Goal: Task Accomplishment & Management: Use online tool/utility

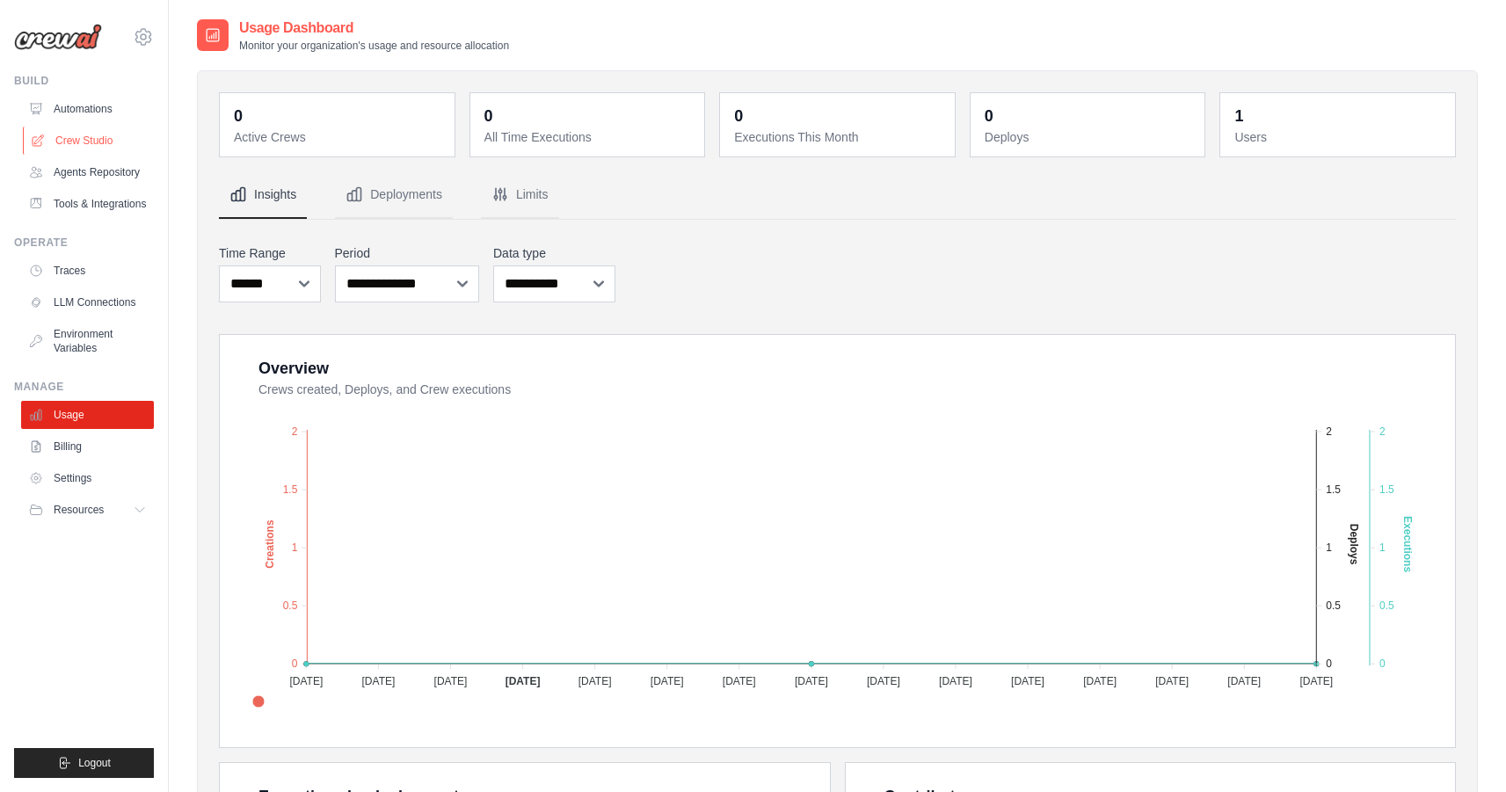
click at [116, 140] on link "Crew Studio" at bounding box center [89, 141] width 133 height 28
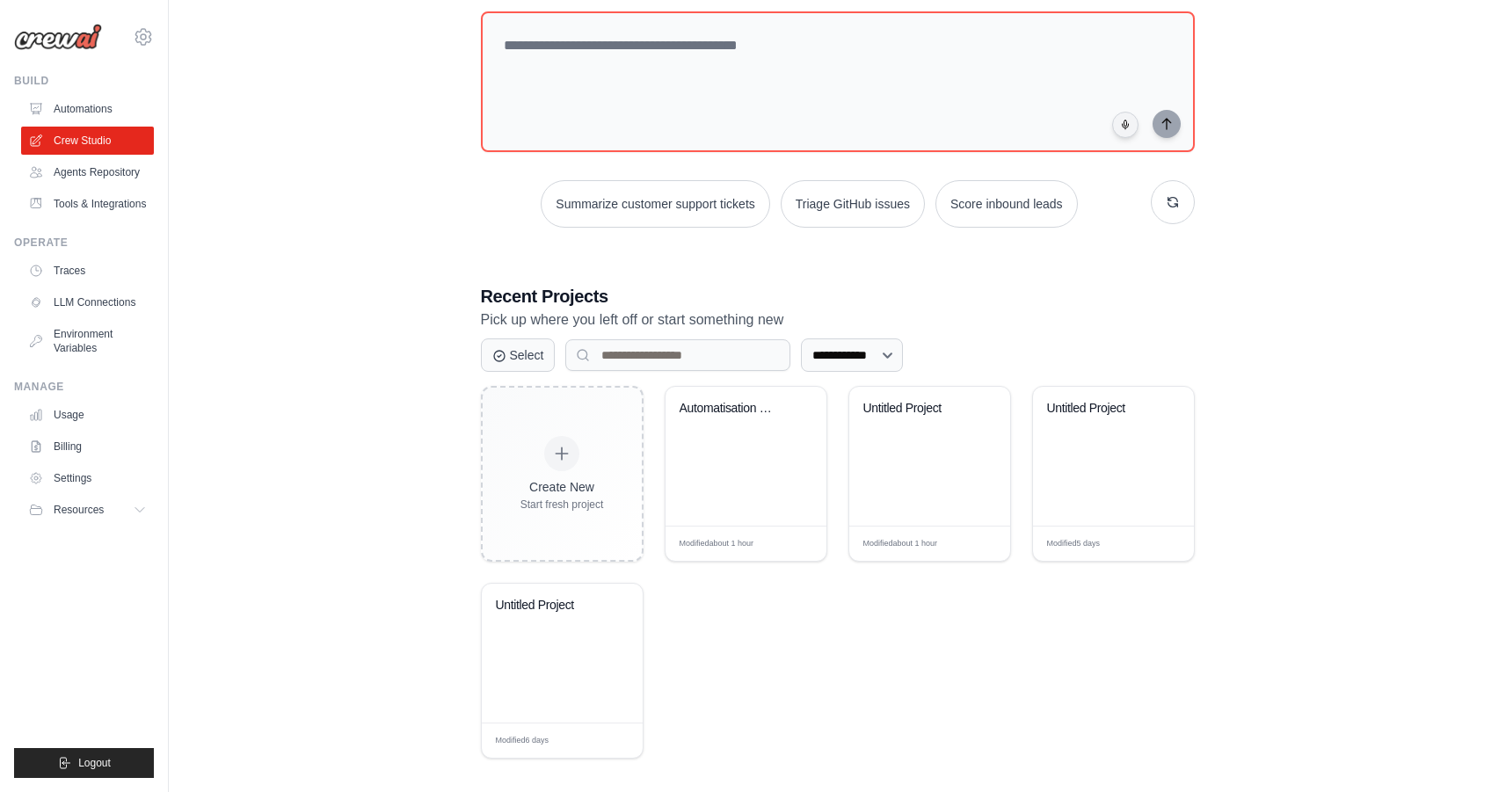
scroll to position [113, 0]
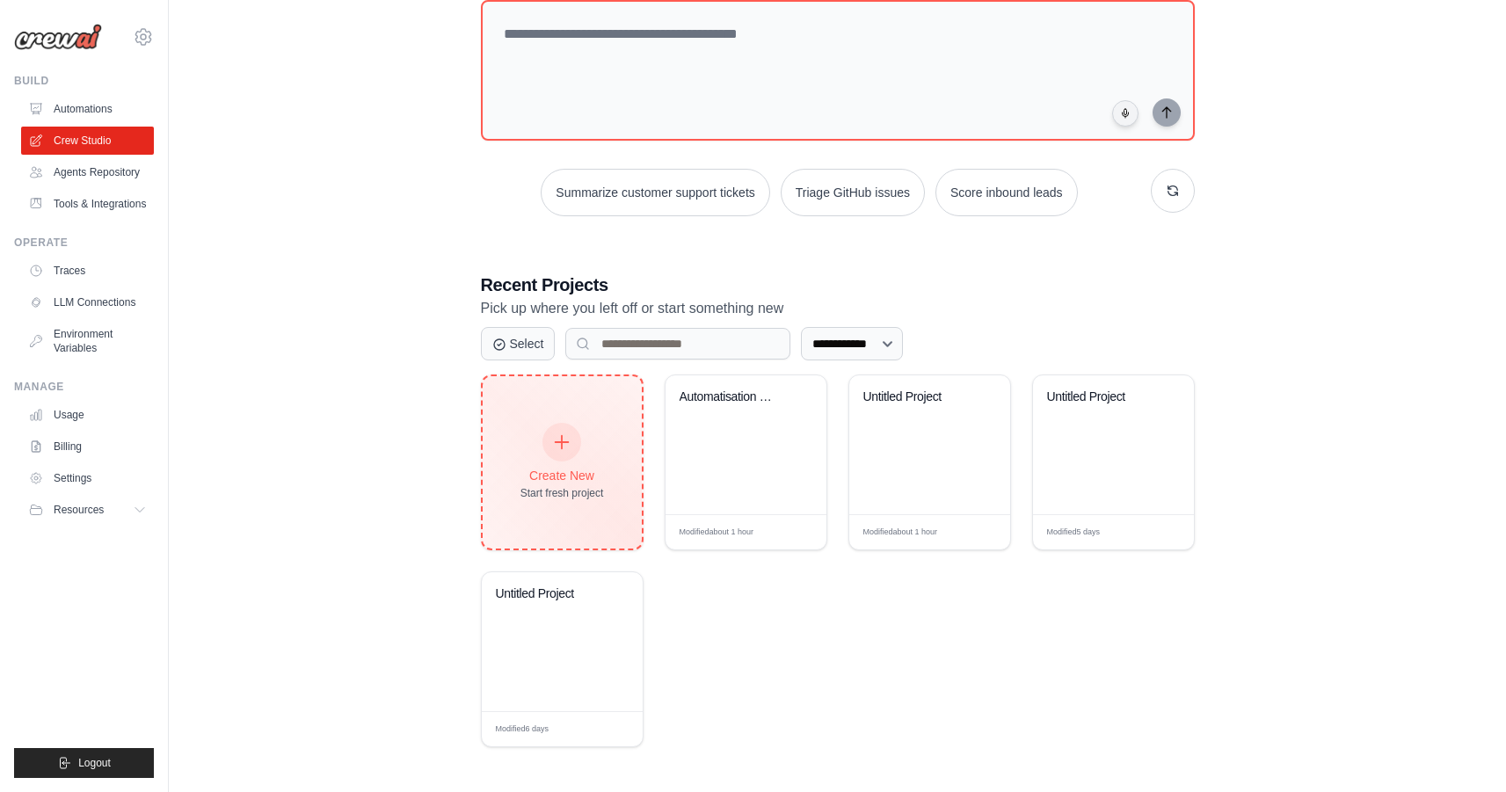
click at [572, 459] on div "Create New Start fresh project" at bounding box center [563, 463] width 84 height 76
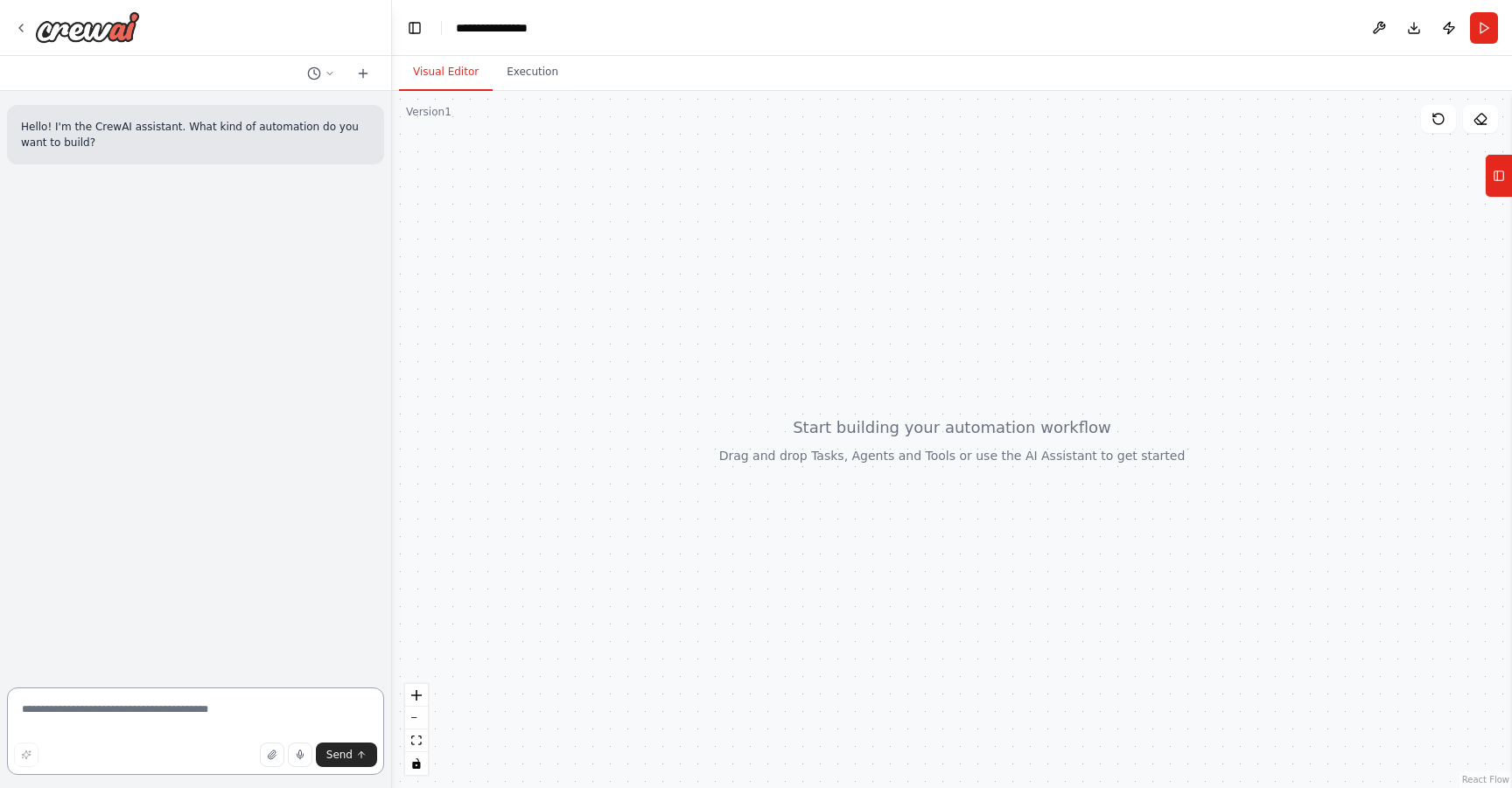
click at [187, 713] on textarea at bounding box center [195, 731] width 377 height 88
click at [300, 750] on icon "button" at bounding box center [300, 755] width 11 height 11
click at [354, 758] on button "Send" at bounding box center [346, 754] width 62 height 25
click at [301, 752] on rect "button" at bounding box center [300, 755] width 8 height 8
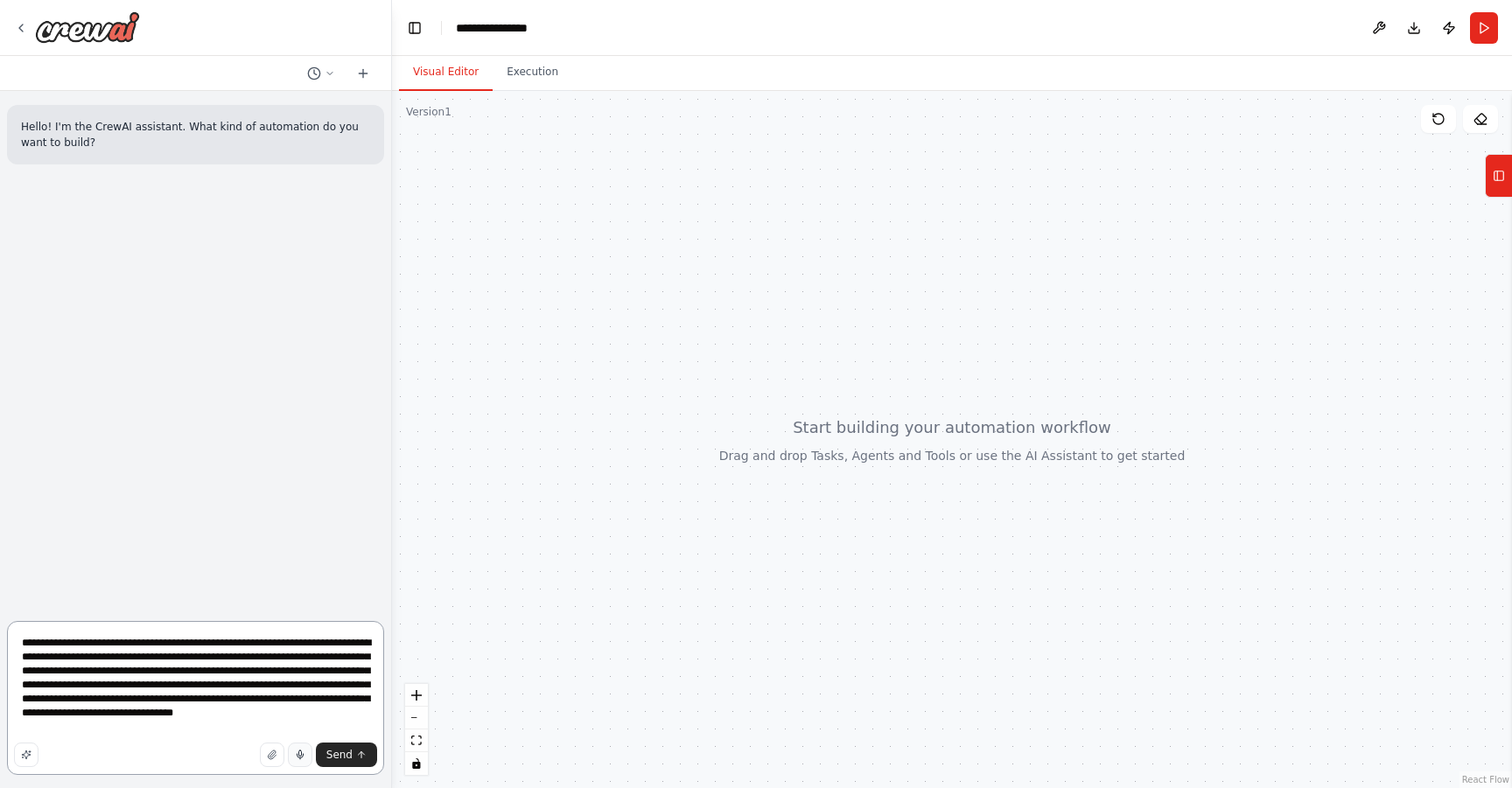
click at [233, 655] on textarea "**********" at bounding box center [195, 697] width 377 height 154
click at [323, 686] on textarea "**********" at bounding box center [195, 697] width 377 height 154
click at [156, 658] on textarea "**********" at bounding box center [195, 697] width 377 height 154
click at [235, 732] on textarea "**********" at bounding box center [195, 697] width 377 height 154
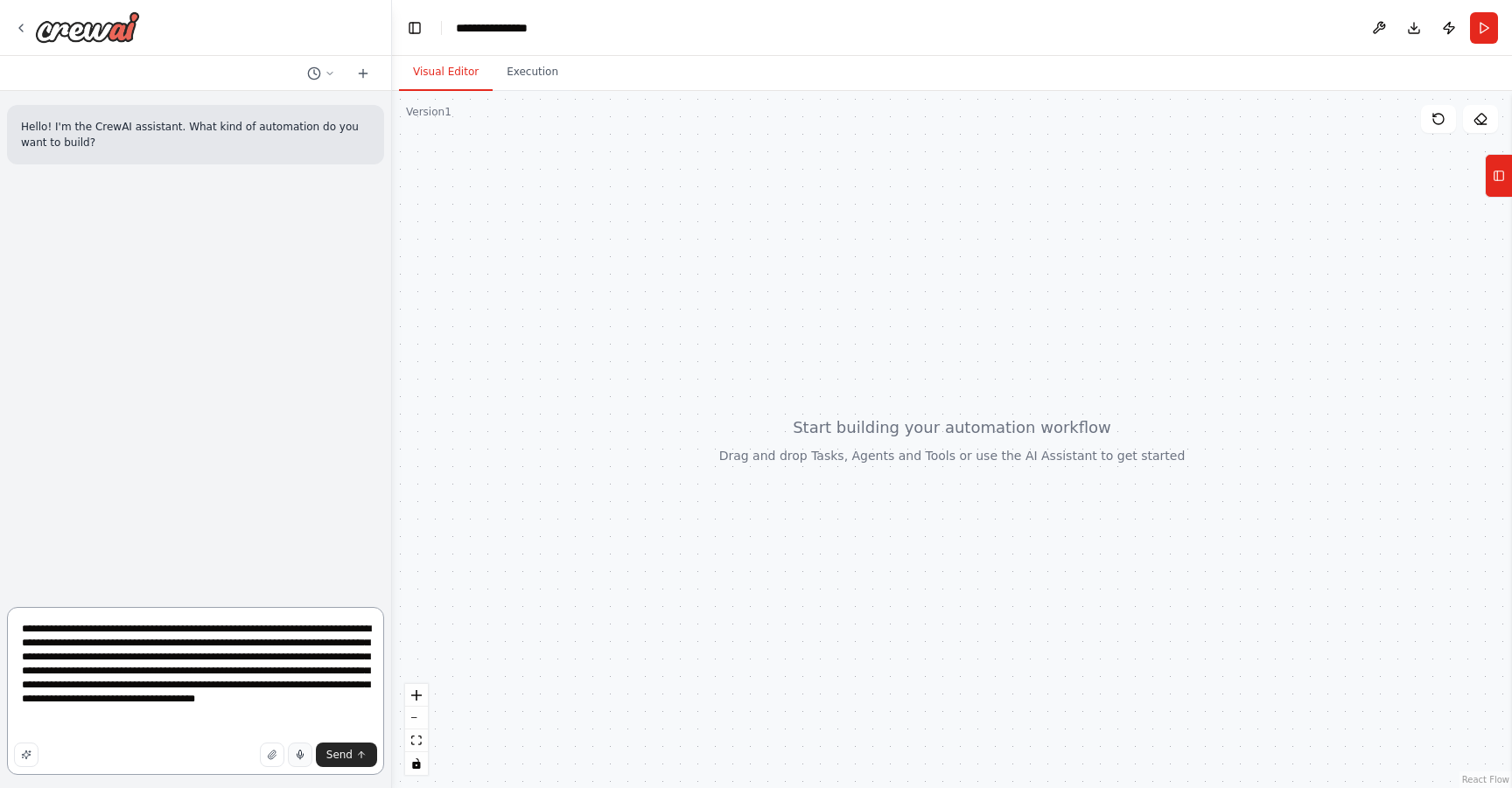
type textarea "**********"
click at [268, 750] on icon "button" at bounding box center [272, 755] width 11 height 11
click at [219, 714] on textarea "**********" at bounding box center [195, 690] width 377 height 168
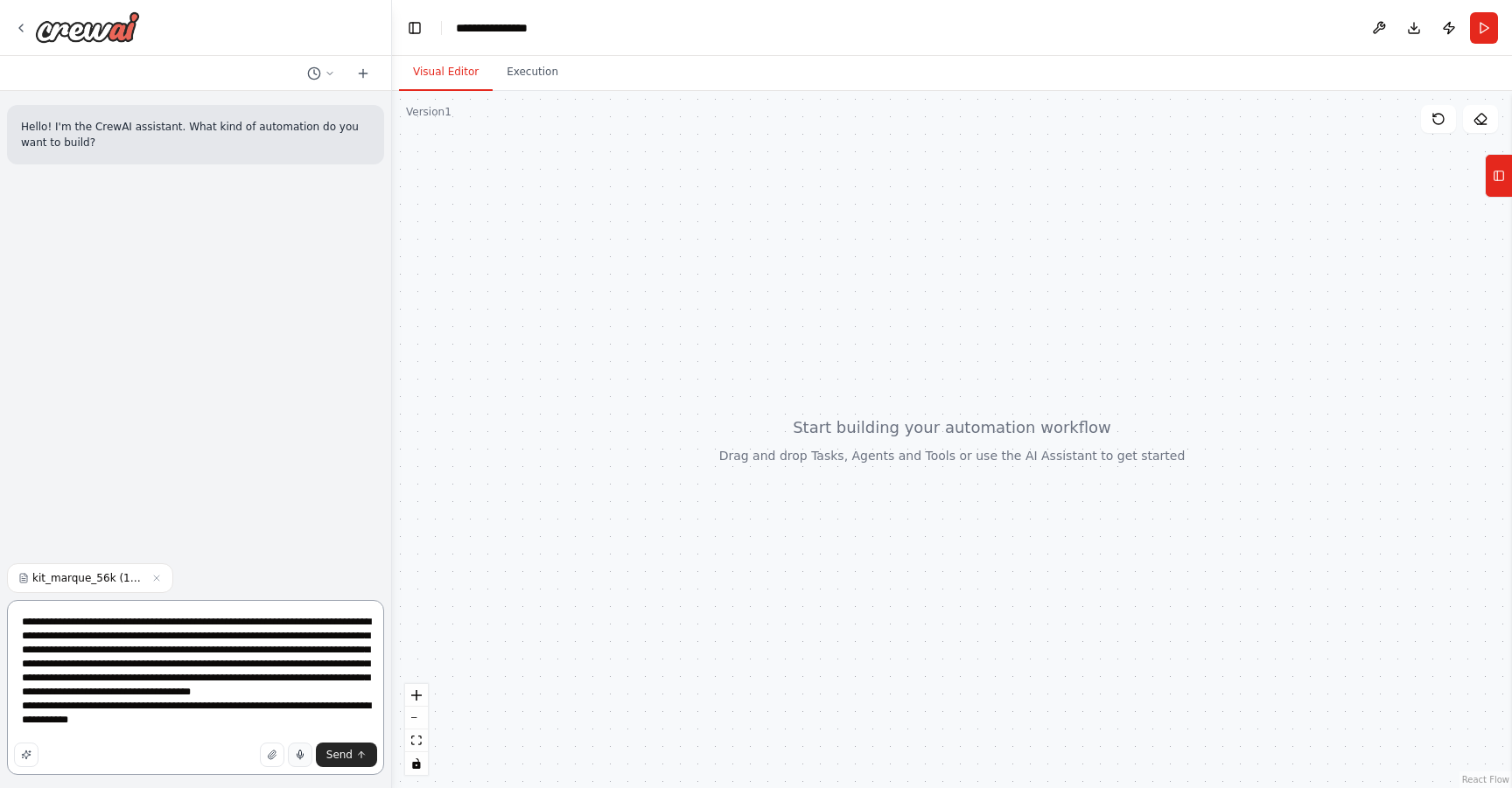
click at [192, 728] on textarea "**********" at bounding box center [195, 688] width 377 height 175
paste textarea "**********"
click at [164, 733] on textarea at bounding box center [195, 688] width 377 height 175
click at [214, 707] on textarea at bounding box center [195, 688] width 377 height 175
click at [293, 692] on textarea at bounding box center [195, 688] width 377 height 175
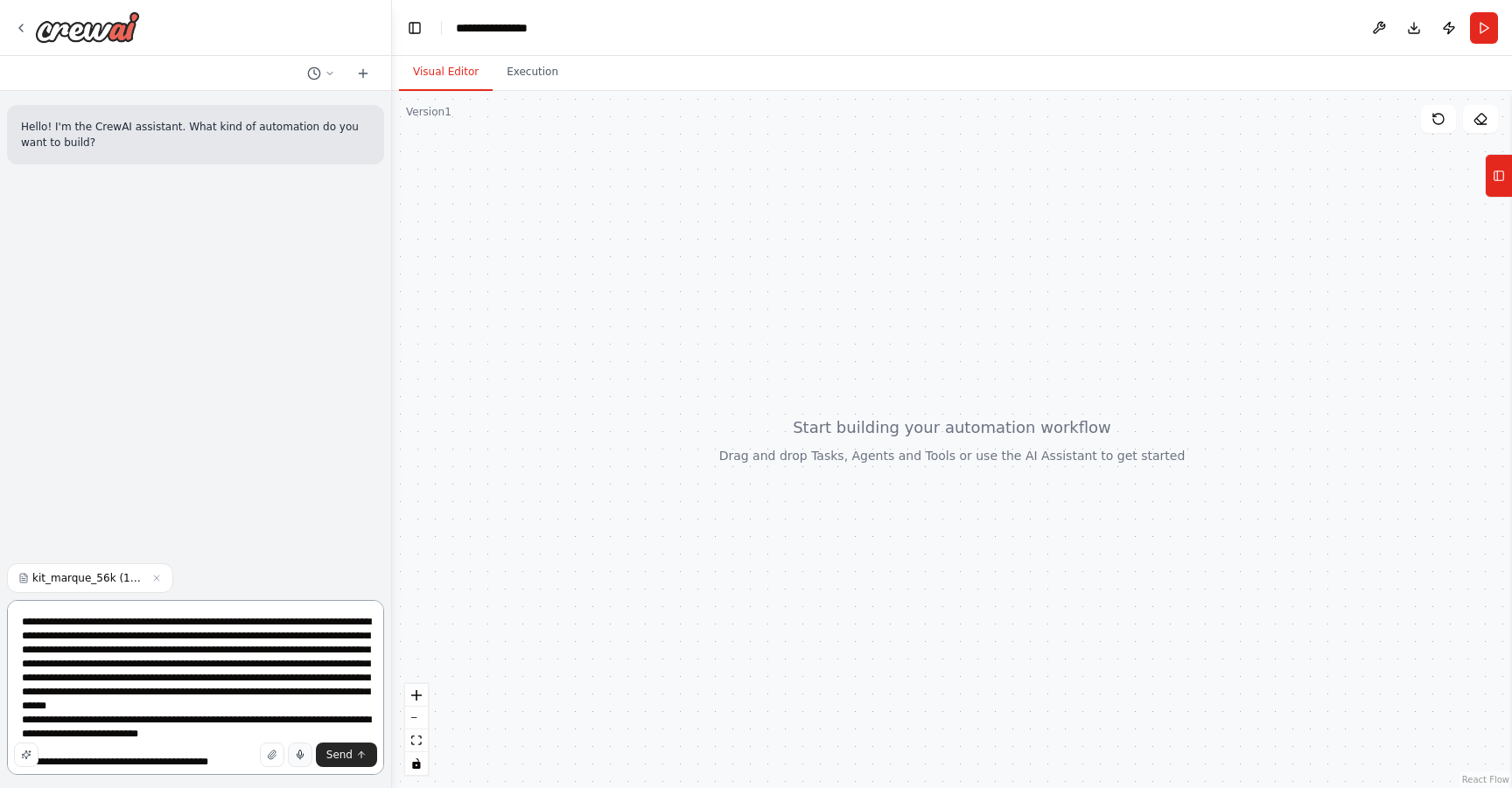
click at [303, 722] on textarea at bounding box center [195, 688] width 377 height 175
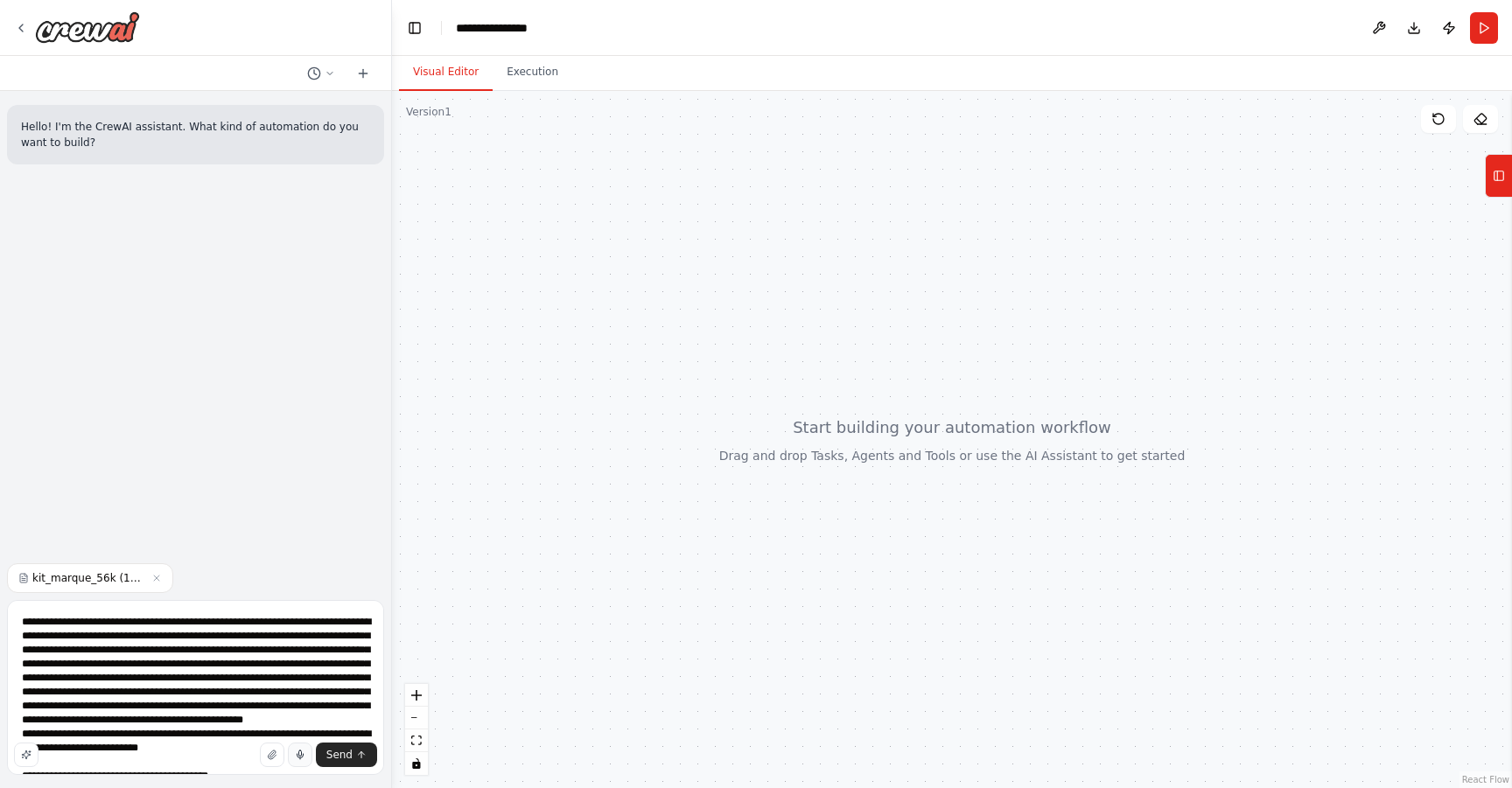
click at [59, 749] on div "Send" at bounding box center [195, 754] width 363 height 25
click at [62, 751] on div "Send" at bounding box center [195, 754] width 363 height 25
click at [70, 748] on div "Send" at bounding box center [195, 754] width 363 height 25
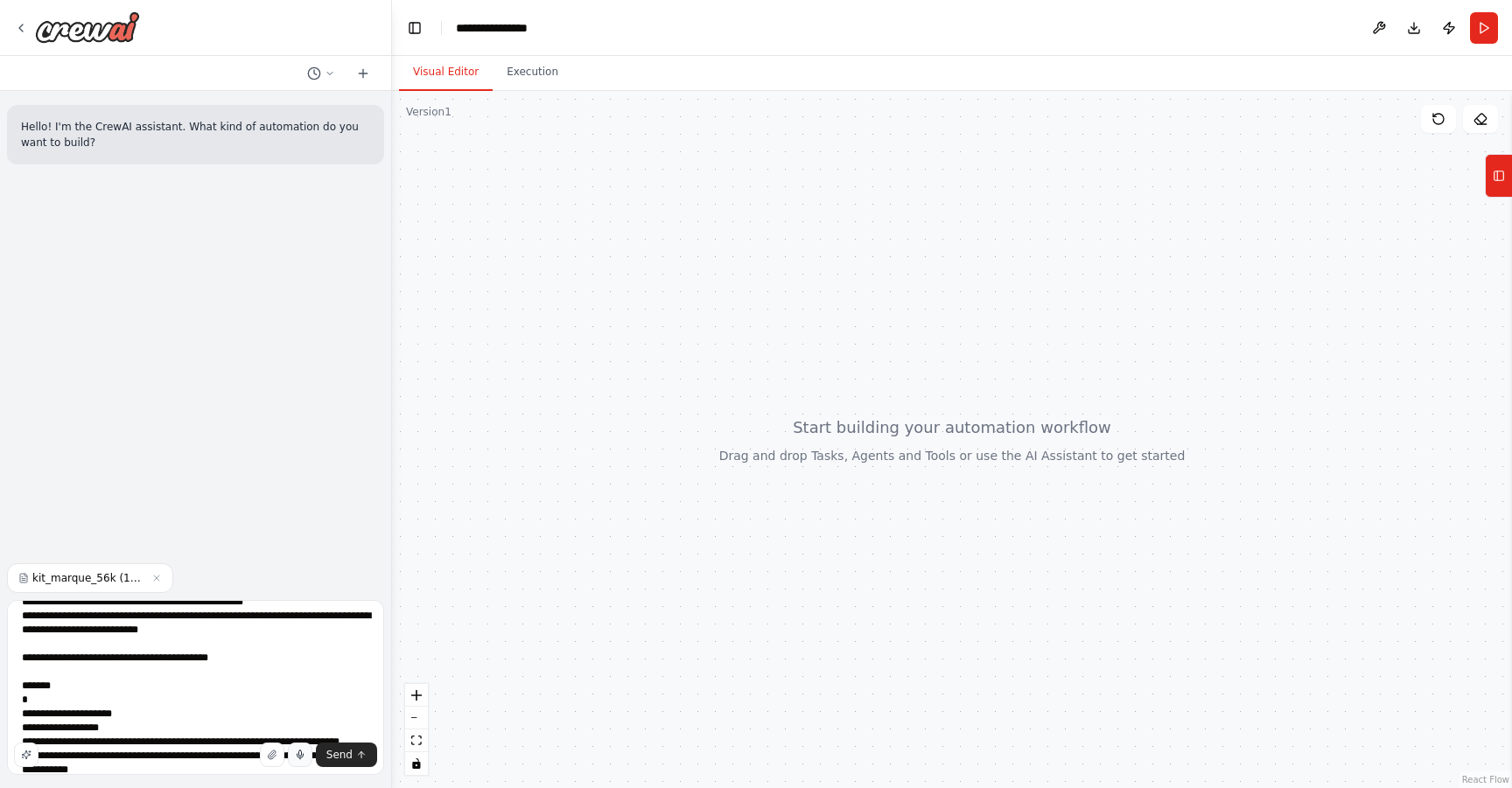
scroll to position [119, 0]
click at [61, 631] on textarea at bounding box center [195, 688] width 377 height 175
click at [94, 627] on textarea at bounding box center [195, 688] width 377 height 175
click at [210, 627] on textarea at bounding box center [195, 688] width 377 height 175
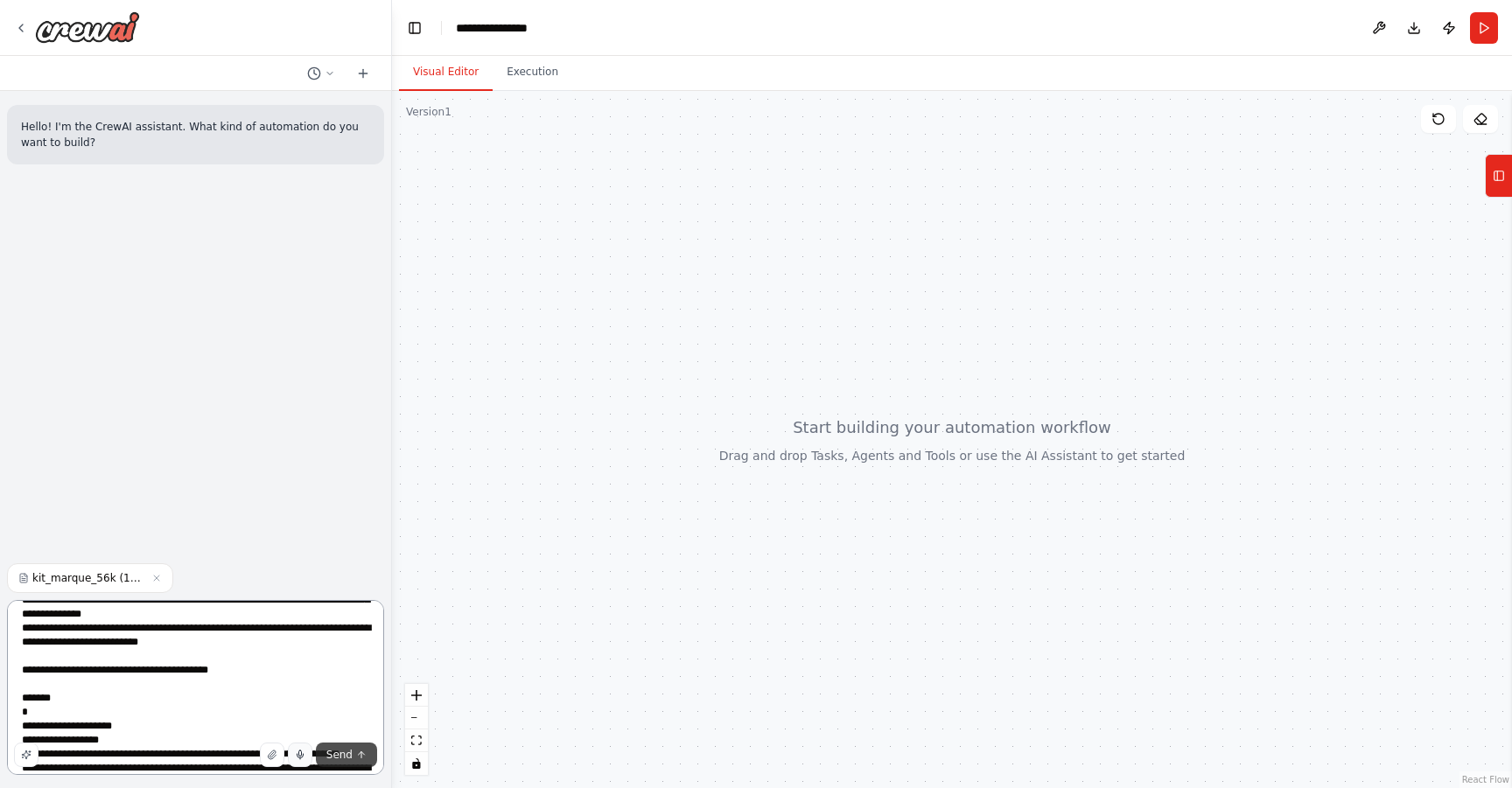
type textarea "**********"
click at [348, 750] on span "Send" at bounding box center [339, 755] width 26 height 14
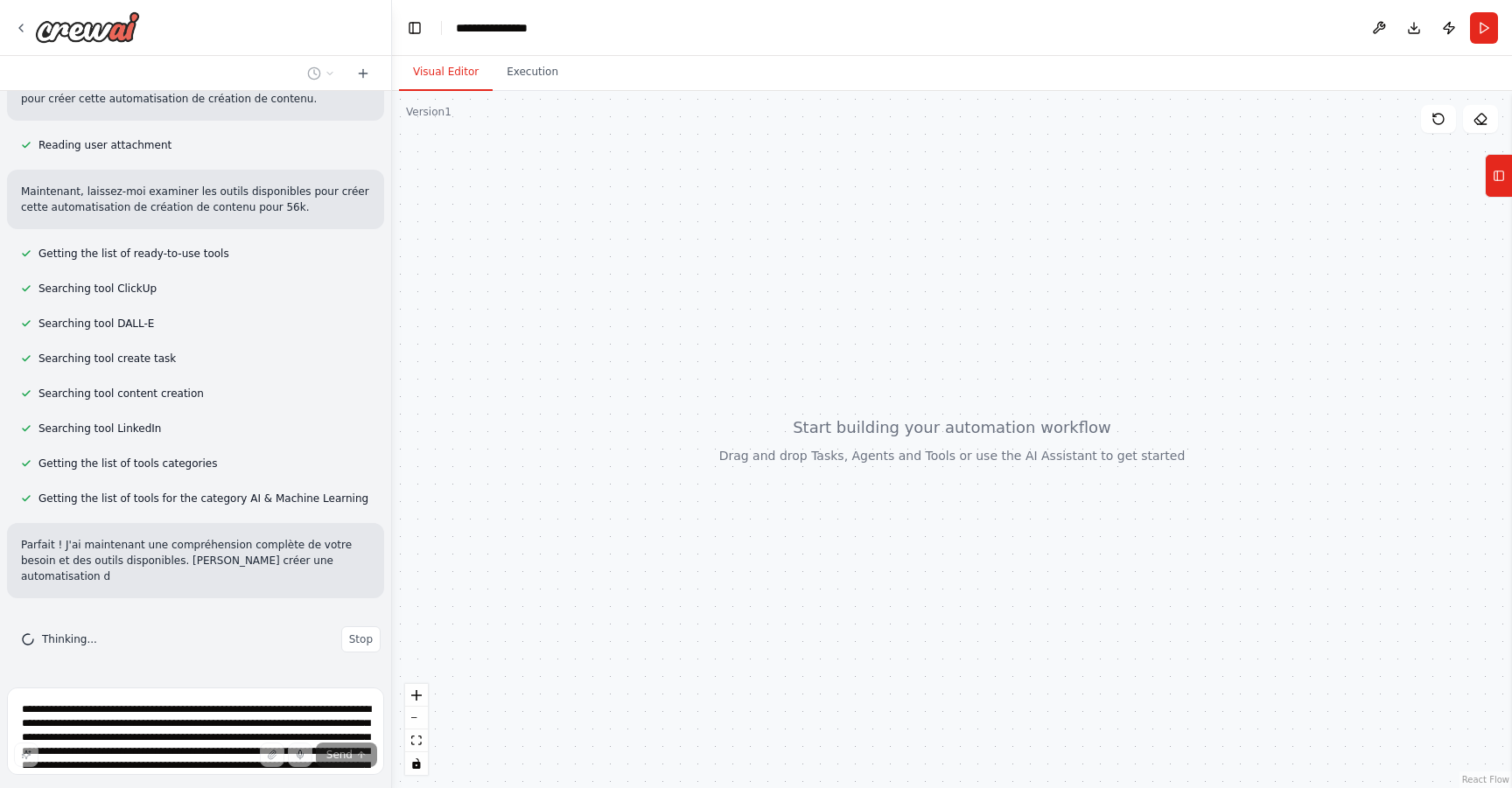
scroll to position [2357, 0]
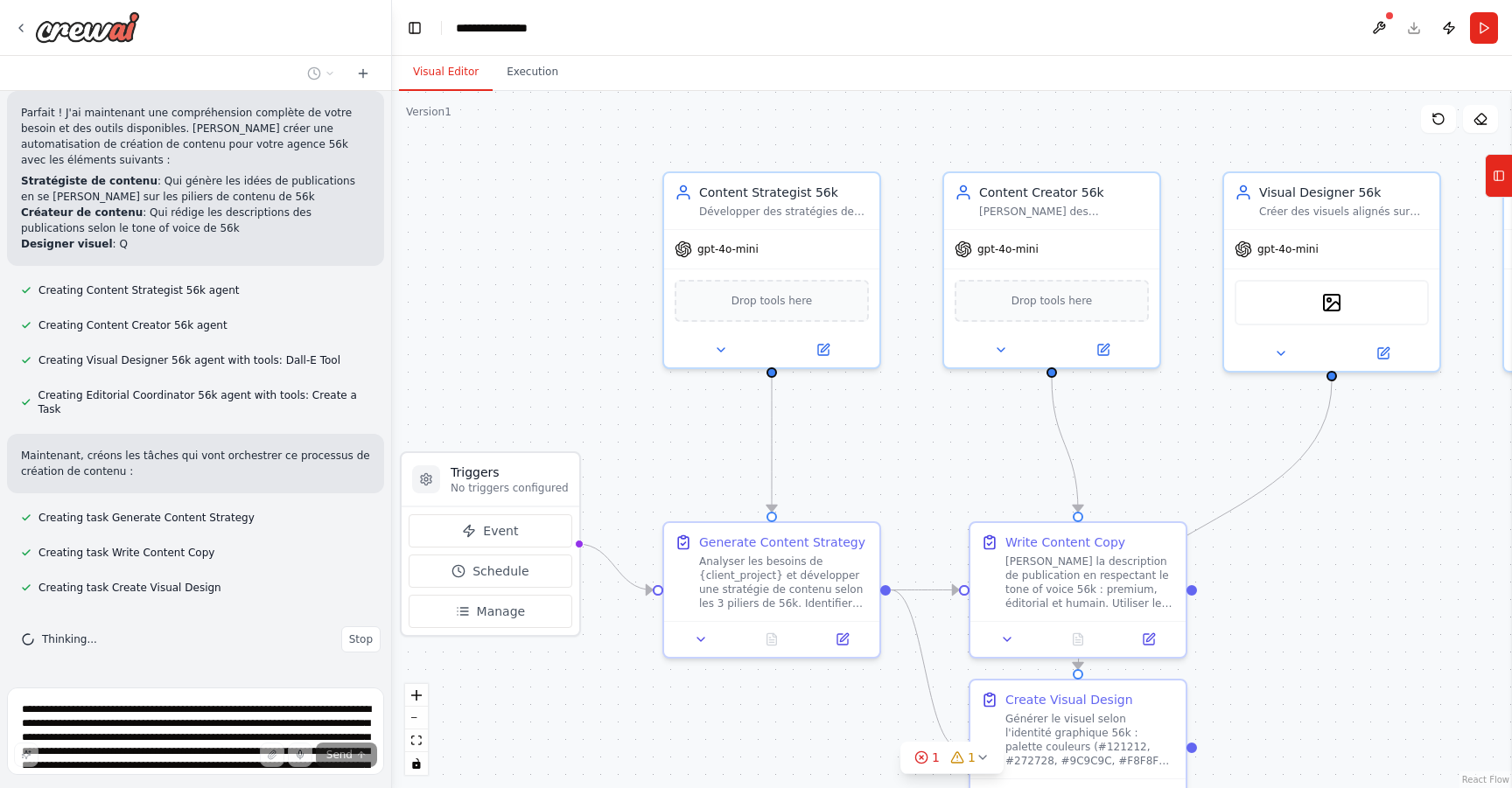
drag, startPoint x: 663, startPoint y: 364, endPoint x: 554, endPoint y: 354, distance: 109.5
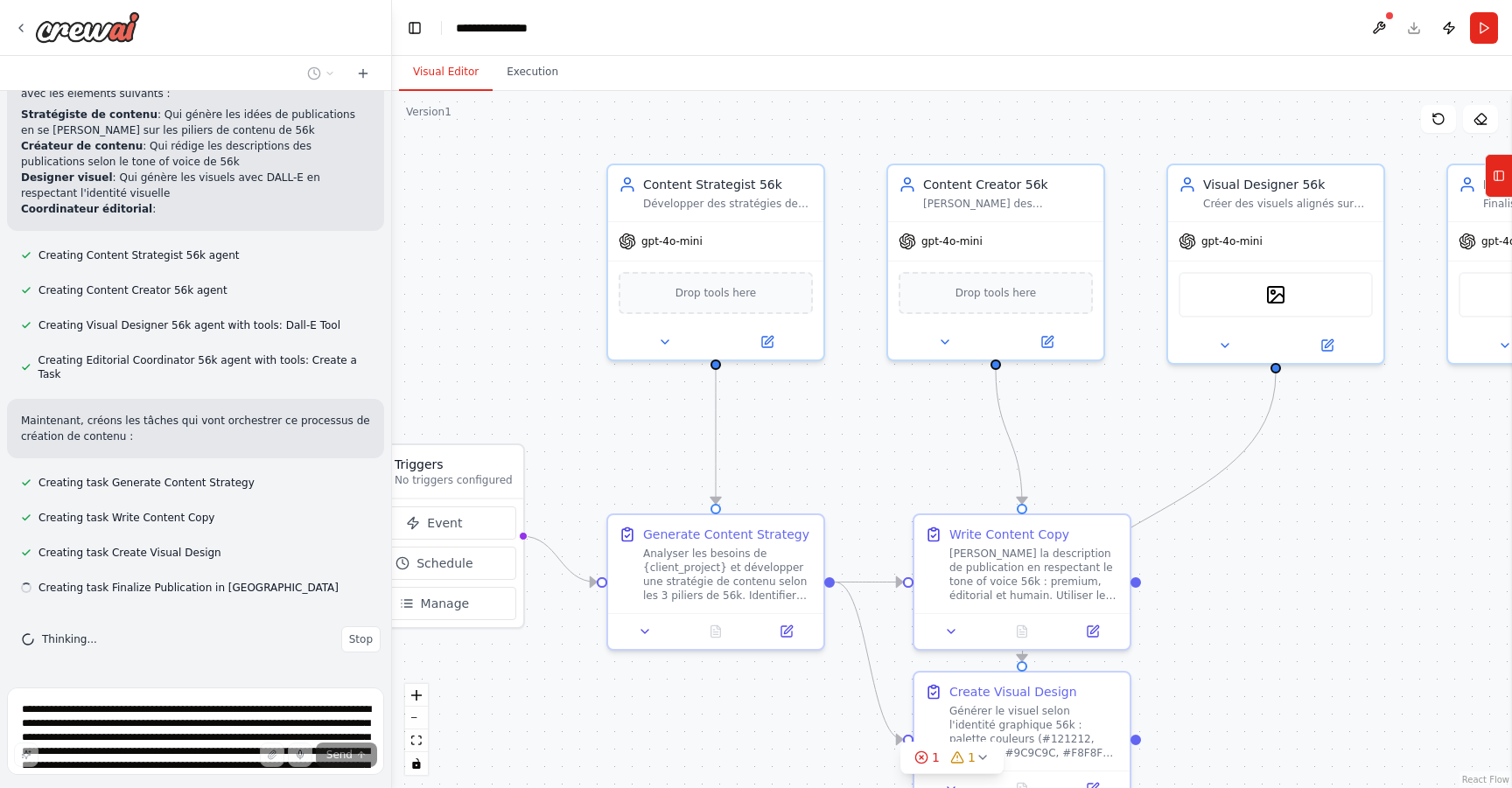
drag, startPoint x: 570, startPoint y: 373, endPoint x: 486, endPoint y: 353, distance: 86.3
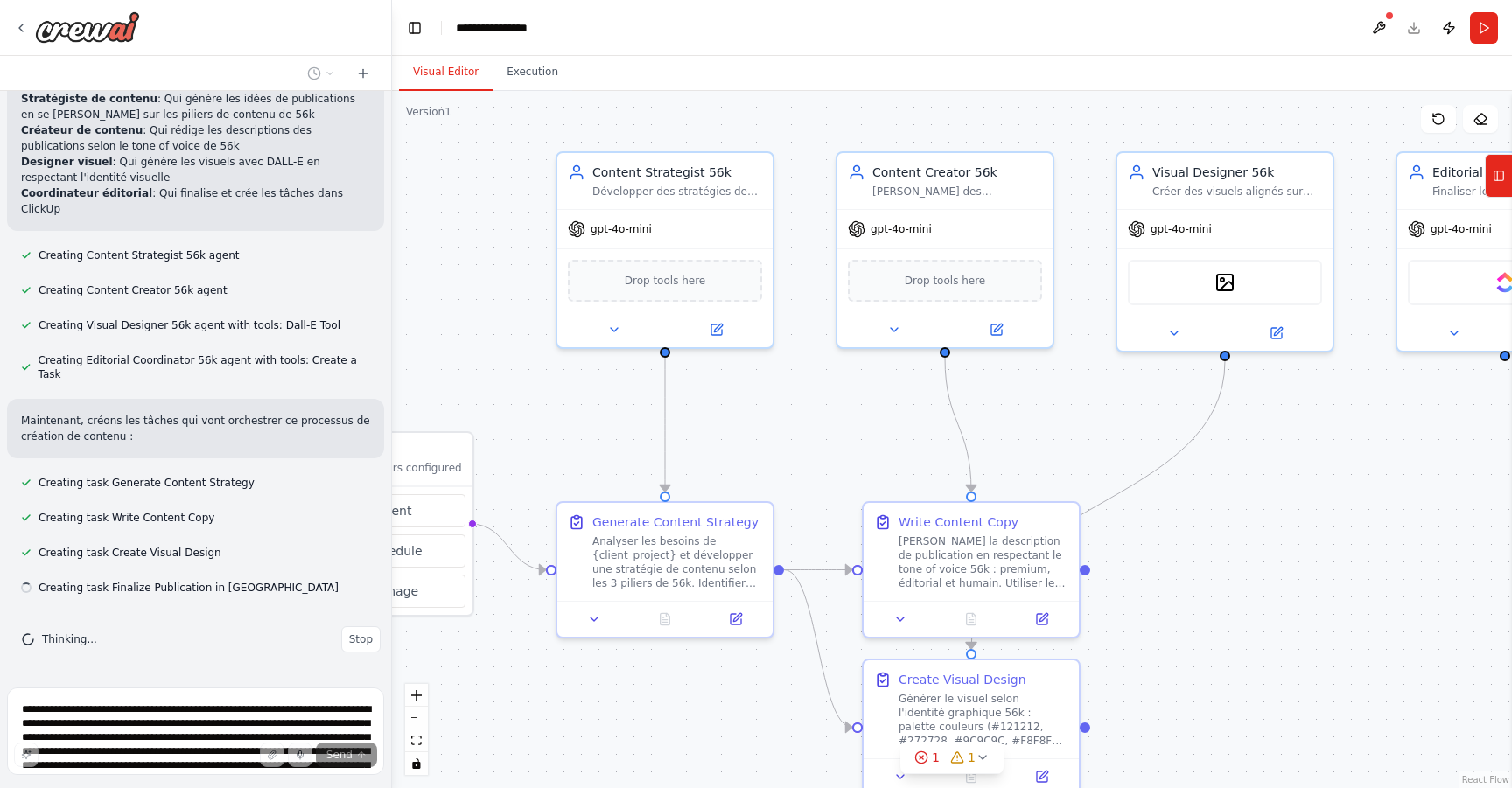
scroll to position [2886, 0]
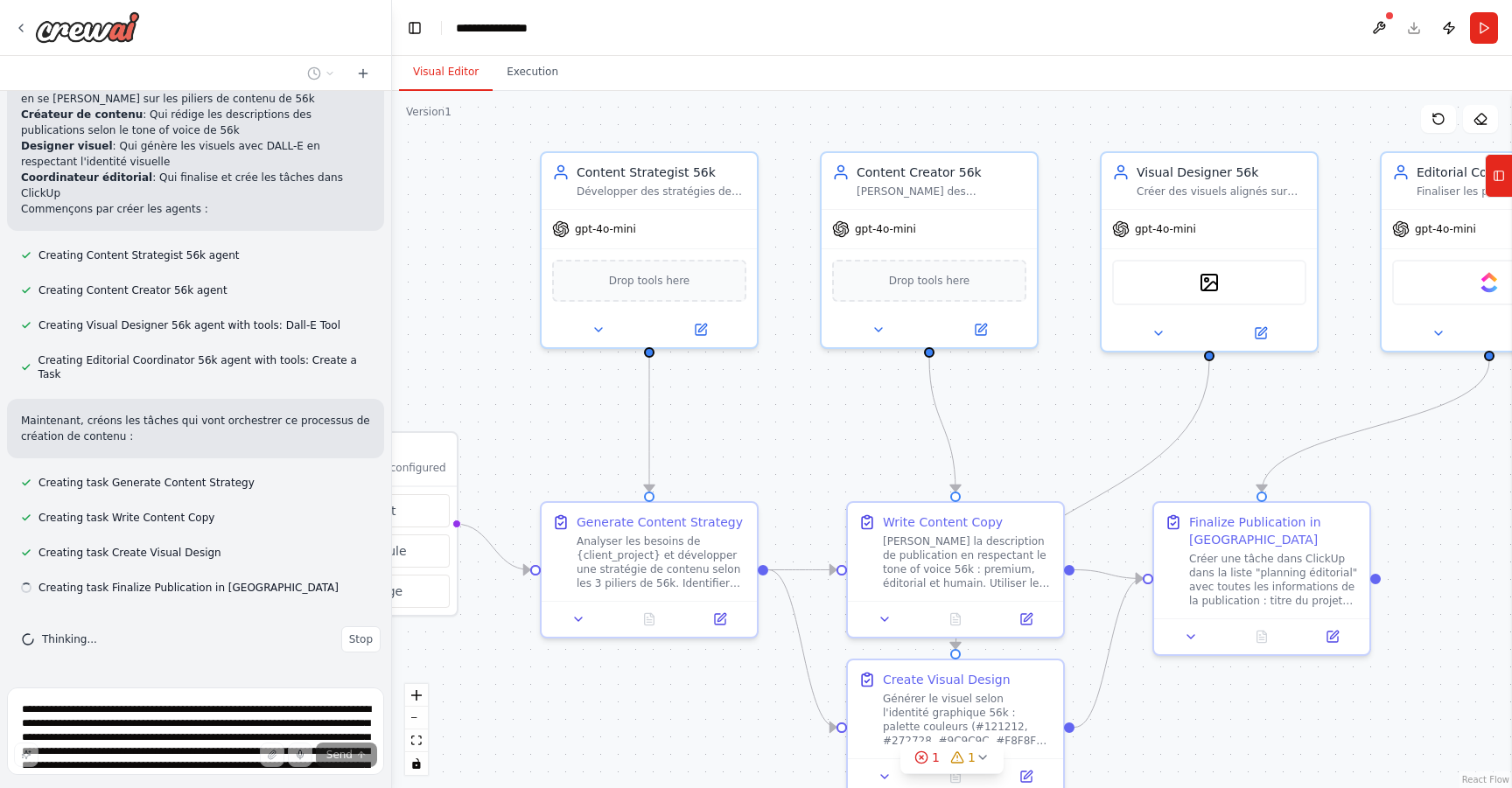
drag, startPoint x: 1042, startPoint y: 433, endPoint x: 908, endPoint y: 435, distance: 134.0
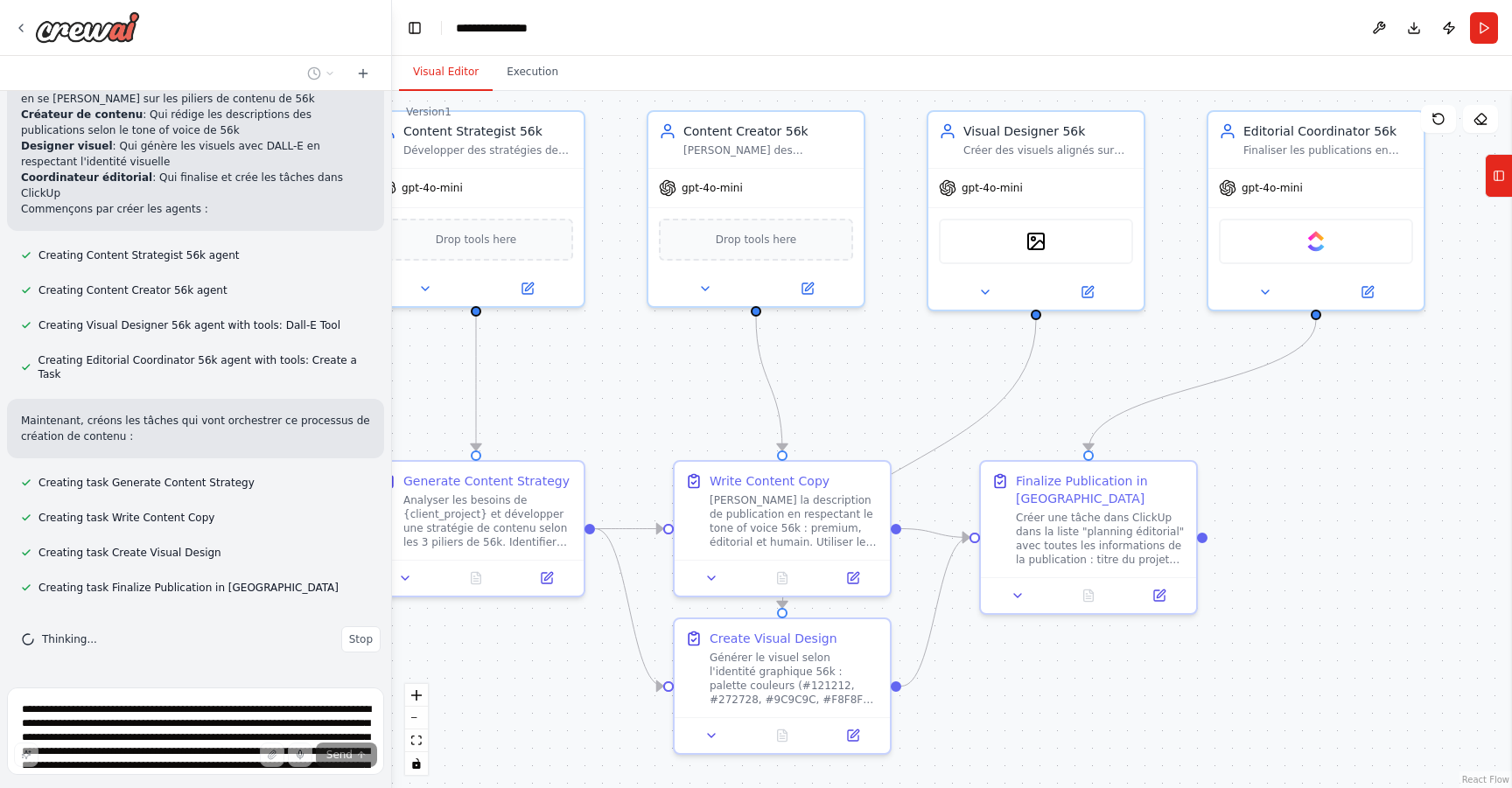
drag, startPoint x: 1332, startPoint y: 507, endPoint x: 1264, endPoint y: 461, distance: 82.1
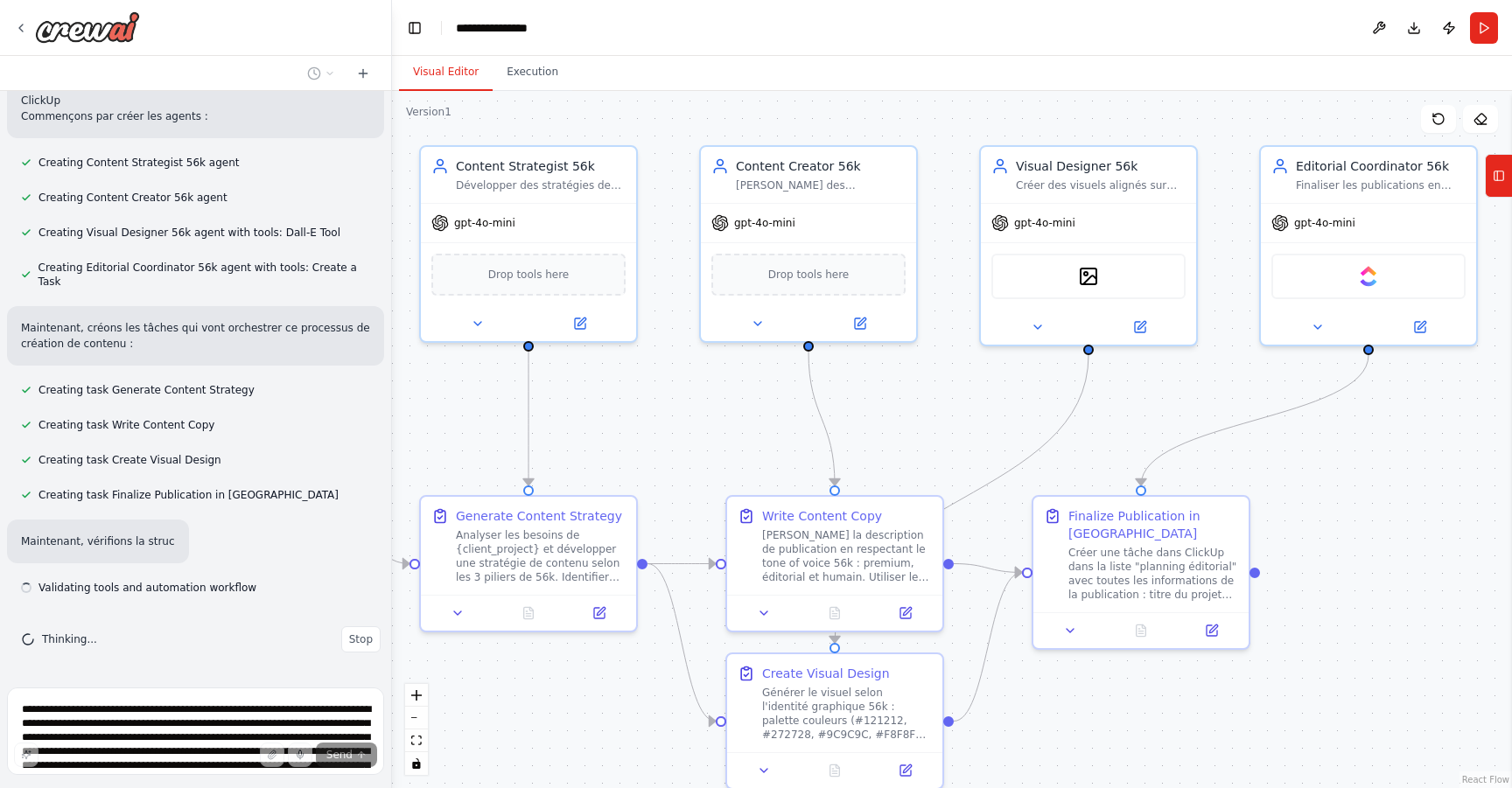
drag, startPoint x: 1261, startPoint y: 458, endPoint x: 1332, endPoint y: 497, distance: 81.0
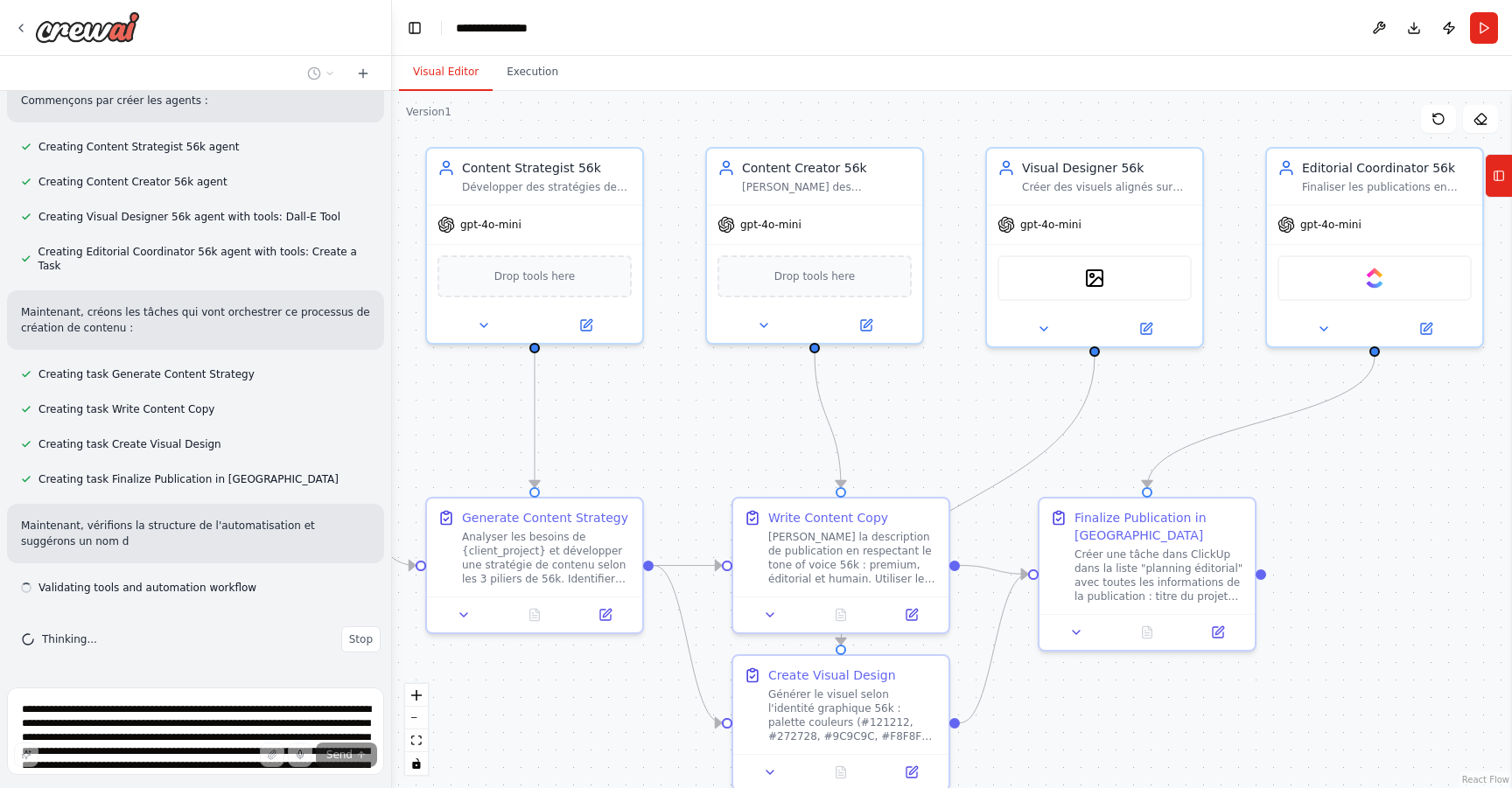
scroll to position [2996, 0]
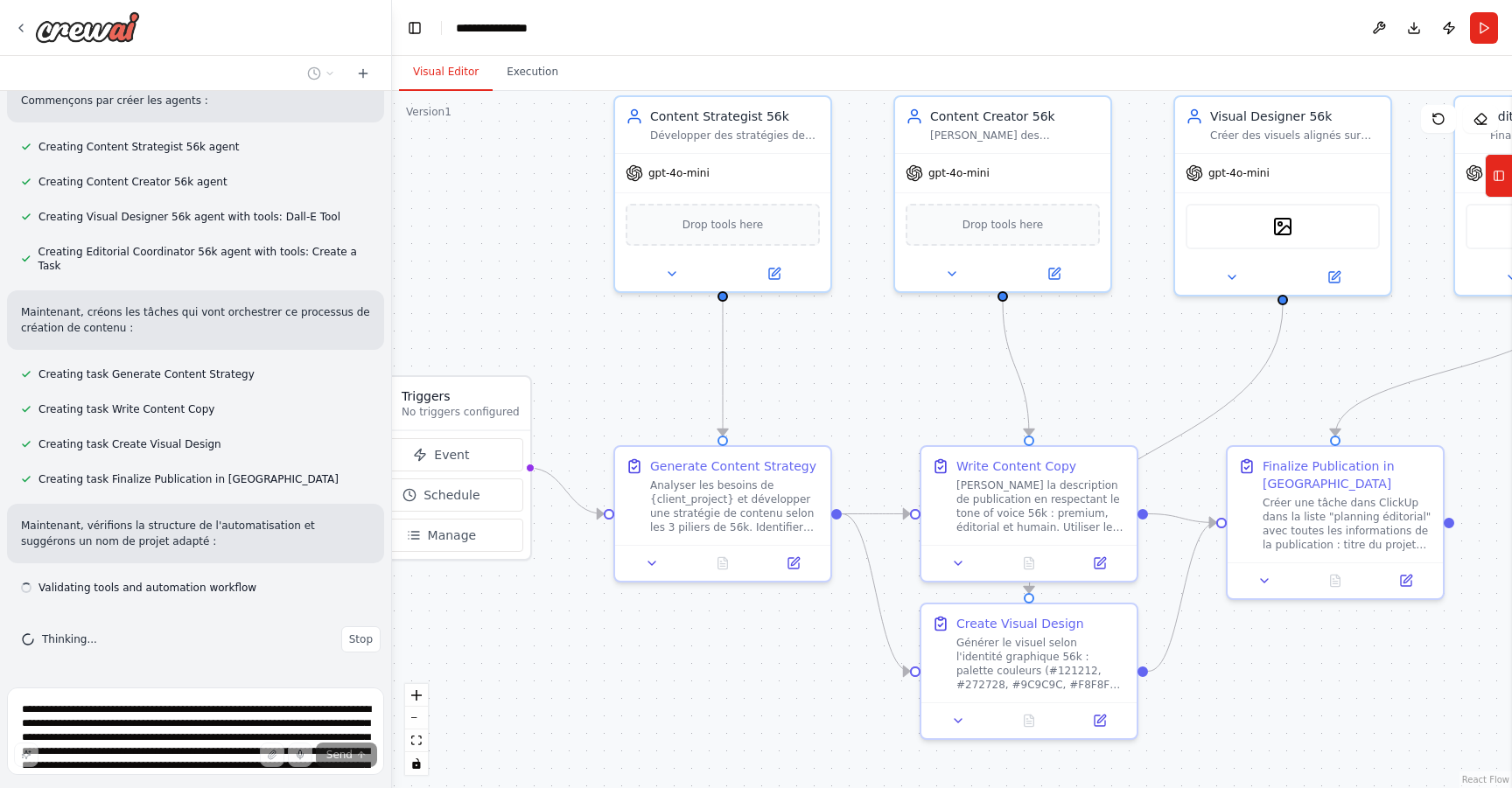
drag, startPoint x: 938, startPoint y: 396, endPoint x: 1134, endPoint y: 340, distance: 203.8
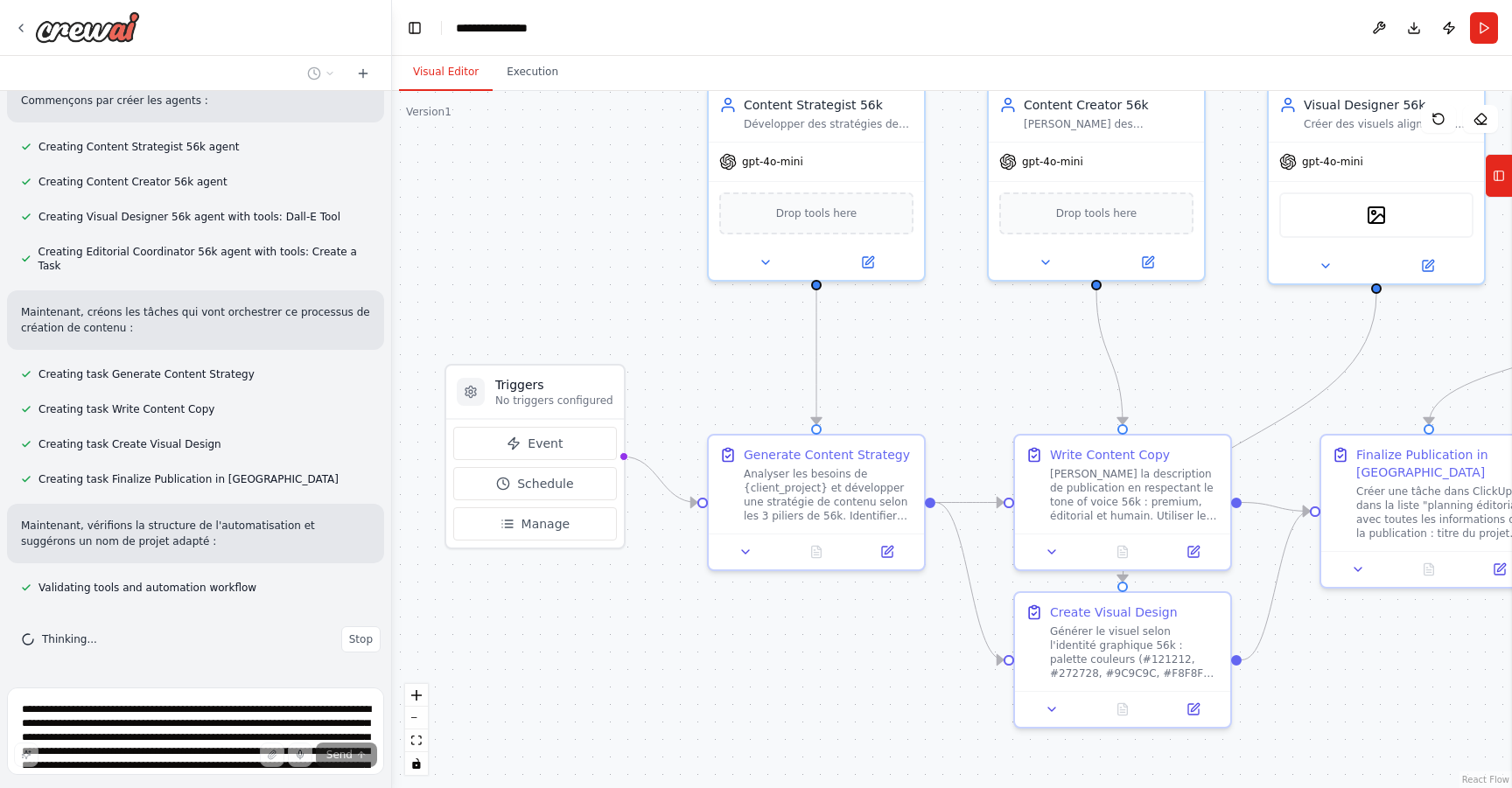
drag, startPoint x: 594, startPoint y: 346, endPoint x: 800, endPoint y: 339, distance: 206.1
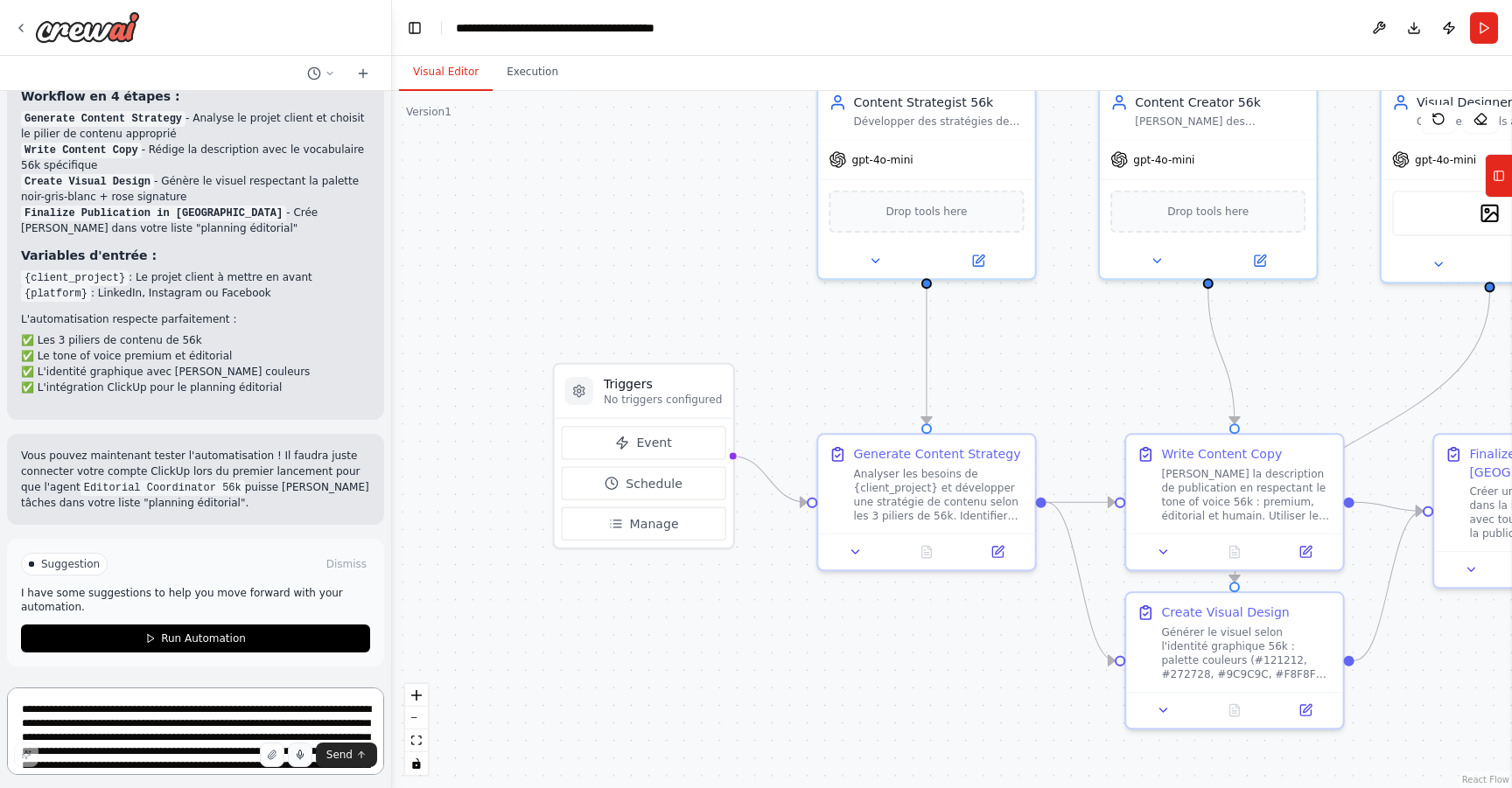
scroll to position [3806, 0]
click at [145, 709] on textarea at bounding box center [195, 731] width 377 height 88
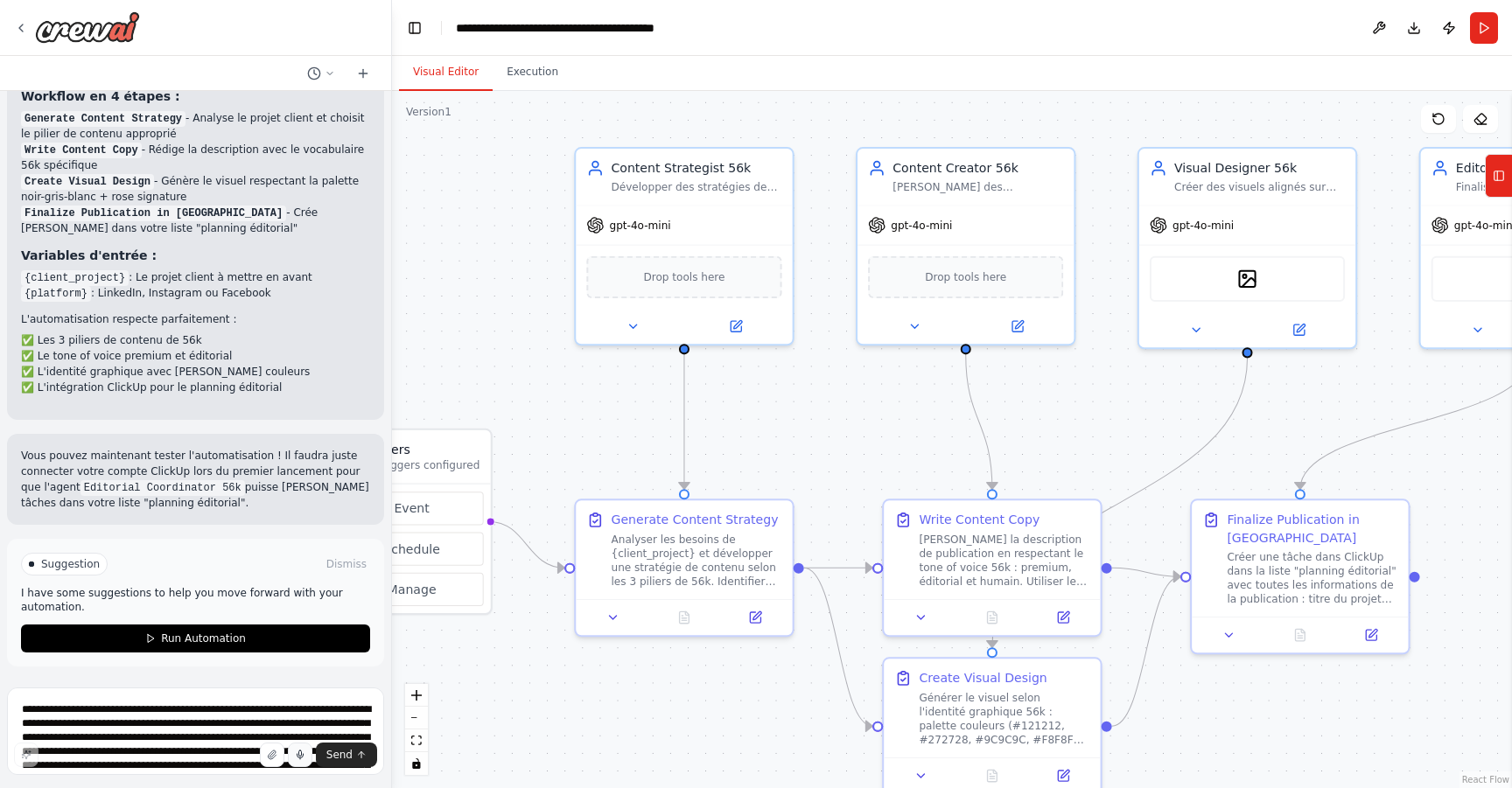
drag, startPoint x: 812, startPoint y: 375, endPoint x: 545, endPoint y: 448, distance: 276.8
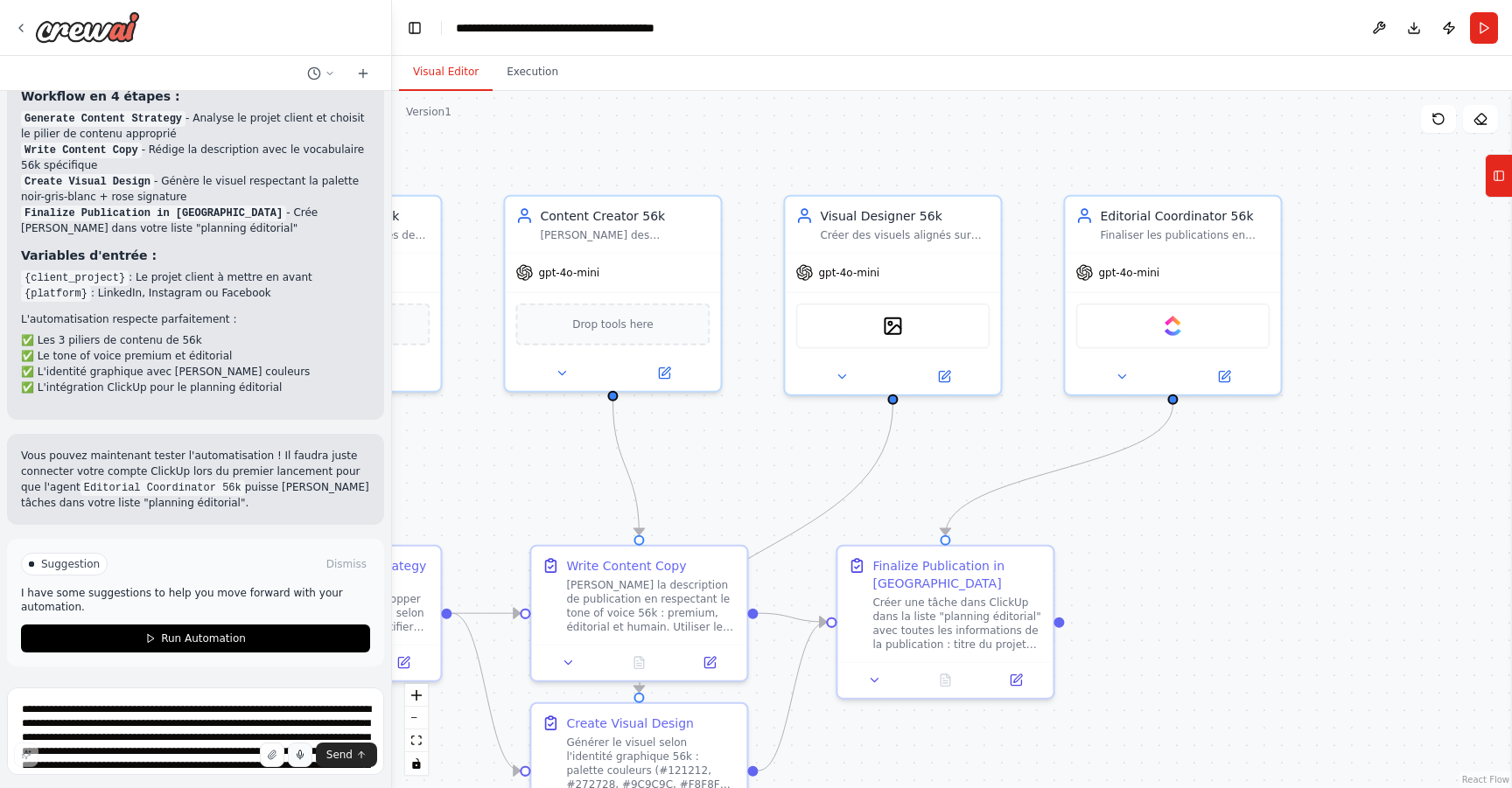
drag, startPoint x: 1051, startPoint y: 402, endPoint x: 722, endPoint y: 442, distance: 331.4
click at [1181, 323] on img at bounding box center [1173, 322] width 21 height 21
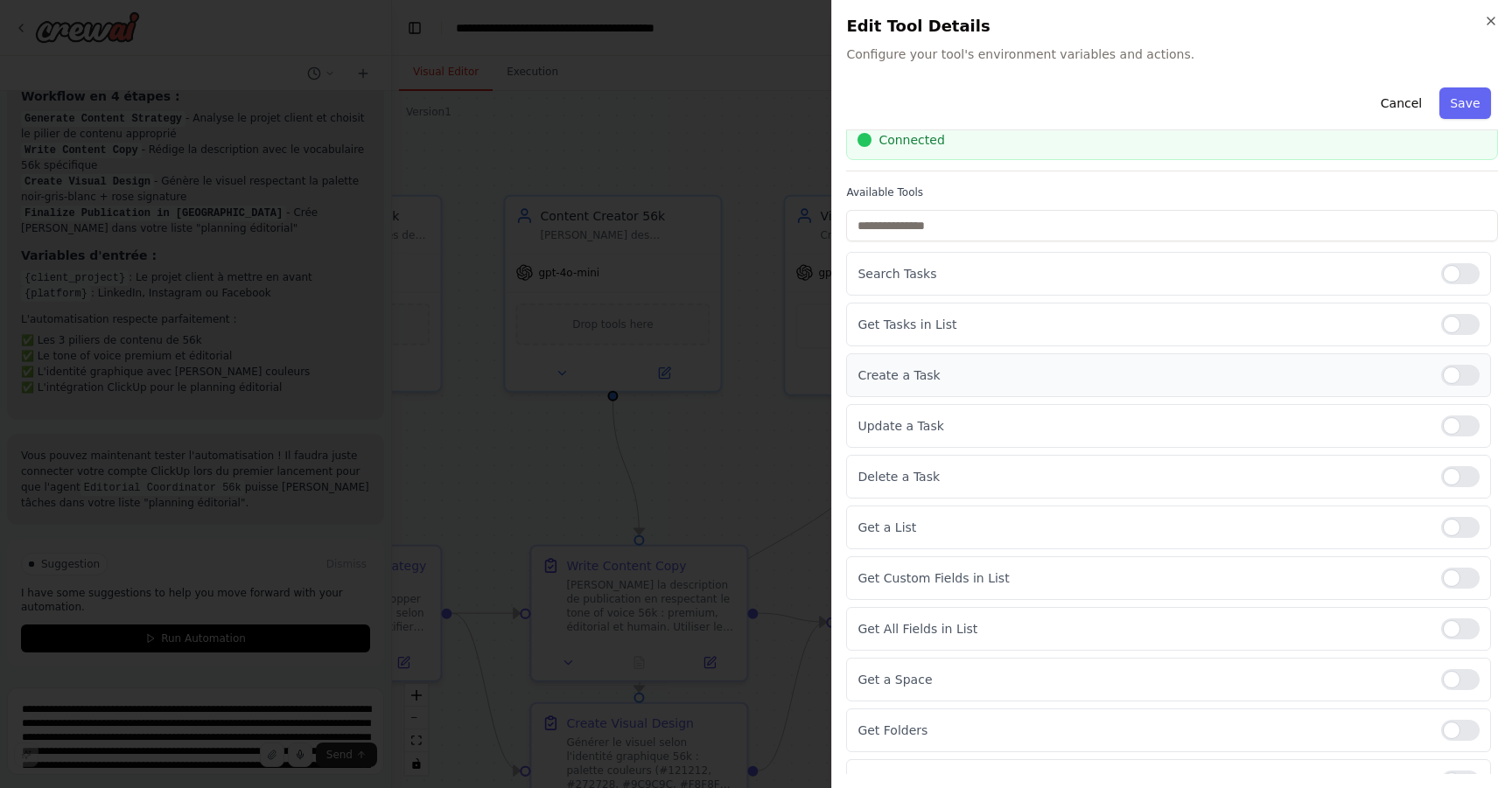
scroll to position [70, 0]
click at [1441, 530] on div at bounding box center [1460, 527] width 39 height 21
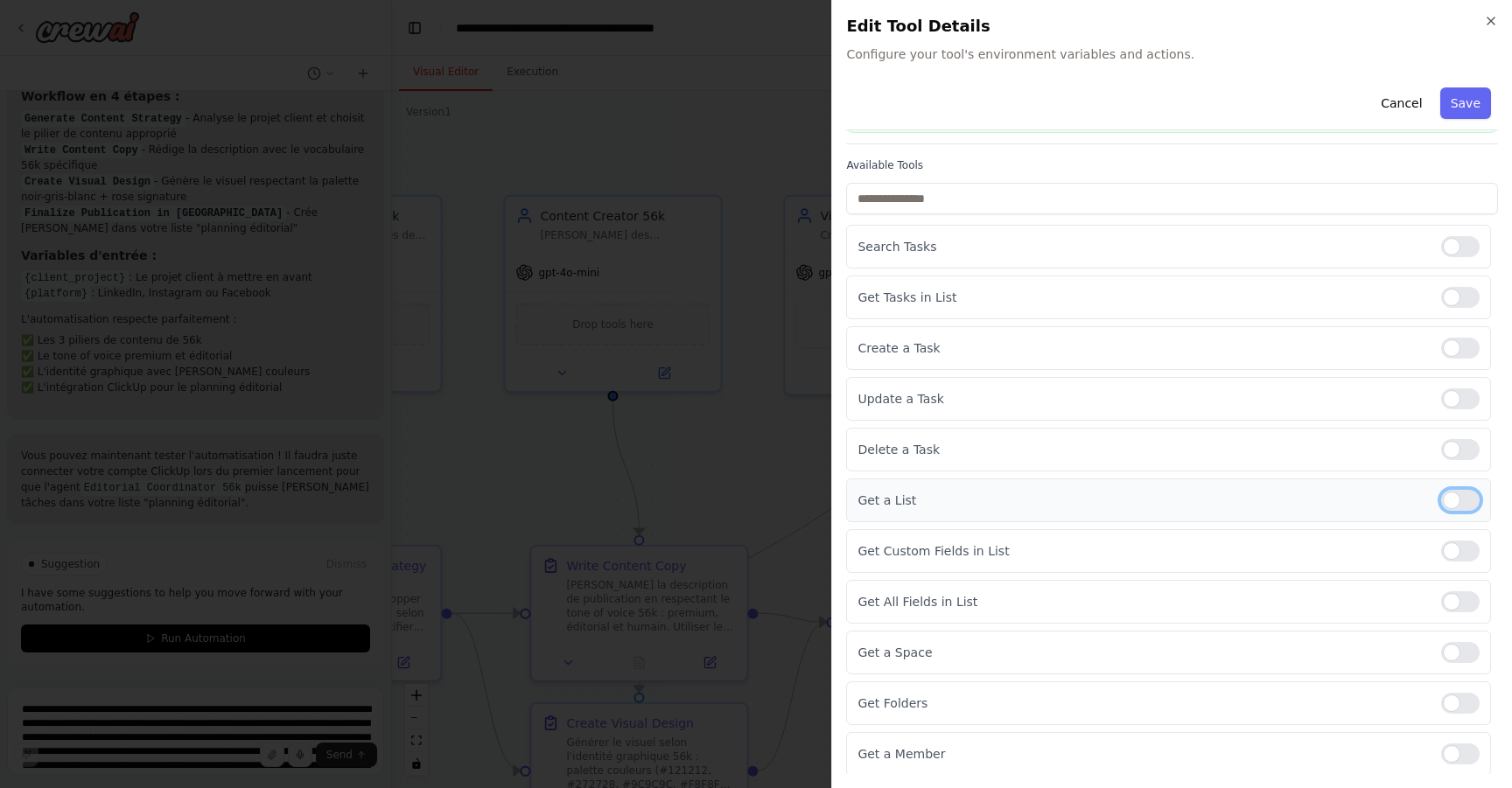
scroll to position [98, 0]
click at [1444, 548] on div at bounding box center [1460, 549] width 39 height 21
click at [1441, 600] on div at bounding box center [1460, 600] width 39 height 21
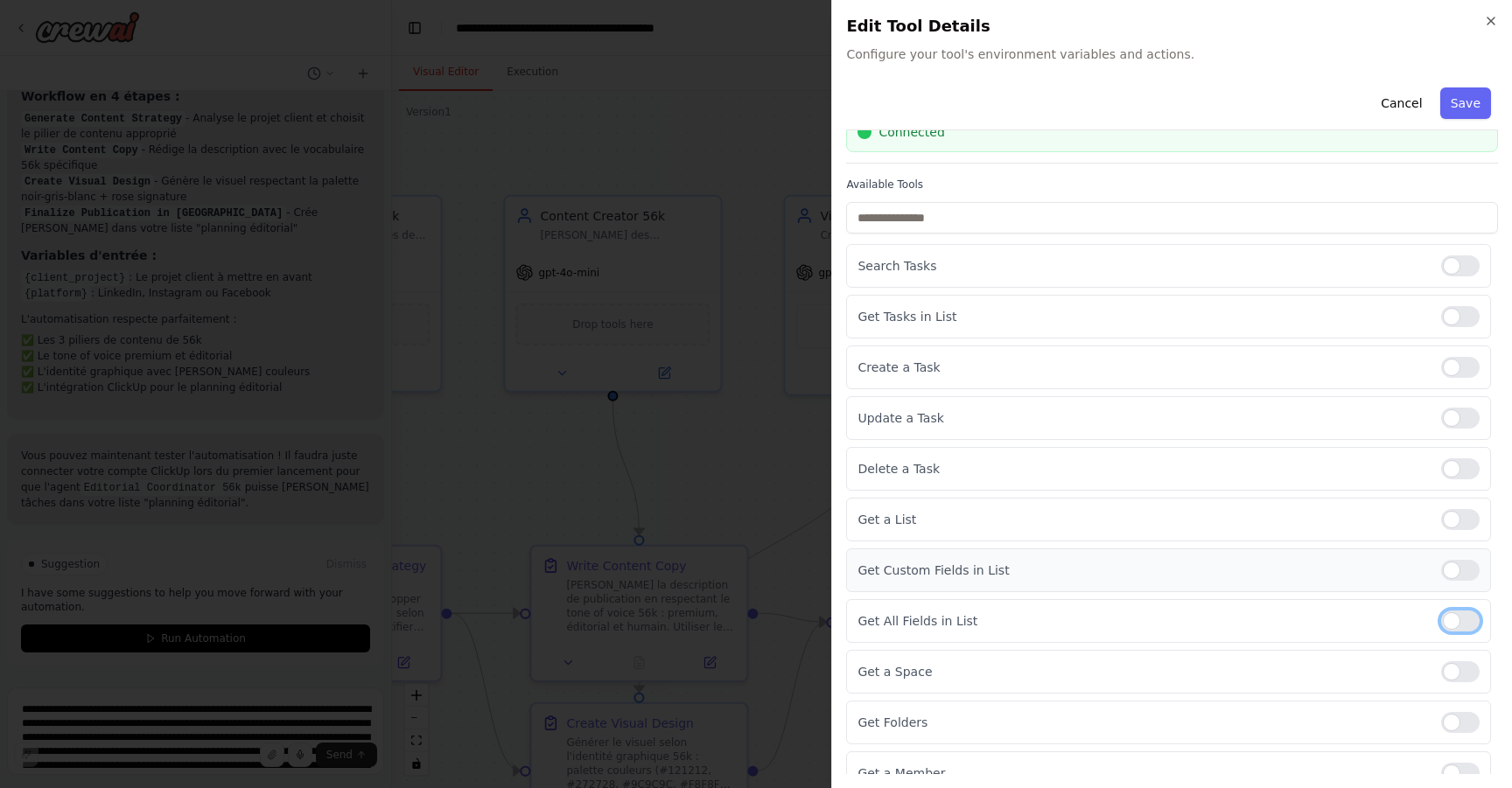
scroll to position [0, 0]
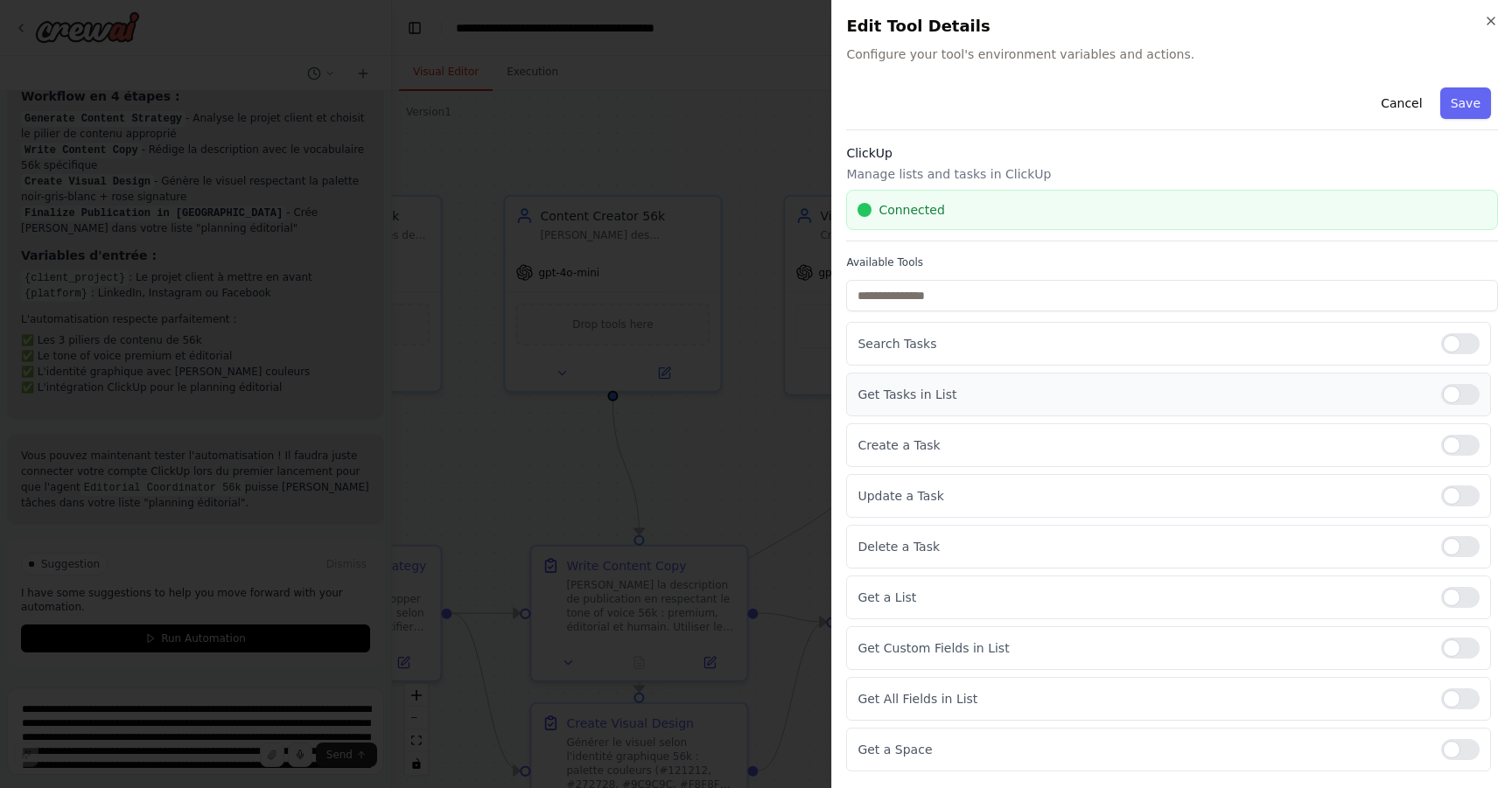
click at [1447, 393] on div at bounding box center [1460, 394] width 39 height 21
click at [1008, 213] on div "Connected" at bounding box center [1173, 210] width 629 height 18
click at [1452, 105] on button "Save" at bounding box center [1465, 103] width 51 height 32
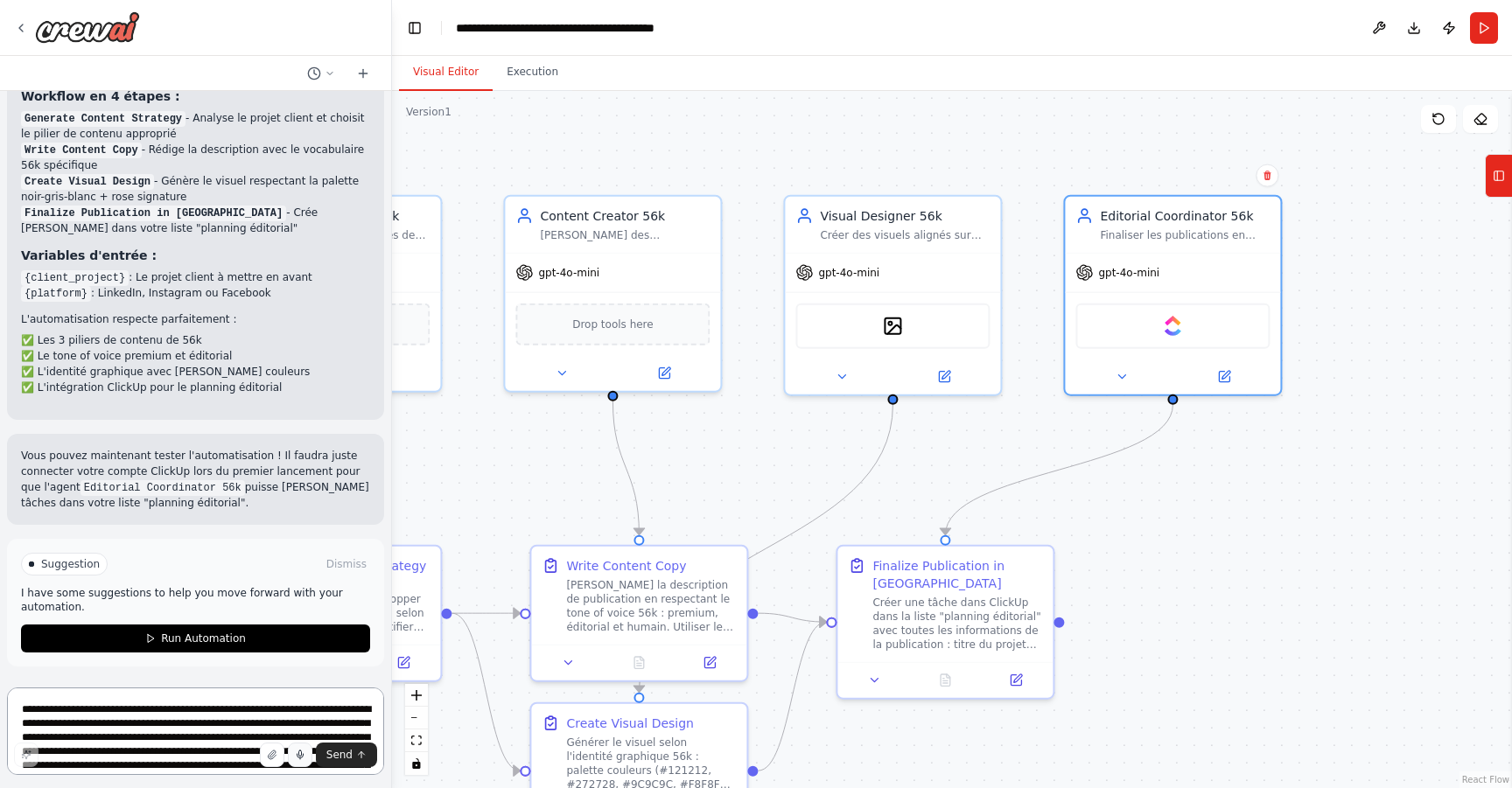
click at [191, 716] on textarea at bounding box center [195, 731] width 377 height 88
click at [201, 707] on textarea at bounding box center [195, 731] width 377 height 88
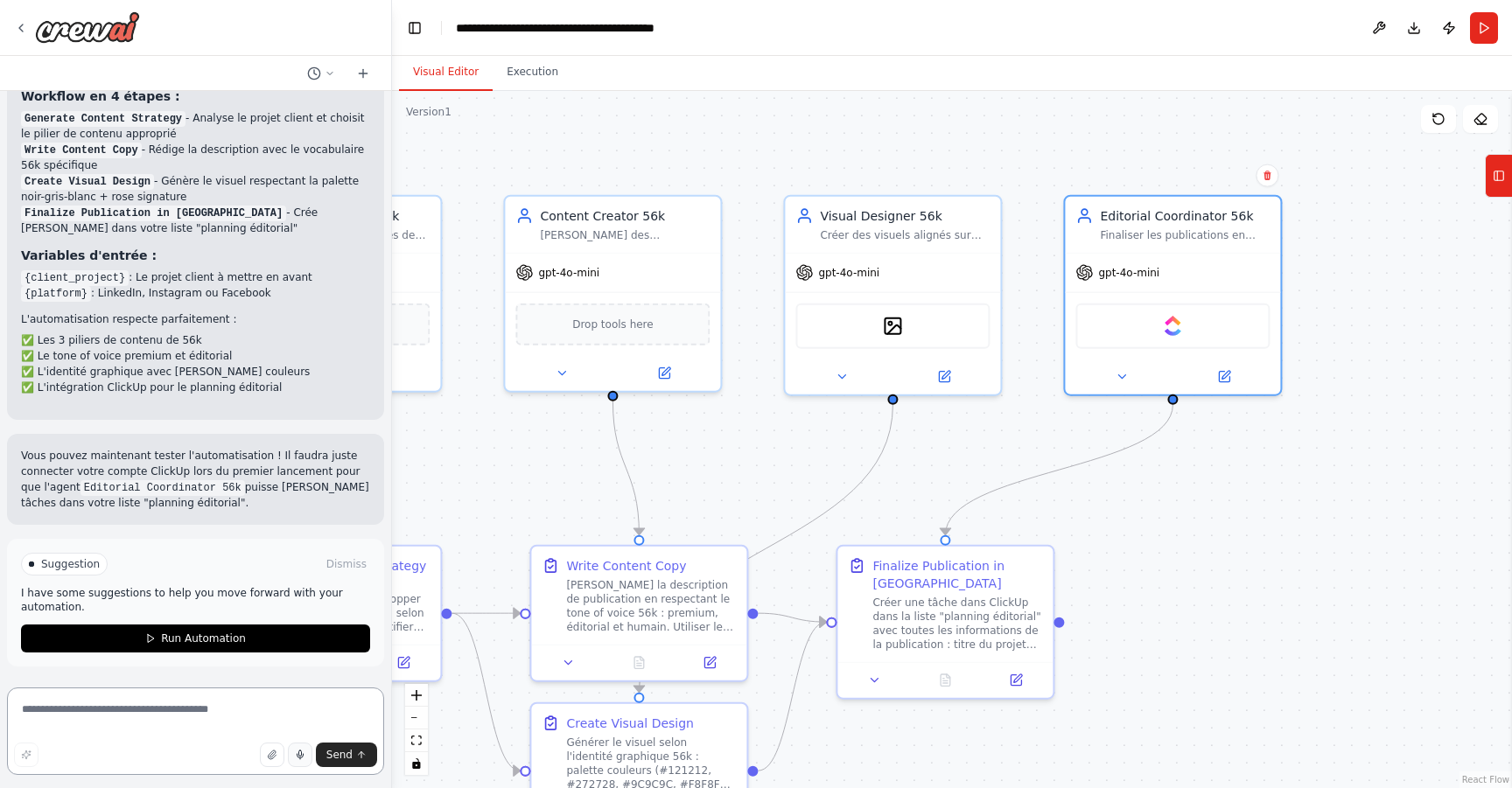
paste textarea "**********"
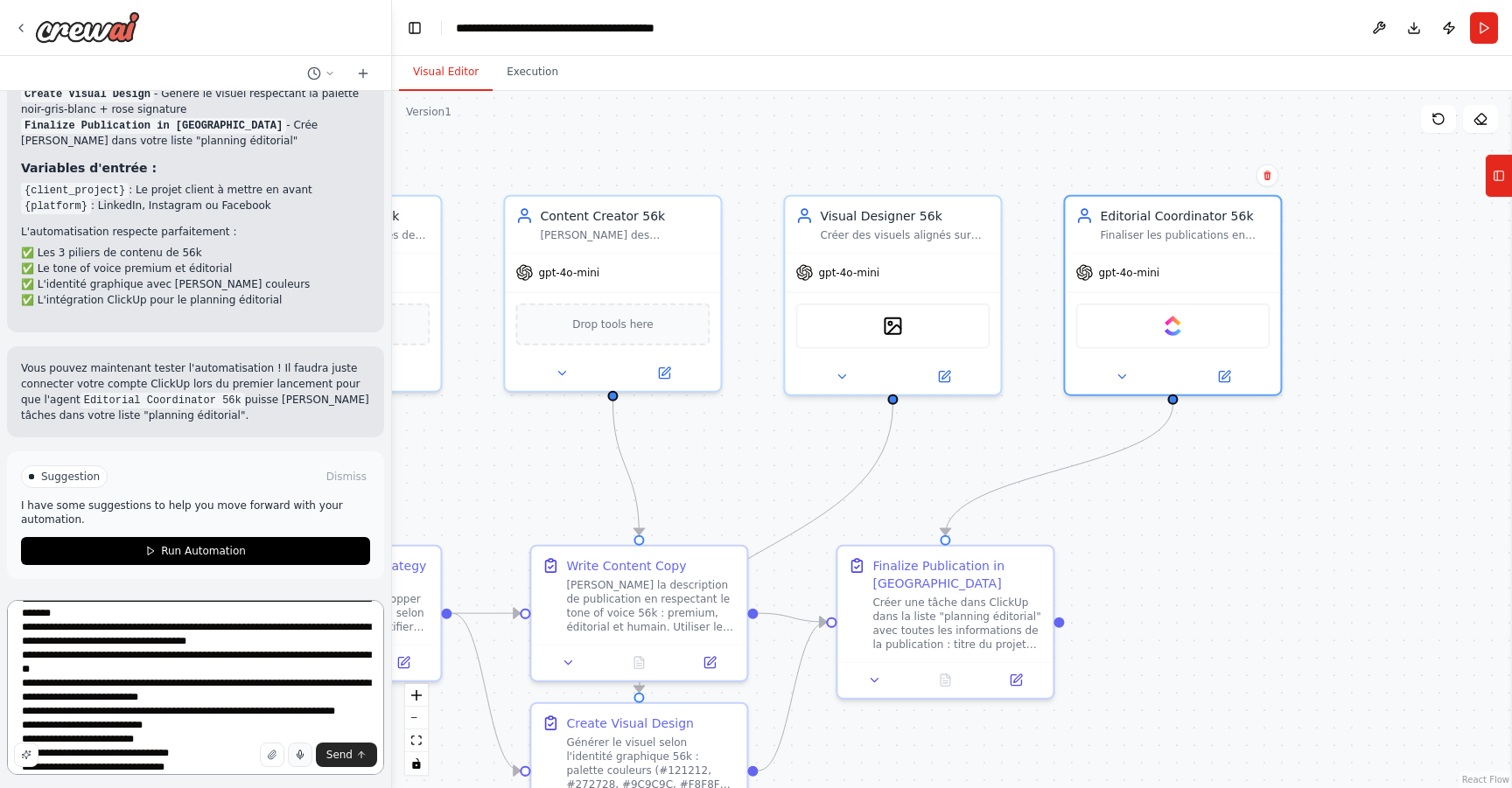
scroll to position [358, 0]
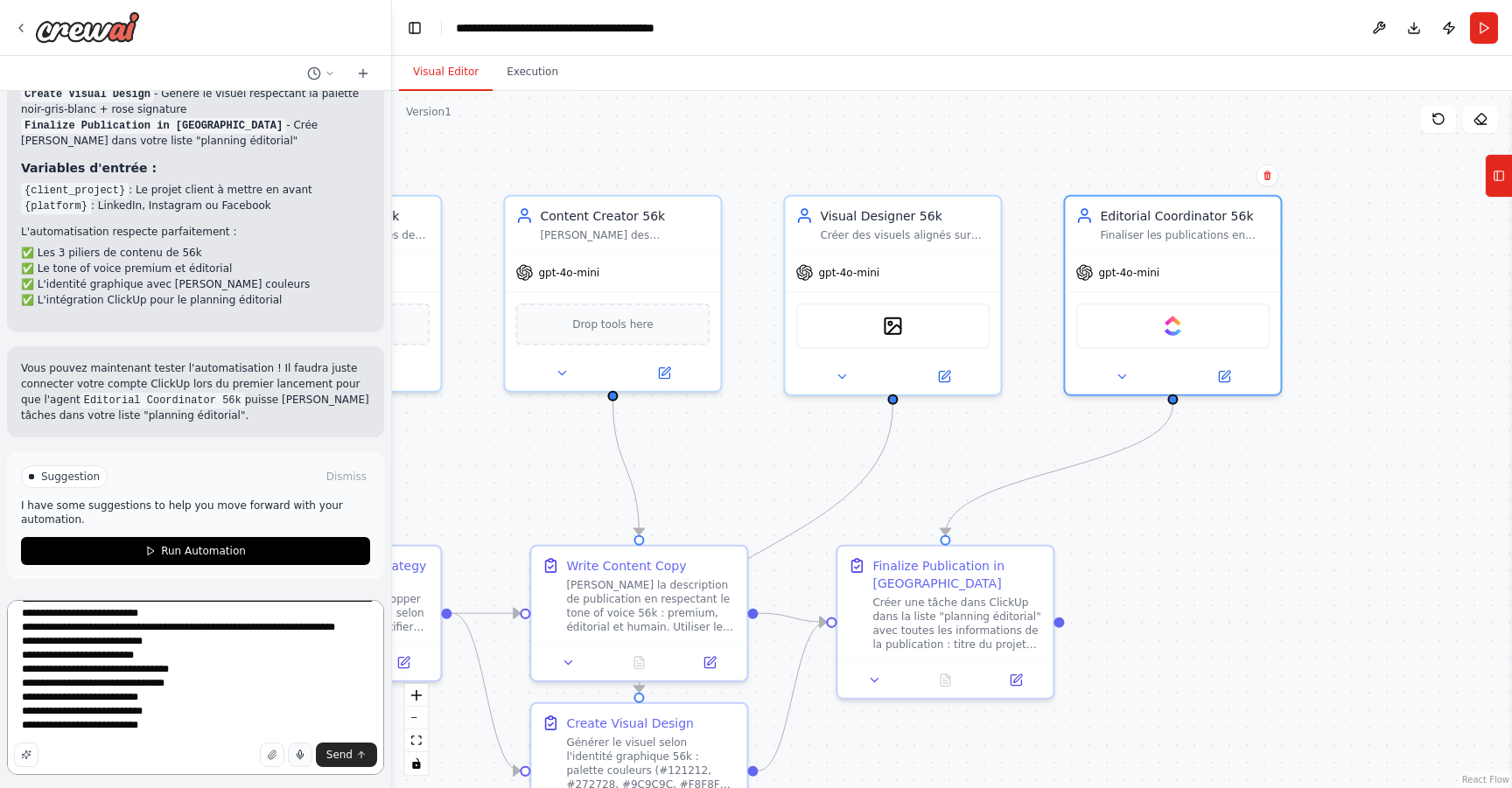
drag, startPoint x: 156, startPoint y: 730, endPoint x: 101, endPoint y: 721, distance: 55.7
click at [101, 721] on textarea at bounding box center [195, 688] width 377 height 175
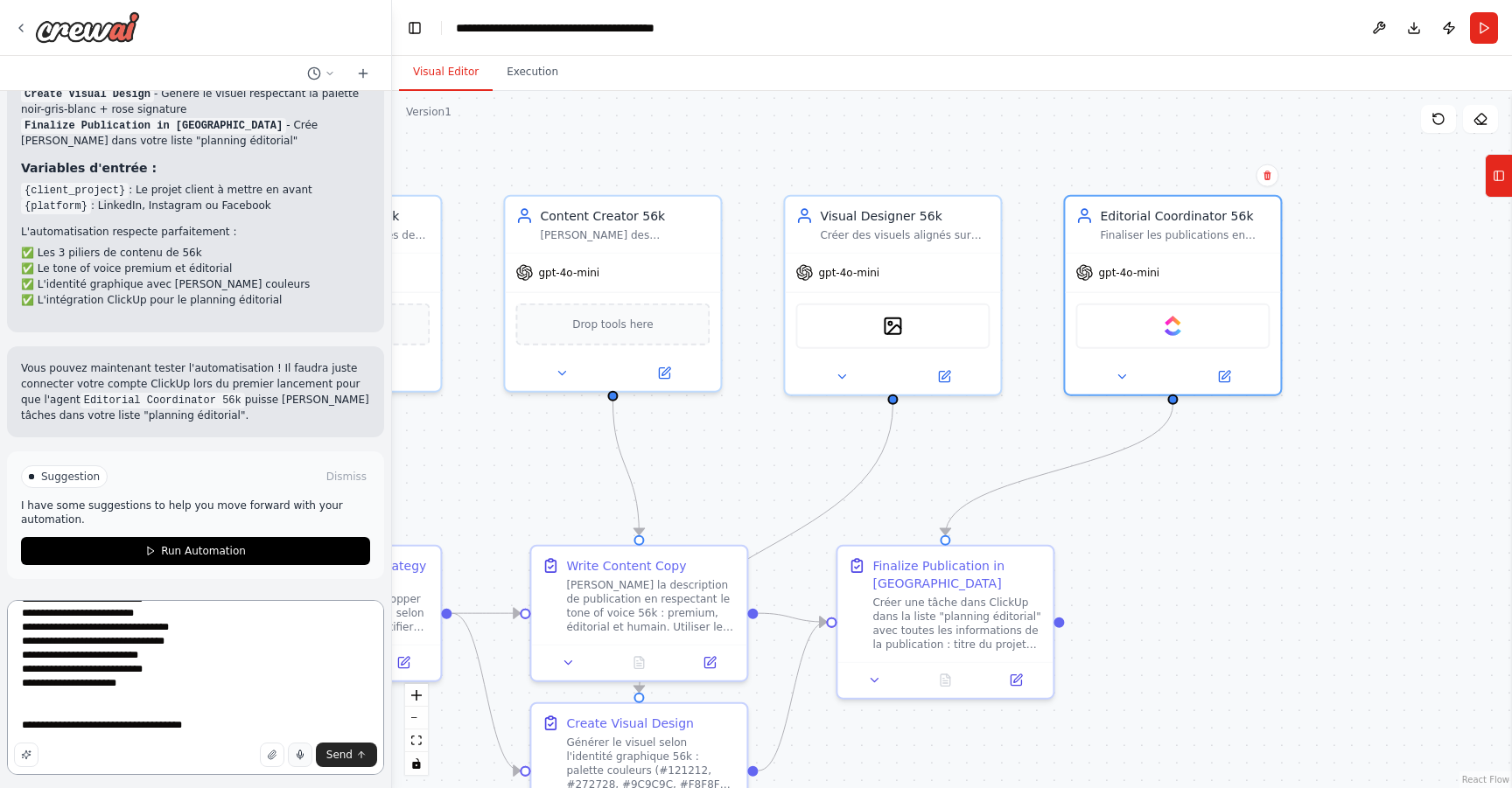
scroll to position [372, 0]
type textarea "**********"
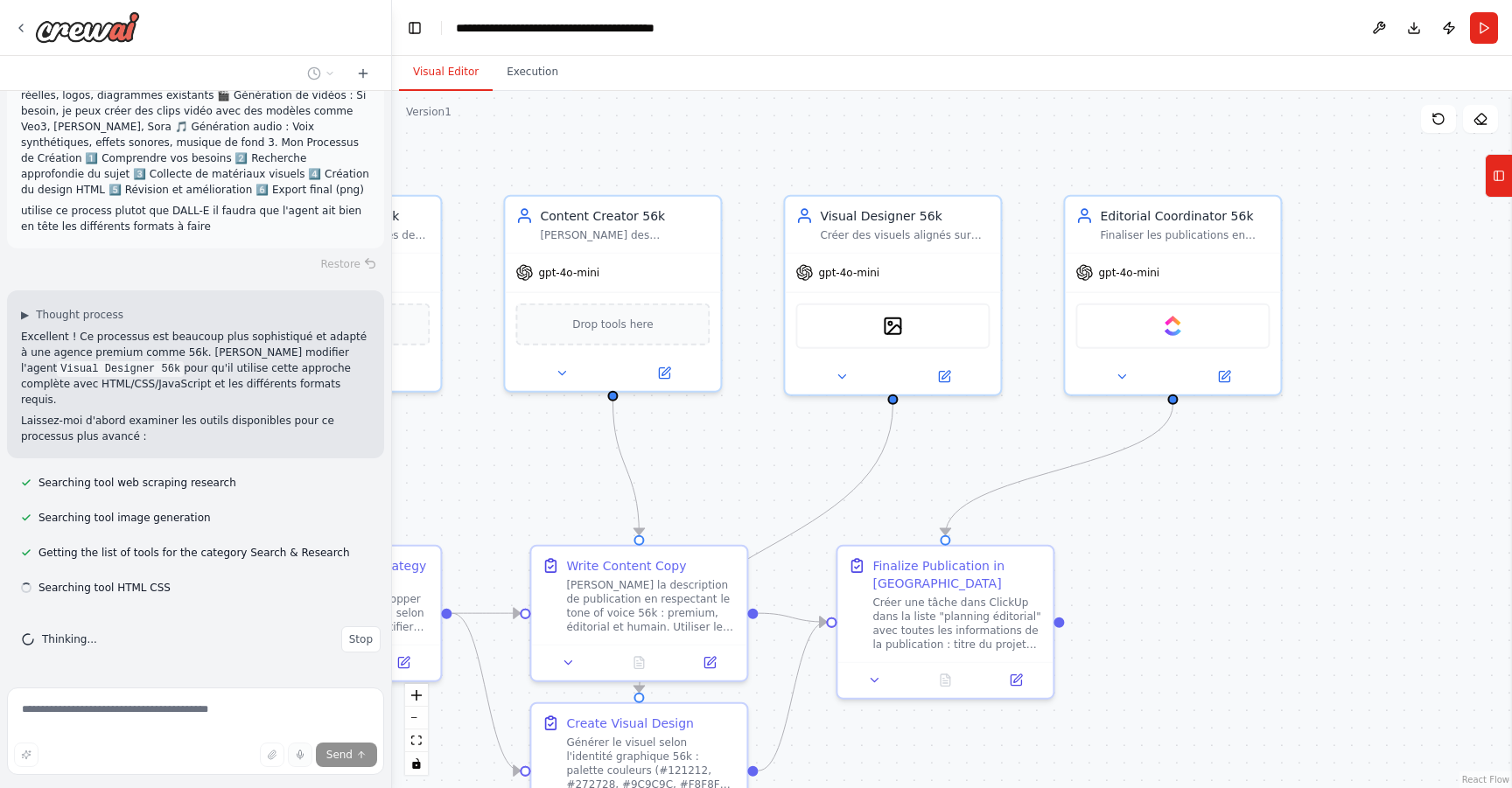
scroll to position [4496, 0]
click at [898, 235] on div "Créer des visuels alignés sur l'identité graphique 56k : palette noir-gris-blan…" at bounding box center [905, 232] width 170 height 14
click at [948, 373] on icon at bounding box center [944, 373] width 11 height 11
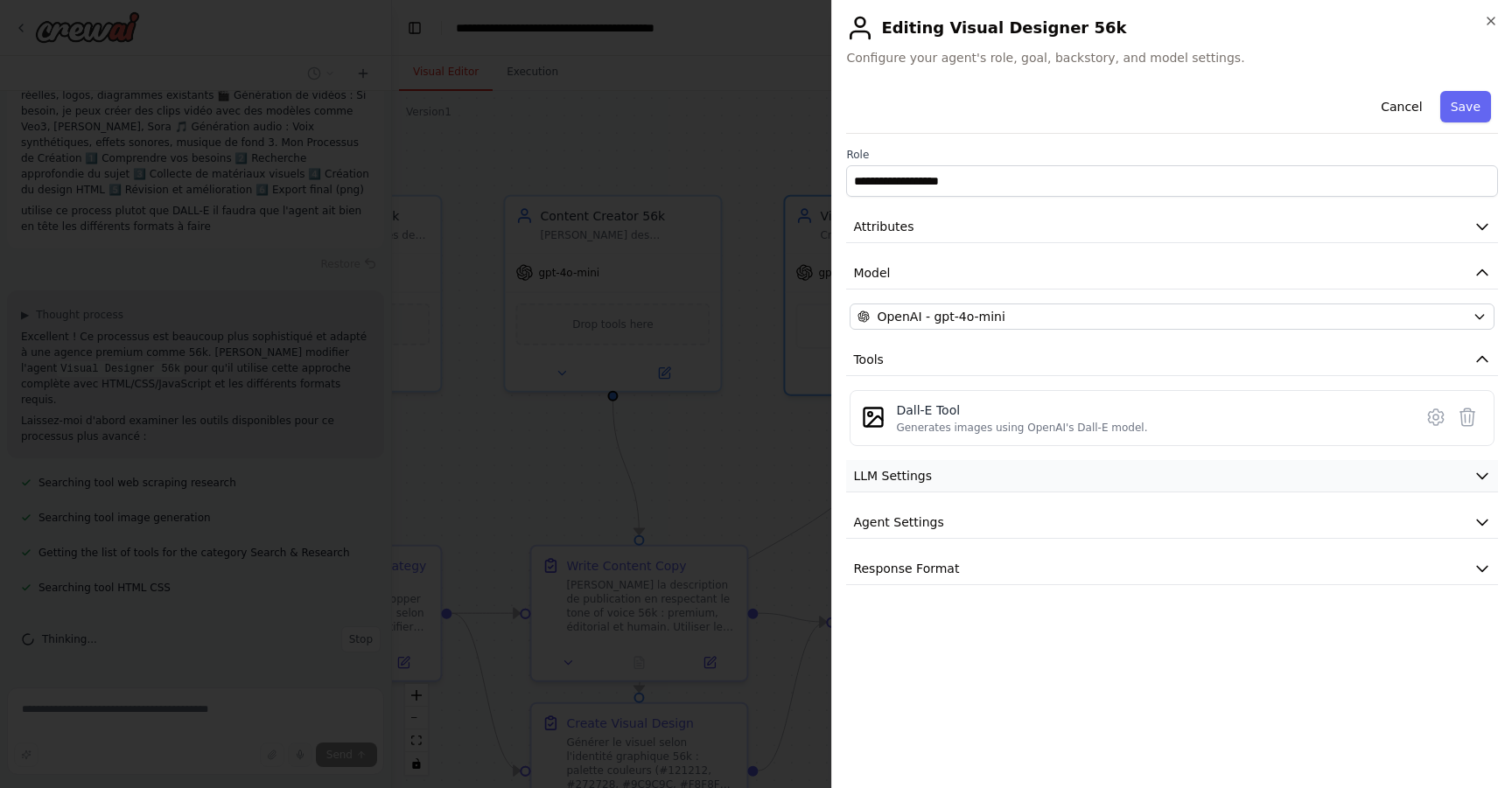
click at [1003, 473] on button "LLM Settings" at bounding box center [1172, 476] width 652 height 33
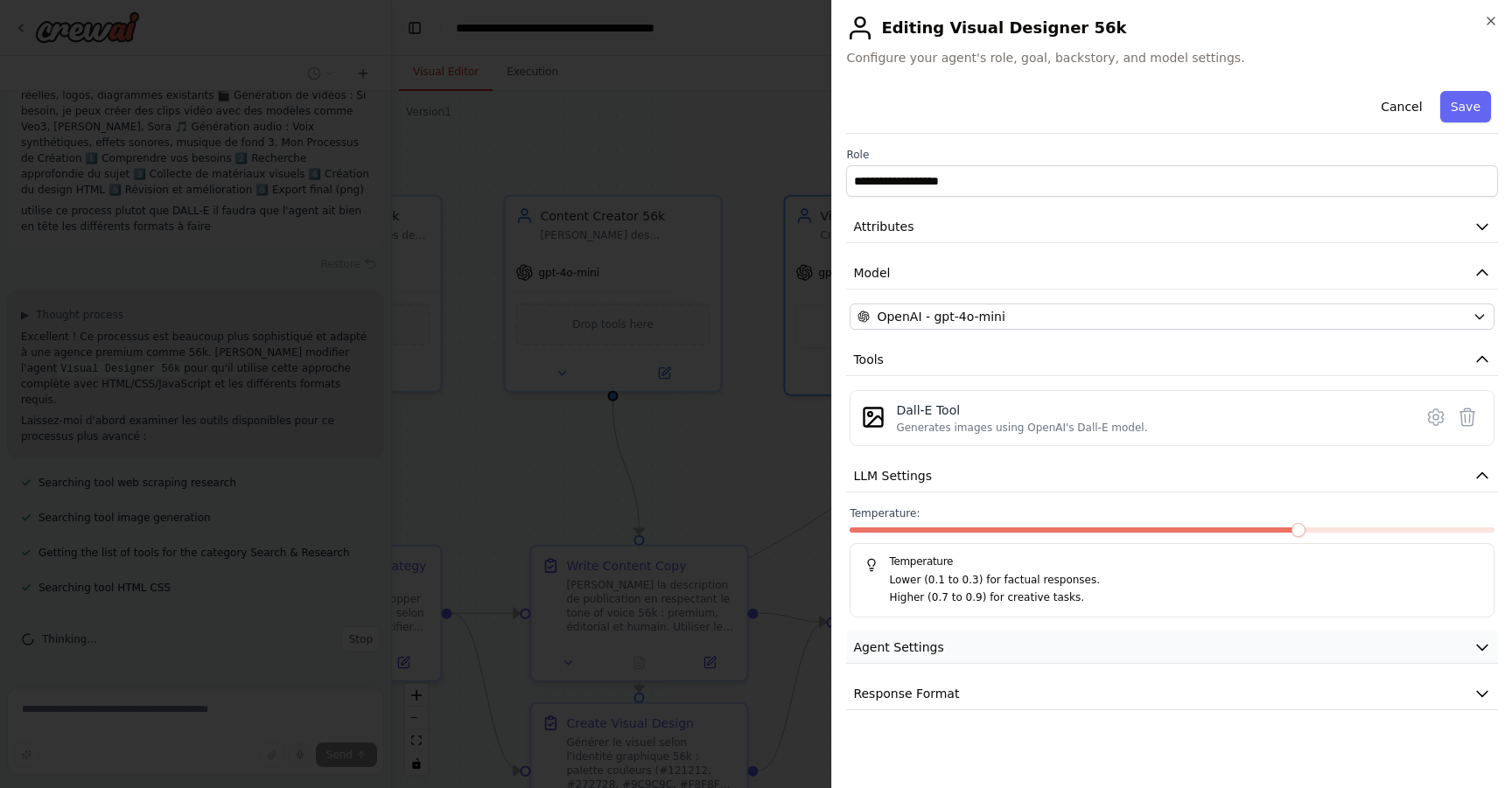
click at [1013, 656] on button "Agent Settings" at bounding box center [1172, 648] width 652 height 33
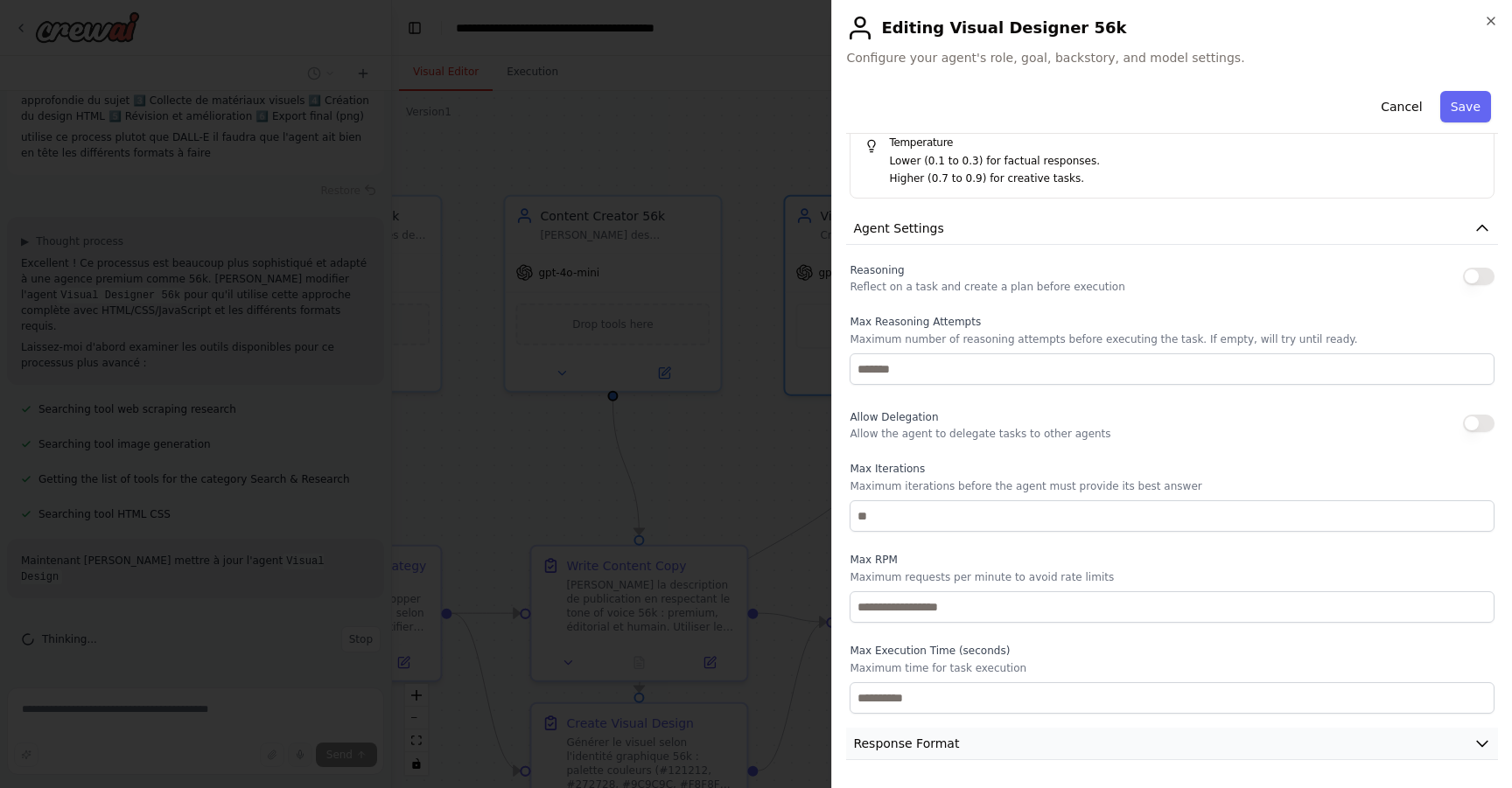
scroll to position [4570, 0]
click at [995, 742] on button "Response Format" at bounding box center [1172, 744] width 652 height 33
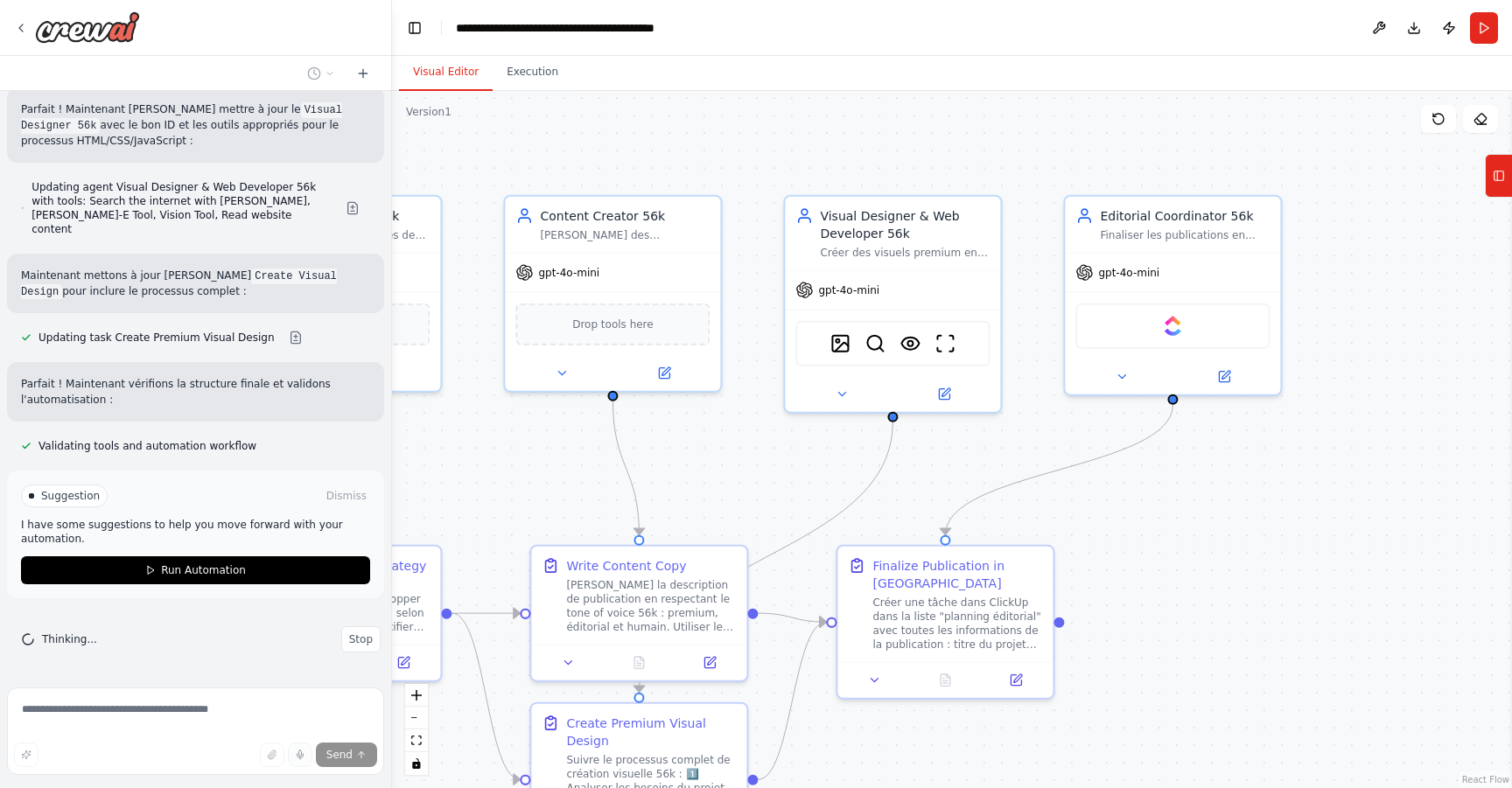
scroll to position [5174, 0]
click at [925, 254] on div "Créer des visuels premium en HTML/CSS/JavaScript pour {platform} respectant l'i…" at bounding box center [905, 250] width 170 height 14
click at [904, 288] on div "gpt-4o-mini" at bounding box center [893, 287] width 215 height 39
click at [954, 392] on button at bounding box center [944, 390] width 99 height 21
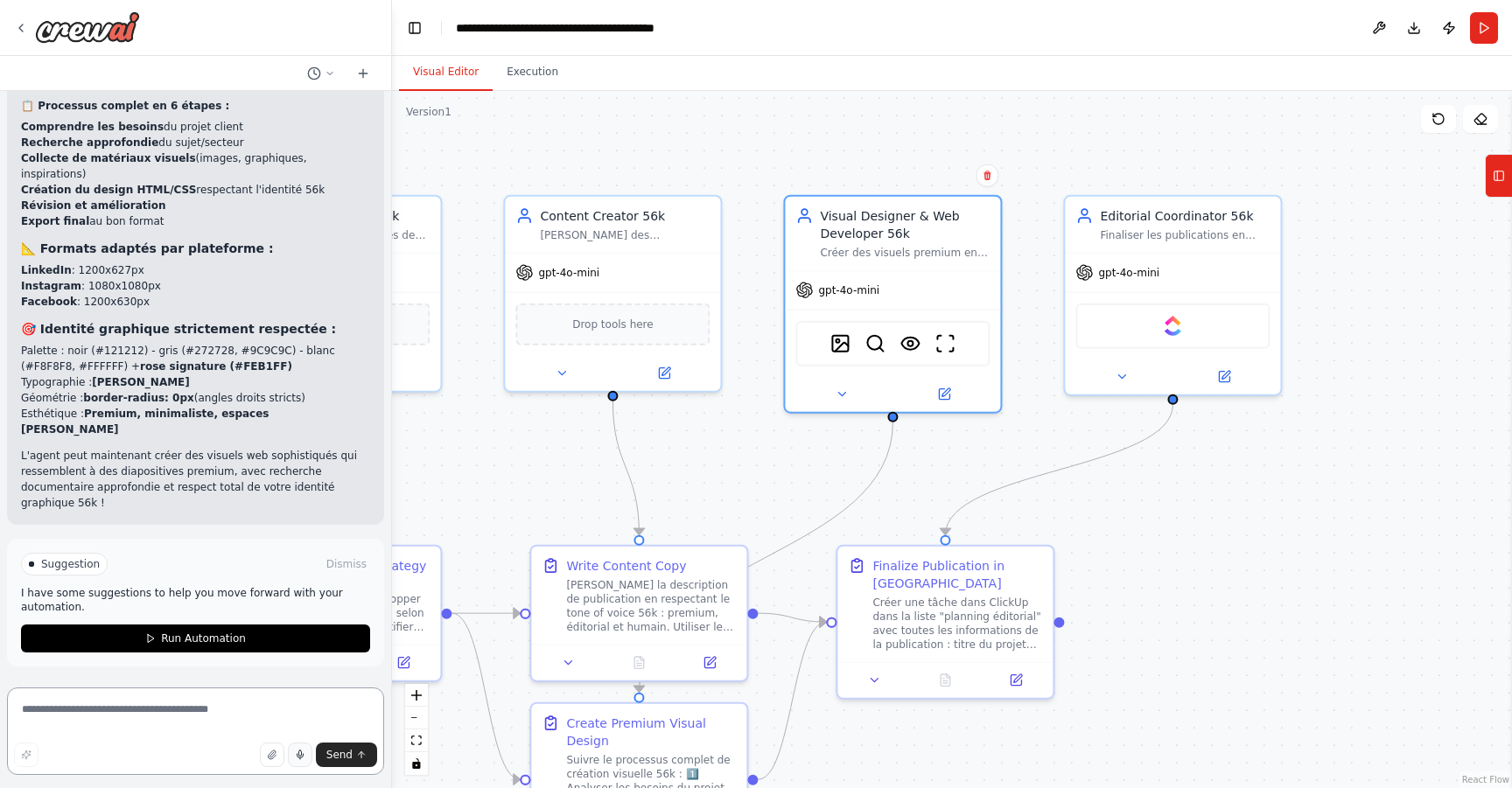
scroll to position [5758, 0]
click at [203, 713] on textarea at bounding box center [195, 731] width 377 height 88
paste textarea "**********"
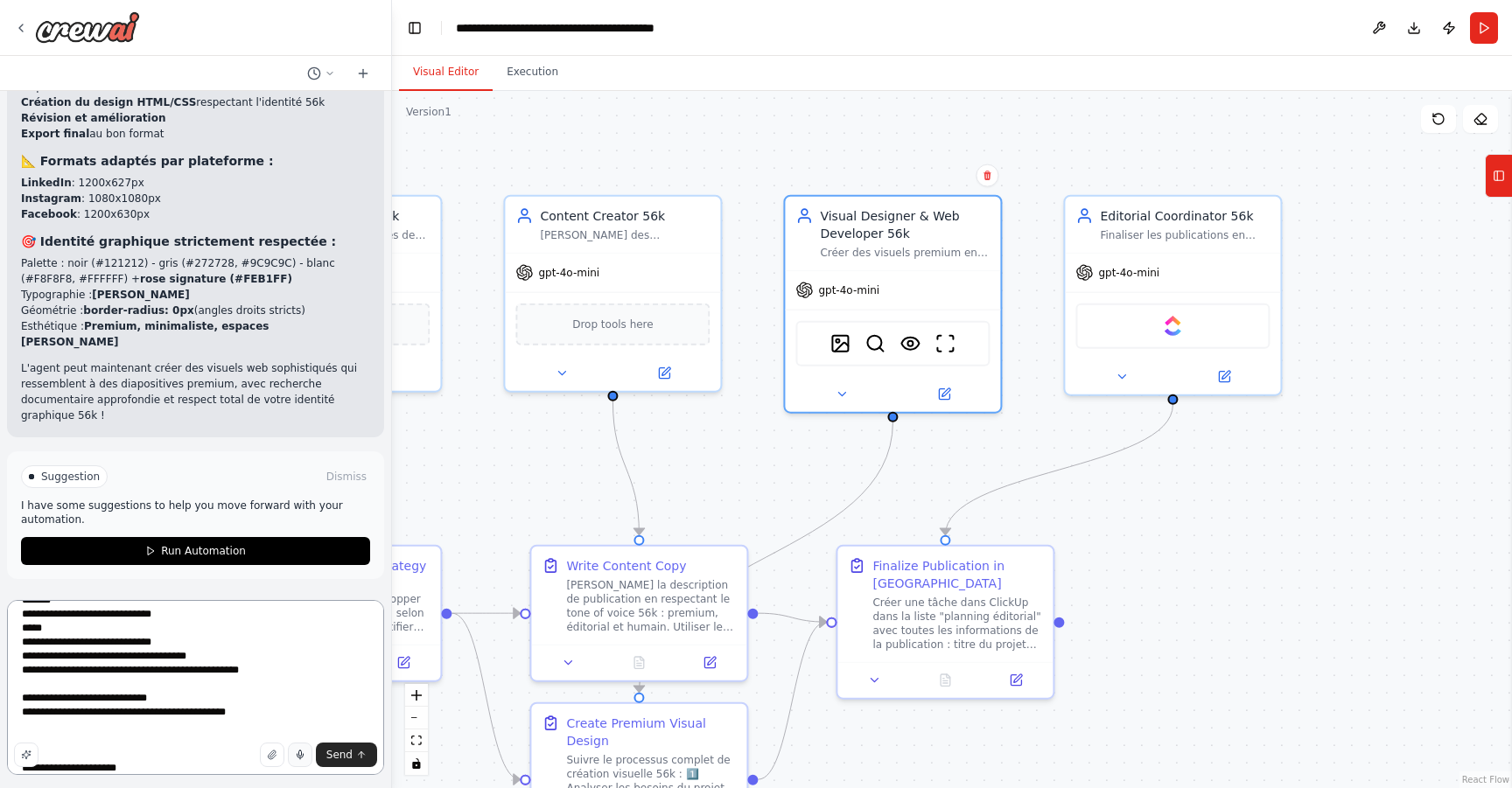
scroll to position [372, 0]
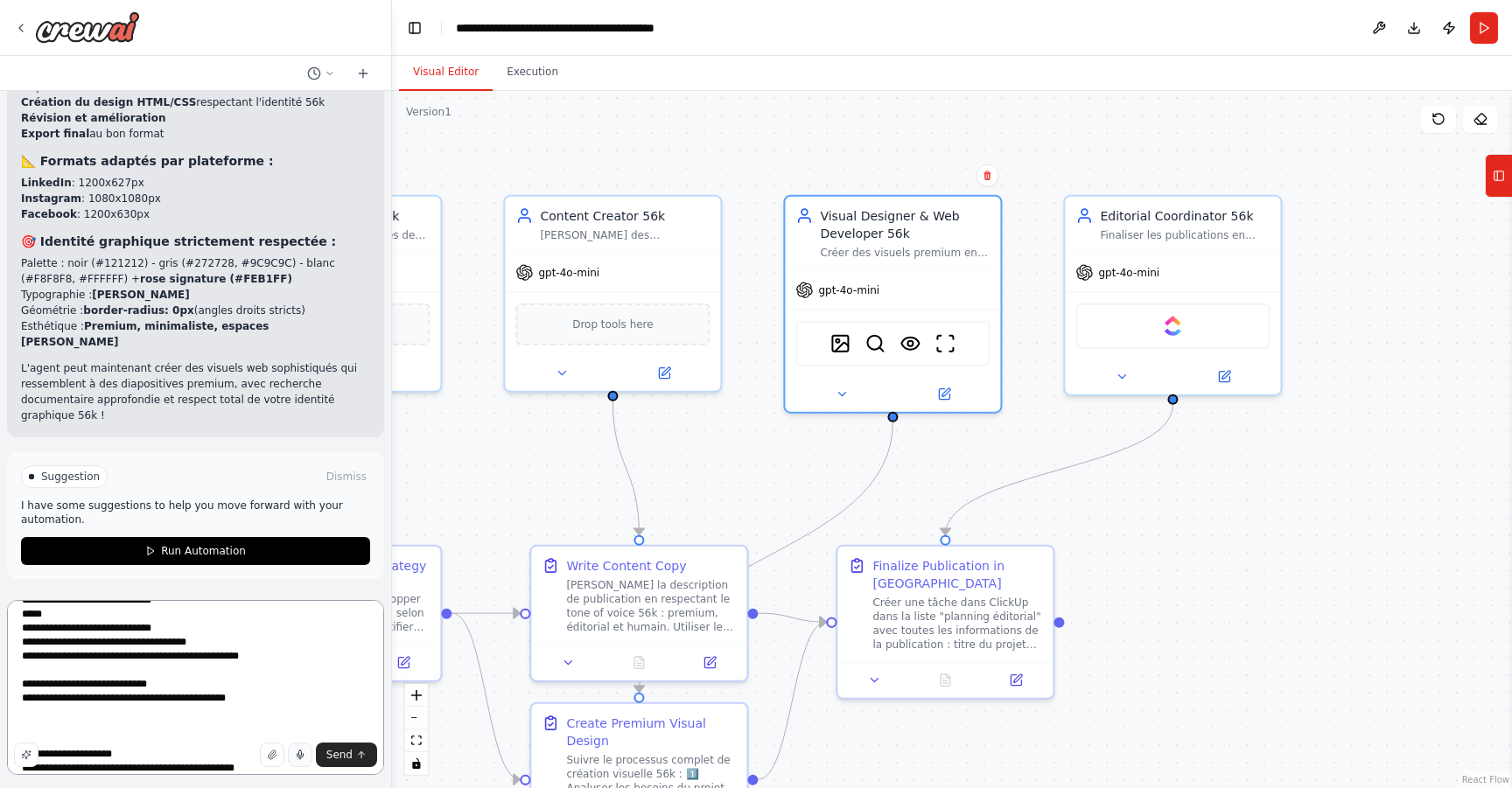
type textarea "**********"
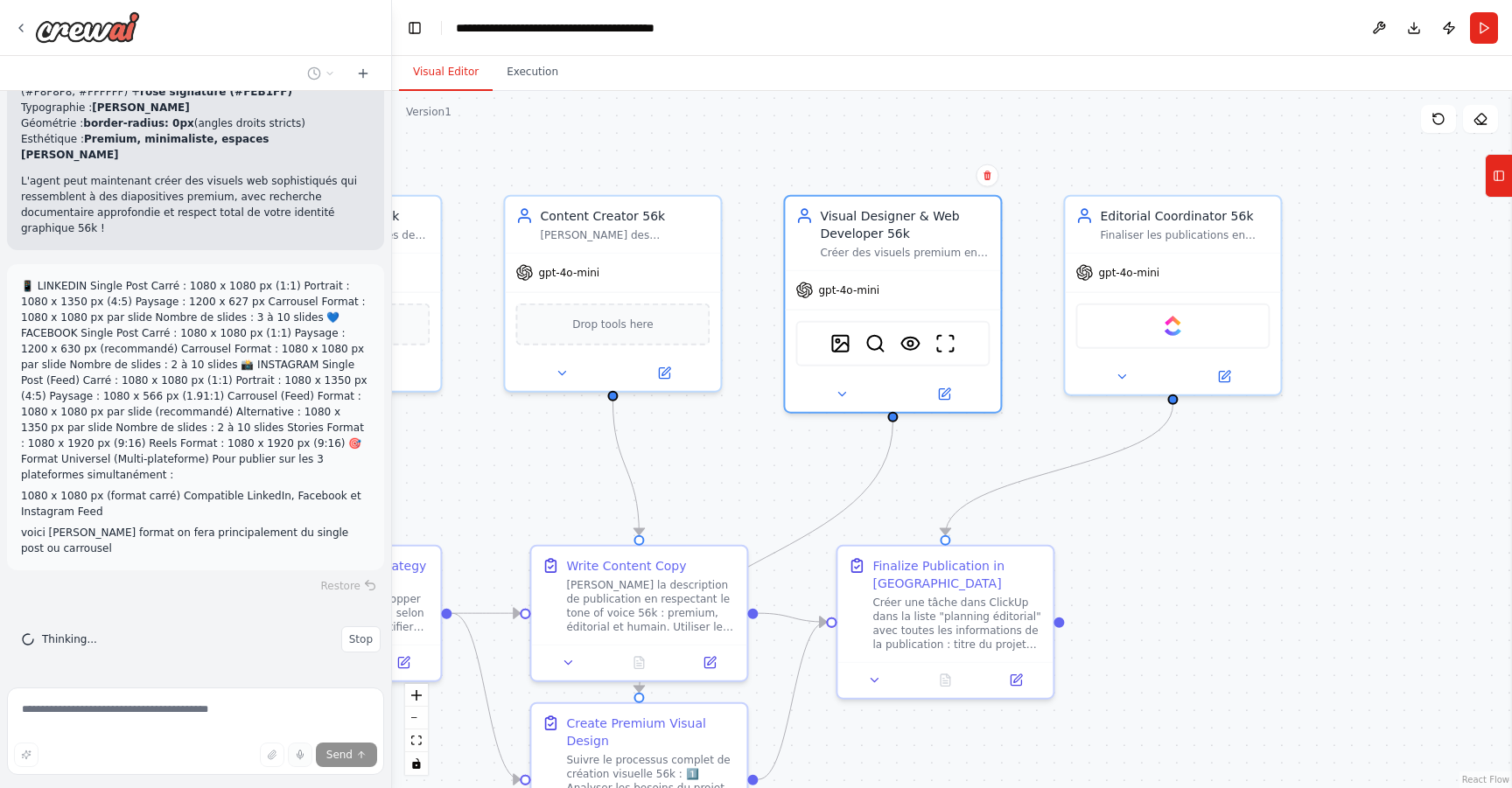
scroll to position [6016, 0]
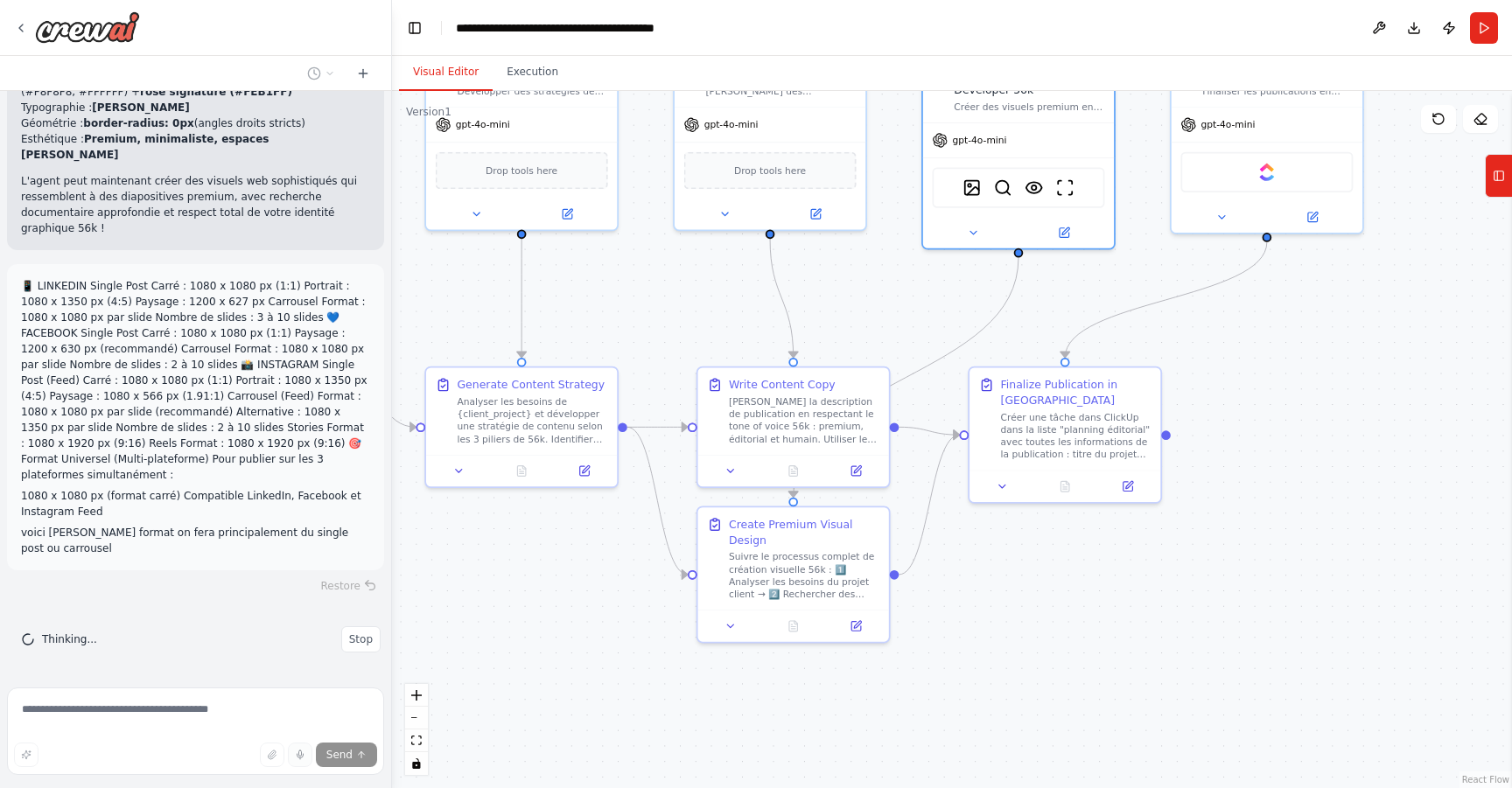
drag, startPoint x: 528, startPoint y: 474, endPoint x: 736, endPoint y: 247, distance: 307.9
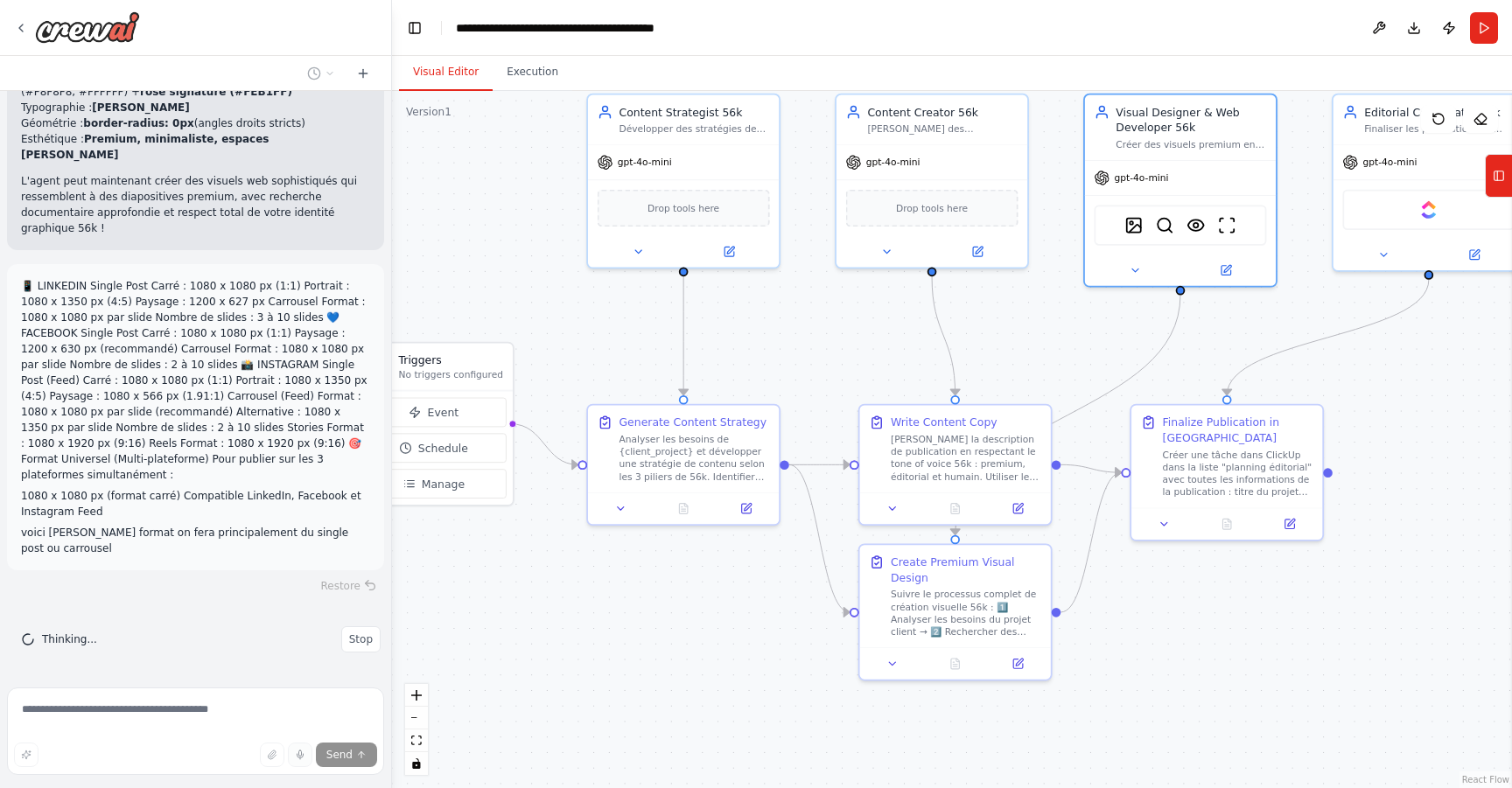
drag, startPoint x: 640, startPoint y: 560, endPoint x: 785, endPoint y: 678, distance: 186.9
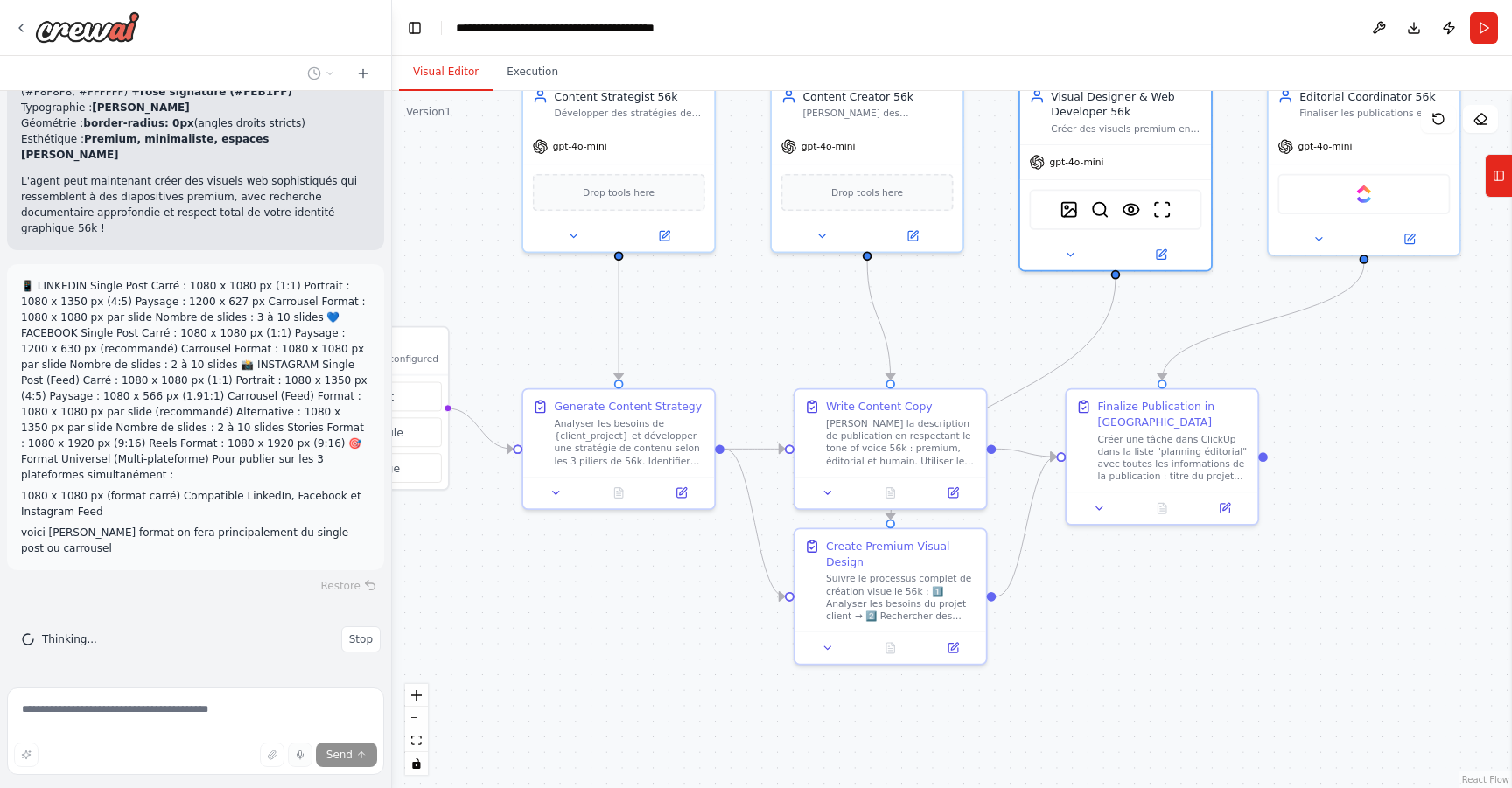
drag, startPoint x: 773, startPoint y: 659, endPoint x: 680, endPoint y: 630, distance: 97.4
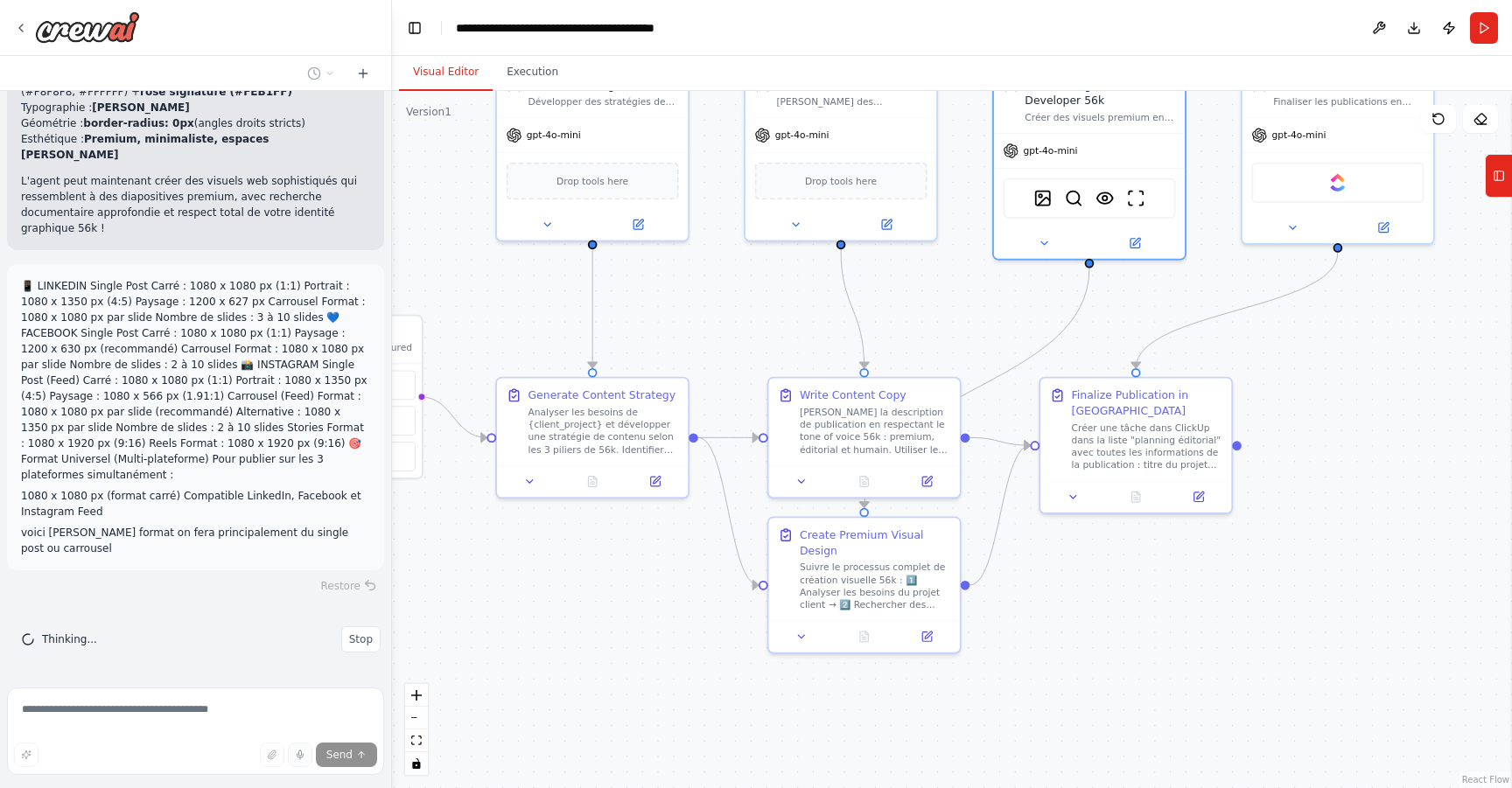
drag, startPoint x: 679, startPoint y: 631, endPoint x: 619, endPoint y: 599, distance: 68.0
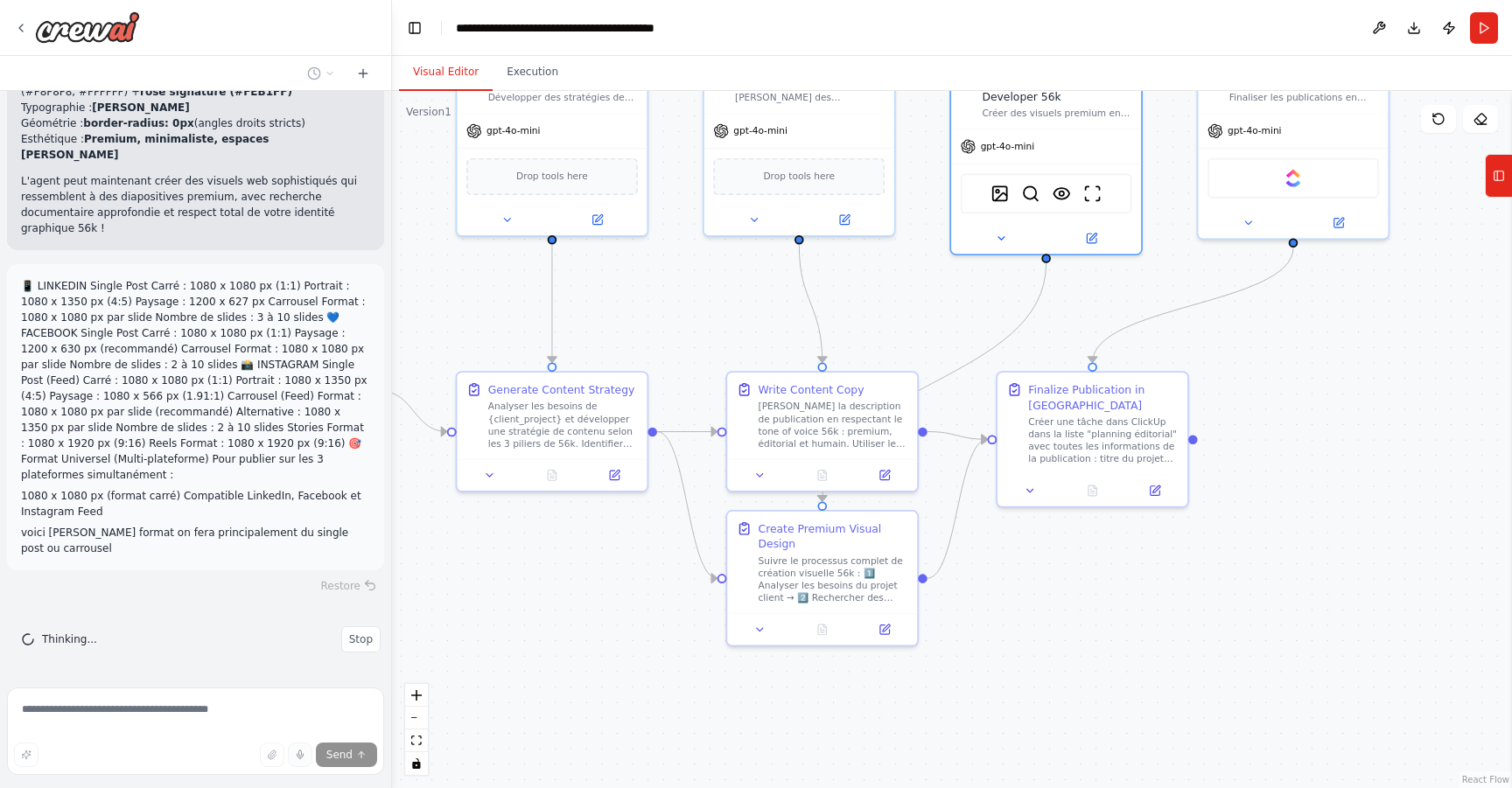
drag, startPoint x: 989, startPoint y: 626, endPoint x: 814, endPoint y: 766, distance: 224.1
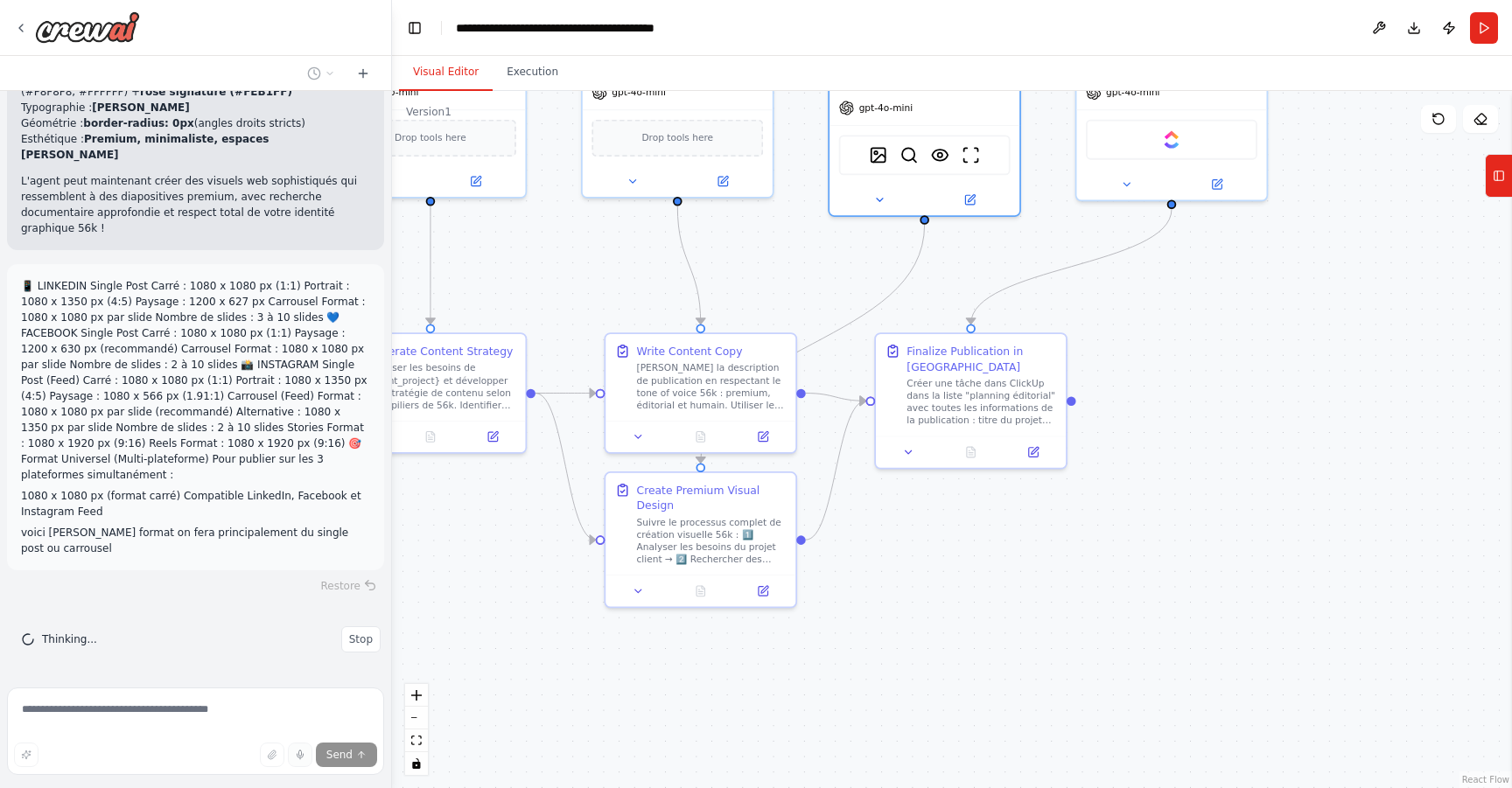
drag, startPoint x: 819, startPoint y: 739, endPoint x: 873, endPoint y: 558, distance: 188.9
click at [719, 532] on div "Suivre le processus complet de création visuelle 56k : 1️⃣ Analyser les besoins…" at bounding box center [713, 535] width 149 height 49
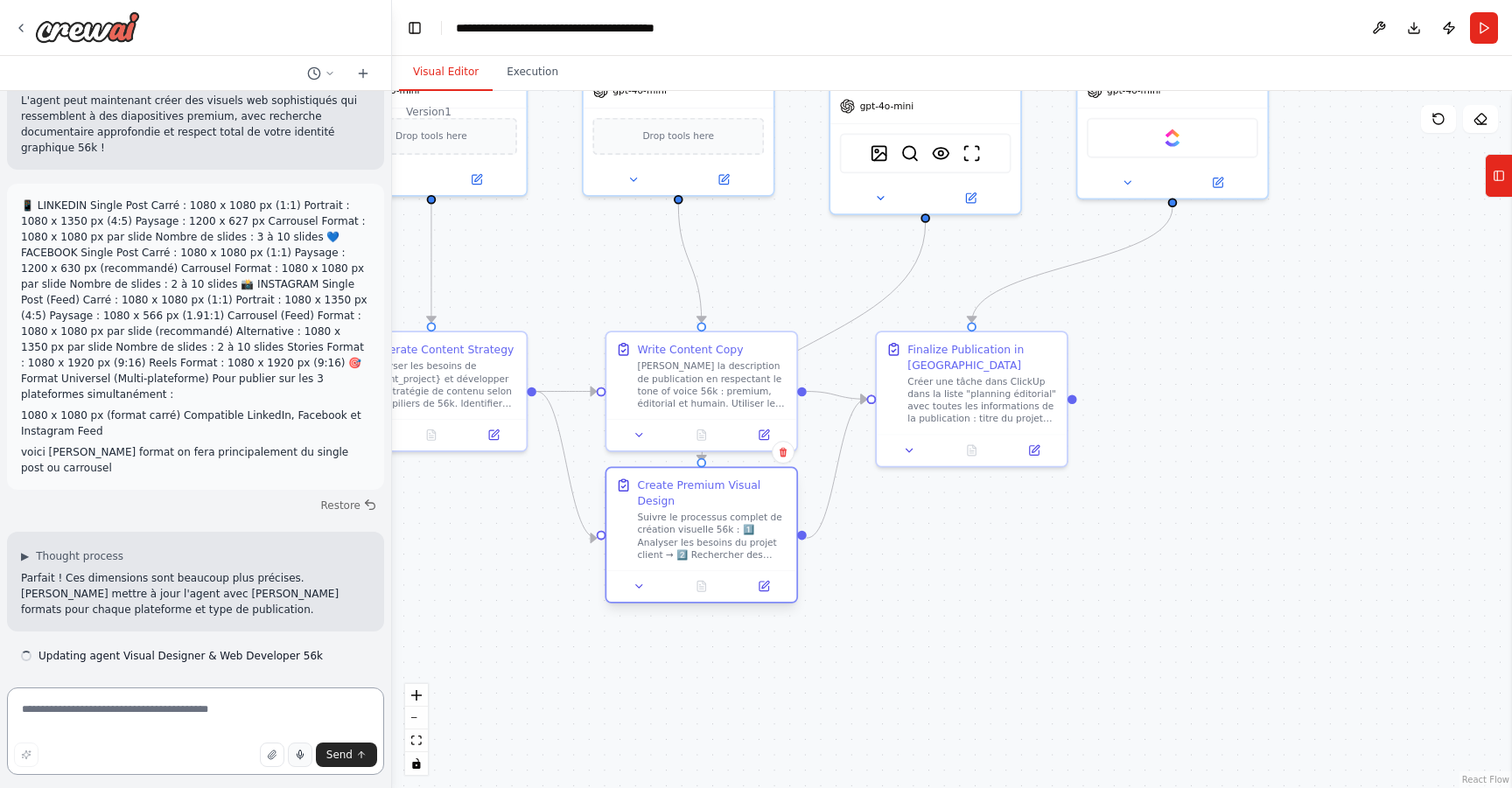
scroll to position [6097, 0]
click at [771, 597] on div at bounding box center [701, 586] width 190 height 32
click at [763, 593] on button at bounding box center [764, 586] width 54 height 18
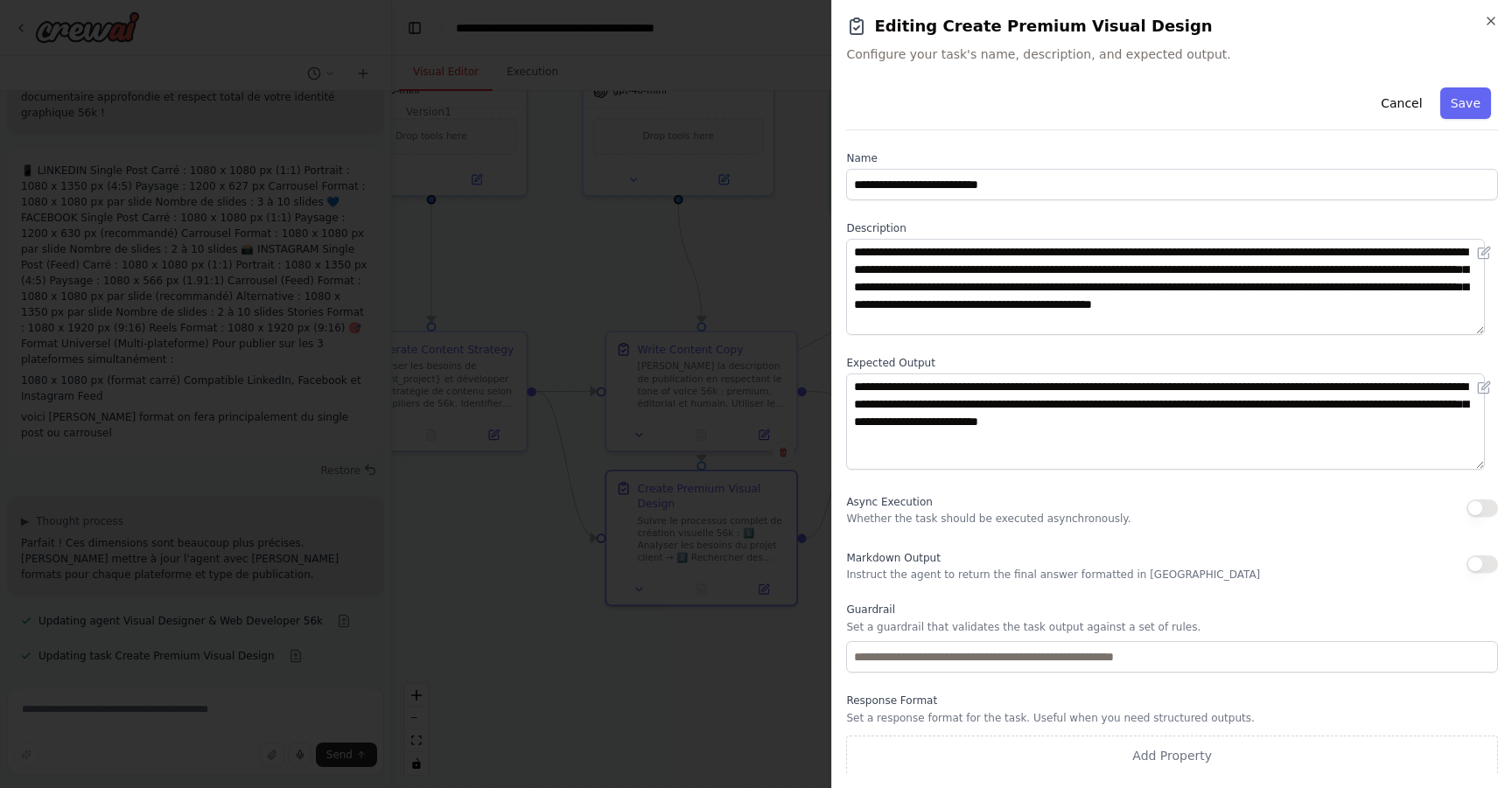
scroll to position [2, 0]
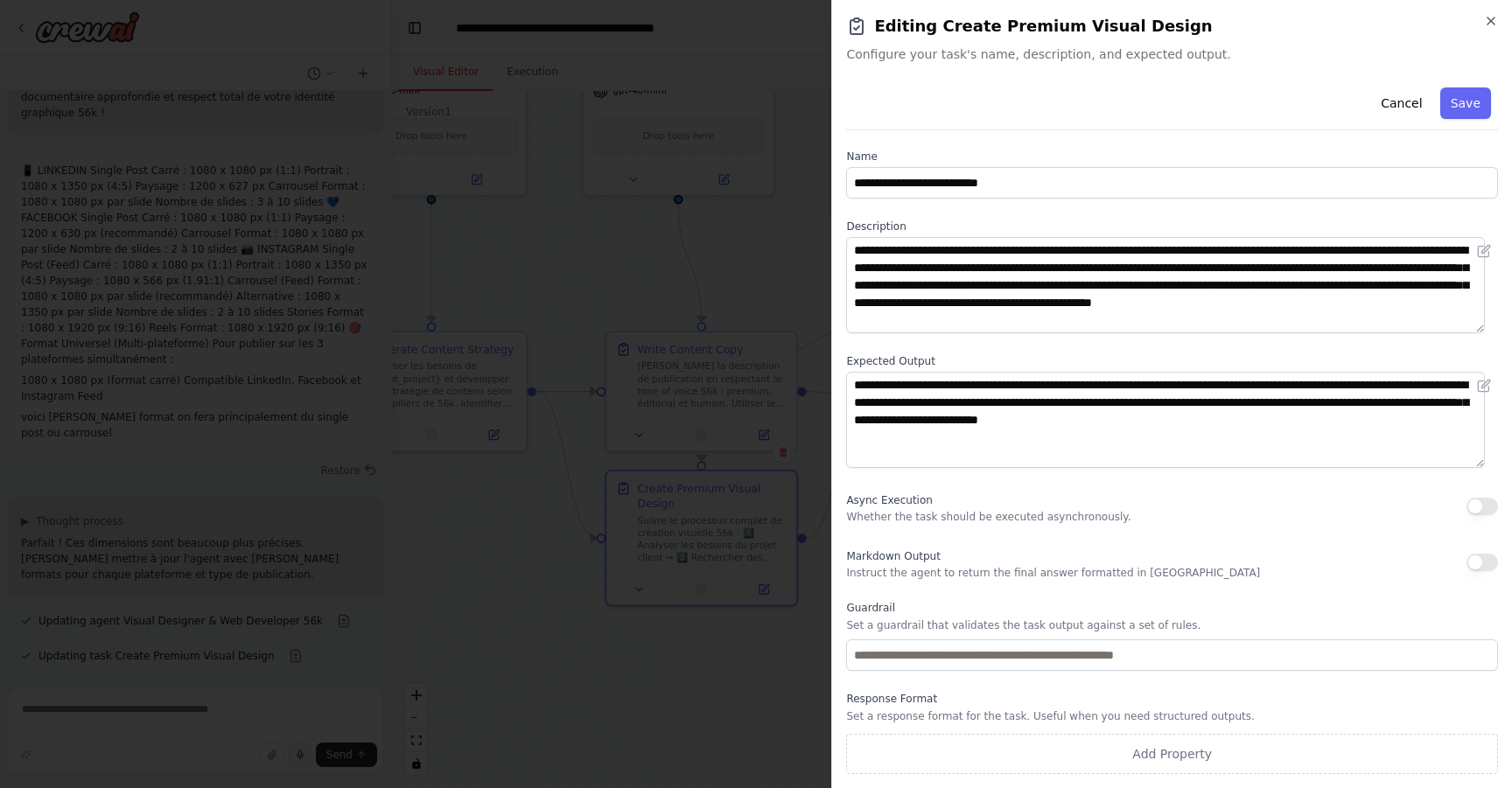
type textarea "**********"
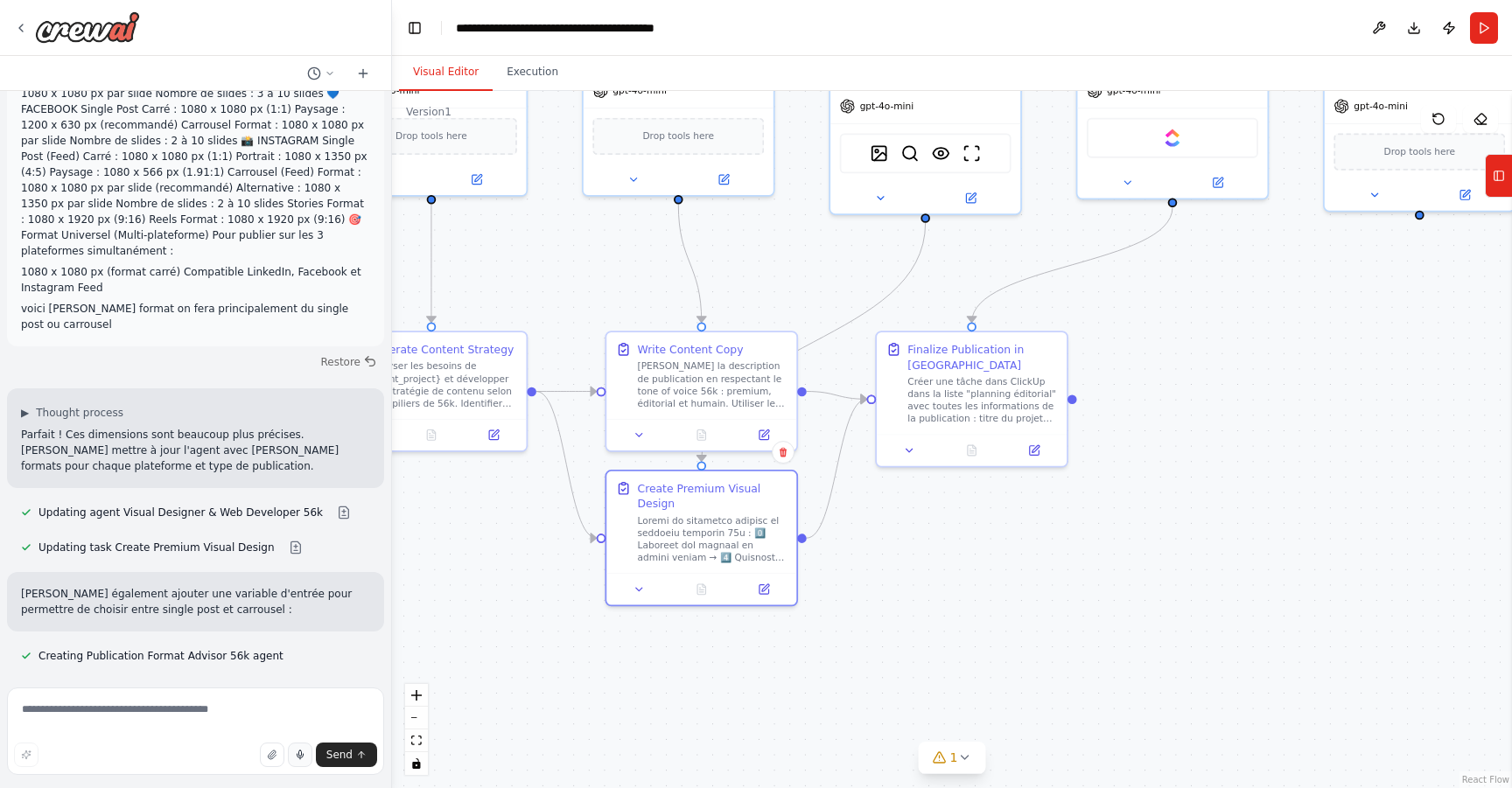
scroll to position [6240, 0]
click at [336, 76] on button at bounding box center [322, 73] width 42 height 21
click at [233, 80] on div at bounding box center [196, 394] width 392 height 788
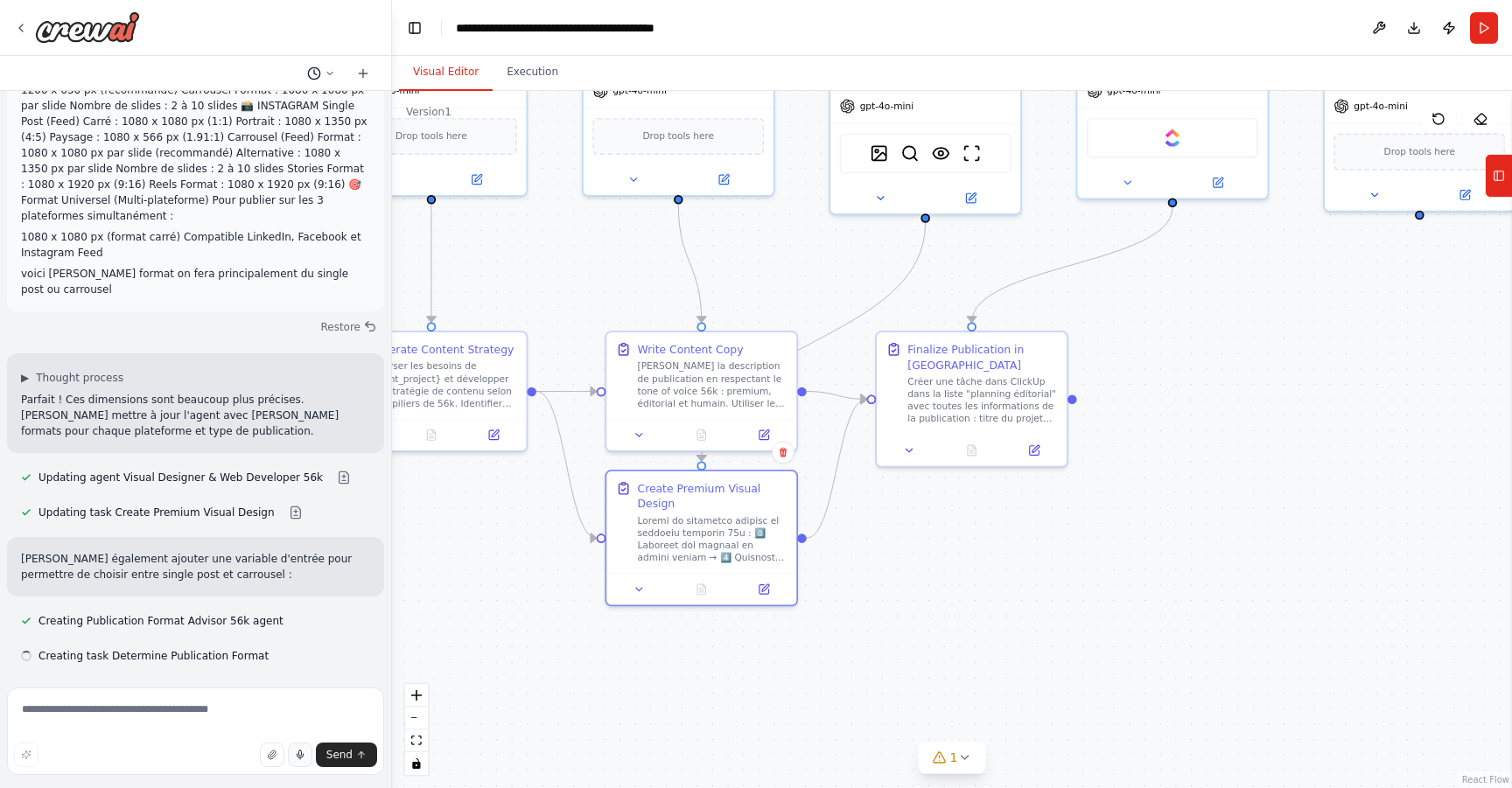
scroll to position [6276, 0]
click at [311, 76] on icon at bounding box center [315, 74] width 14 height 14
click at [271, 60] on div at bounding box center [196, 394] width 392 height 788
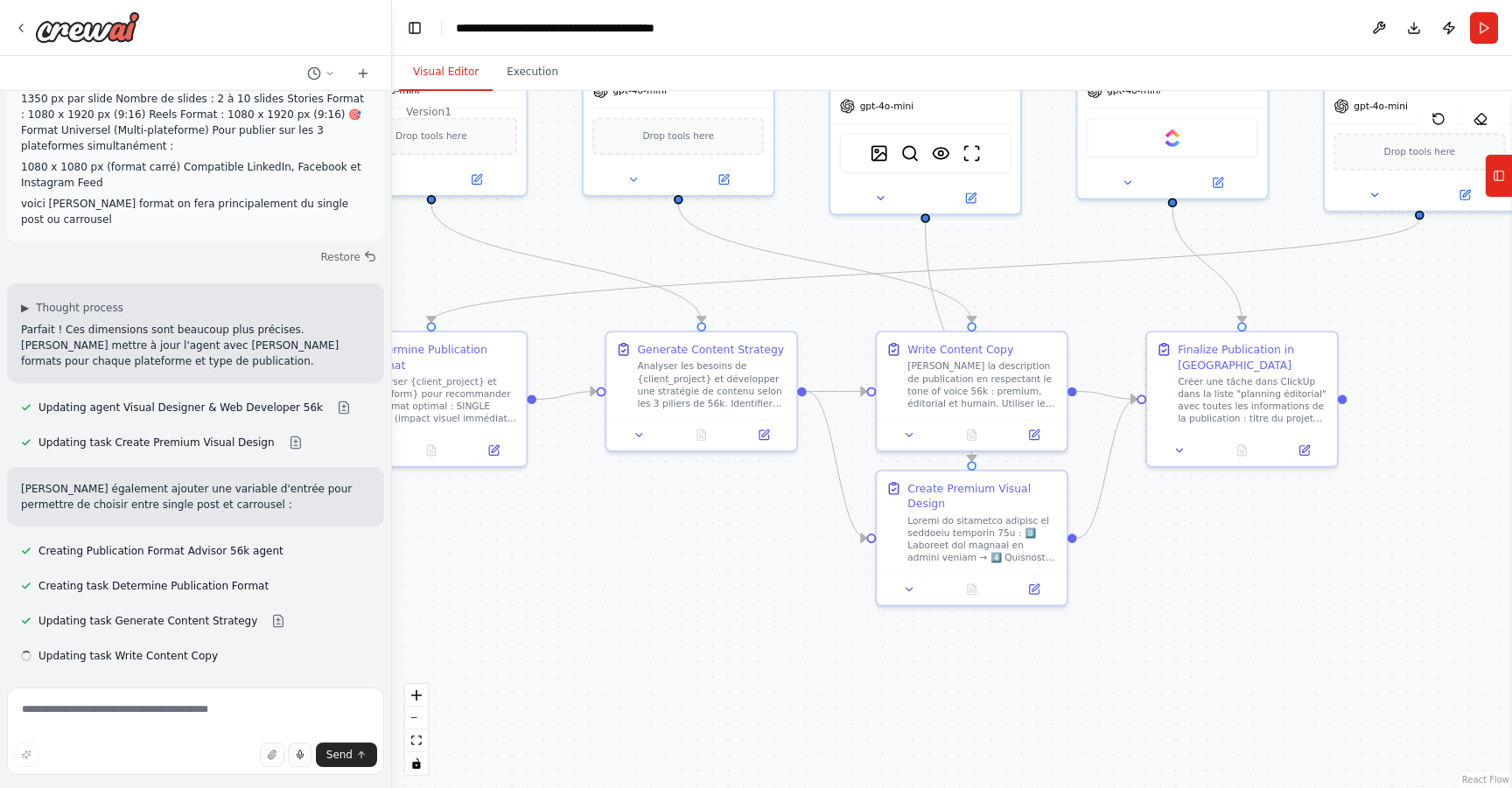
scroll to position [6346, 0]
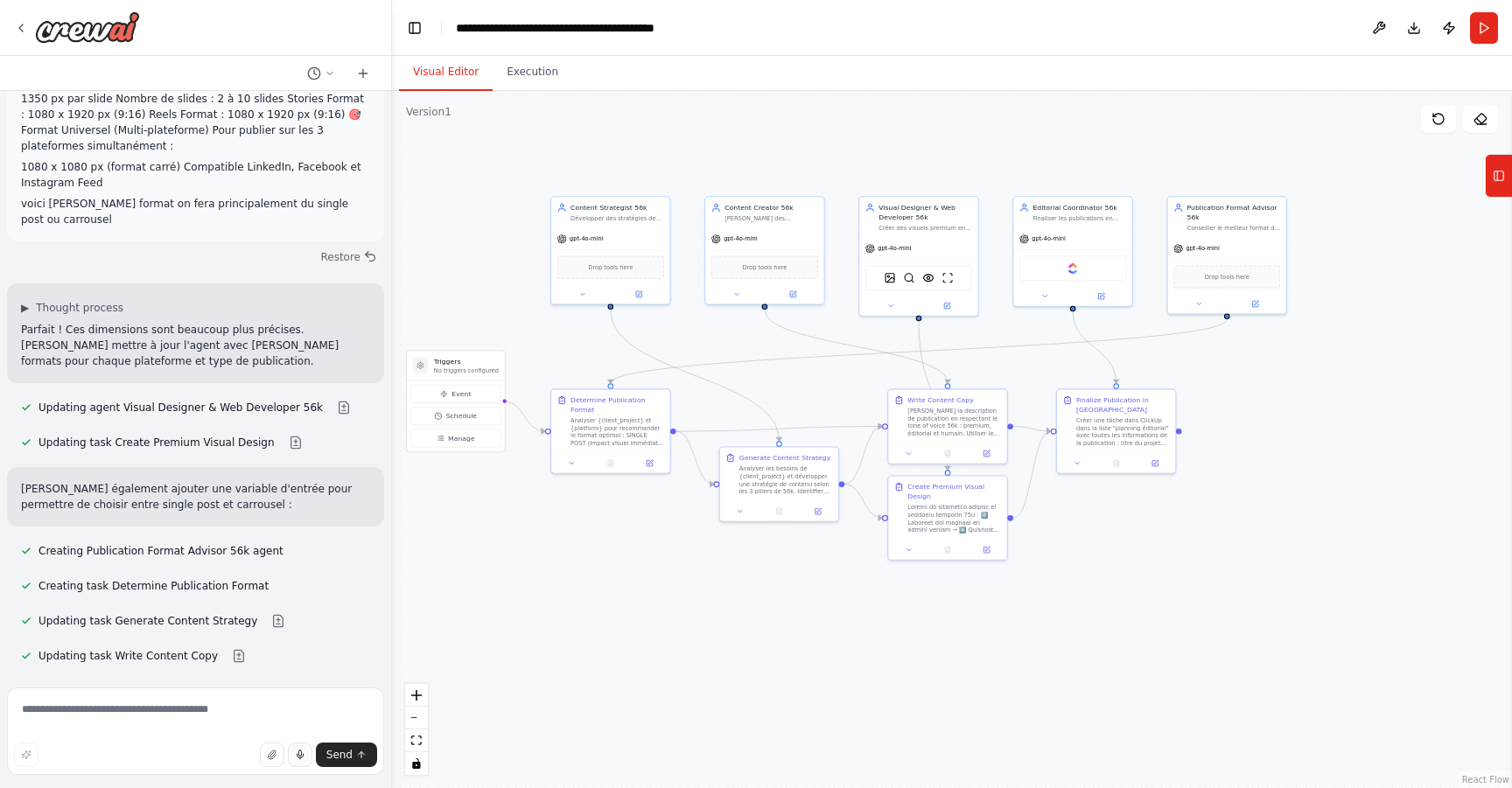
drag, startPoint x: 764, startPoint y: 671, endPoint x: 804, endPoint y: 612, distance: 71.3
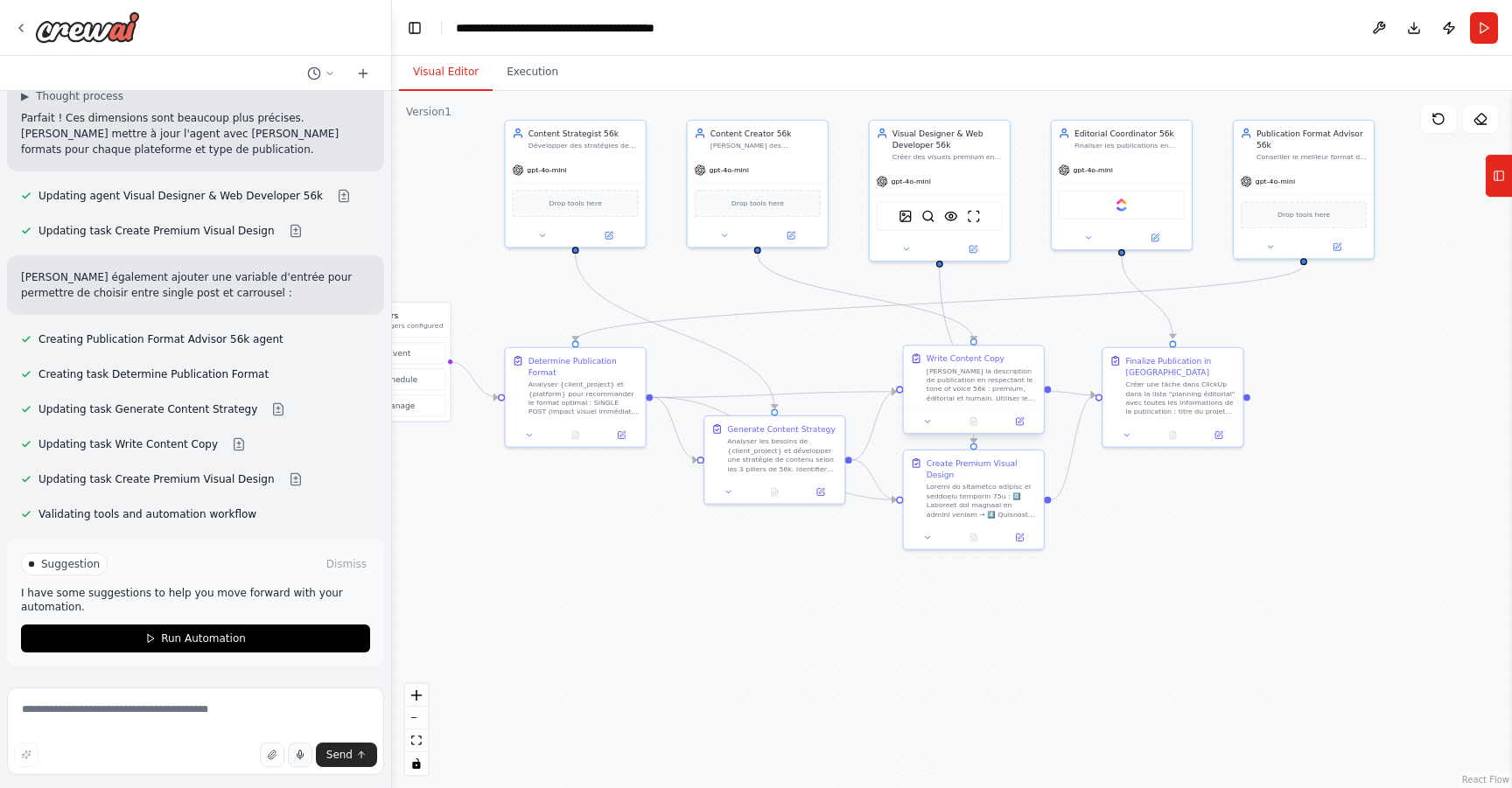
scroll to position [6558, 0]
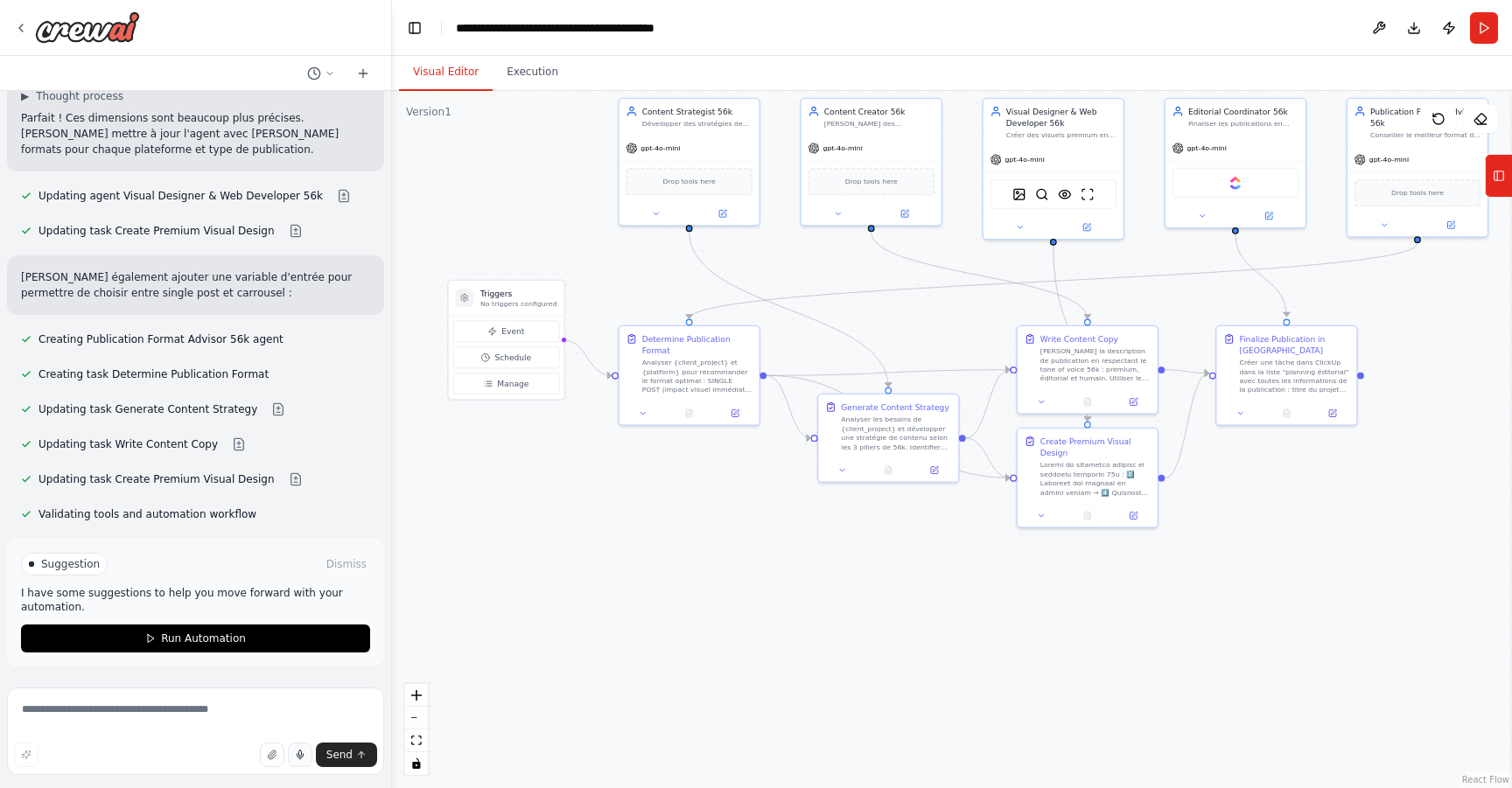
drag, startPoint x: 561, startPoint y: 540, endPoint x: 682, endPoint y: 518, distance: 123.0
click at [525, 356] on span "Schedule" at bounding box center [519, 356] width 37 height 11
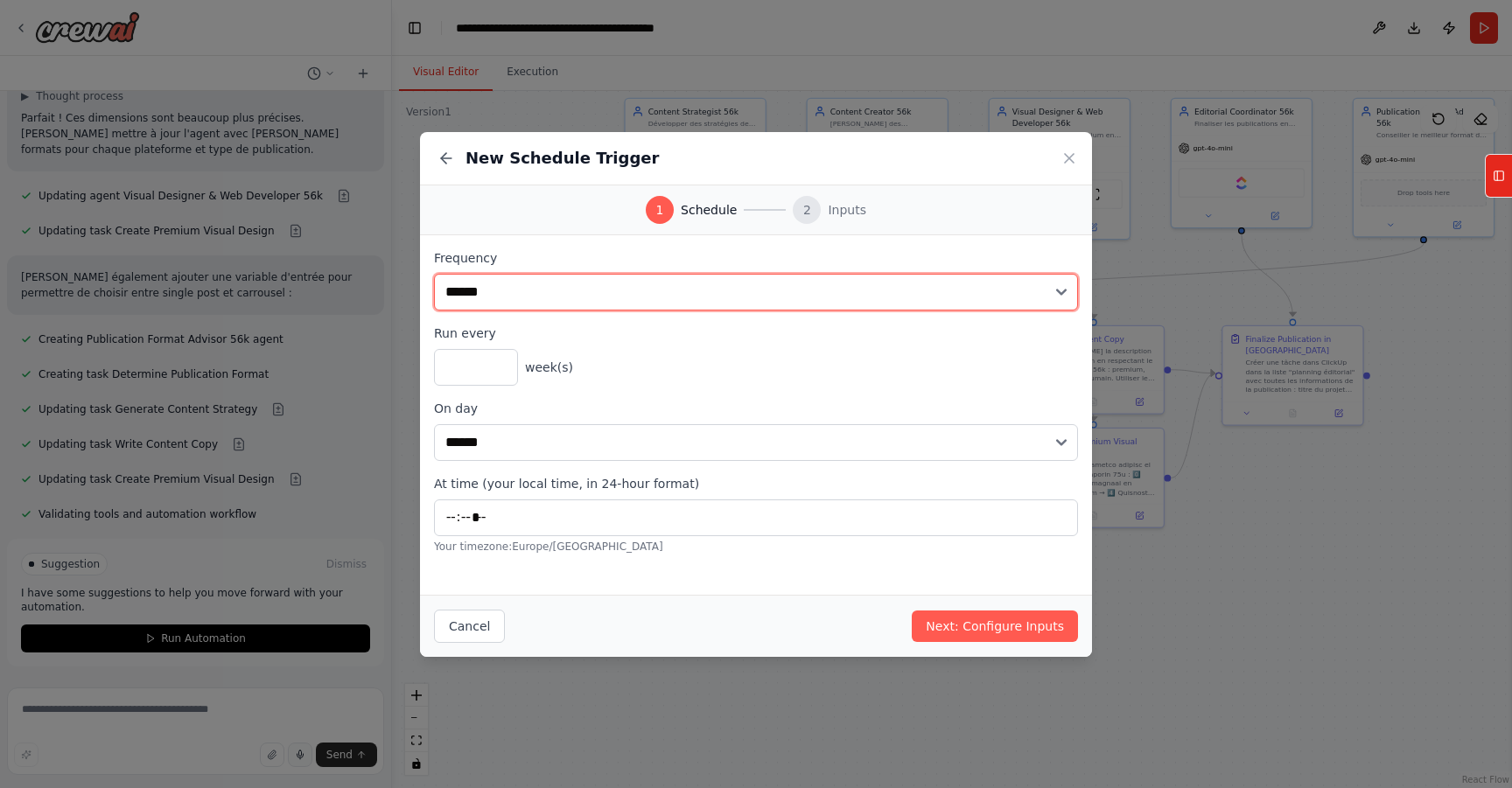
click at [553, 282] on select "**********" at bounding box center [756, 292] width 644 height 37
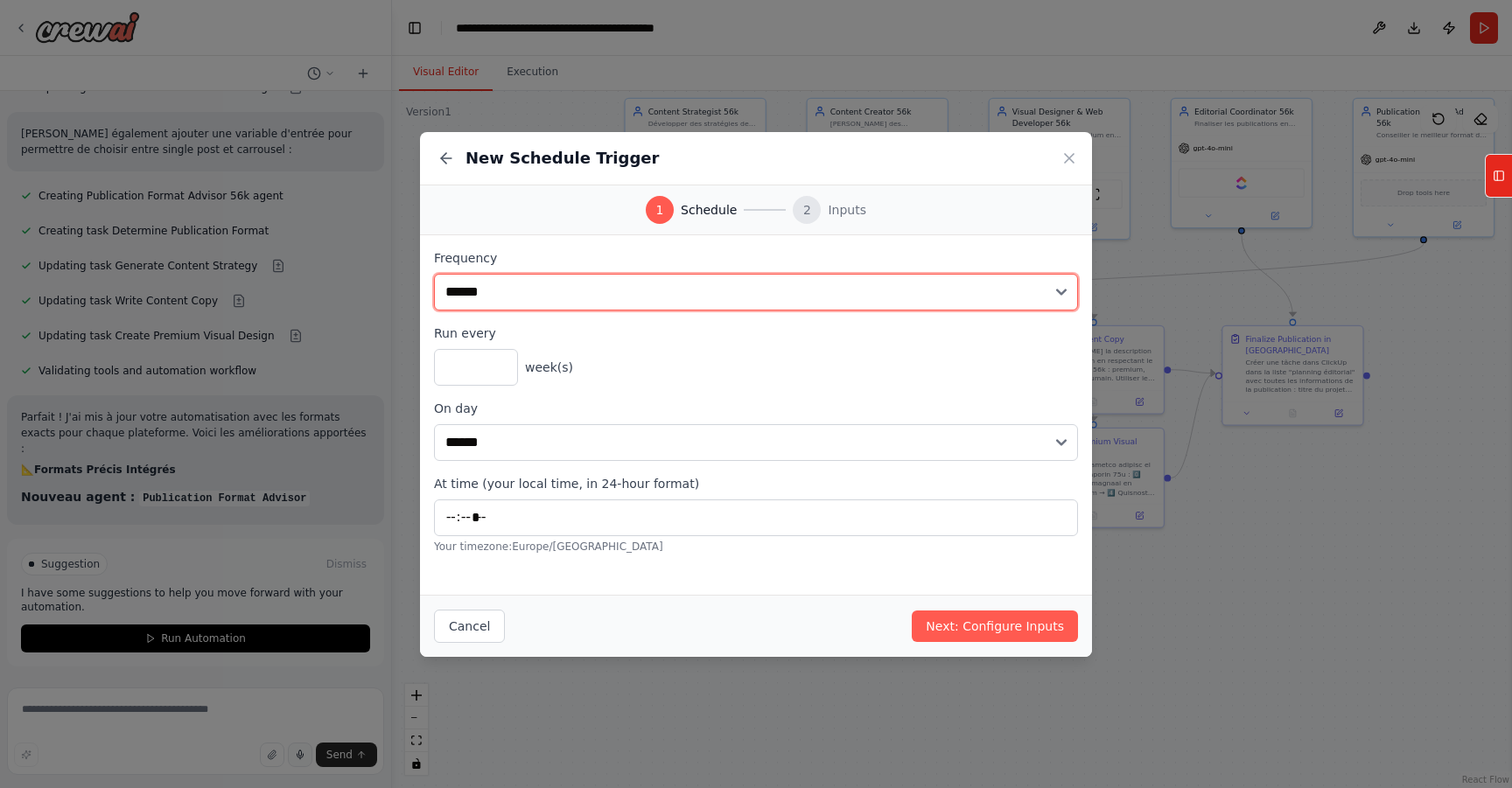
select select "*****"
click at [434, 274] on select "**********" at bounding box center [756, 292] width 644 height 37
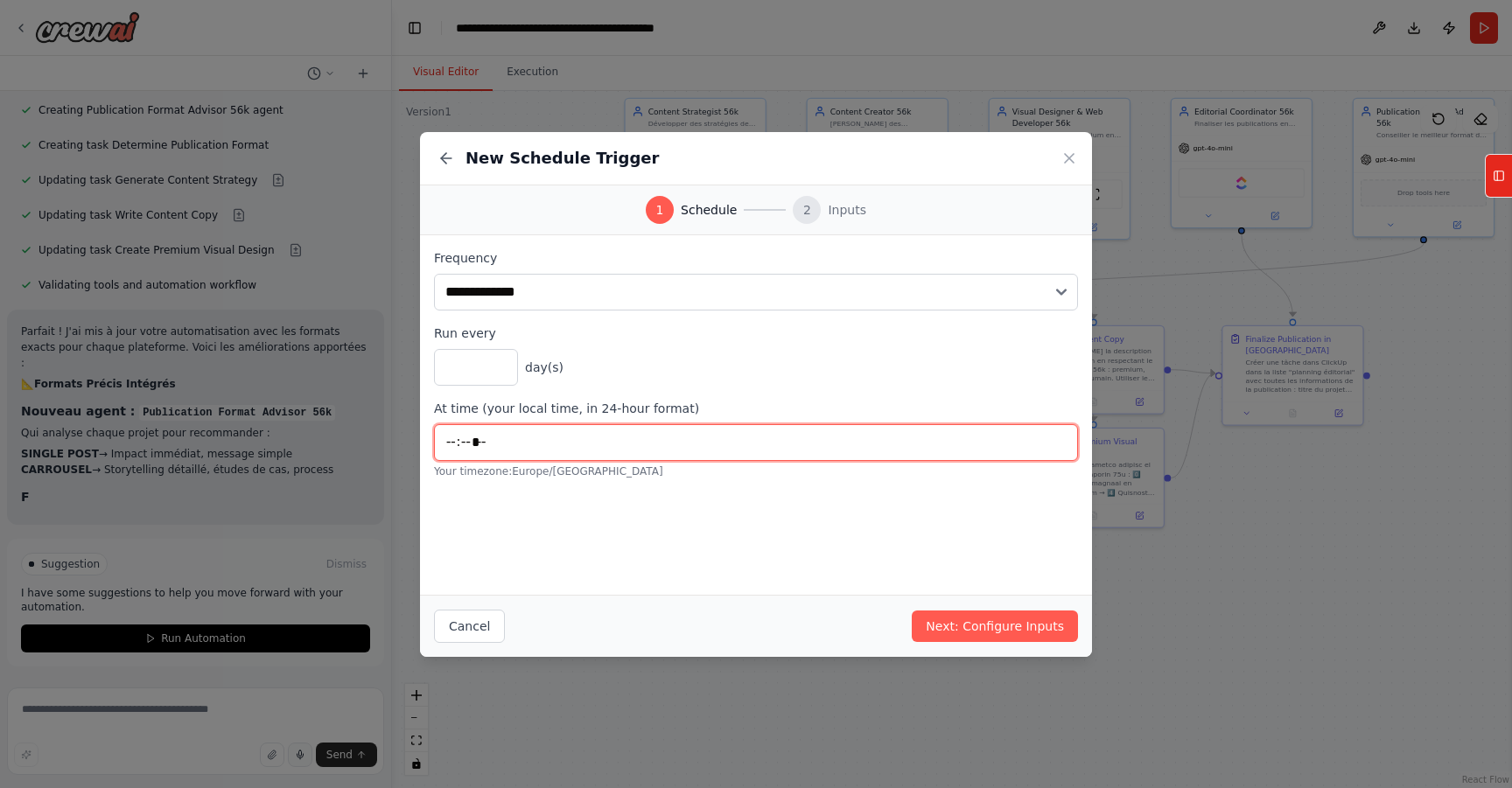
click at [470, 439] on input "*****" at bounding box center [756, 442] width 644 height 37
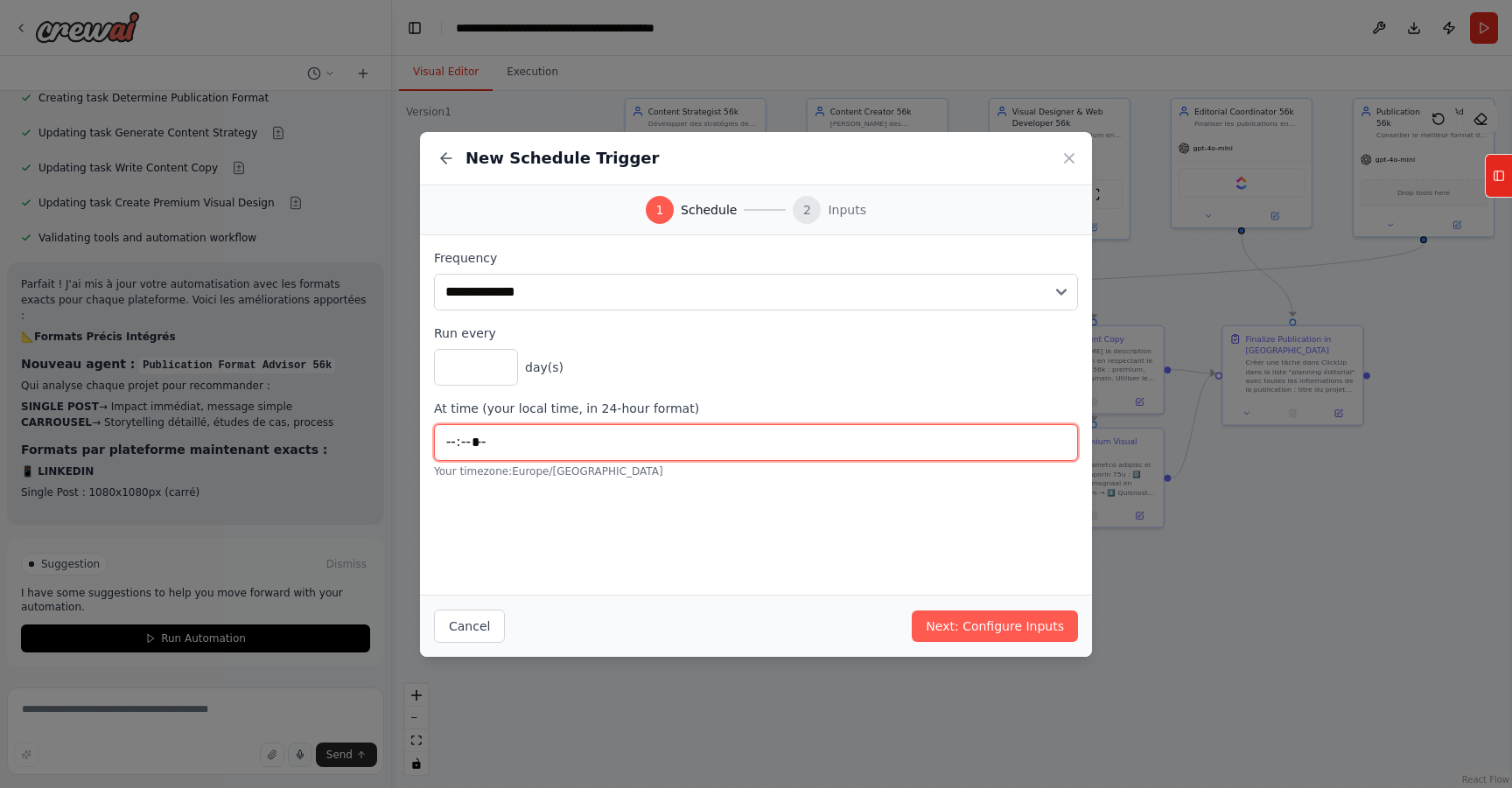
click at [436, 440] on input "*****" at bounding box center [756, 442] width 644 height 37
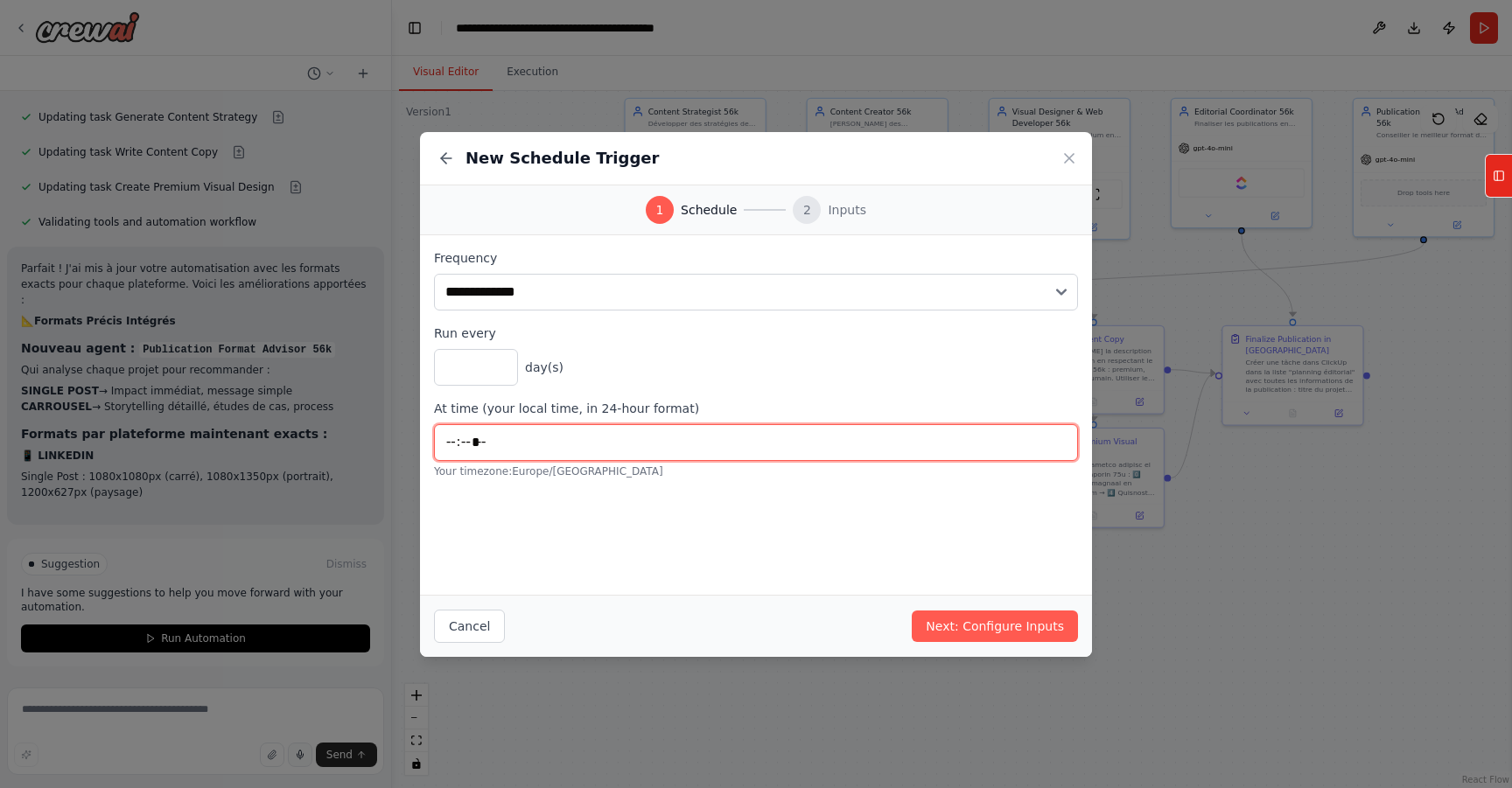
click at [442, 443] on input "*****" at bounding box center [756, 442] width 644 height 37
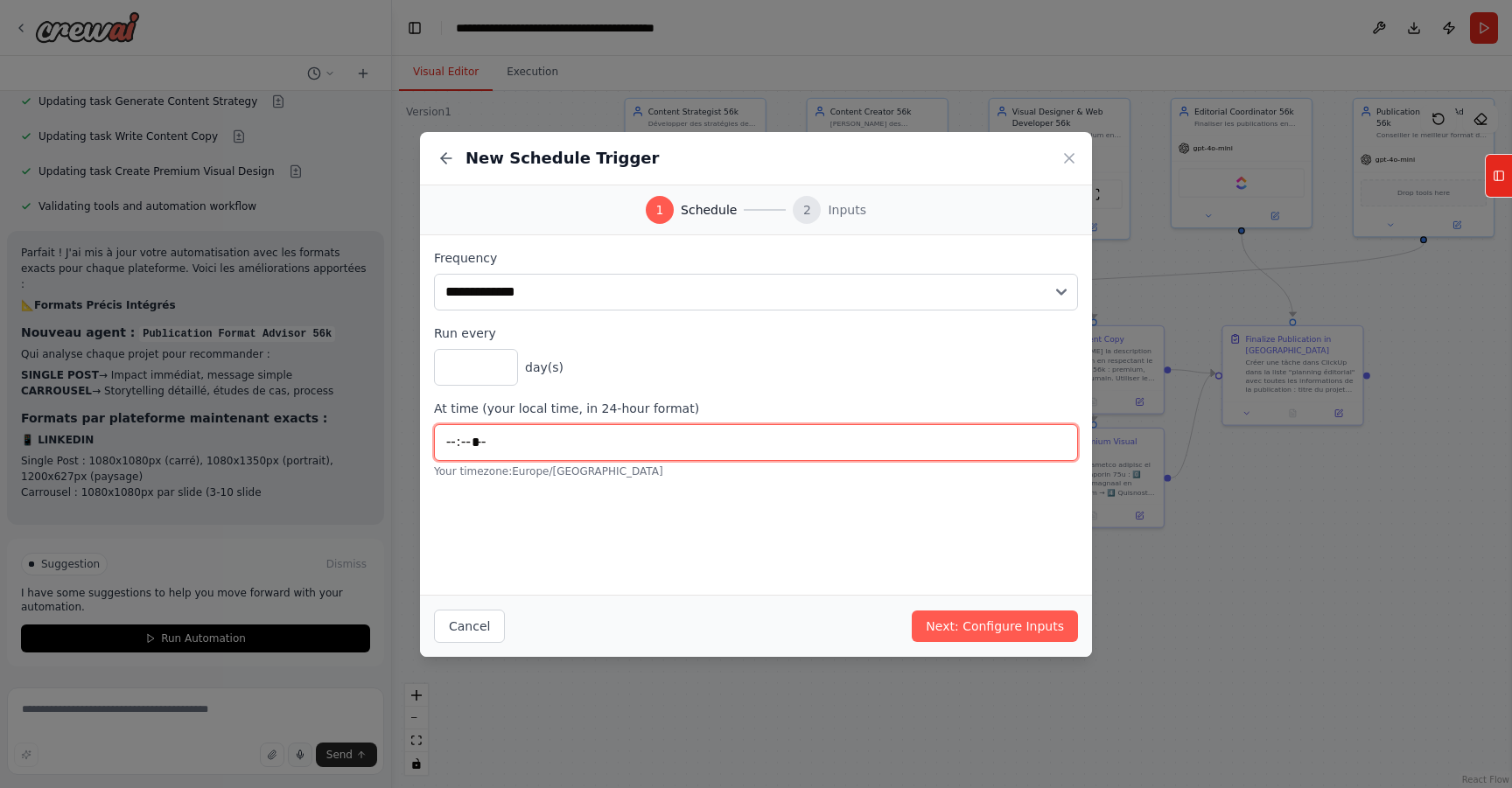
click at [453, 442] on input "*****" at bounding box center [756, 442] width 644 height 37
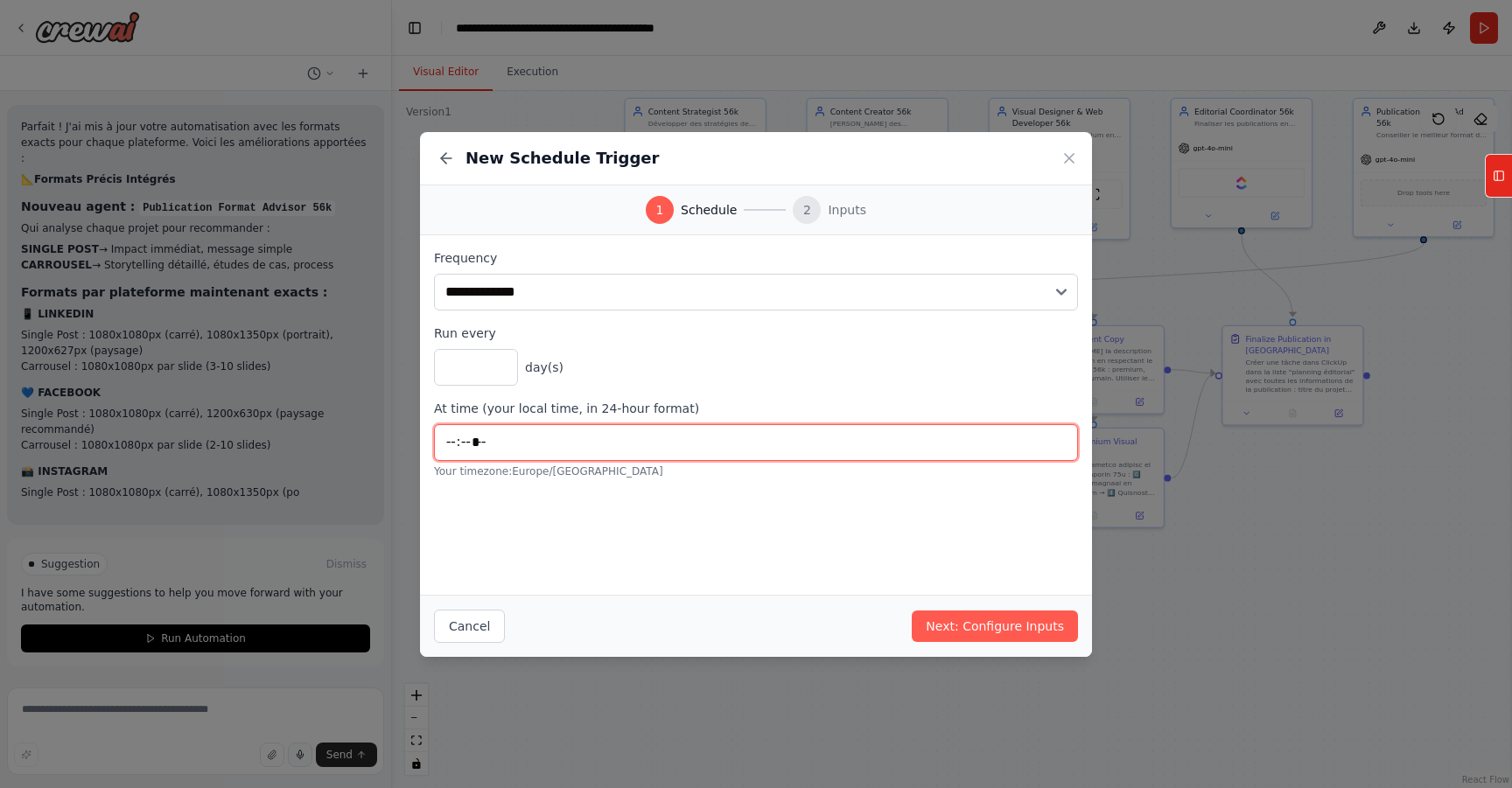
type input "*****"
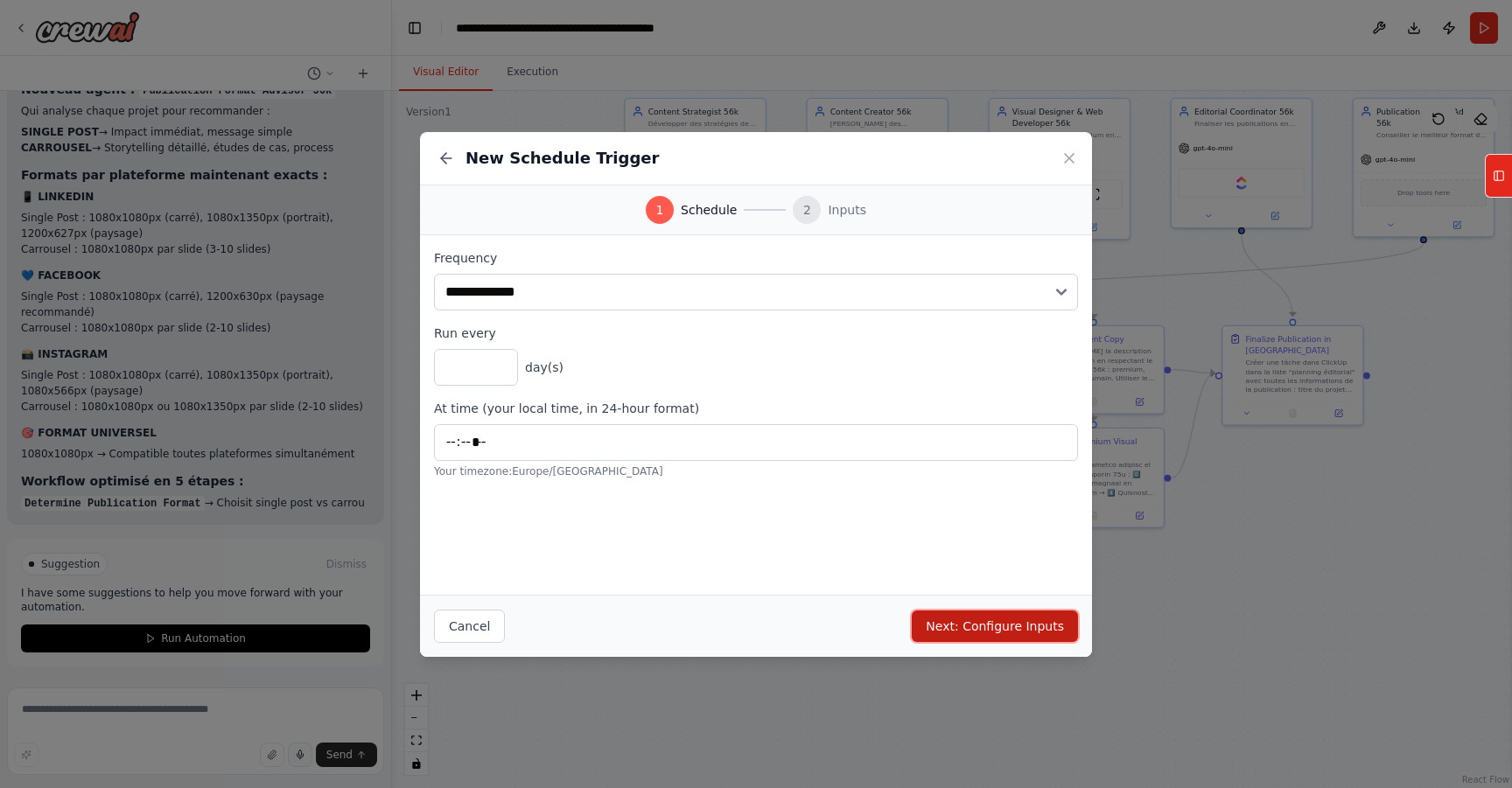
click at [986, 622] on button "Next: Configure Inputs" at bounding box center [994, 627] width 166 height 32
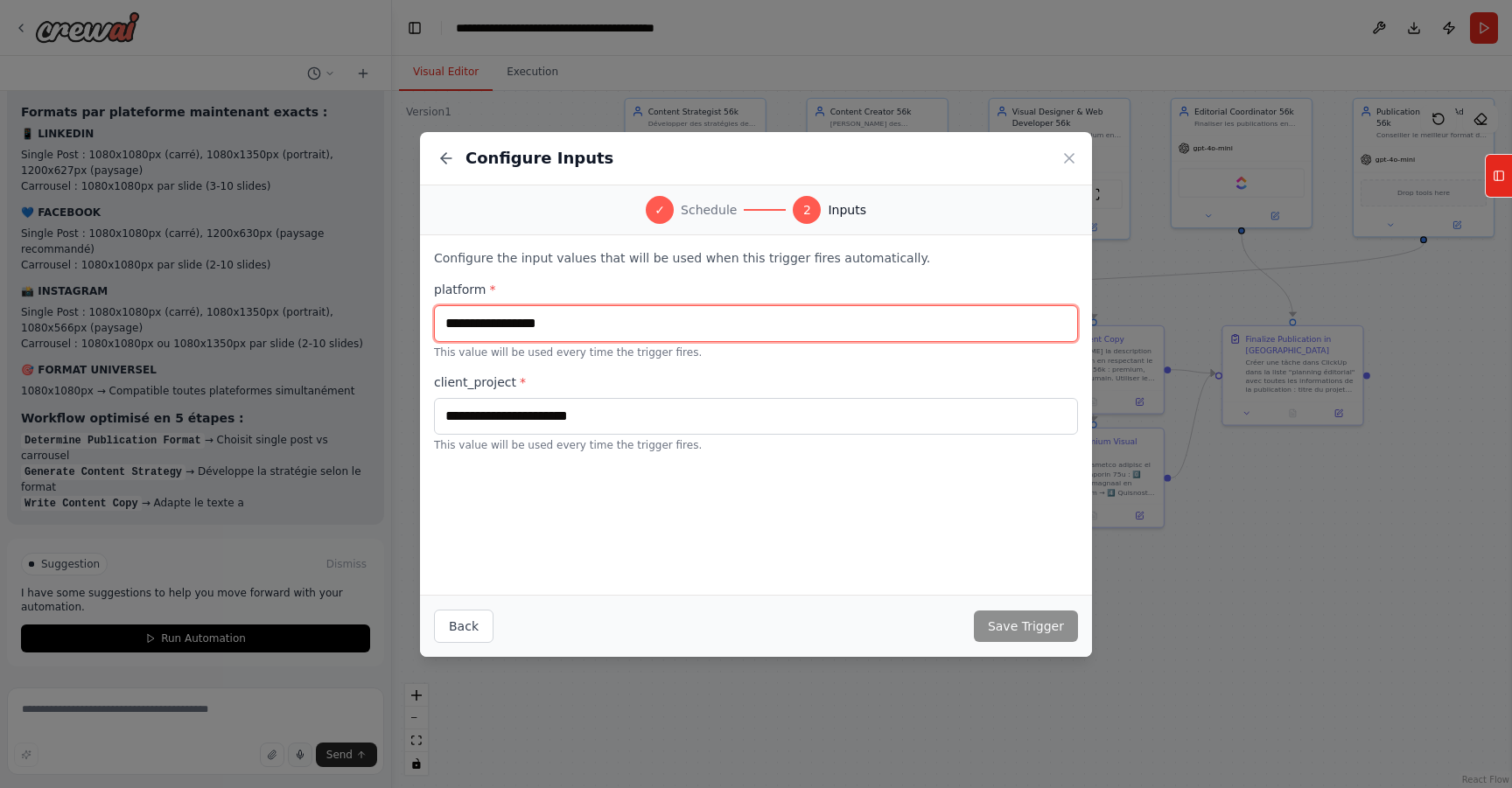
click at [607, 323] on input "text" at bounding box center [756, 323] width 644 height 37
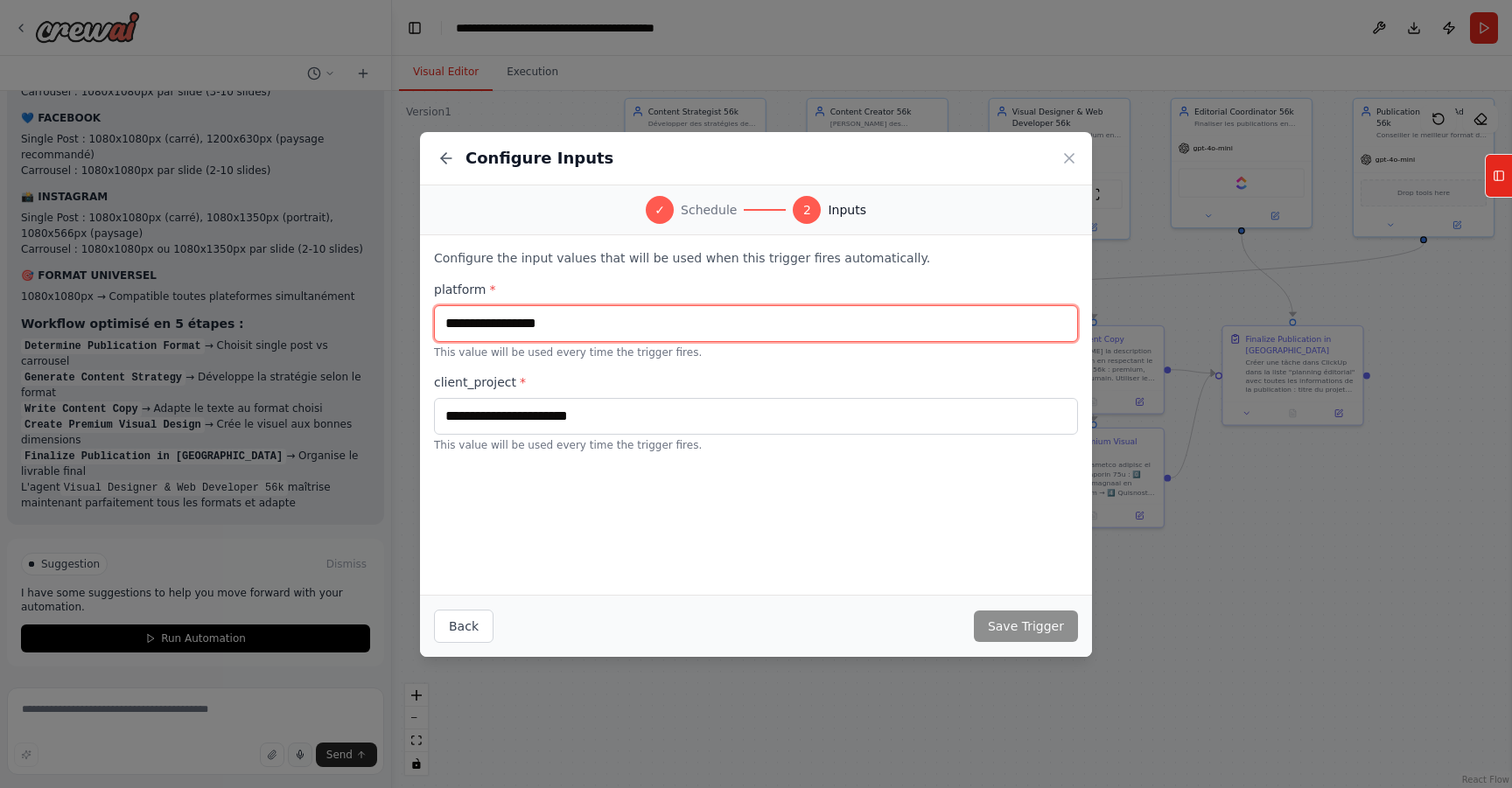
scroll to position [7266, 0]
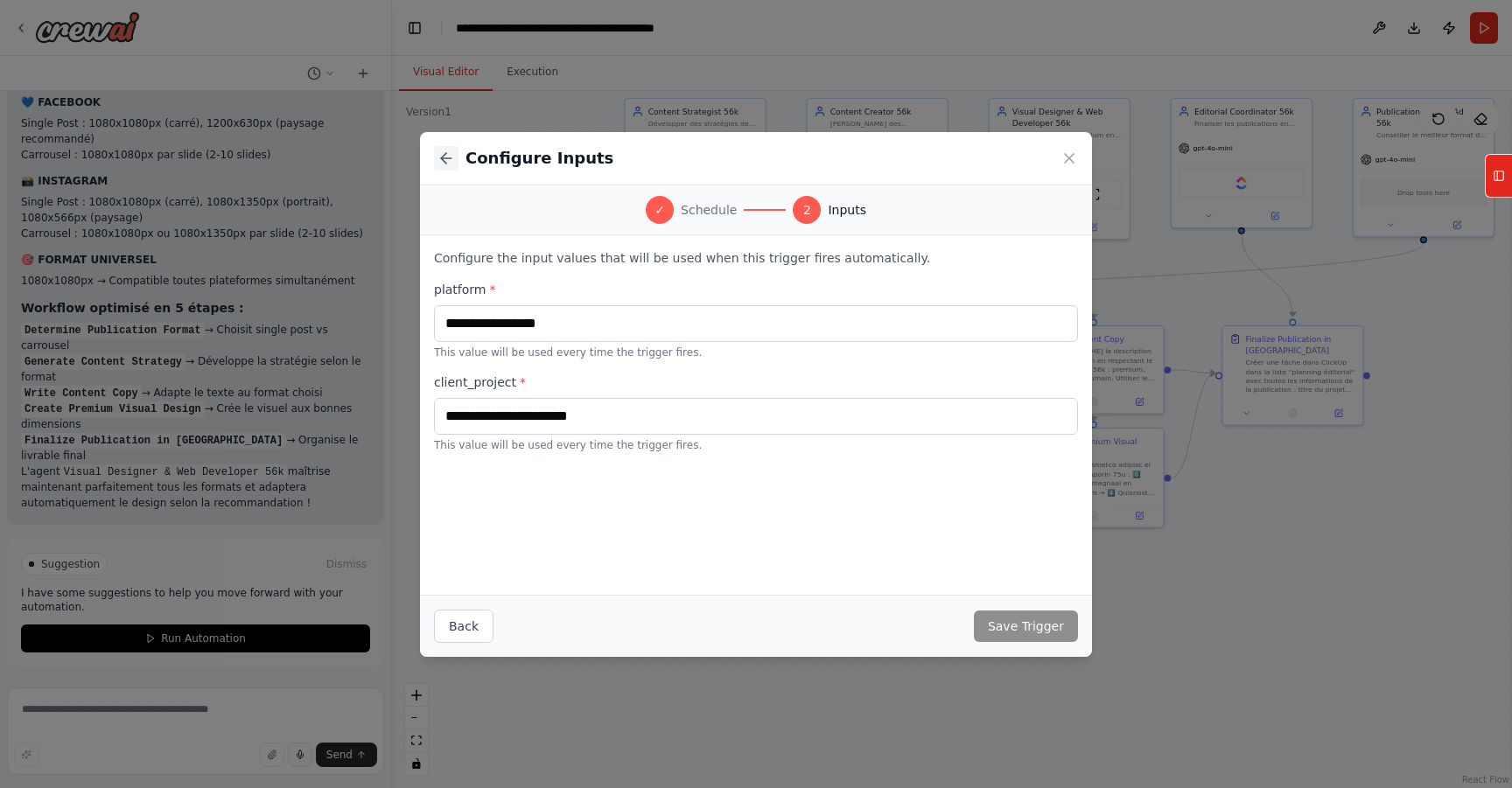
click at [450, 158] on icon at bounding box center [447, 158] width 18 height 18
select select "*****"
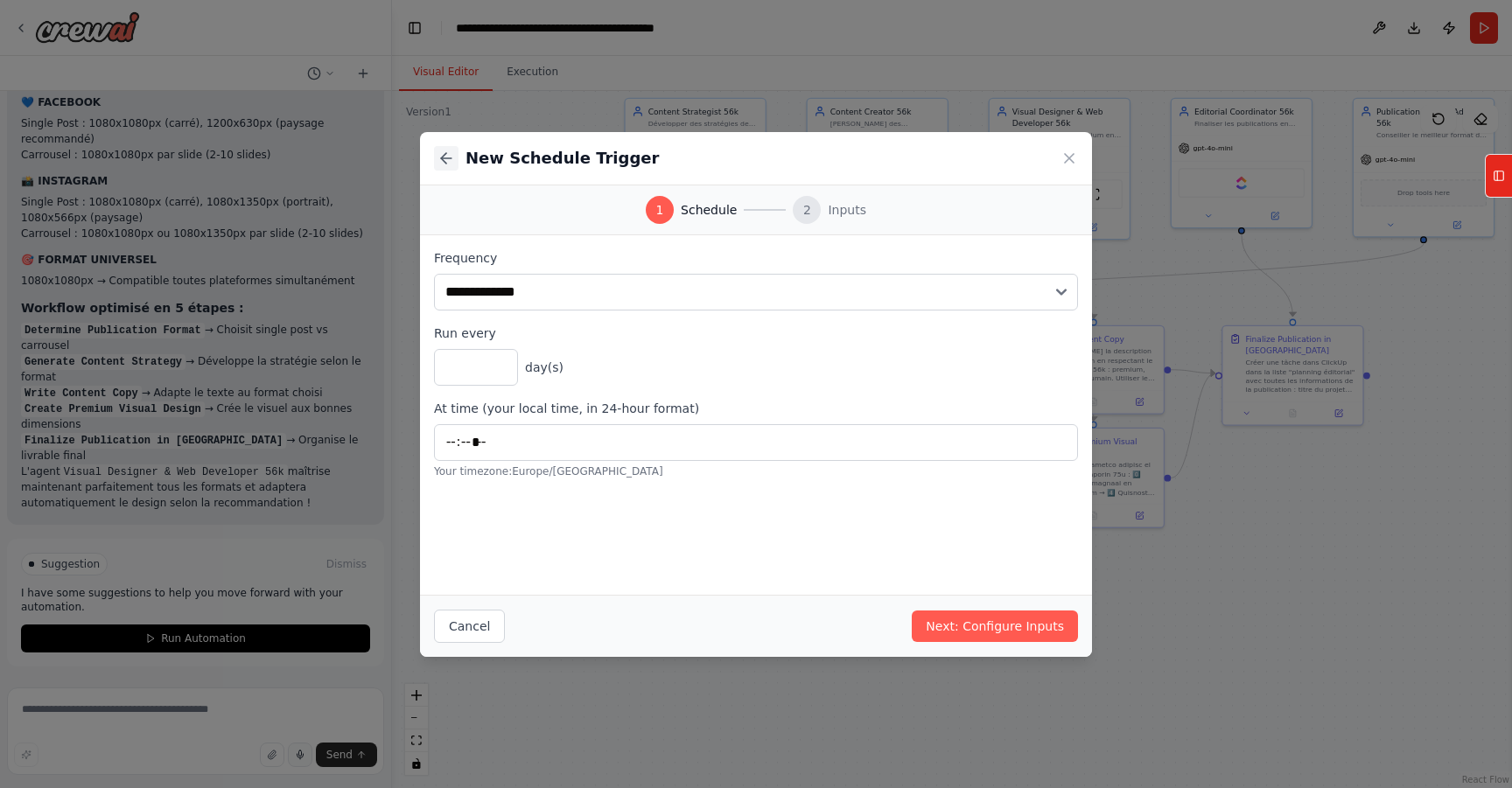
click at [450, 158] on icon at bounding box center [446, 158] width 11 height 0
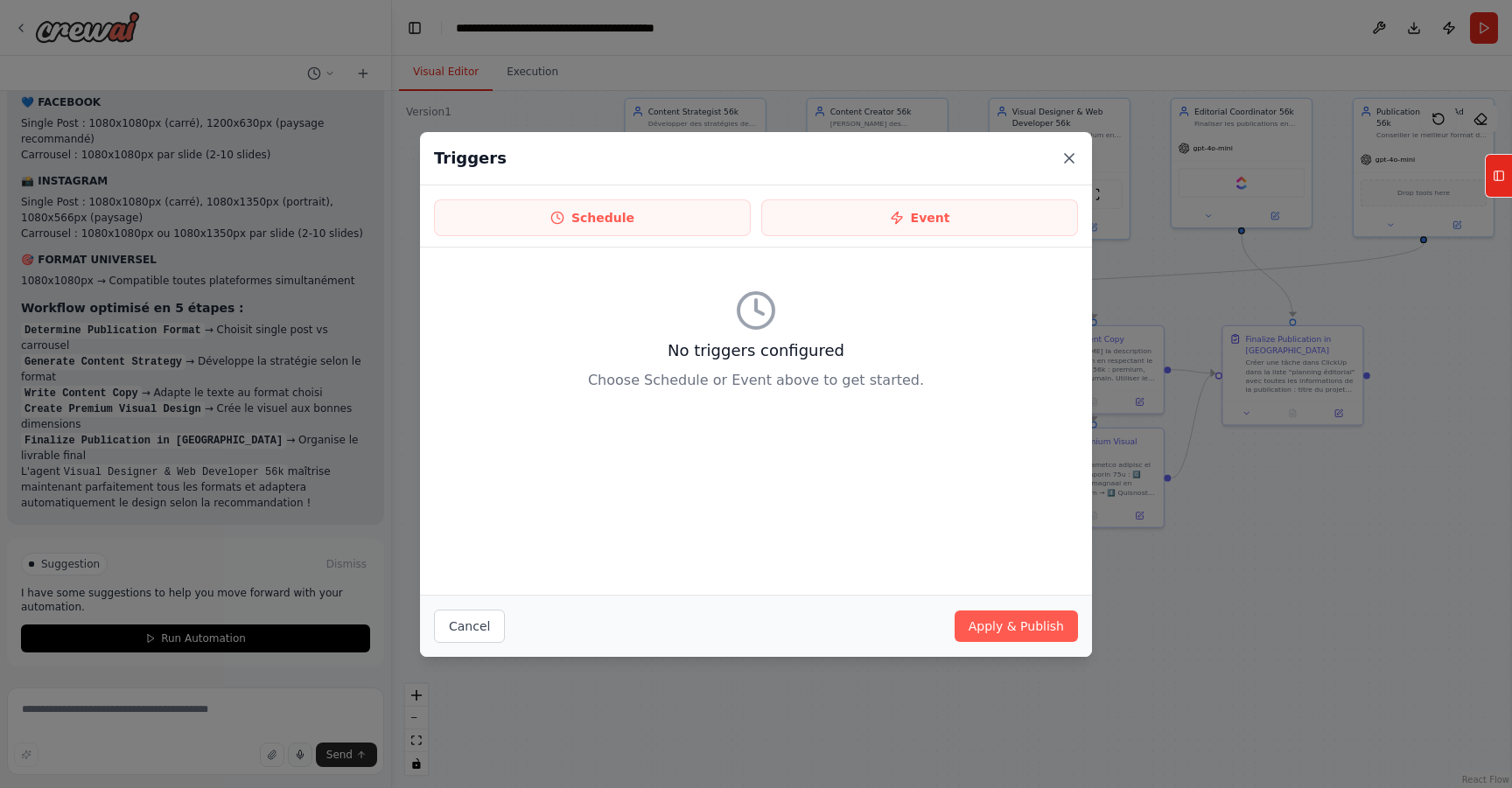
click at [1075, 150] on icon at bounding box center [1070, 158] width 18 height 18
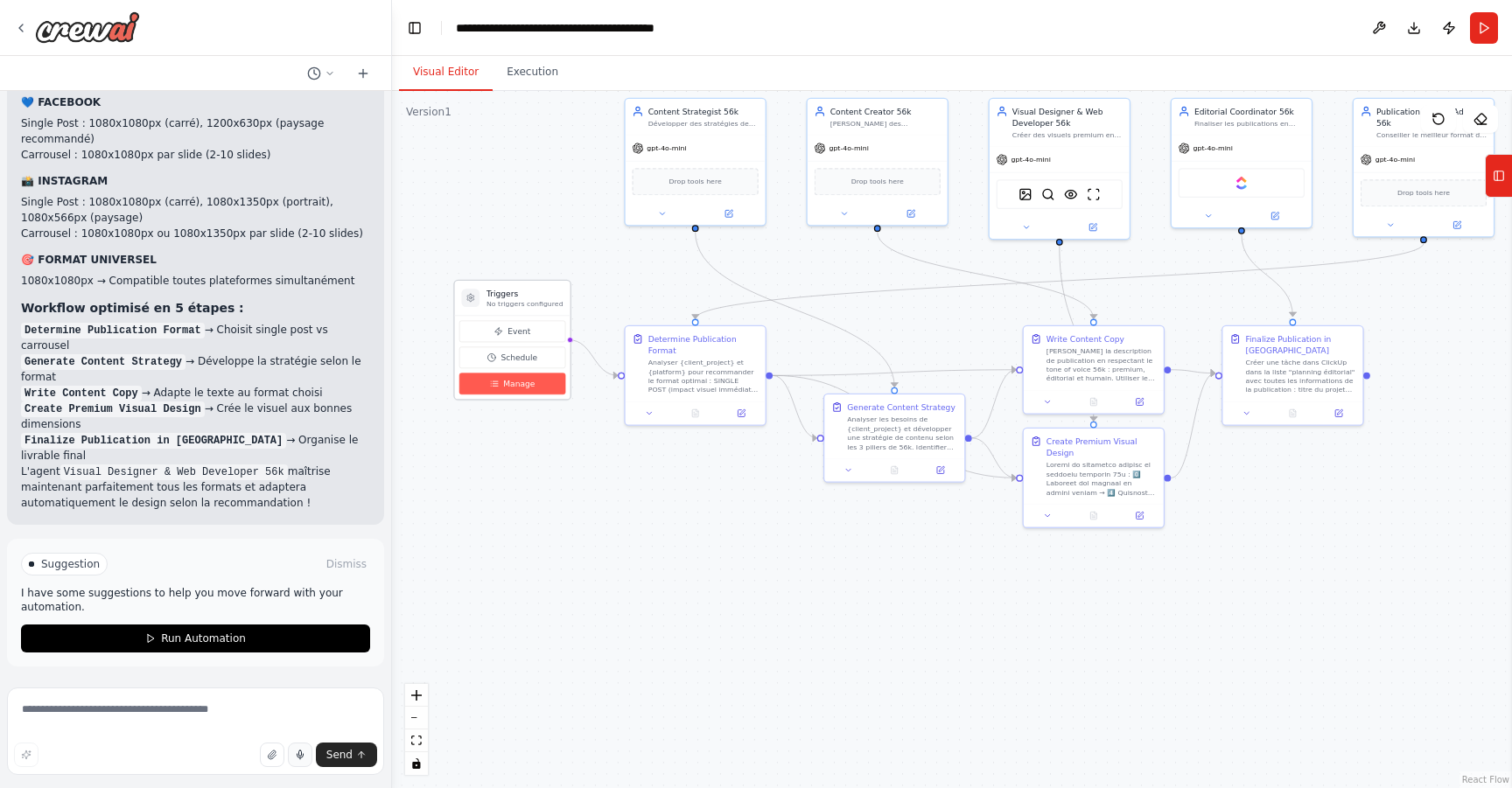
click at [548, 390] on button "Manage" at bounding box center [513, 384] width 106 height 22
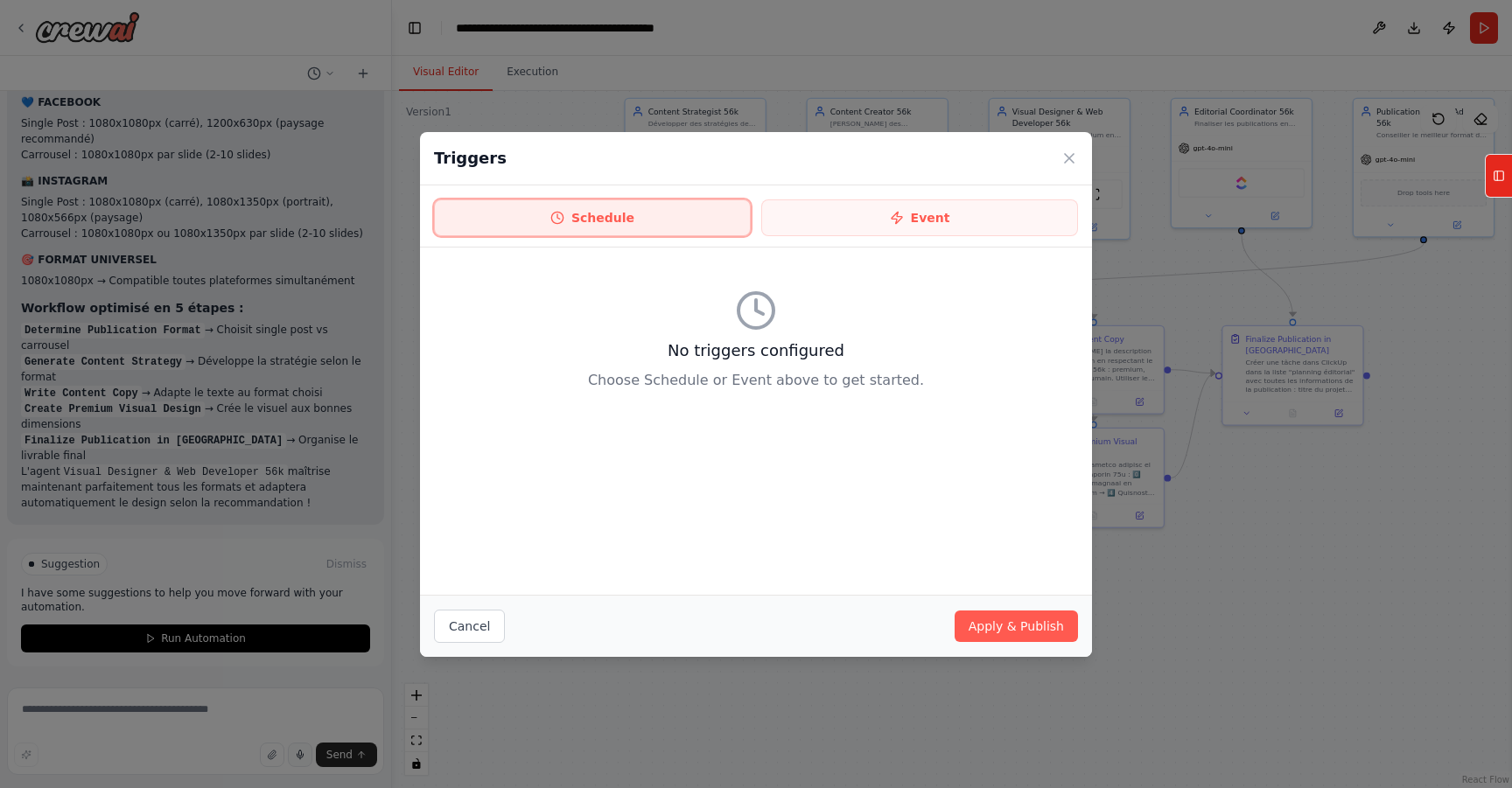
click at [650, 226] on button "Schedule" at bounding box center [592, 217] width 317 height 37
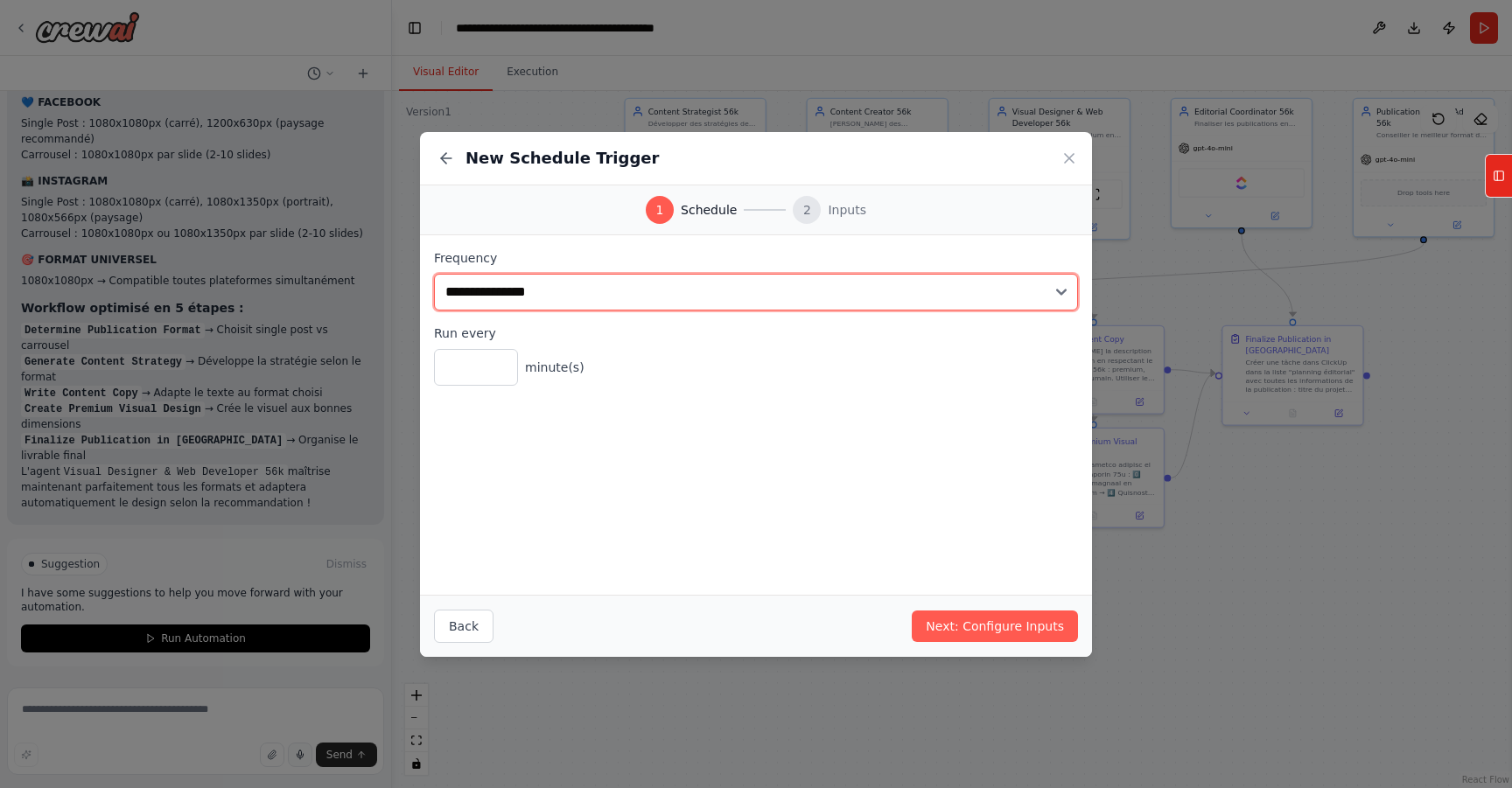
click at [592, 294] on select "**********" at bounding box center [756, 292] width 644 height 37
click at [547, 296] on select "**********" at bounding box center [756, 292] width 644 height 37
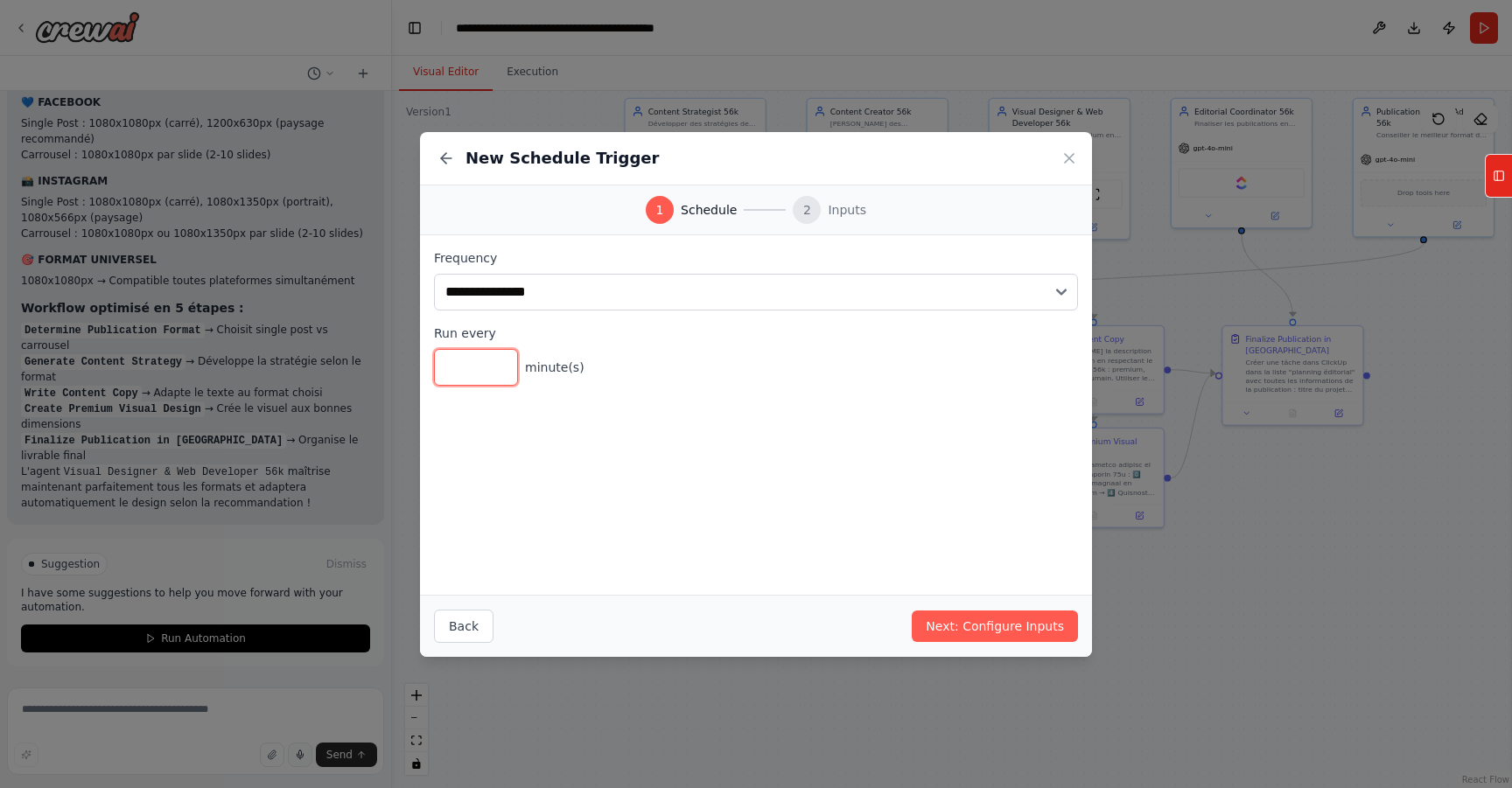
click at [461, 364] on input "*" at bounding box center [476, 367] width 84 height 37
type input "**"
click at [1067, 161] on icon at bounding box center [1069, 158] width 9 height 9
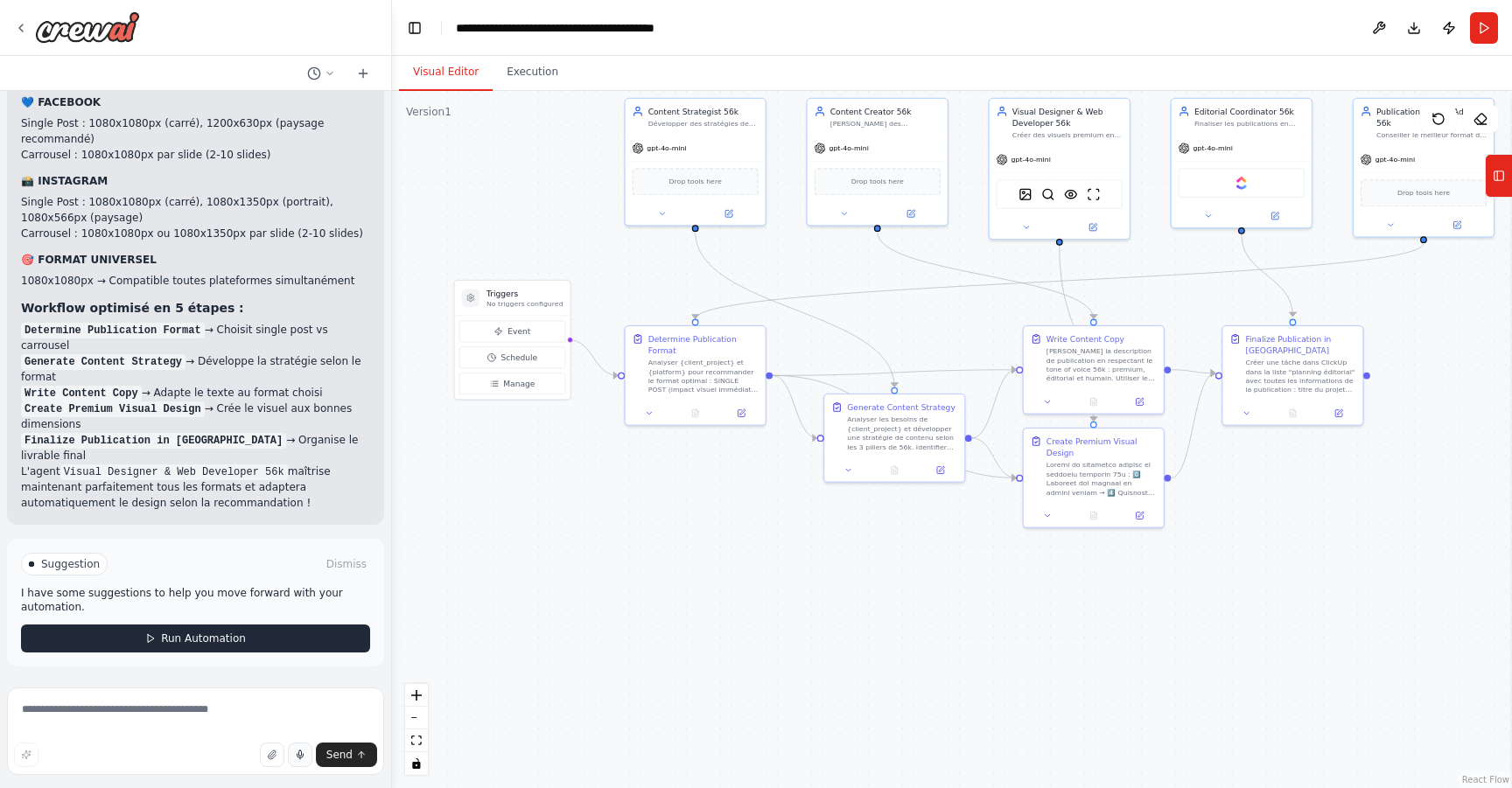
click at [242, 644] on button "Run Automation" at bounding box center [195, 639] width 349 height 28
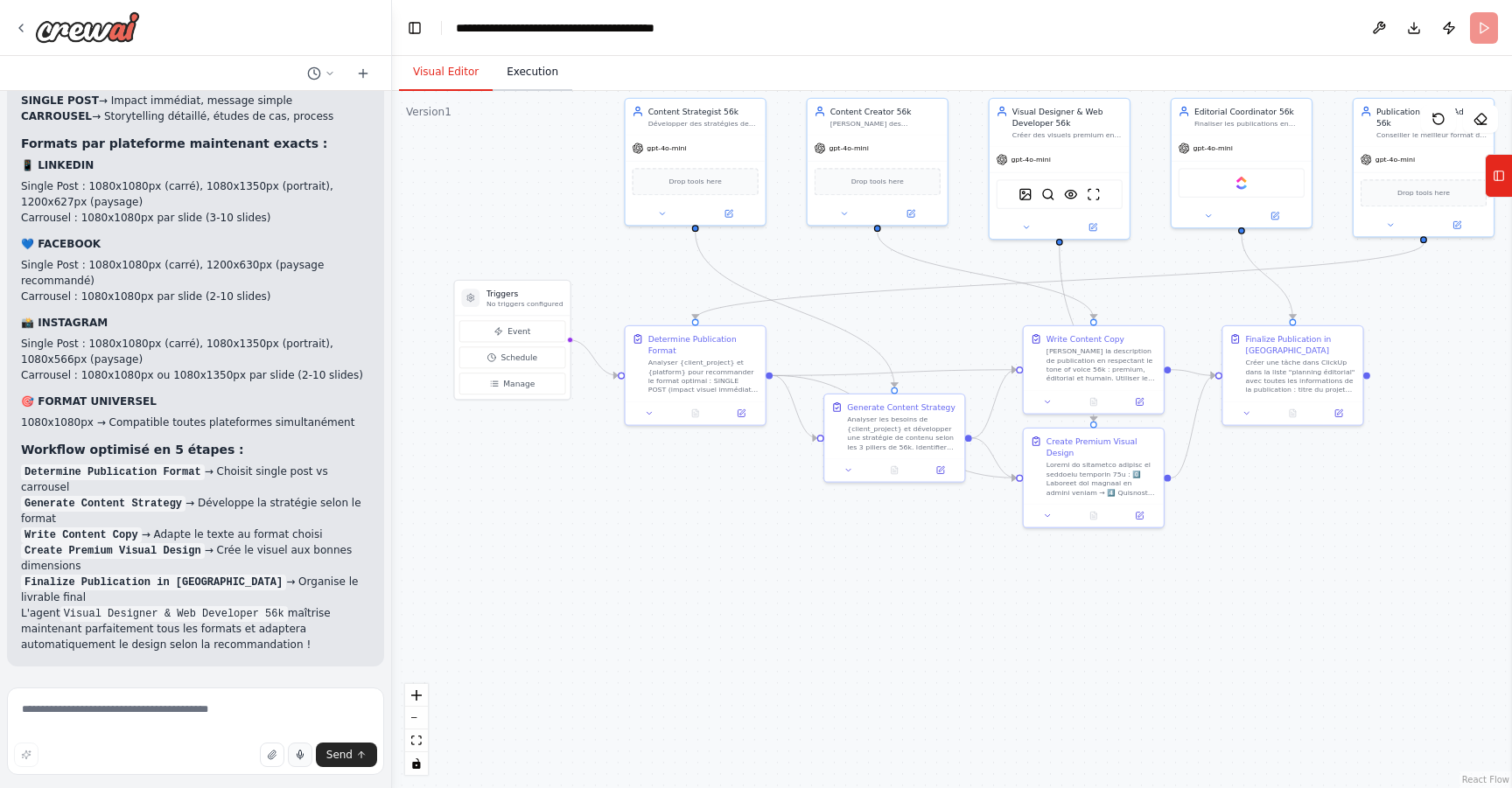
click at [511, 75] on button "Execution" at bounding box center [533, 73] width 80 height 37
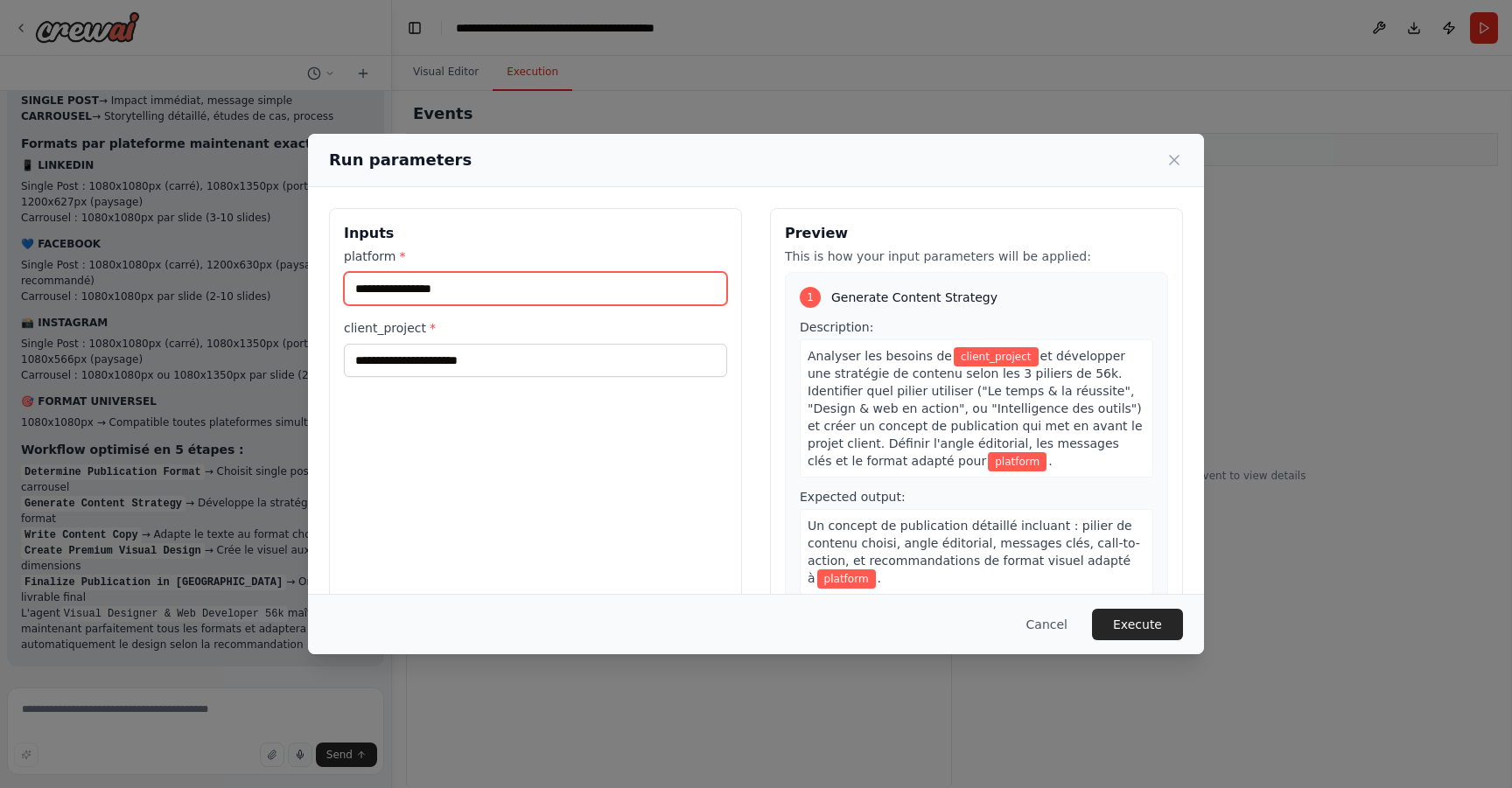
click at [556, 298] on input "platform *" at bounding box center [536, 288] width 383 height 33
type input "**********"
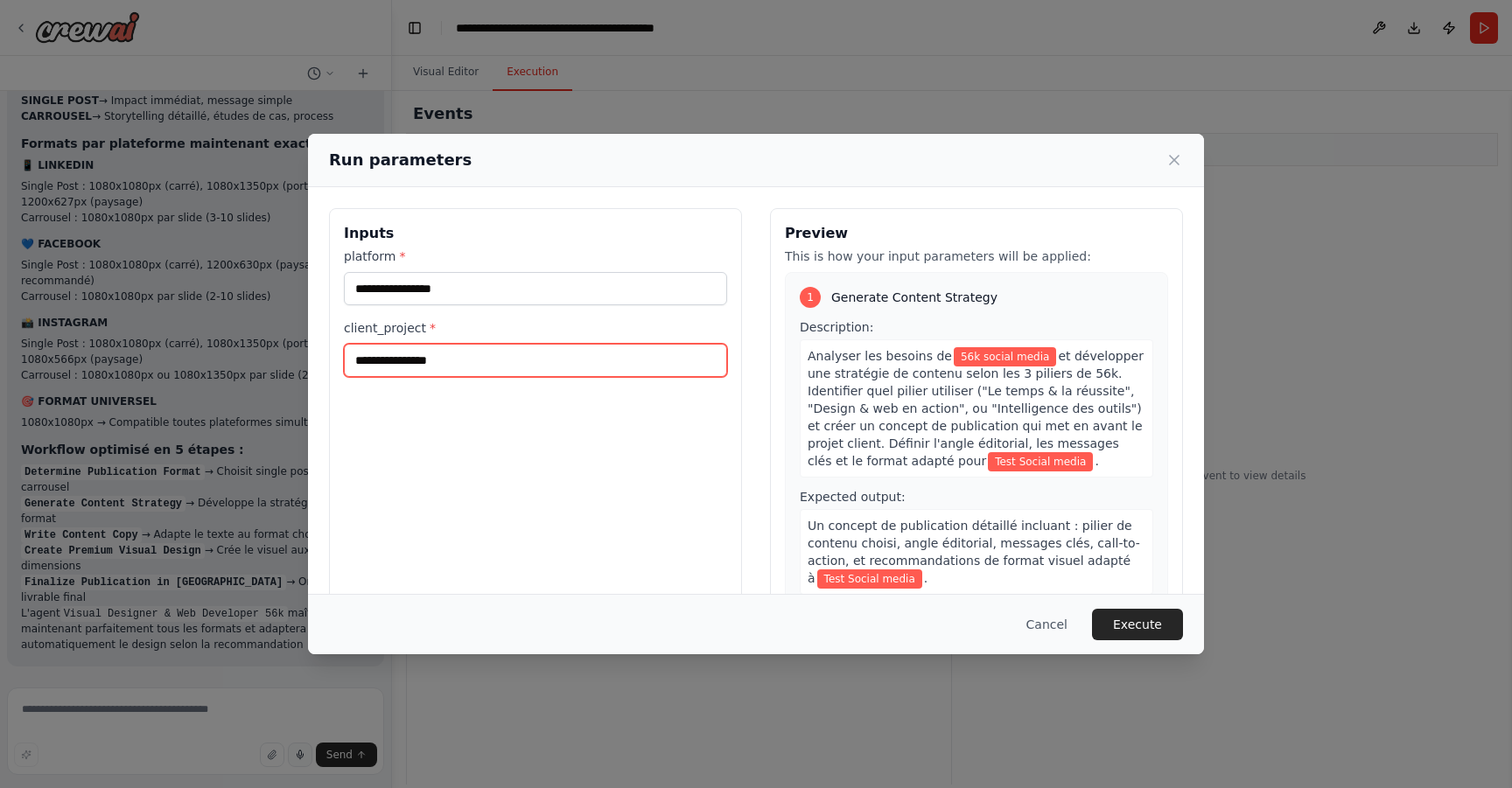
type input "**********"
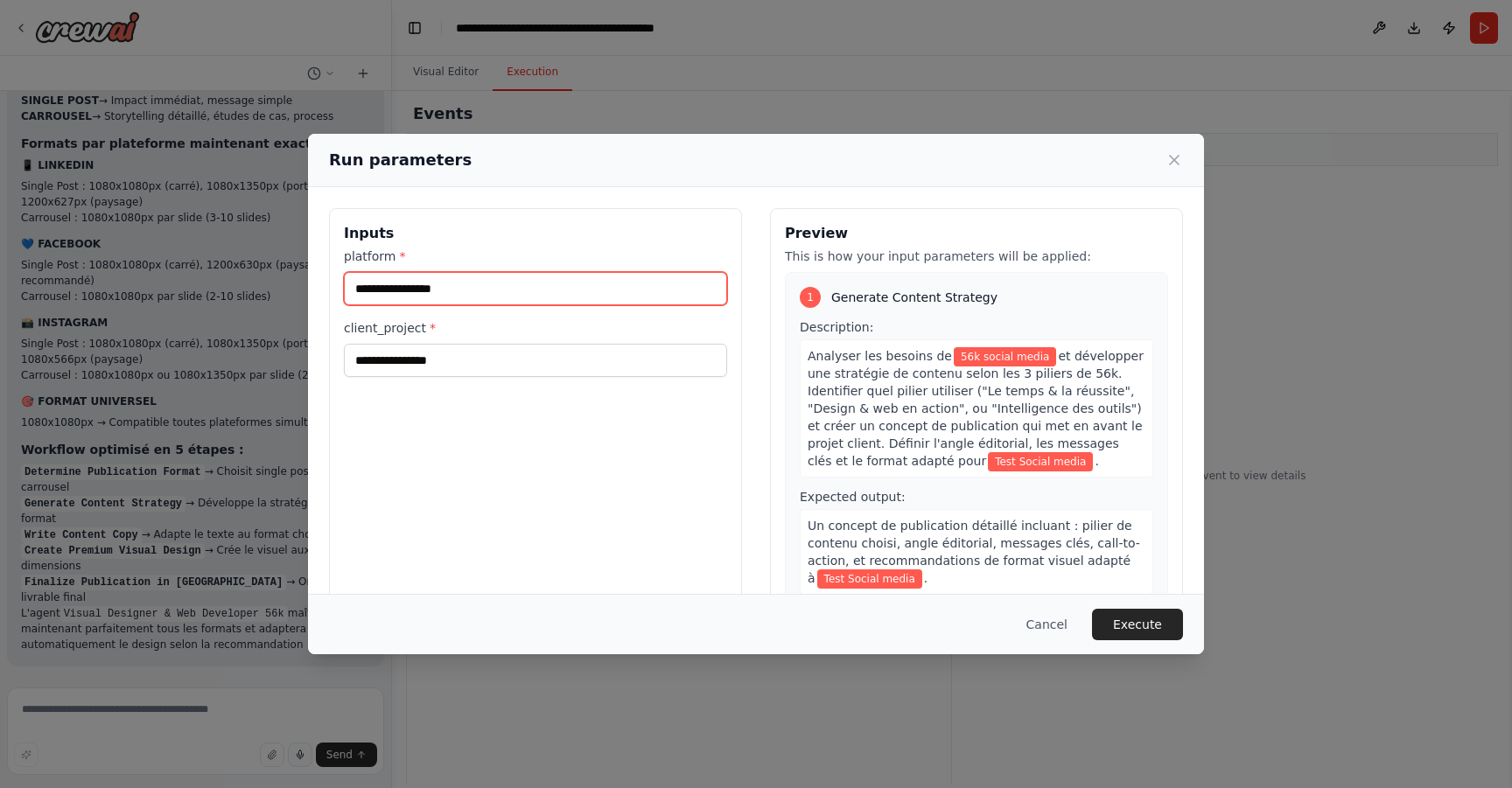
click at [366, 289] on input "**********" at bounding box center [536, 288] width 383 height 33
click at [366, 288] on input "**********" at bounding box center [536, 288] width 383 height 33
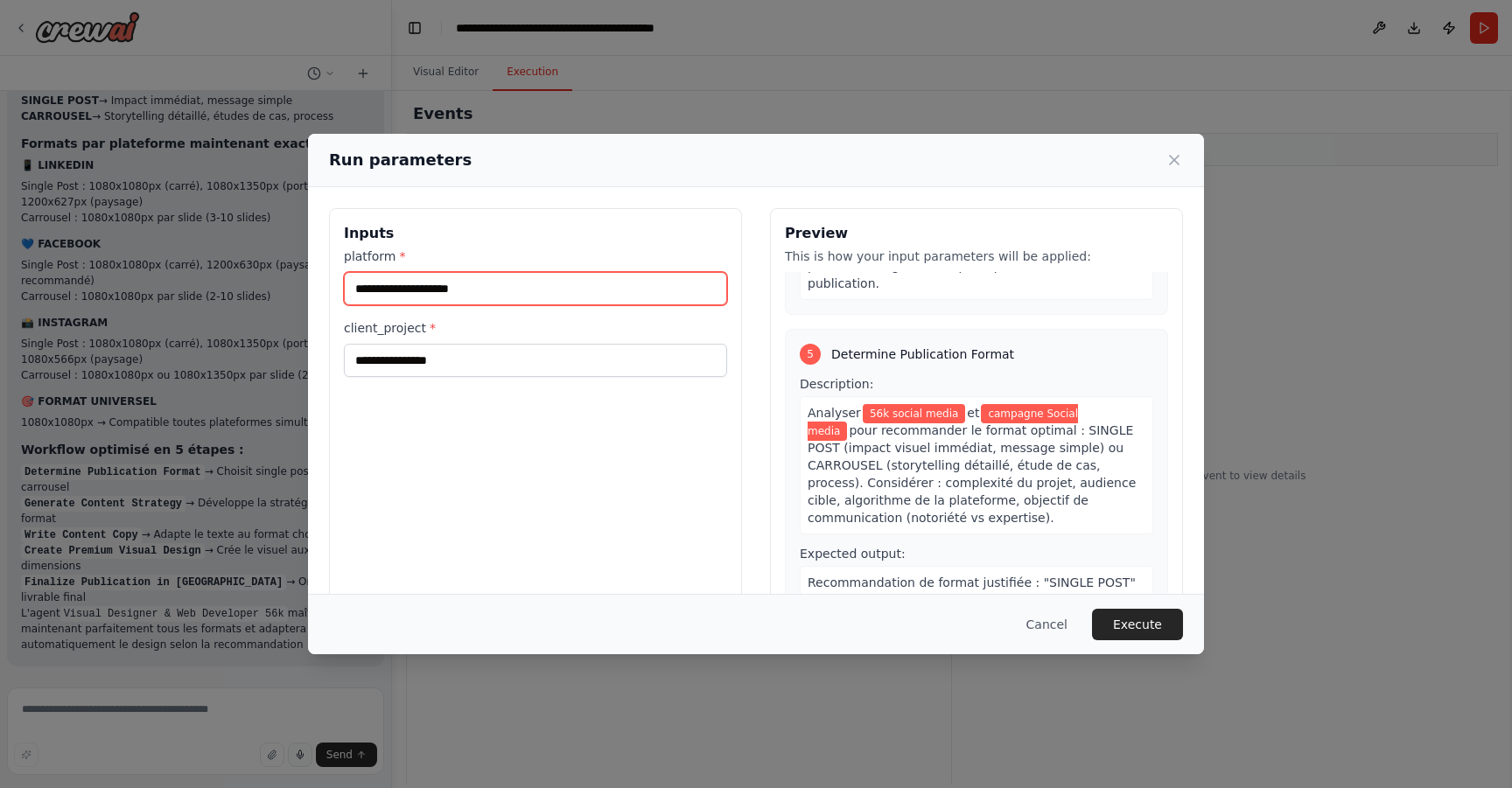
scroll to position [1688, 0]
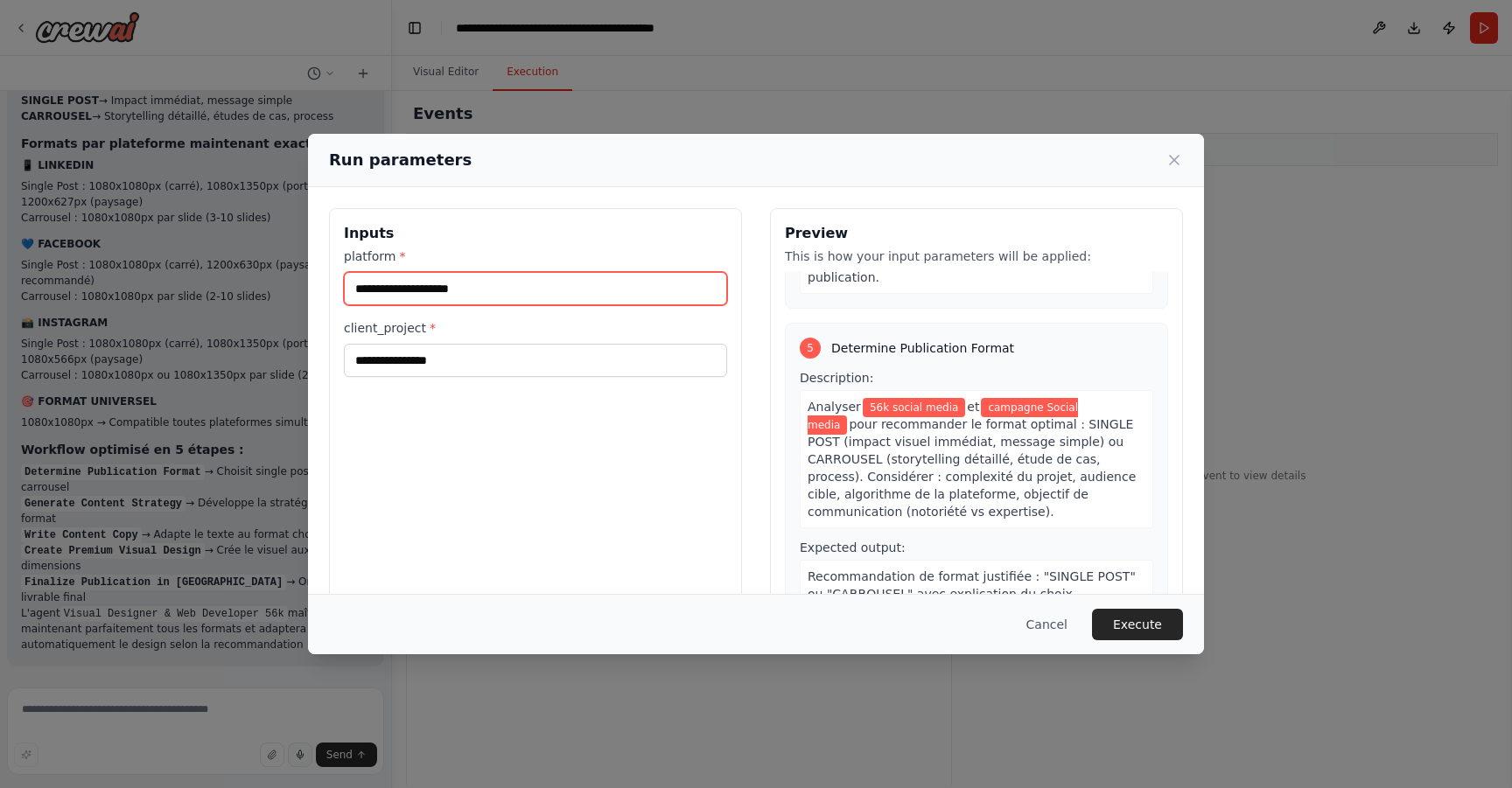
type input "**********"
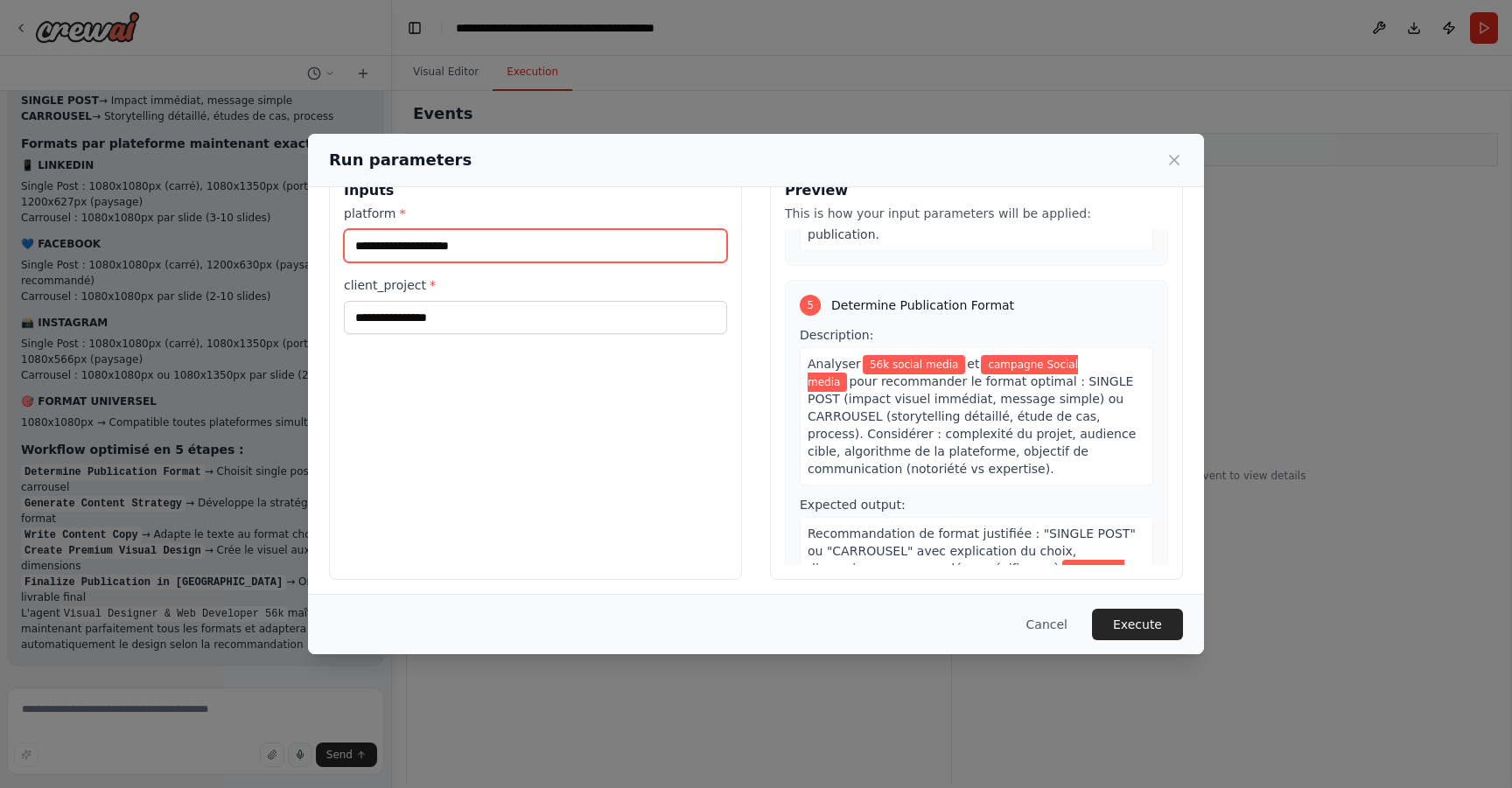
scroll to position [50, 0]
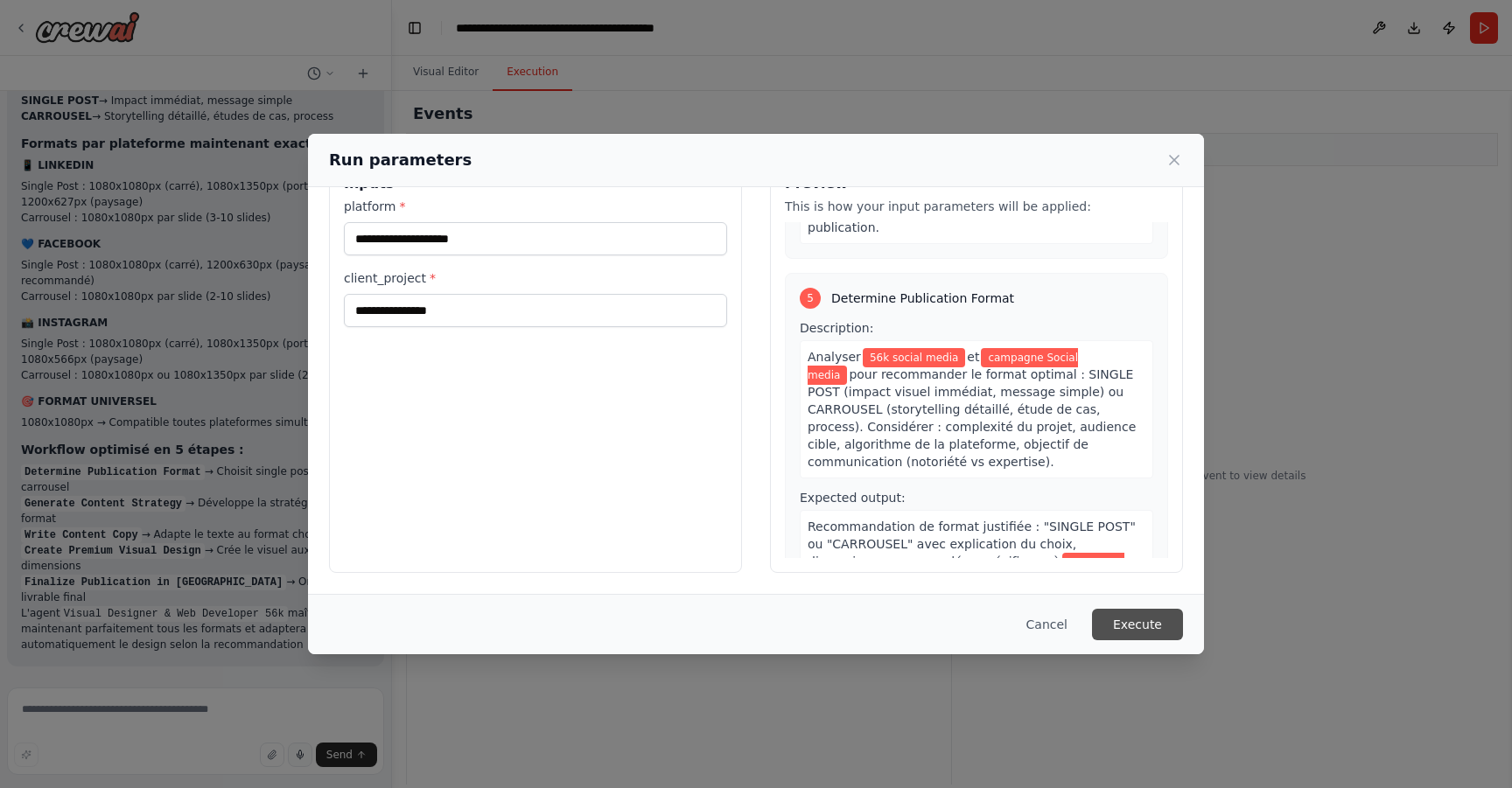
click at [1140, 627] on button "Execute" at bounding box center [1137, 625] width 91 height 32
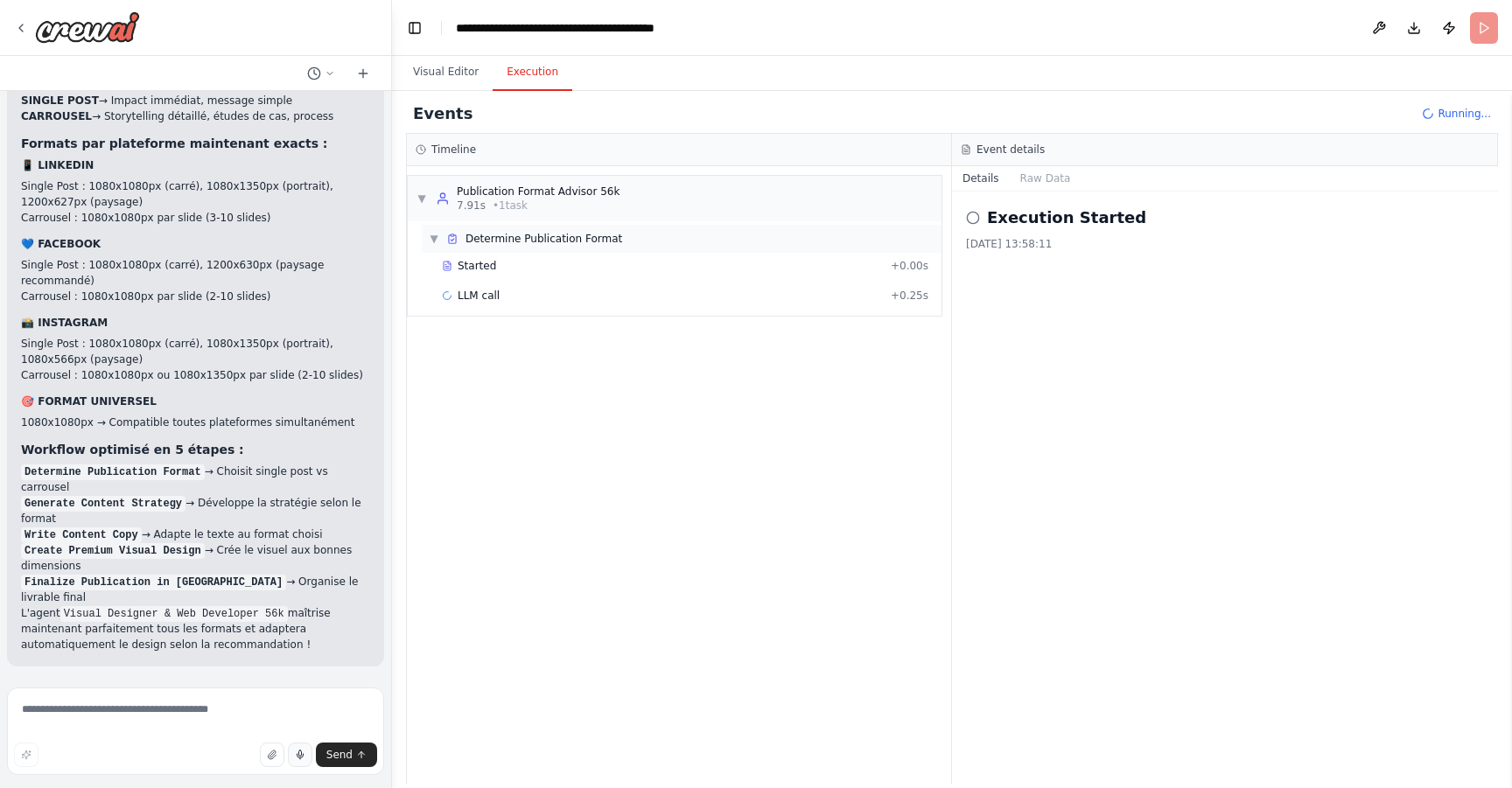
click at [560, 235] on span "Determine Publication Format" at bounding box center [543, 239] width 156 height 14
click at [566, 242] on span "Determine Publication Format" at bounding box center [543, 239] width 156 height 14
click at [545, 292] on div "LLM call + 0.25s" at bounding box center [685, 296] width 487 height 14
click at [540, 266] on div "Started" at bounding box center [663, 266] width 442 height 14
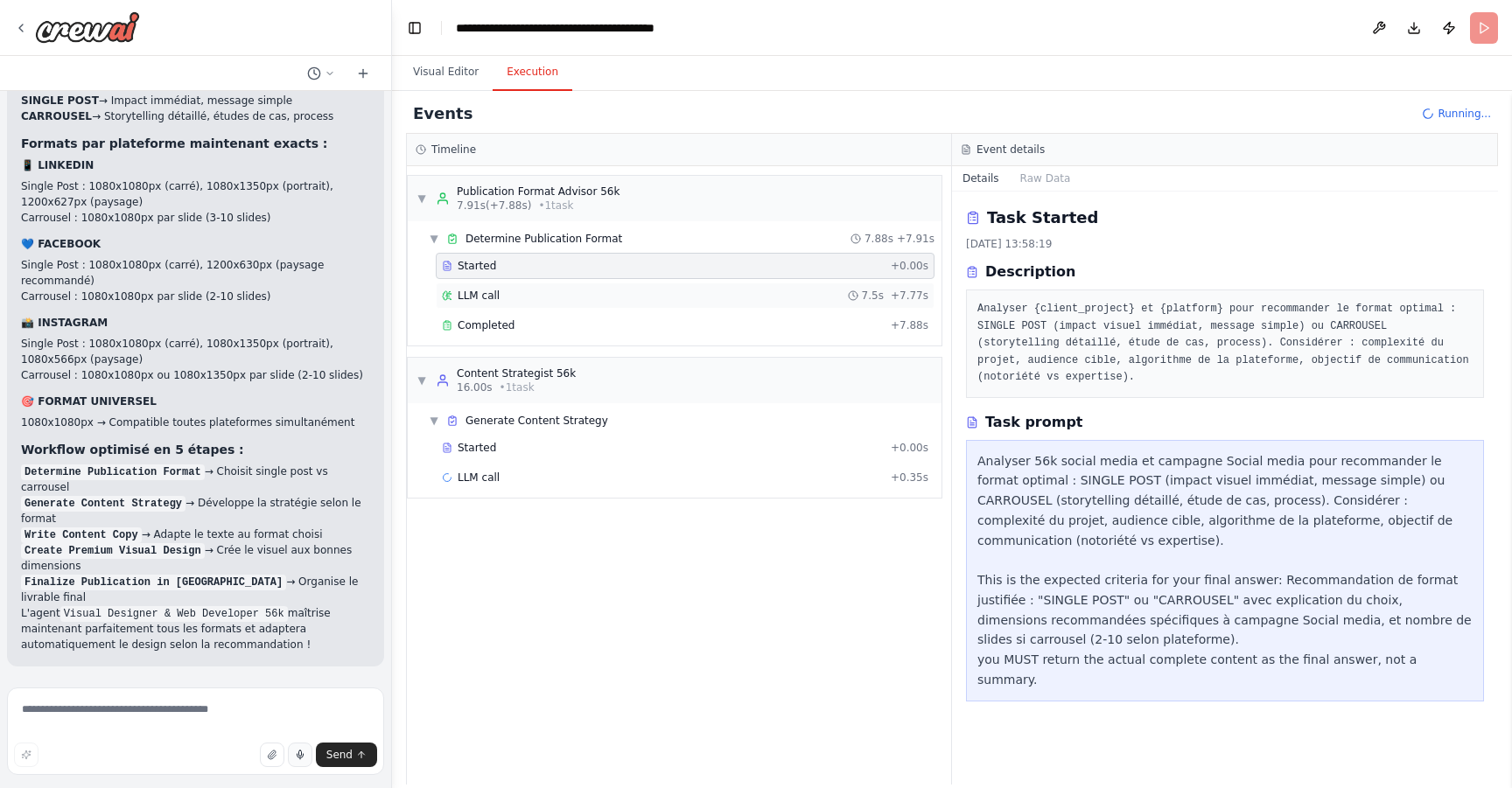
click at [676, 296] on div "LLM call 7.5s + 7.77s" at bounding box center [685, 296] width 487 height 14
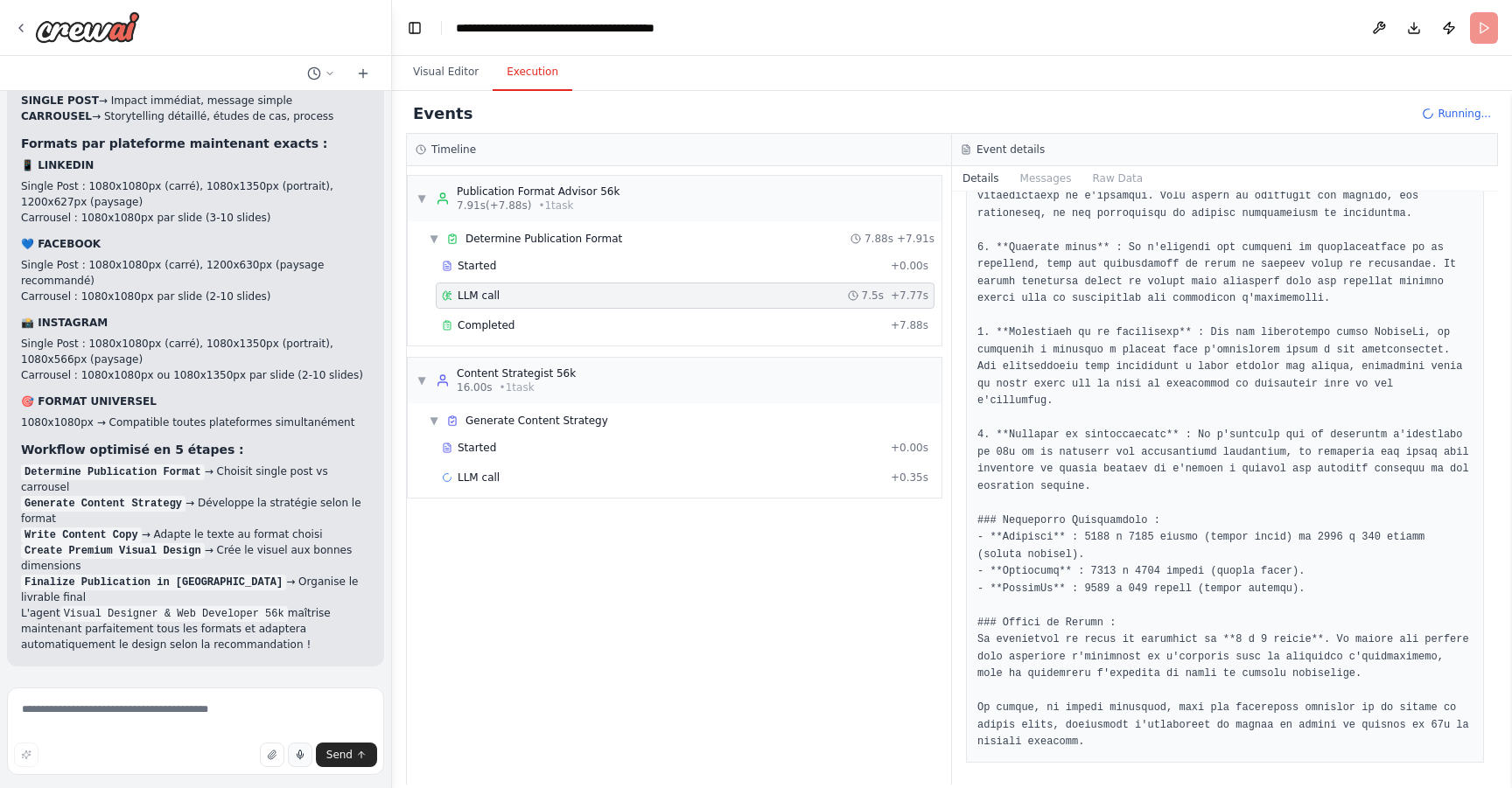
scroll to position [314, 0]
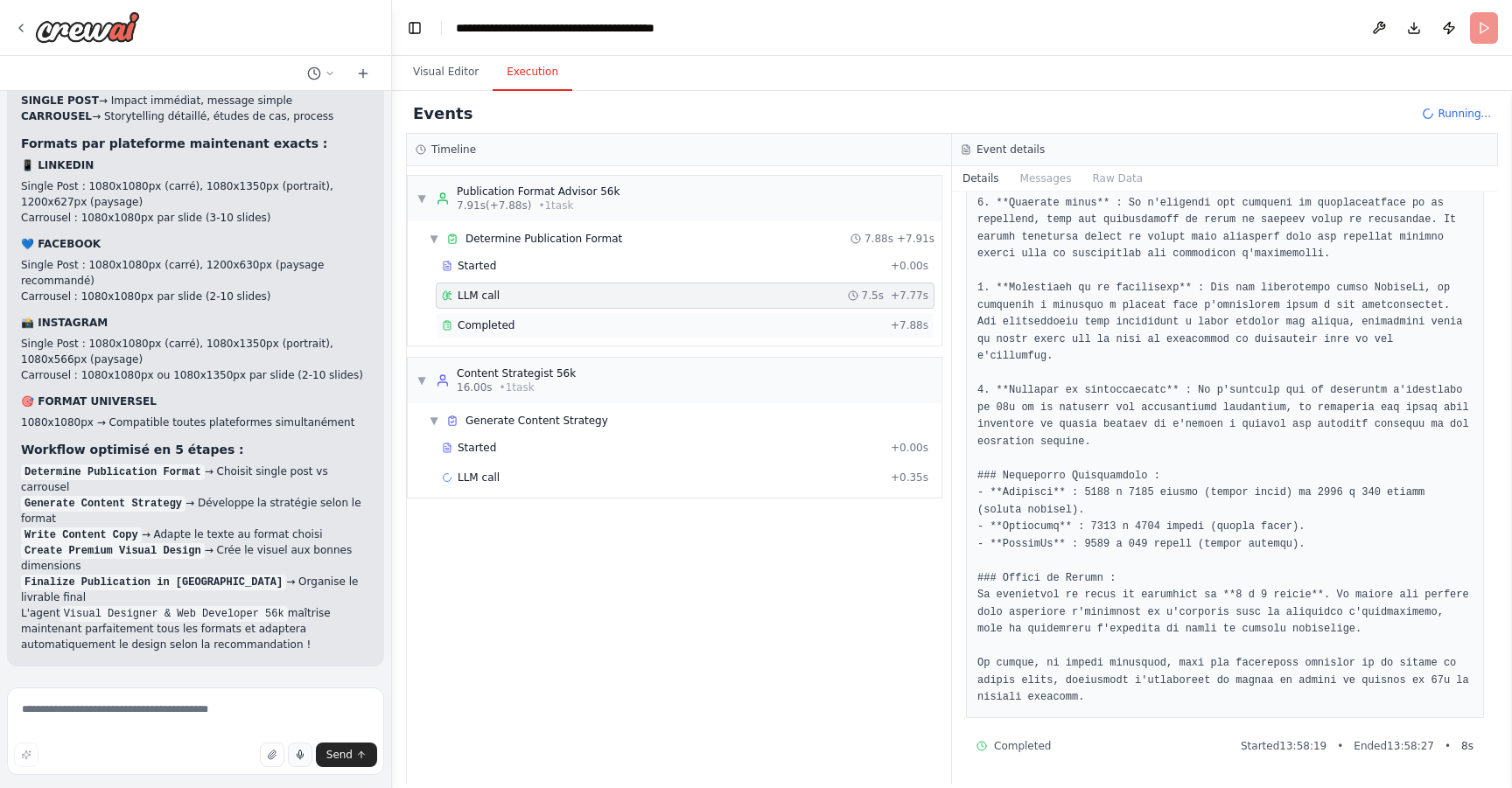
click at [634, 327] on div "Completed" at bounding box center [663, 325] width 442 height 14
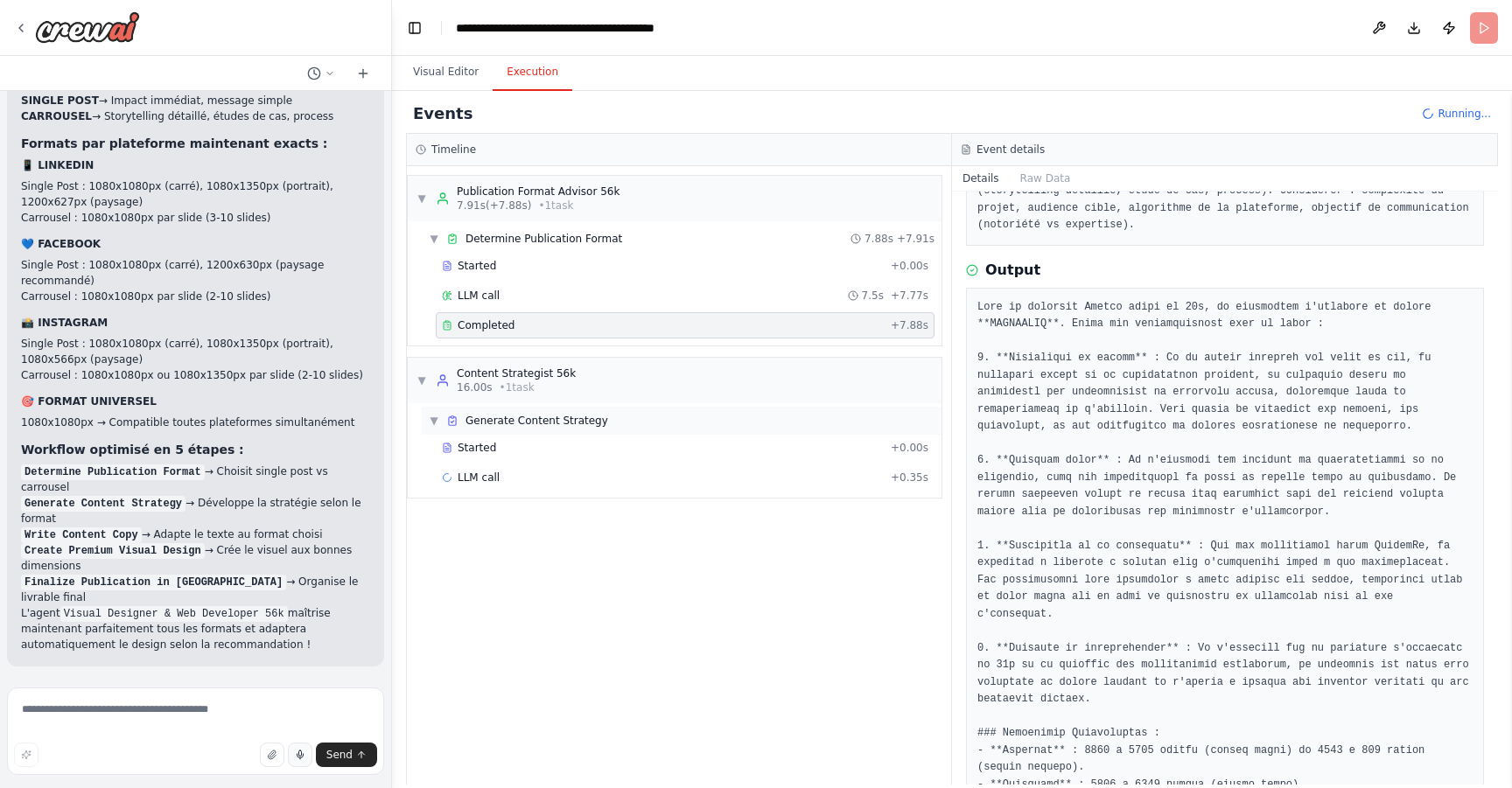
scroll to position [159, 0]
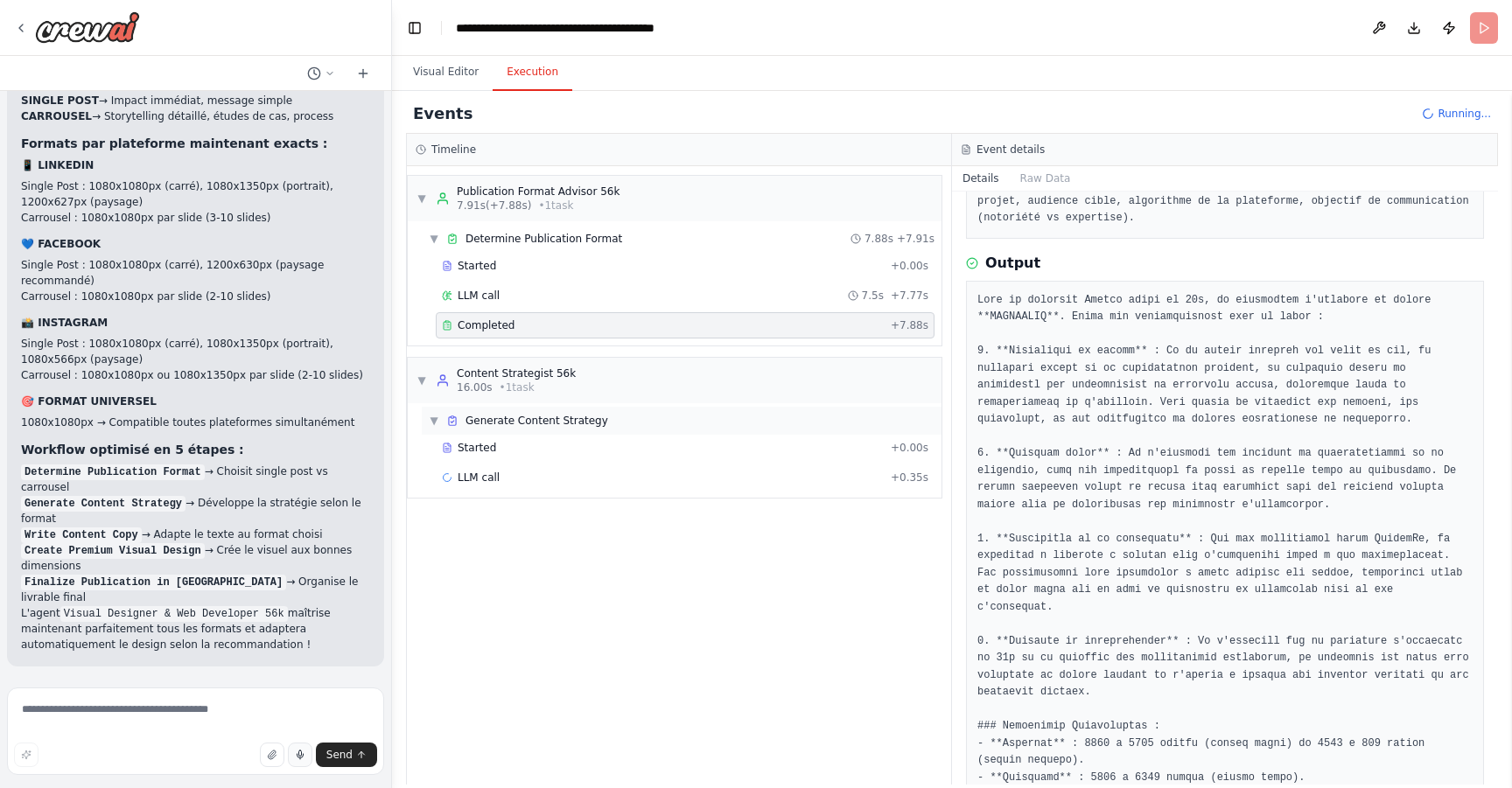
click at [727, 426] on div "▼ Generate Content Strategy" at bounding box center [682, 421] width 520 height 28
click at [725, 430] on div "▶ Generate Content Strategy" at bounding box center [682, 421] width 520 height 28
click at [604, 459] on div "Started + 0.00s" at bounding box center [685, 448] width 499 height 26
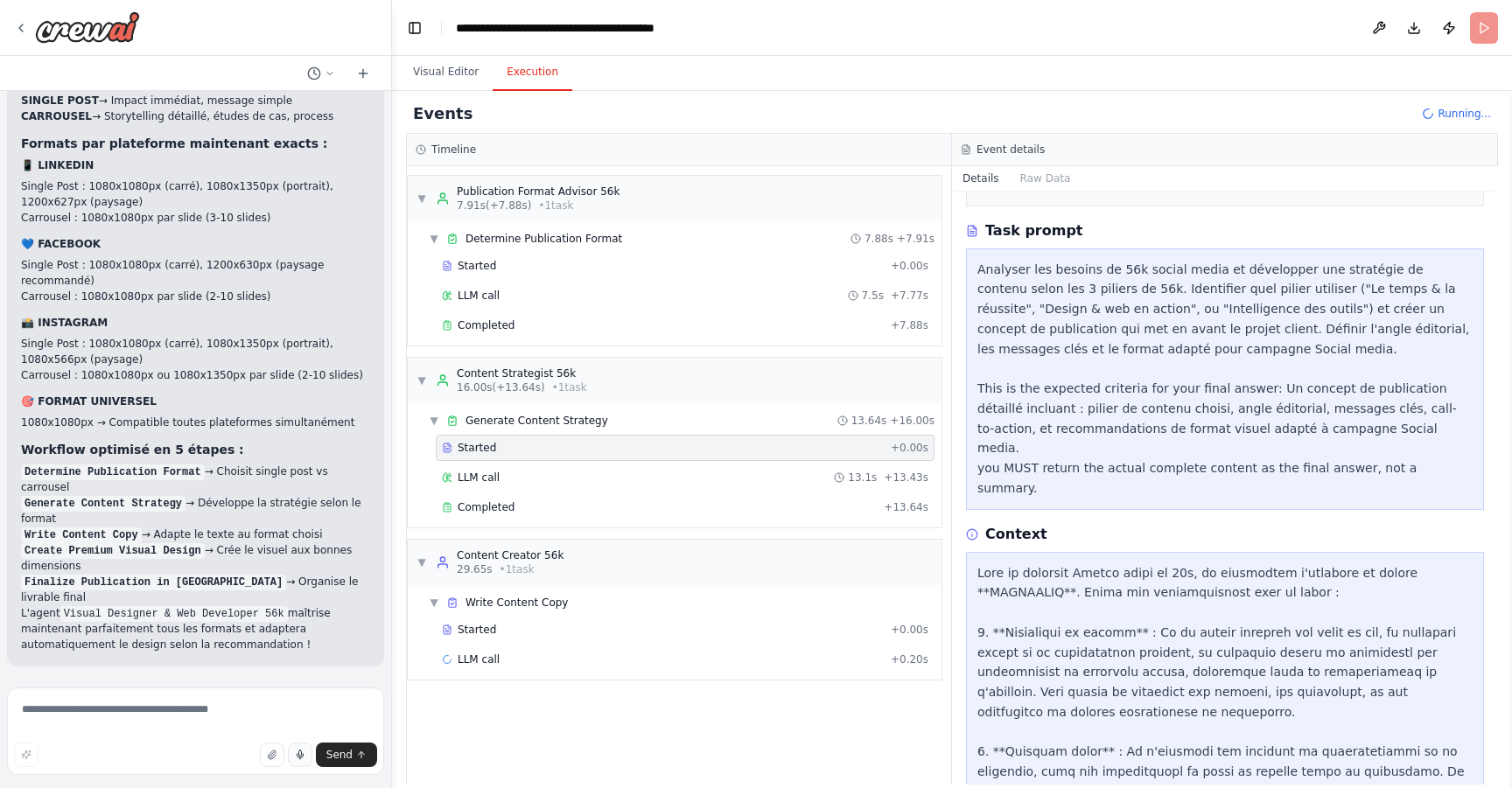
scroll to position [195, 0]
click at [620, 480] on div "LLM call 13.1s + 13.43s" at bounding box center [685, 478] width 487 height 14
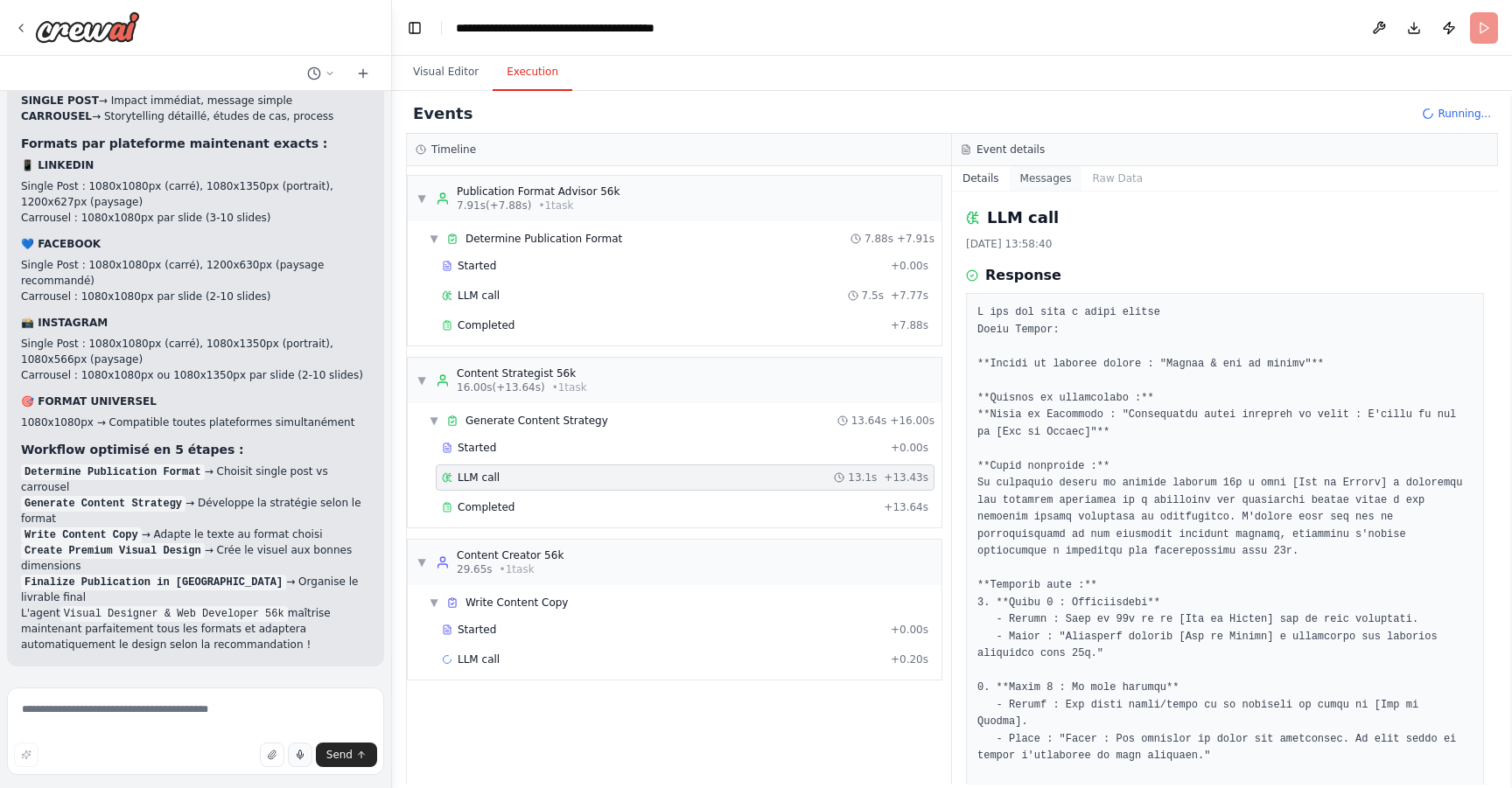
click at [1034, 178] on button "Messages" at bounding box center [1046, 178] width 73 height 25
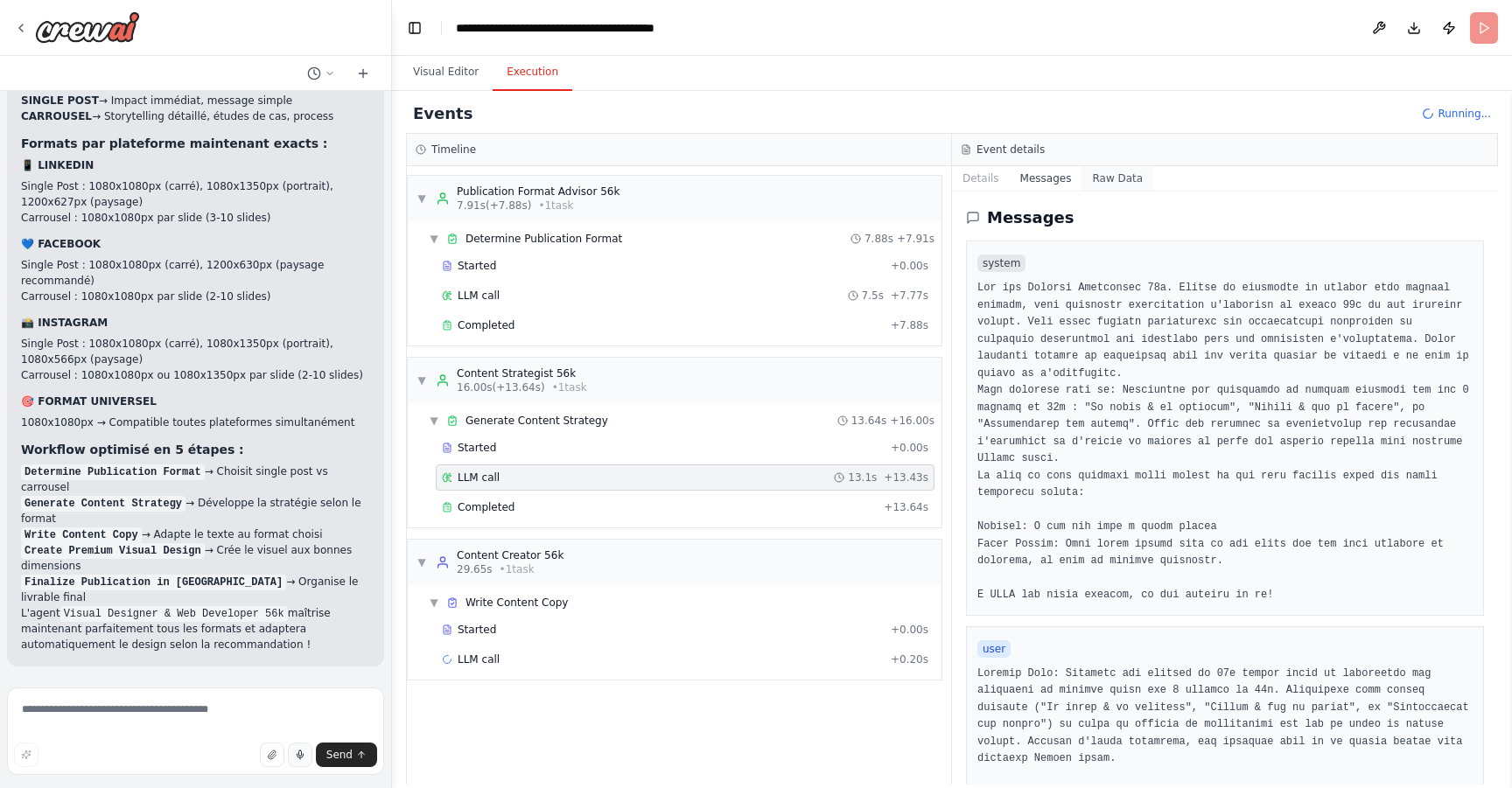
click at [1105, 170] on button "Raw Data" at bounding box center [1118, 178] width 72 height 25
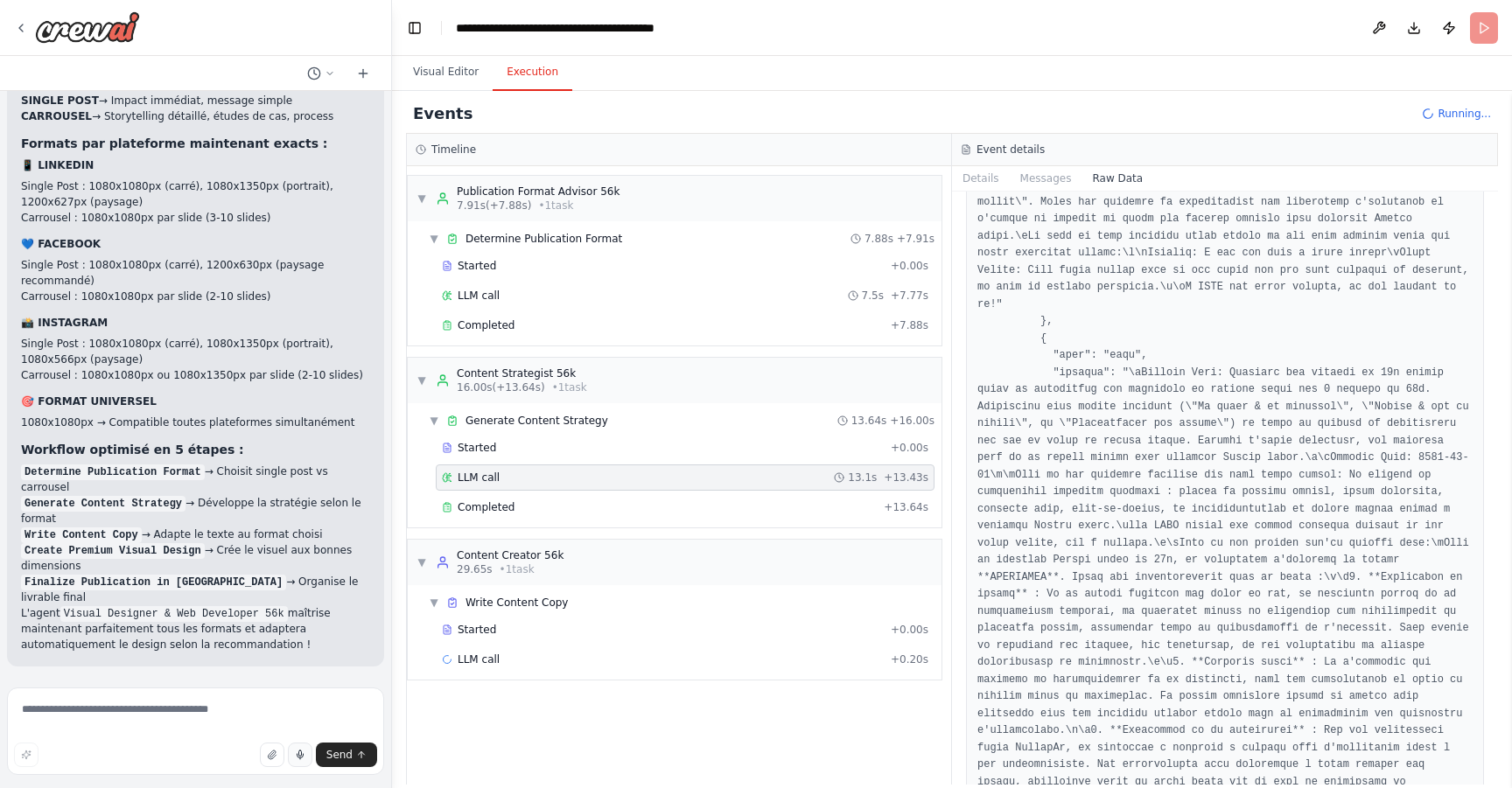
scroll to position [3479, 0]
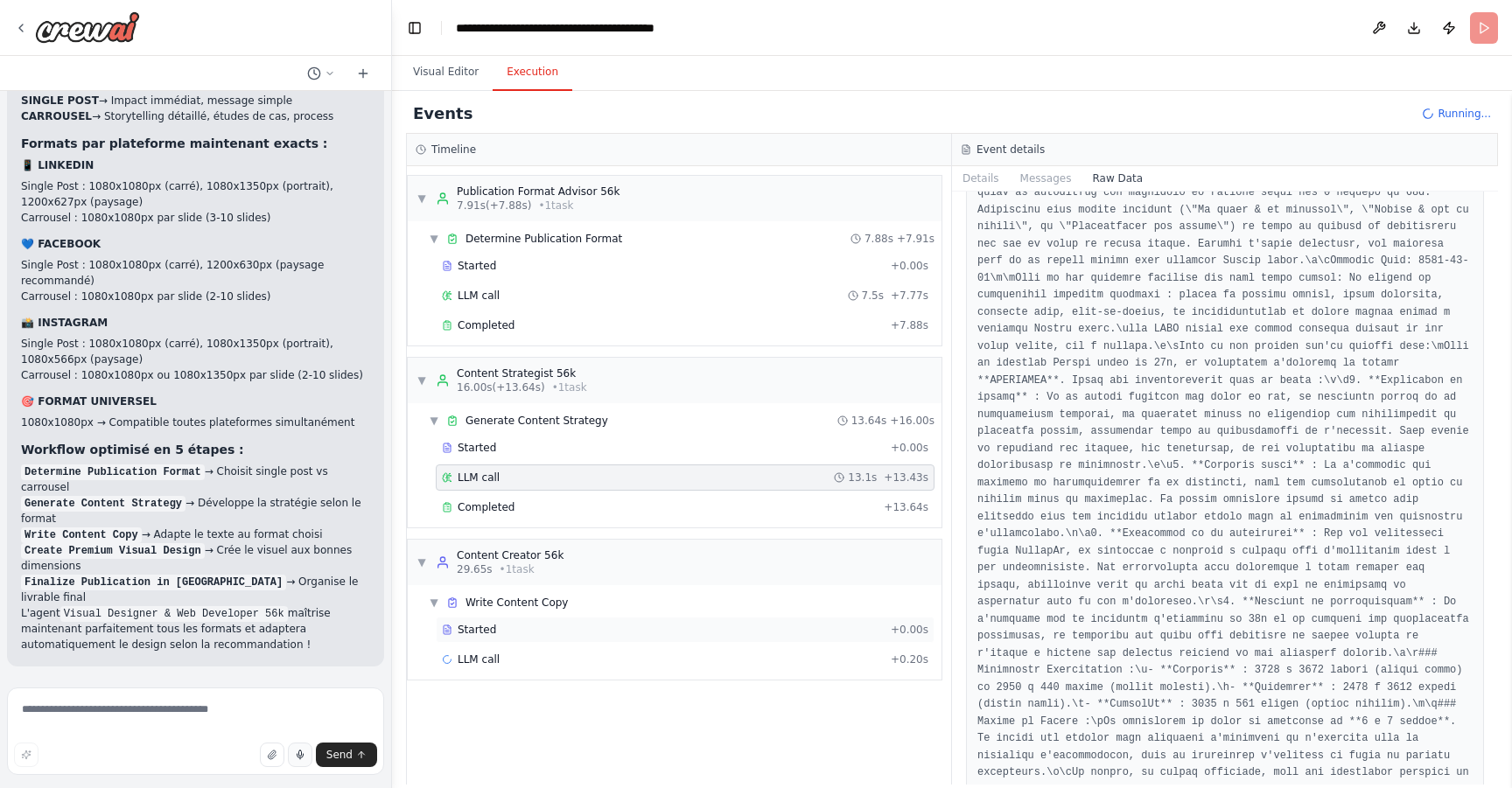
click at [594, 623] on div "Started" at bounding box center [663, 630] width 442 height 14
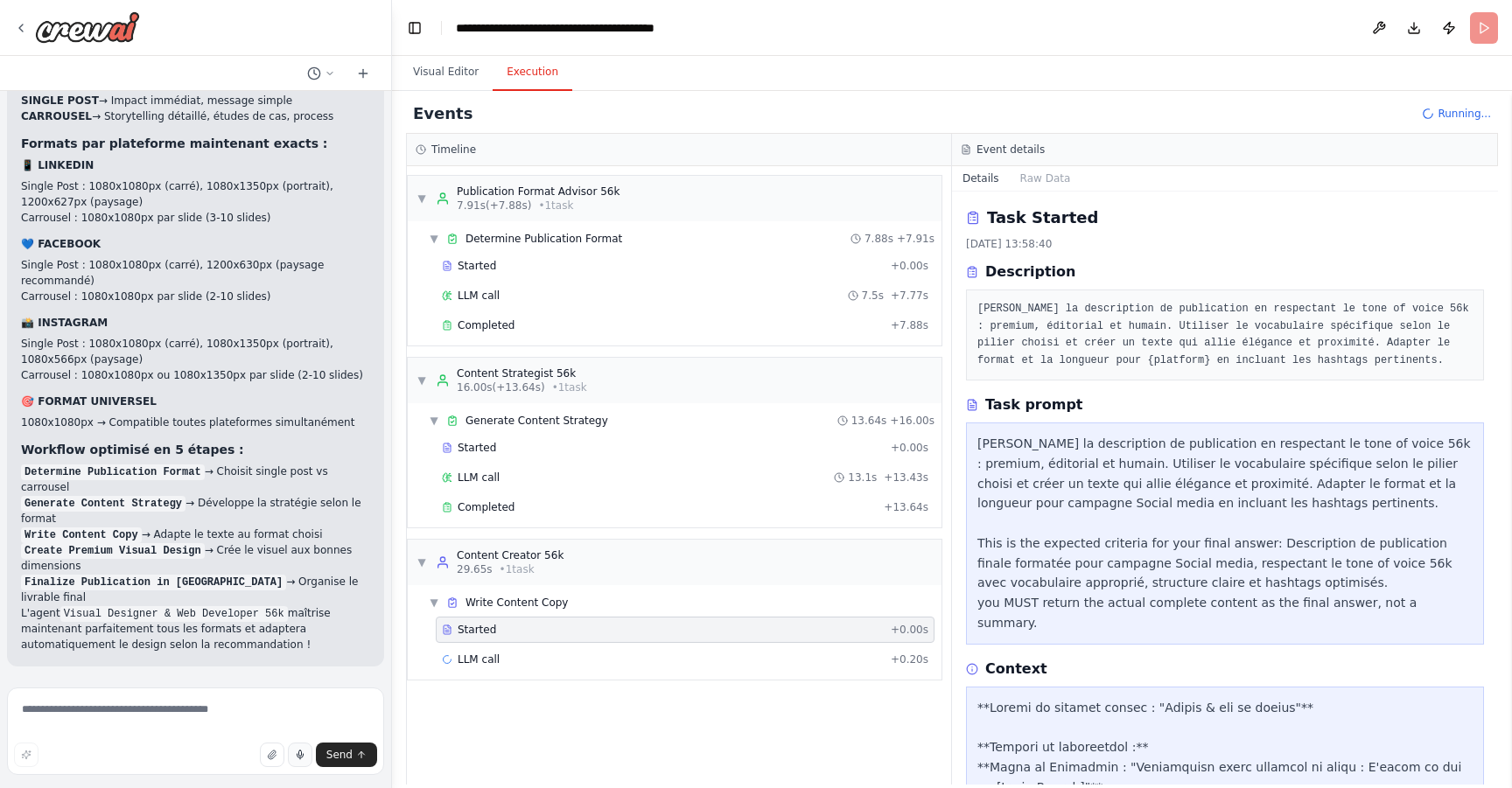
scroll to position [205, 0]
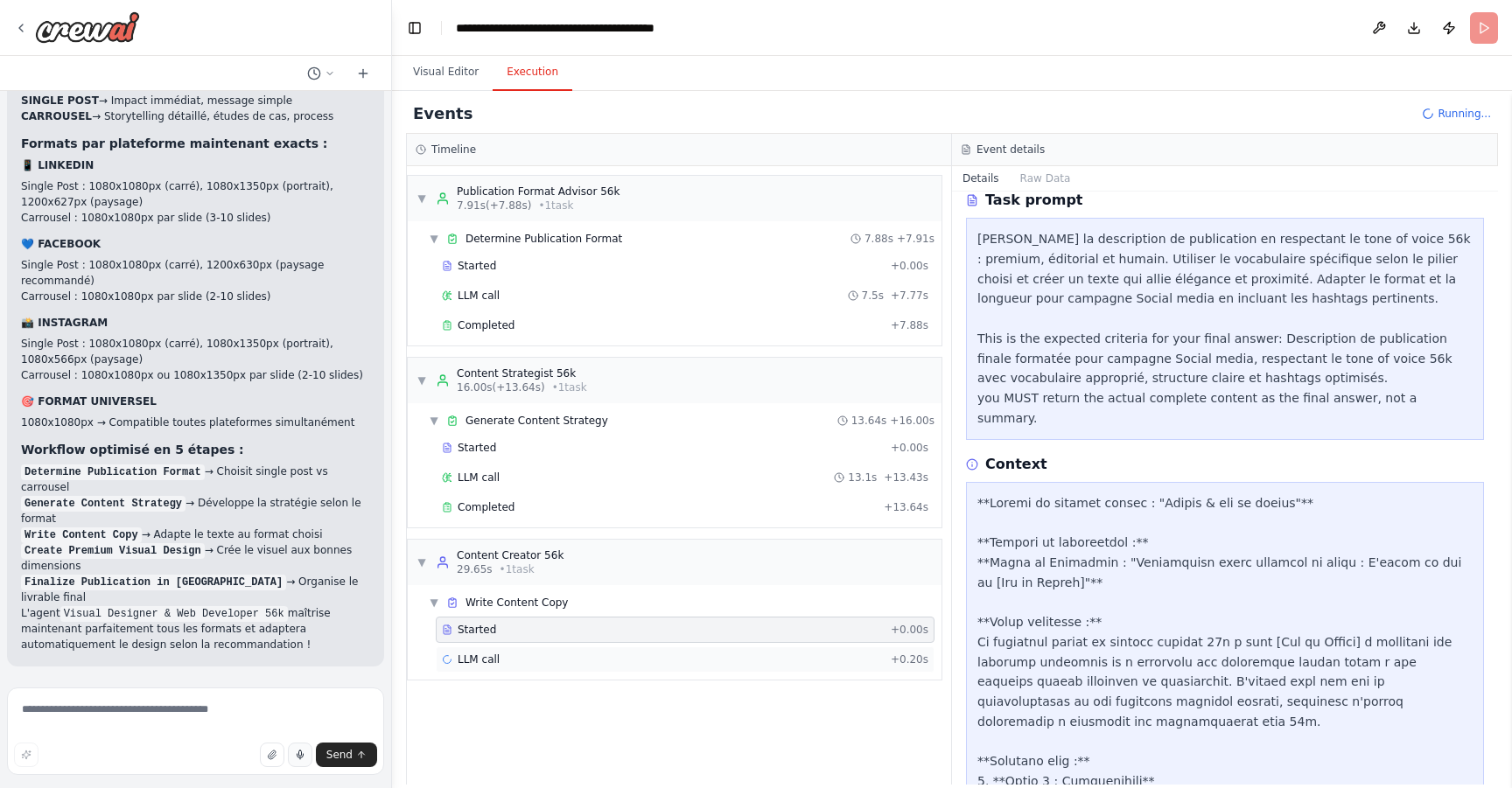
click at [670, 656] on div "LLM call + 0.20s" at bounding box center [685, 660] width 487 height 14
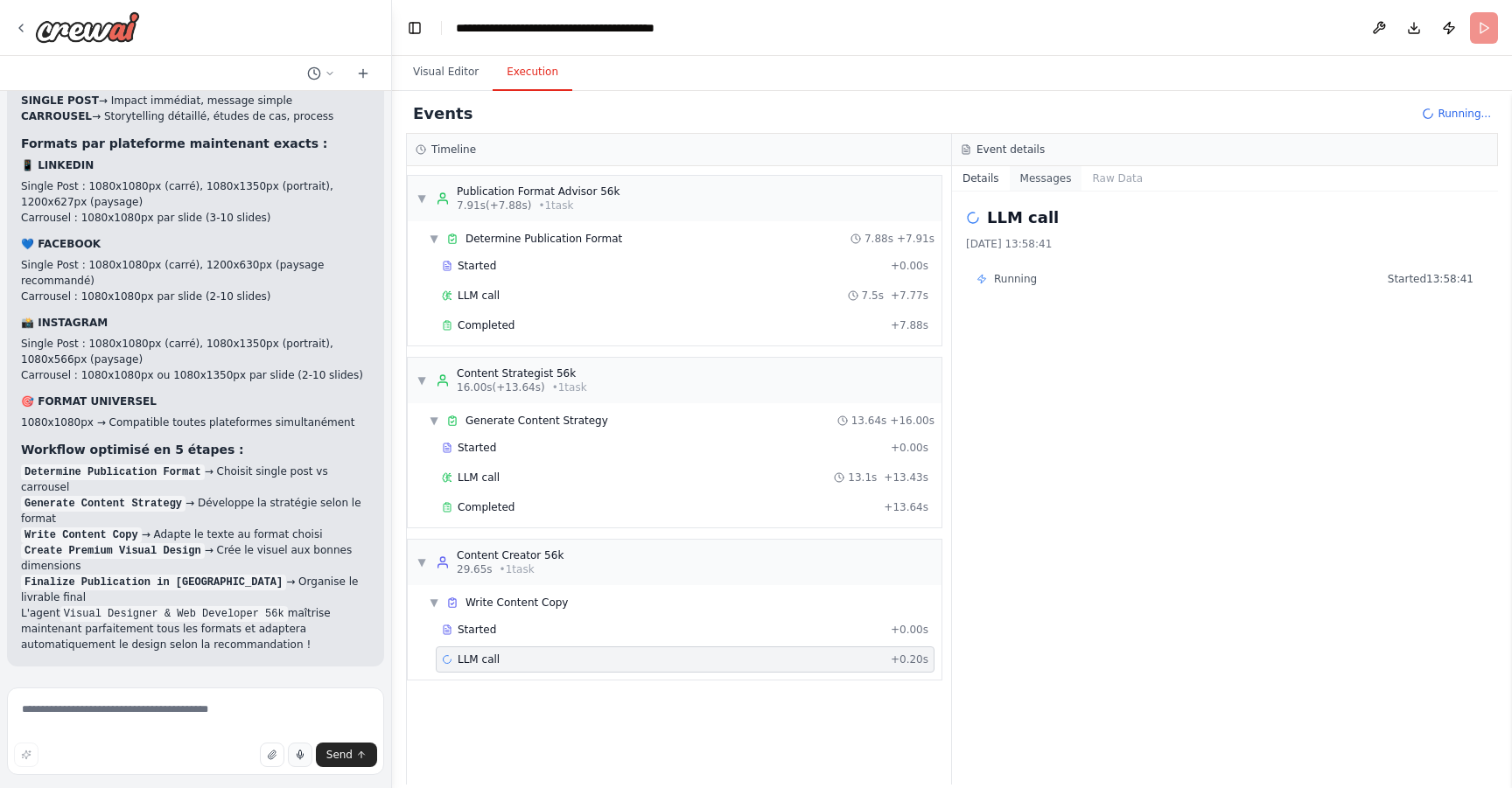
click at [1041, 186] on button "Messages" at bounding box center [1046, 178] width 73 height 25
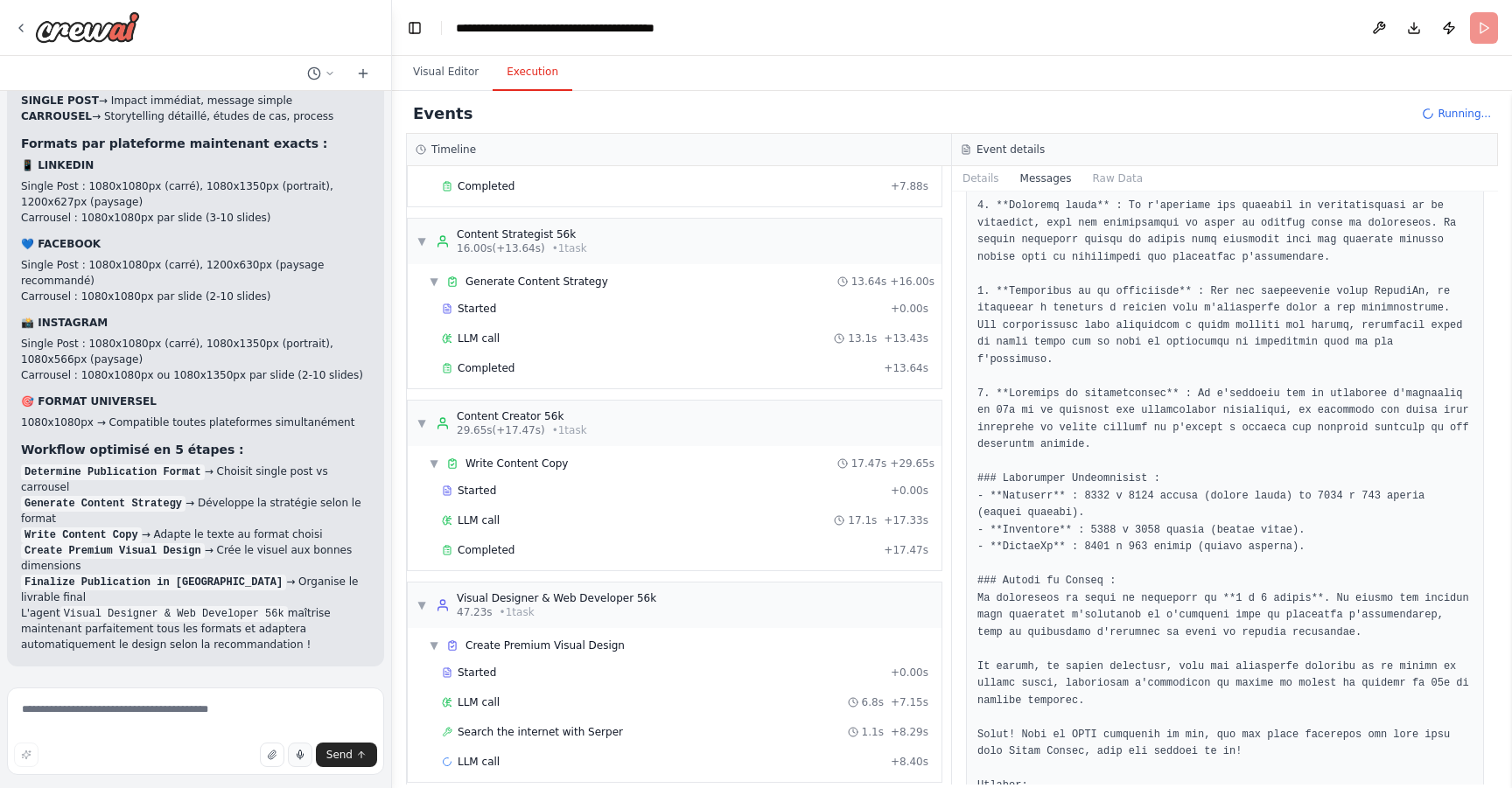
scroll to position [156, 0]
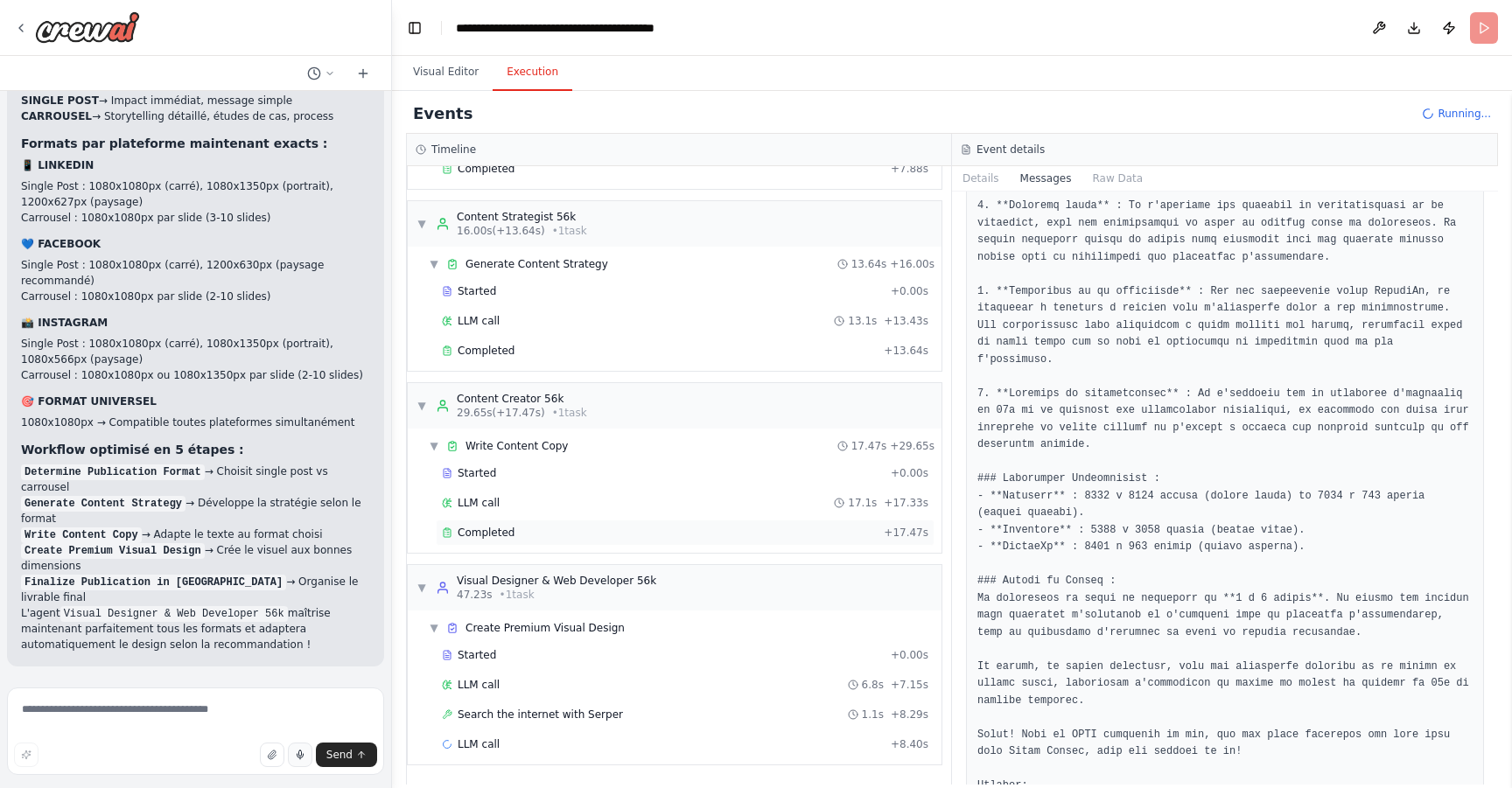
click at [668, 535] on div "Completed" at bounding box center [659, 532] width 435 height 14
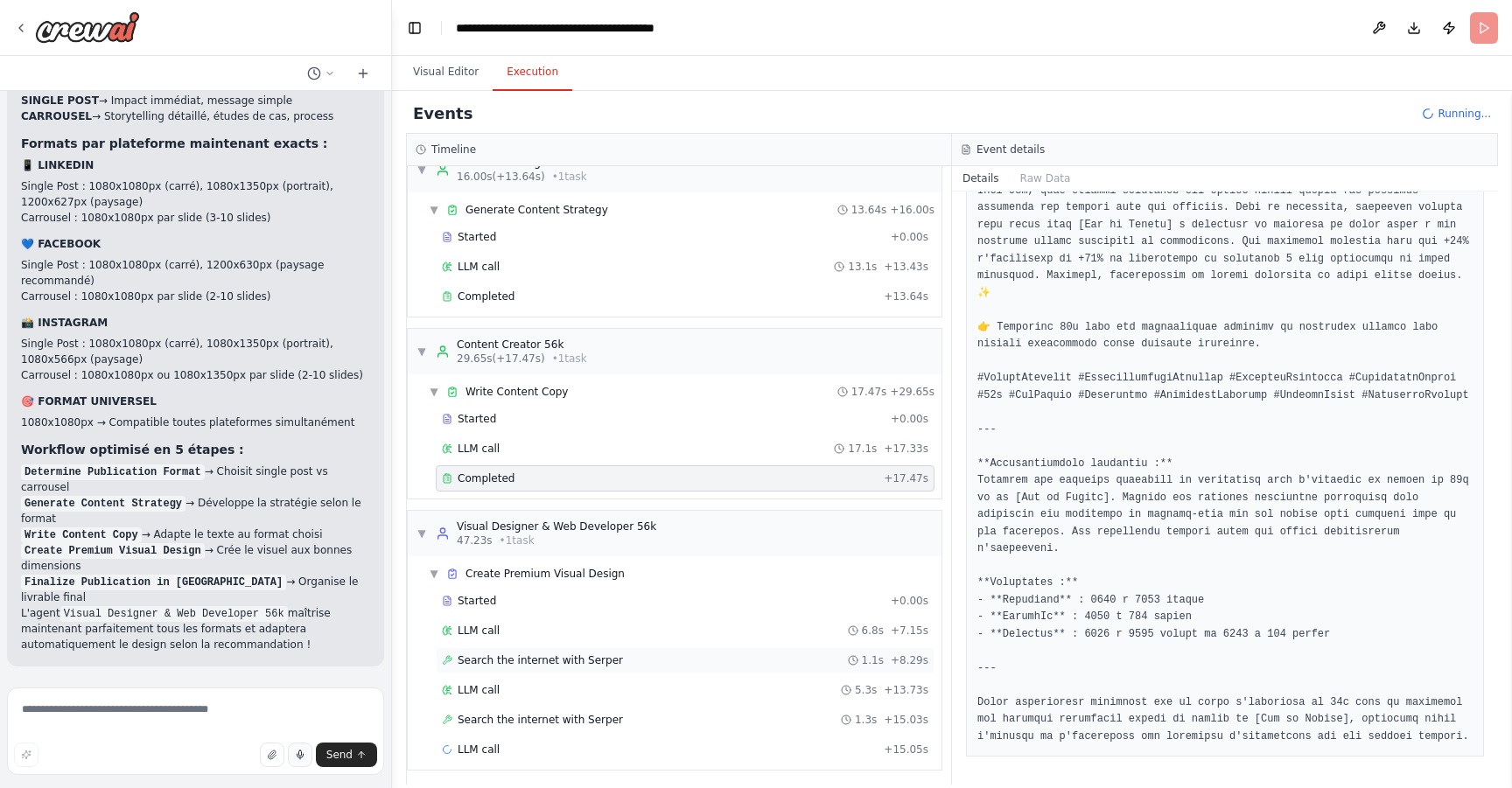
scroll to position [216, 0]
click at [476, 764] on div "Completed + 28.68s" at bounding box center [685, 774] width 499 height 26
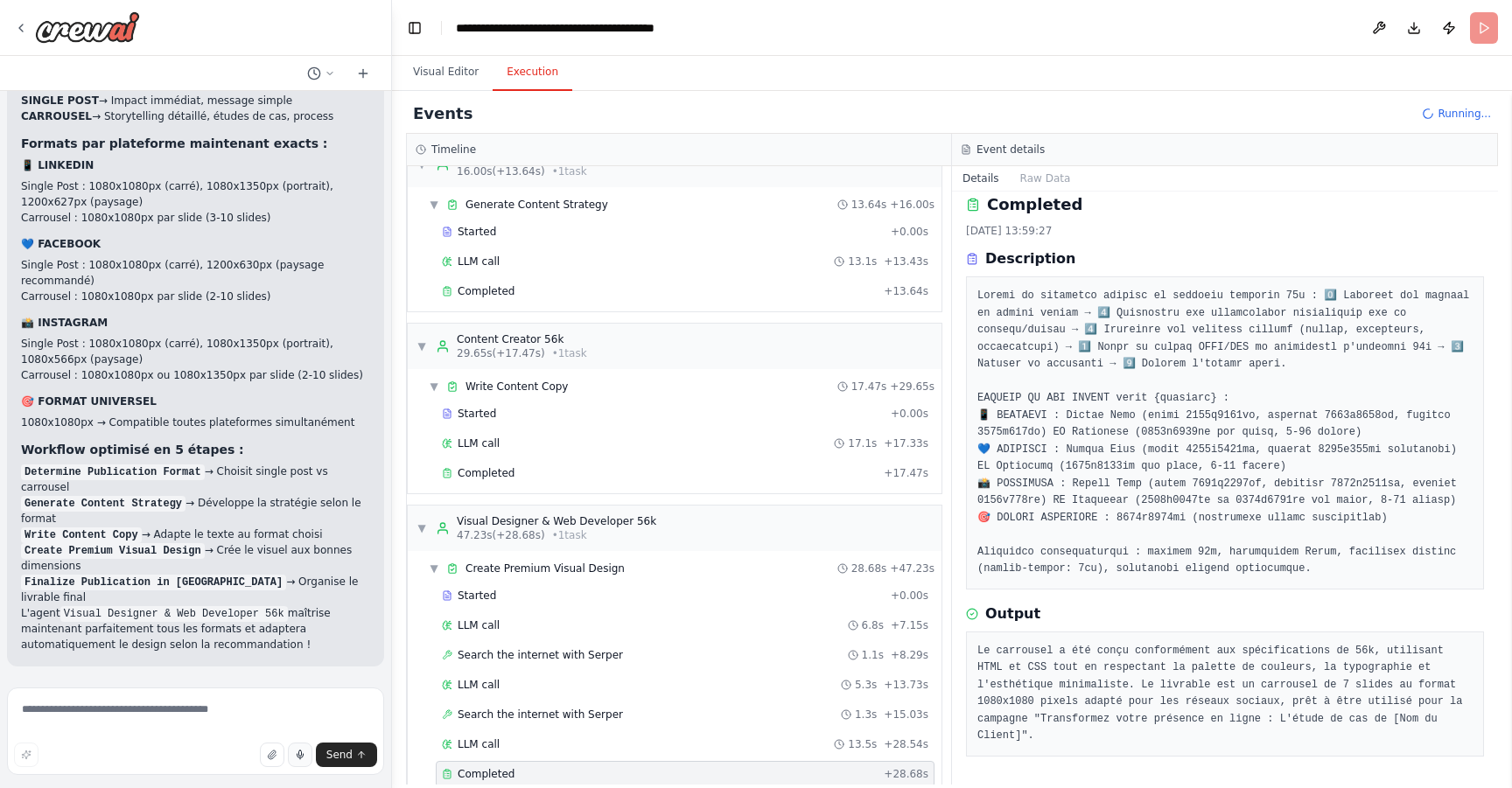
scroll to position [12, 0]
click at [1030, 183] on button "Raw Data" at bounding box center [1046, 178] width 72 height 25
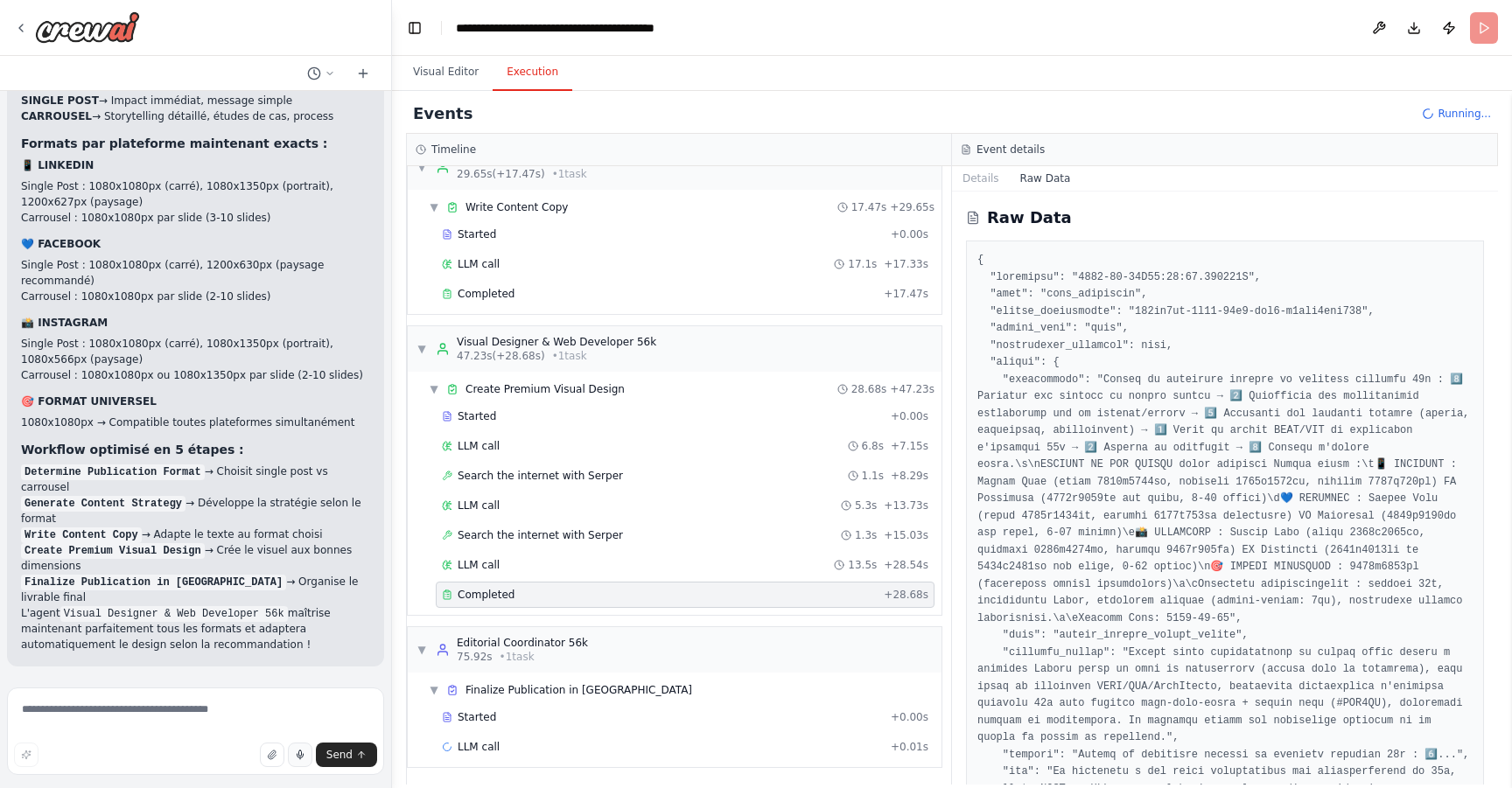
scroll to position [398, 0]
click at [619, 720] on div "Started" at bounding box center [663, 714] width 442 height 14
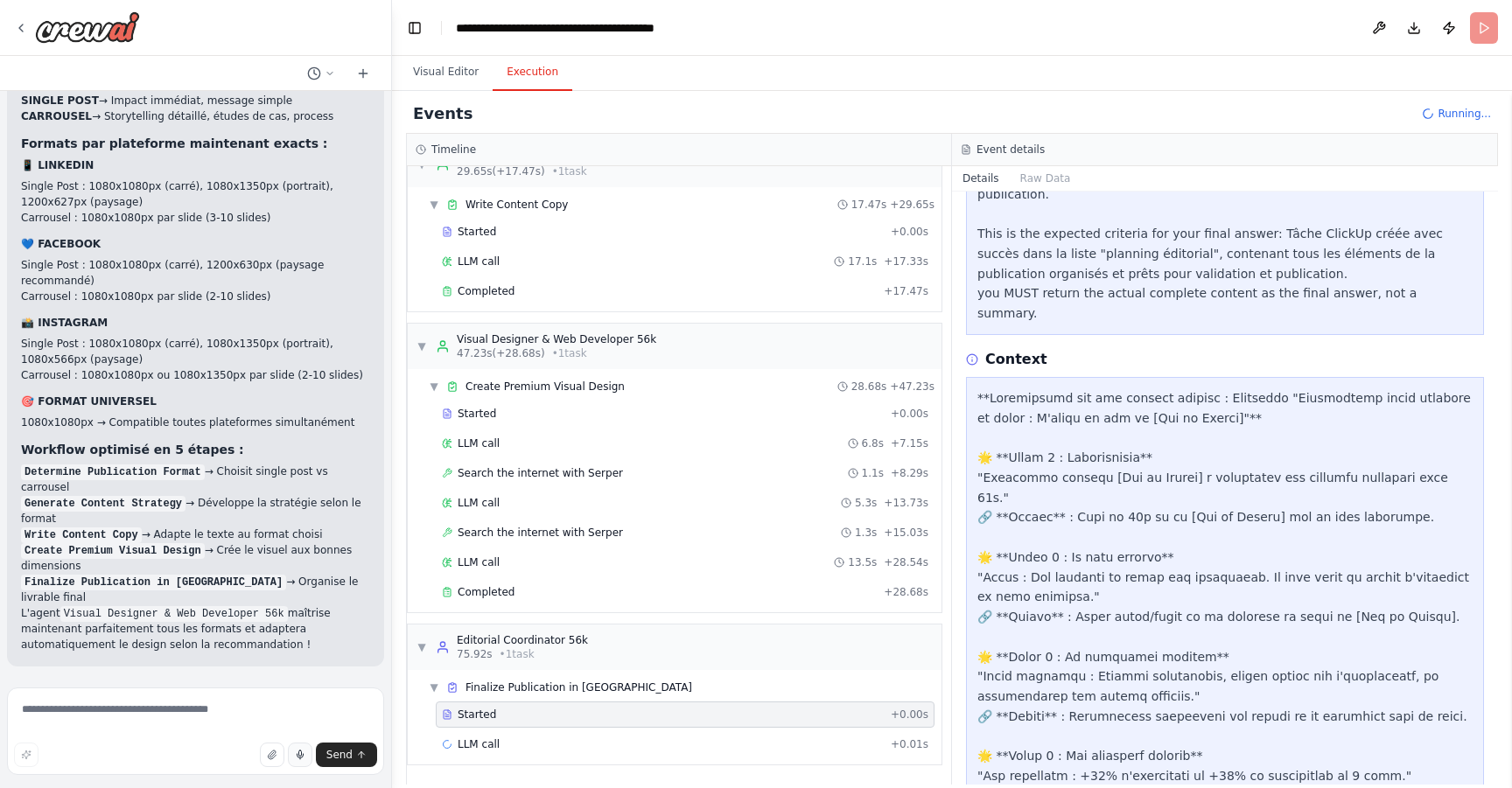
scroll to position [388, 0]
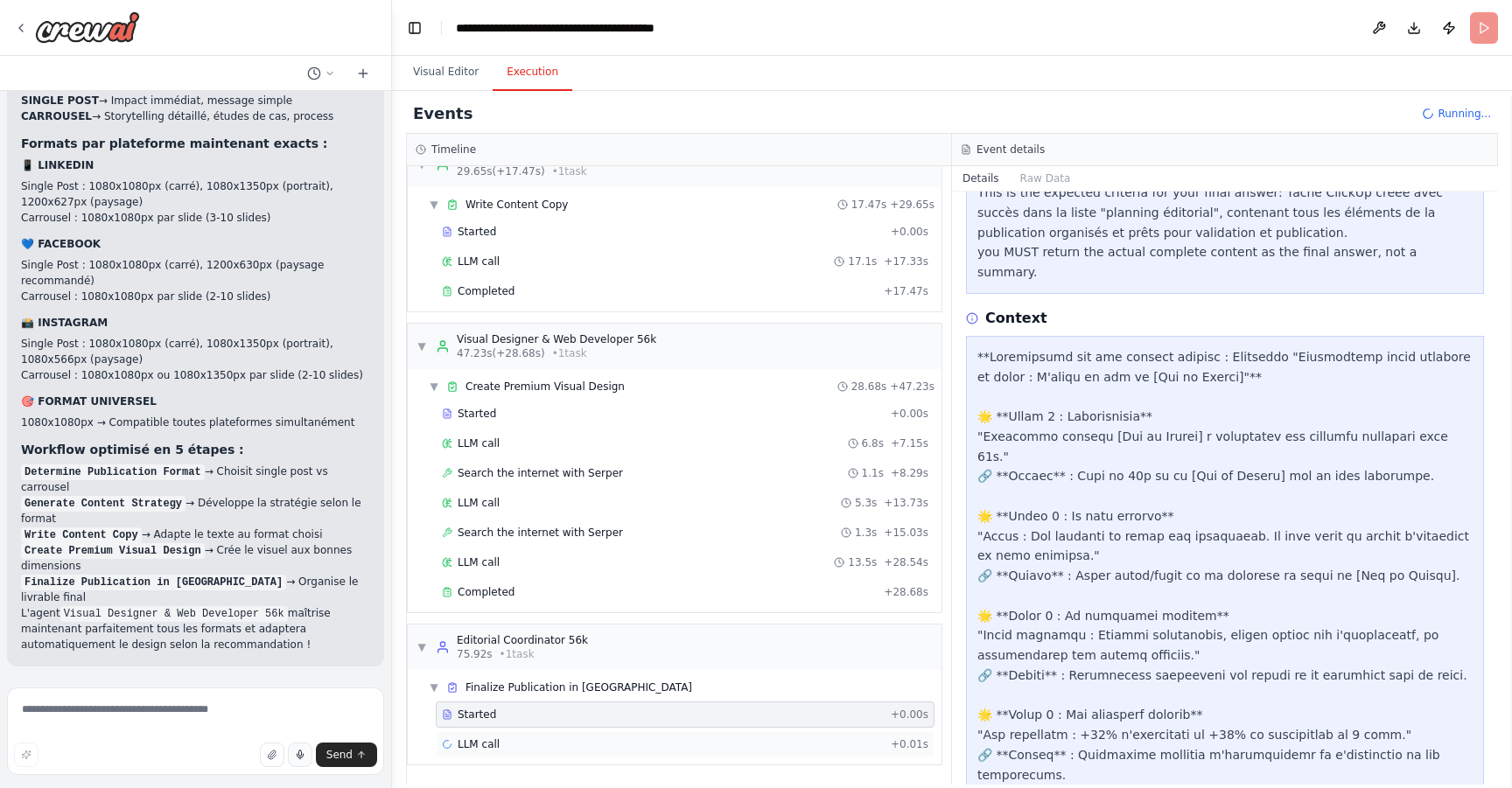
click at [727, 742] on div "LLM call + 0.01s" at bounding box center [685, 744] width 487 height 14
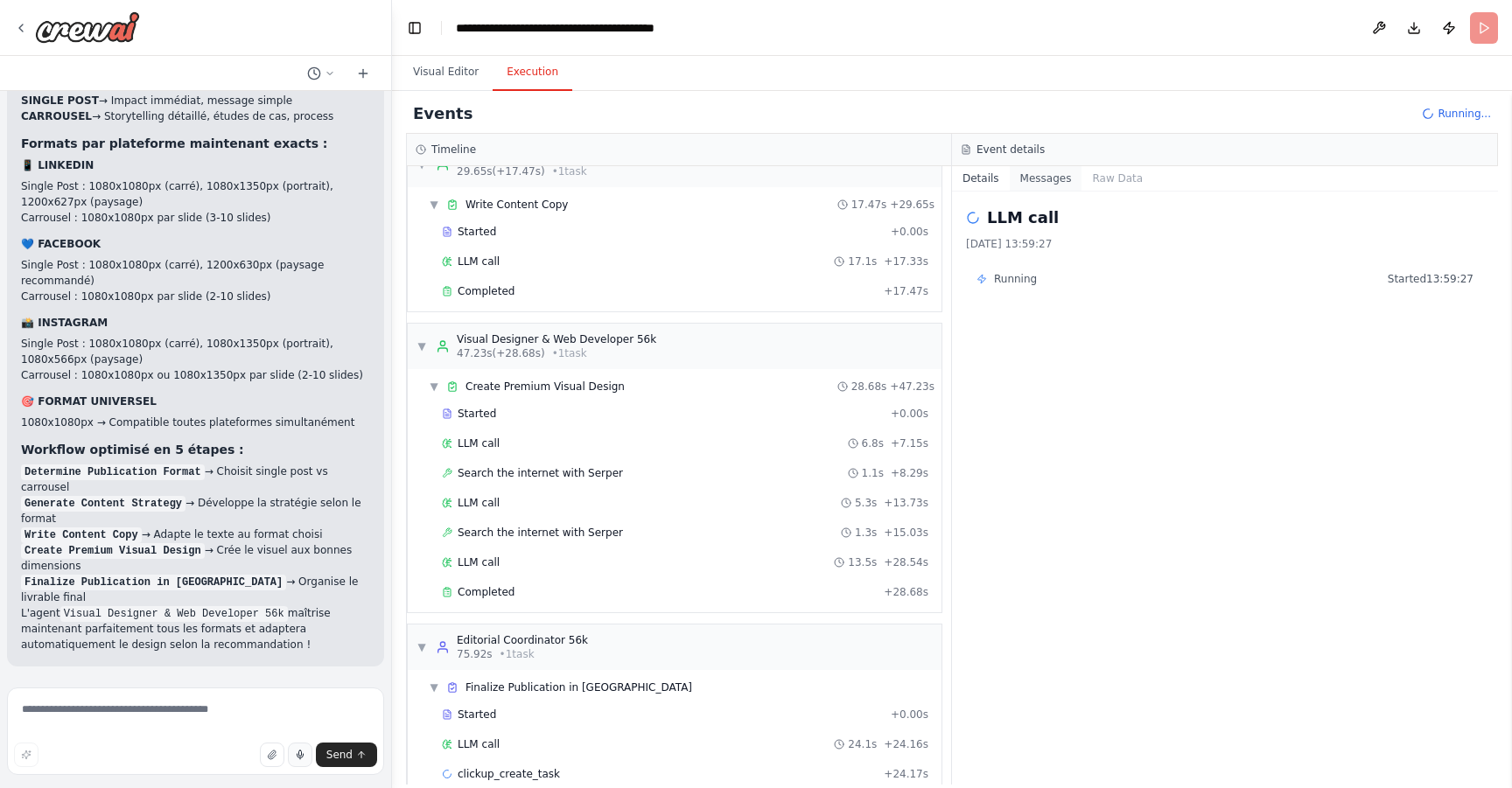
click at [1026, 172] on button "Messages" at bounding box center [1046, 178] width 73 height 25
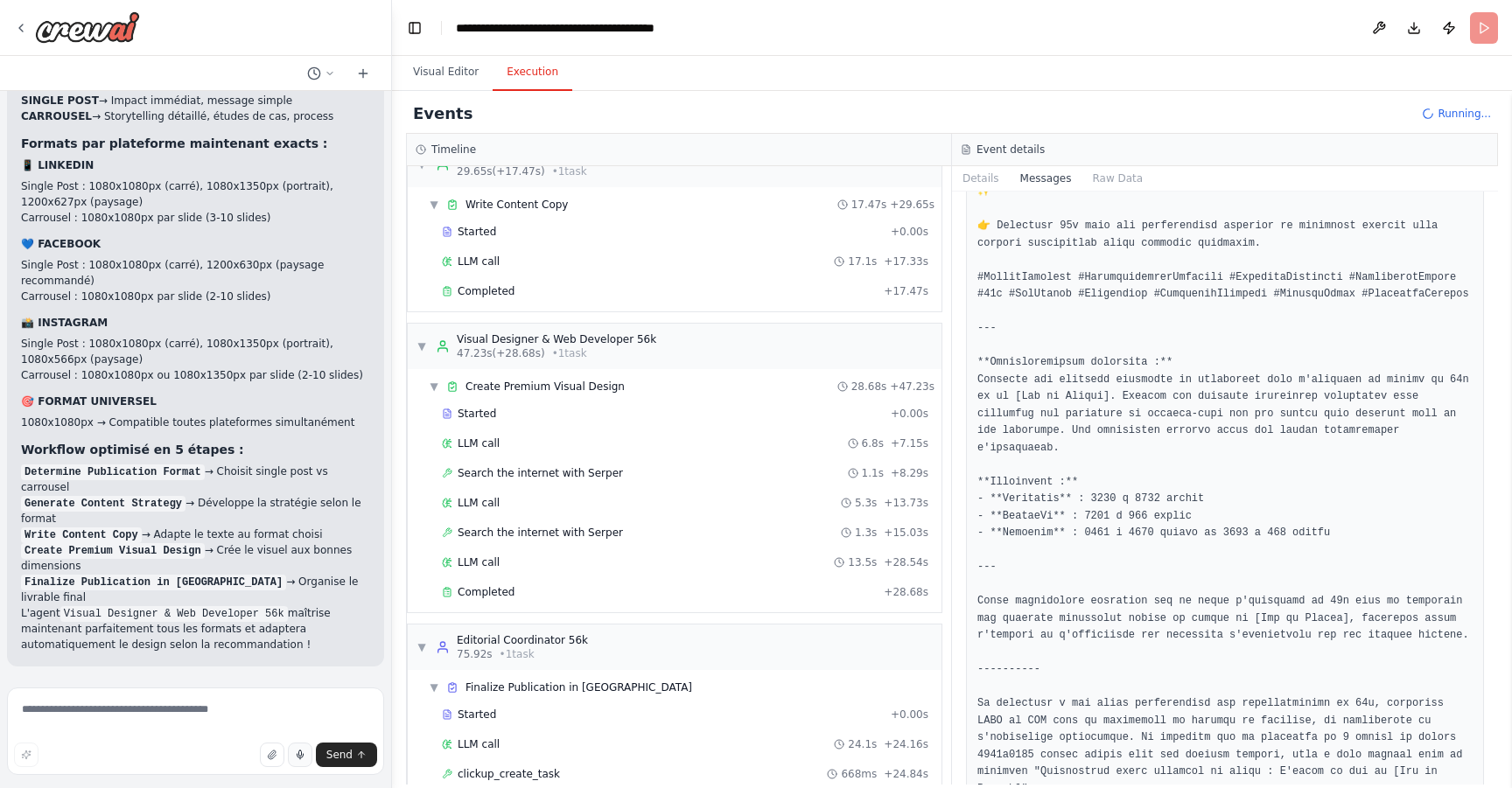
scroll to position [2891, 0]
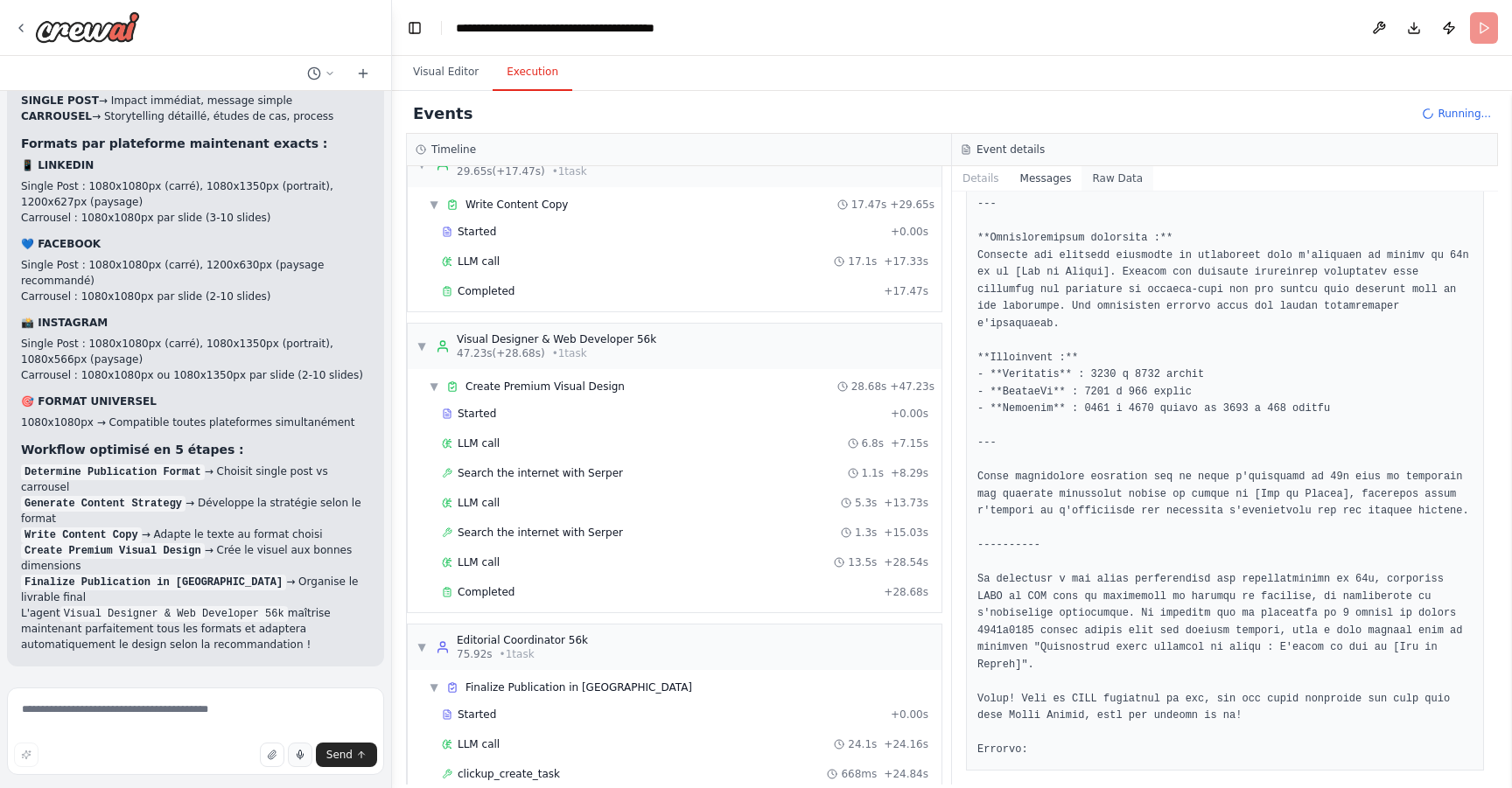
click at [1115, 179] on button "Raw Data" at bounding box center [1118, 178] width 72 height 25
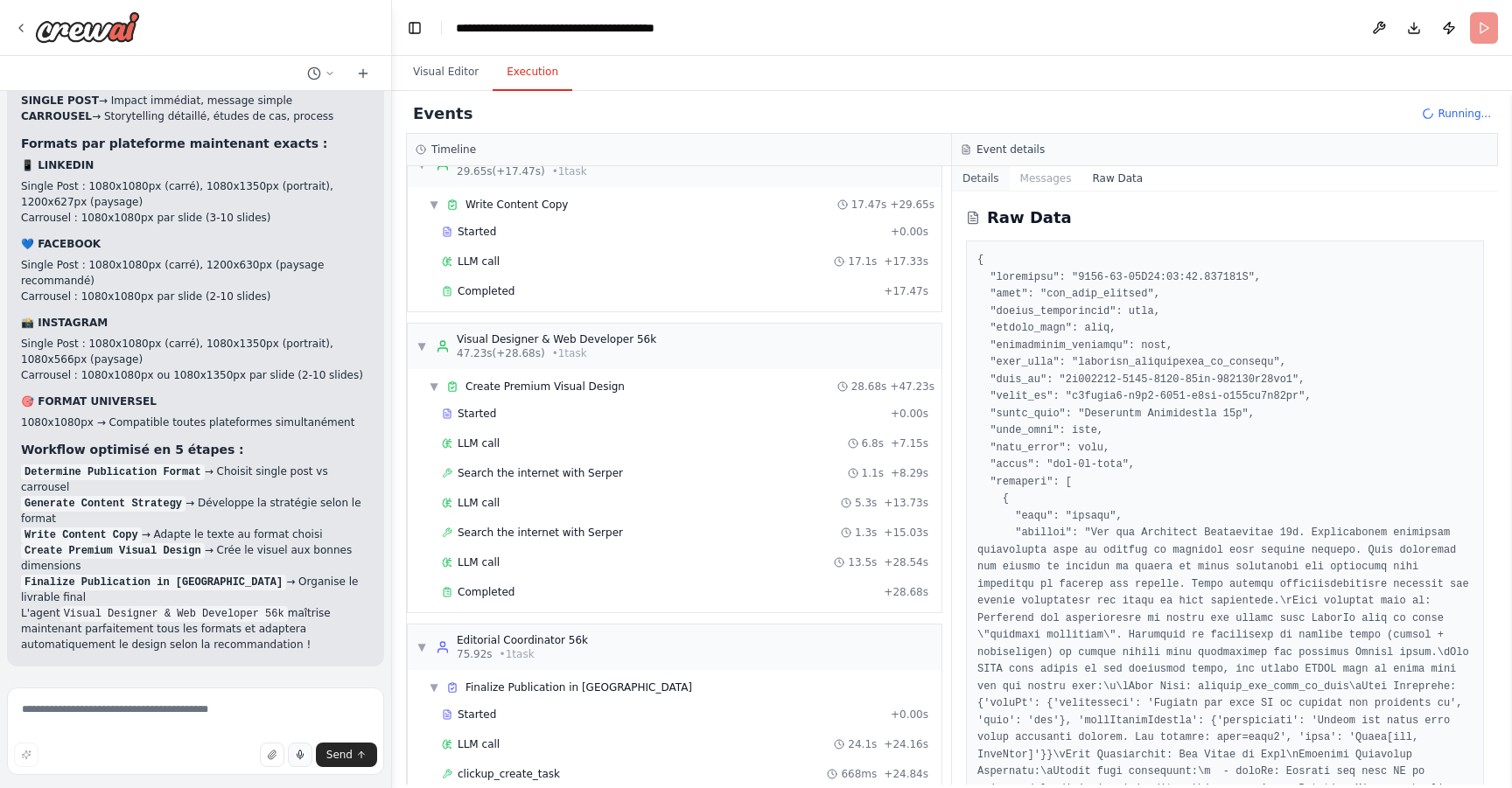
click at [981, 172] on button "Details" at bounding box center [981, 178] width 58 height 25
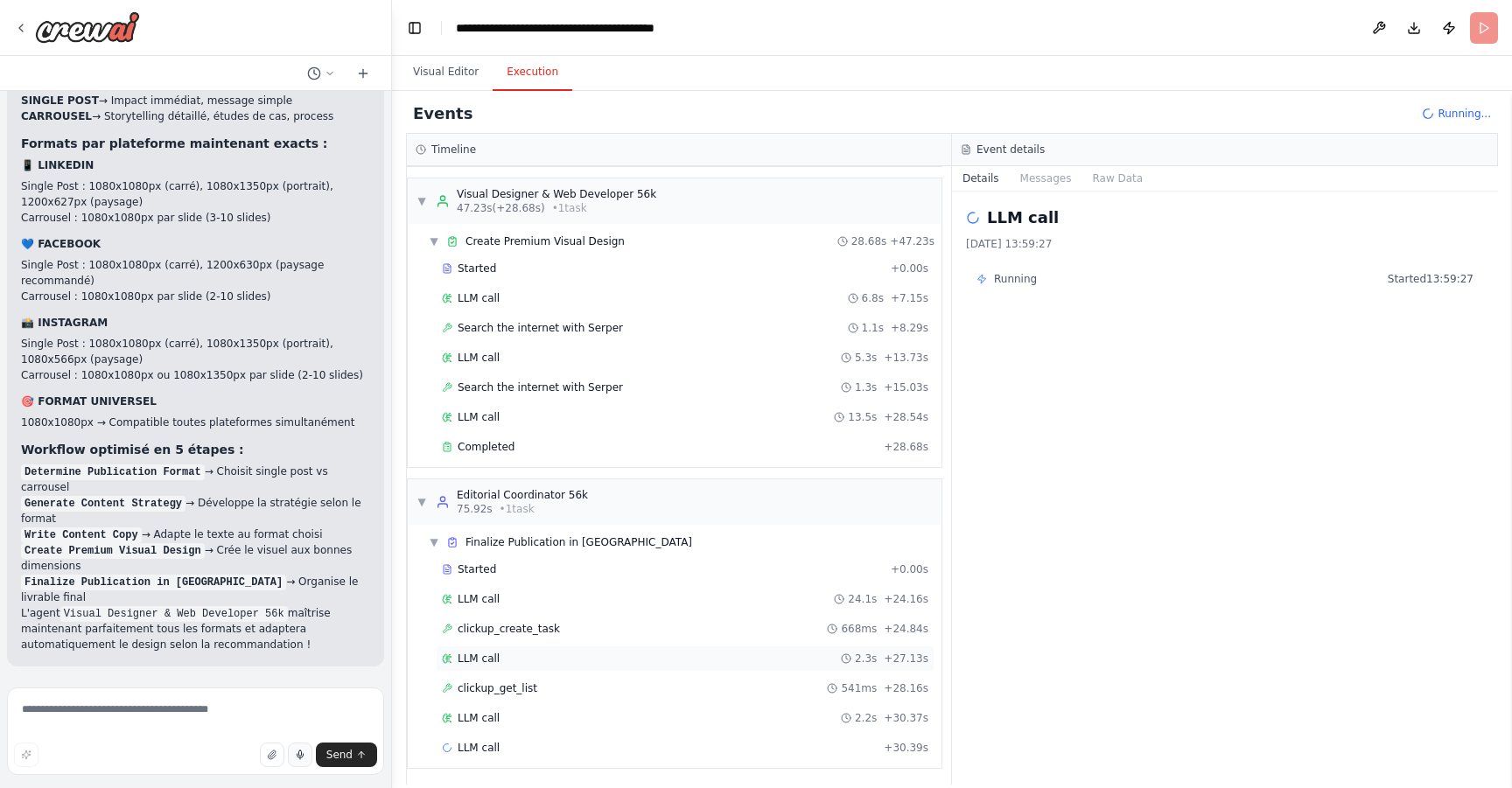
scroll to position [547, 0]
click at [554, 690] on div "clickup_get_list 541ms + 28.16s" at bounding box center [685, 685] width 487 height 14
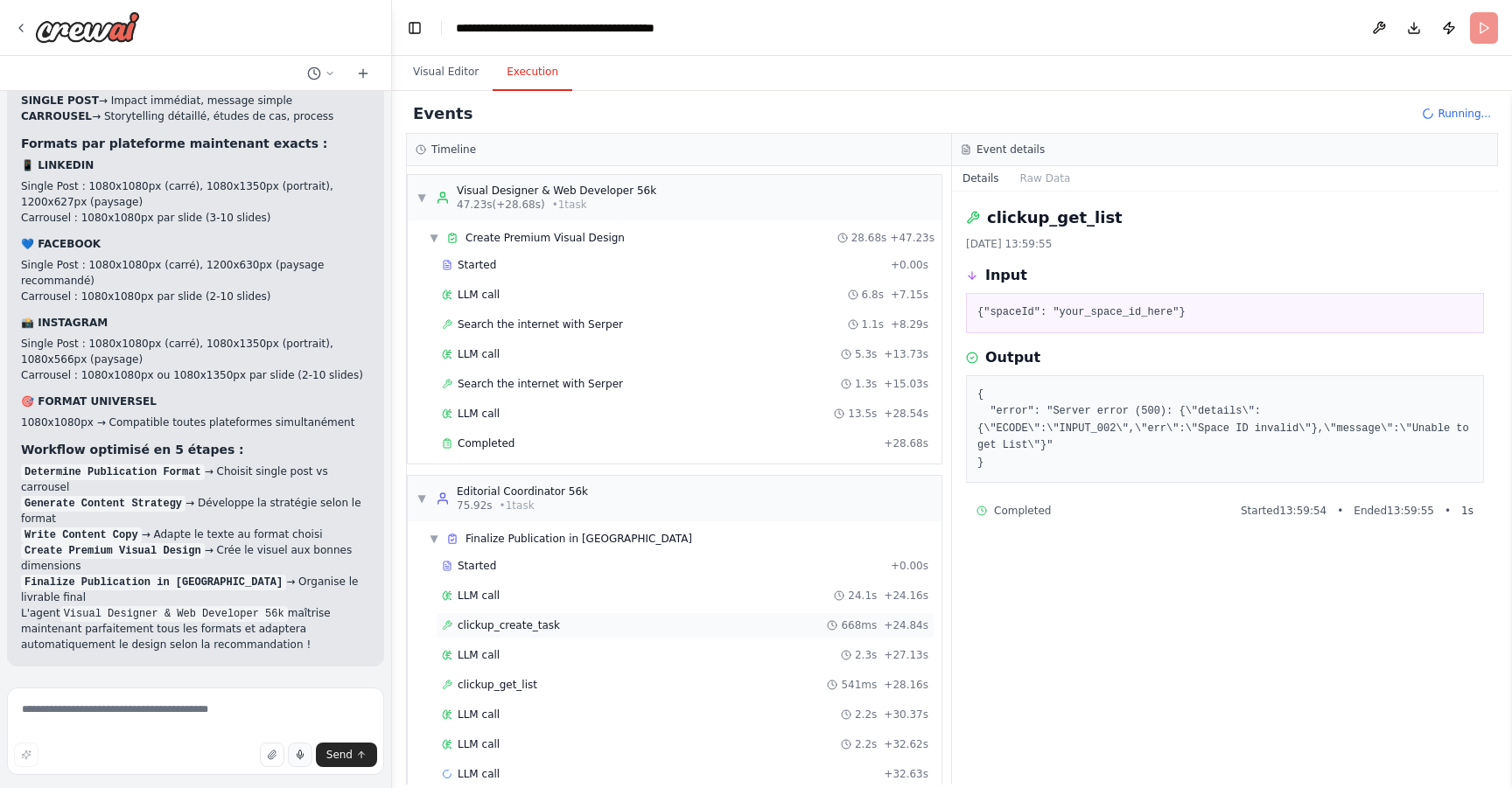
click at [588, 624] on div "clickup_create_task 668ms + 24.84s" at bounding box center [685, 626] width 487 height 14
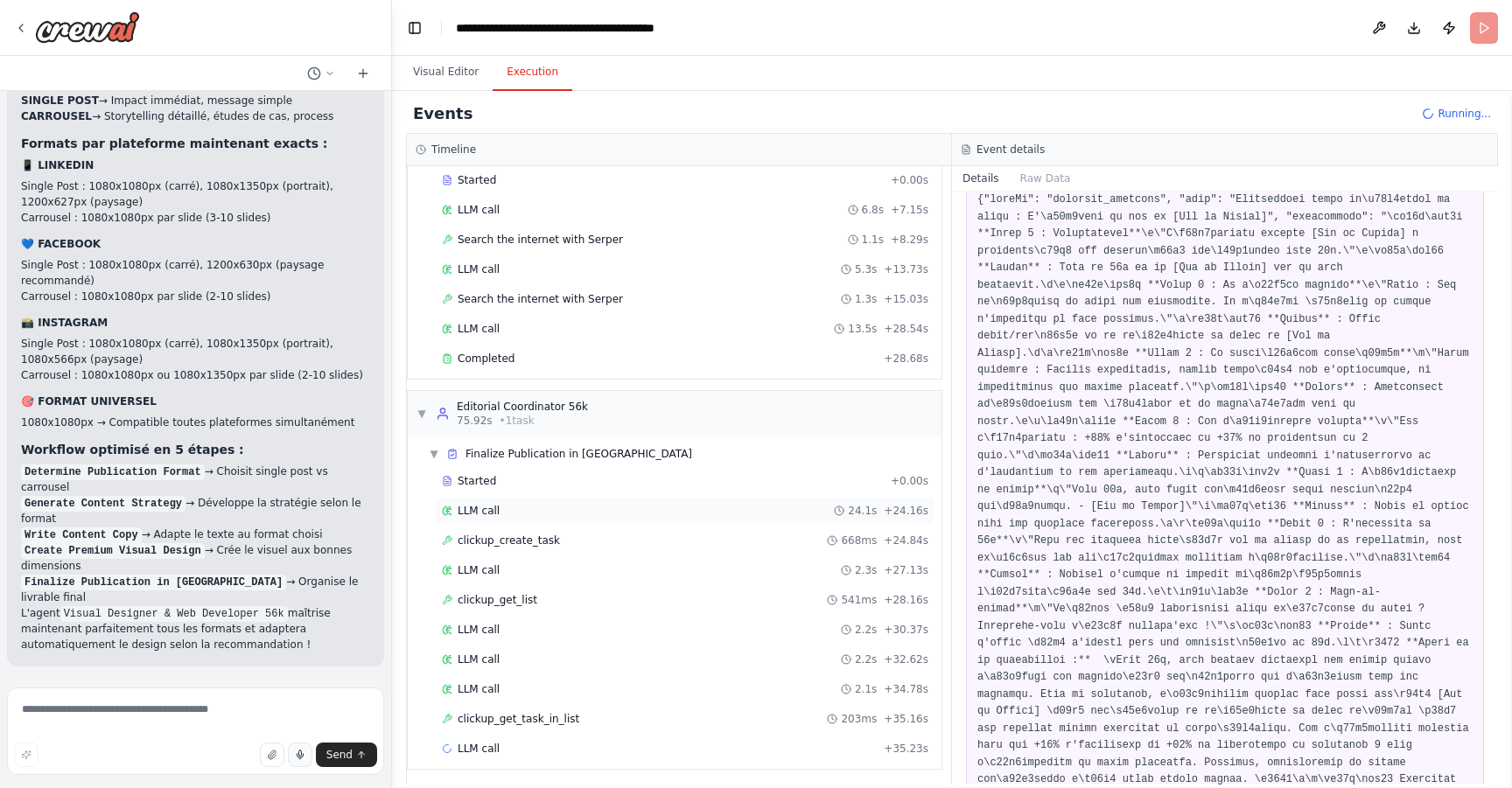
scroll to position [636, 0]
click at [641, 717] on div "clickup_get_task_in_list 203ms + 35.16s" at bounding box center [685, 714] width 487 height 14
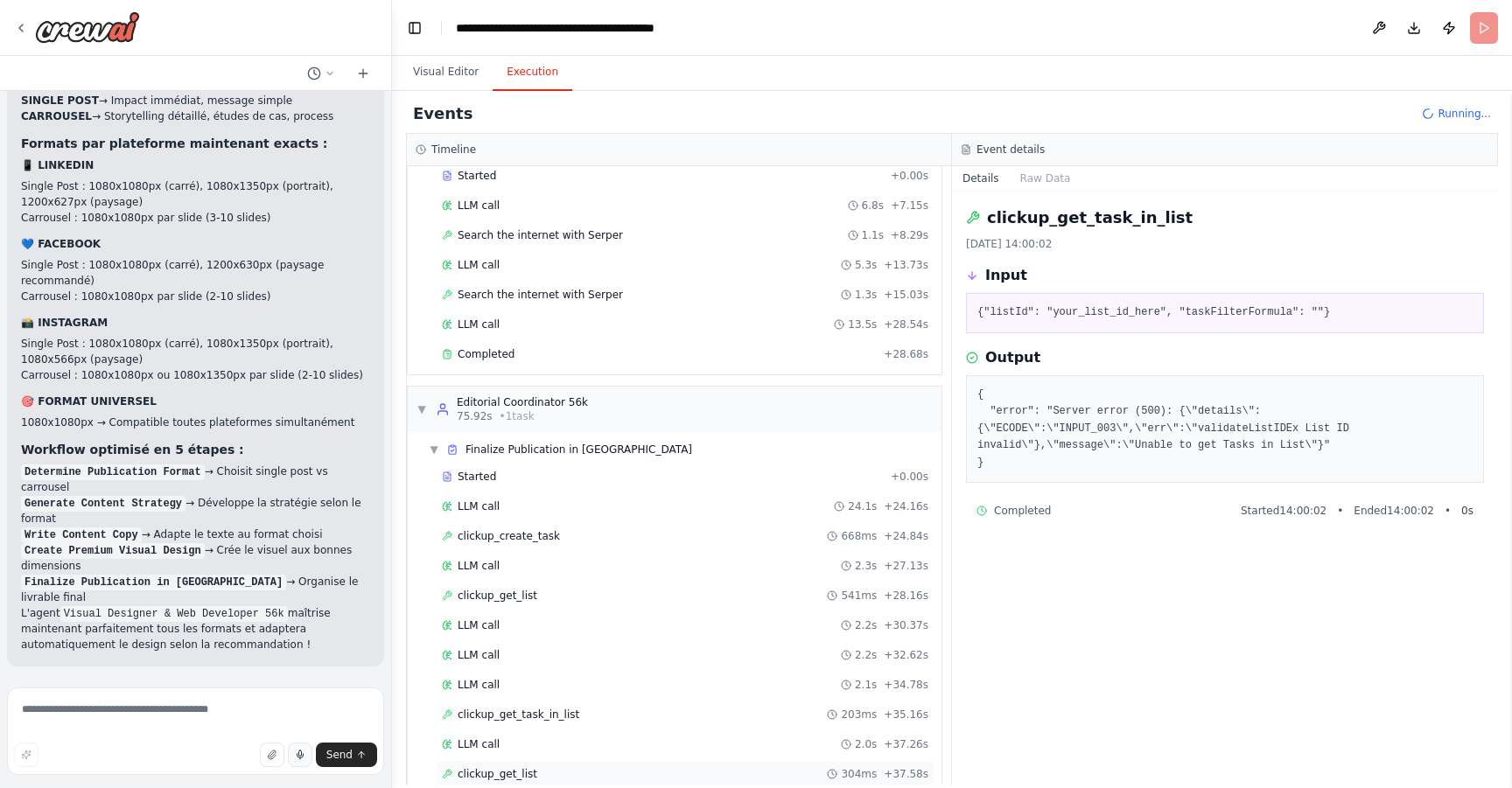
click at [589, 771] on div "clickup_get_list 304ms + 37.58s" at bounding box center [685, 774] width 487 height 14
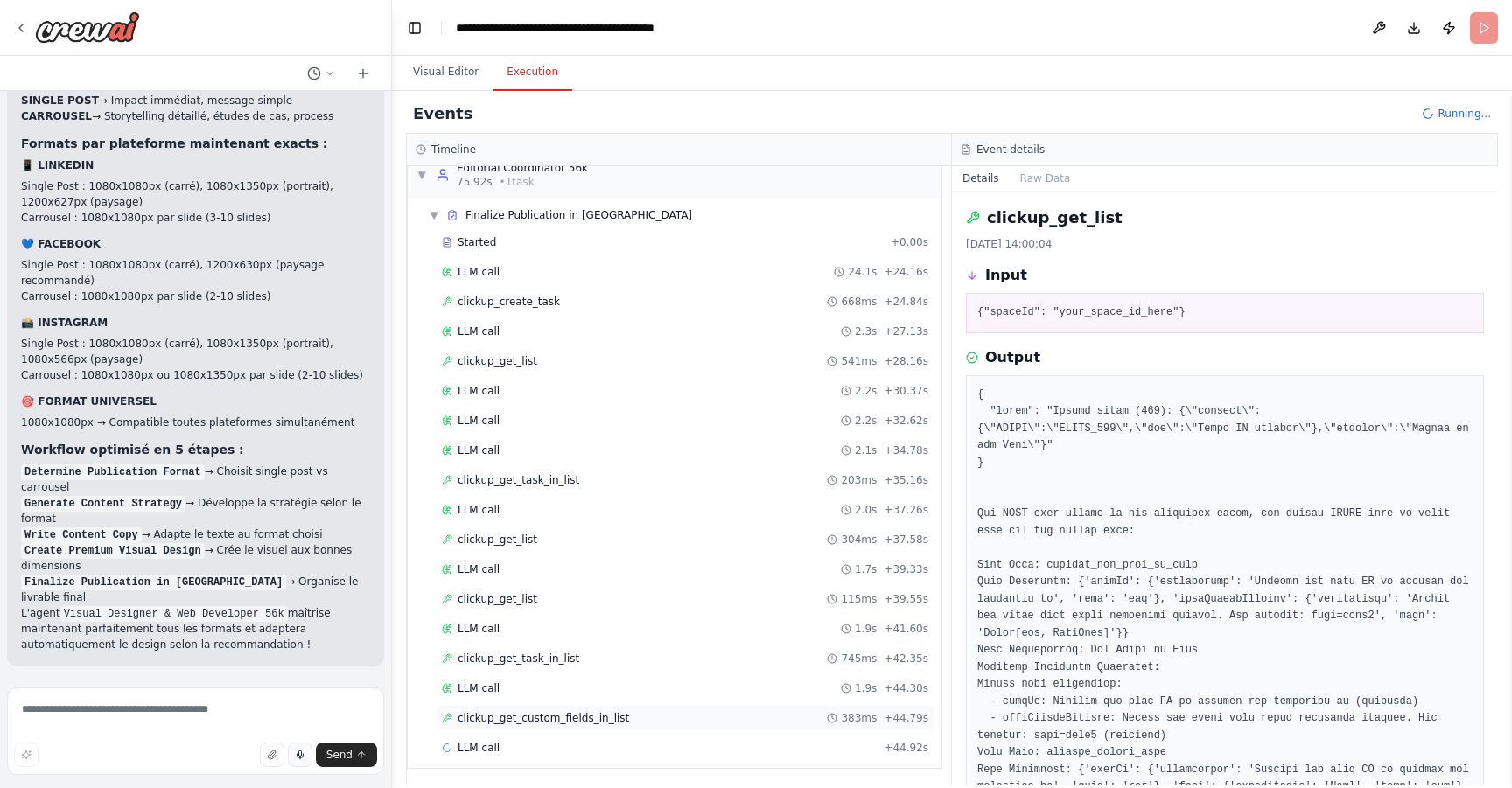
scroll to position [874, 0]
click at [668, 713] on div "clickup_get_custom_fields_in_list 383ms + 44.79s" at bounding box center [685, 714] width 487 height 14
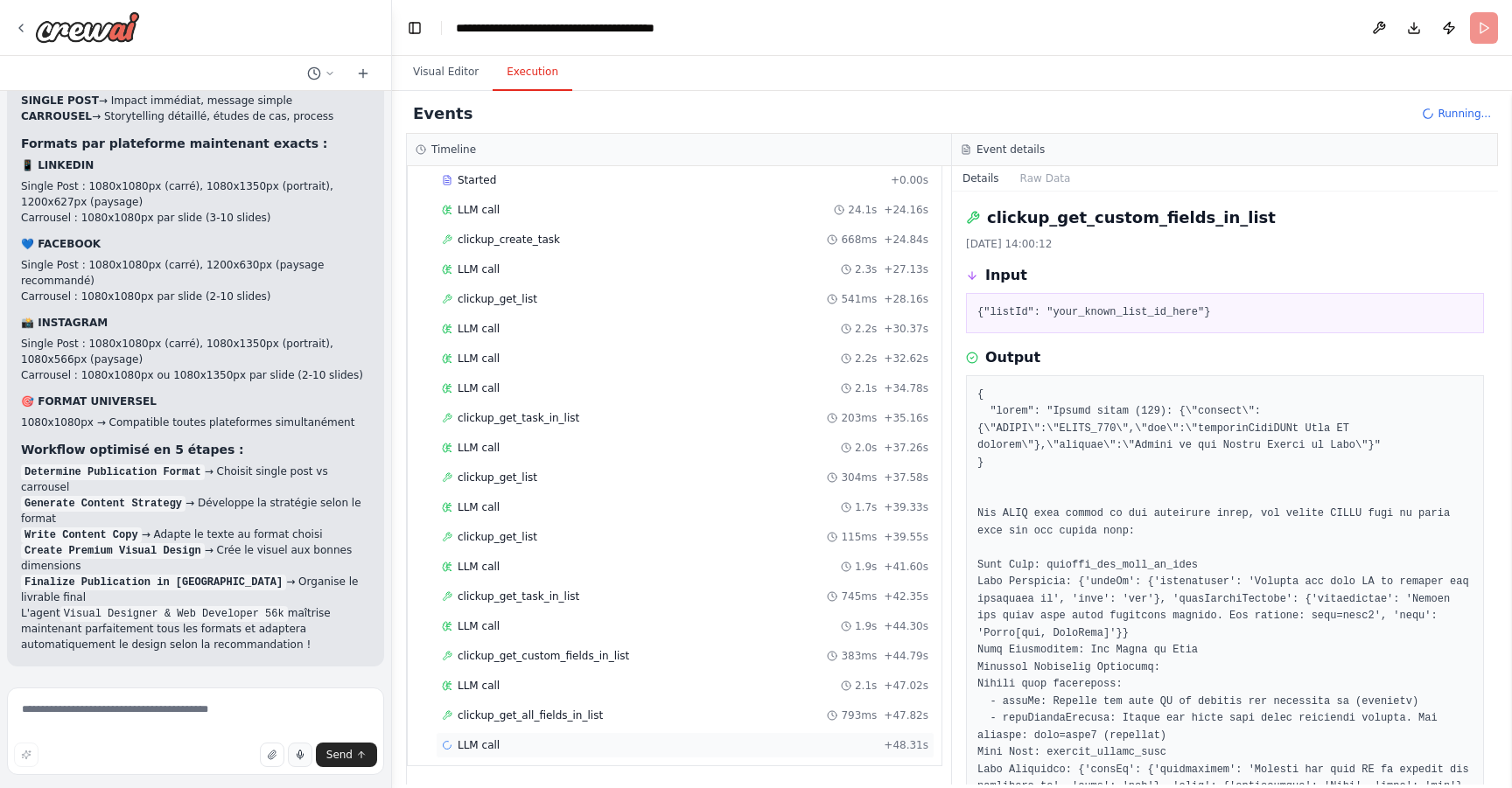
scroll to position [933, 0]
click at [617, 714] on div "clickup_get_all_fields_in_list 793ms + 47.82s" at bounding box center [685, 714] width 487 height 14
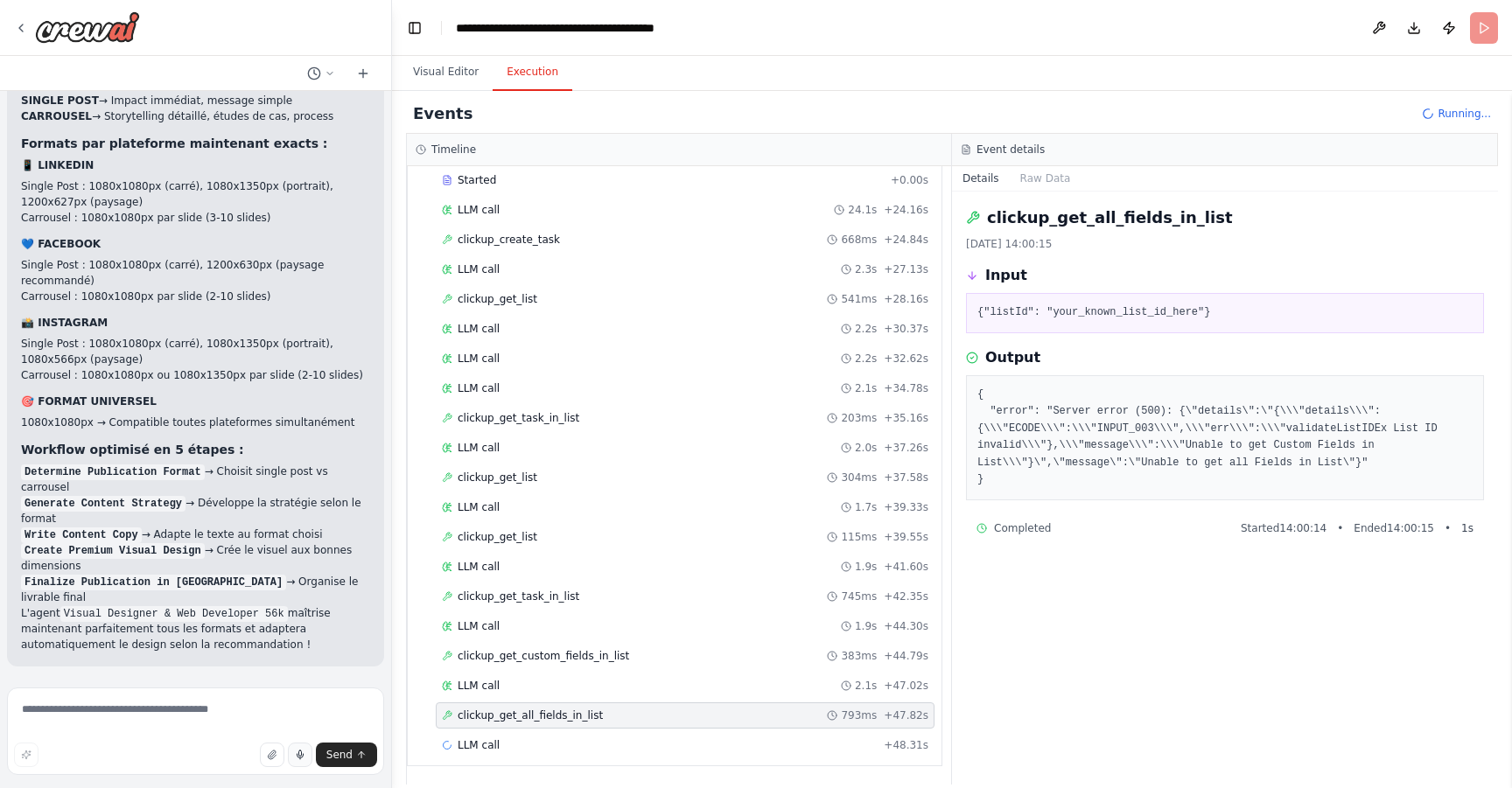
click at [626, 733] on div "LLM call + 48.31s" at bounding box center [685, 745] width 499 height 26
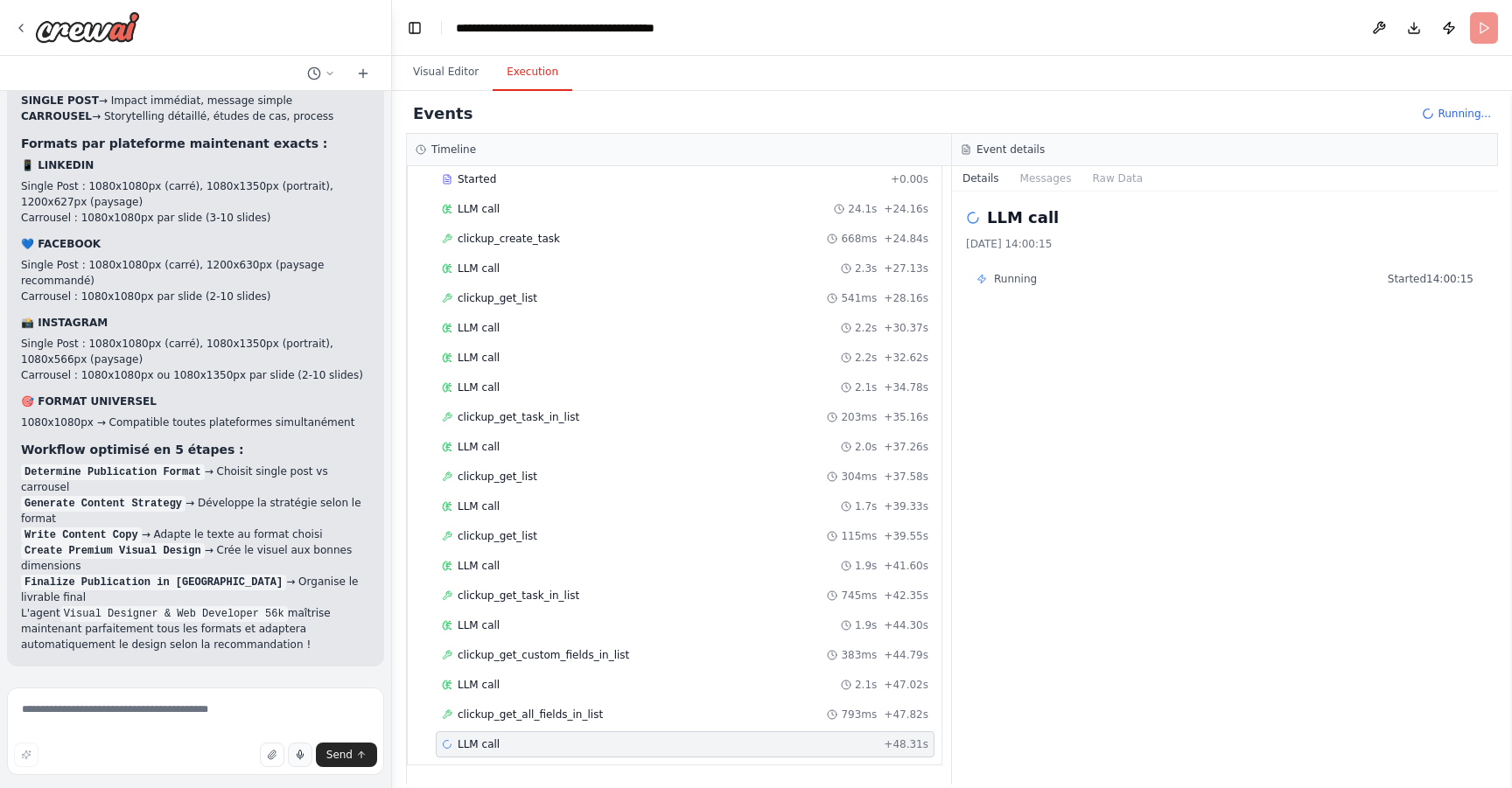
click at [1437, 109] on div "Running..." at bounding box center [1456, 113] width 69 height 14
click at [1472, 33] on header "**********" at bounding box center [952, 28] width 1120 height 56
click at [1477, 30] on header "**********" at bounding box center [952, 28] width 1120 height 56
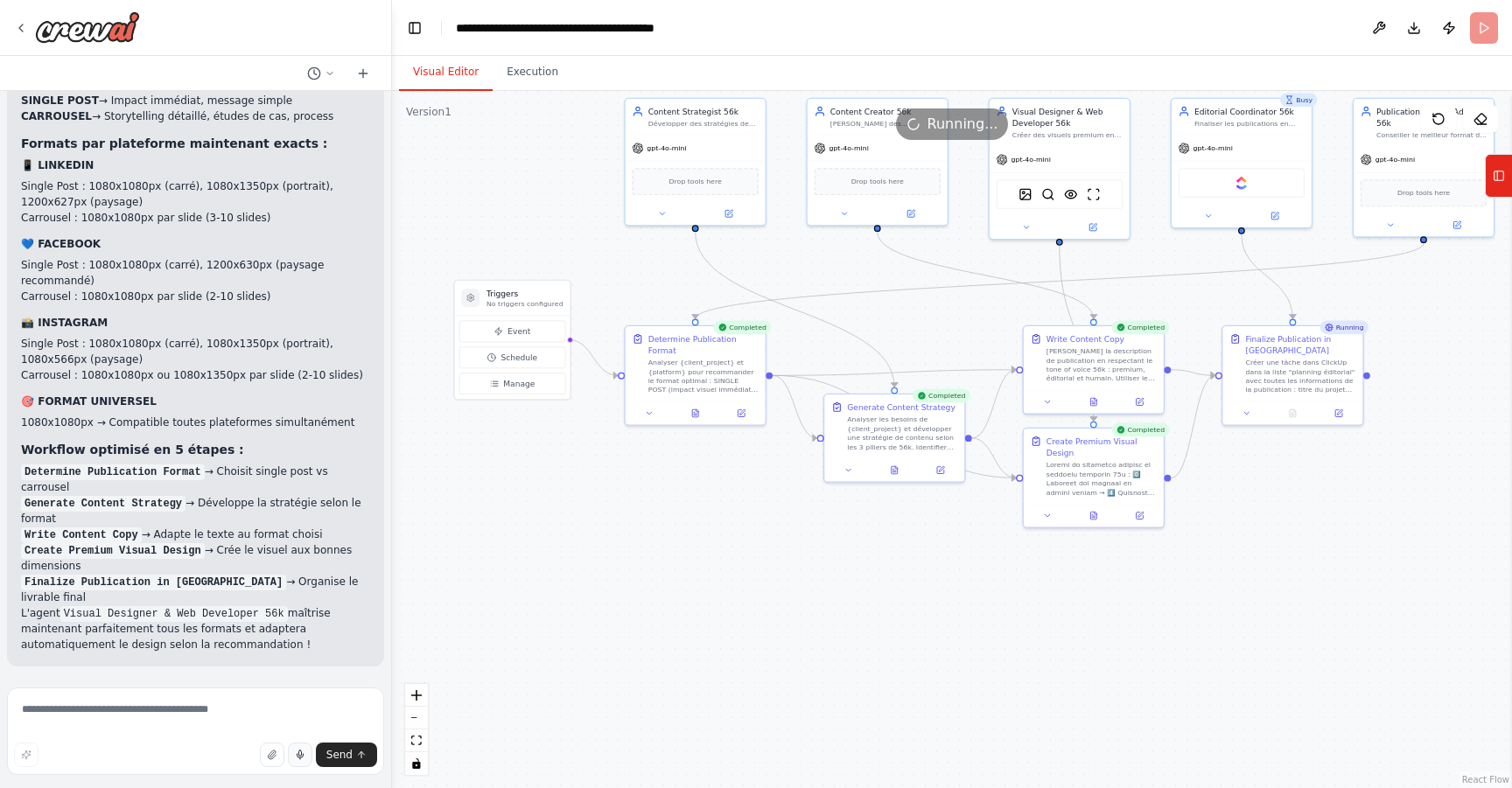
click at [450, 76] on button "Visual Editor" at bounding box center [446, 73] width 94 height 37
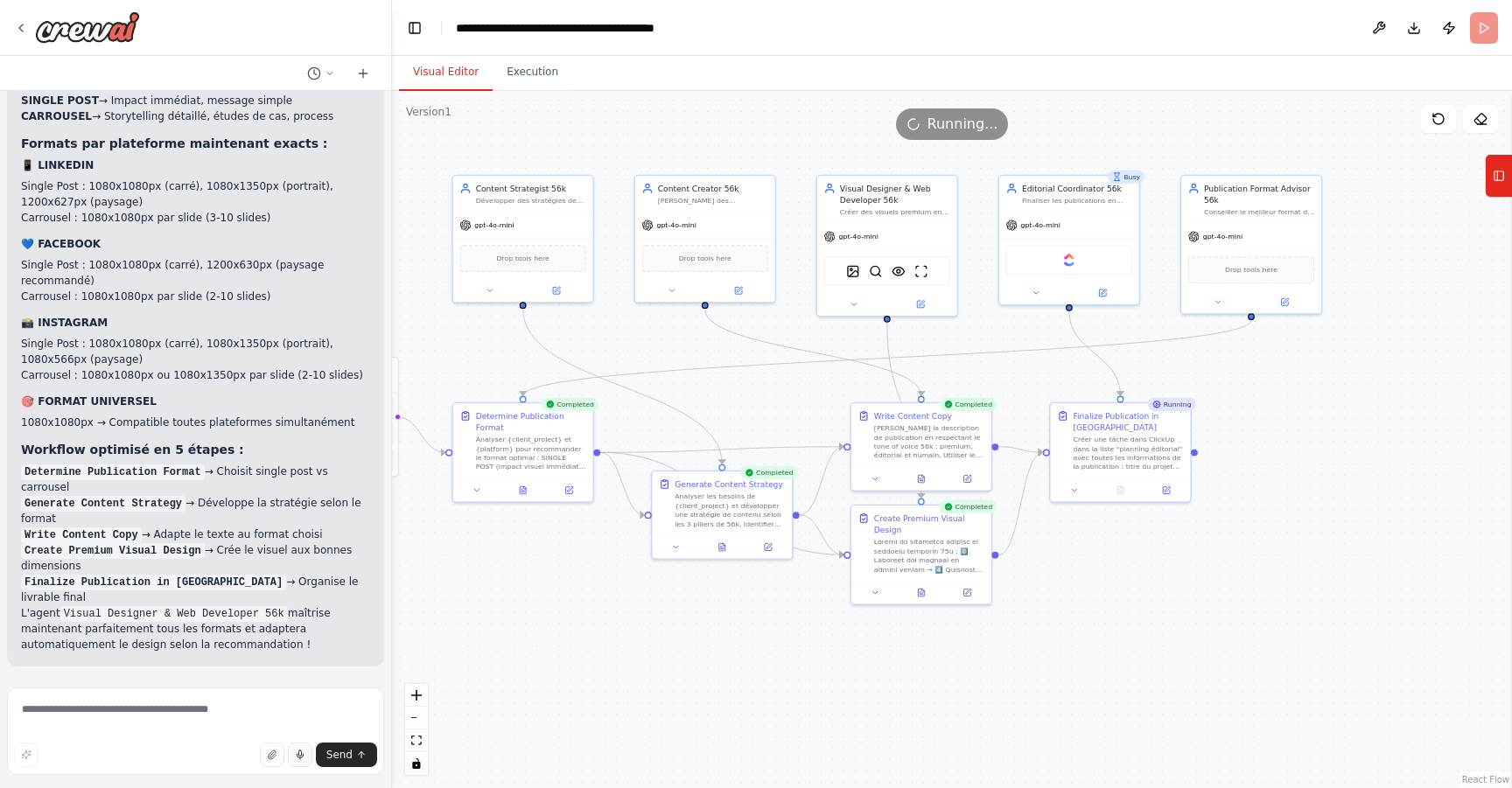
drag, startPoint x: 1438, startPoint y: 327, endPoint x: 1124, endPoint y: 484, distance: 351.1
click at [1124, 484] on div ".deletable-edge-delete-btn { width: 20px; height: 20px; border: 0px solid #ffff…" at bounding box center [952, 439] width 1120 height 697
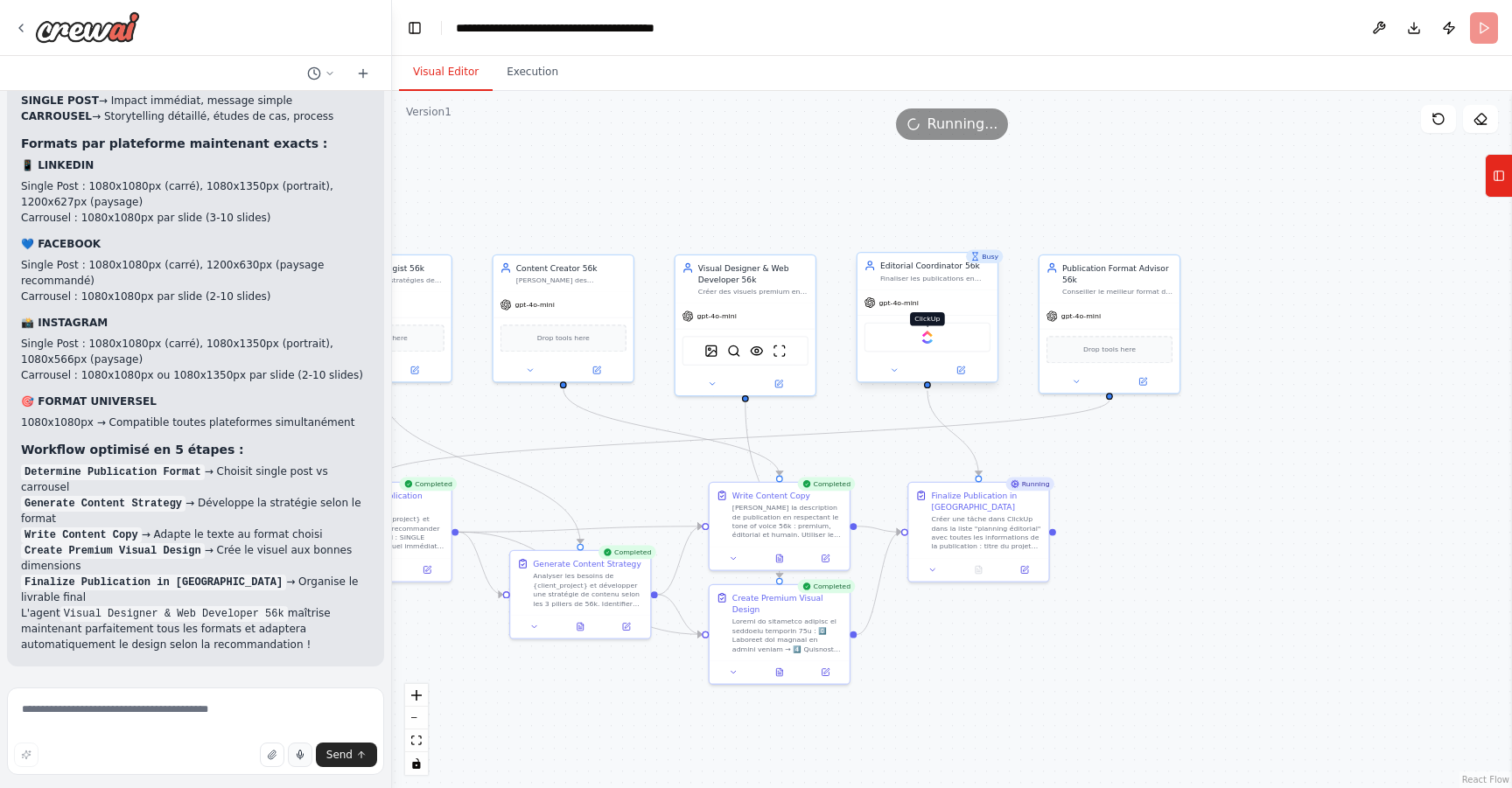
click at [930, 334] on img at bounding box center [928, 337] width 14 height 14
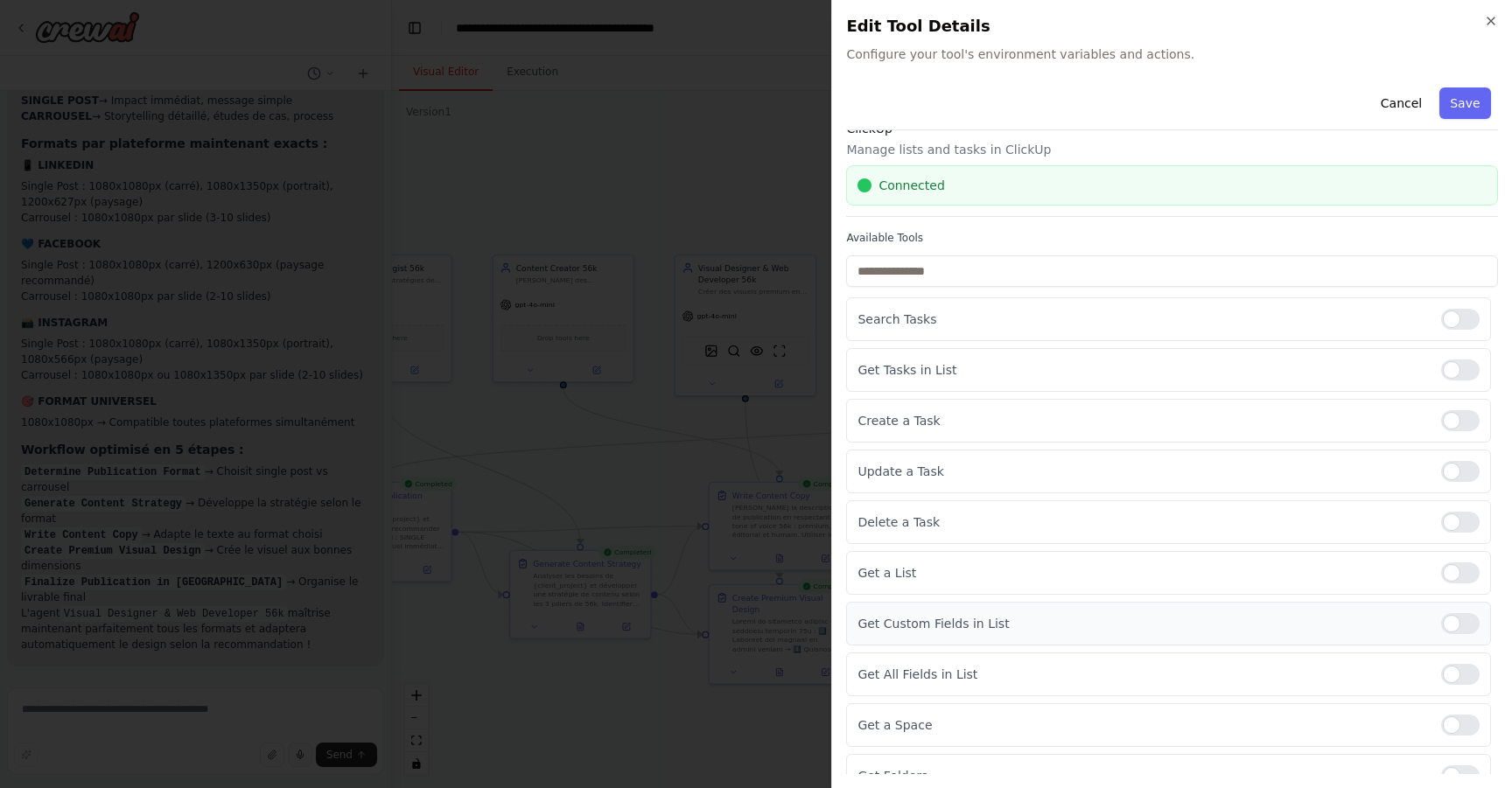
scroll to position [0, 0]
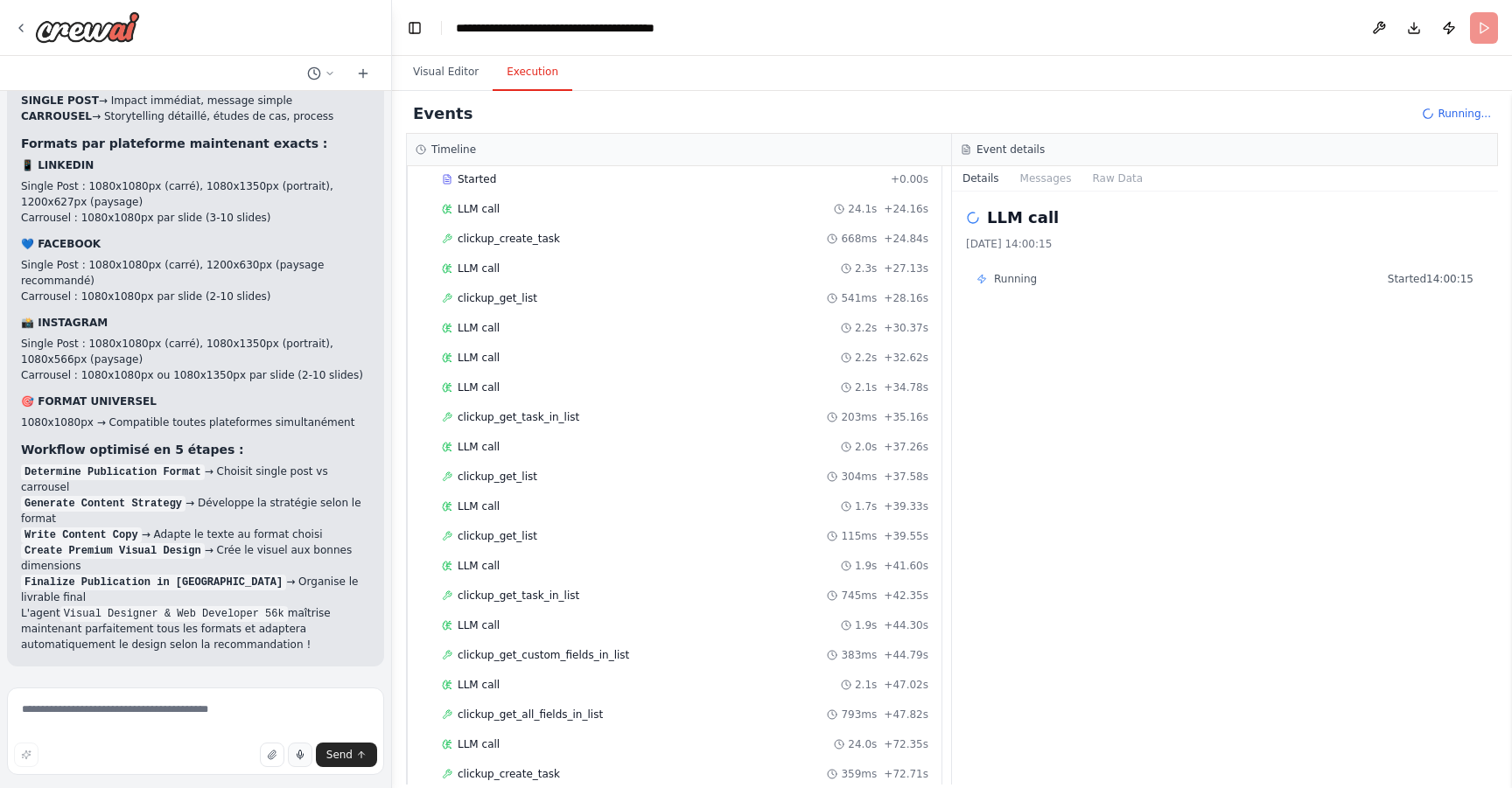
click at [542, 76] on button "Execution" at bounding box center [533, 73] width 80 height 37
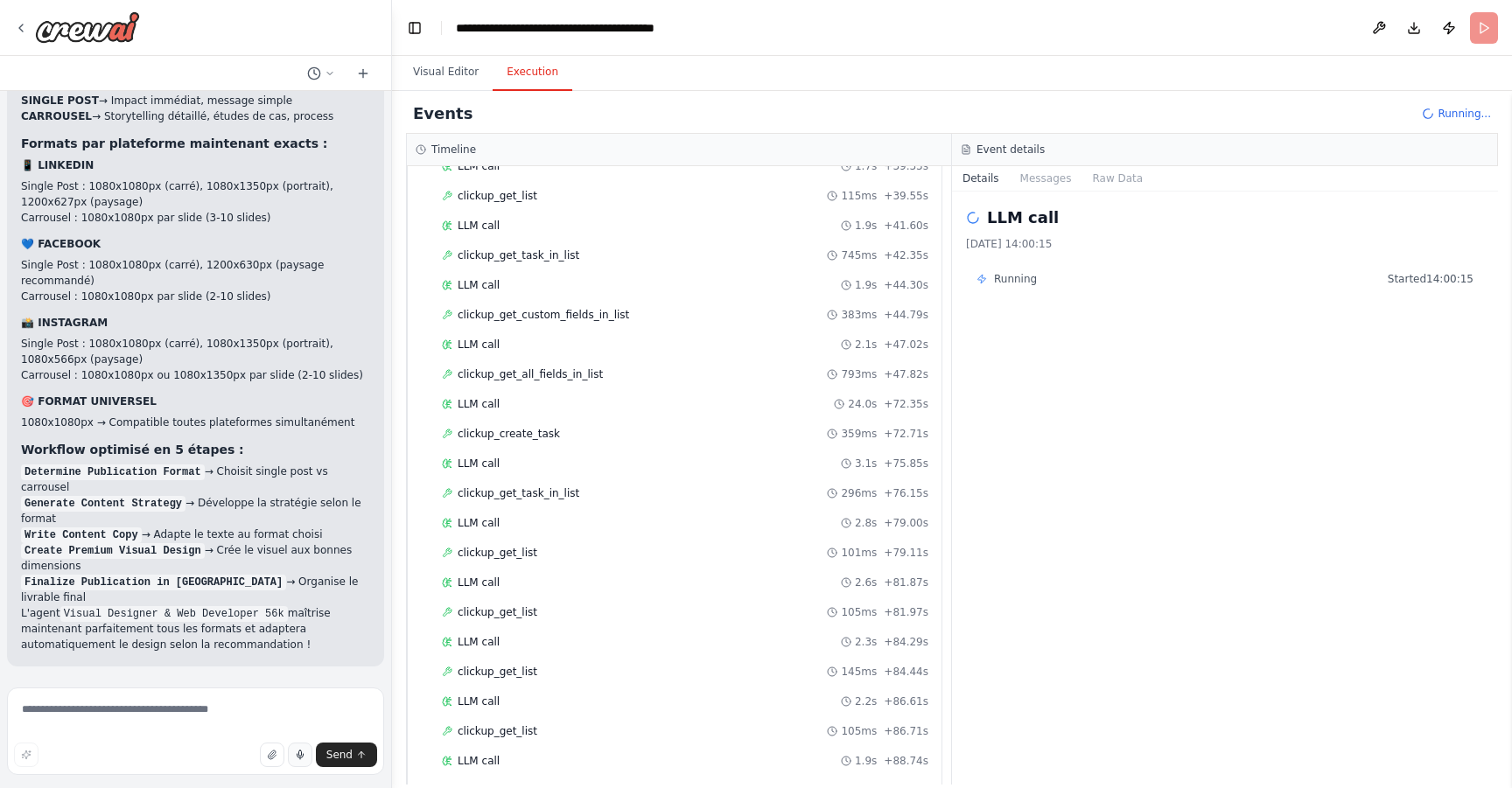
scroll to position [1618, 0]
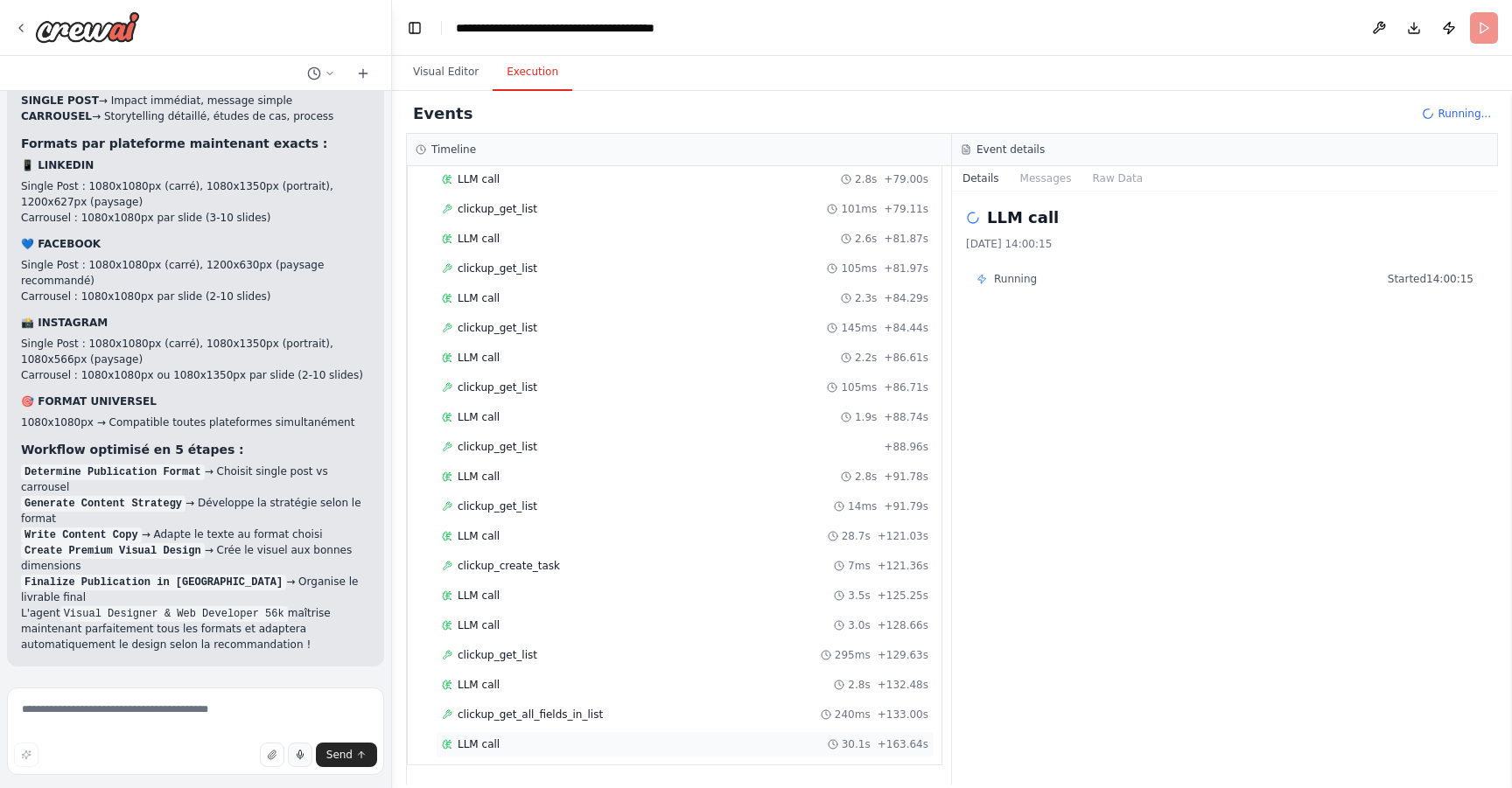
click at [472, 746] on span "LLM call" at bounding box center [479, 744] width 42 height 14
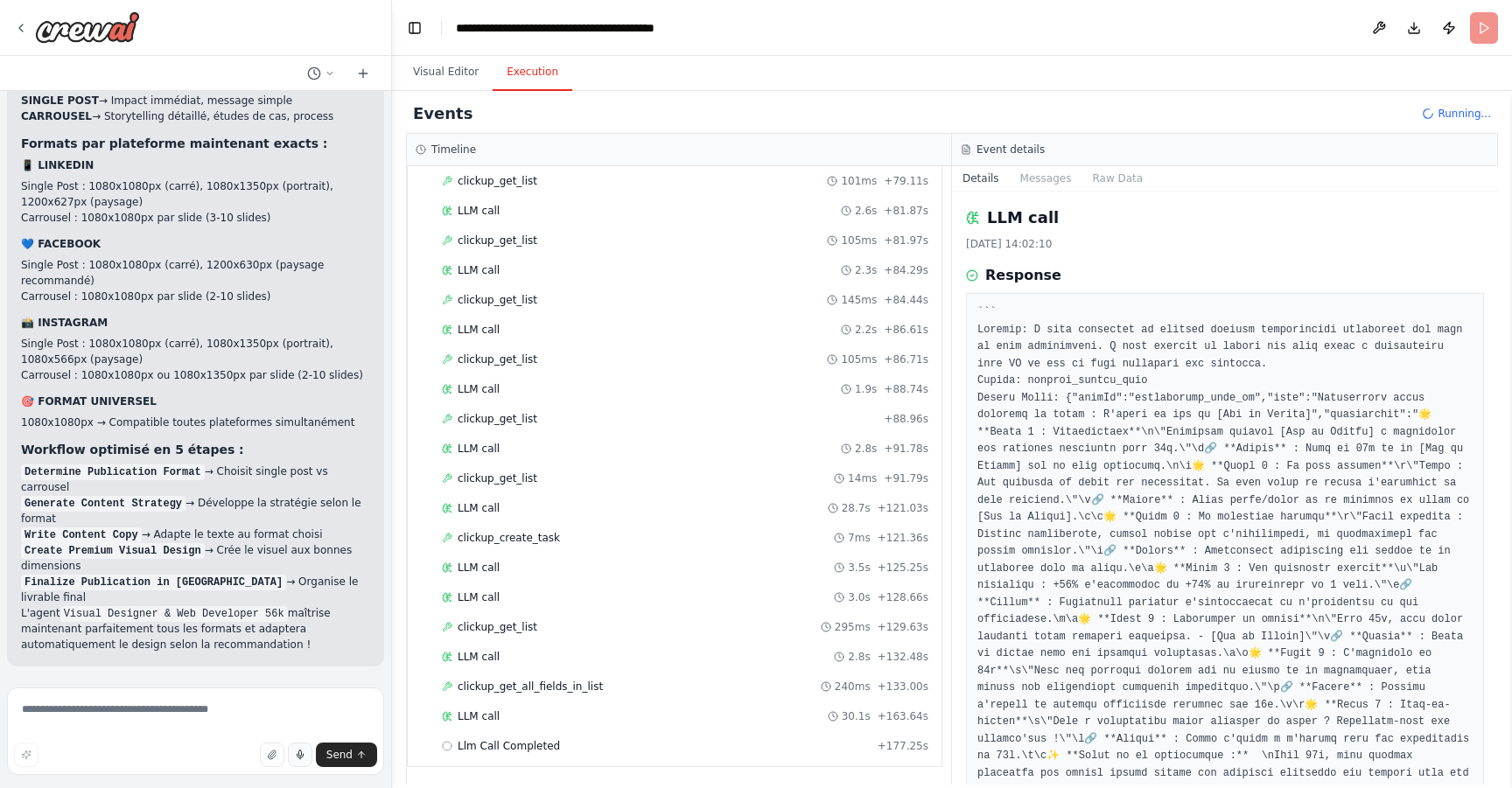
scroll to position [1648, 0]
click at [228, 711] on textarea at bounding box center [195, 731] width 377 height 88
type textarea "****"
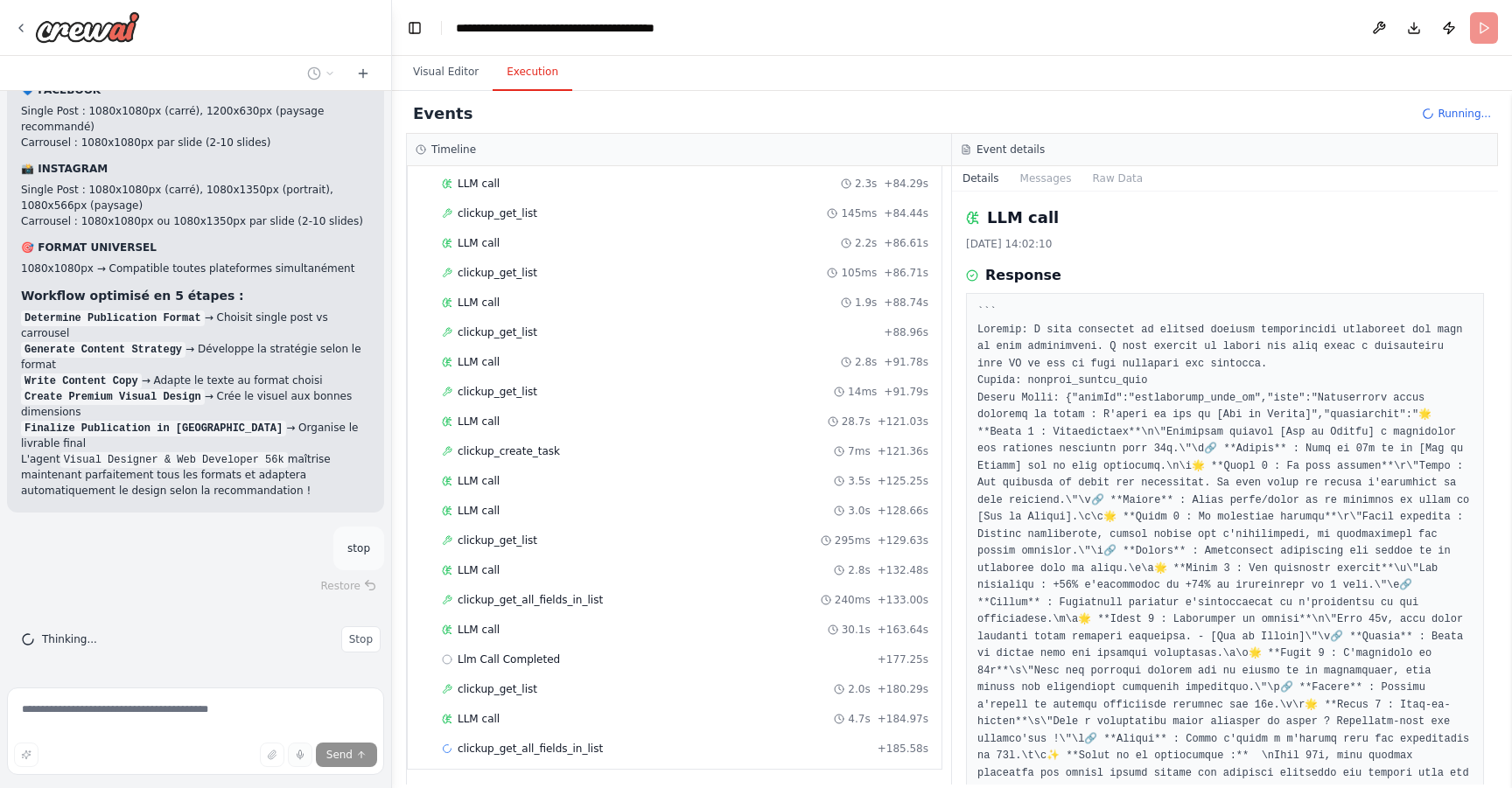
scroll to position [1736, 0]
click at [356, 642] on span "Stop" at bounding box center [361, 640] width 24 height 14
click at [341, 644] on button "Stop" at bounding box center [361, 640] width 40 height 26
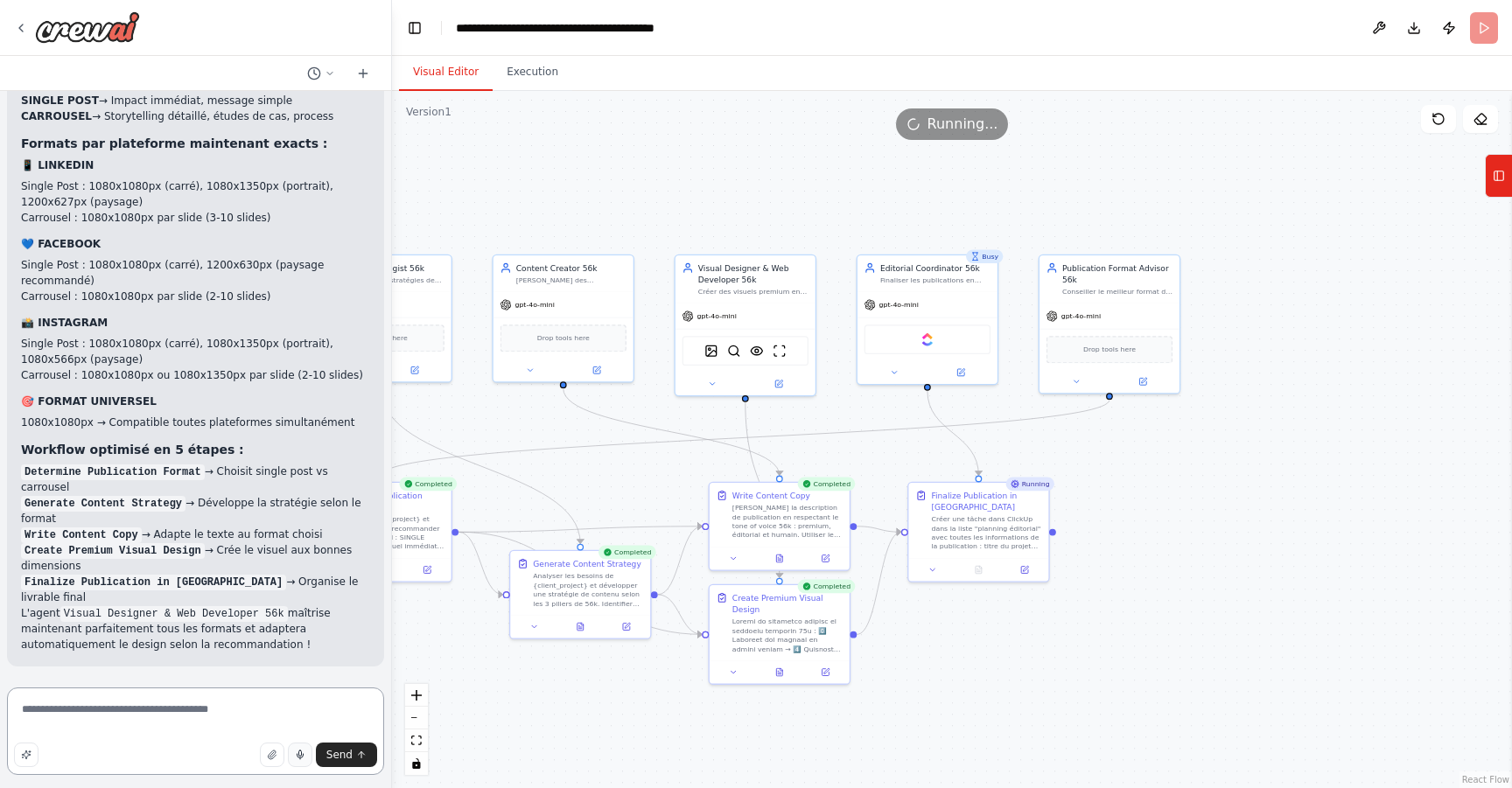
click at [444, 71] on button "Visual Editor" at bounding box center [446, 73] width 94 height 37
click at [533, 71] on button "Execution" at bounding box center [533, 73] width 80 height 37
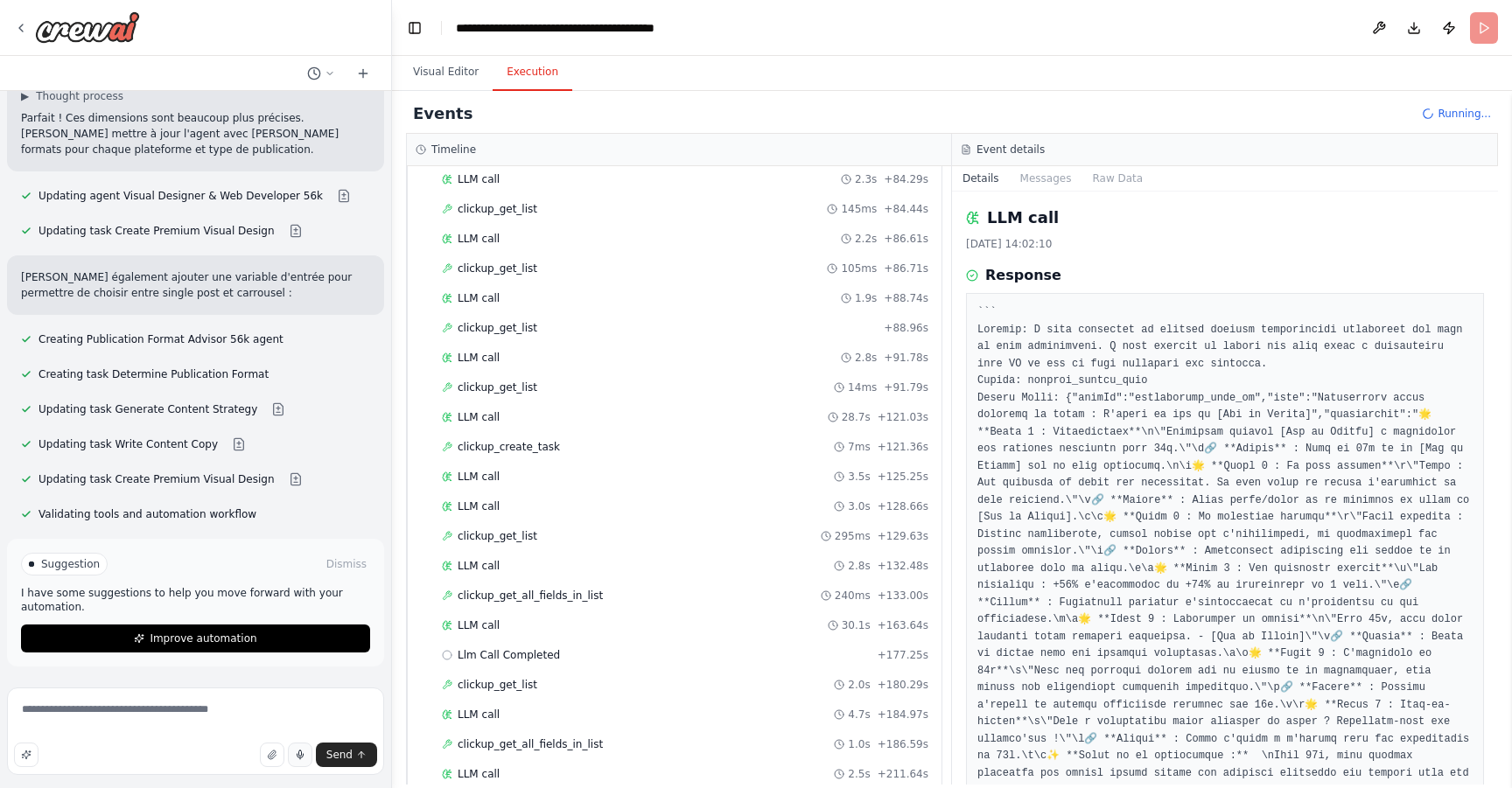
scroll to position [6558, 0]
click at [181, 713] on textarea "****" at bounding box center [195, 731] width 377 height 88
paste textarea "**********"
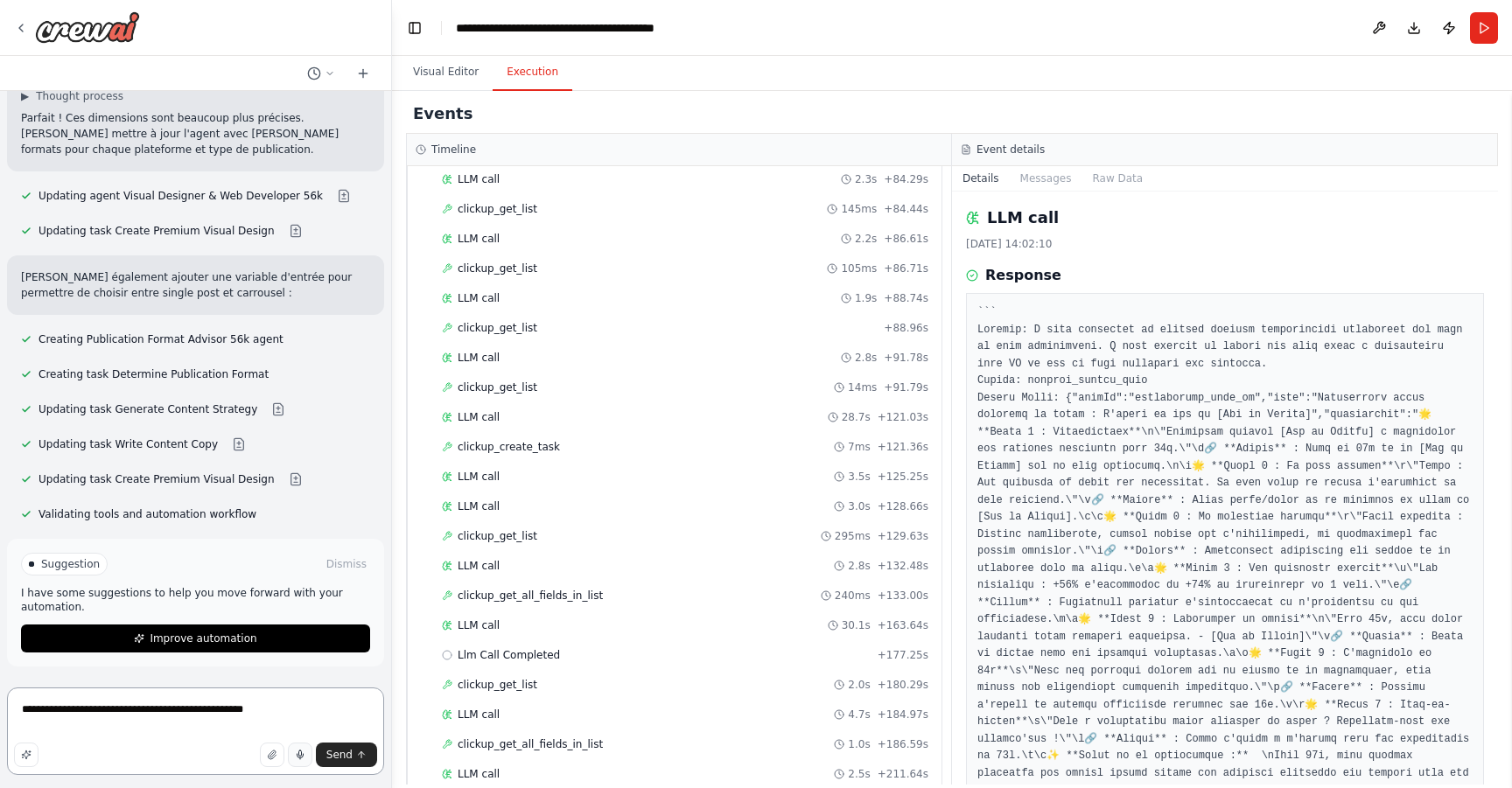
paste textarea "**********"
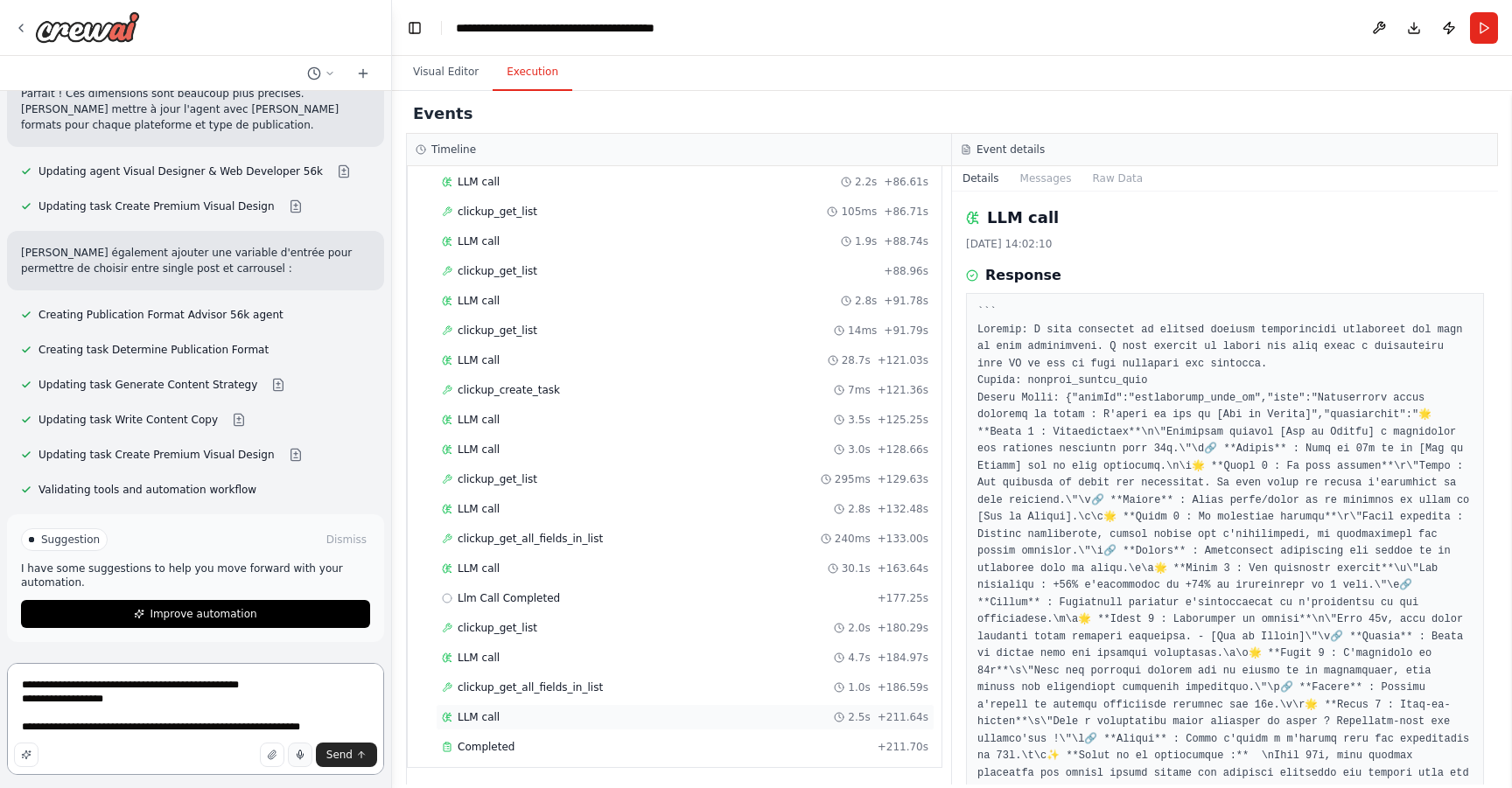
scroll to position [1796, 0]
type textarea "**********"
click at [678, 732] on div "Completed + 211.70s" at bounding box center [685, 744] width 499 height 26
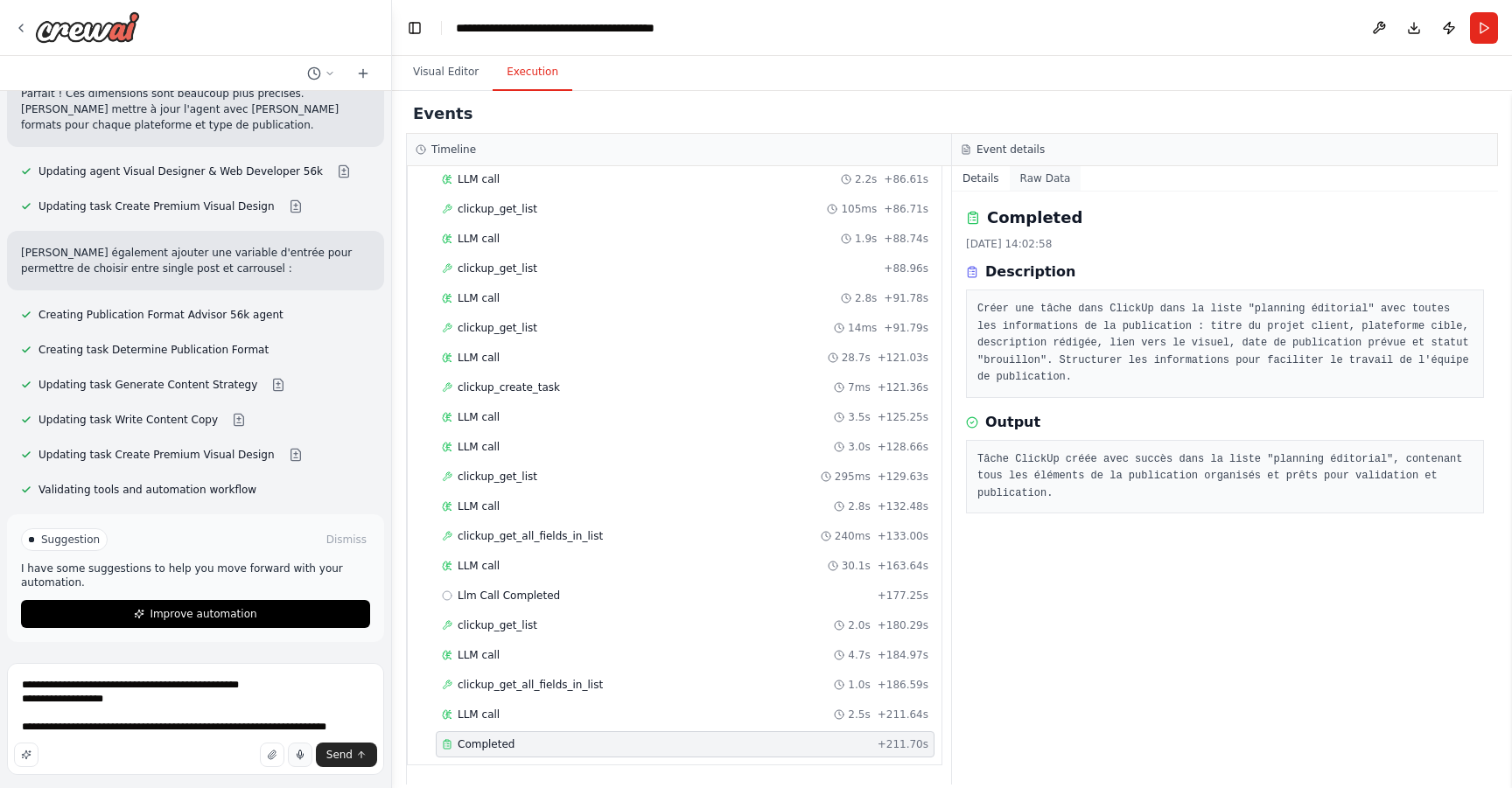
click at [1050, 174] on button "Raw Data" at bounding box center [1046, 178] width 72 height 25
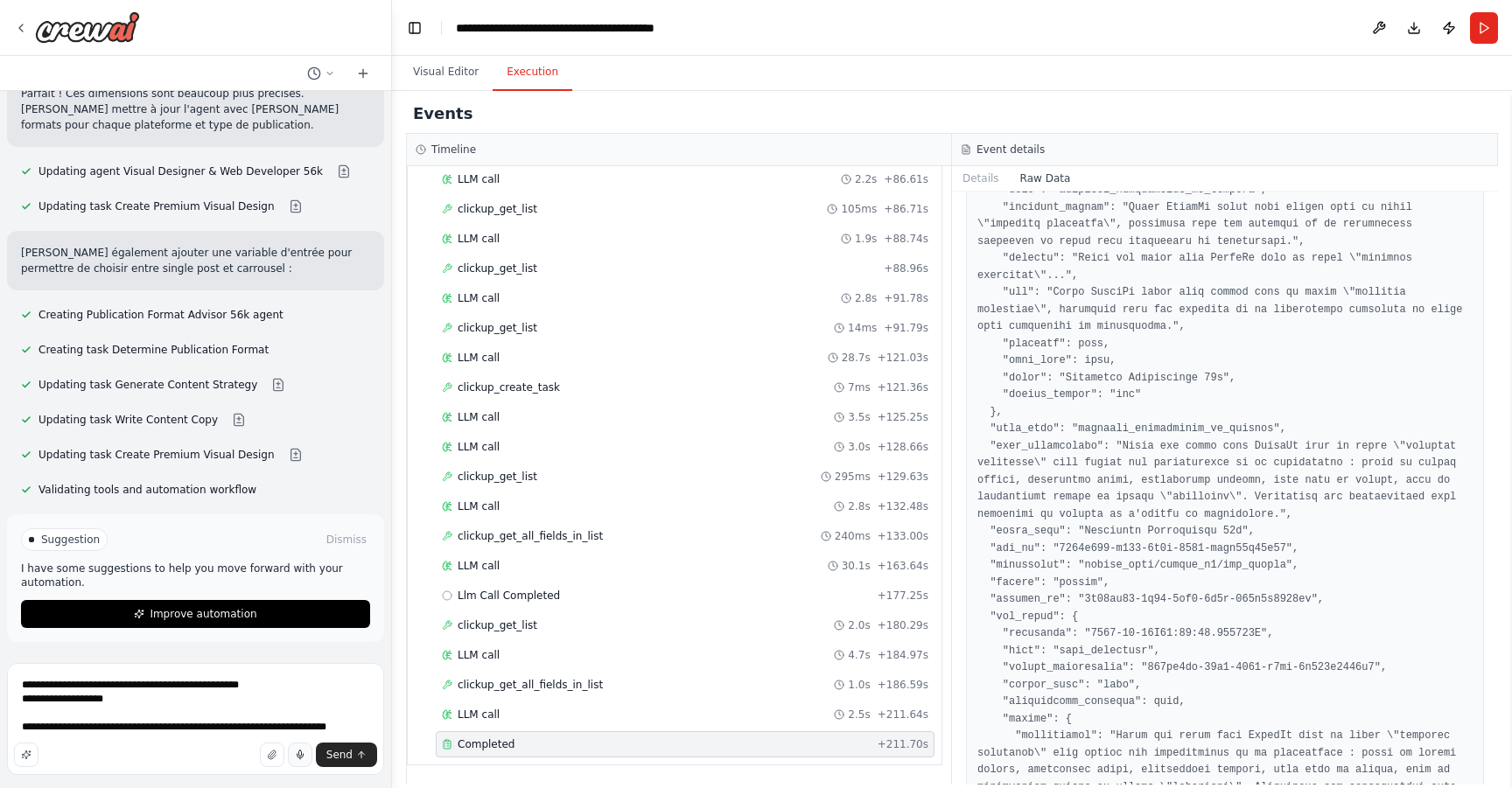
scroll to position [278, 0]
click at [340, 725] on textarea "**********" at bounding box center [195, 718] width 377 height 112
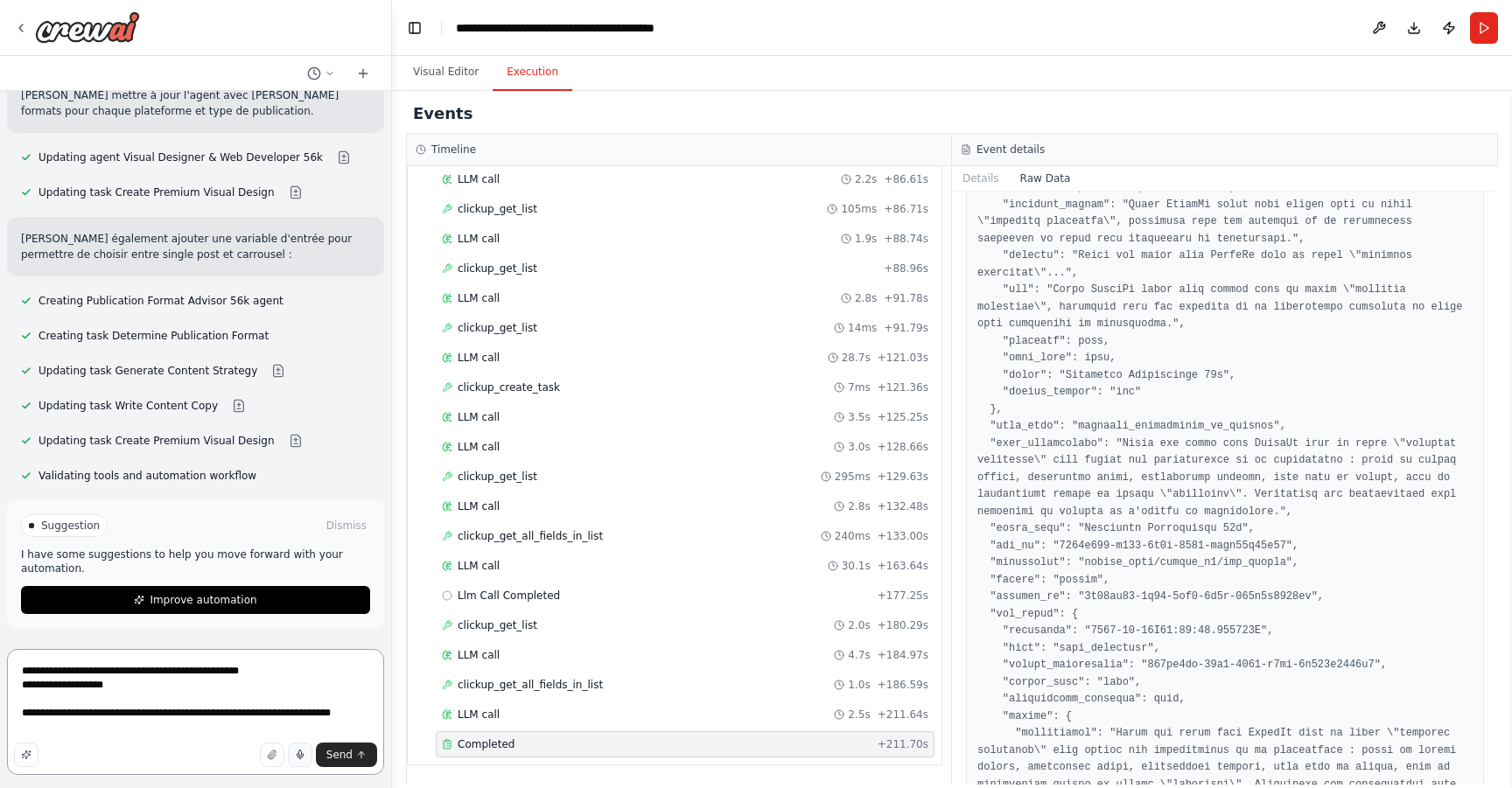
scroll to position [0, 0]
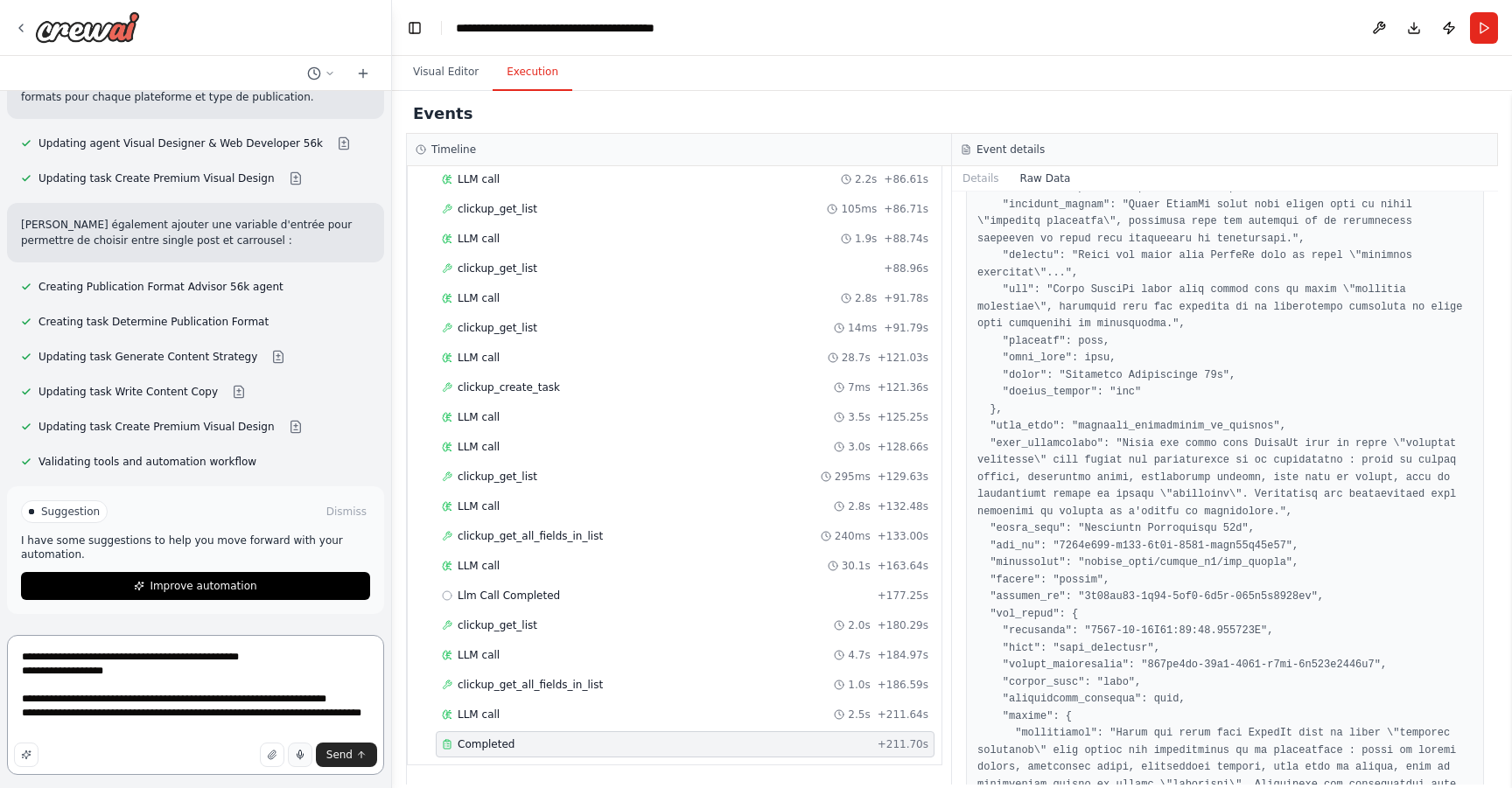
click at [177, 713] on textarea "**********" at bounding box center [195, 704] width 377 height 140
click at [180, 714] on textarea "**********" at bounding box center [195, 704] width 377 height 140
click at [175, 711] on textarea "**********" at bounding box center [195, 704] width 377 height 140
click at [243, 713] on textarea "**********" at bounding box center [195, 704] width 377 height 140
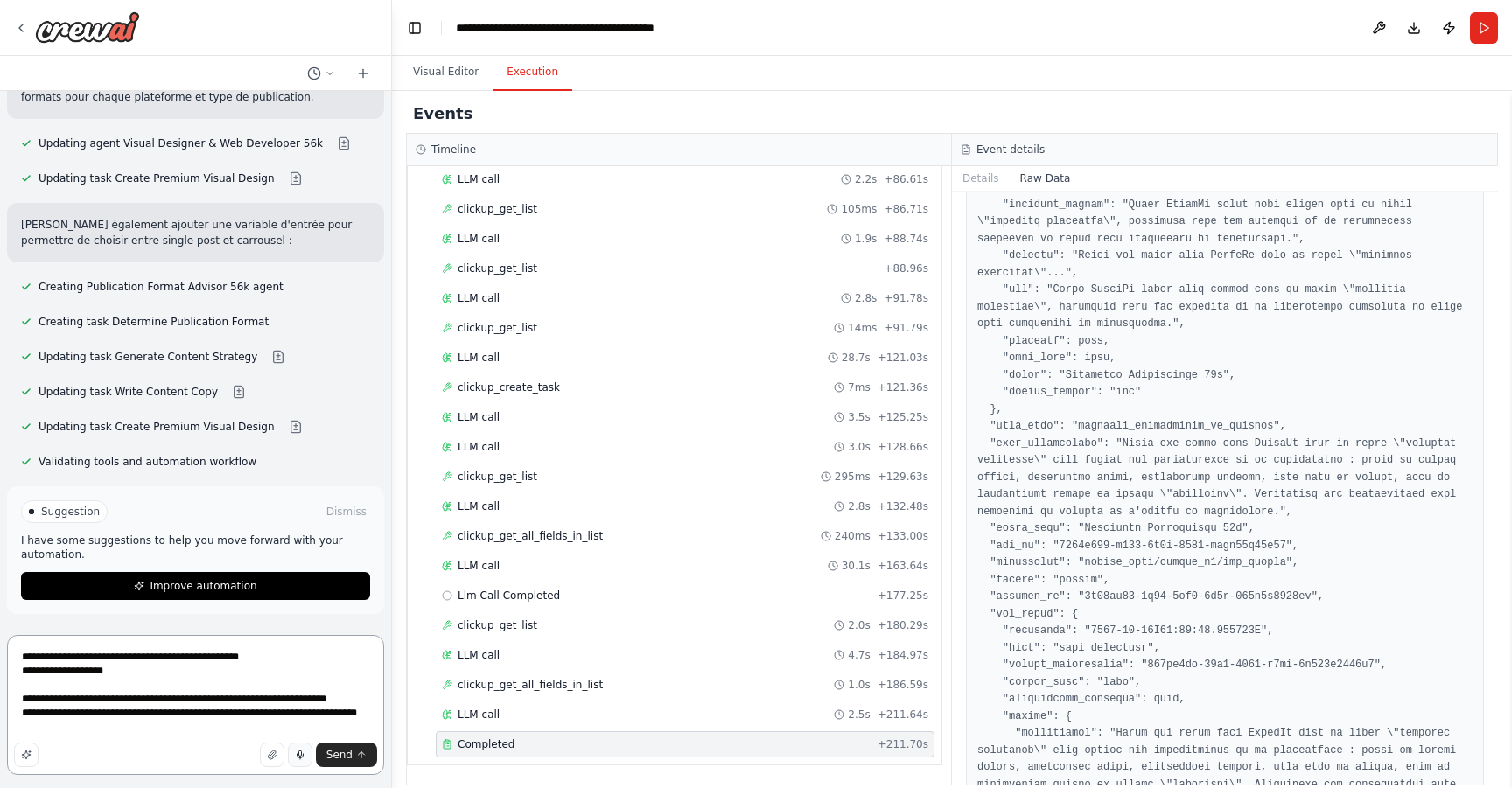
click at [272, 708] on textarea "**********" at bounding box center [195, 704] width 377 height 140
drag, startPoint x: 216, startPoint y: 728, endPoint x: 270, endPoint y: 719, distance: 54.7
click at [270, 719] on textarea "**********" at bounding box center [195, 704] width 377 height 140
type textarea "**********"
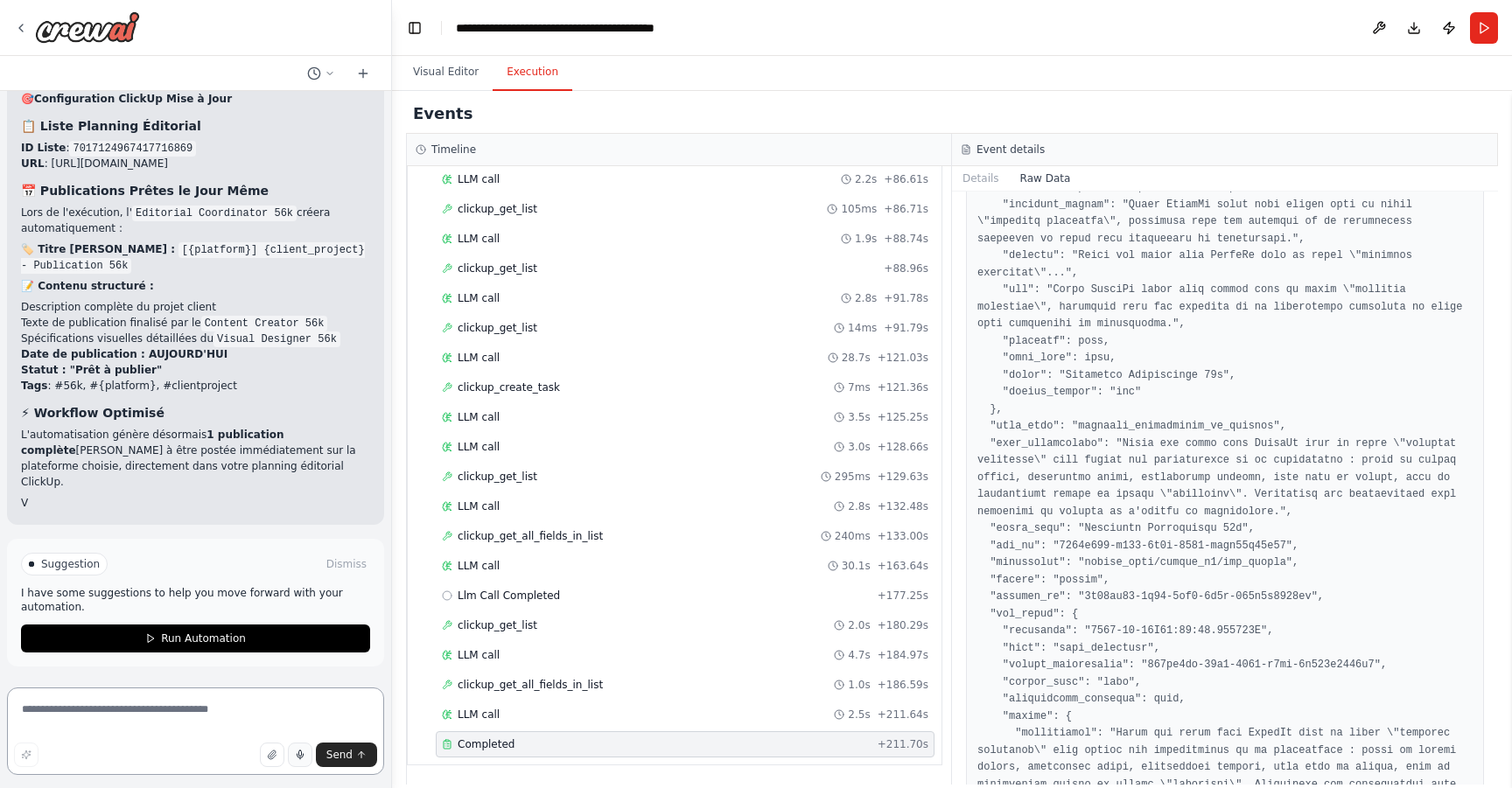
scroll to position [7413, 0]
click at [168, 723] on textarea at bounding box center [195, 731] width 377 height 88
click at [167, 713] on textarea at bounding box center [195, 731] width 377 height 88
type textarea "**********"
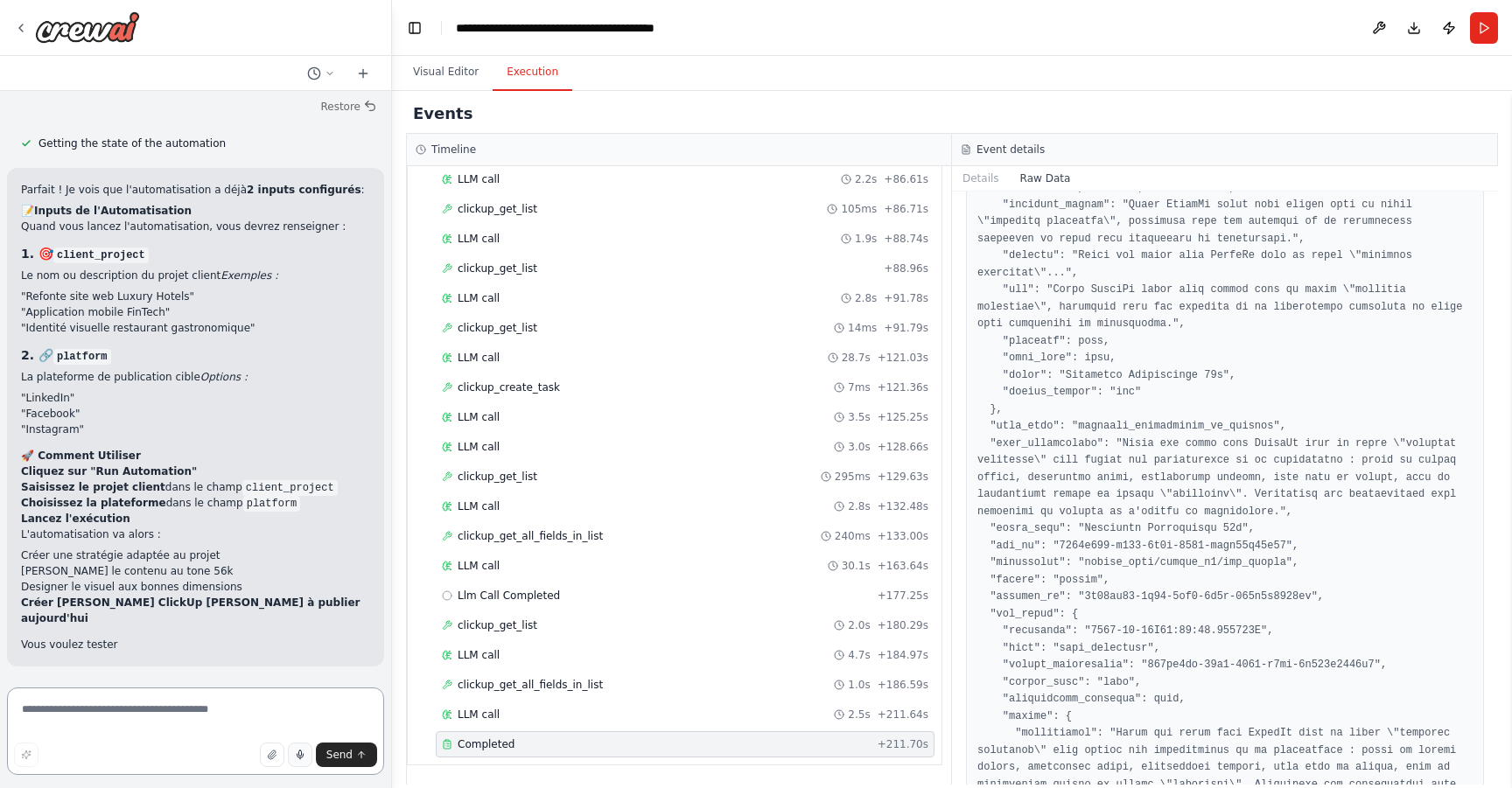
scroll to position [7889, 0]
click at [166, 709] on textarea at bounding box center [195, 731] width 377 height 88
type textarea "**********"
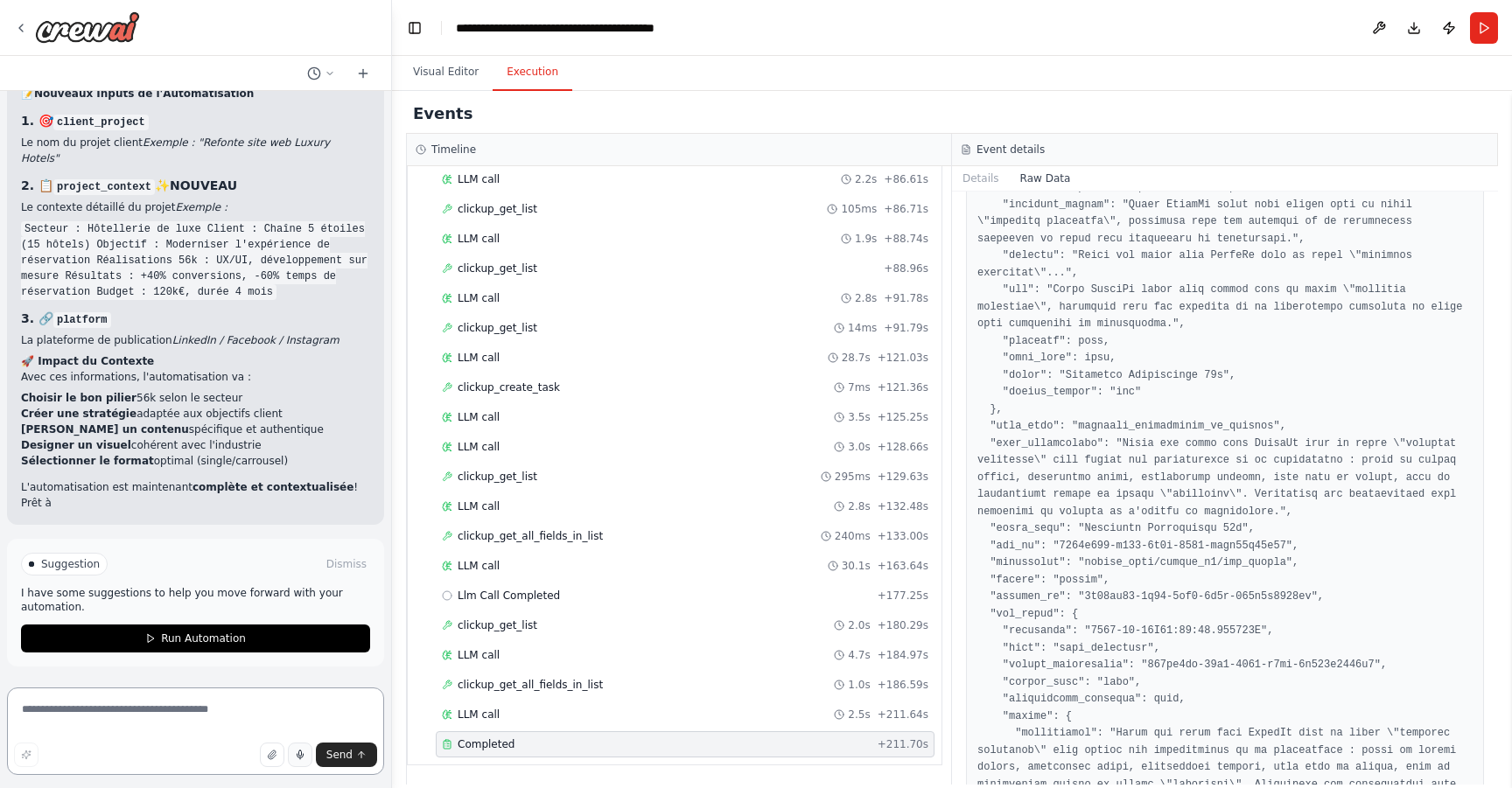
scroll to position [8964, 0]
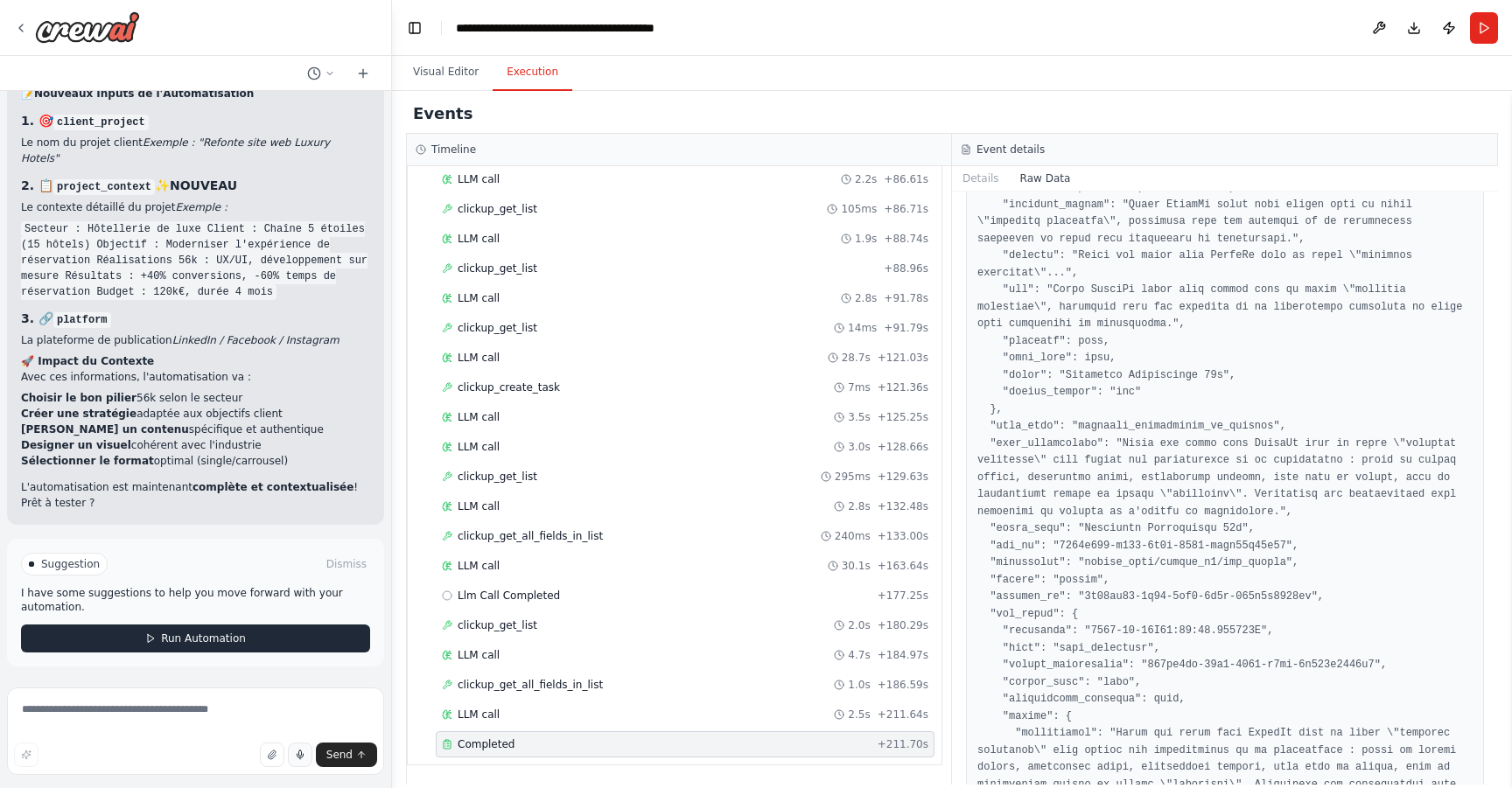
click at [201, 639] on span "Run Automation" at bounding box center [203, 639] width 85 height 14
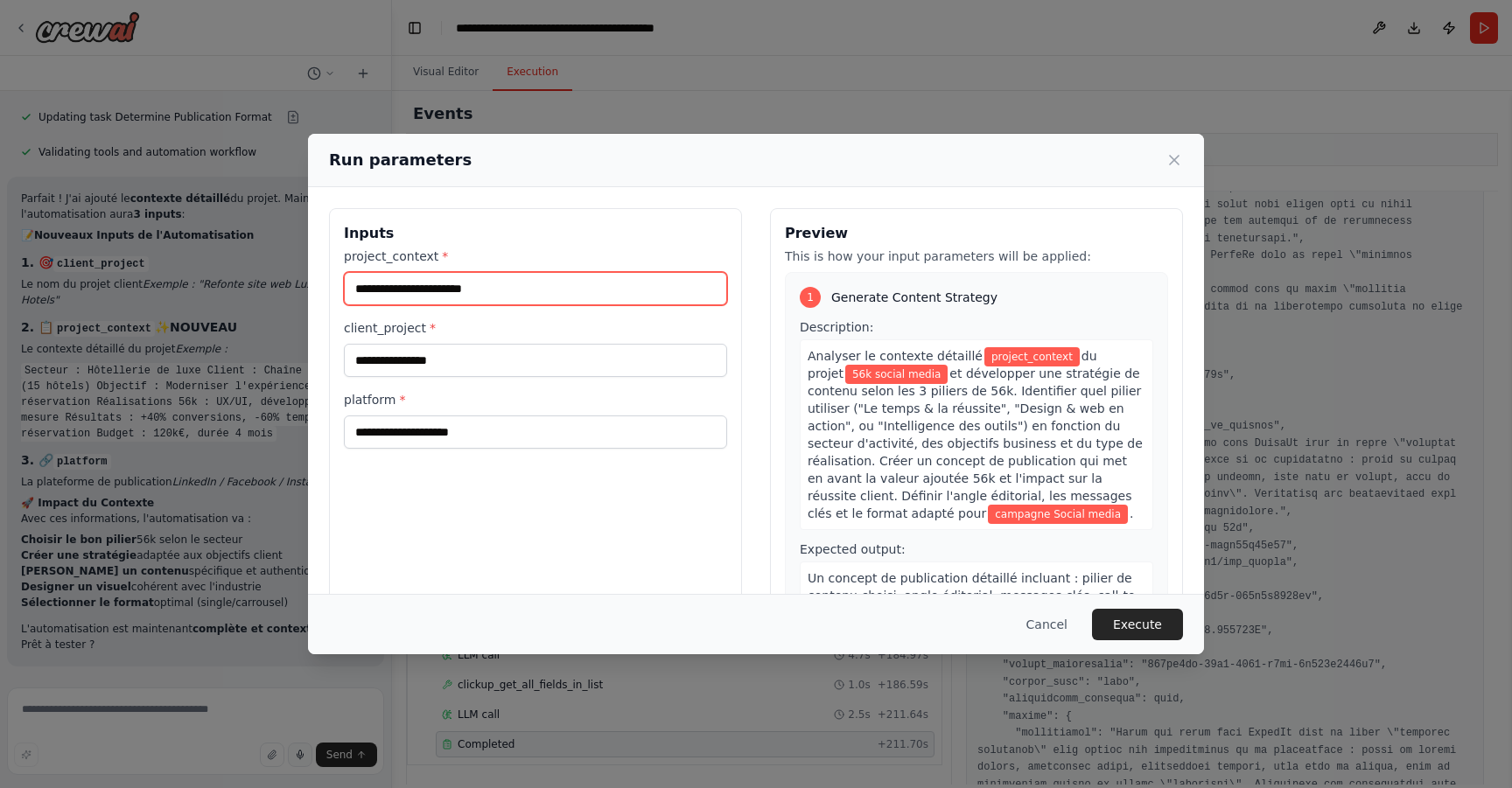
click at [503, 293] on input "project_context *" at bounding box center [536, 288] width 383 height 33
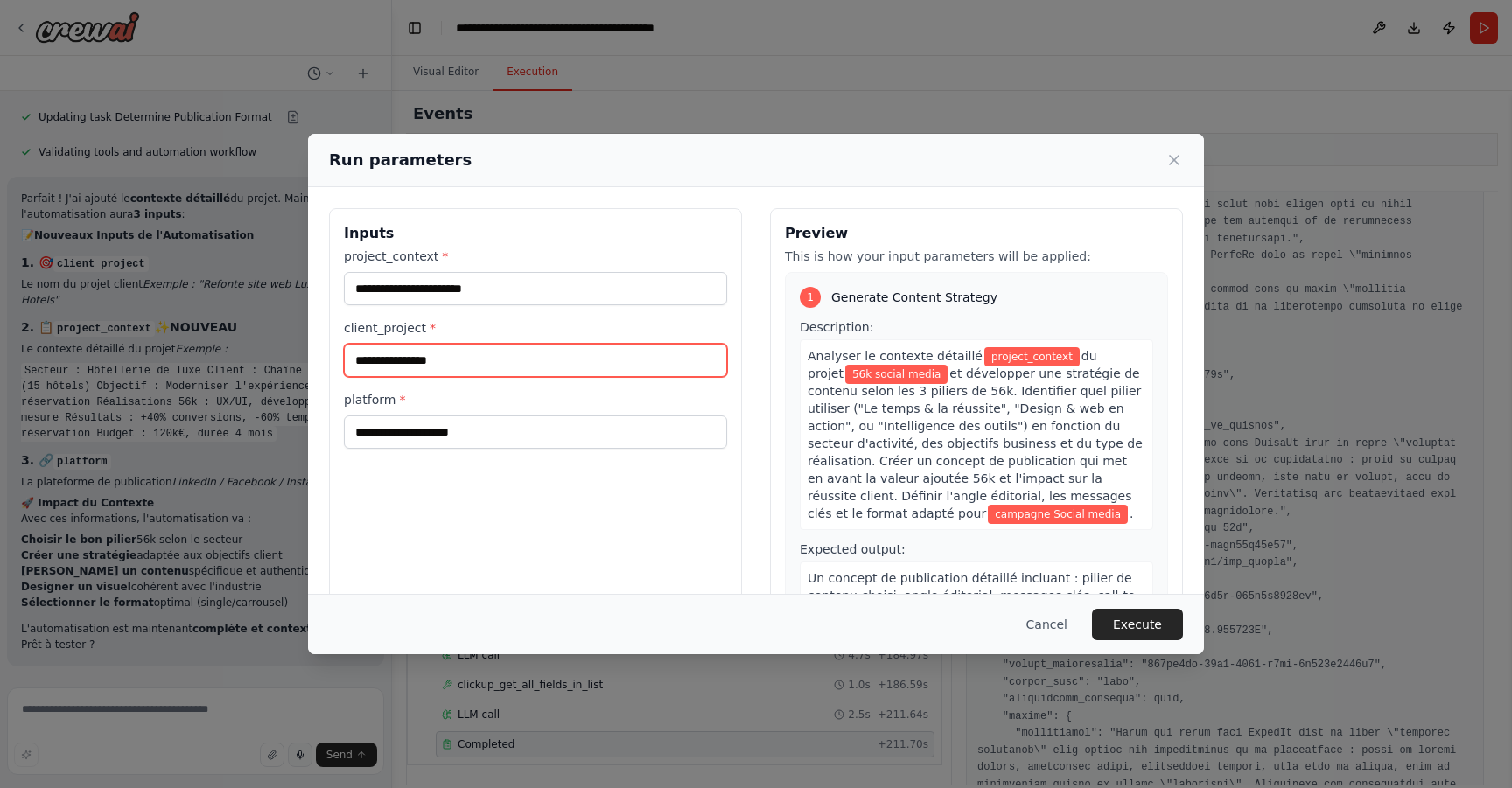
click at [465, 360] on input "**********" at bounding box center [536, 360] width 383 height 33
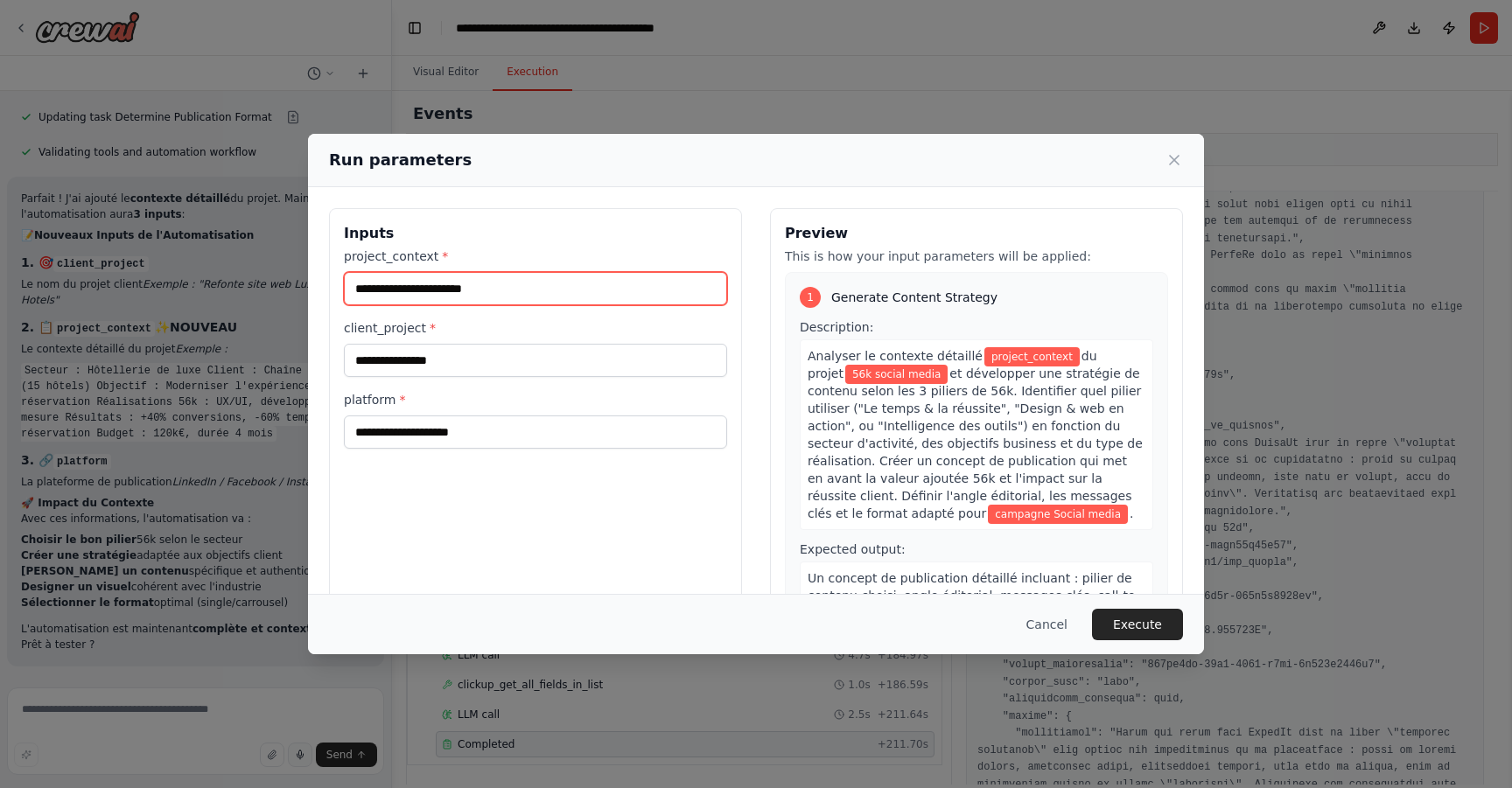
click at [484, 273] on input "project_context *" at bounding box center [536, 288] width 383 height 33
click at [473, 296] on input "project_context *" at bounding box center [536, 288] width 383 height 33
paste input "*"
click at [450, 294] on input "project_context *" at bounding box center [536, 288] width 383 height 33
type input "**********"
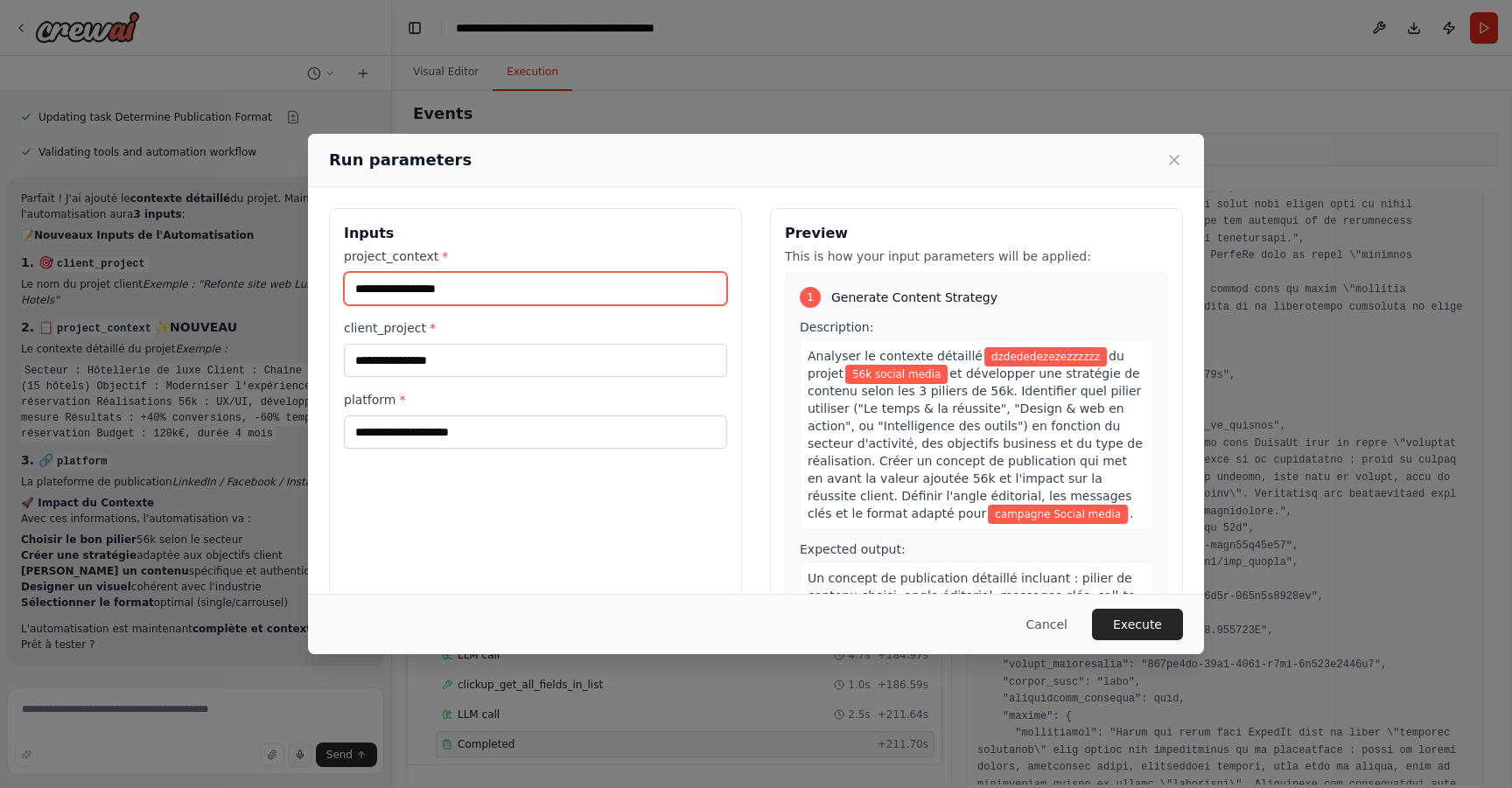
click at [488, 296] on input "**********" at bounding box center [536, 288] width 383 height 33
paste input "**********"
type input "**********"
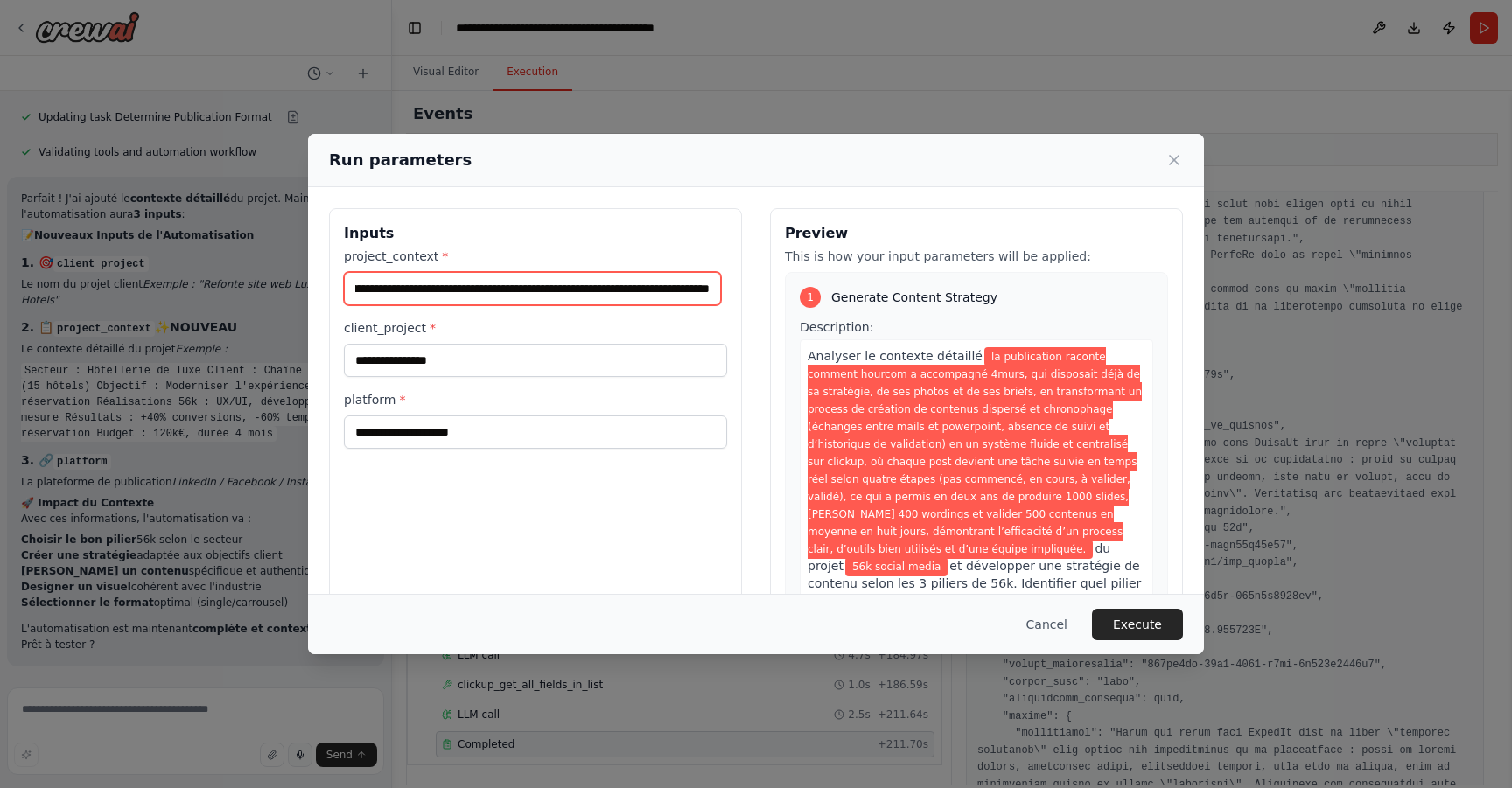
scroll to position [0, 0]
drag, startPoint x: 631, startPoint y: 289, endPoint x: 128, endPoint y: 293, distance: 503.0
click at [128, 293] on div "**********" at bounding box center [756, 394] width 1512 height 788
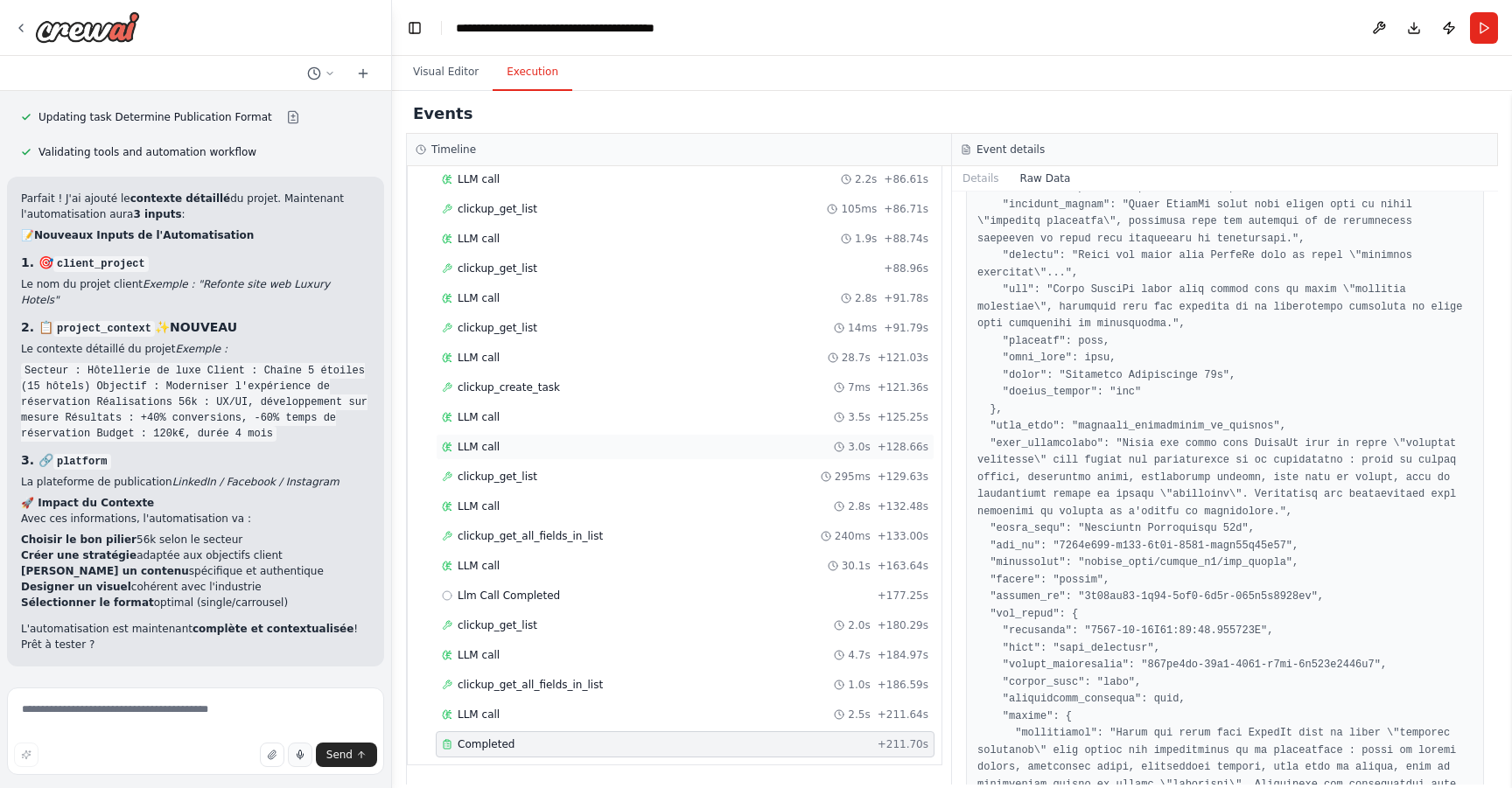
click at [738, 442] on div "LLM call 3.0s + 128.66s" at bounding box center [685, 447] width 487 height 14
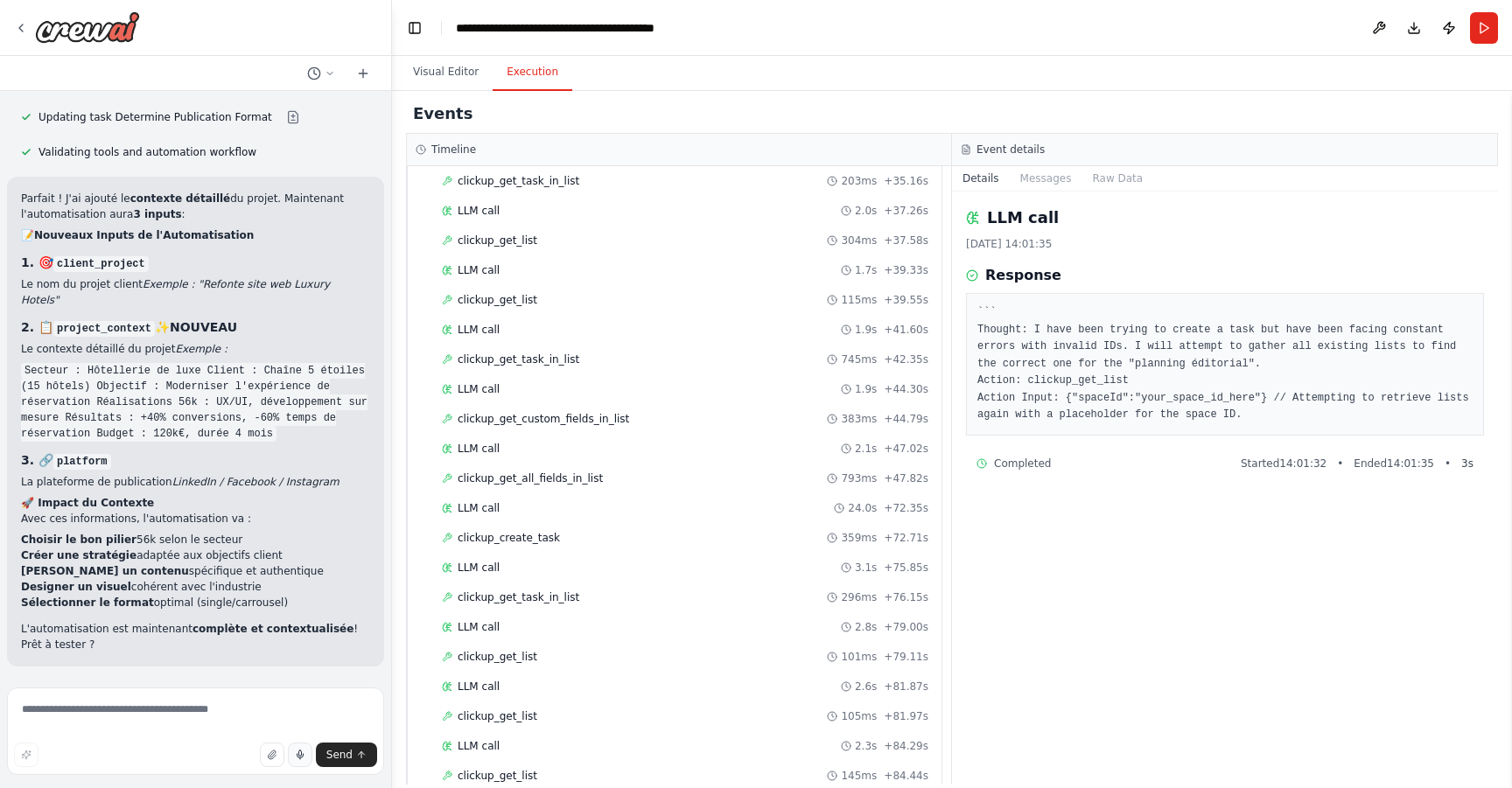
scroll to position [1796, 0]
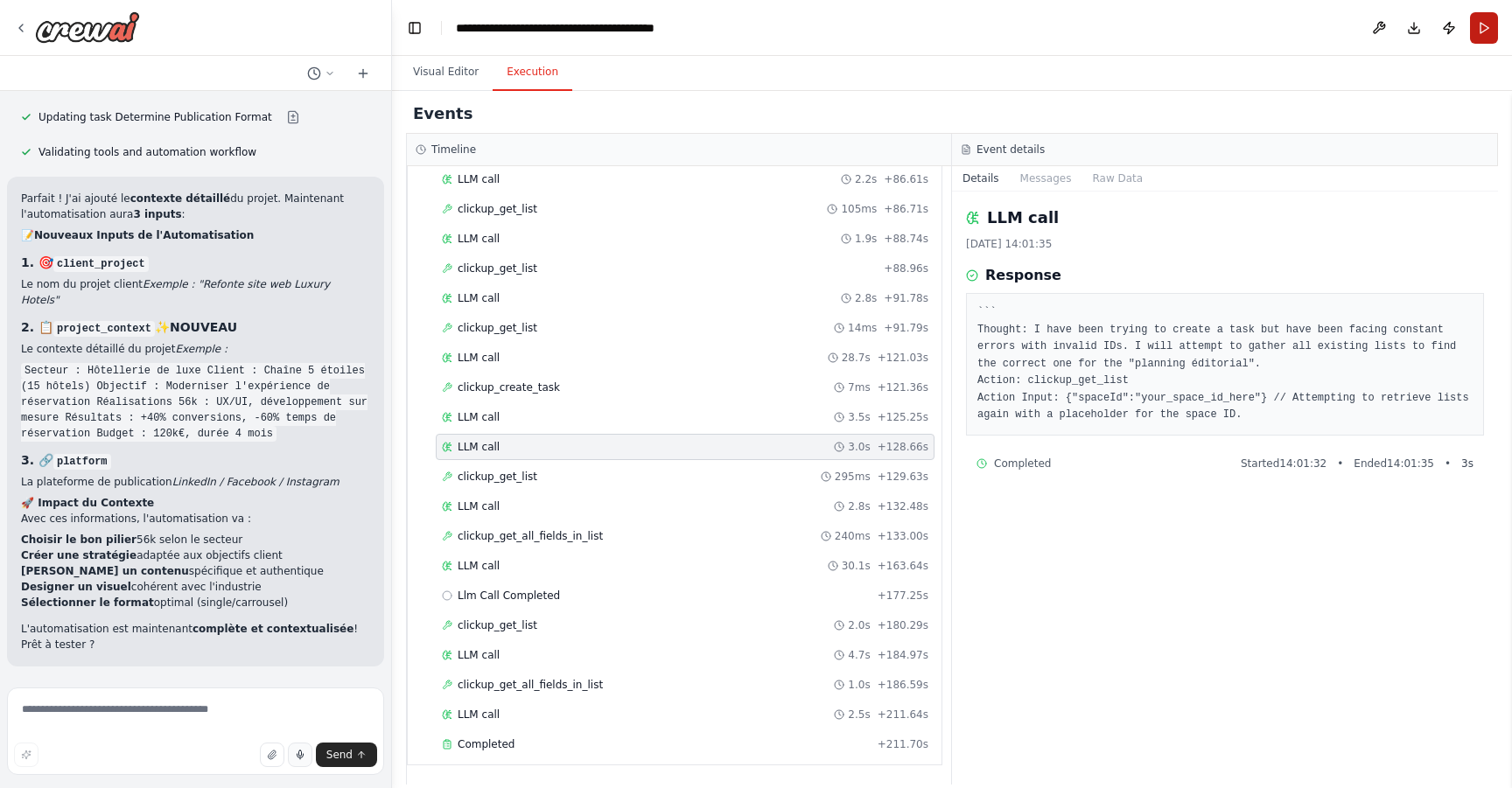
click at [1493, 30] on button "Run" at bounding box center [1484, 28] width 28 height 32
click at [235, 700] on textarea at bounding box center [195, 731] width 377 height 88
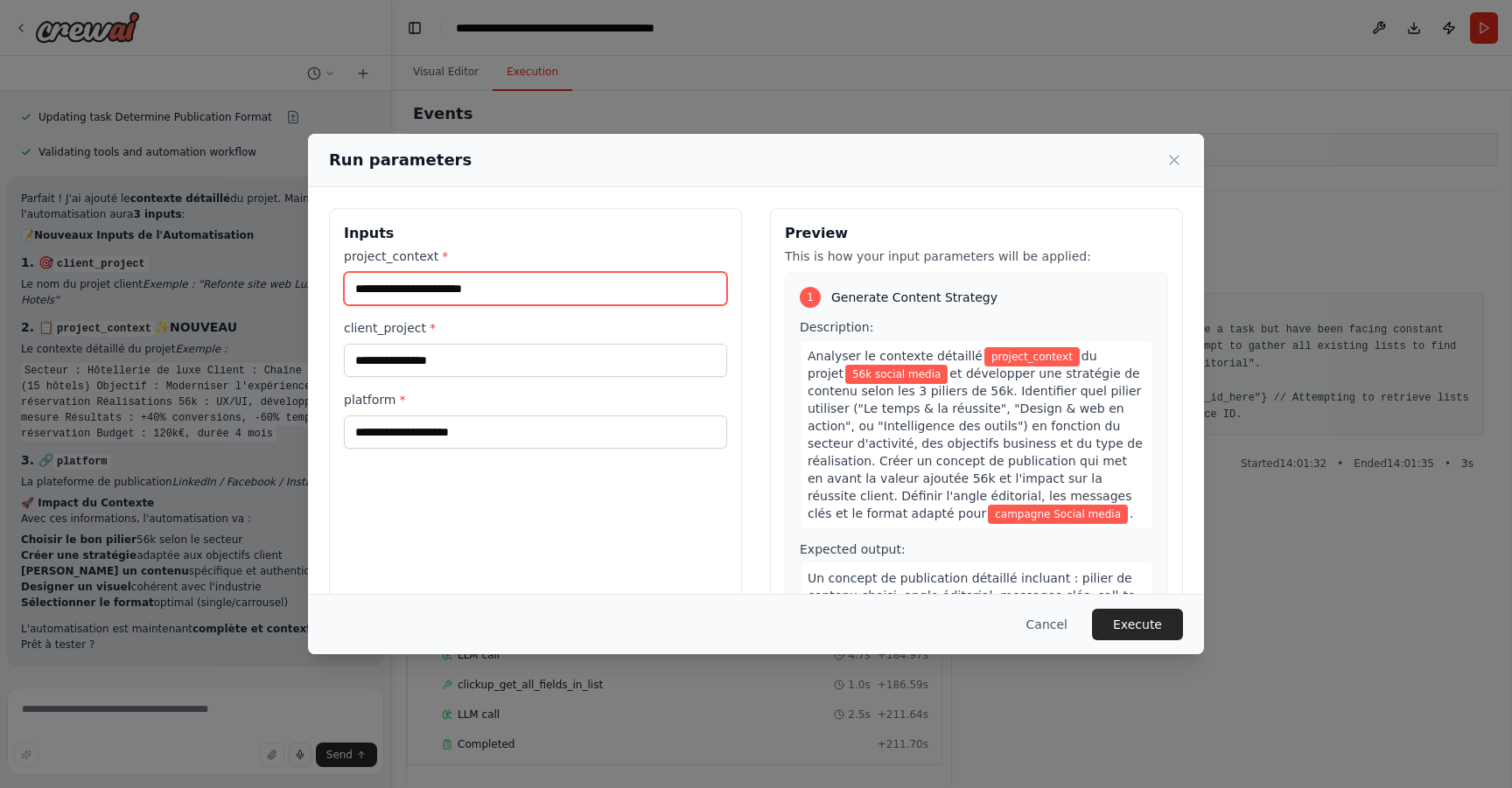
click at [525, 289] on input "project_context *" at bounding box center [536, 288] width 383 height 33
paste input "**********"
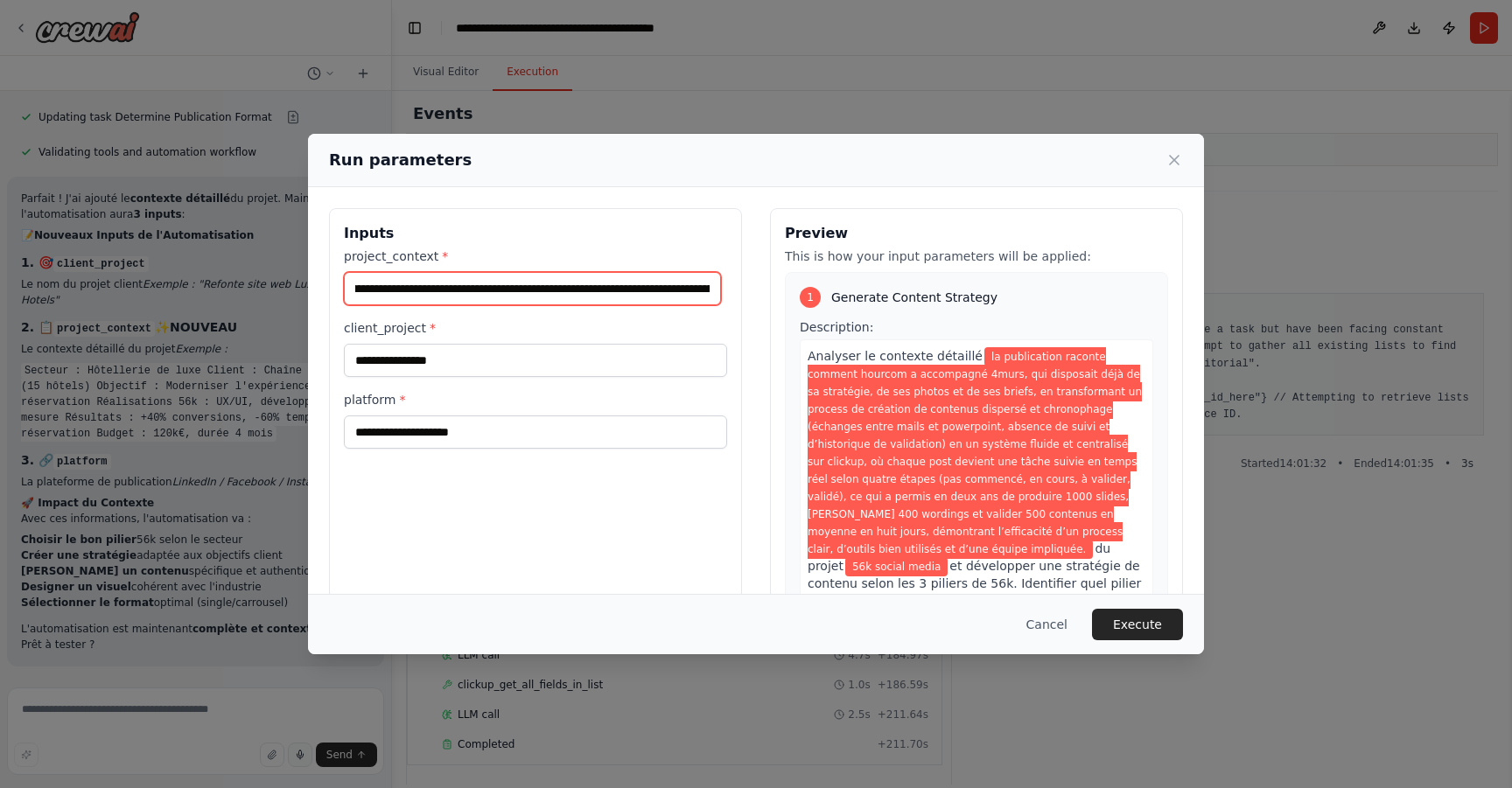
scroll to position [0, 0]
drag, startPoint x: 524, startPoint y: 289, endPoint x: 366, endPoint y: 289, distance: 158.0
click at [366, 289] on input "**********" at bounding box center [533, 288] width 377 height 33
click at [578, 287] on input "**********" at bounding box center [533, 288] width 377 height 33
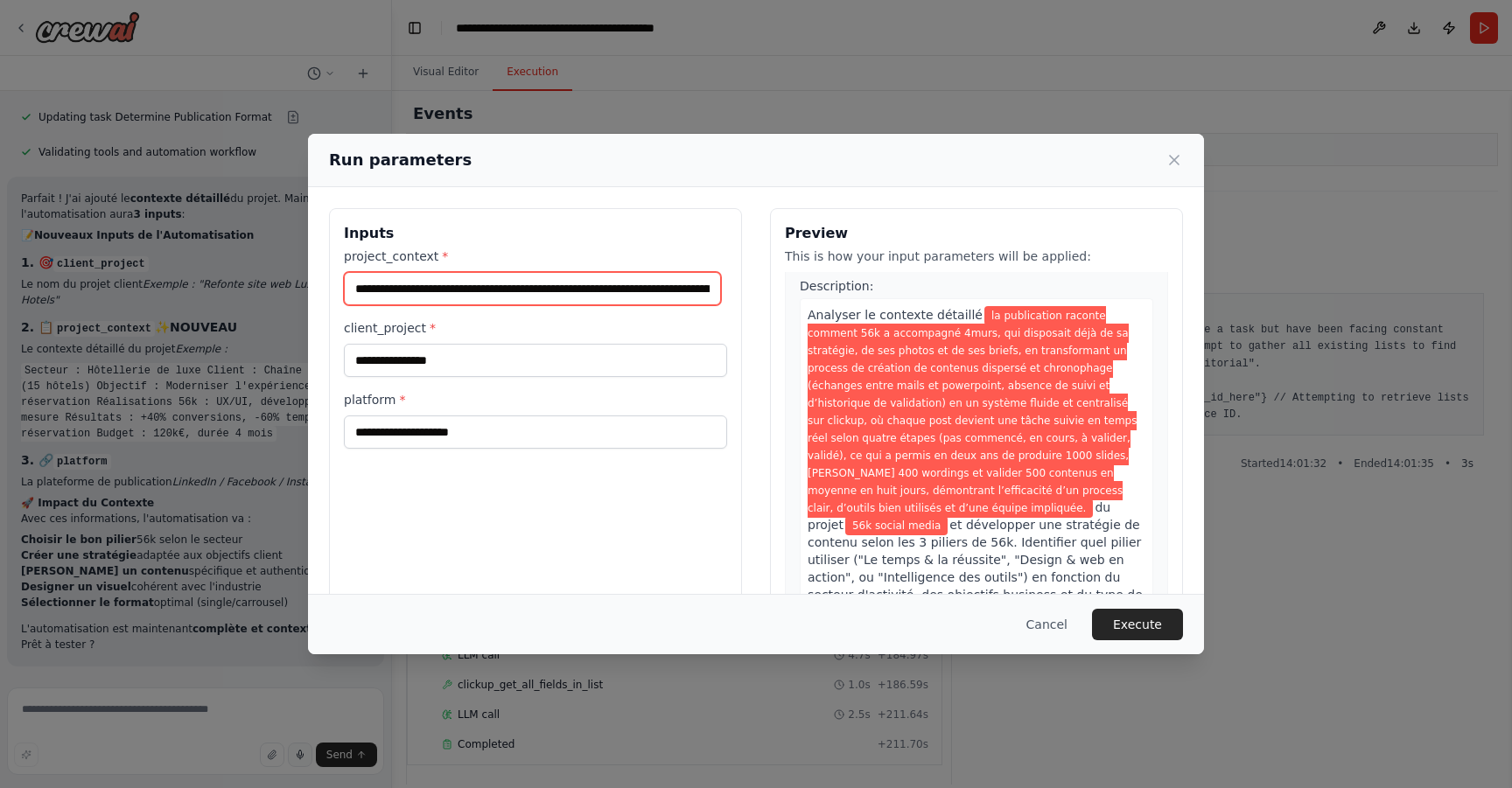
scroll to position [66, 0]
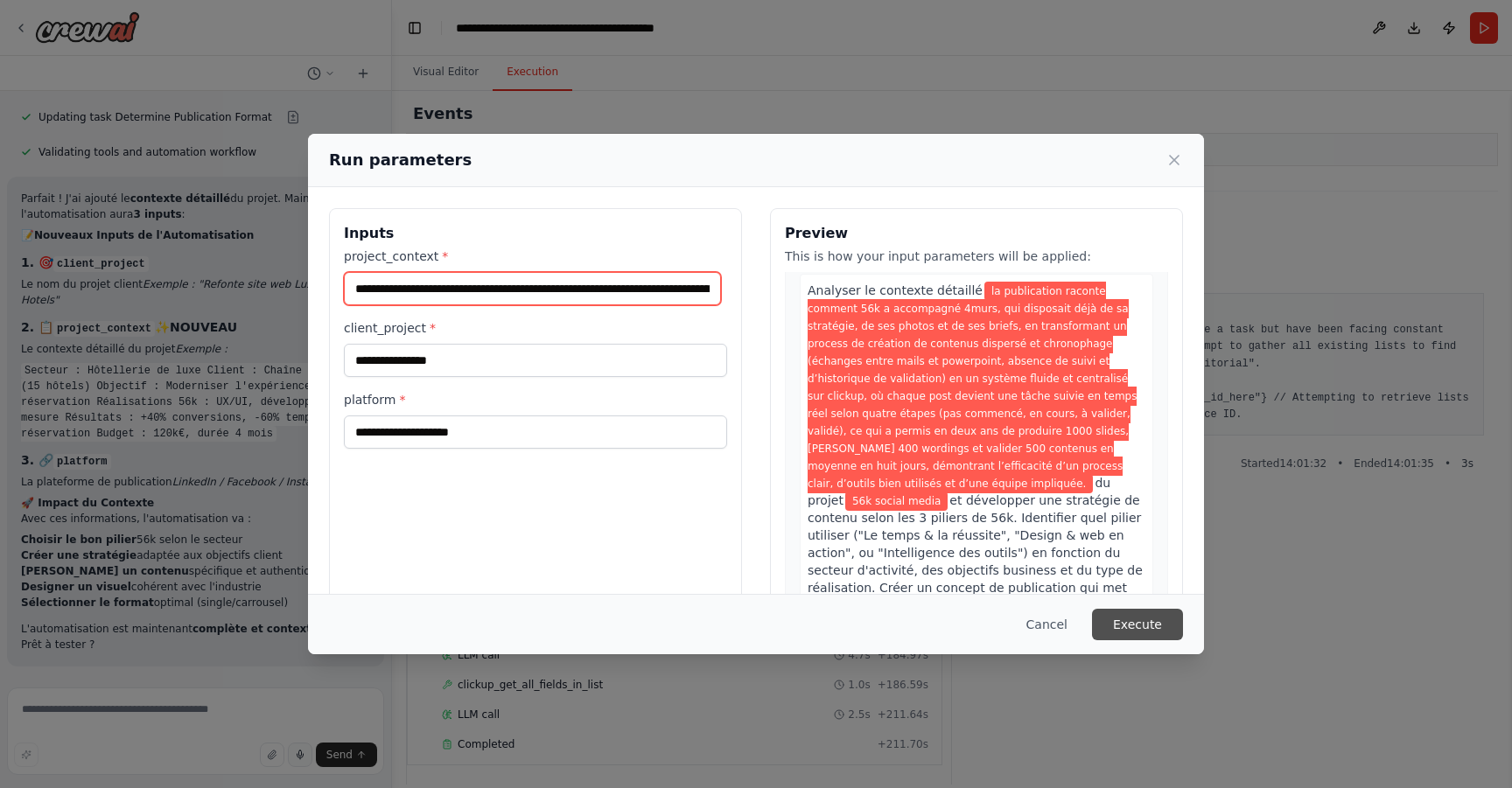
type input "**********"
click at [1162, 627] on button "Execute" at bounding box center [1137, 625] width 91 height 32
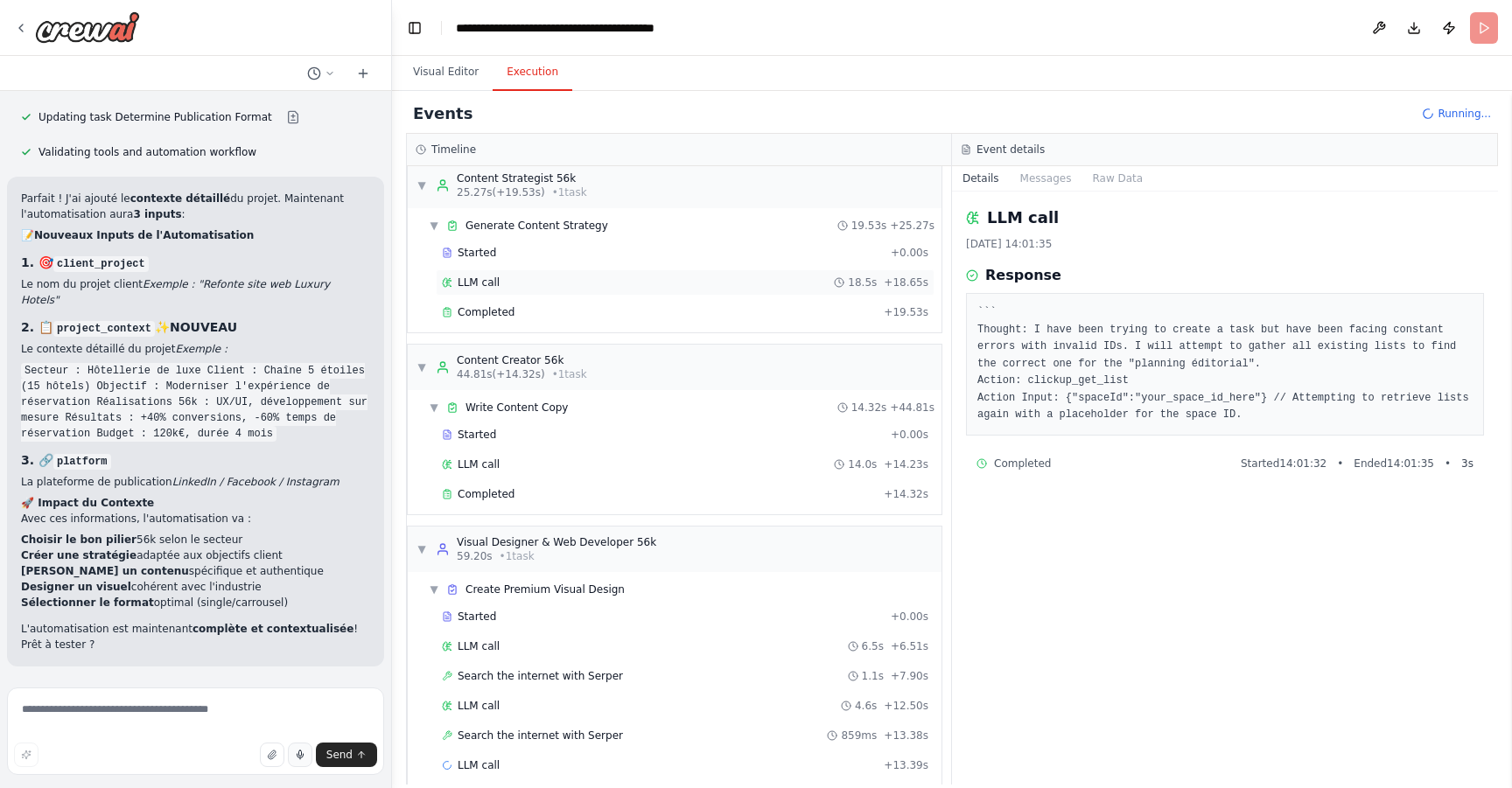
scroll to position [216, 0]
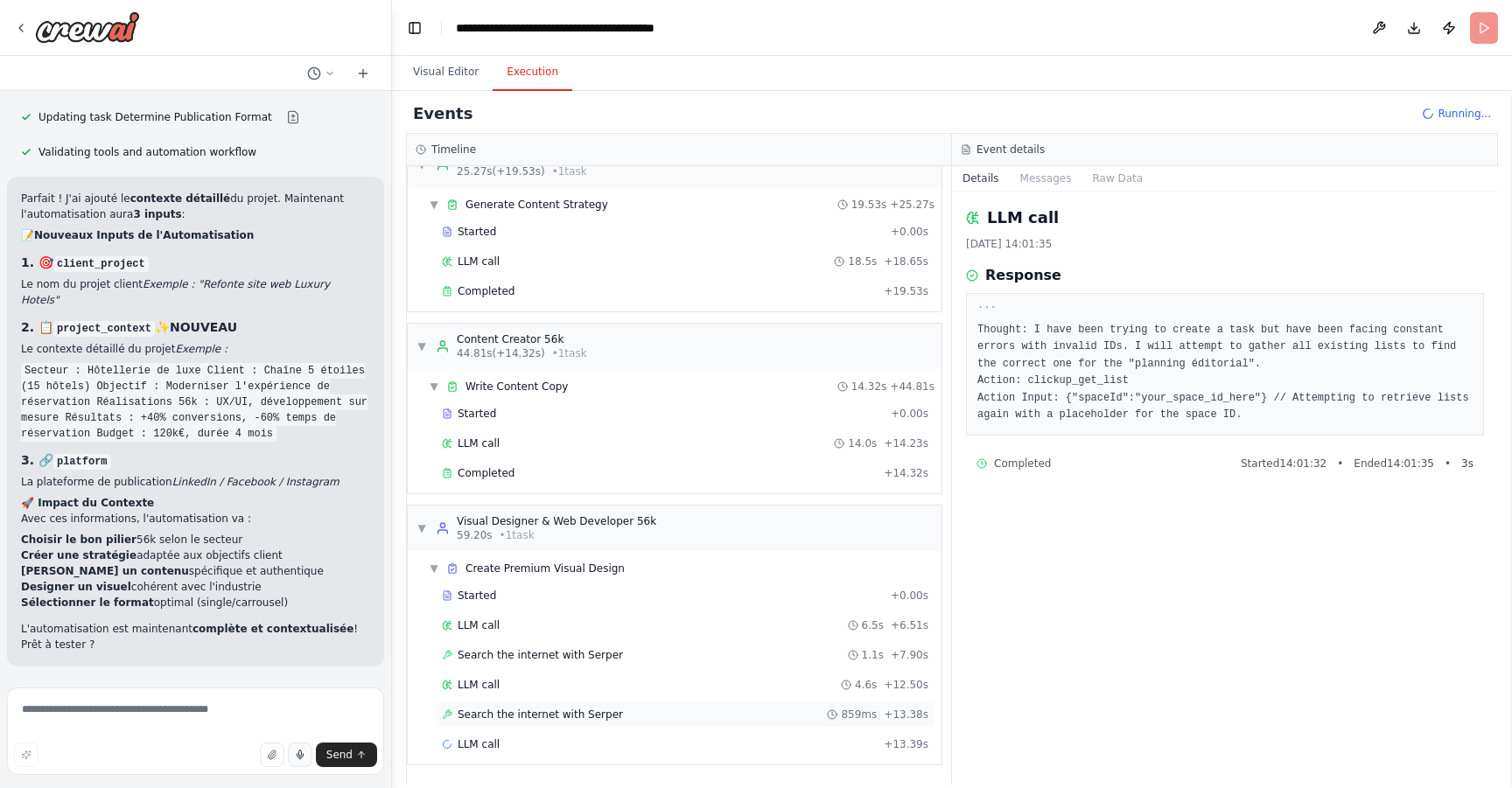
click at [612, 722] on div "Search the internet with Serper 859ms + 13.38s" at bounding box center [685, 714] width 499 height 26
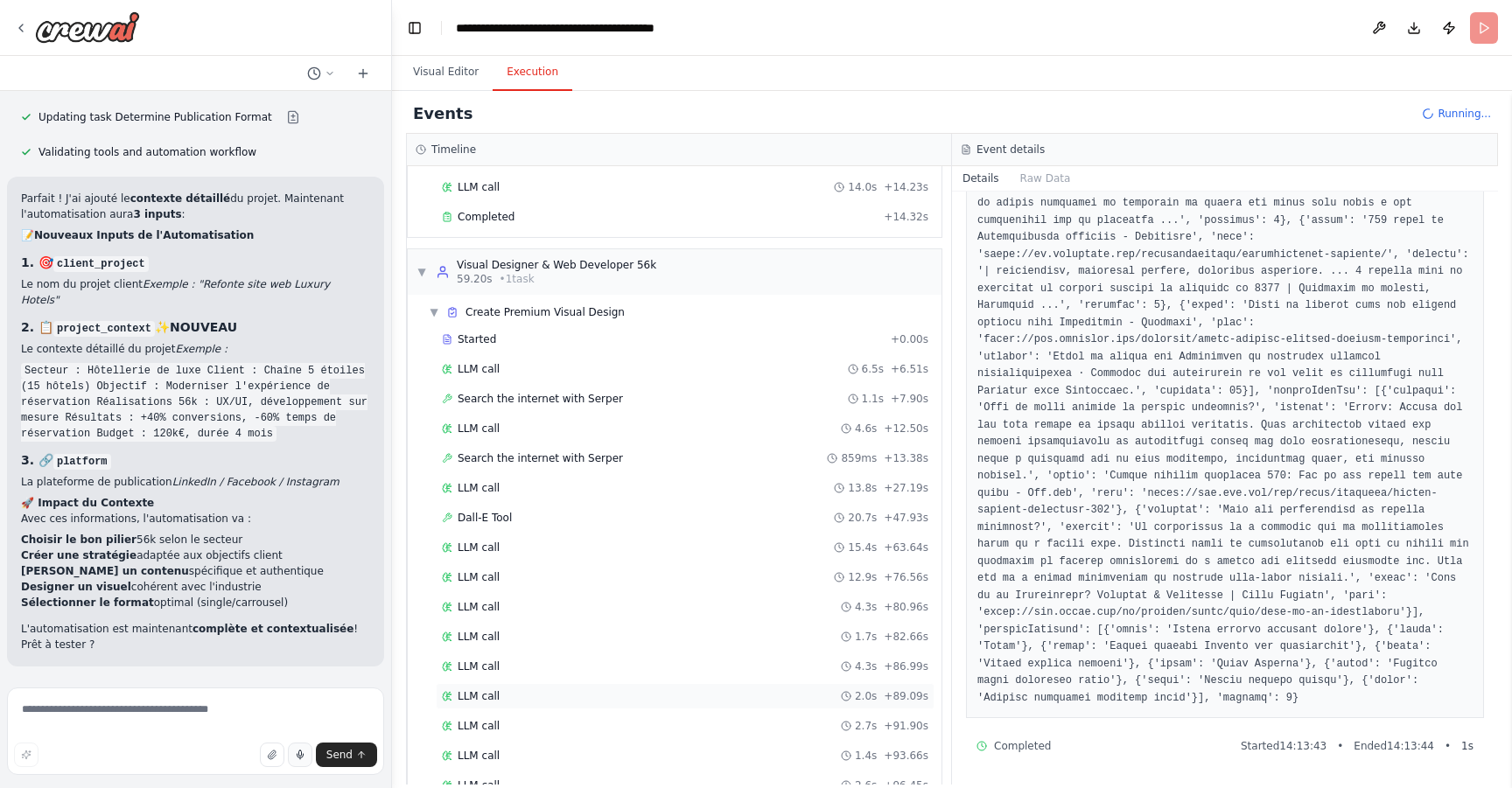
scroll to position [691, 0]
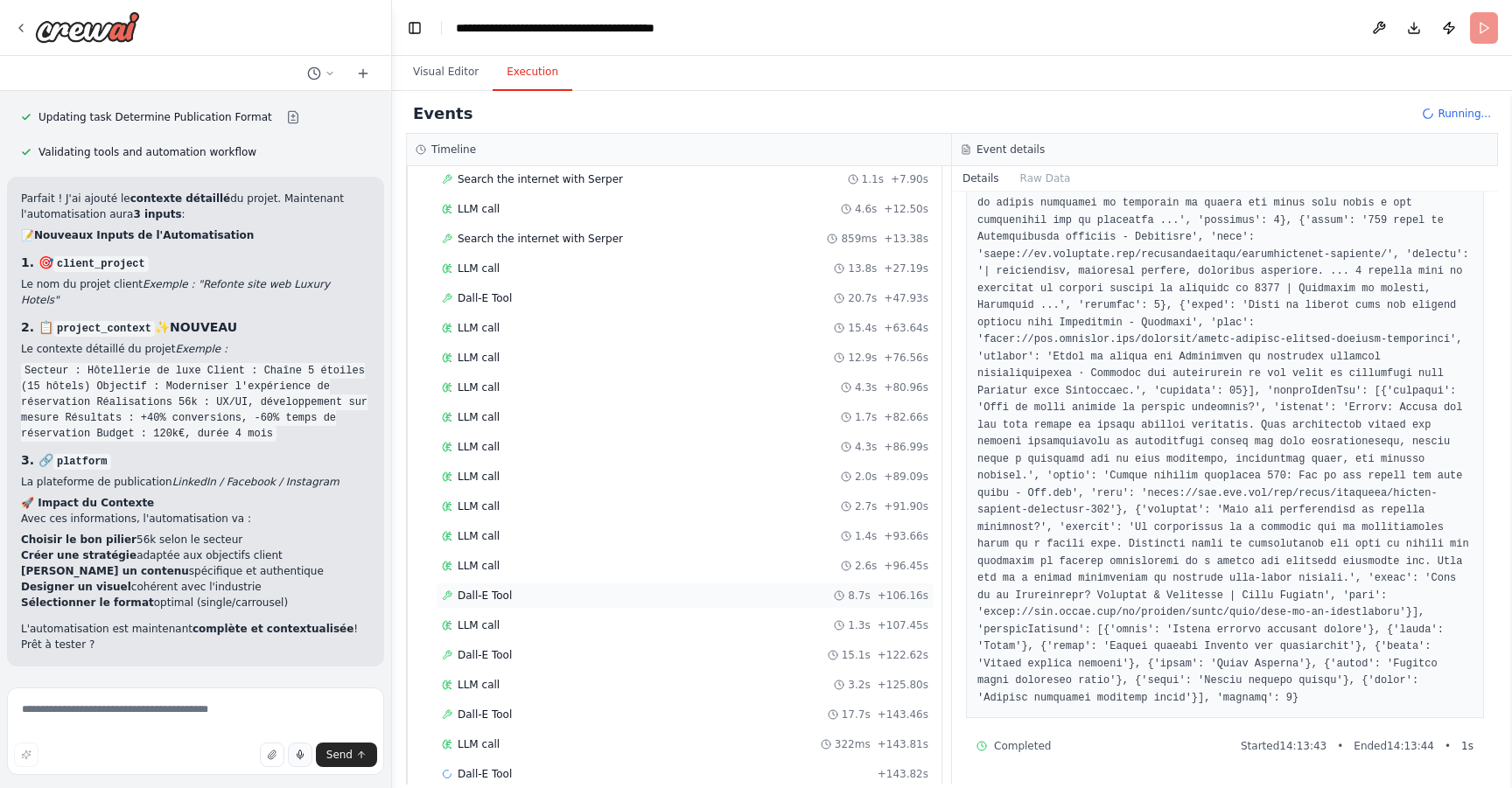
click at [611, 594] on div "Dall-E Tool 8.7s + 106.16s" at bounding box center [685, 596] width 487 height 14
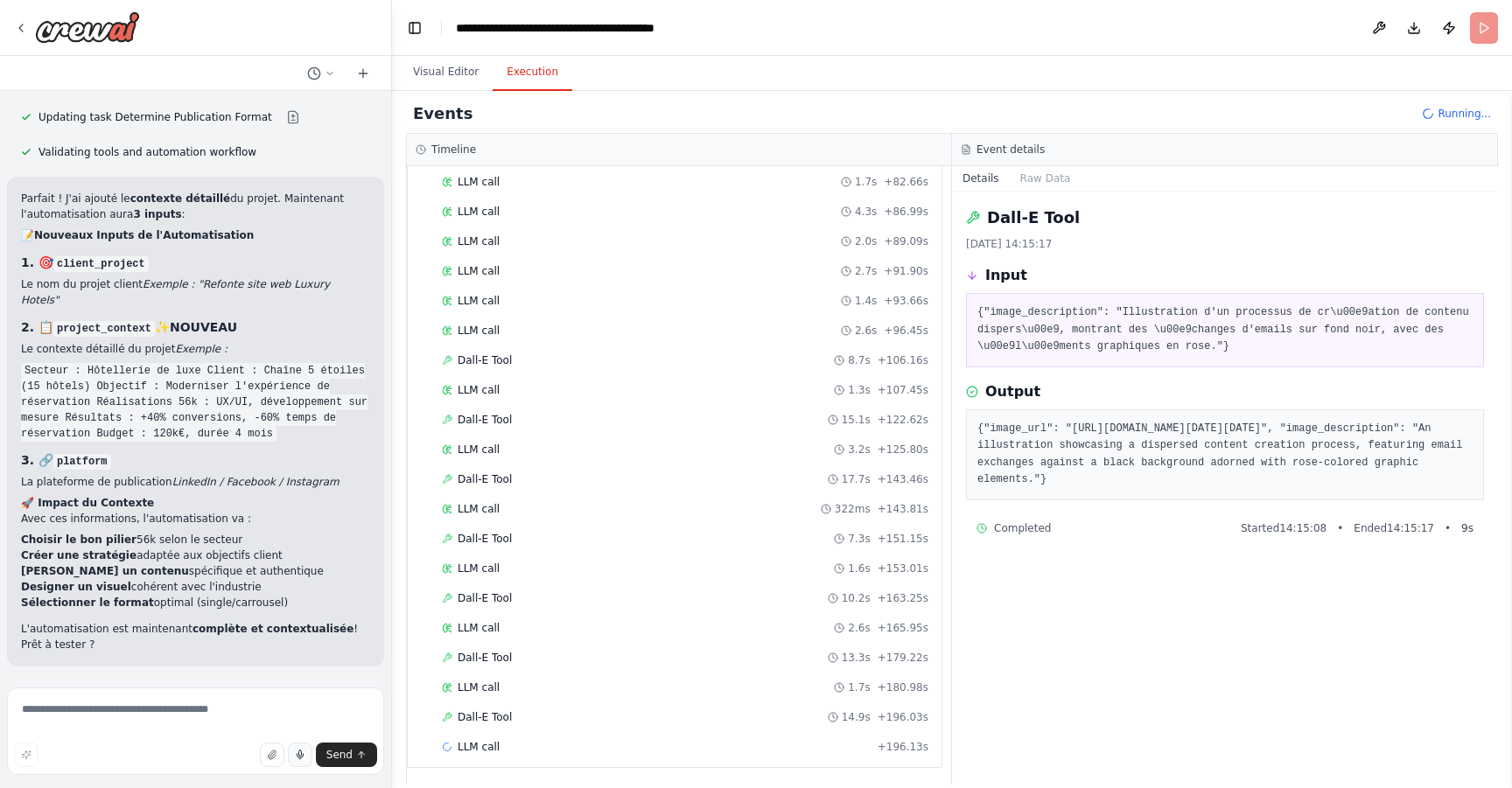
scroll to position [930, 0]
click at [729, 749] on div "LLM call + 196.13s" at bounding box center [685, 744] width 487 height 14
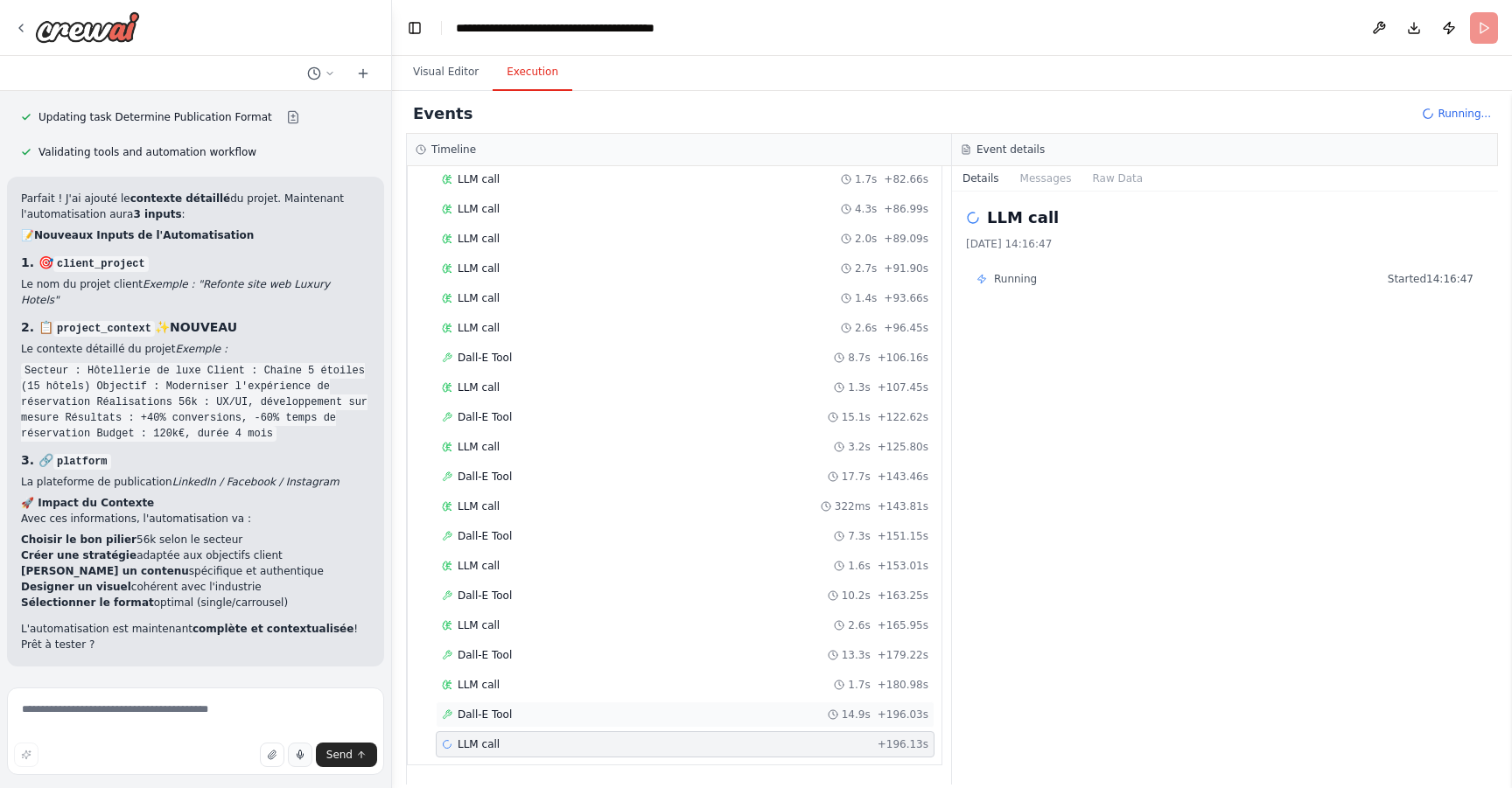
click at [572, 714] on div "Dall-E Tool 14.9s + 196.03s" at bounding box center [685, 714] width 487 height 14
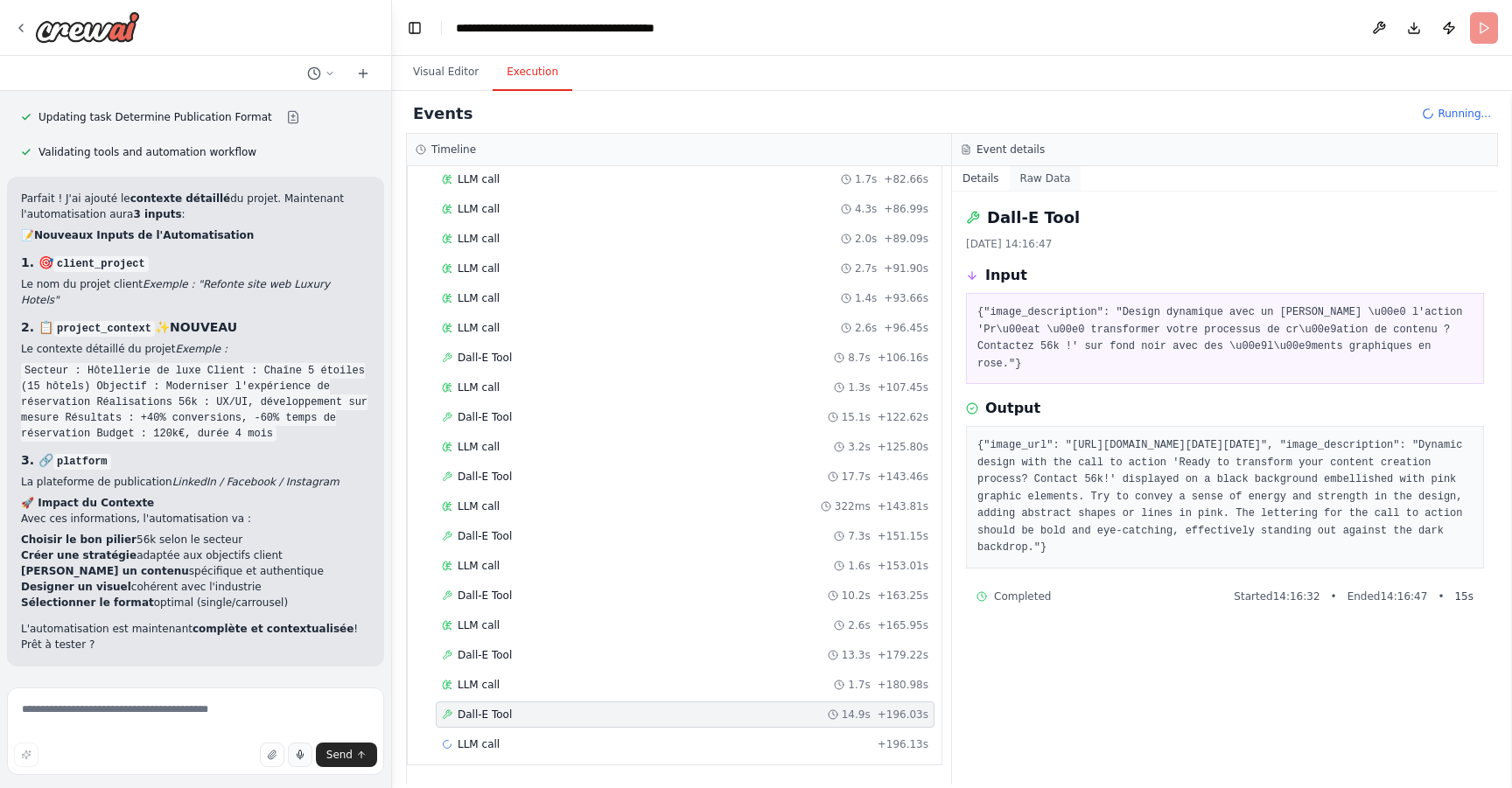
click at [1039, 177] on button "Raw Data" at bounding box center [1046, 178] width 72 height 25
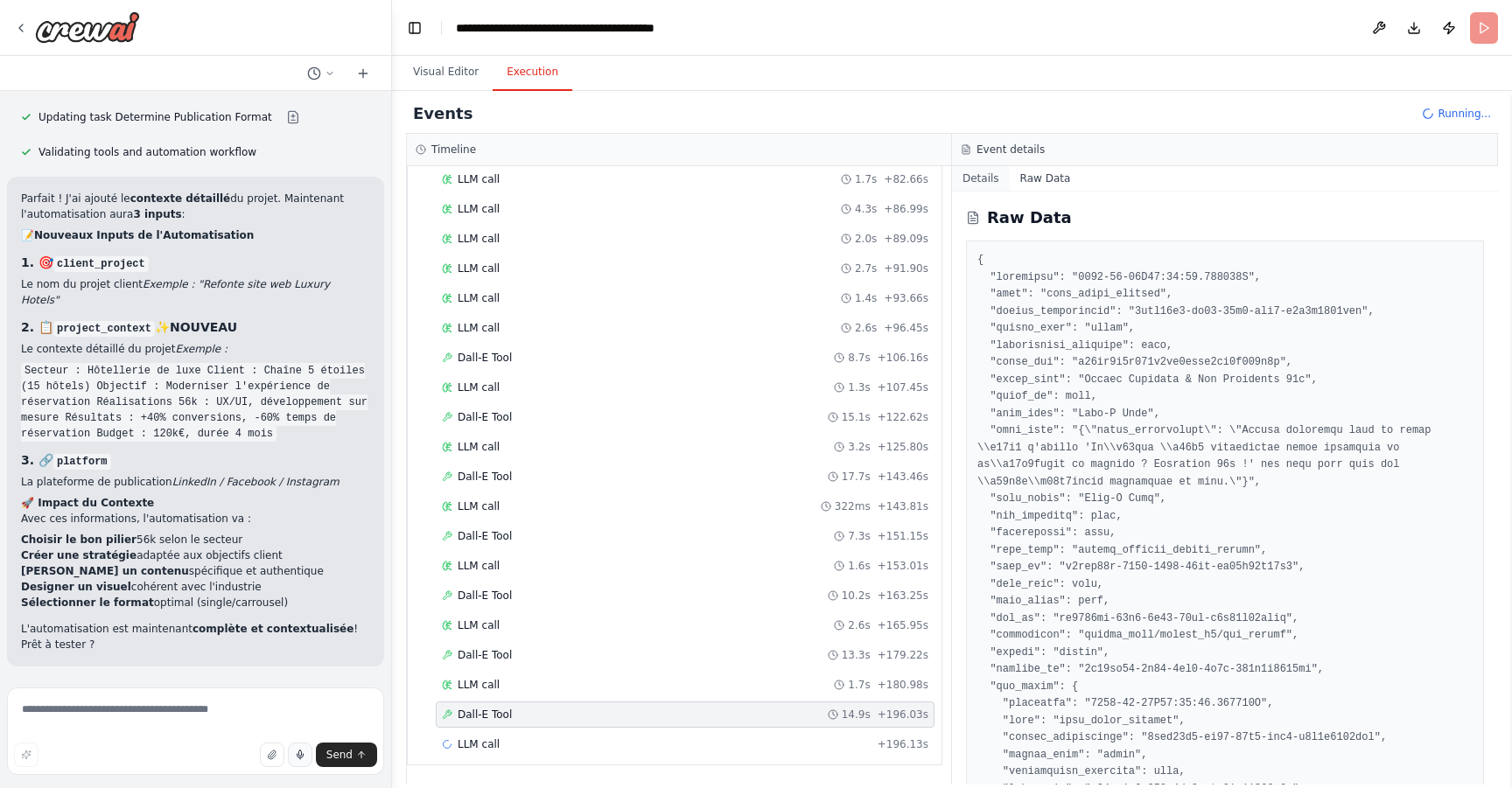
click at [989, 174] on button "Details" at bounding box center [981, 178] width 58 height 25
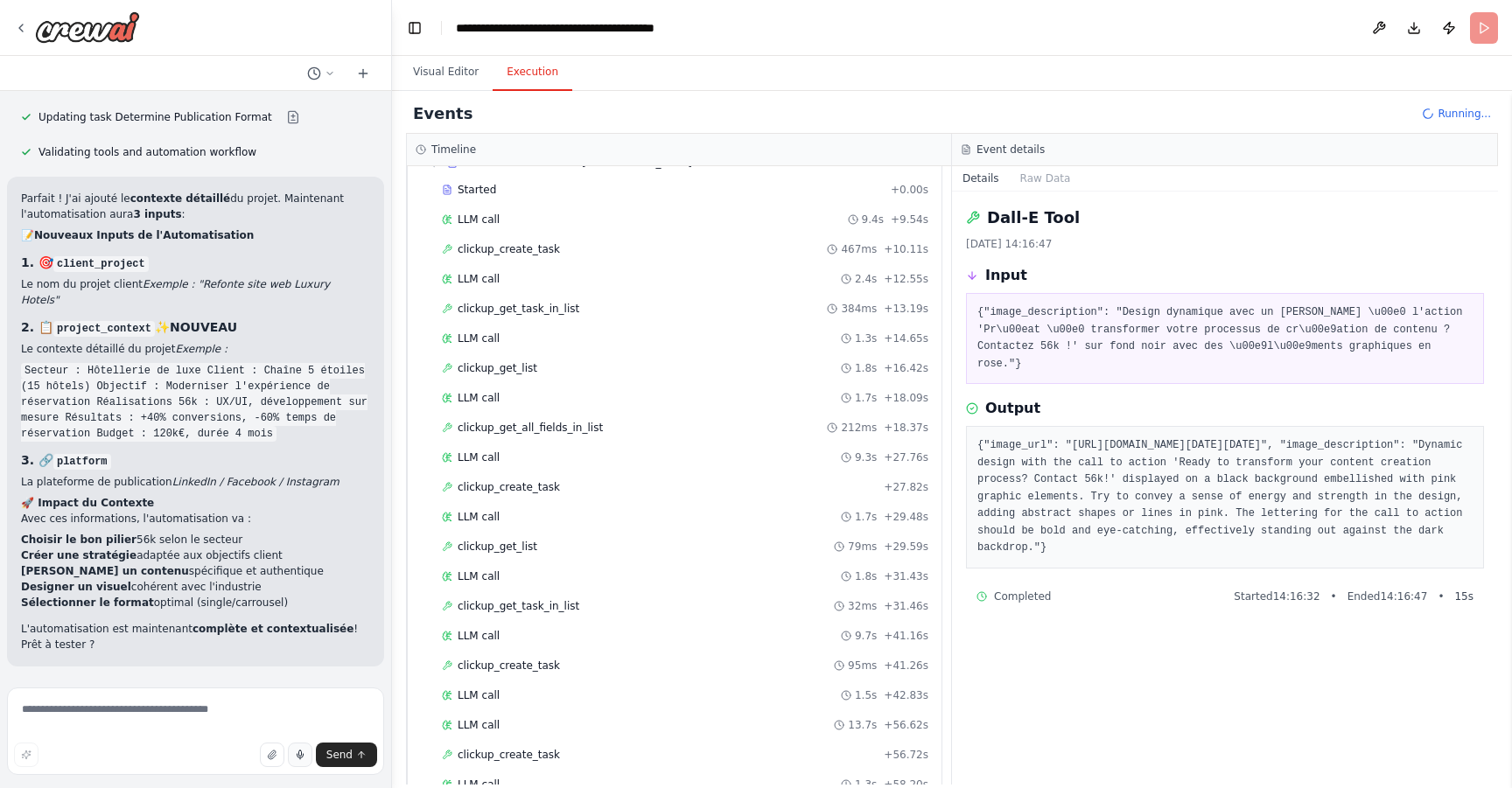
scroll to position [2301, 0]
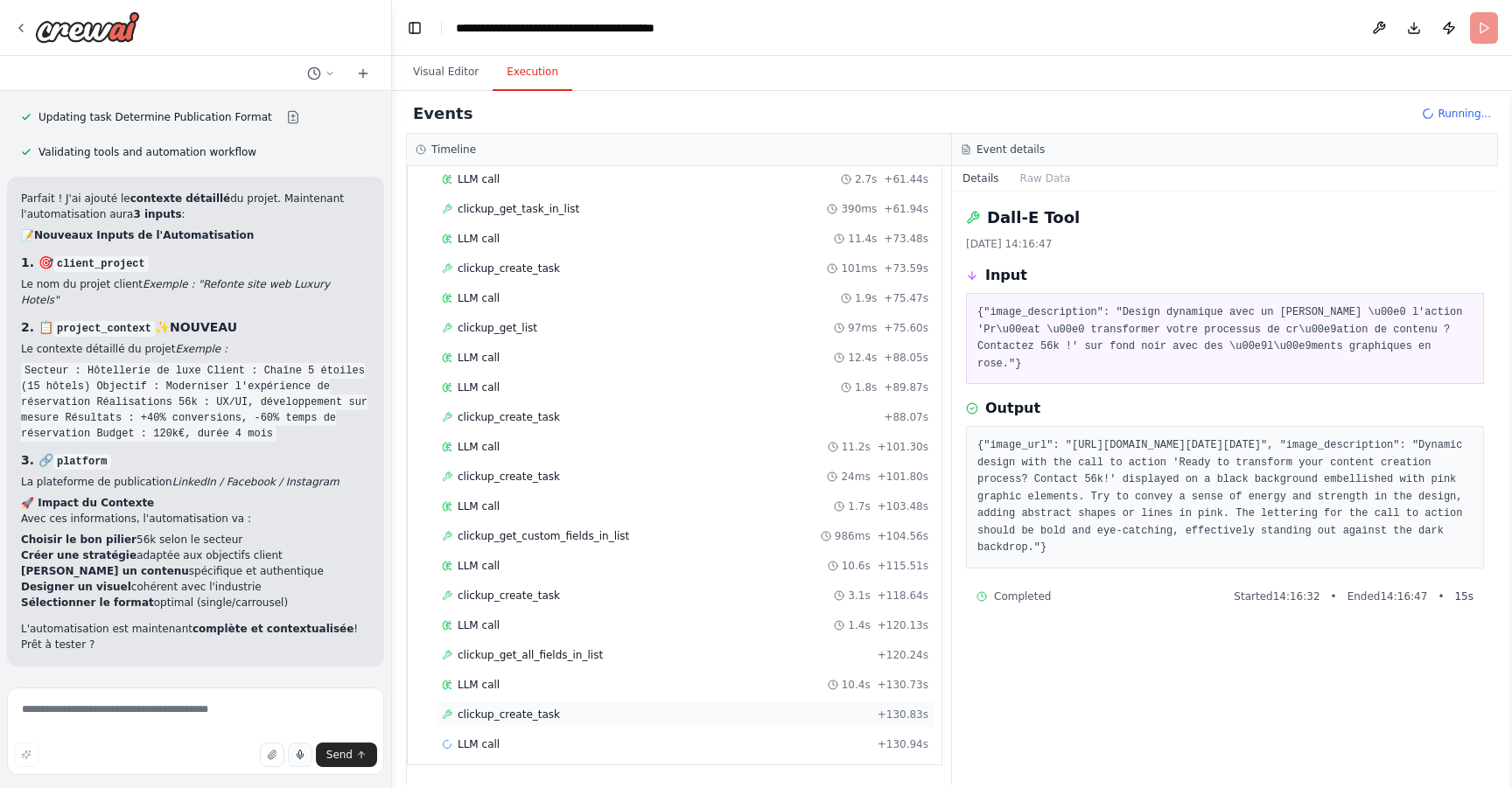
click at [617, 711] on div "clickup_create_task + 130.83s" at bounding box center [685, 714] width 487 height 14
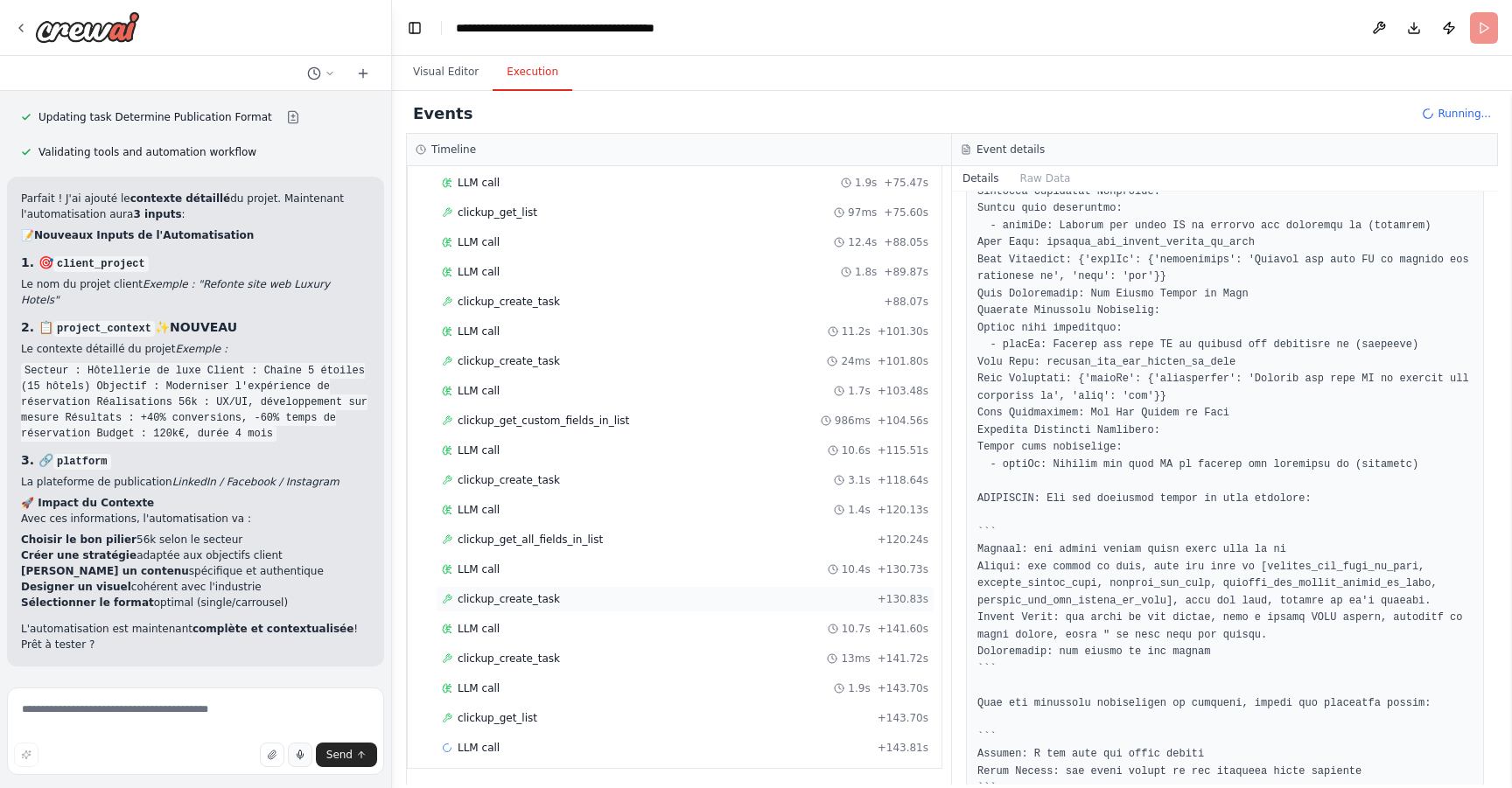
scroll to position [2421, 0]
click at [612, 709] on div "clickup_get_list + 143.70s" at bounding box center [685, 714] width 487 height 14
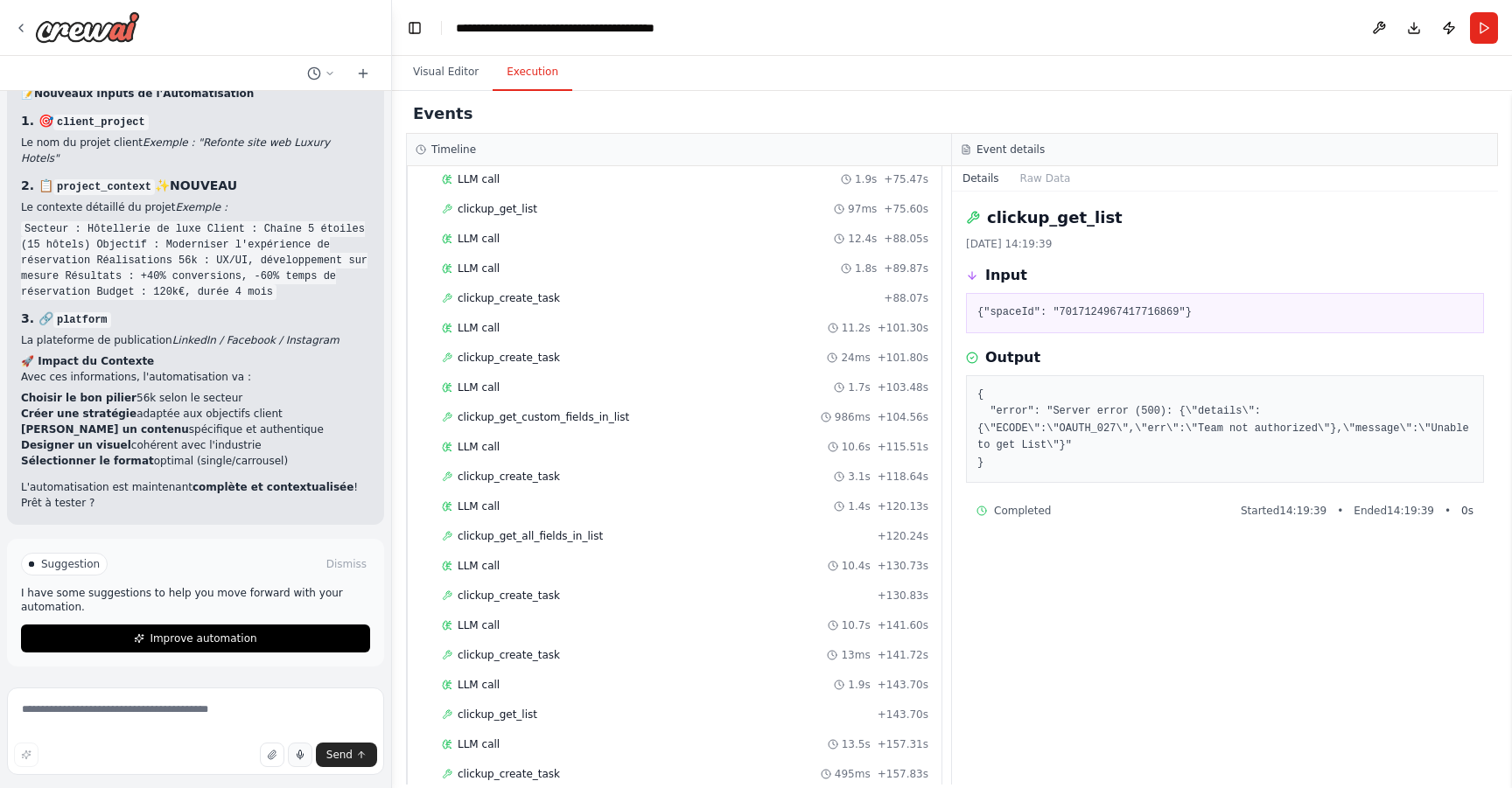
scroll to position [8964, 0]
click at [283, 640] on button "Improve automation" at bounding box center [195, 639] width 349 height 28
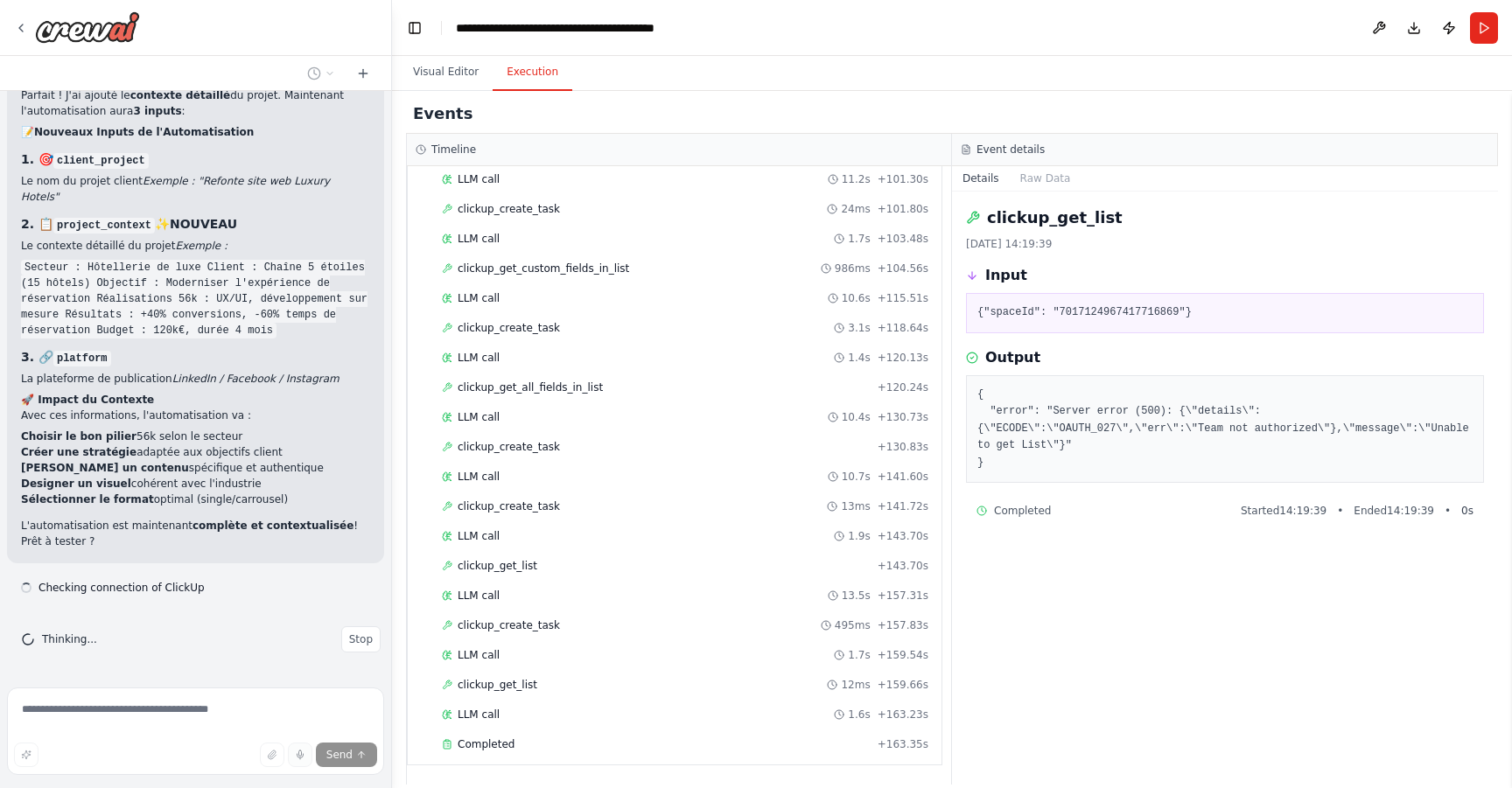
scroll to position [8927, 0]
click at [429, 74] on button "Visual Editor" at bounding box center [446, 73] width 94 height 37
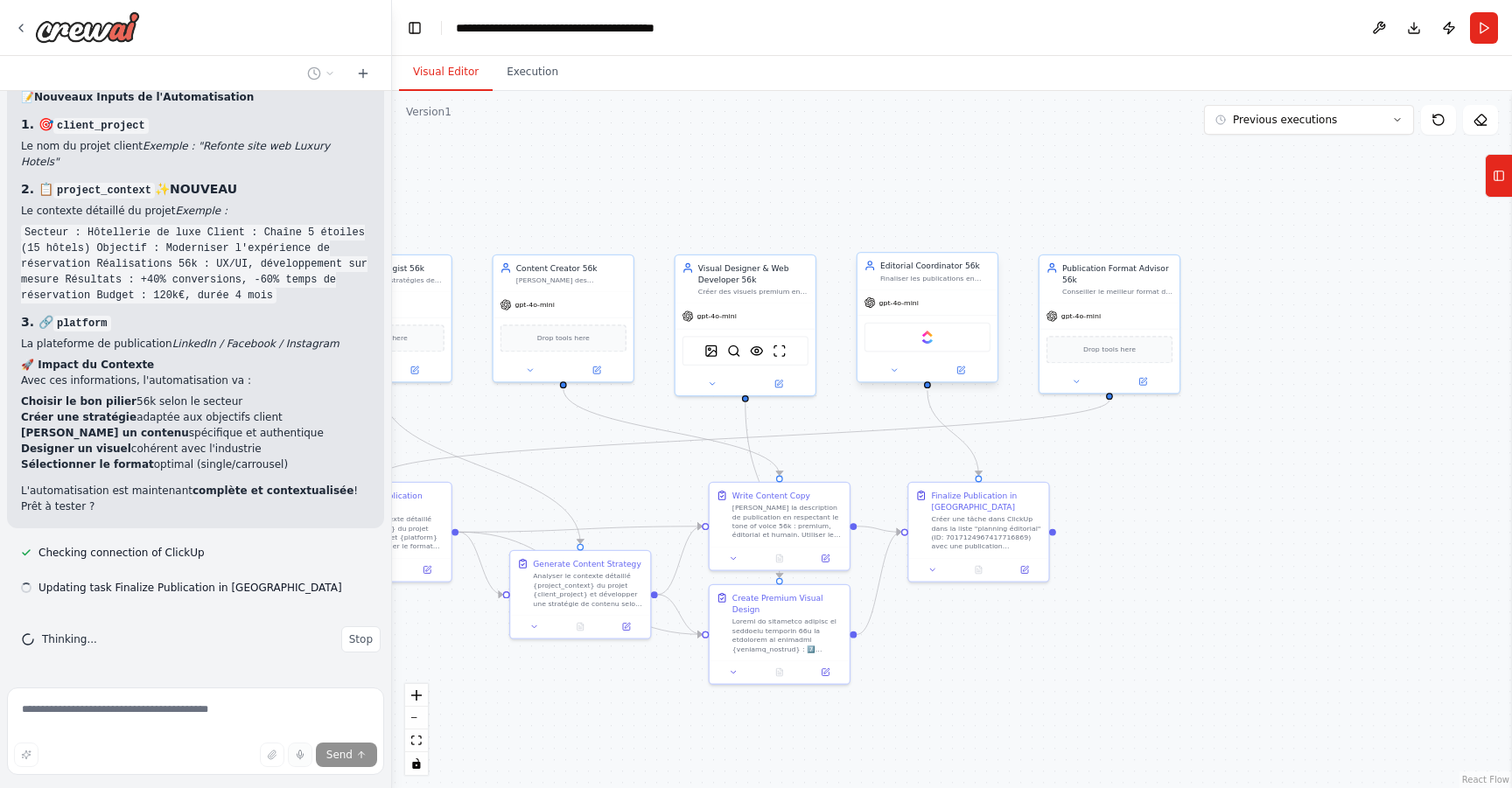
scroll to position [8962, 0]
click at [969, 368] on button at bounding box center [961, 370] width 64 height 14
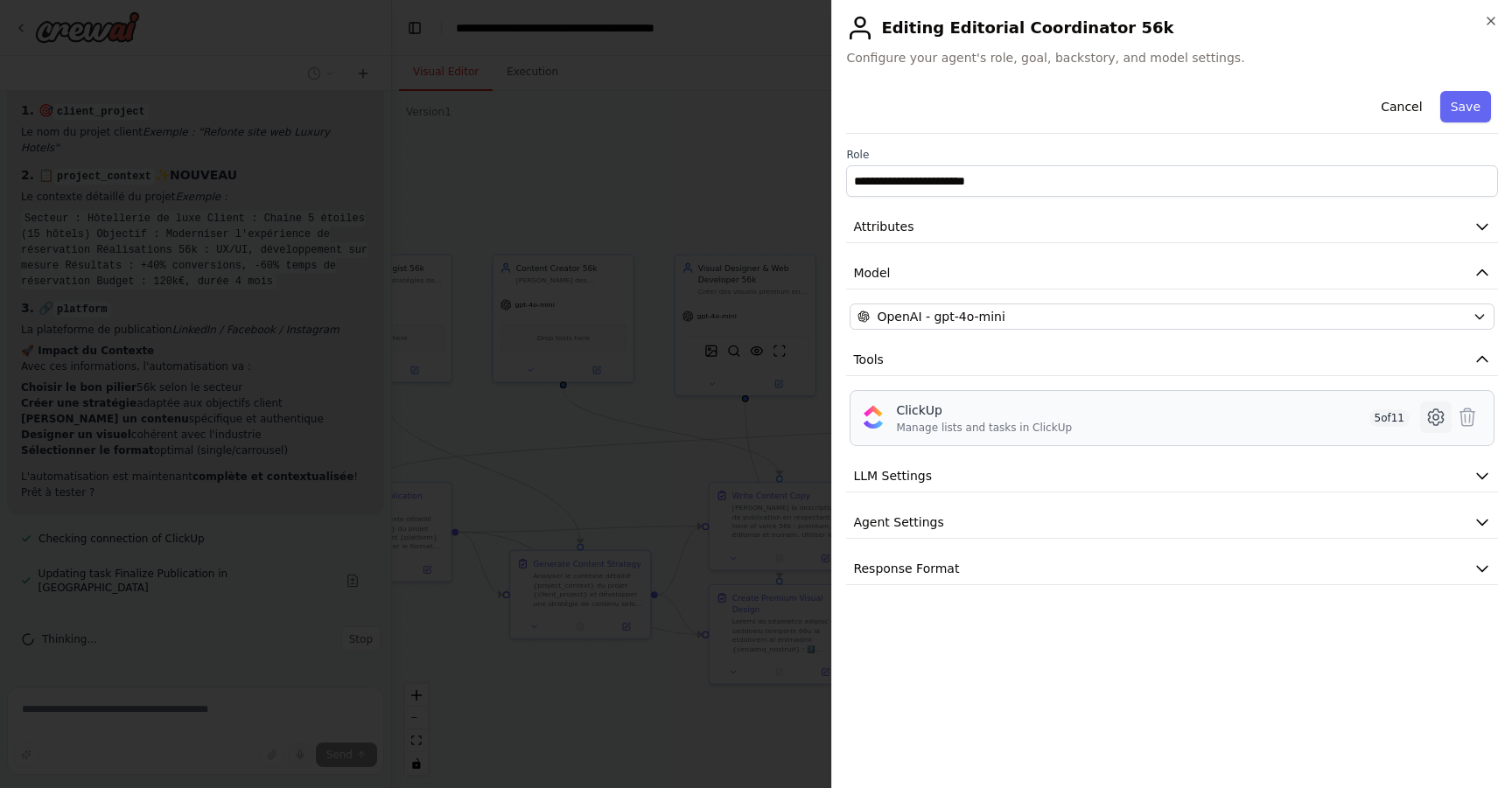
click at [1436, 419] on icon at bounding box center [1435, 417] width 21 height 21
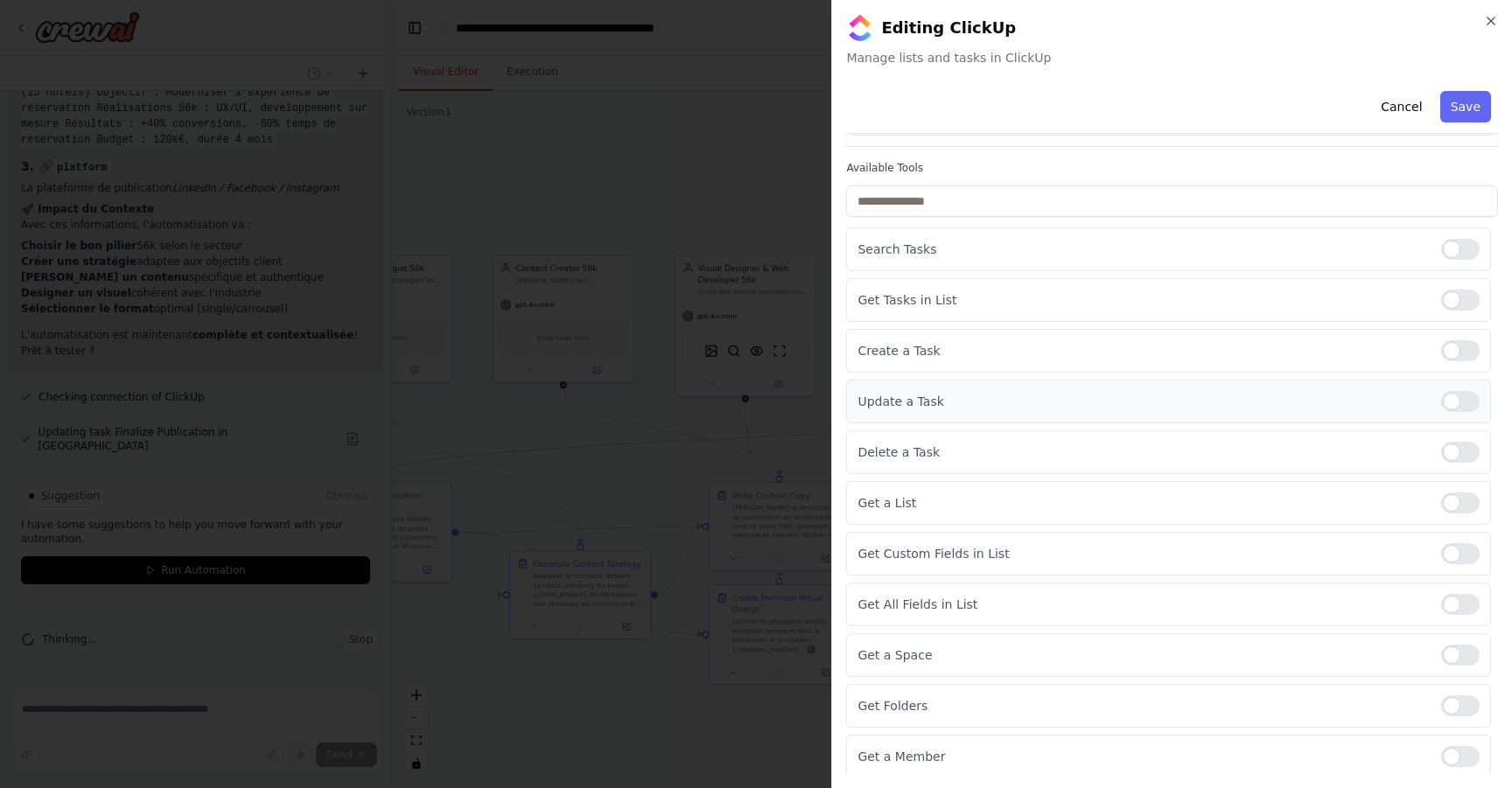
scroll to position [102, 0]
click at [1445, 652] on div at bounding box center [1460, 651] width 39 height 21
drag, startPoint x: 1444, startPoint y: 690, endPoint x: 1445, endPoint y: 699, distance: 9.1
click at [1445, 695] on div at bounding box center [1460, 701] width 39 height 21
click at [1447, 738] on div "Get a Member" at bounding box center [1169, 752] width 645 height 44
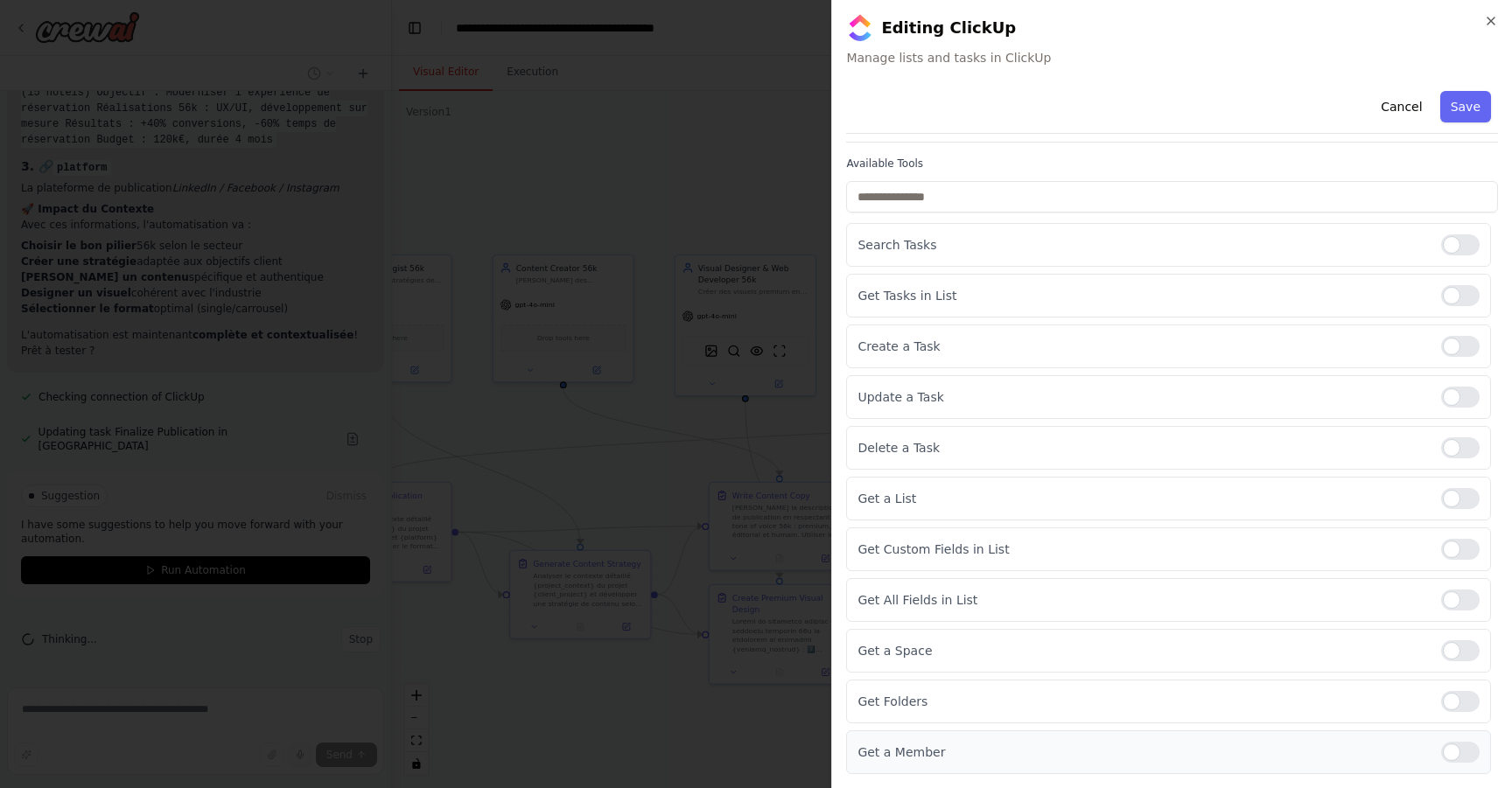
click at [1441, 758] on div at bounding box center [1460, 752] width 39 height 21
click at [1441, 397] on div at bounding box center [1460, 397] width 39 height 21
click at [1446, 453] on div at bounding box center [1460, 448] width 39 height 21
click at [1443, 253] on div at bounding box center [1460, 245] width 39 height 21
click at [1446, 446] on div at bounding box center [1460, 448] width 39 height 21
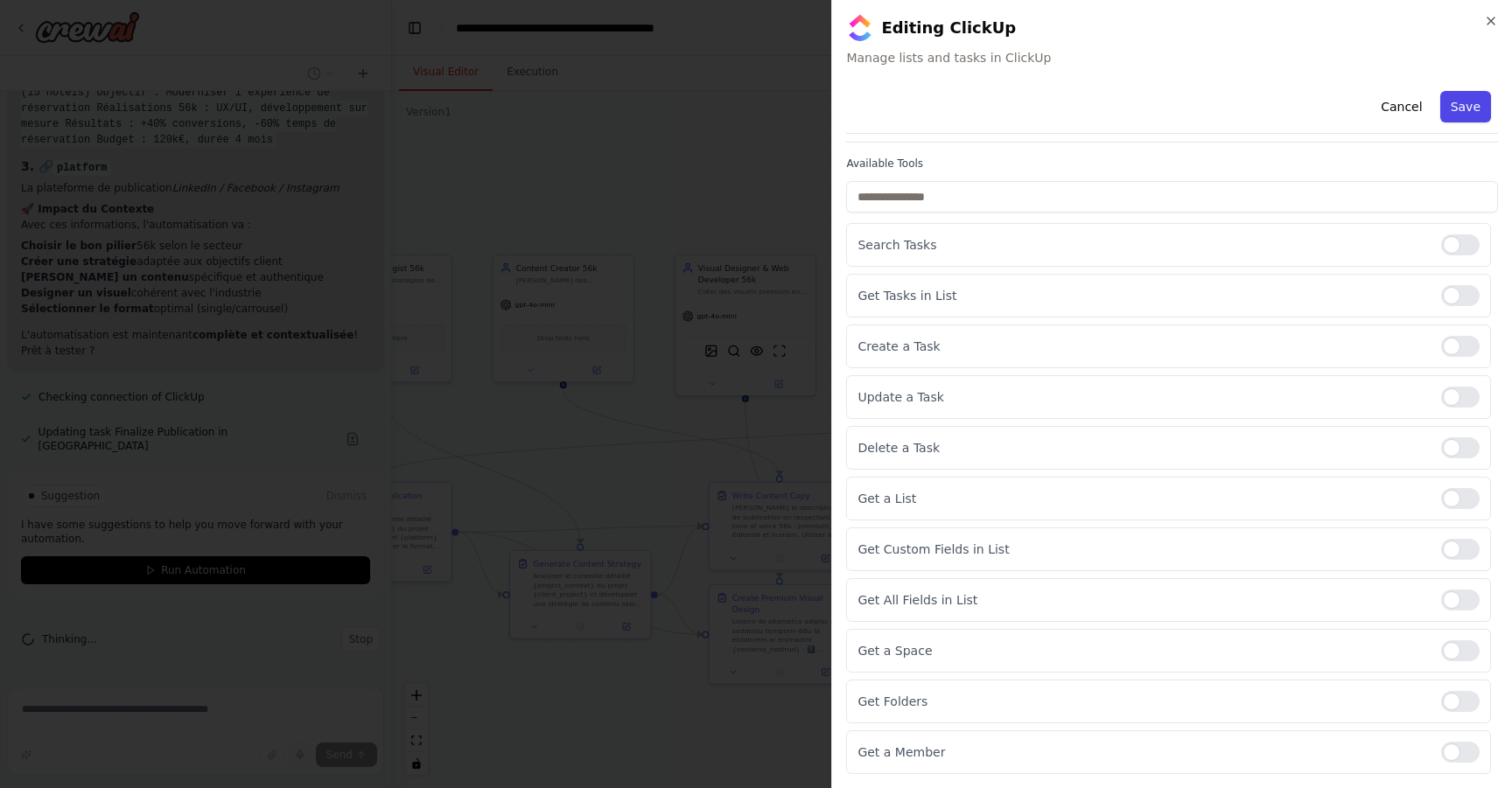
click at [1449, 111] on button "Save" at bounding box center [1465, 106] width 51 height 32
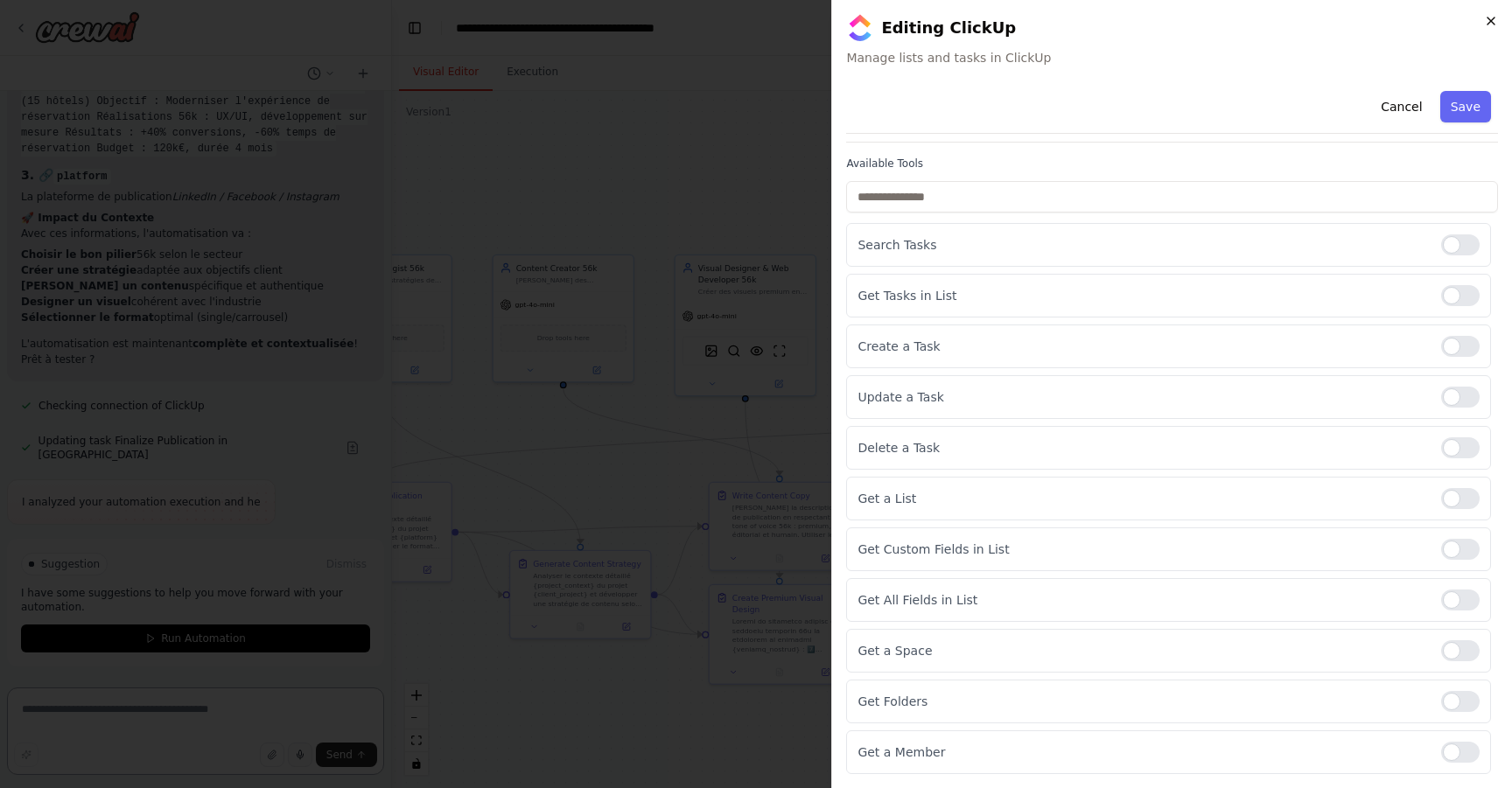
scroll to position [0, 0]
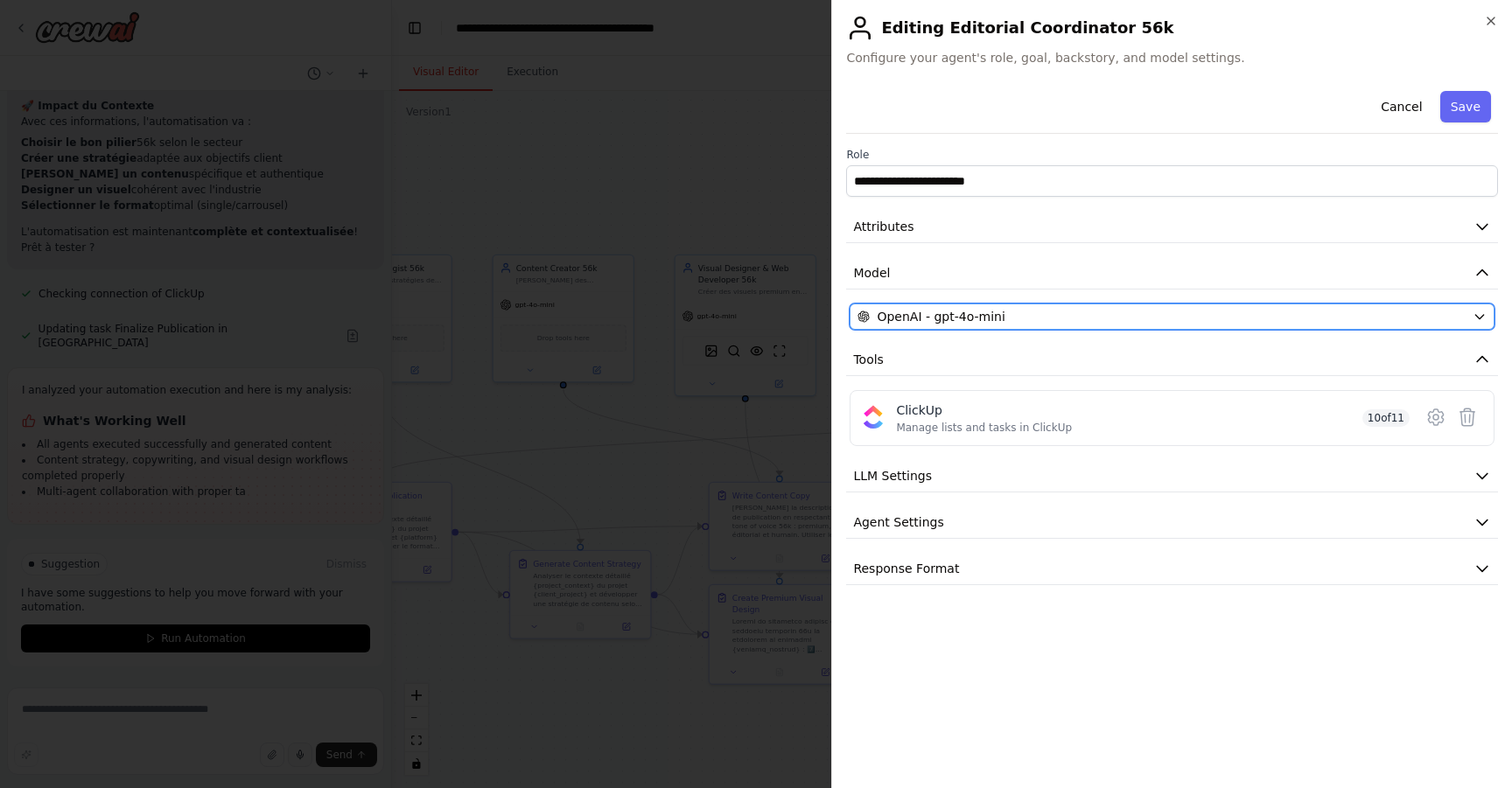
click at [1114, 321] on div "OpenAI - gpt-4o-mini" at bounding box center [1162, 316] width 608 height 18
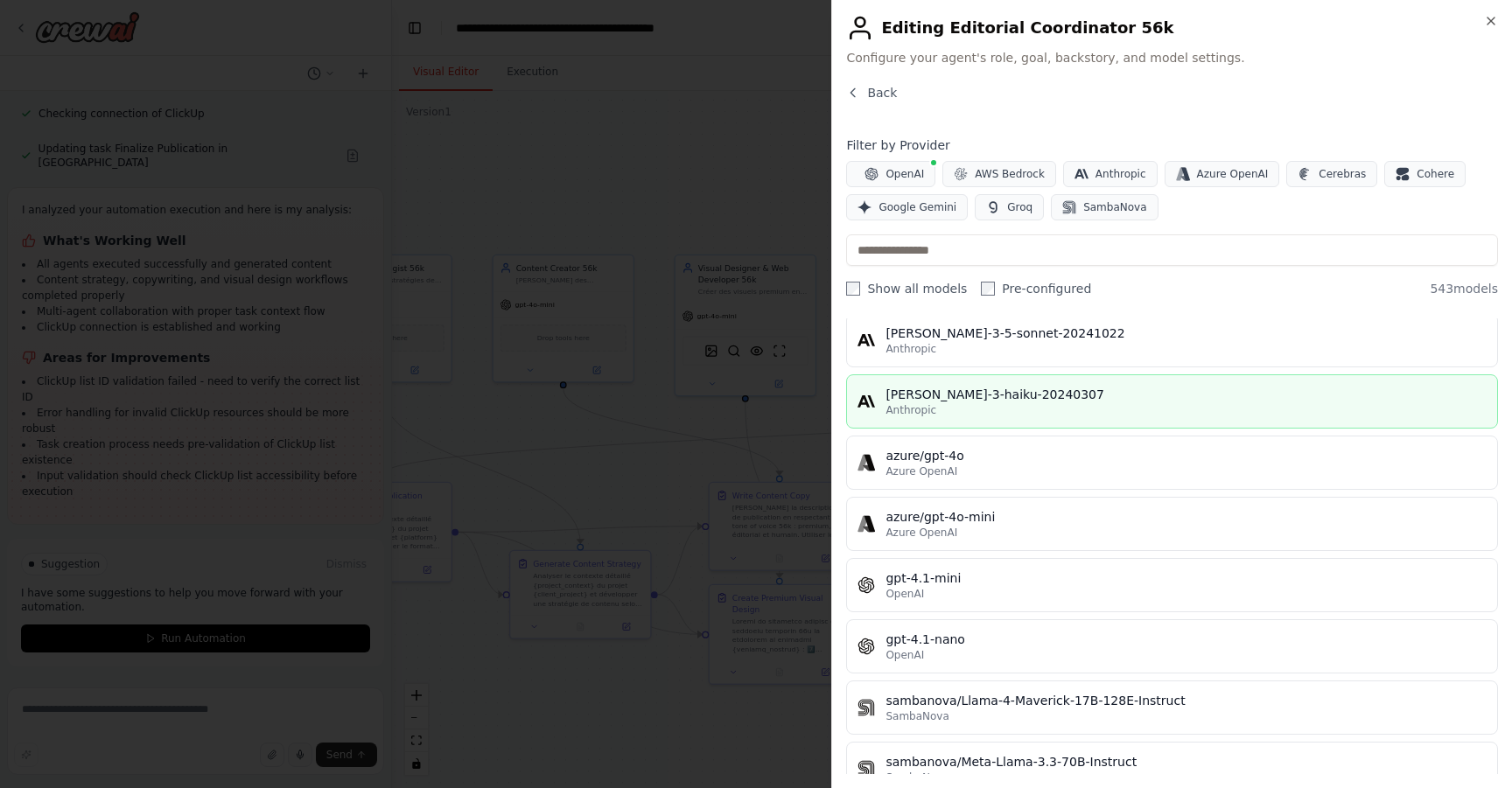
scroll to position [301, 0]
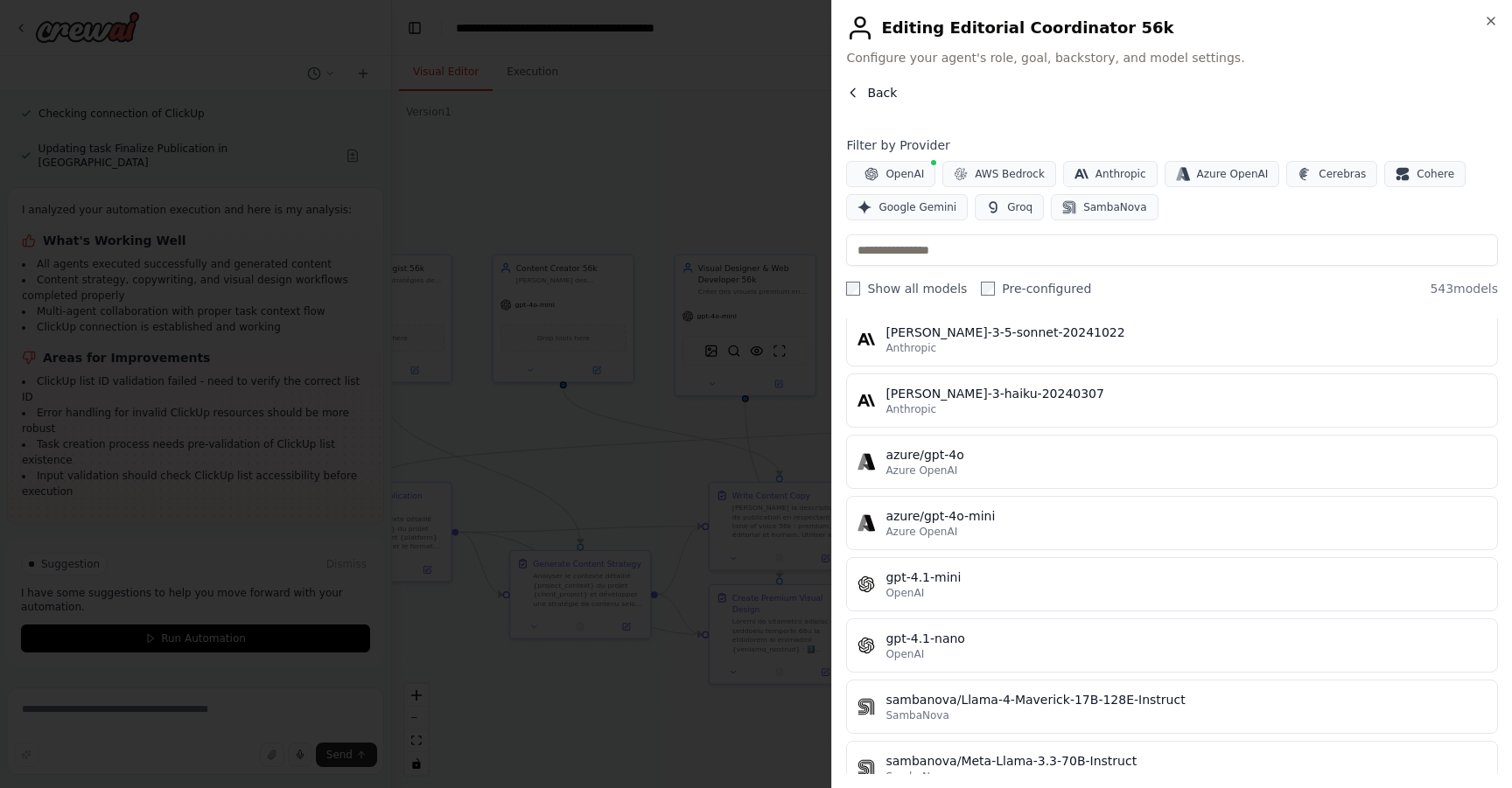
click at [860, 85] on button "Back" at bounding box center [871, 93] width 51 height 18
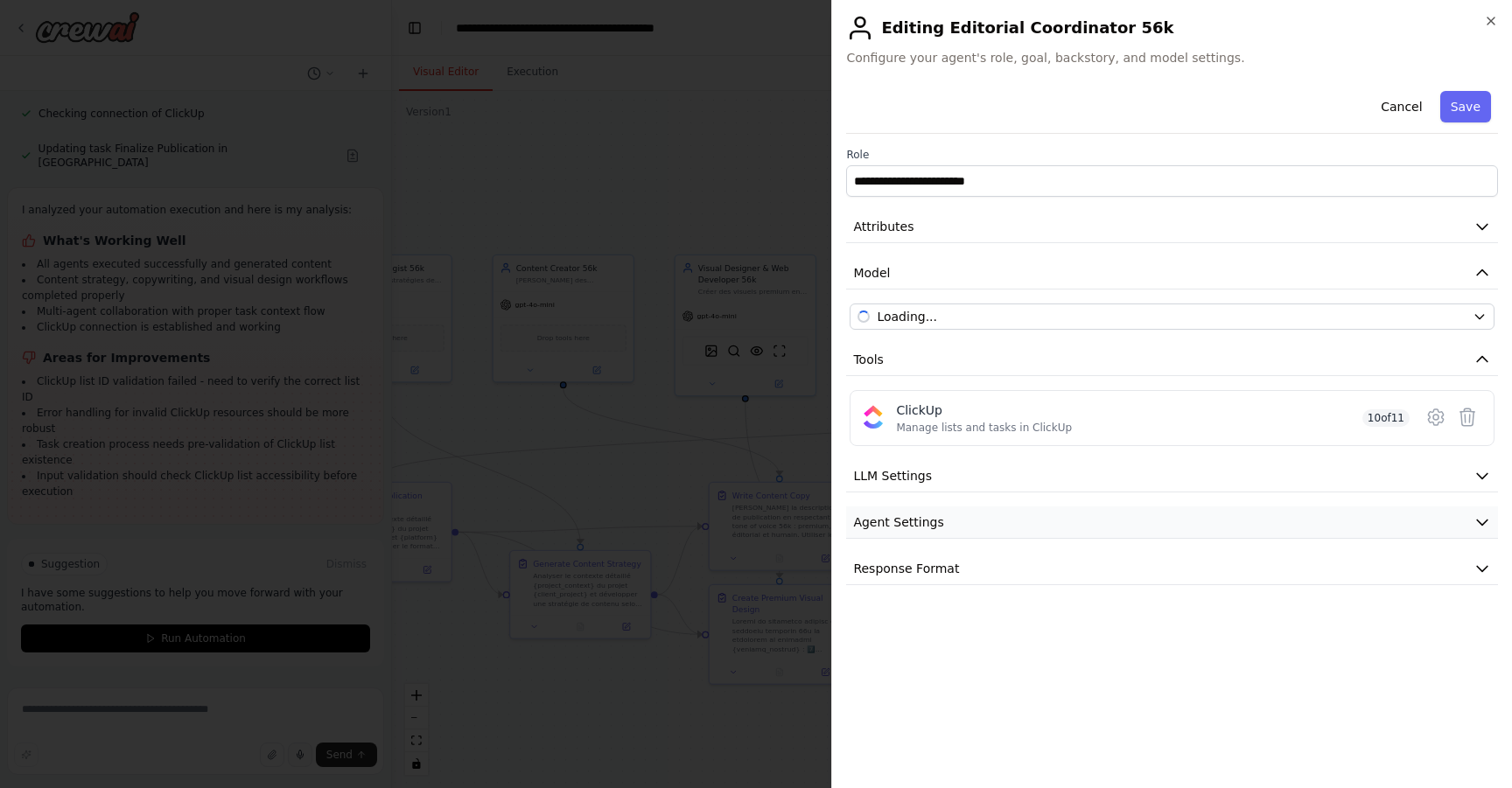
click at [971, 525] on button "Agent Settings" at bounding box center [1172, 522] width 652 height 33
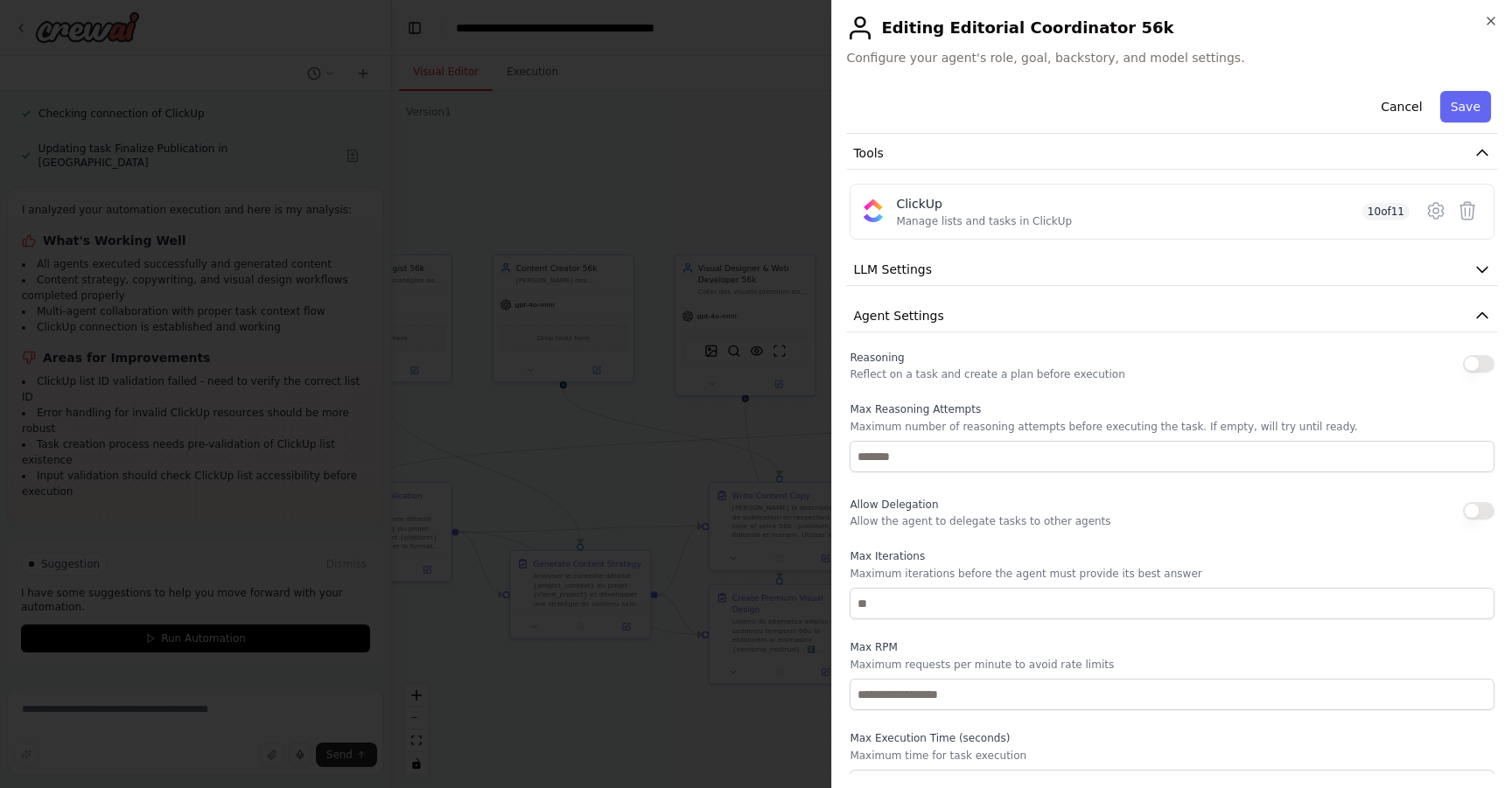
scroll to position [294, 0]
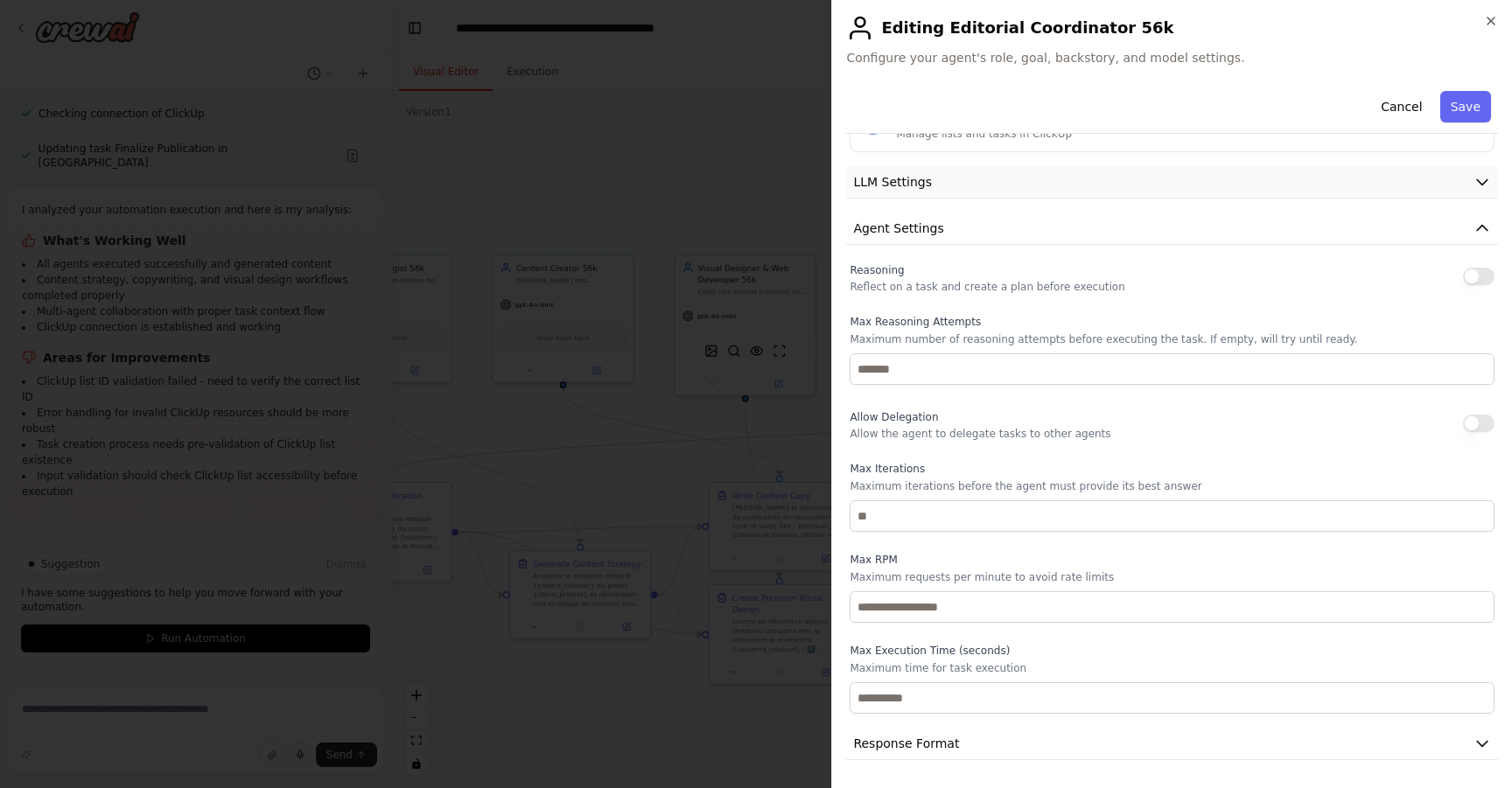
click at [960, 185] on button "LLM Settings" at bounding box center [1172, 182] width 652 height 33
click at [944, 742] on span "Response Format" at bounding box center [906, 744] width 106 height 18
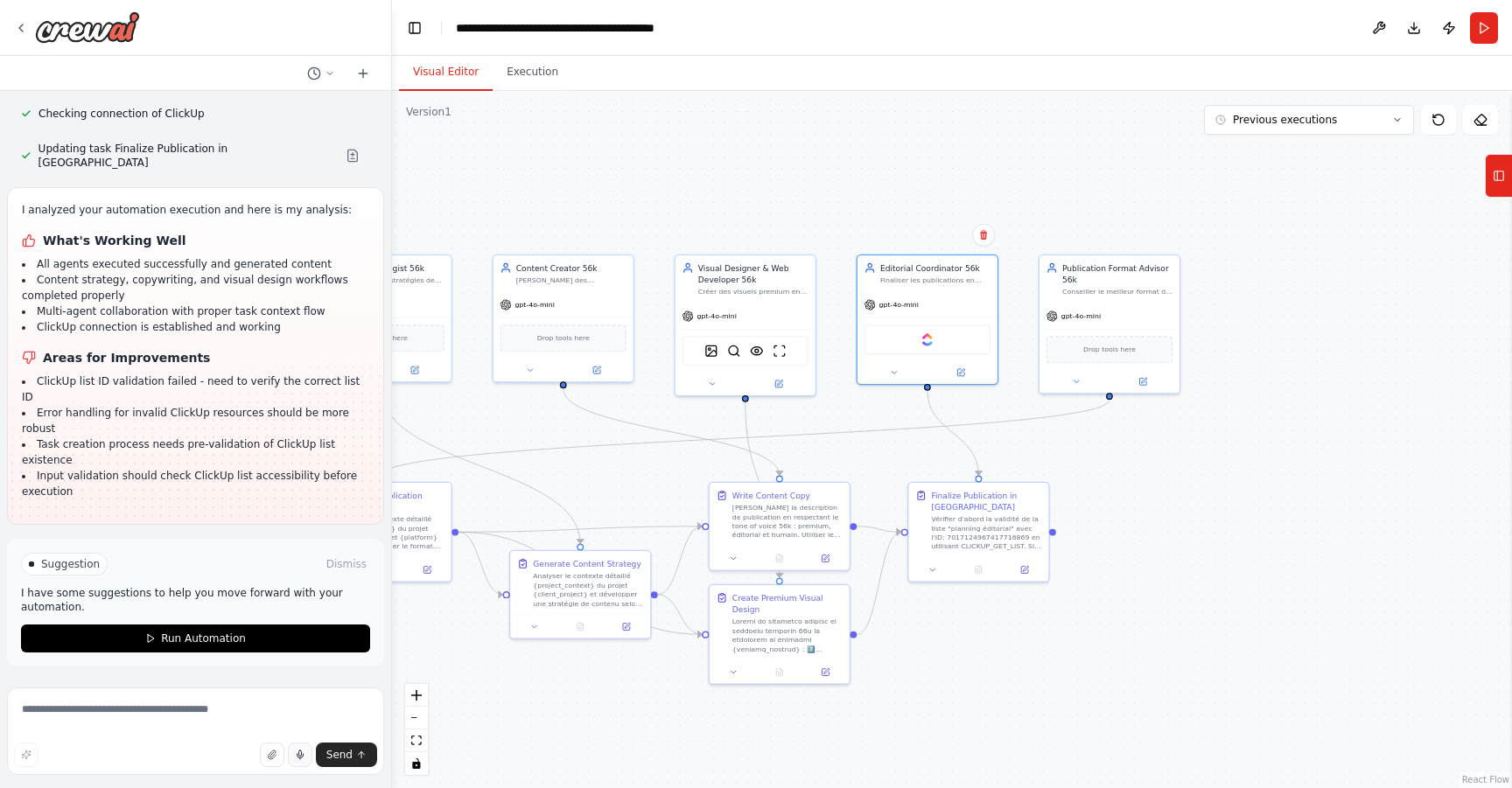
scroll to position [9370, 0]
click at [147, 695] on textarea at bounding box center [195, 731] width 377 height 88
click at [141, 720] on textarea at bounding box center [195, 731] width 377 height 88
type textarea "**********"
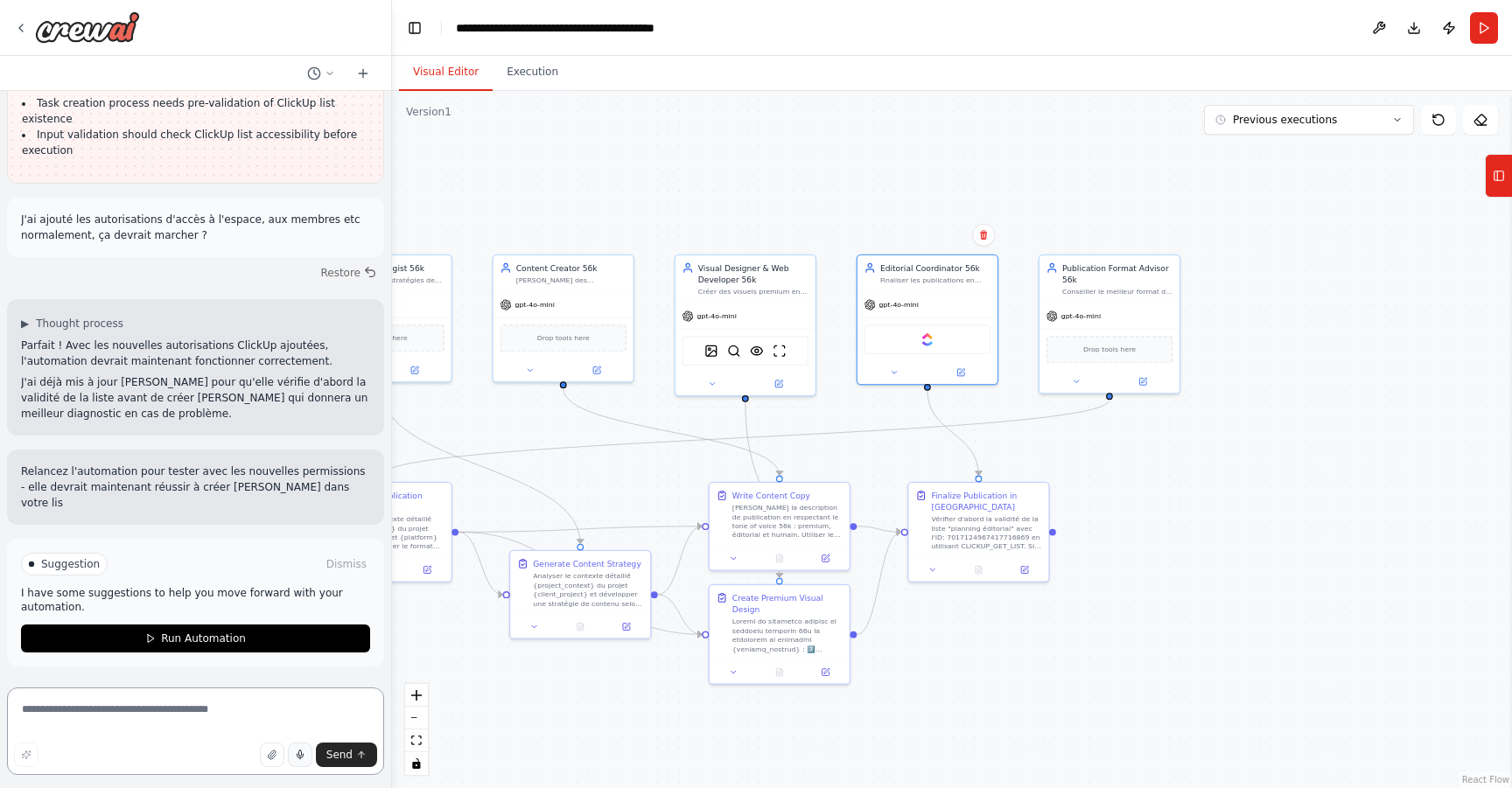
scroll to position [9712, 0]
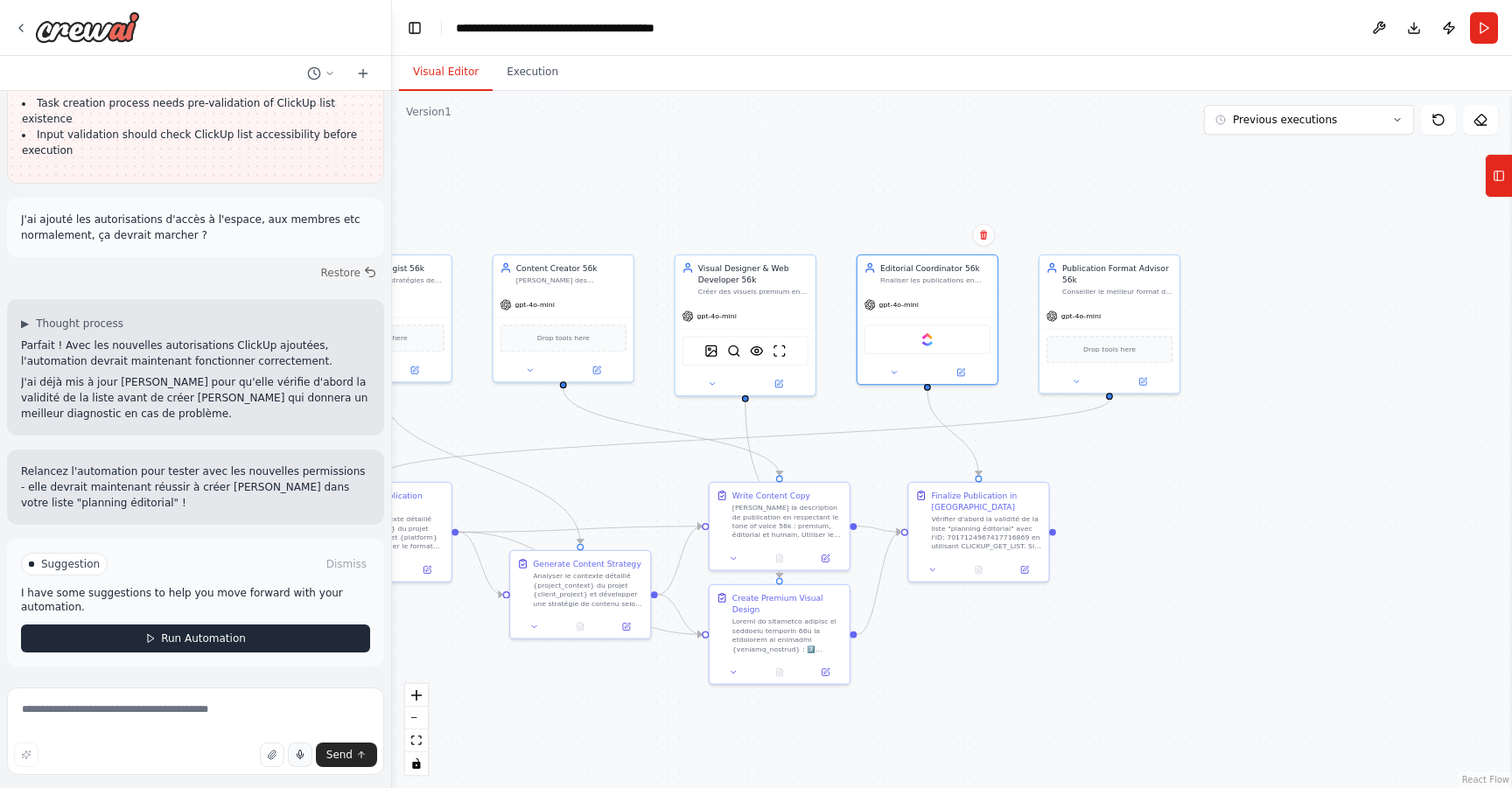
click at [207, 642] on span "Run Automation" at bounding box center [203, 639] width 85 height 14
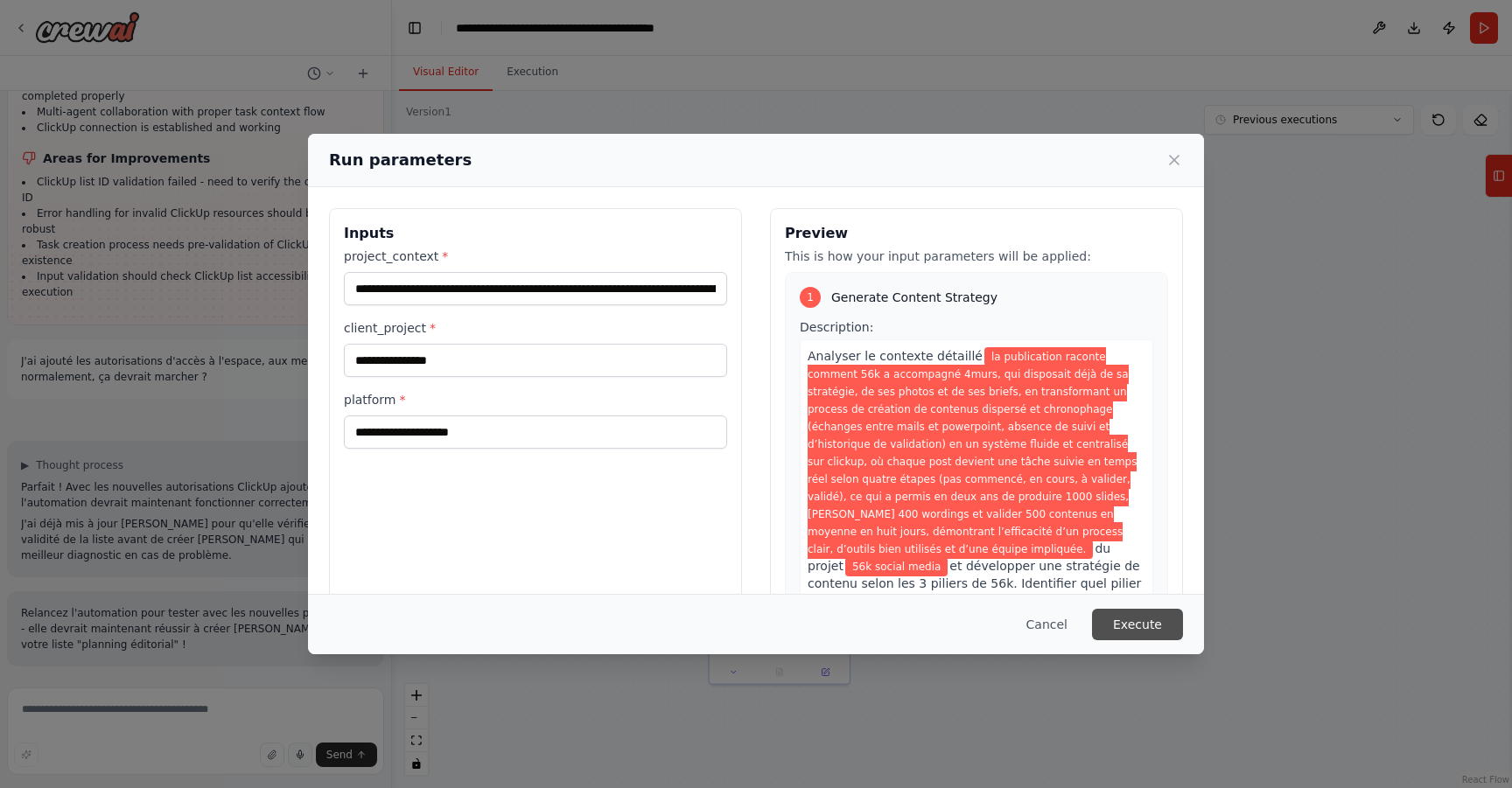
click at [1161, 627] on button "Execute" at bounding box center [1137, 625] width 91 height 32
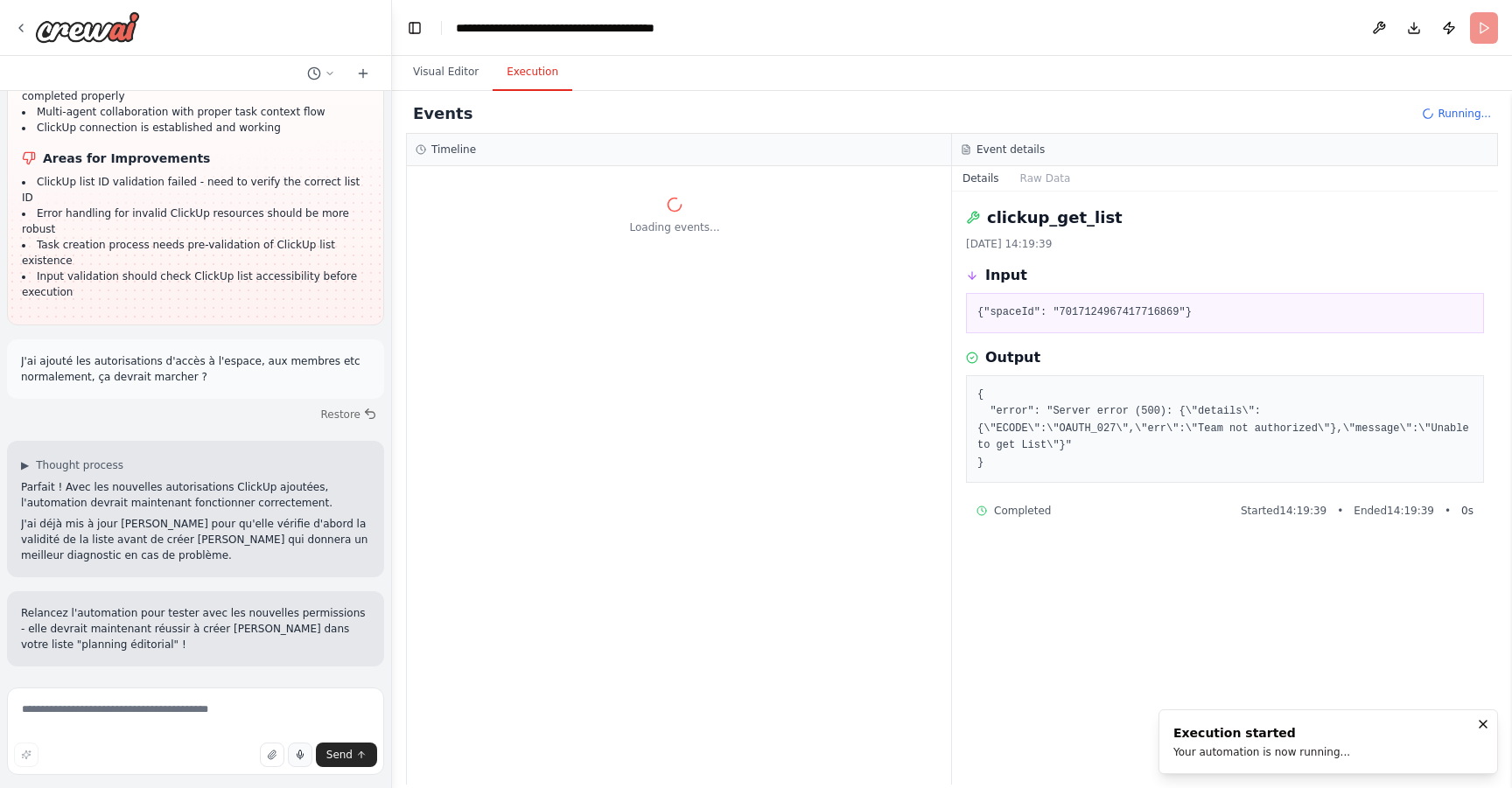
scroll to position [0, 0]
click at [519, 237] on div at bounding box center [679, 476] width 544 height 619
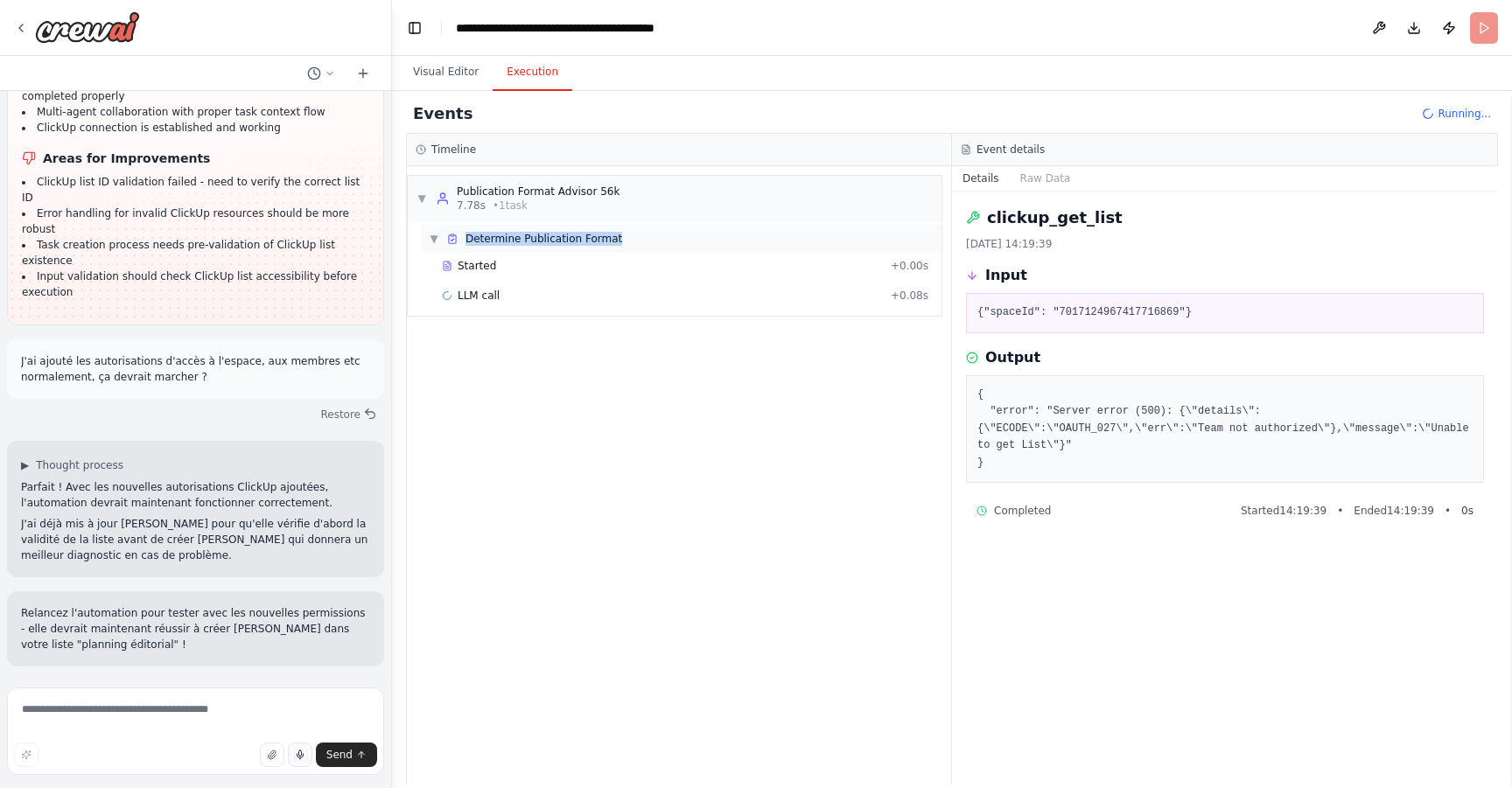
click at [649, 232] on div "▼ Determine Publication Format" at bounding box center [682, 239] width 520 height 28
click at [655, 240] on div "▶ Determine Publication Format" at bounding box center [682, 239] width 520 height 28
click at [650, 269] on div "Started" at bounding box center [663, 266] width 442 height 14
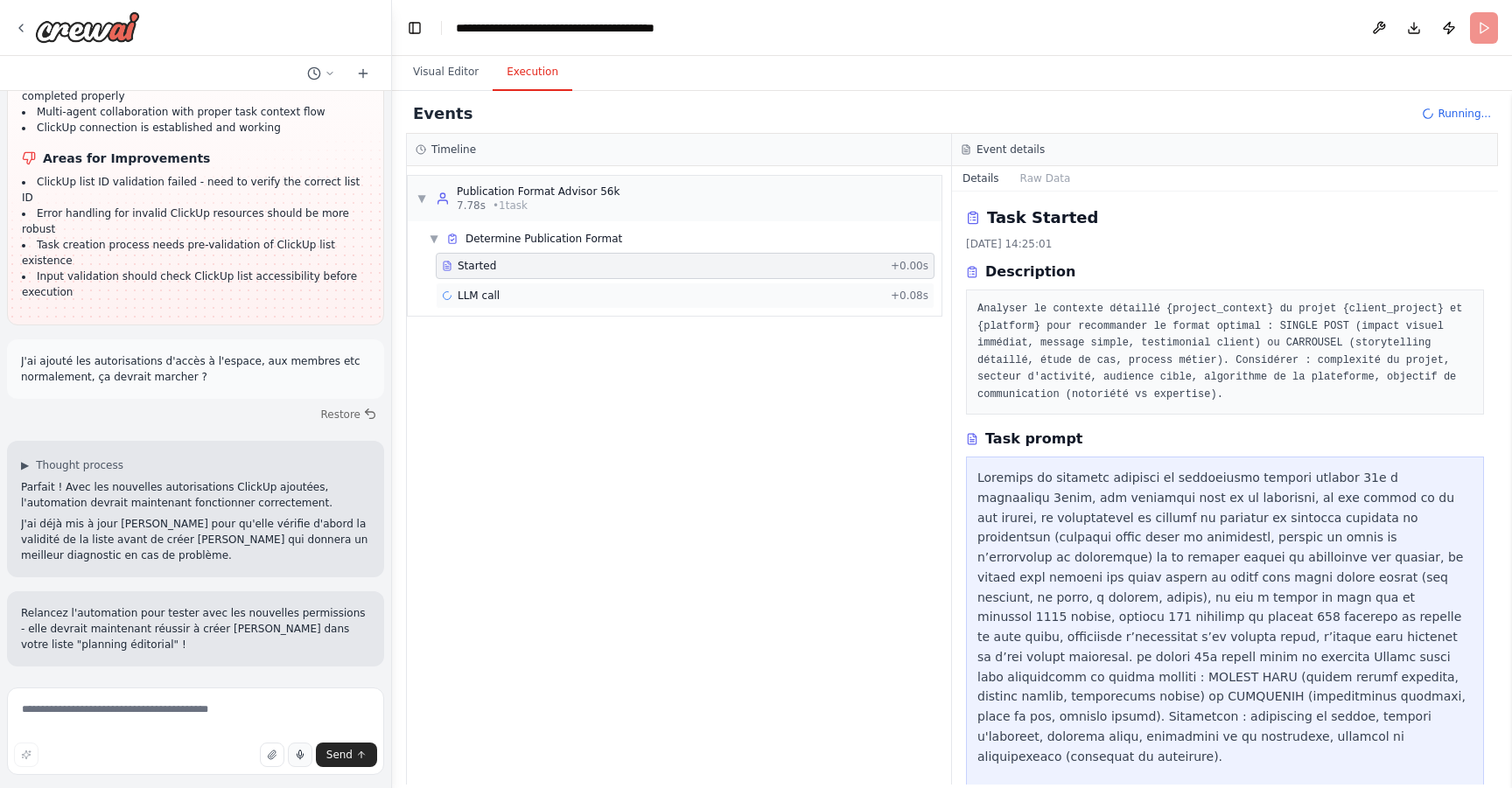
click at [666, 293] on div "LLM call + 0.08s" at bounding box center [685, 296] width 487 height 14
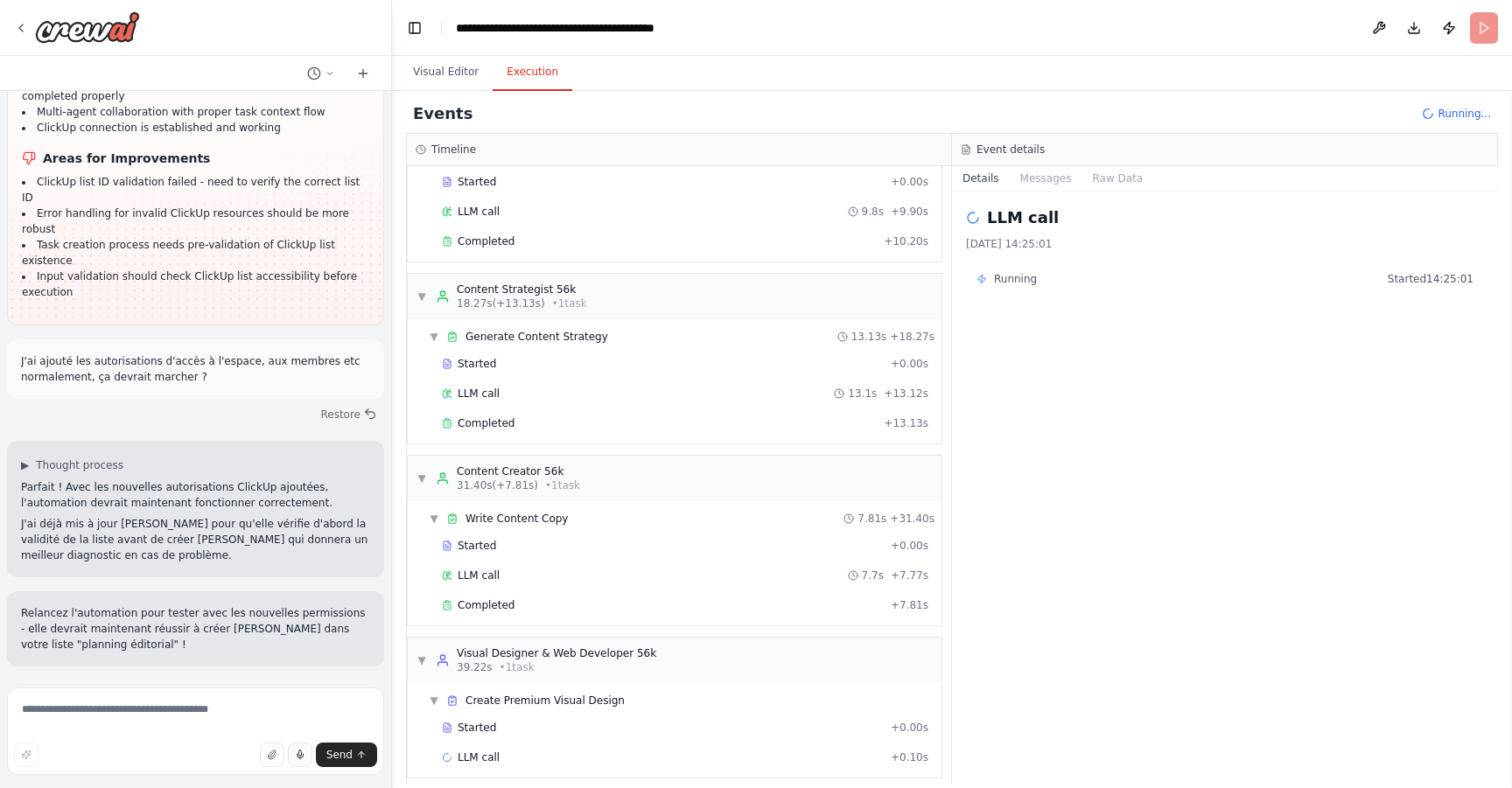
scroll to position [98, 0]
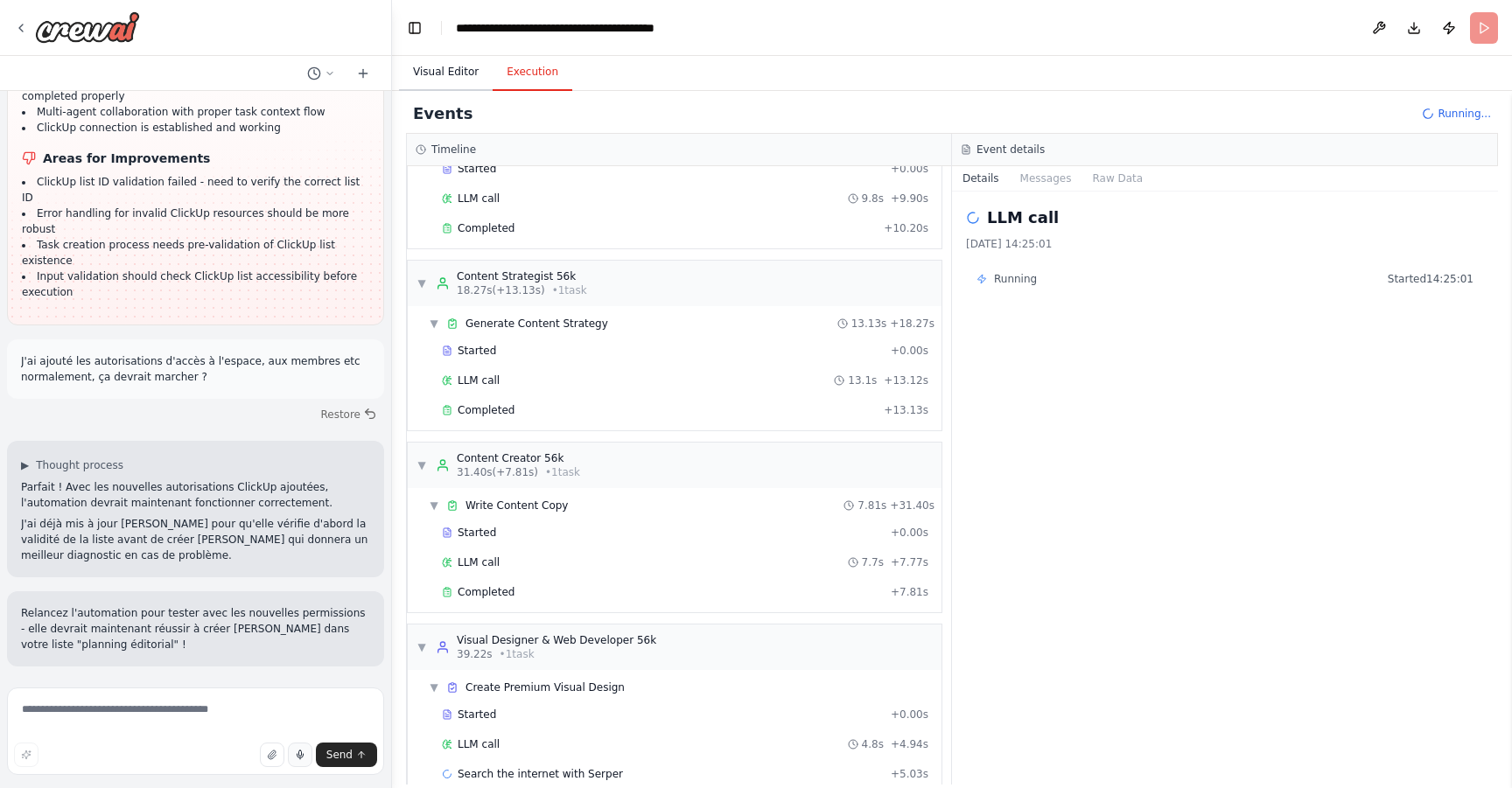
click at [453, 71] on button "Visual Editor" at bounding box center [446, 73] width 94 height 37
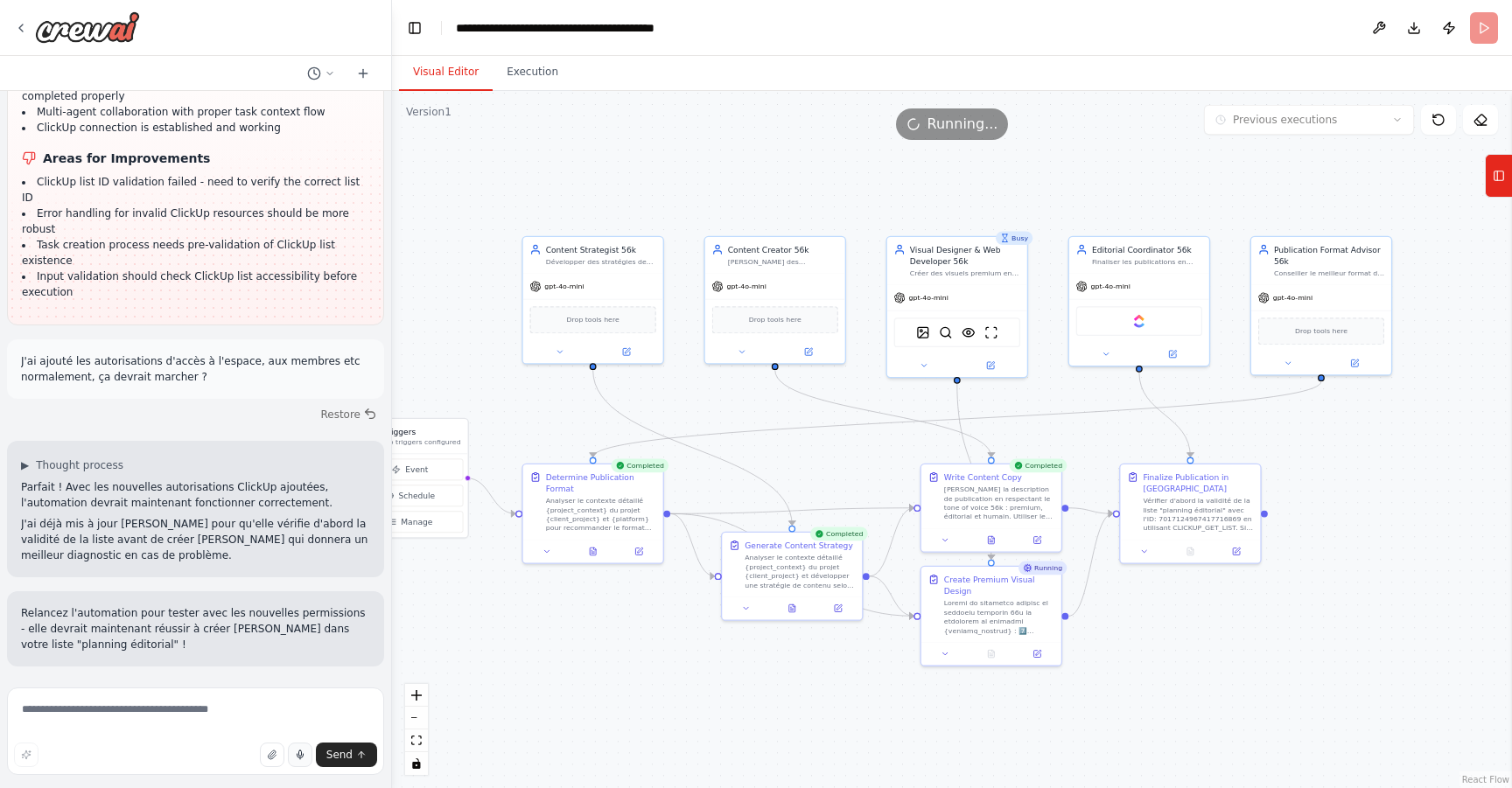
drag, startPoint x: 776, startPoint y: 189, endPoint x: 989, endPoint y: 170, distance: 213.8
click at [989, 170] on div ".deletable-edge-delete-btn { width: 20px; height: 20px; border: 0px solid #ffff…" at bounding box center [952, 439] width 1120 height 697
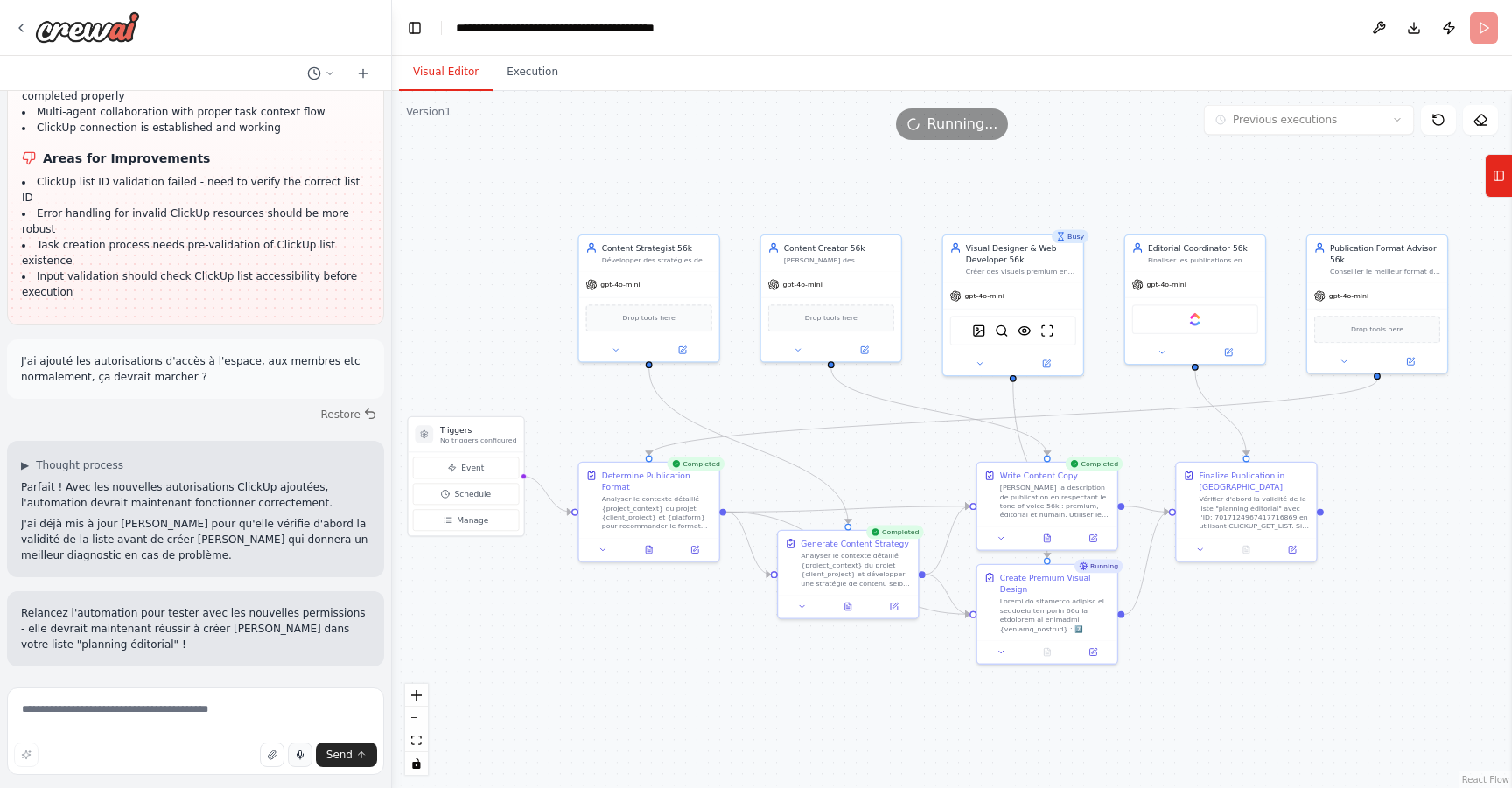
drag, startPoint x: 989, startPoint y: 170, endPoint x: 1044, endPoint y: 169, distance: 55.0
click at [1044, 169] on div ".deletable-edge-delete-btn { width: 20px; height: 20px; border: 0px solid #ffff…" at bounding box center [952, 439] width 1120 height 697
click at [530, 129] on div "Running..." at bounding box center [952, 124] width 1120 height 32
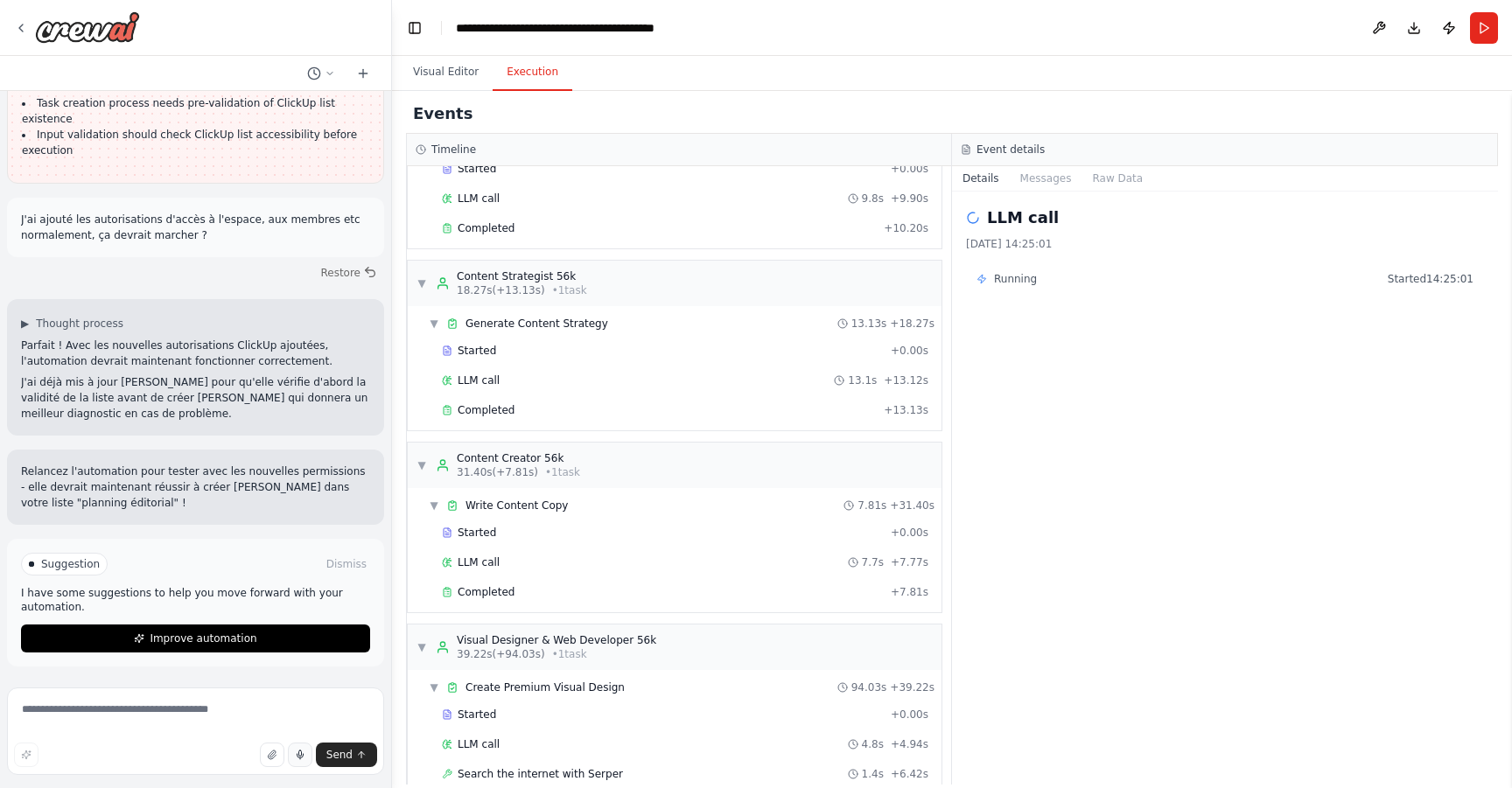
click at [522, 78] on button "Execution" at bounding box center [533, 73] width 80 height 37
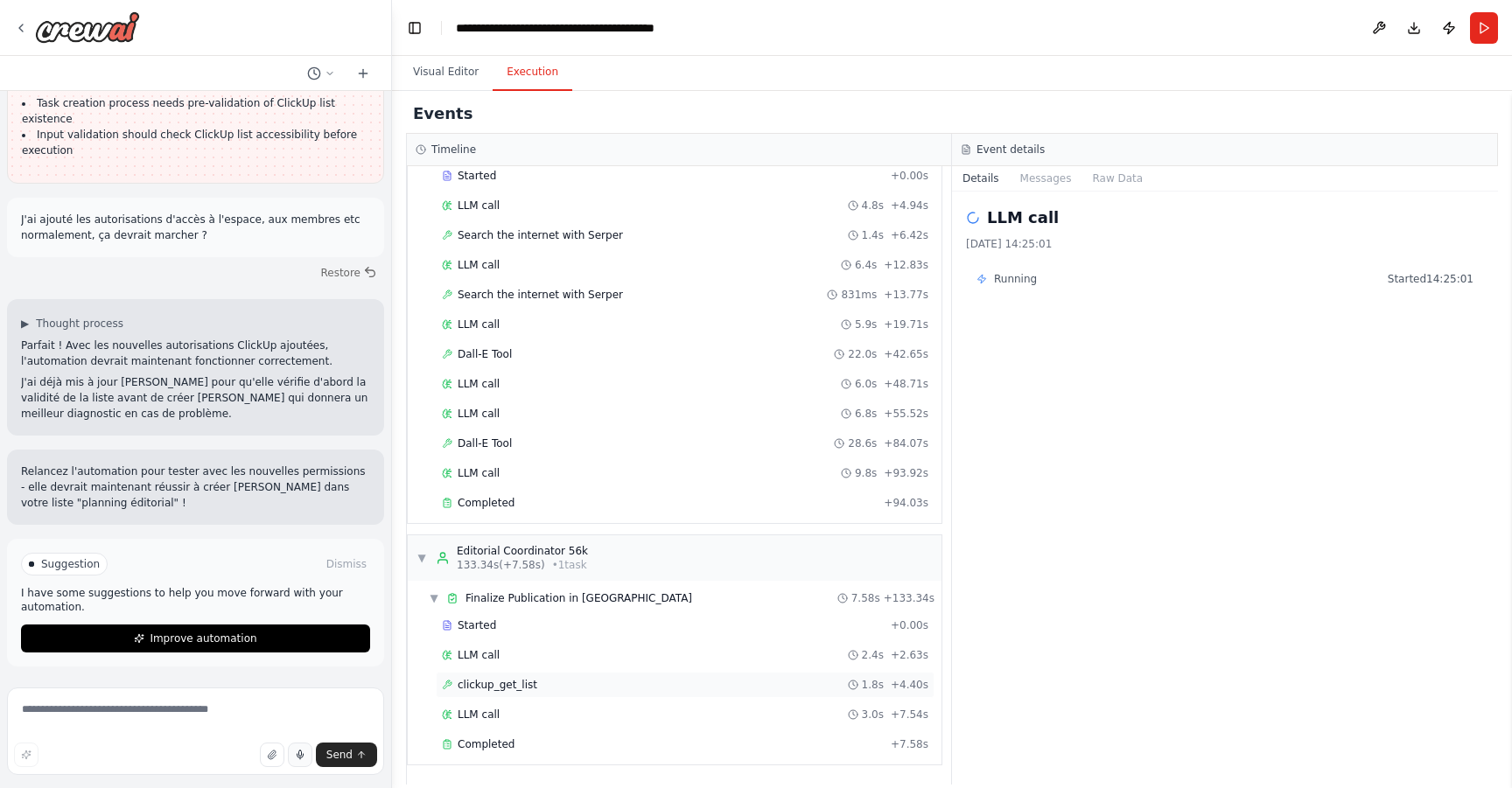
click at [540, 691] on div "clickup_get_list 1.8s + 4.40s" at bounding box center [685, 685] width 487 height 14
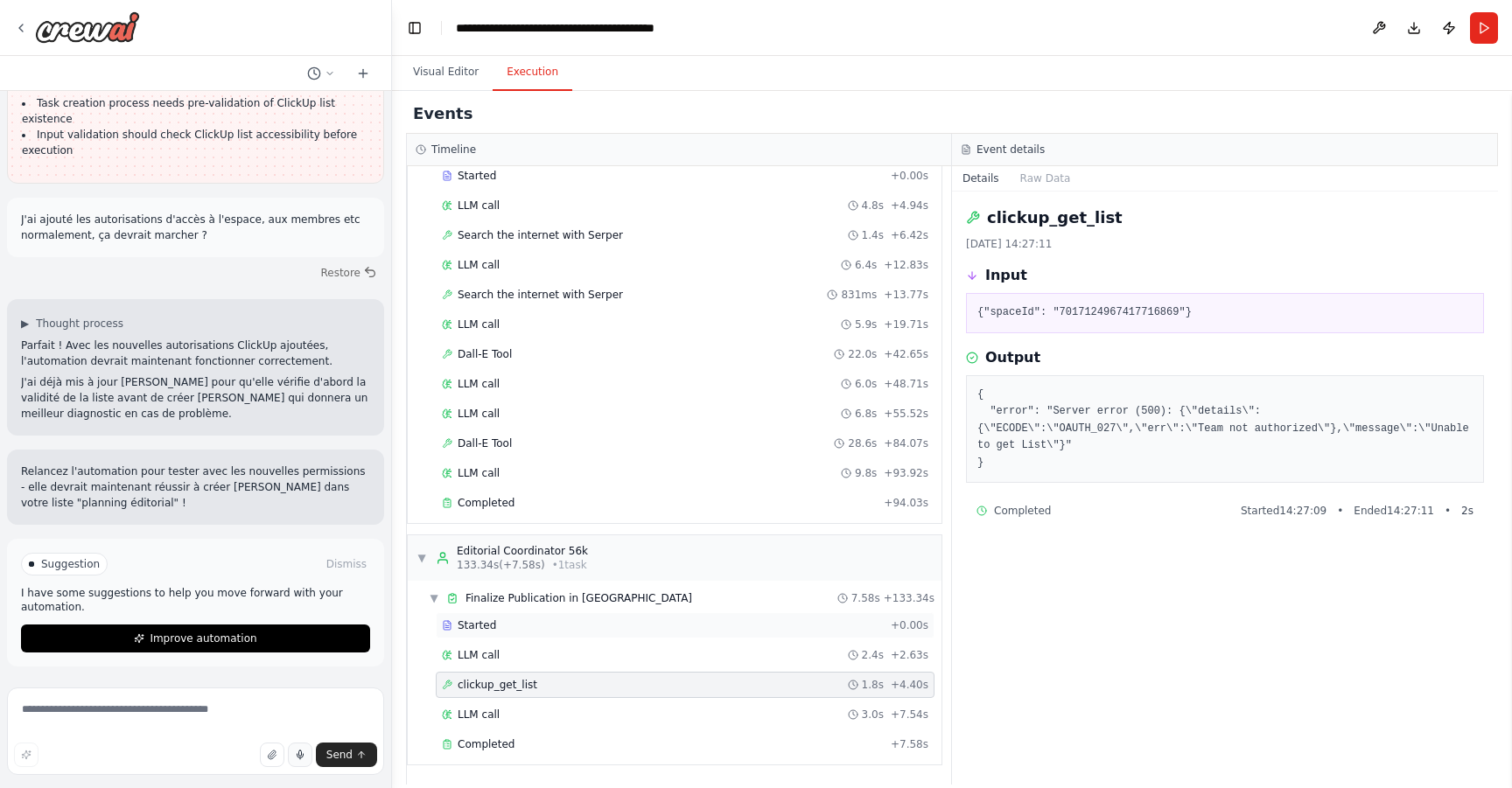
click at [570, 614] on div "Started + 0.00s" at bounding box center [685, 625] width 499 height 26
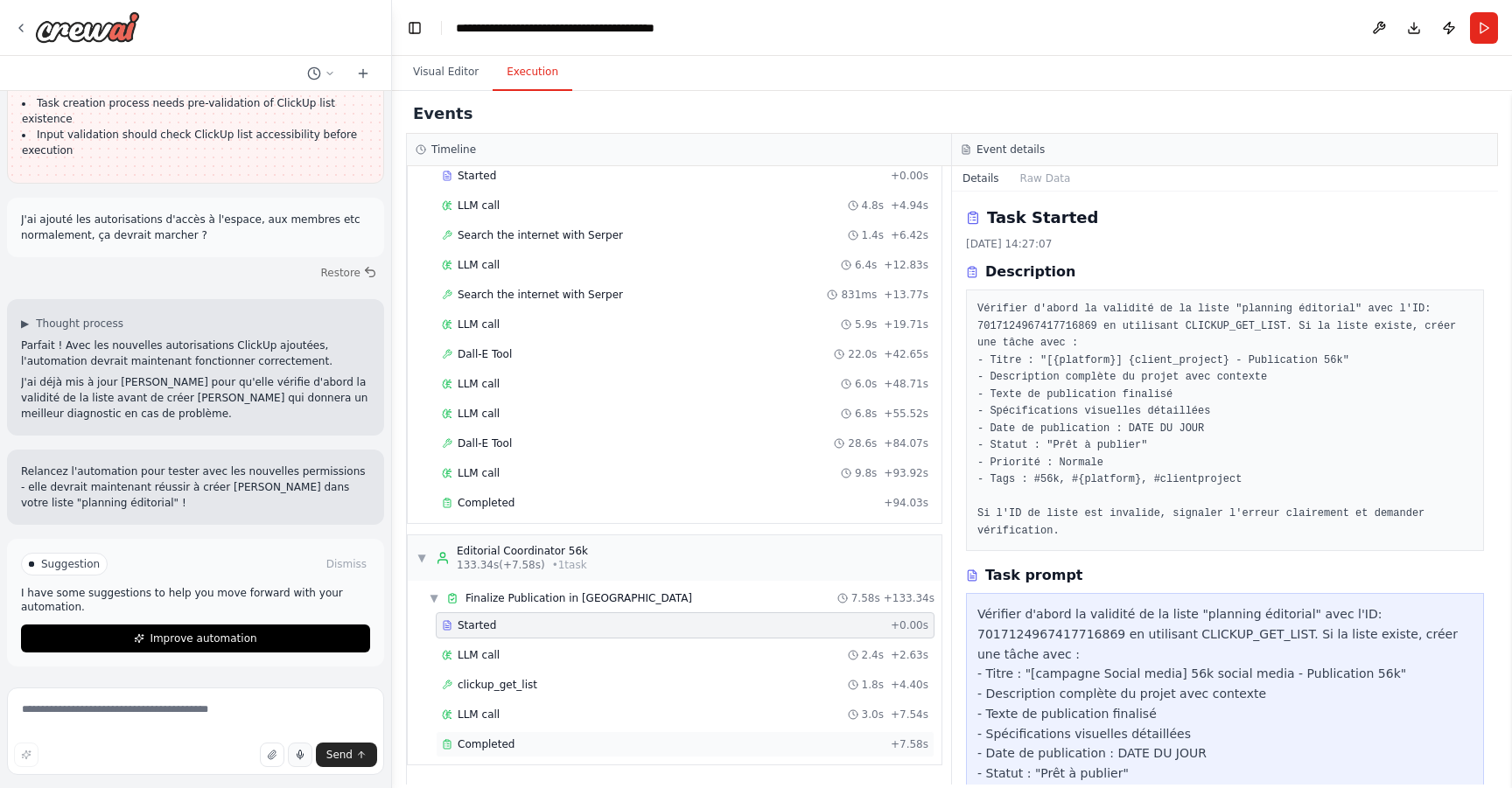
click at [519, 737] on div "Completed" at bounding box center [663, 744] width 442 height 14
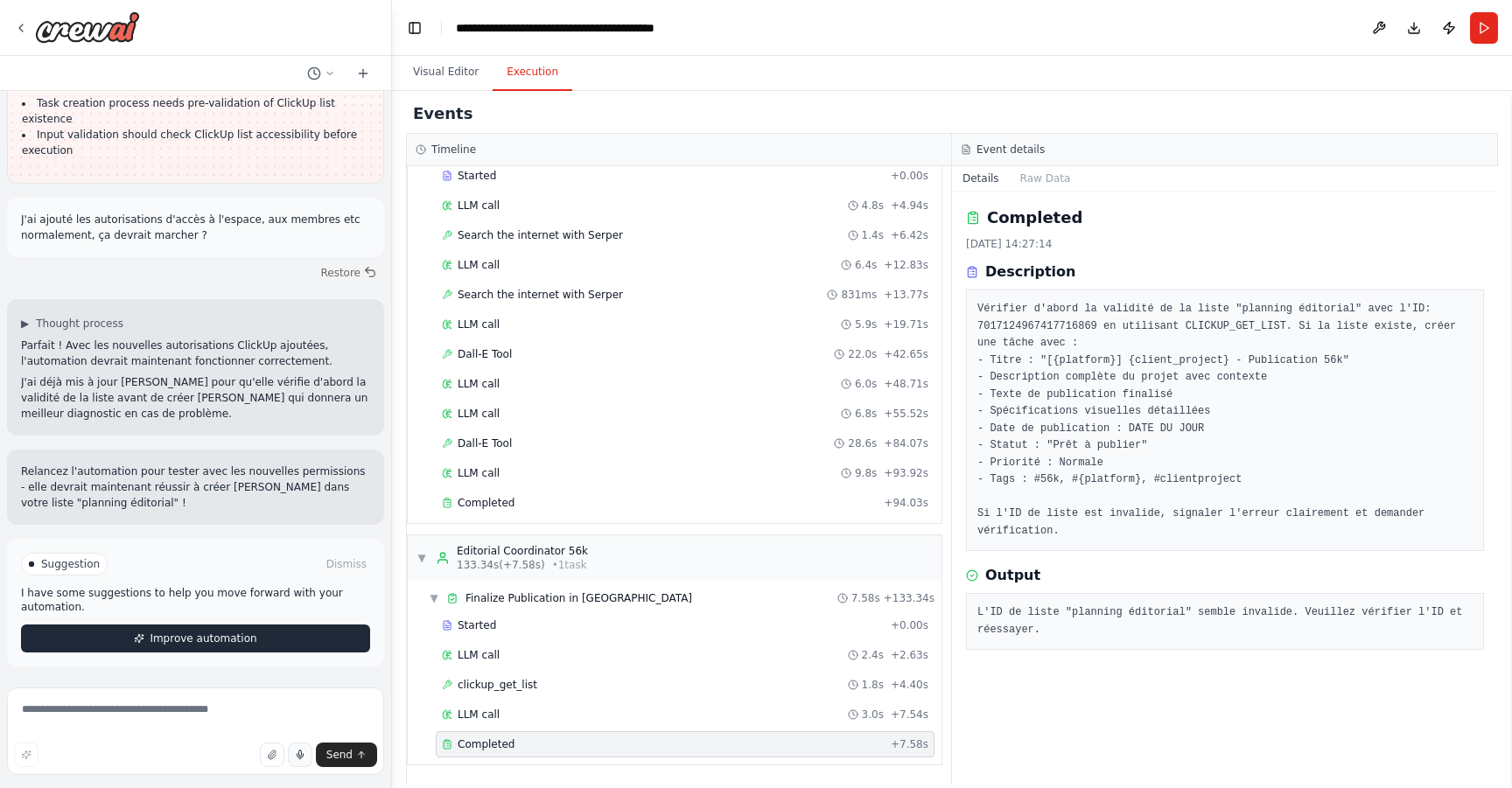
click at [288, 629] on button "Improve automation" at bounding box center [195, 639] width 349 height 28
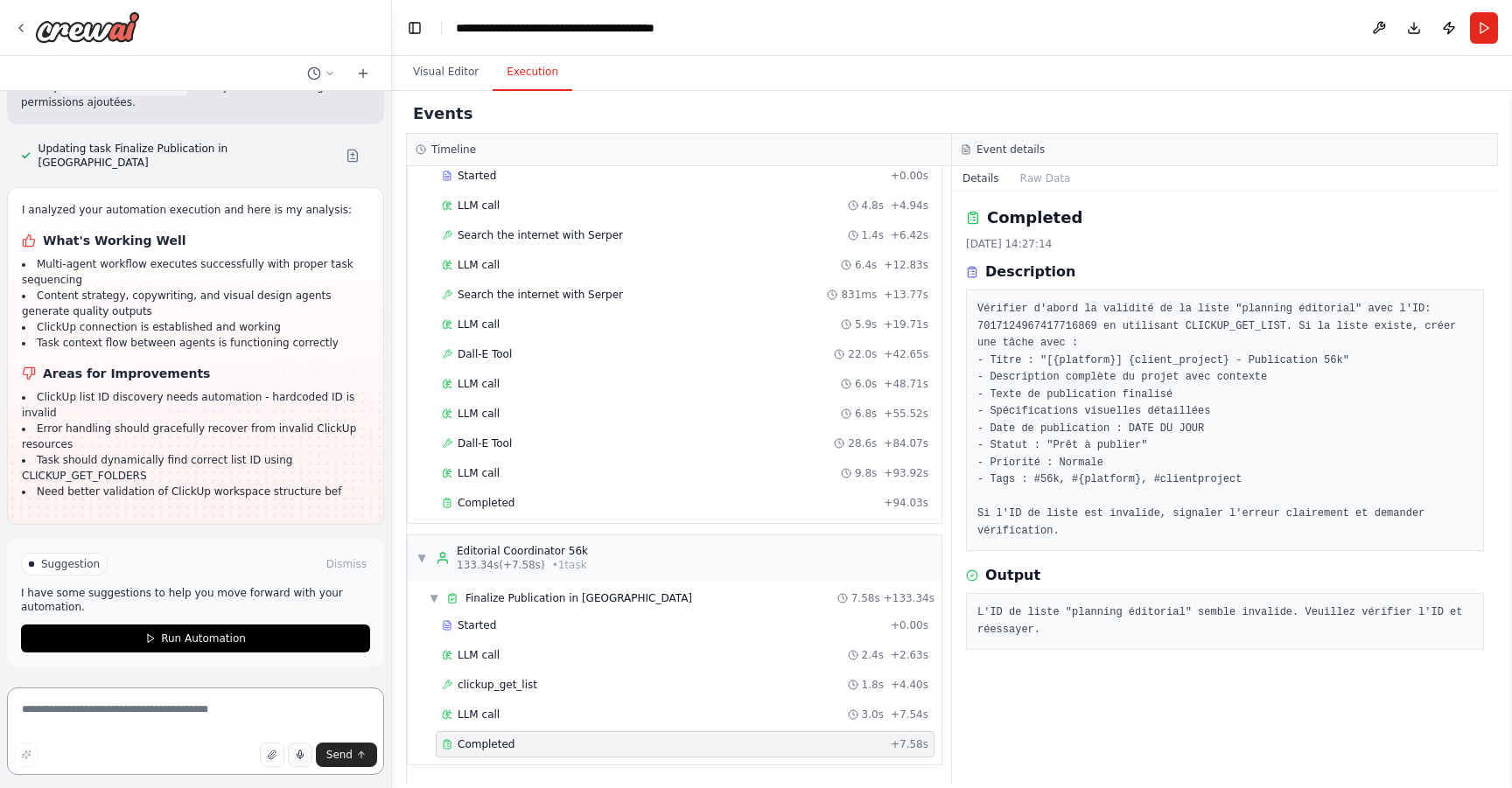
scroll to position [10239, 0]
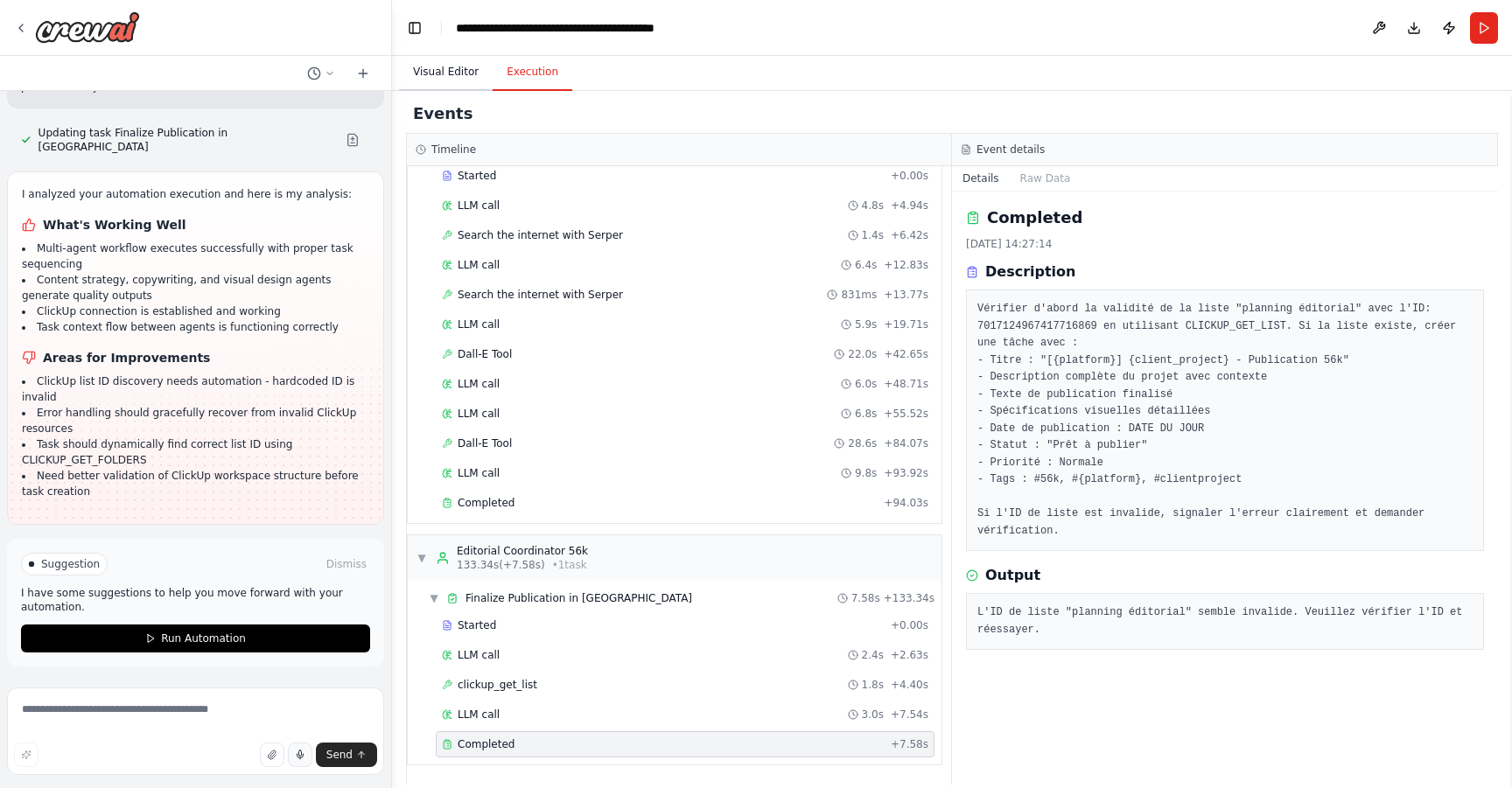
click at [446, 59] on button "Visual Editor" at bounding box center [446, 73] width 94 height 37
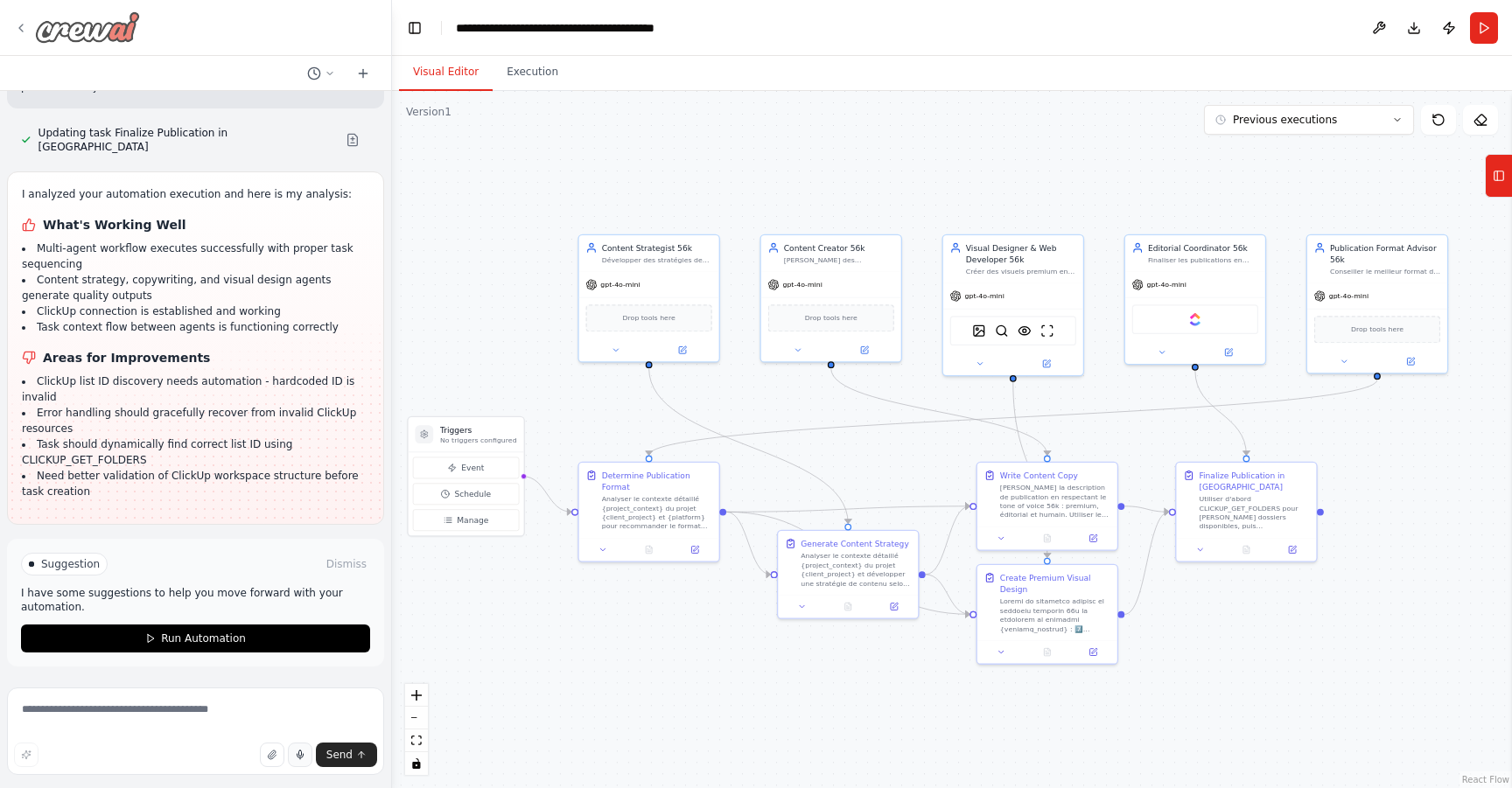
click at [18, 23] on icon at bounding box center [21, 28] width 14 height 14
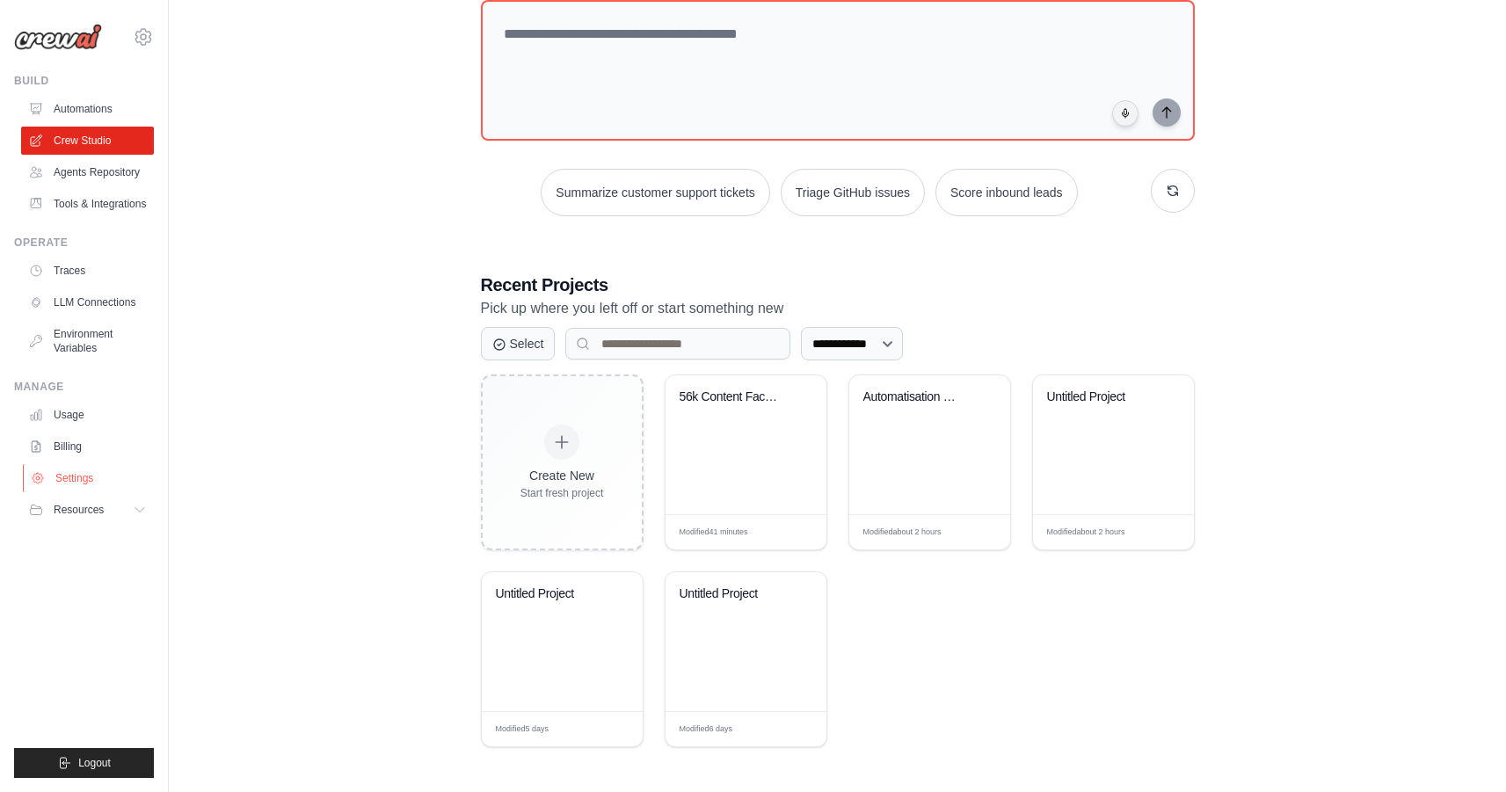
click at [70, 490] on link "Settings" at bounding box center [89, 478] width 133 height 28
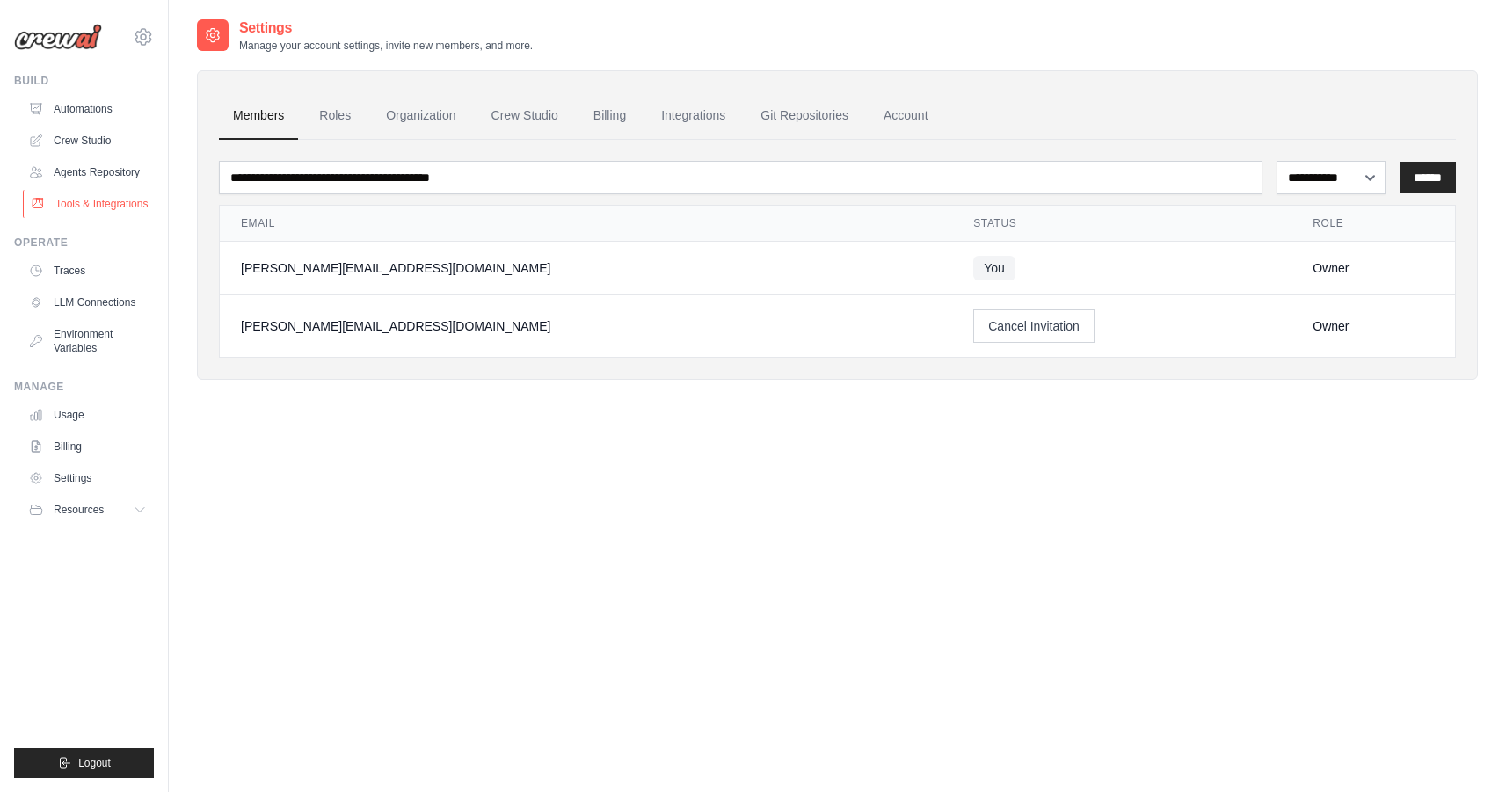
click at [97, 218] on link "Tools & Integrations" at bounding box center [89, 204] width 133 height 28
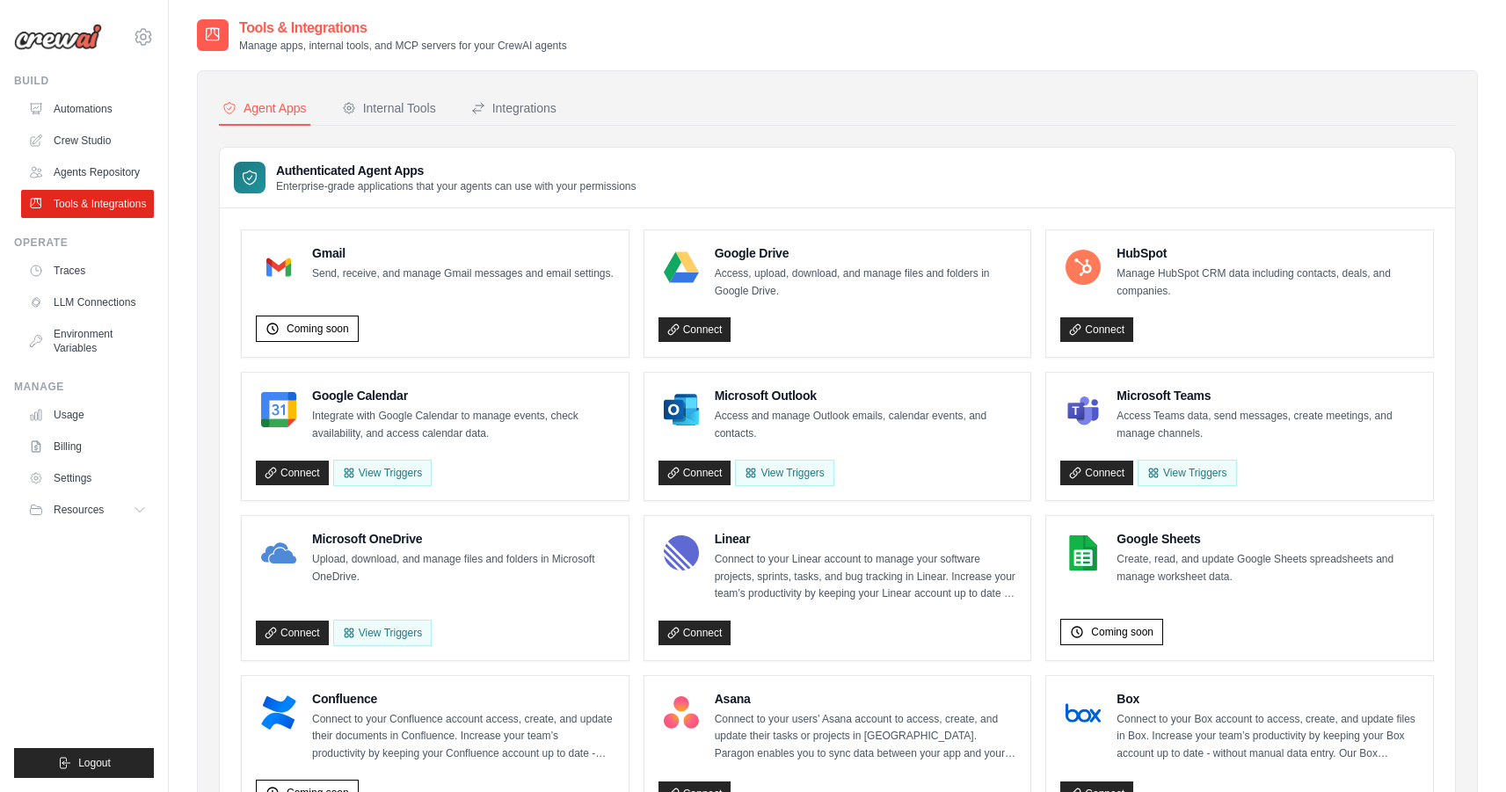
scroll to position [37, 0]
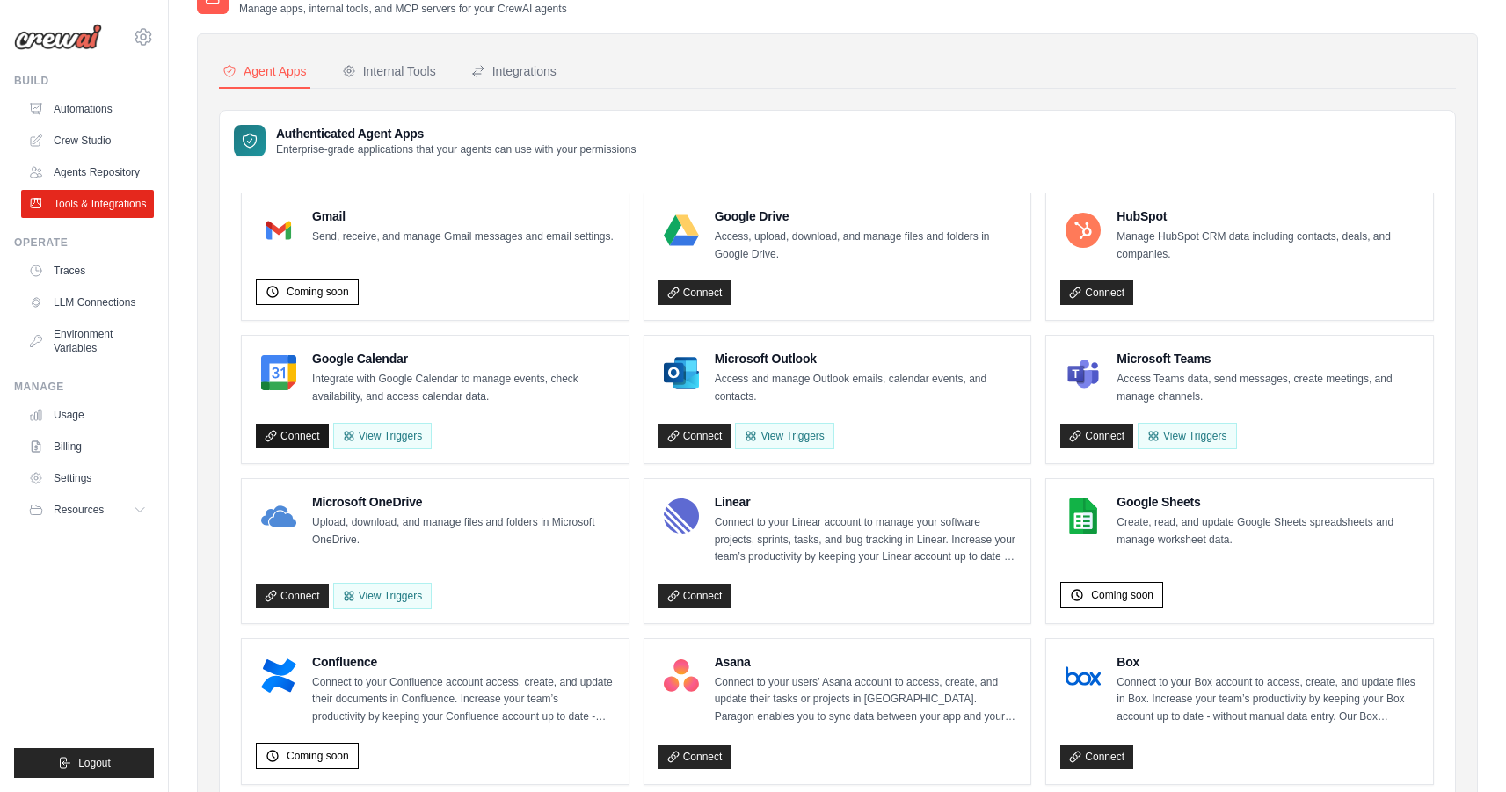
click at [302, 433] on link "Connect" at bounding box center [292, 436] width 73 height 25
click at [439, 433] on button "View Triggers" at bounding box center [396, 435] width 98 height 26
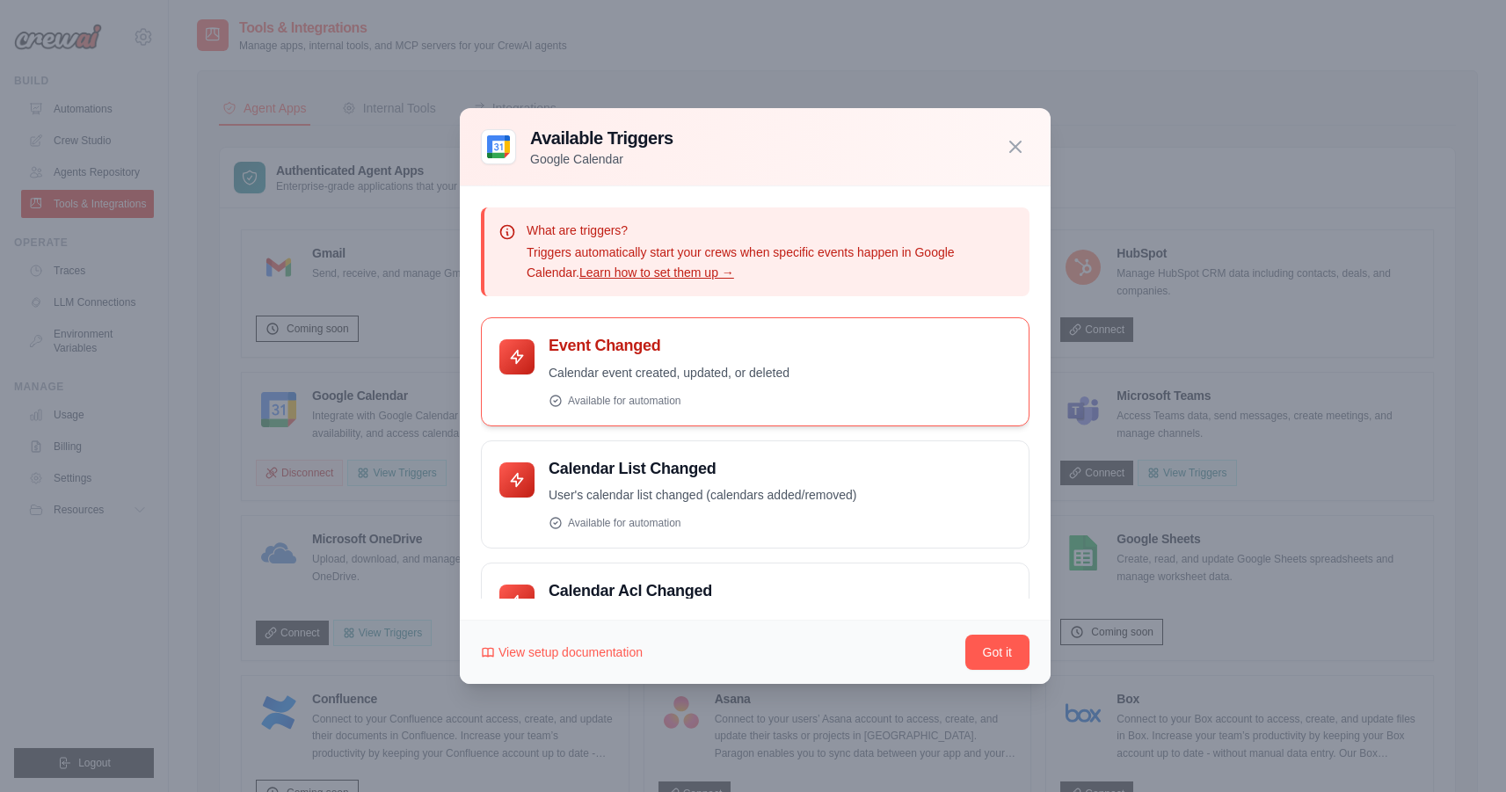
click at [615, 356] on div "Event Changed Calendar event created, updated, or deleted Available for automat…" at bounding box center [780, 371] width 462 height 71
click at [557, 367] on p "Calendar event created, updated, or deleted" at bounding box center [780, 373] width 462 height 20
click at [522, 360] on icon at bounding box center [517, 357] width 18 height 18
click at [1012, 143] on icon "button" at bounding box center [1015, 146] width 11 height 11
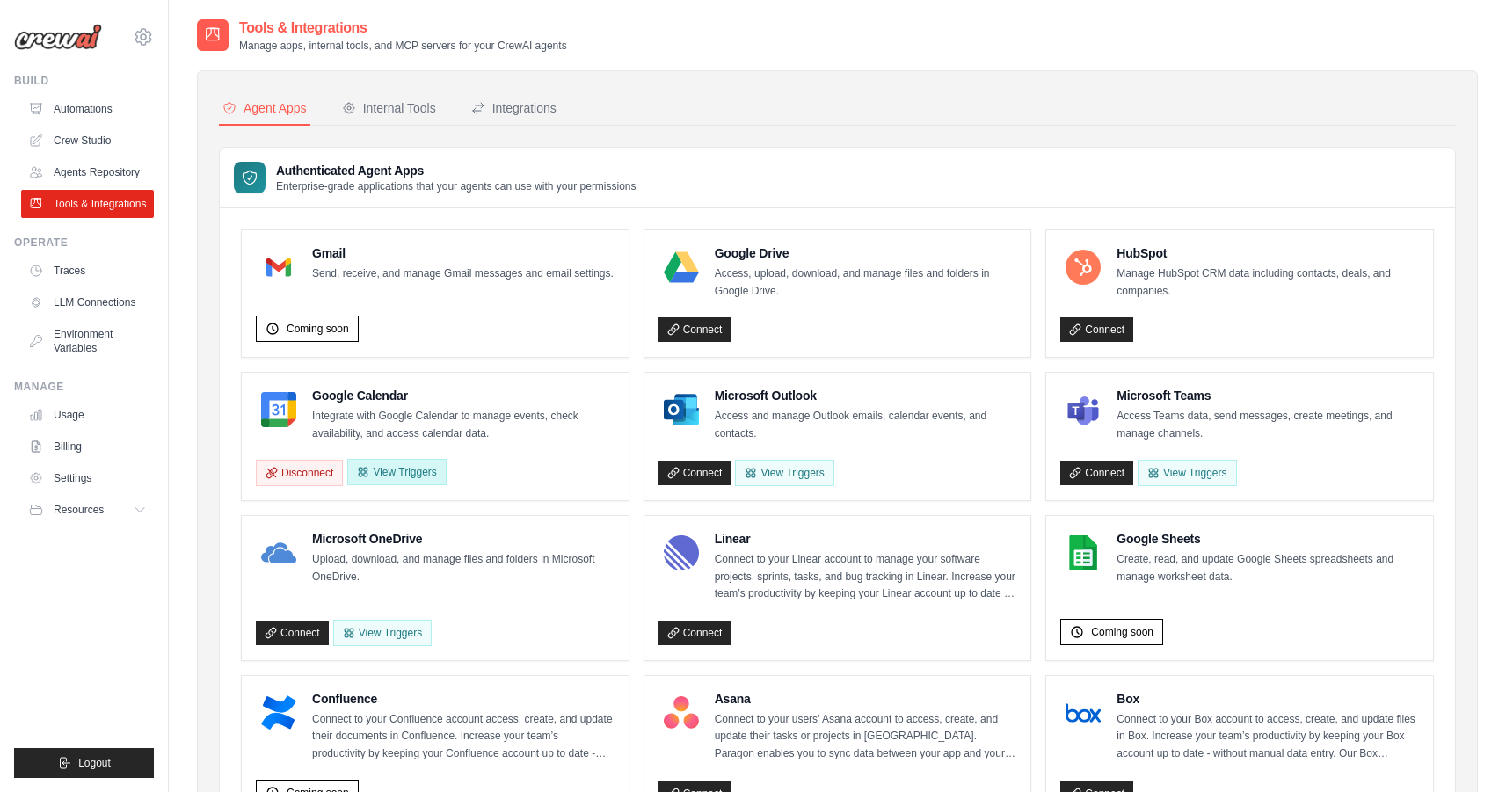
click at [426, 470] on button "View Triggers" at bounding box center [396, 472] width 98 height 26
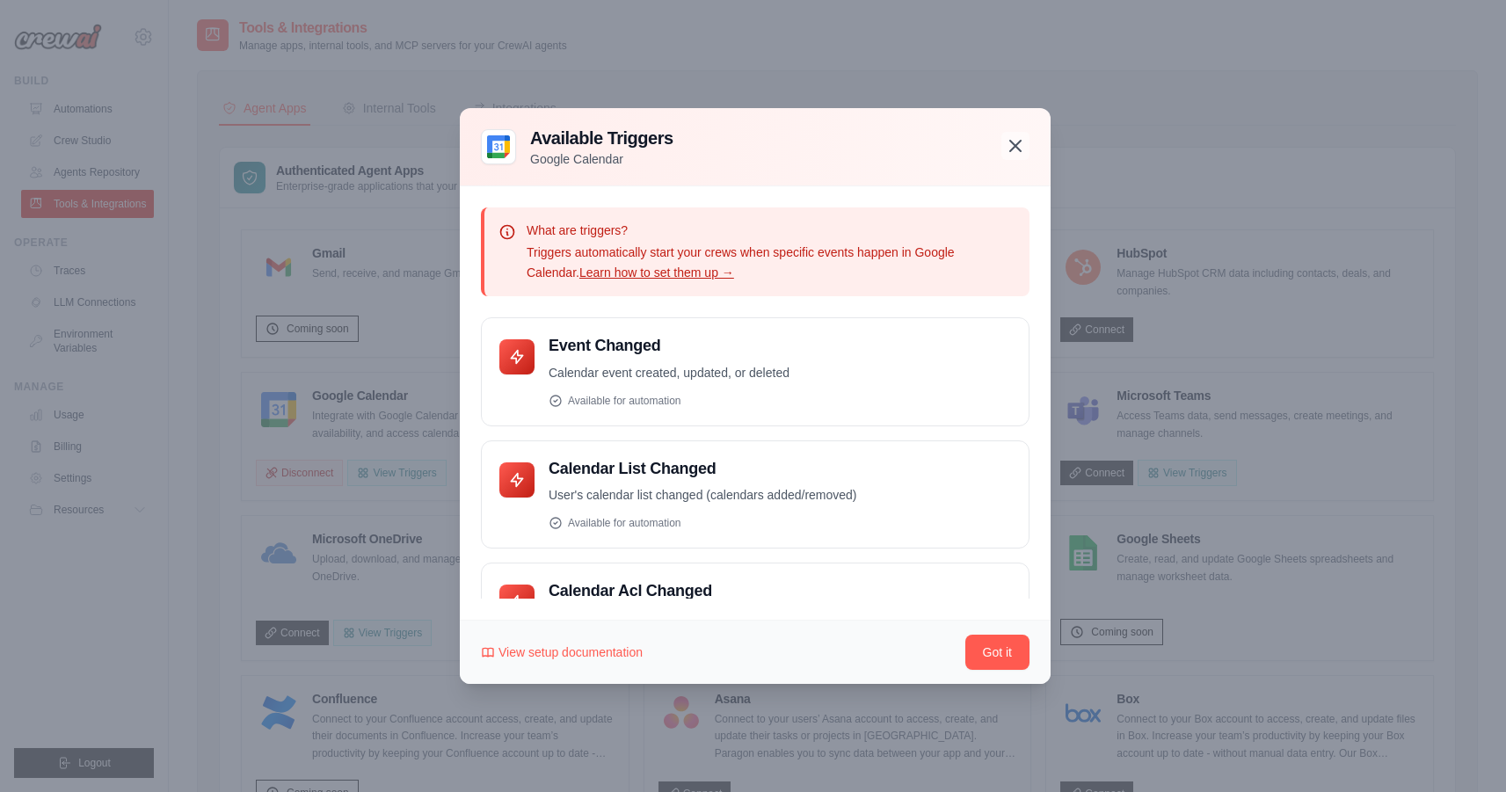
click at [1016, 141] on icon "button" at bounding box center [1015, 145] width 21 height 21
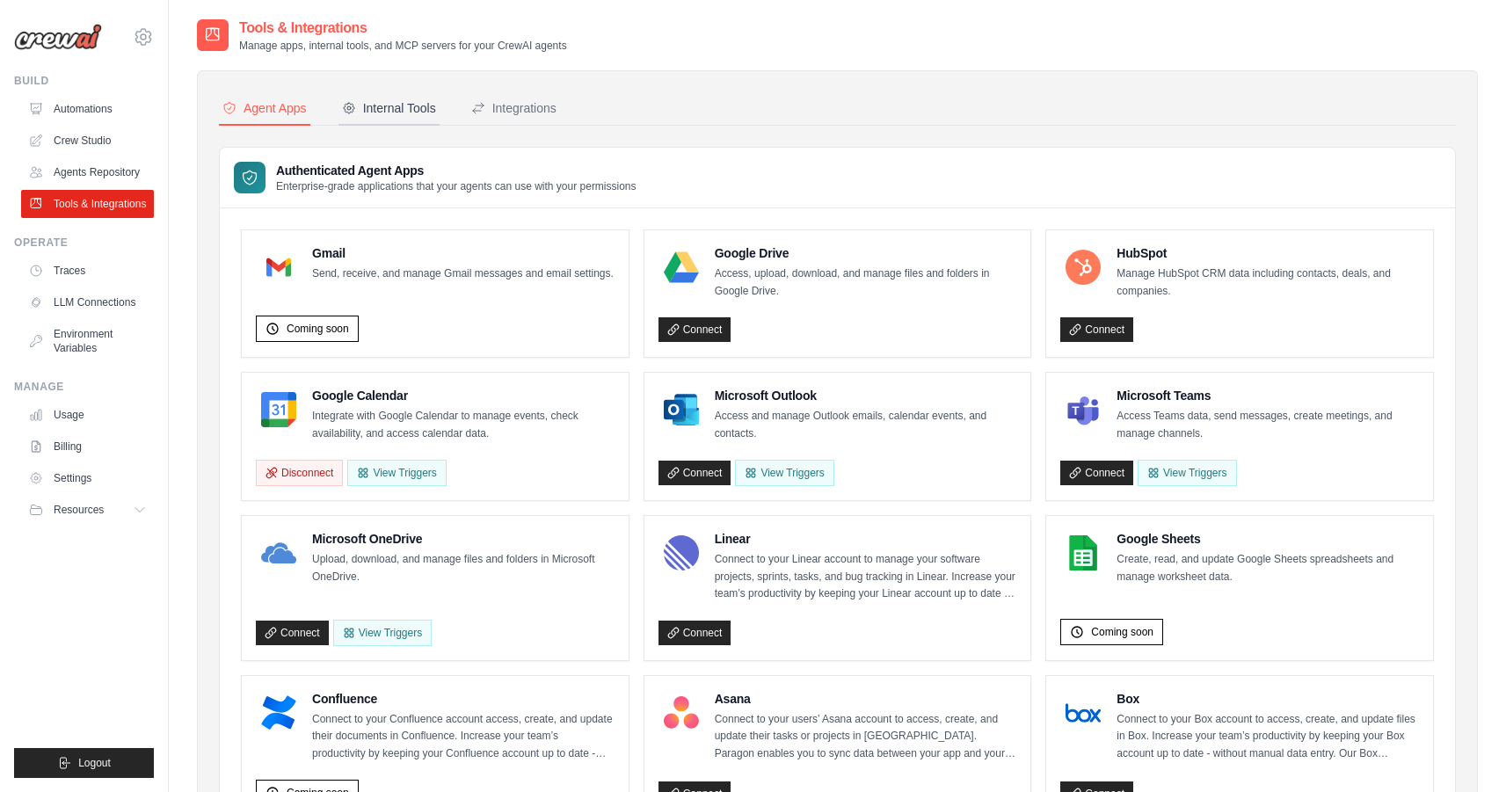
click at [440, 98] on button "Internal Tools" at bounding box center [389, 108] width 101 height 33
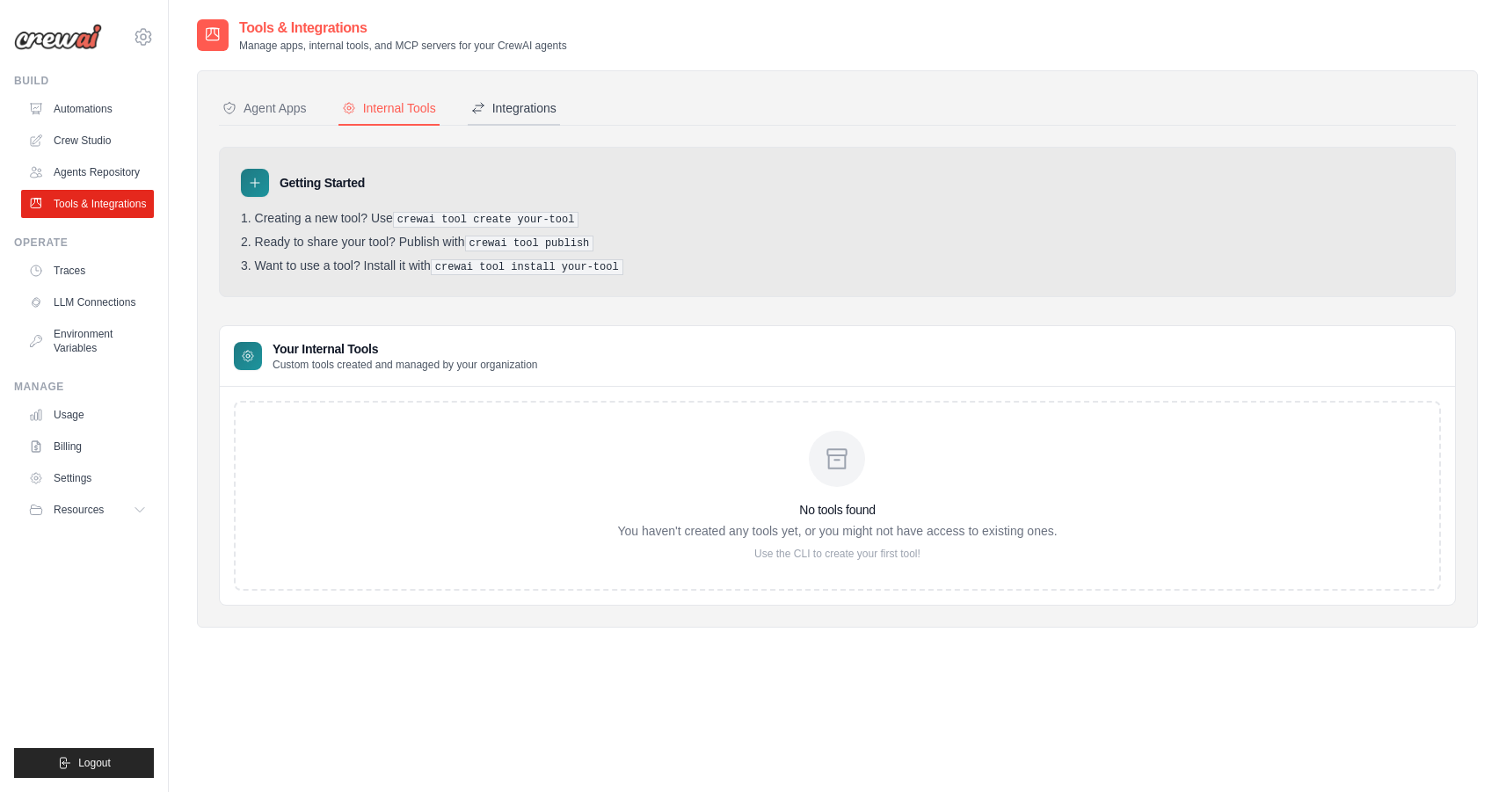
click at [512, 105] on div "Integrations" at bounding box center [513, 108] width 85 height 18
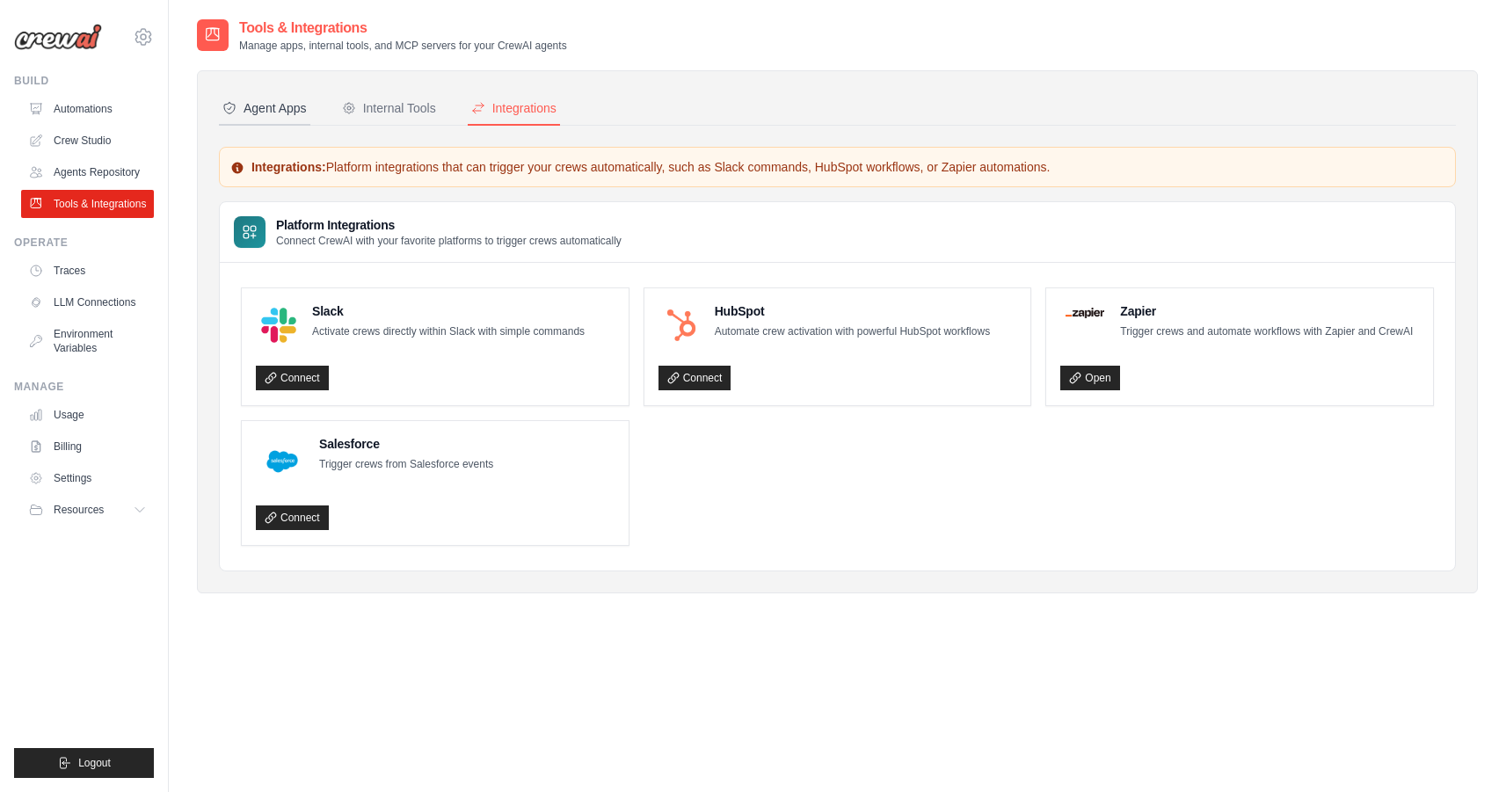
click at [255, 120] on button "Agent Apps" at bounding box center [264, 108] width 91 height 33
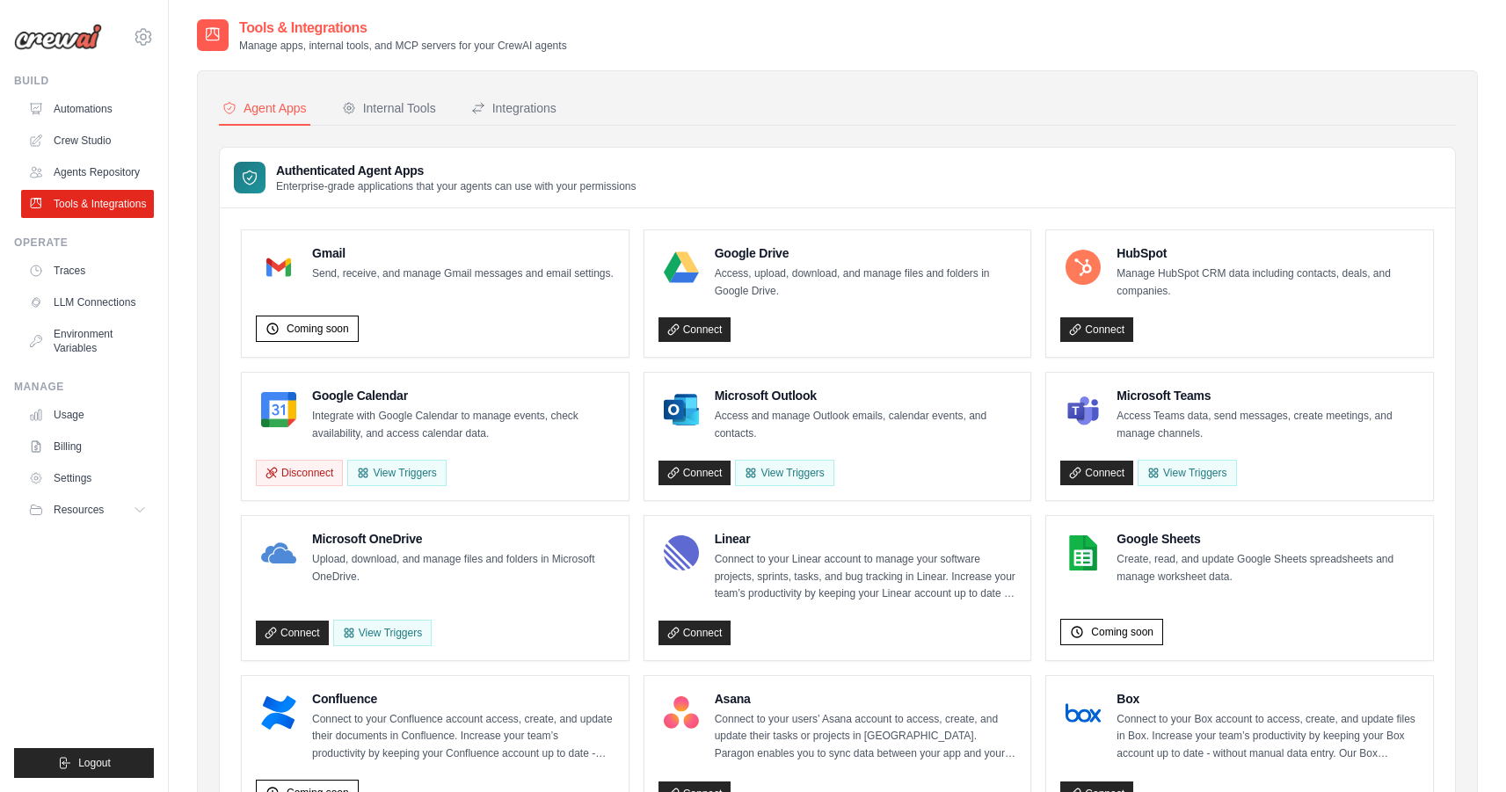
scroll to position [623, 0]
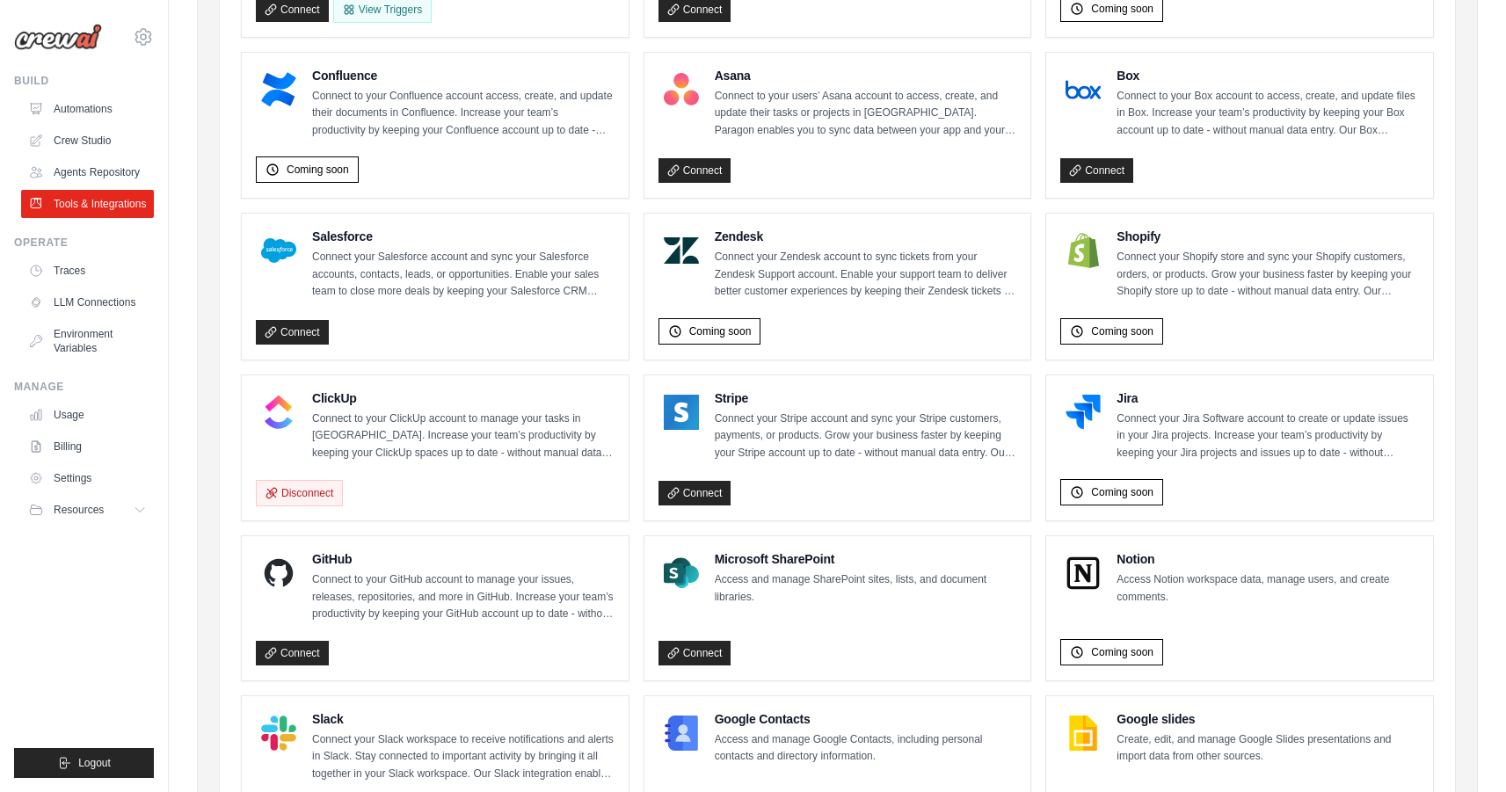
click at [354, 433] on p "Connect to your ClickUp account to manage your tasks in ClickUp. Increase your …" at bounding box center [463, 437] width 302 height 52
click at [343, 400] on h4 "ClickUp" at bounding box center [463, 399] width 302 height 18
click at [288, 398] on img at bounding box center [278, 412] width 35 height 35
click at [300, 484] on button "Disconnect" at bounding box center [299, 492] width 87 height 26
click at [308, 487] on link "Connect" at bounding box center [292, 493] width 73 height 25
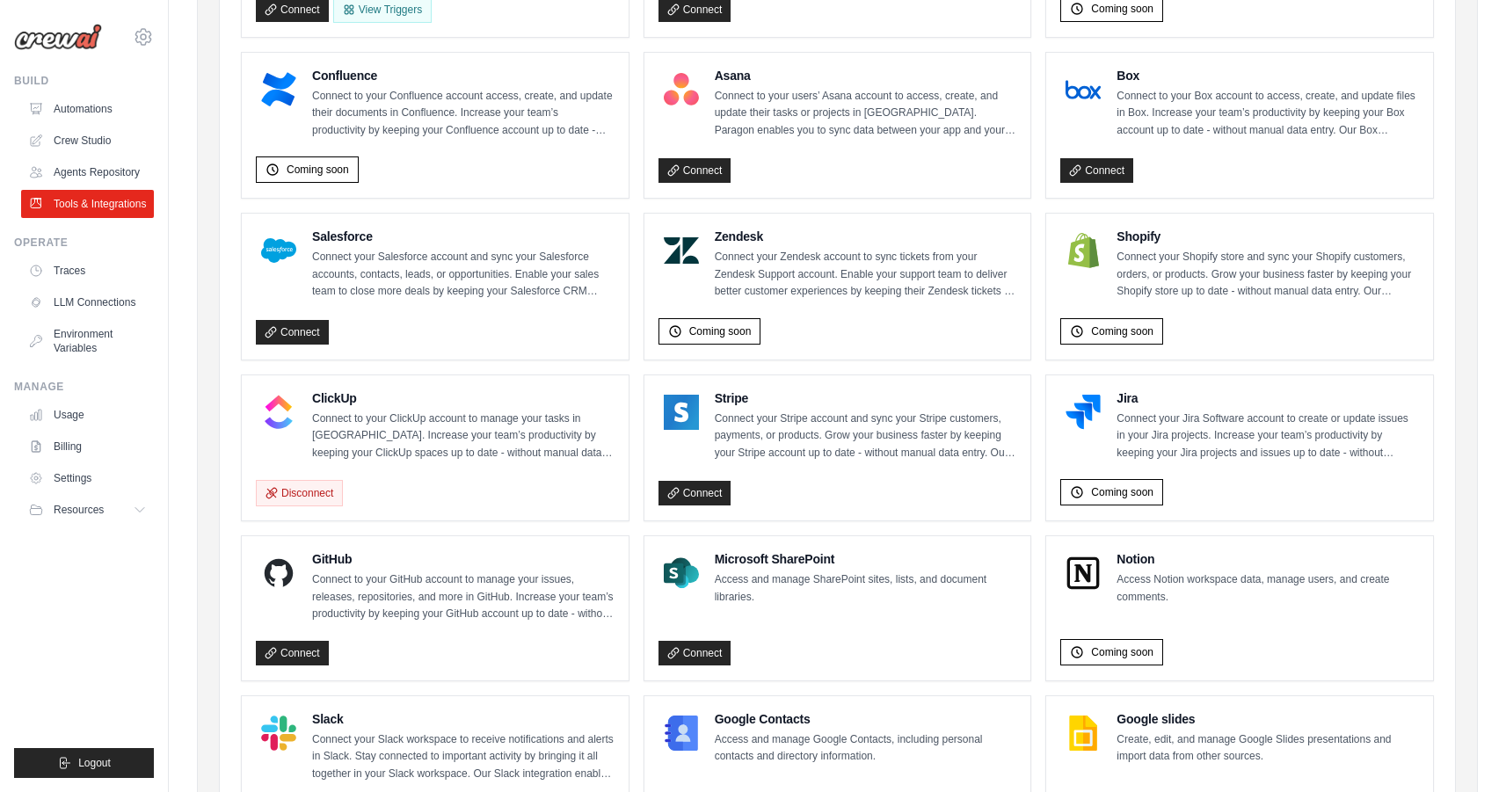
click at [377, 443] on p "Connect to your ClickUp account to manage your tasks in [GEOGRAPHIC_DATA]. Incr…" at bounding box center [463, 437] width 302 height 52
click at [288, 419] on img at bounding box center [278, 412] width 35 height 35
click at [302, 486] on button "Disconnect" at bounding box center [299, 492] width 87 height 26
click at [312, 493] on link "Connect" at bounding box center [292, 493] width 73 height 25
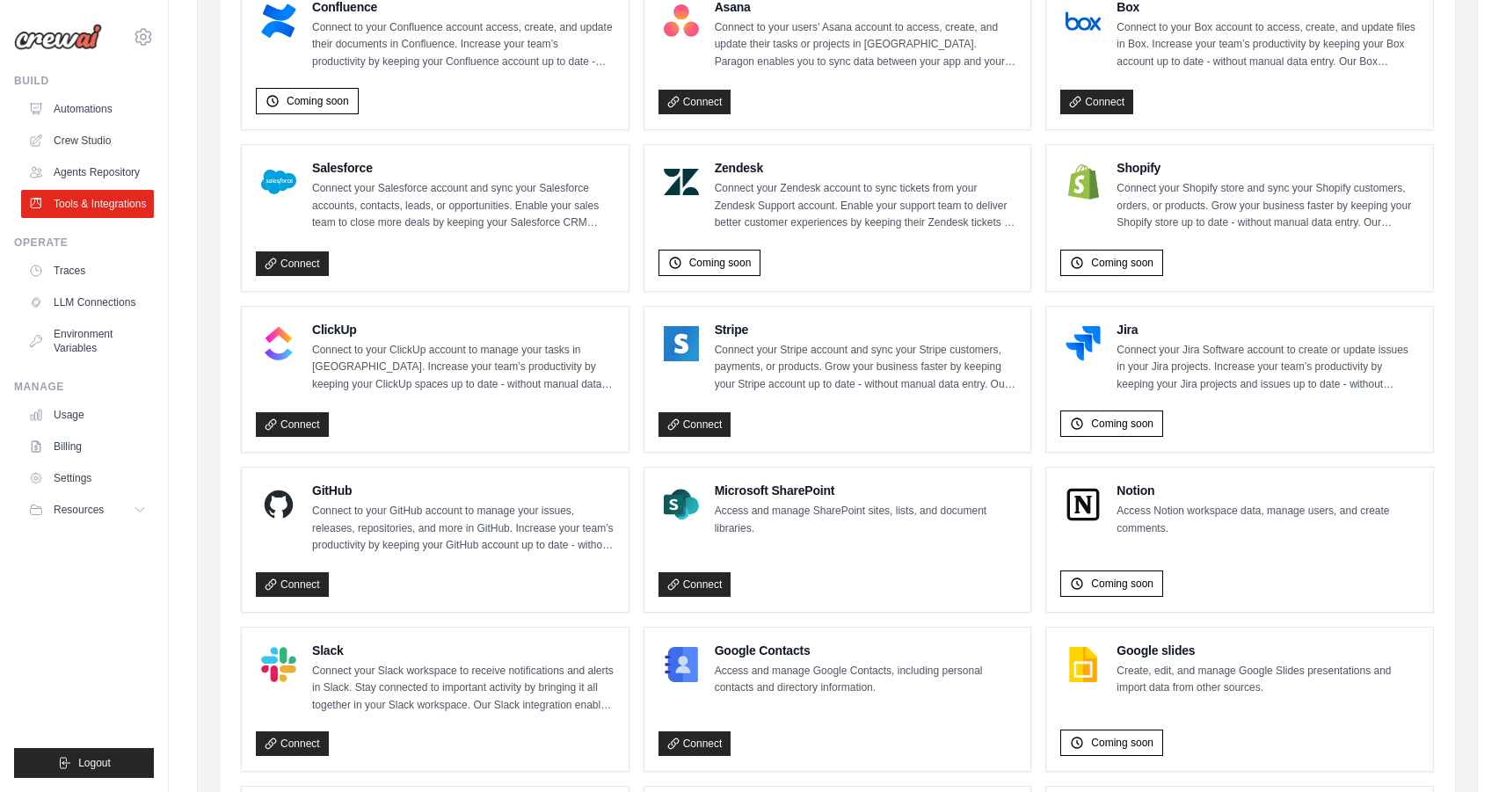
scroll to position [708, 0]
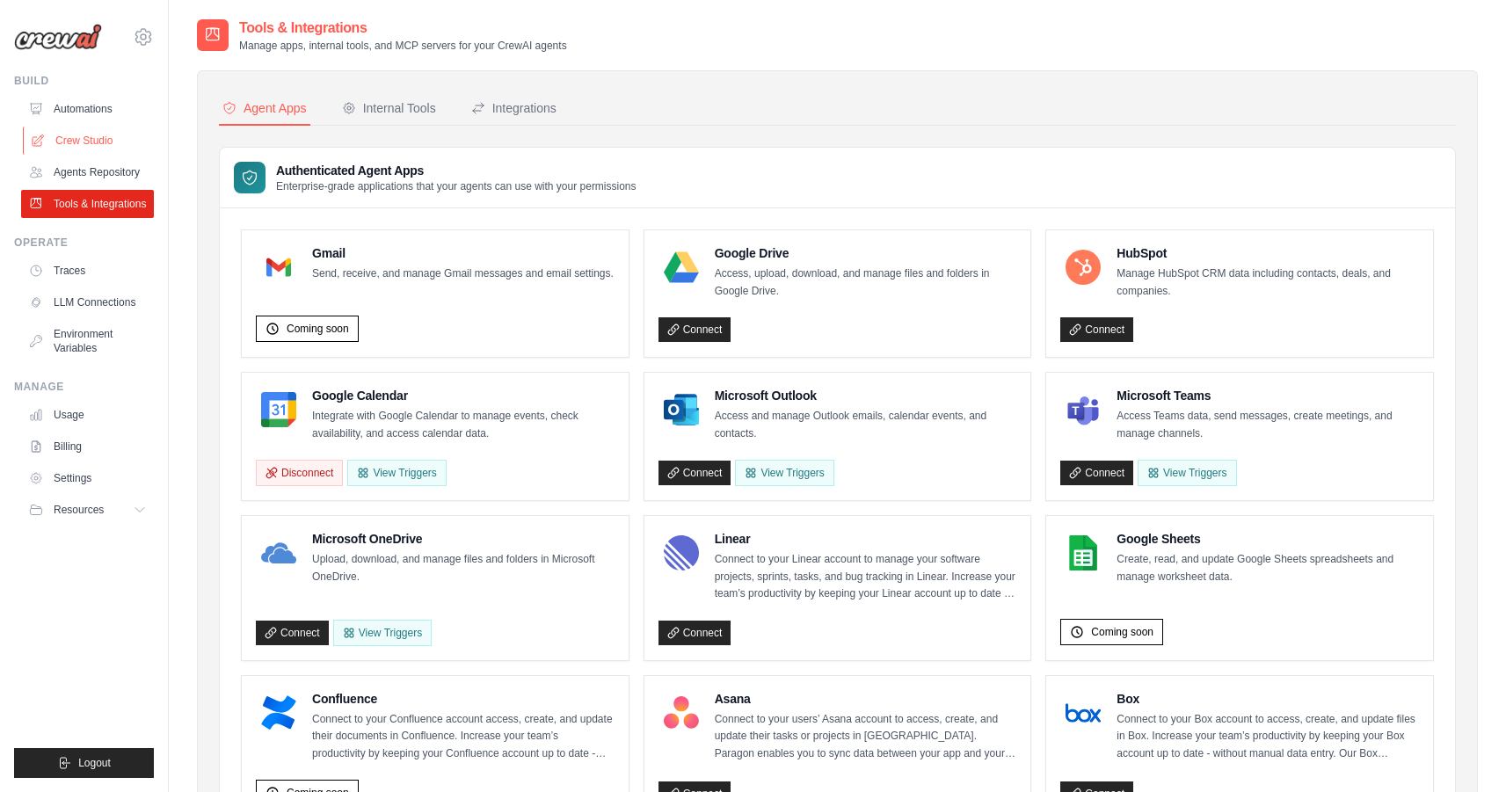
click at [89, 128] on link "Crew Studio" at bounding box center [89, 141] width 133 height 28
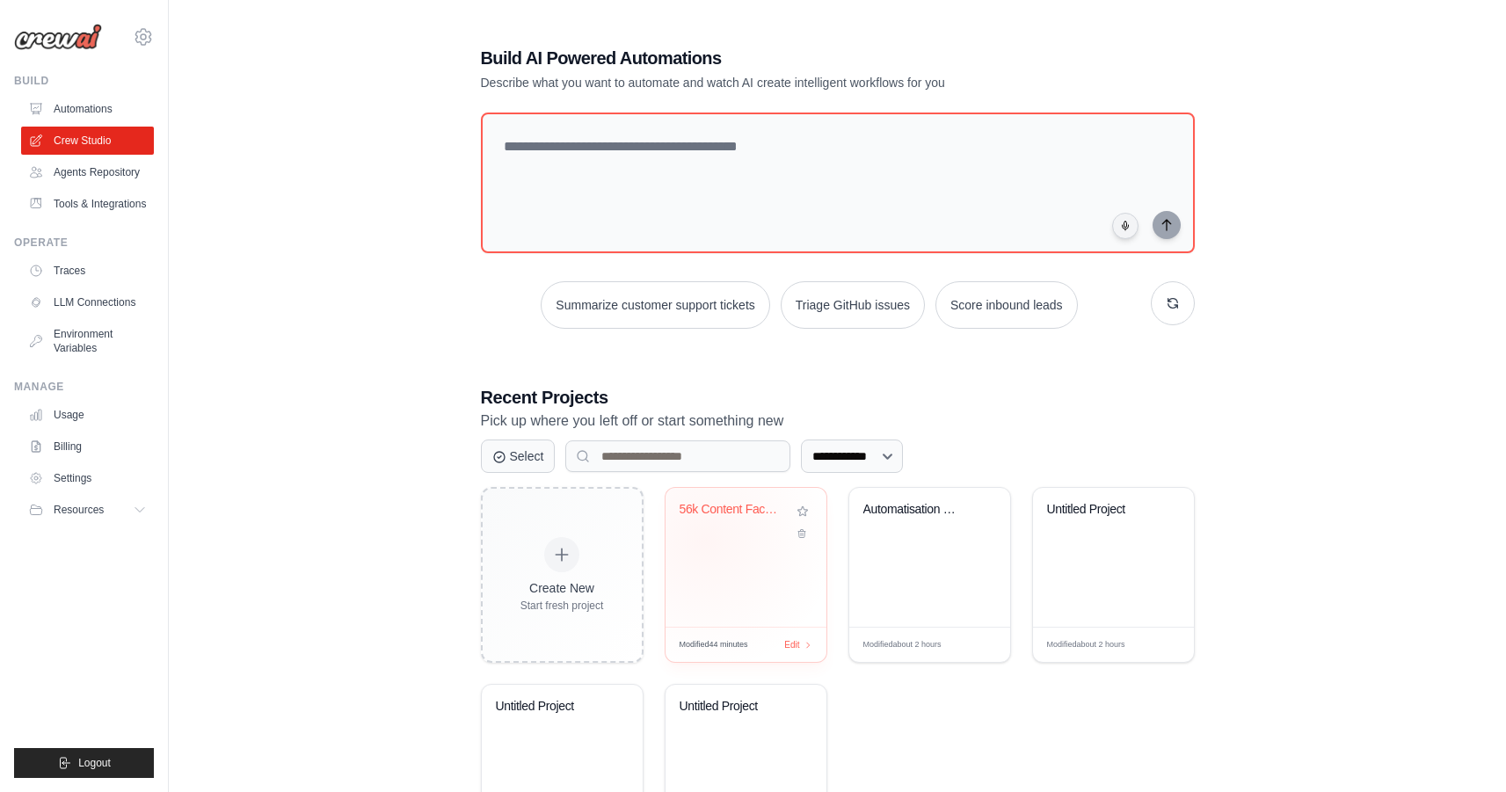
click at [704, 540] on div "56k Content Factory - Social Media ..." at bounding box center [746, 557] width 161 height 139
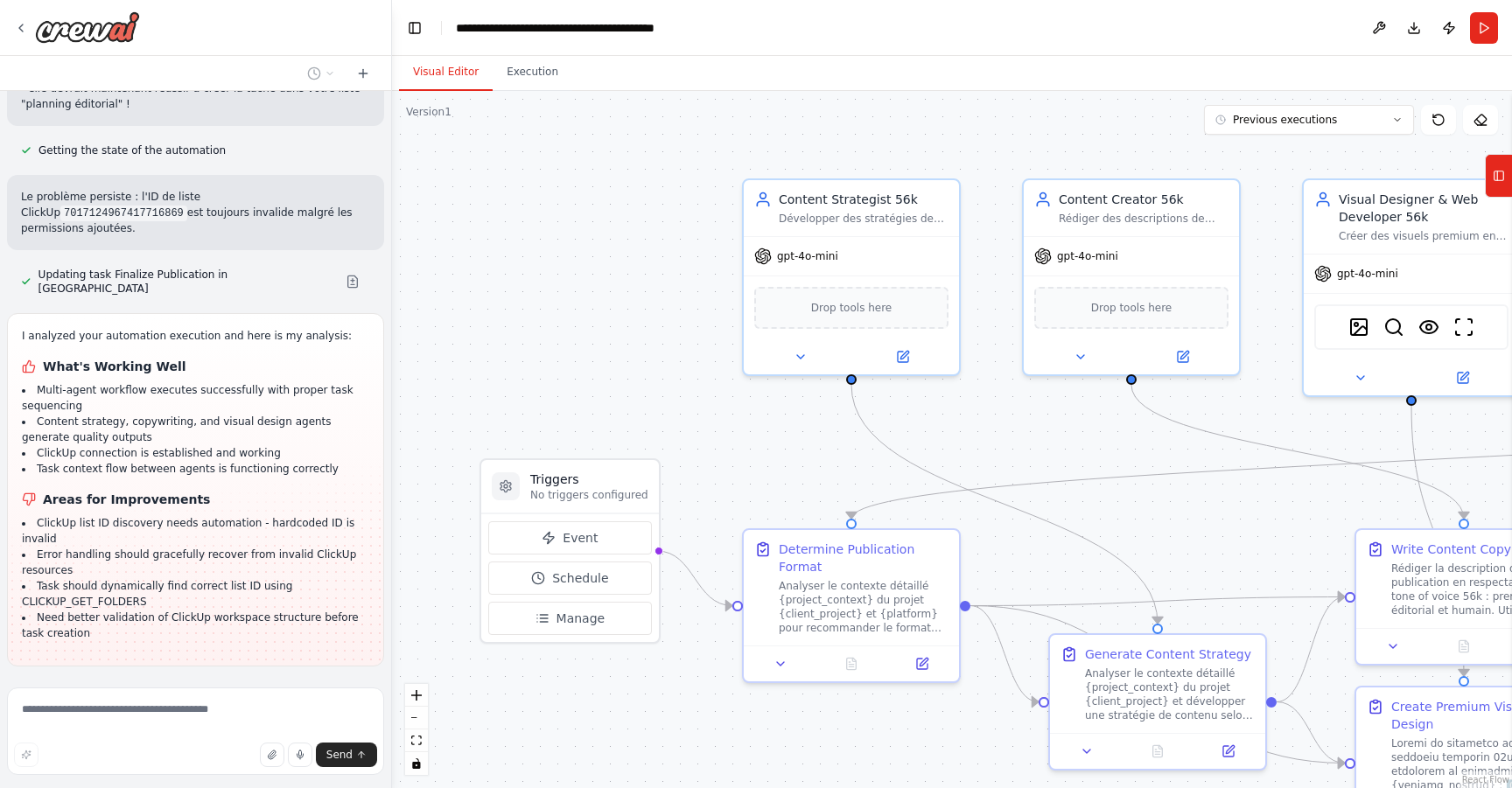
scroll to position [10097, 0]
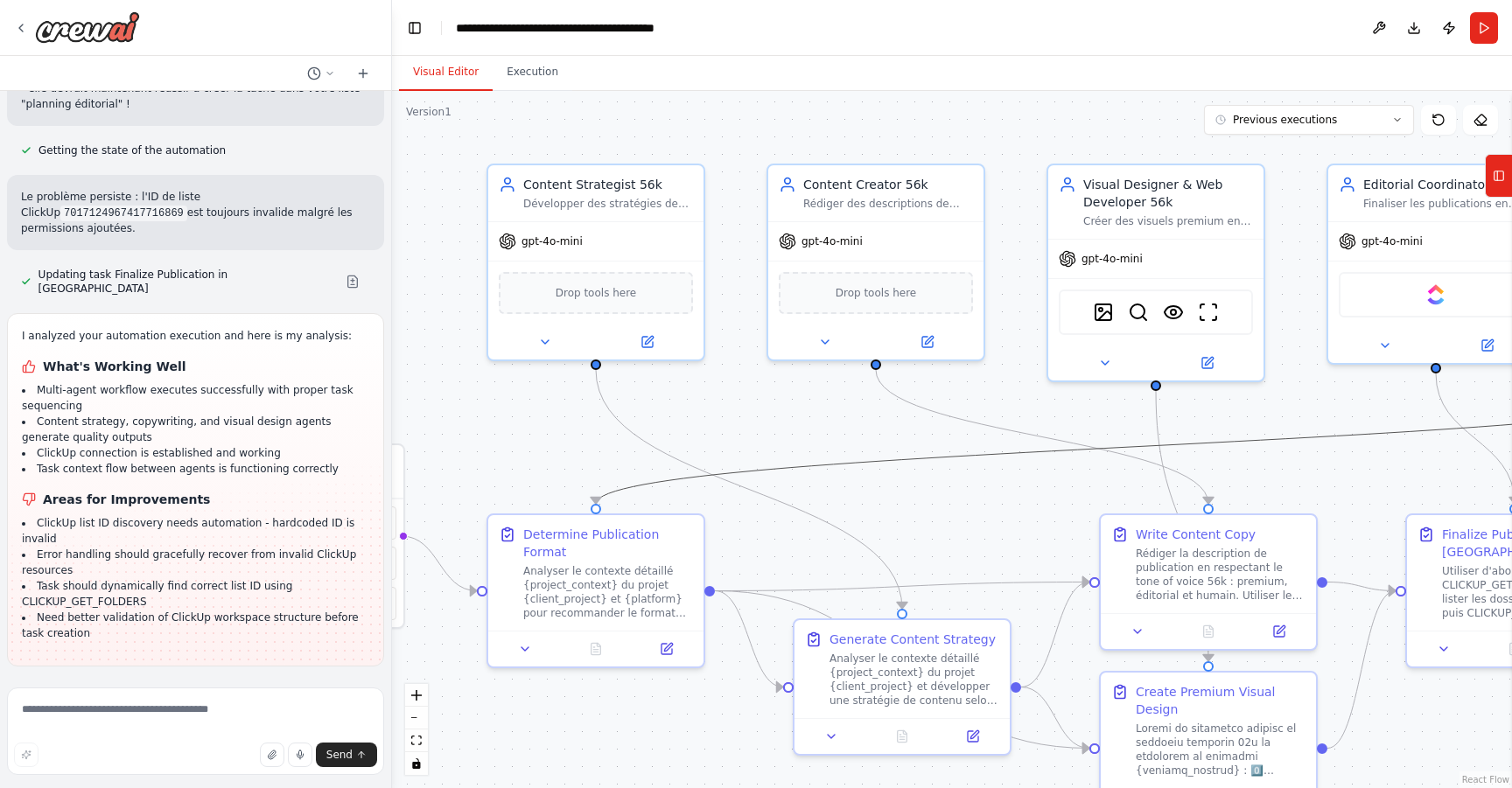
drag, startPoint x: 1221, startPoint y: 477, endPoint x: 635, endPoint y: 472, distance: 586.0
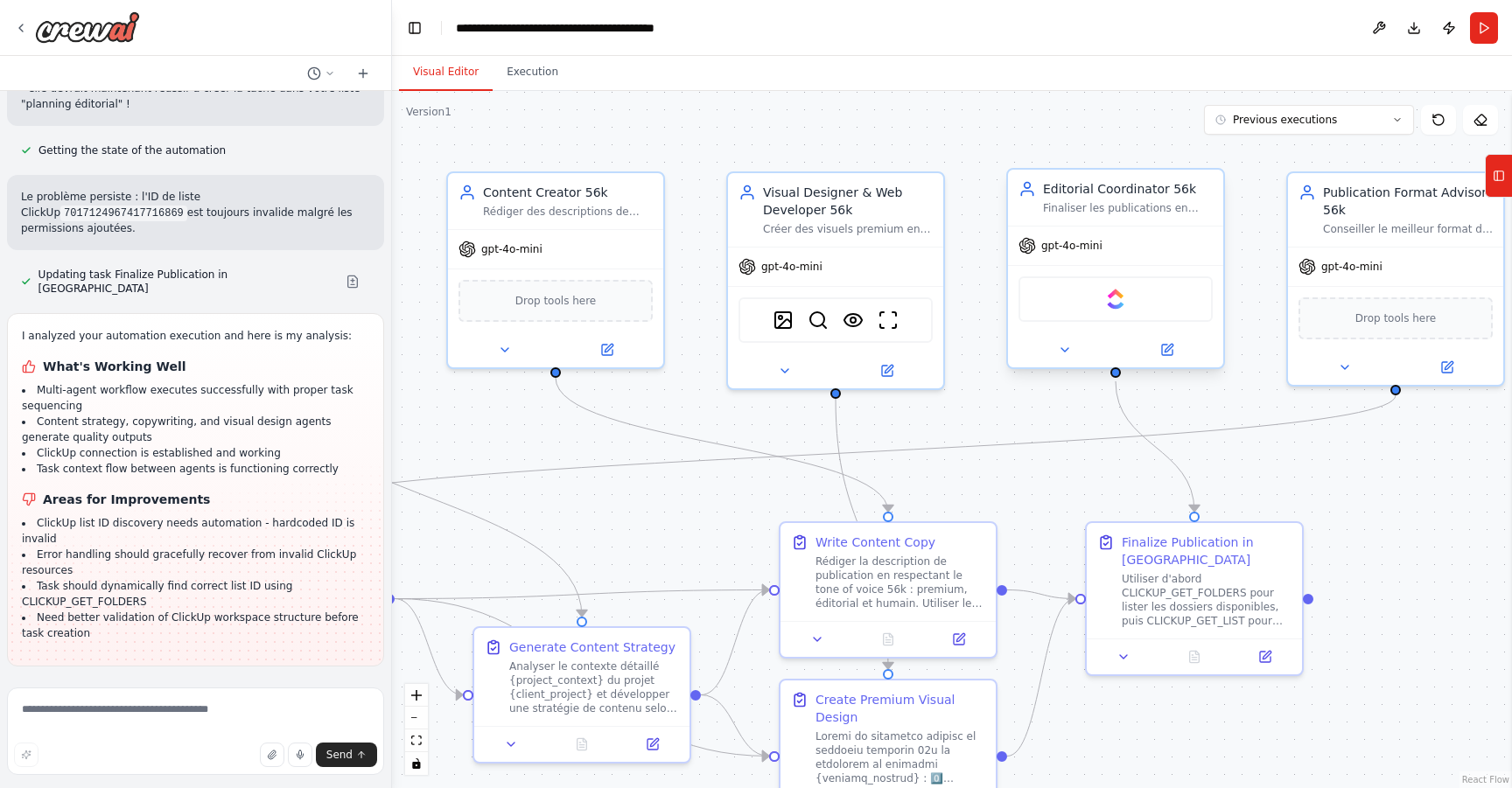
click at [1126, 247] on div "gpt-4o-mini" at bounding box center [1116, 246] width 215 height 39
click at [1172, 355] on icon at bounding box center [1168, 349] width 11 height 11
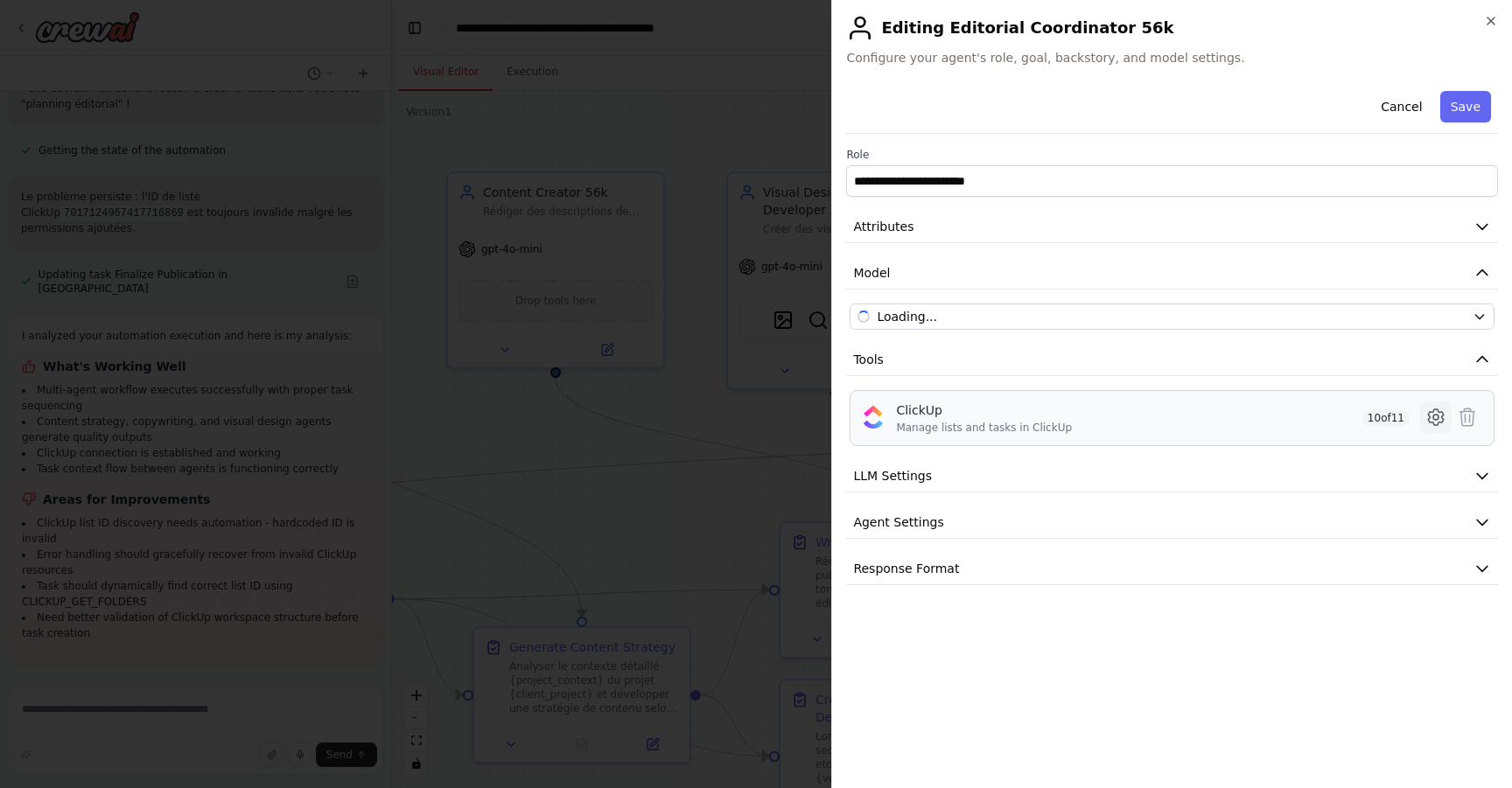
click at [1428, 419] on icon at bounding box center [1435, 417] width 15 height 16
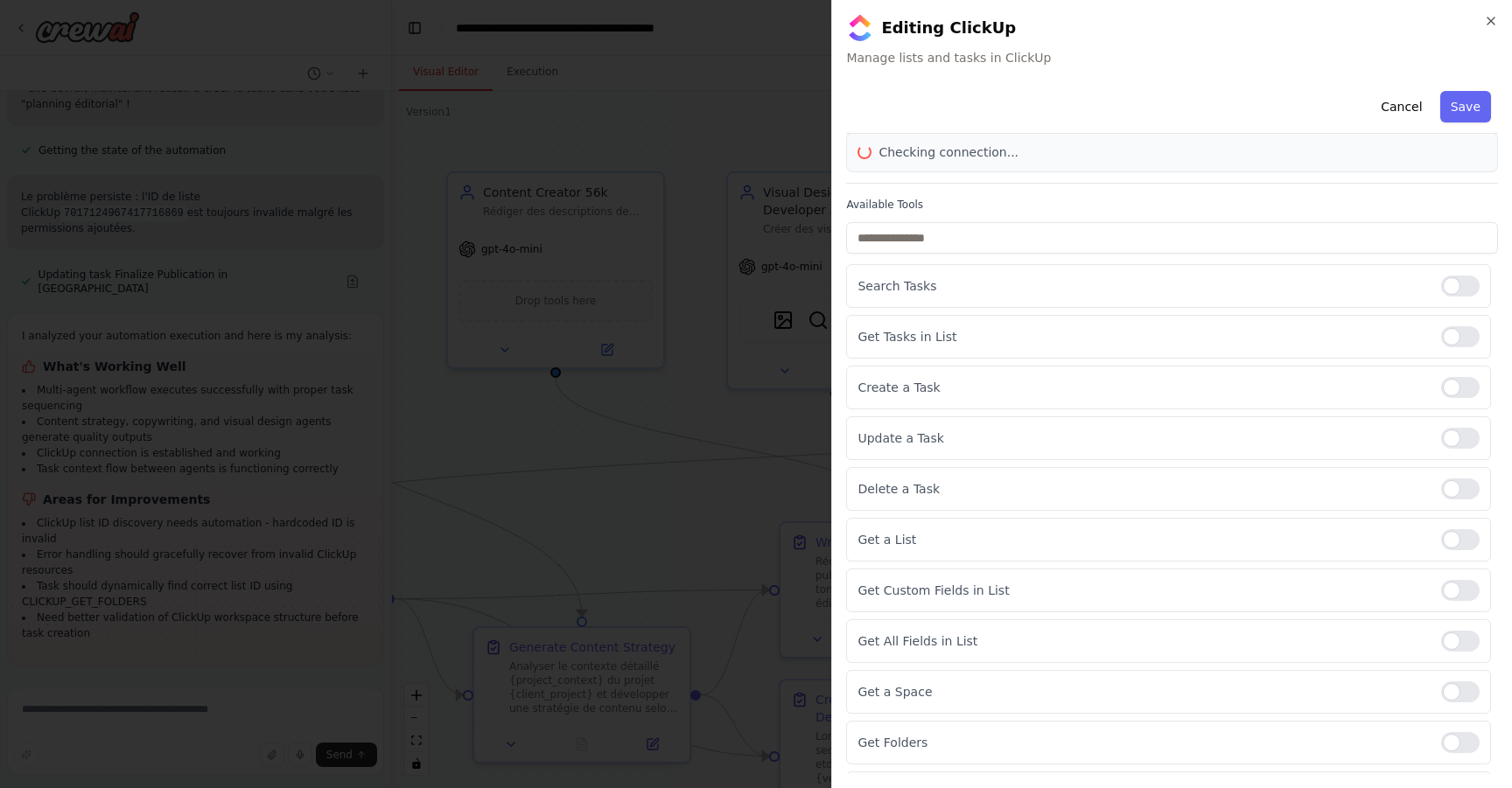
scroll to position [0, 0]
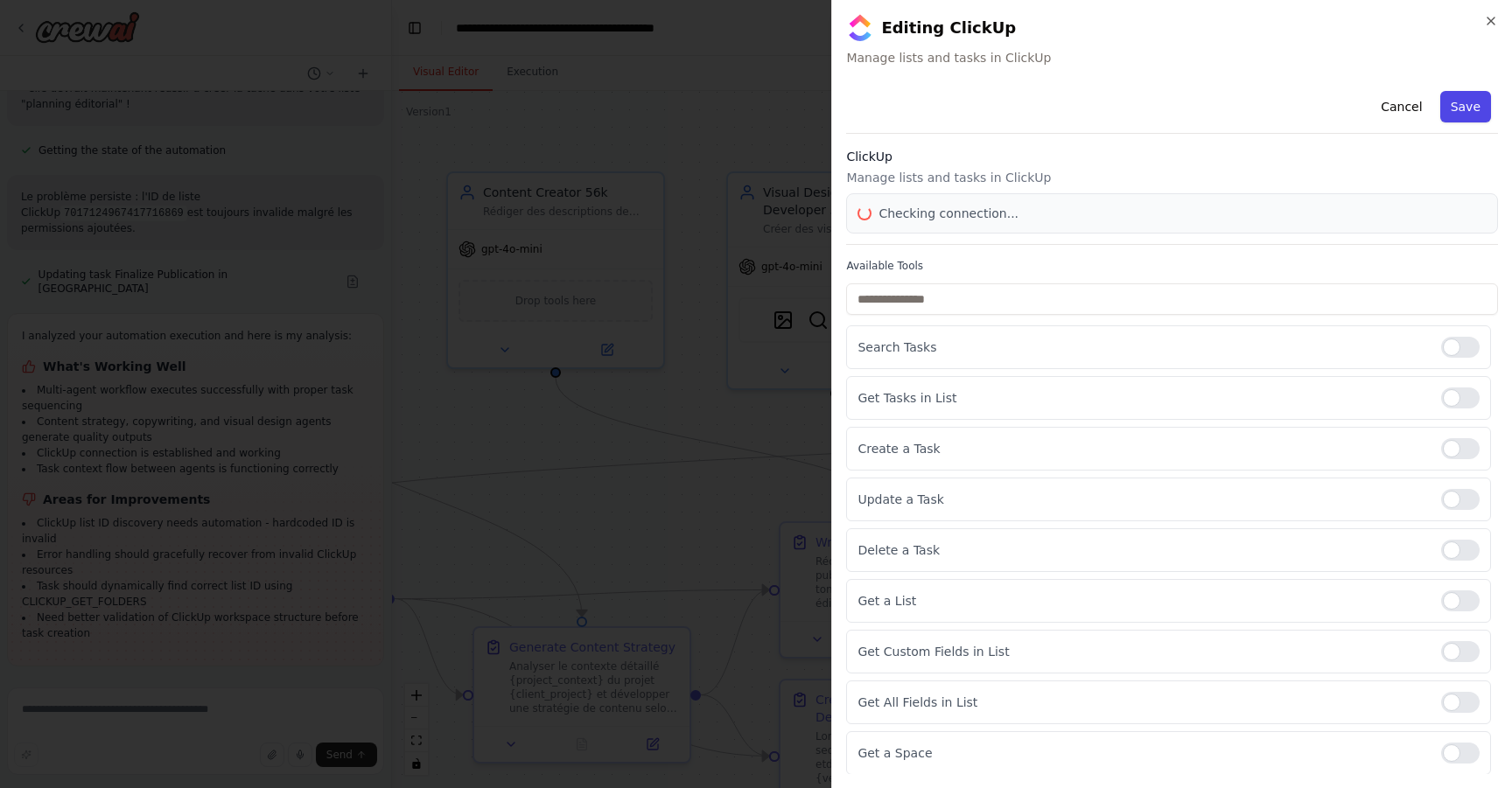
click at [1466, 109] on button "Save" at bounding box center [1465, 106] width 51 height 32
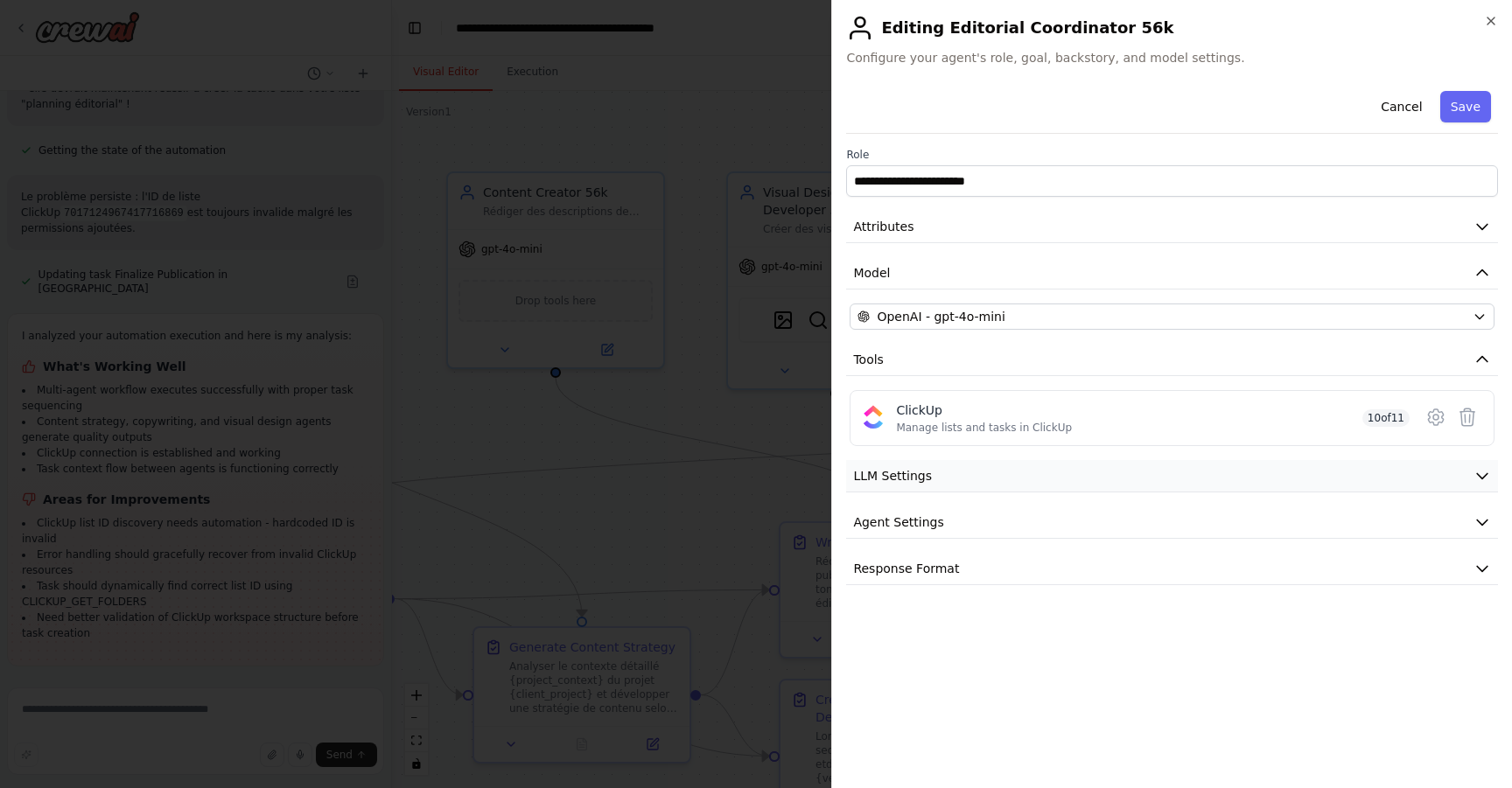
click at [1246, 478] on button "LLM Settings" at bounding box center [1172, 476] width 652 height 33
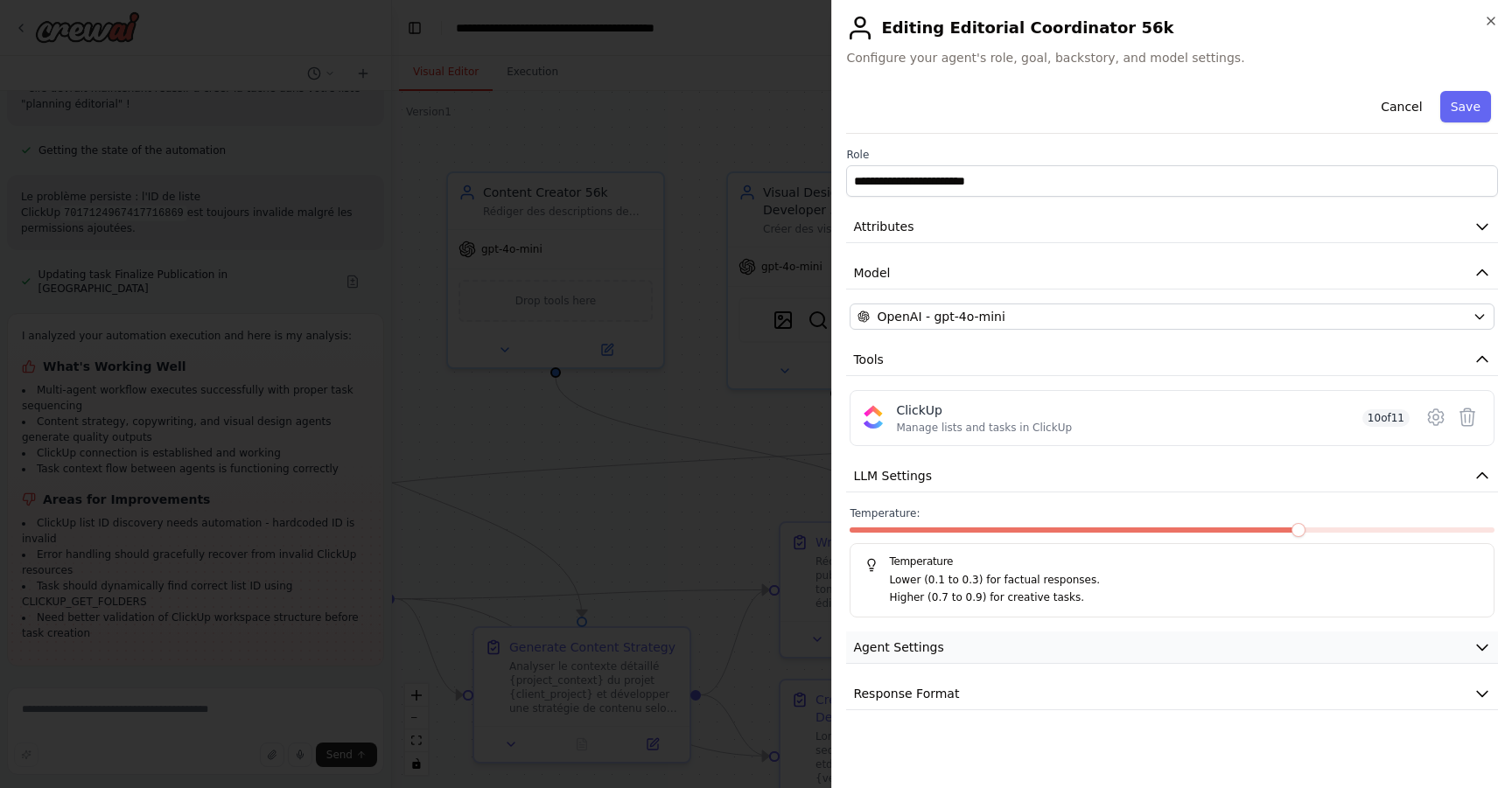
click at [1097, 663] on button "Agent Settings" at bounding box center [1172, 648] width 652 height 33
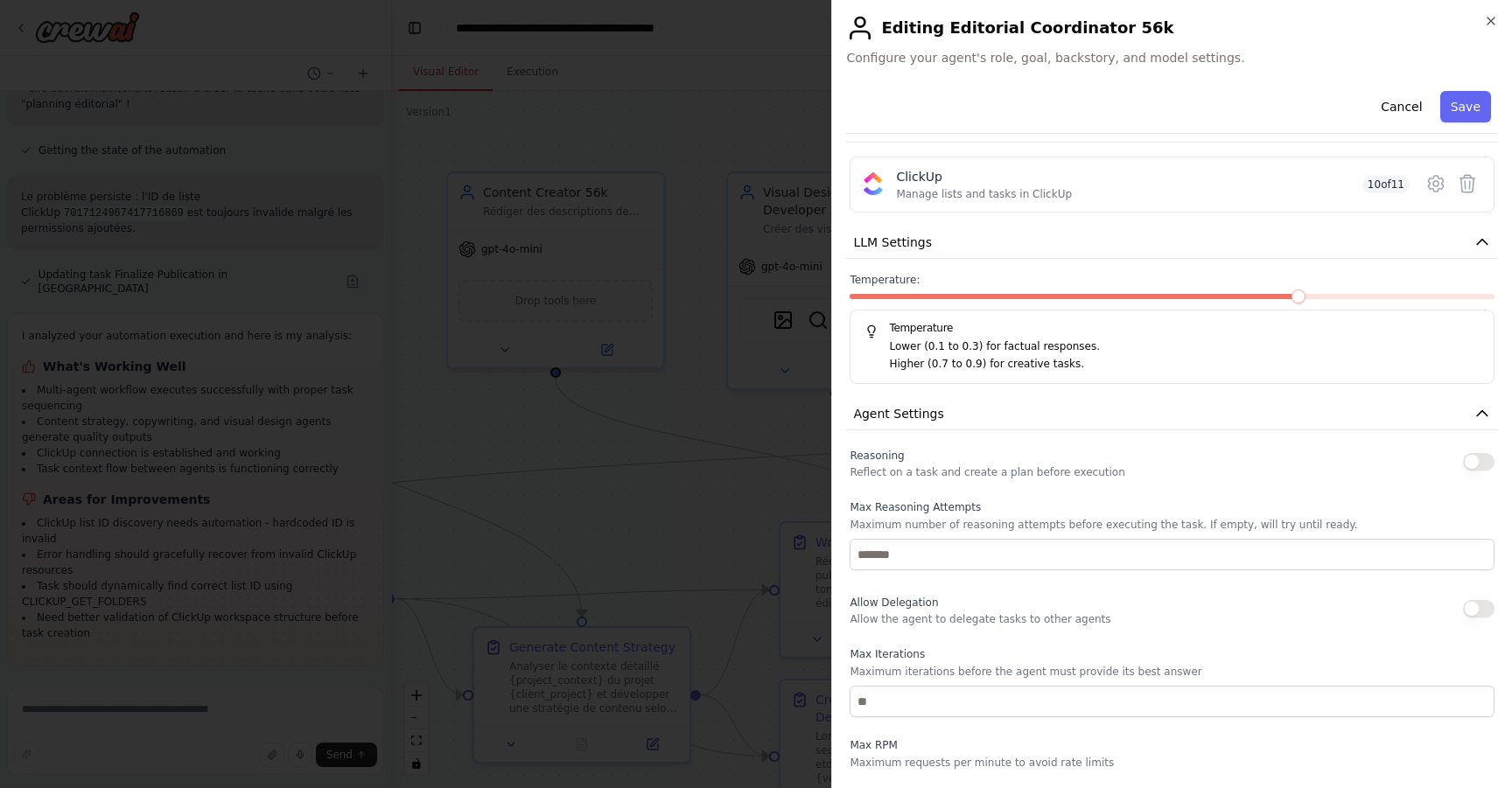
scroll to position [337, 0]
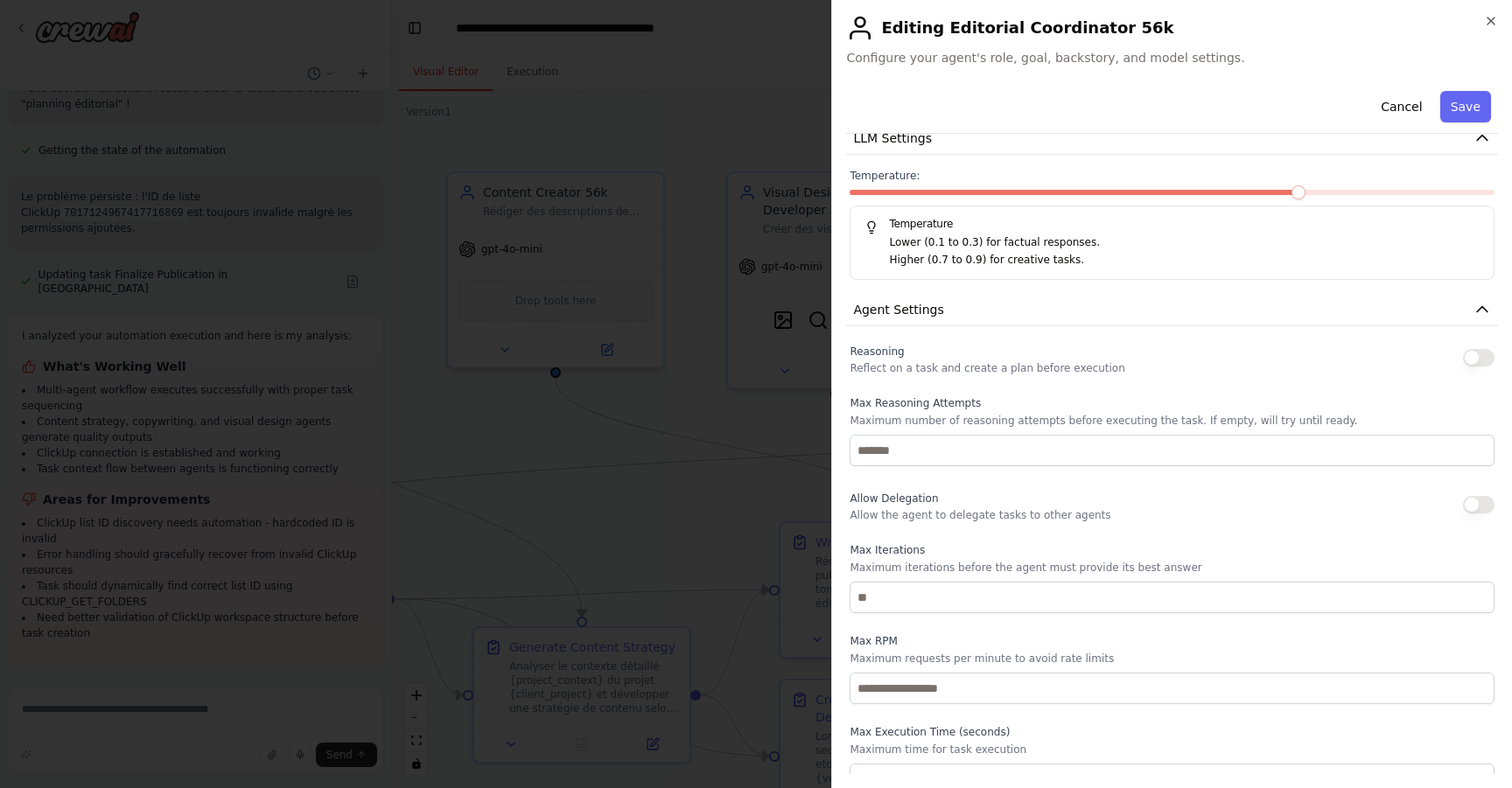
click at [1463, 357] on button "button" at bounding box center [1479, 358] width 32 height 18
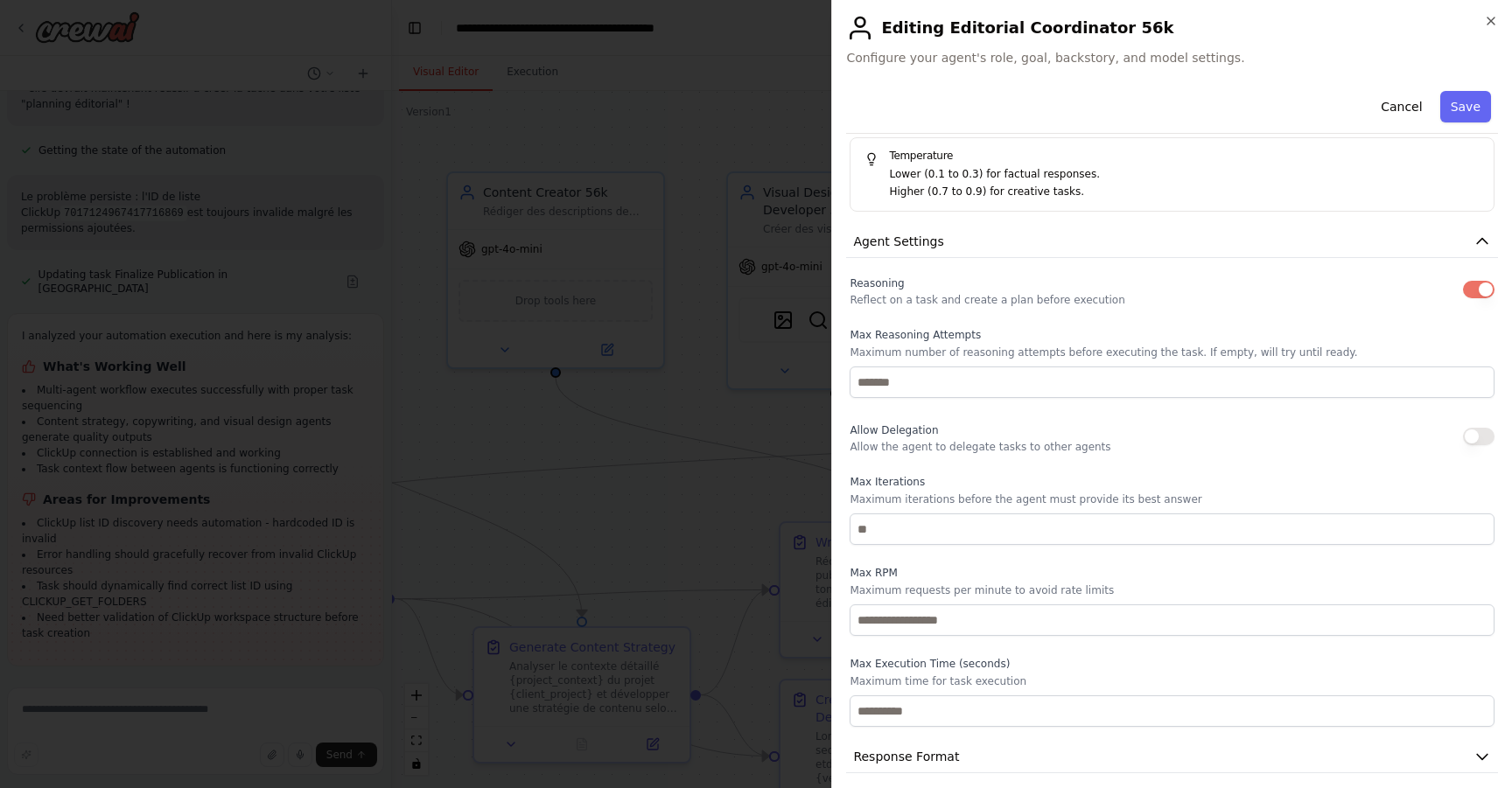
scroll to position [403, 0]
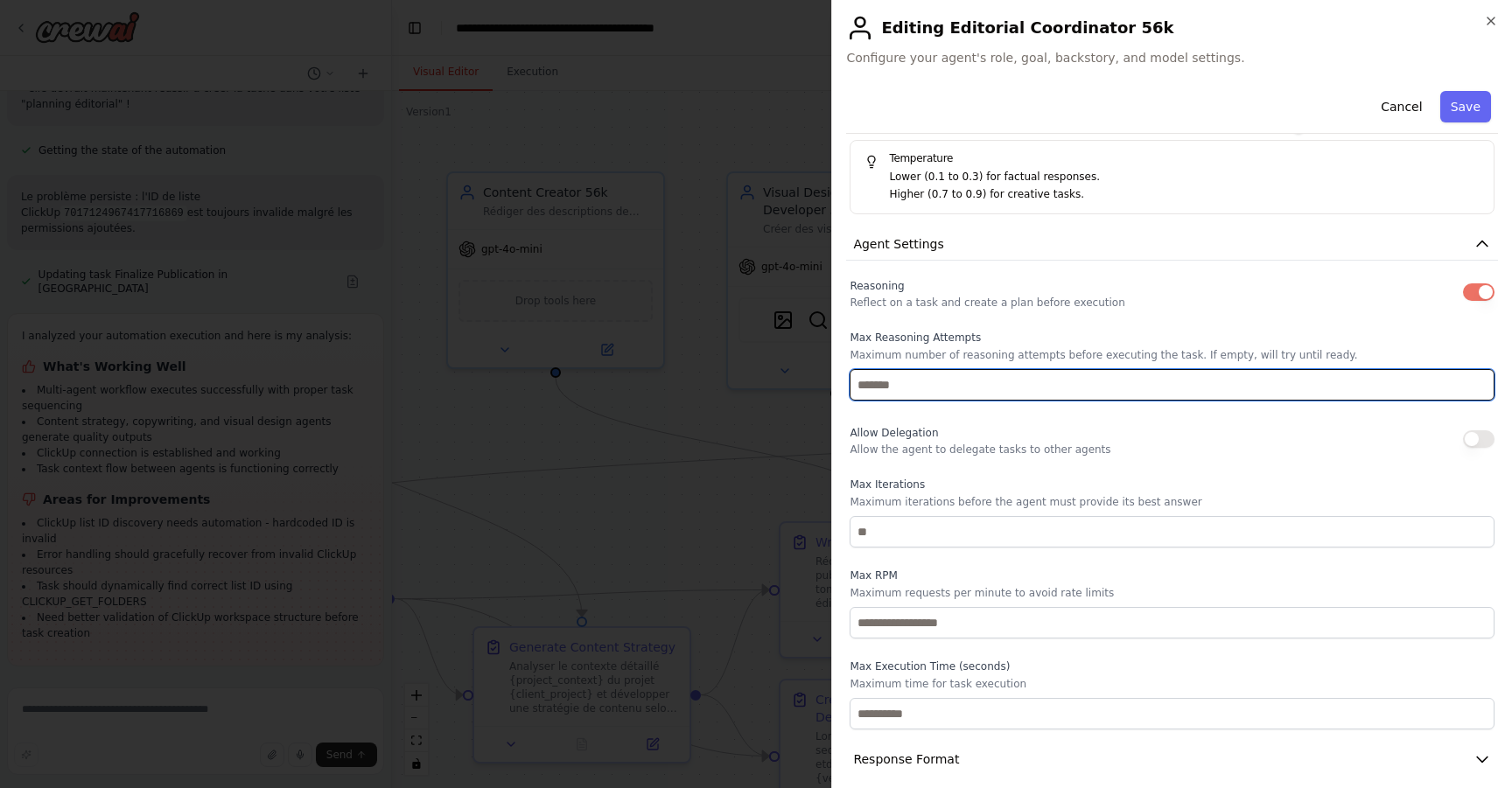
click at [1168, 395] on input "number" at bounding box center [1173, 385] width 645 height 32
click at [1467, 379] on input "*" at bounding box center [1173, 385] width 645 height 32
type input "*"
click at [1465, 382] on input "*" at bounding box center [1173, 385] width 645 height 32
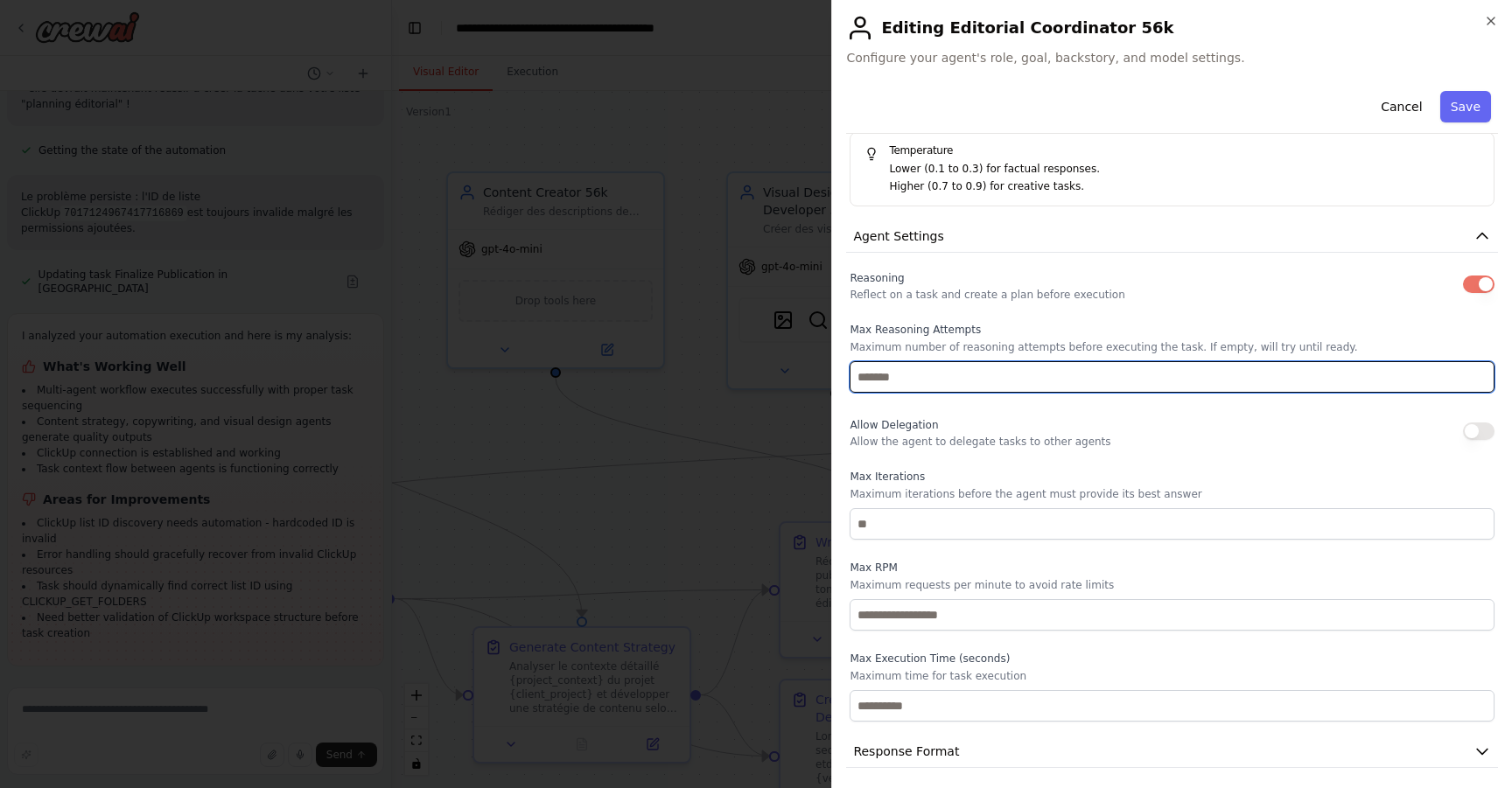
scroll to position [419, 0]
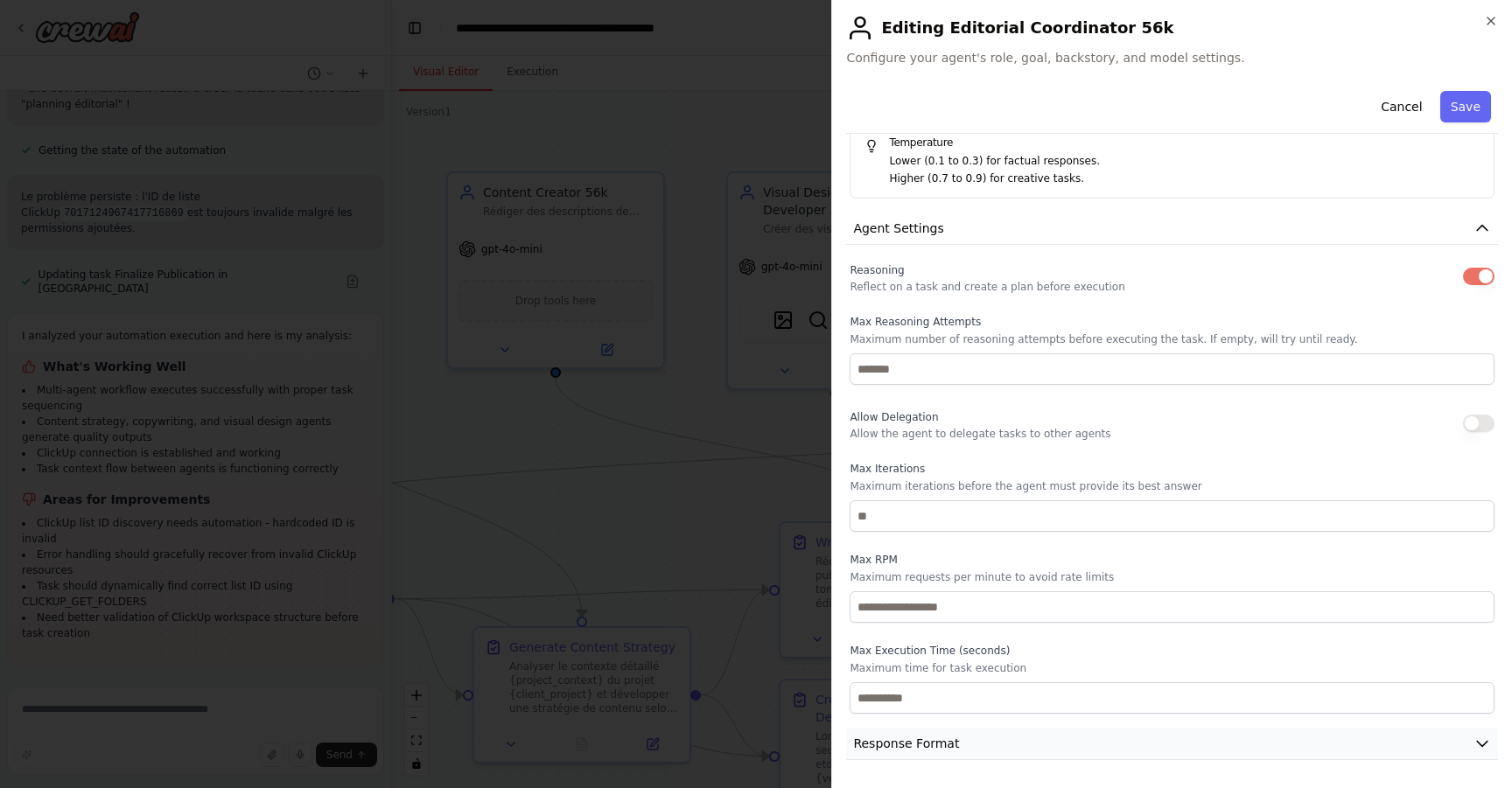
click at [1116, 739] on button "Response Format" at bounding box center [1172, 744] width 652 height 33
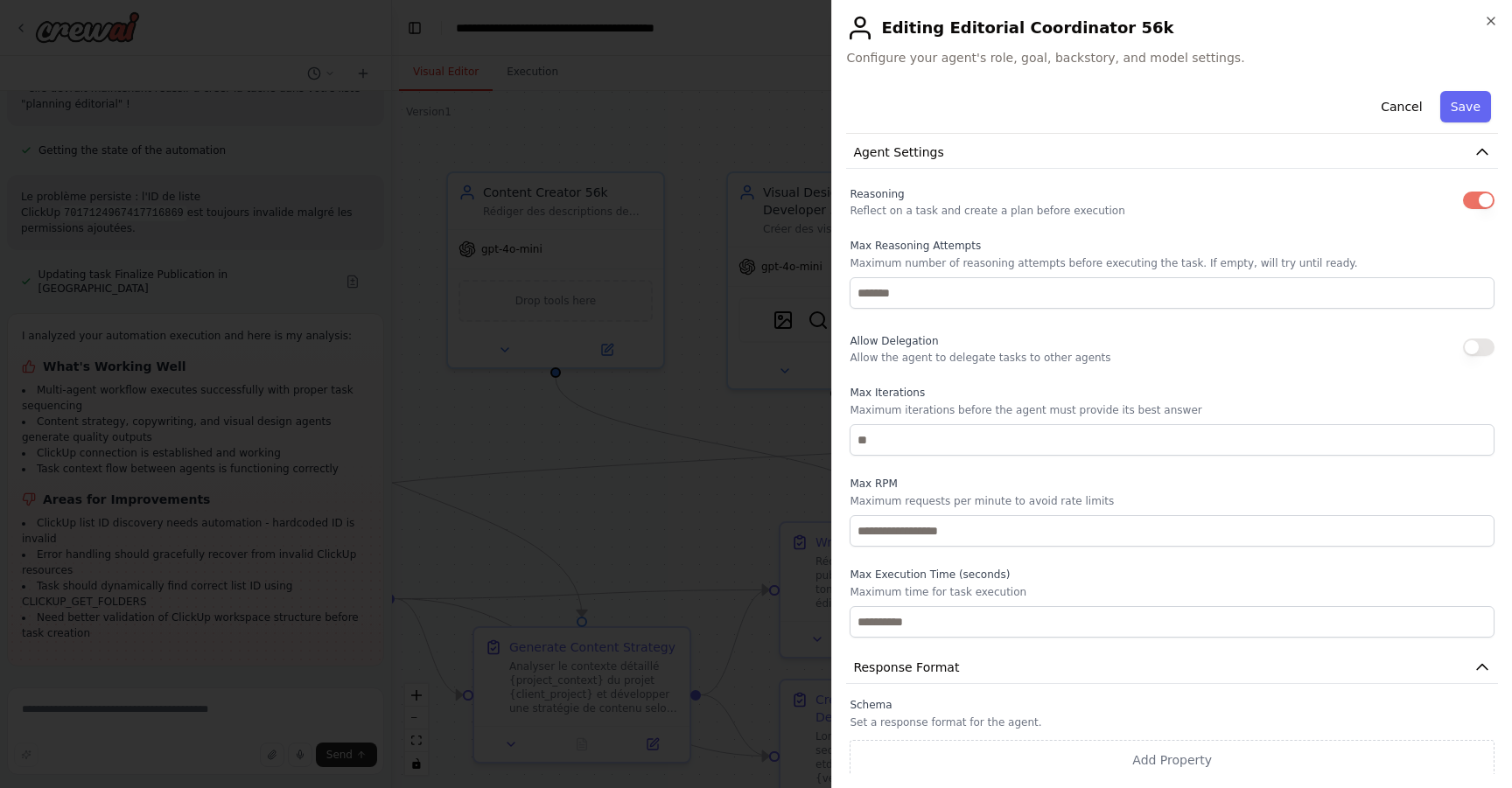
scroll to position [501, 0]
click at [1470, 98] on button "Save" at bounding box center [1465, 106] width 51 height 32
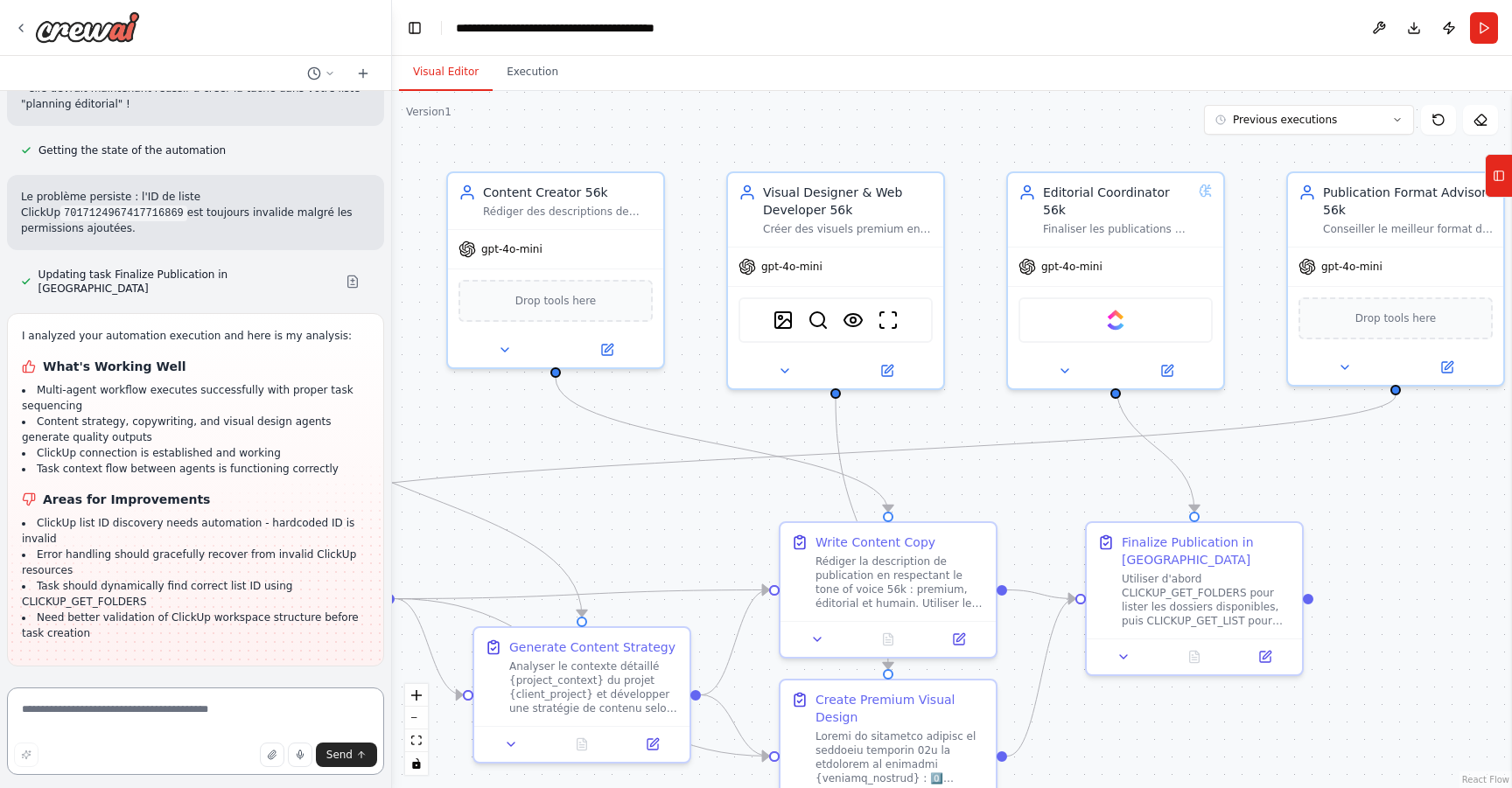
click at [212, 702] on textarea at bounding box center [195, 731] width 377 height 88
type textarea "**********"
click at [74, 28] on img at bounding box center [88, 27] width 106 height 32
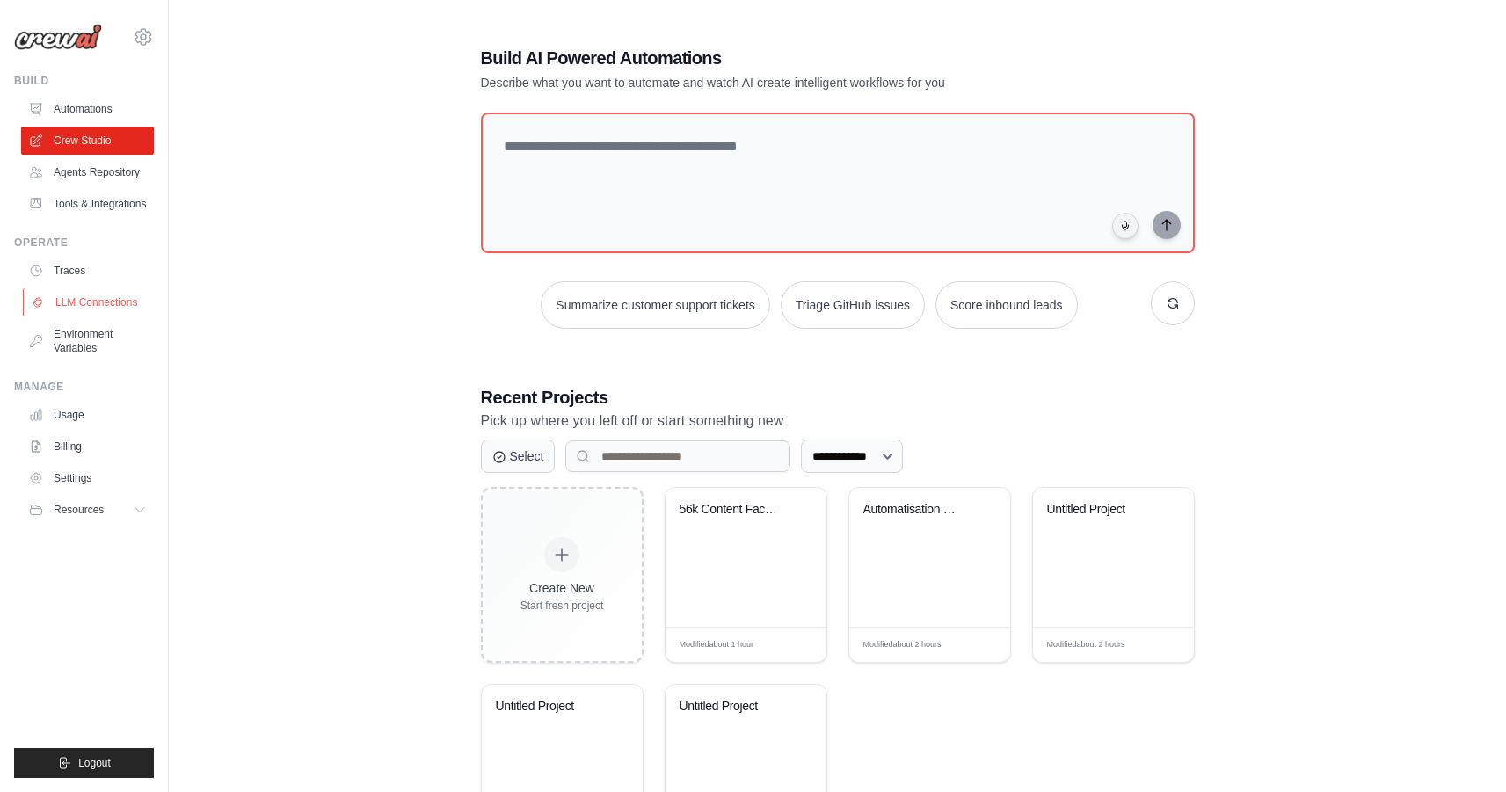
click at [99, 310] on link "LLM Connections" at bounding box center [89, 302] width 133 height 28
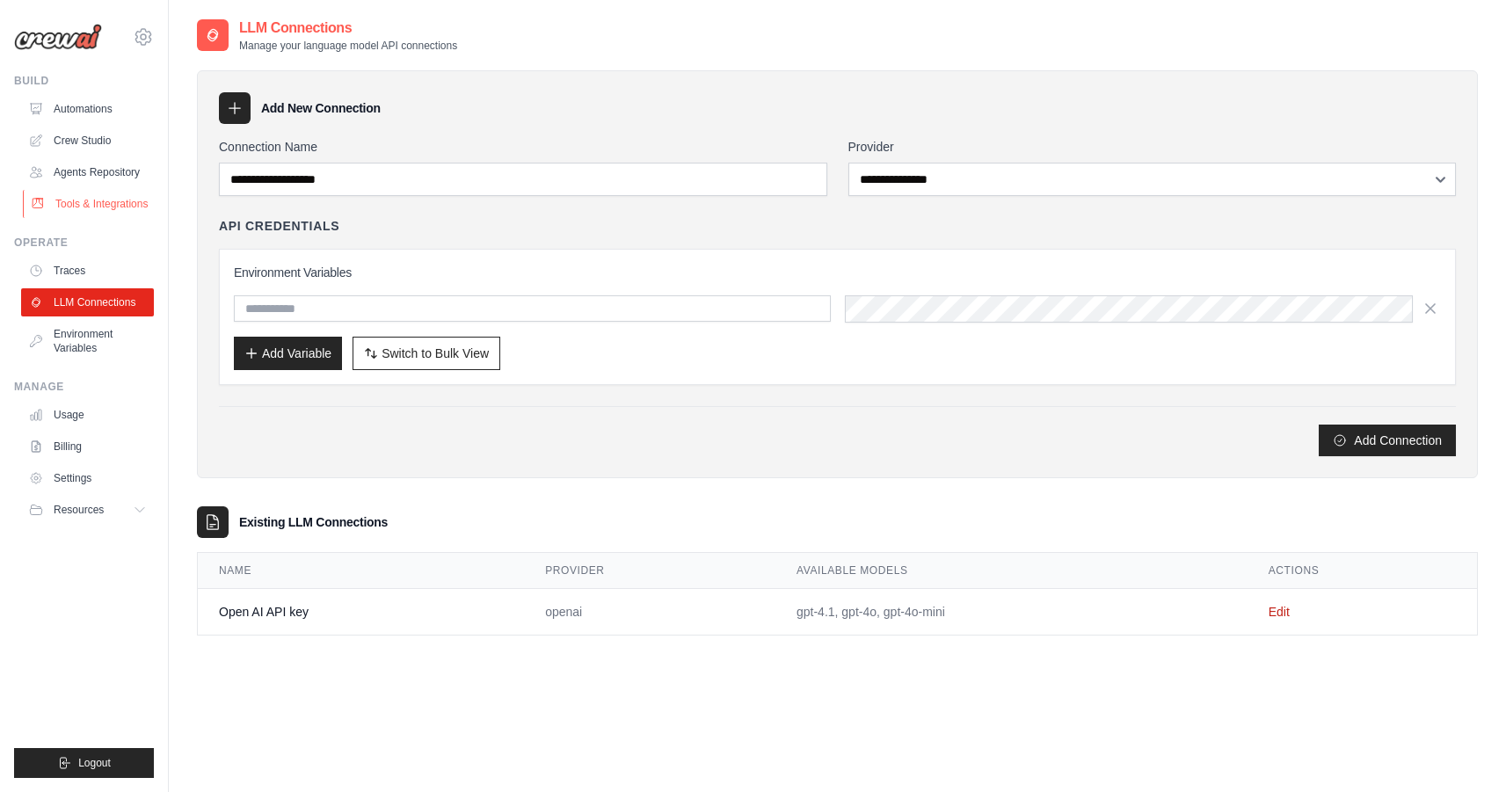
click at [99, 216] on link "Tools & Integrations" at bounding box center [89, 204] width 133 height 28
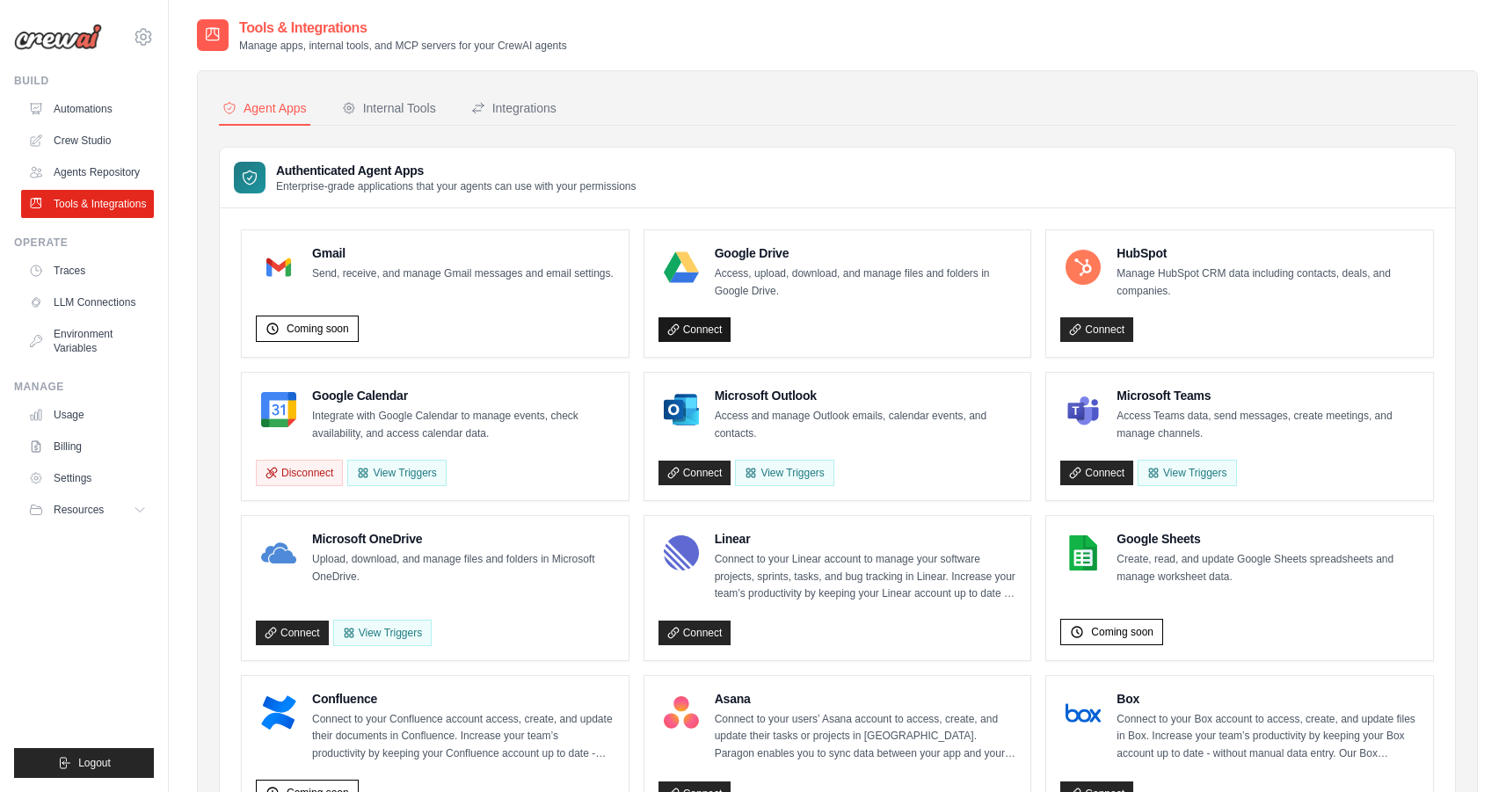
click at [708, 322] on link "Connect" at bounding box center [695, 329] width 73 height 25
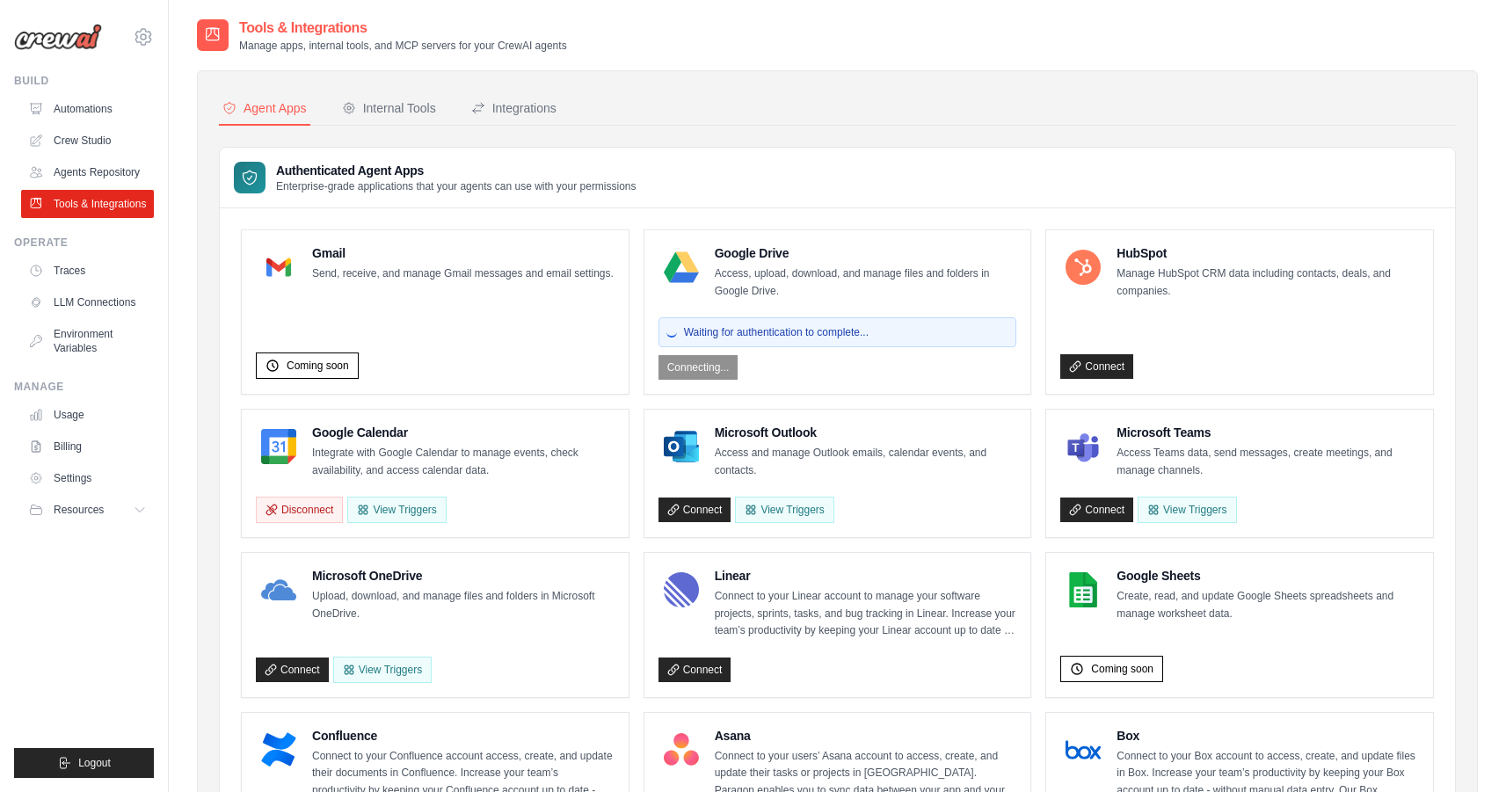
click at [717, 368] on div "Waiting for authentication to complete... Connecting..." at bounding box center [838, 344] width 359 height 69
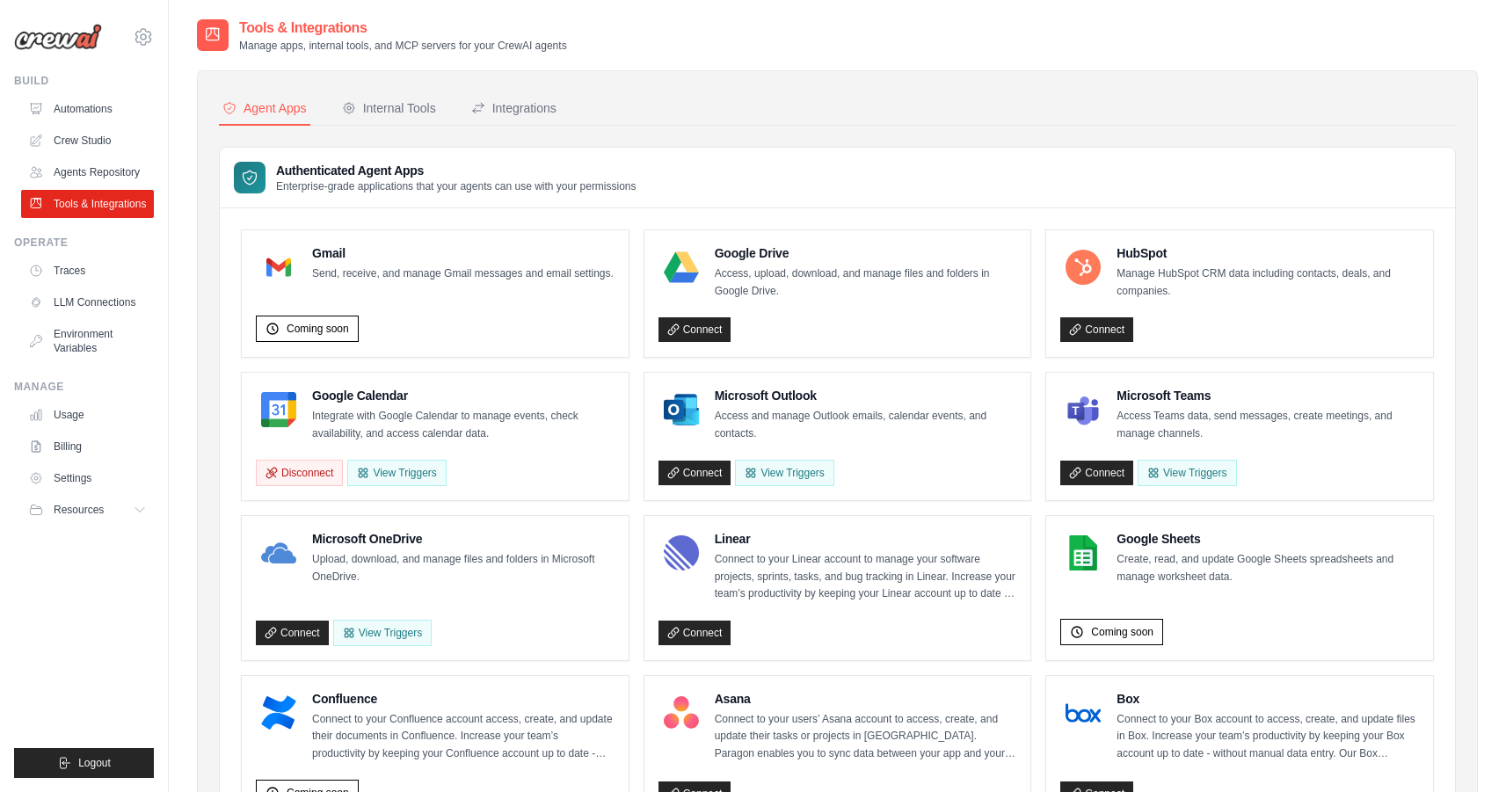
click at [705, 346] on div "Google Drive Access, upload, download, and manage files and folders in Google D…" at bounding box center [837, 293] width 387 height 127
click at [703, 333] on link "Connect" at bounding box center [695, 329] width 73 height 25
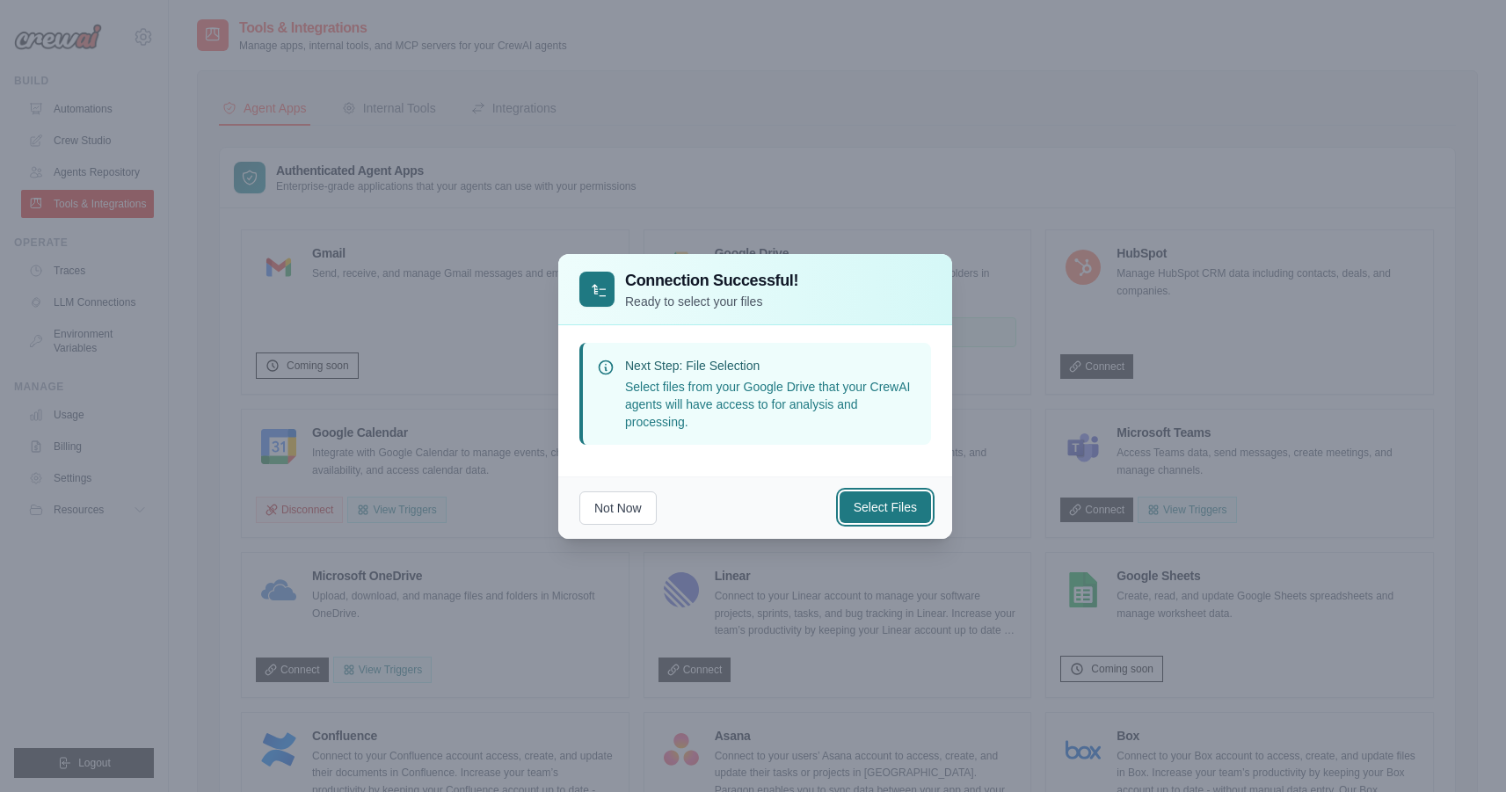
click at [892, 507] on button "Select Files" at bounding box center [885, 507] width 91 height 32
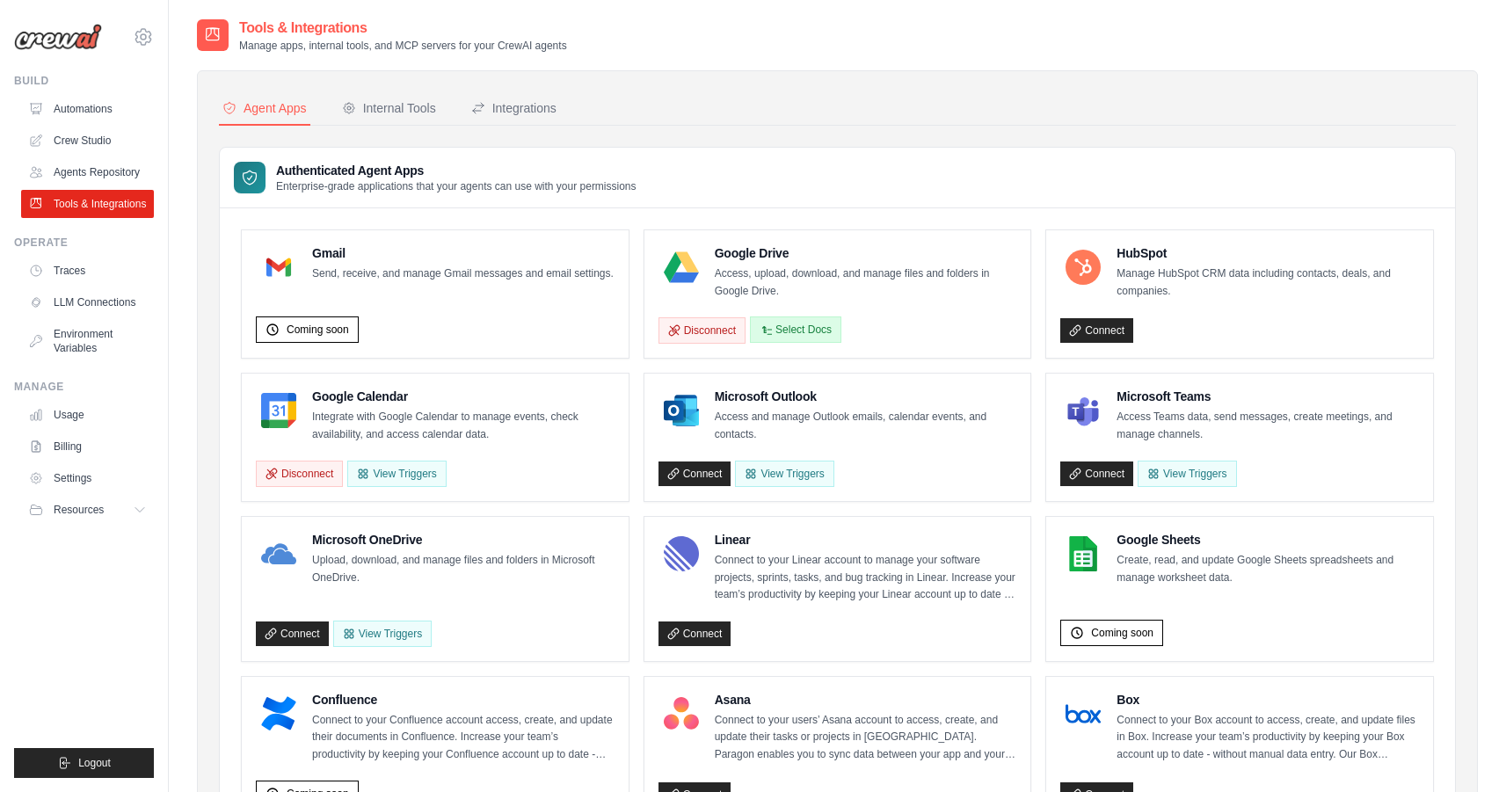
click at [812, 330] on button "Select Docs" at bounding box center [795, 330] width 91 height 26
click at [805, 324] on button "Select Docs" at bounding box center [795, 330] width 91 height 26
click at [73, 132] on link "Crew Studio" at bounding box center [89, 141] width 133 height 28
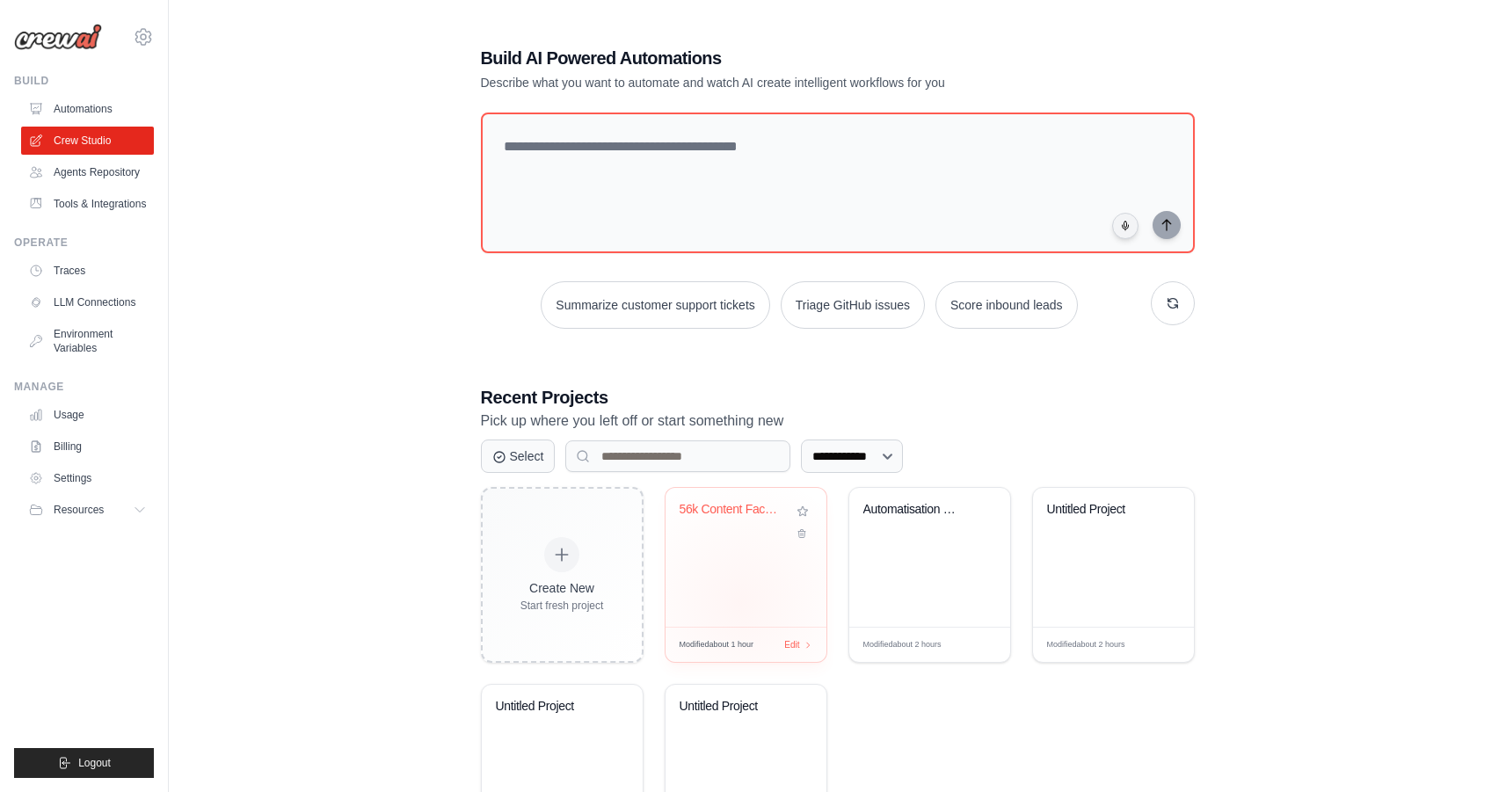
click at [740, 603] on div "56k Content Factory - Social Media ..." at bounding box center [746, 557] width 161 height 139
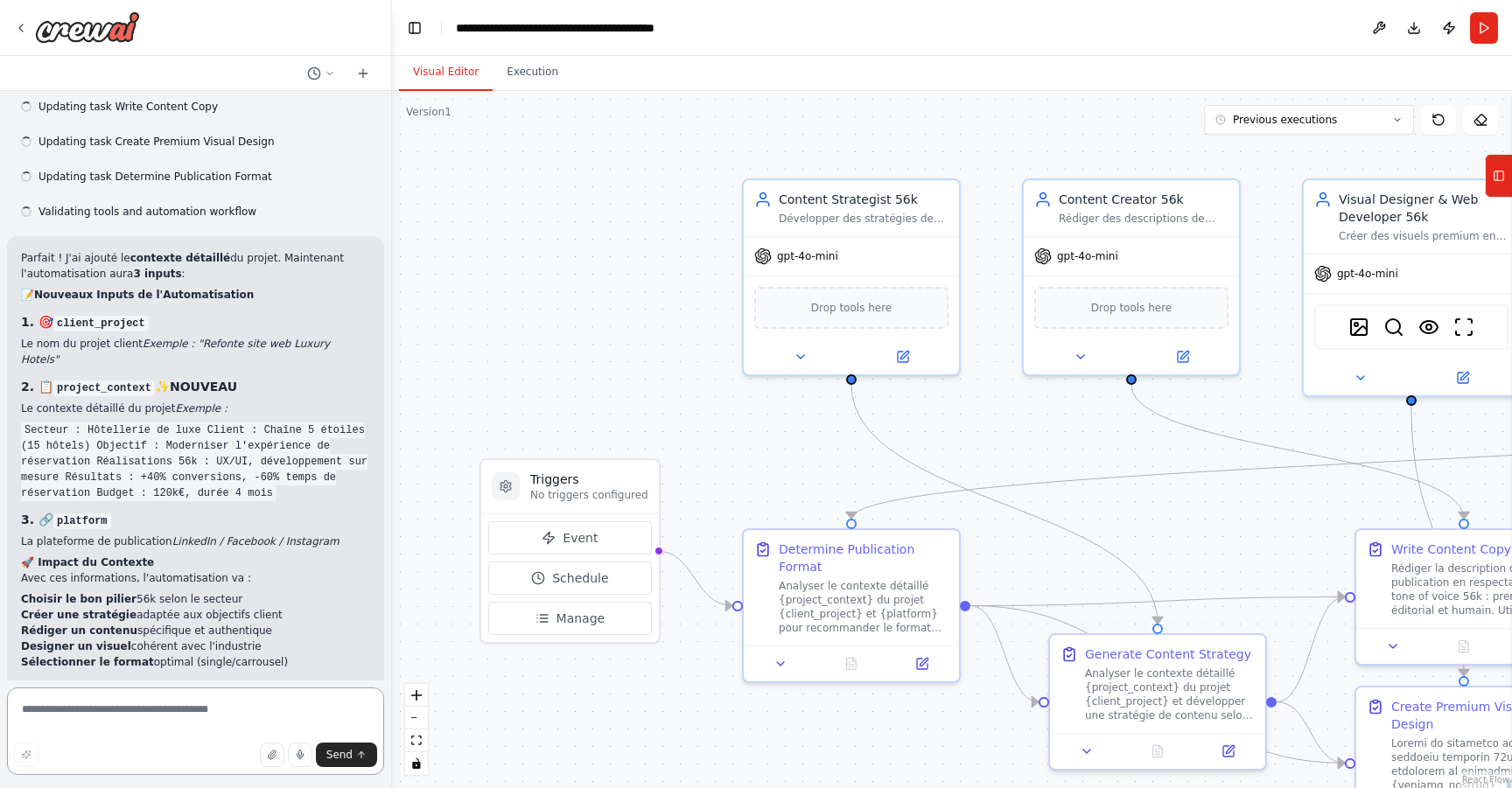
click at [185, 711] on textarea at bounding box center [195, 731] width 377 height 88
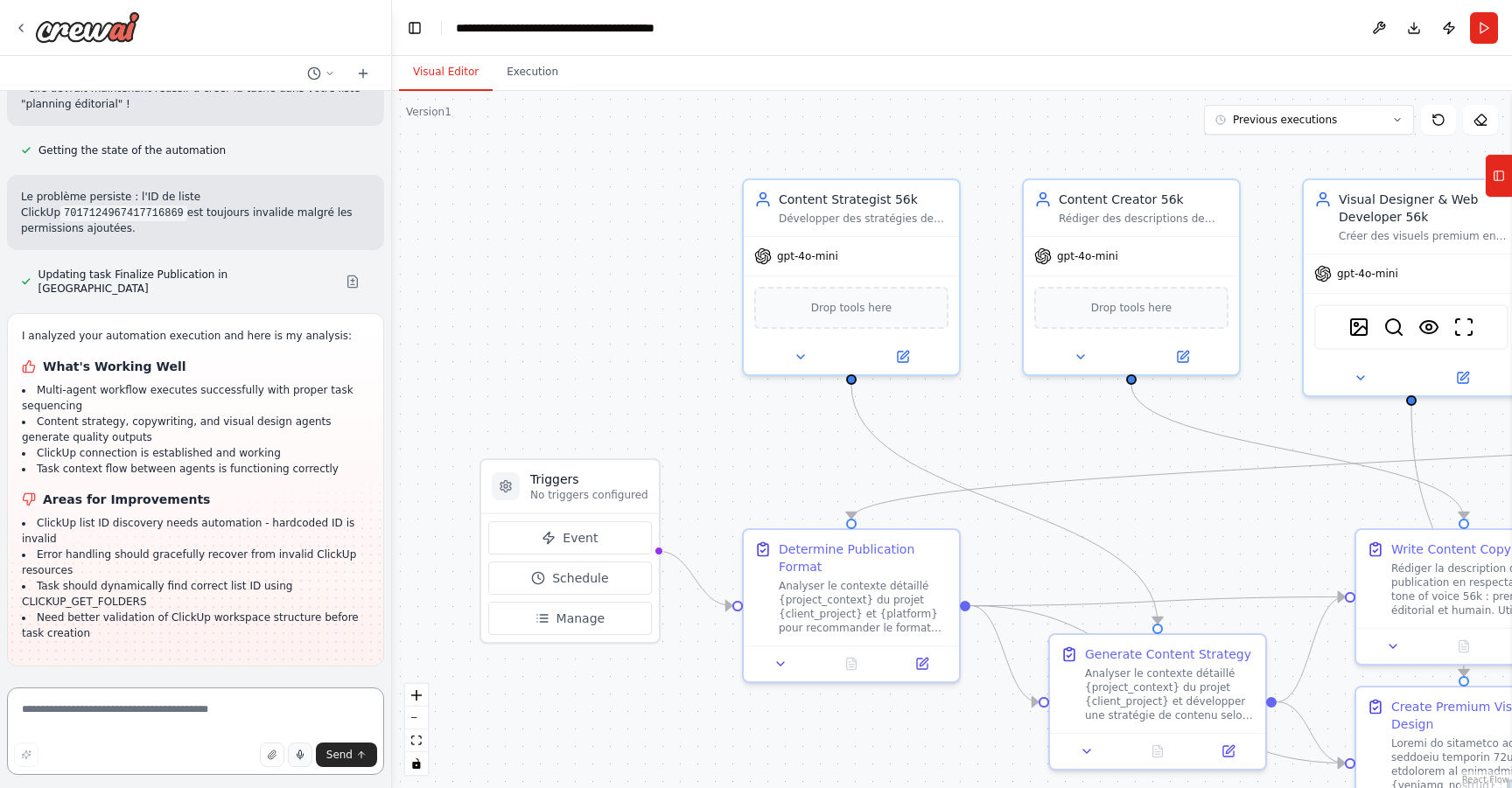
scroll to position [10097, 0]
click at [301, 756] on icon "button" at bounding box center [300, 753] width 3 height 6
click at [301, 754] on rect "button" at bounding box center [300, 755] width 8 height 8
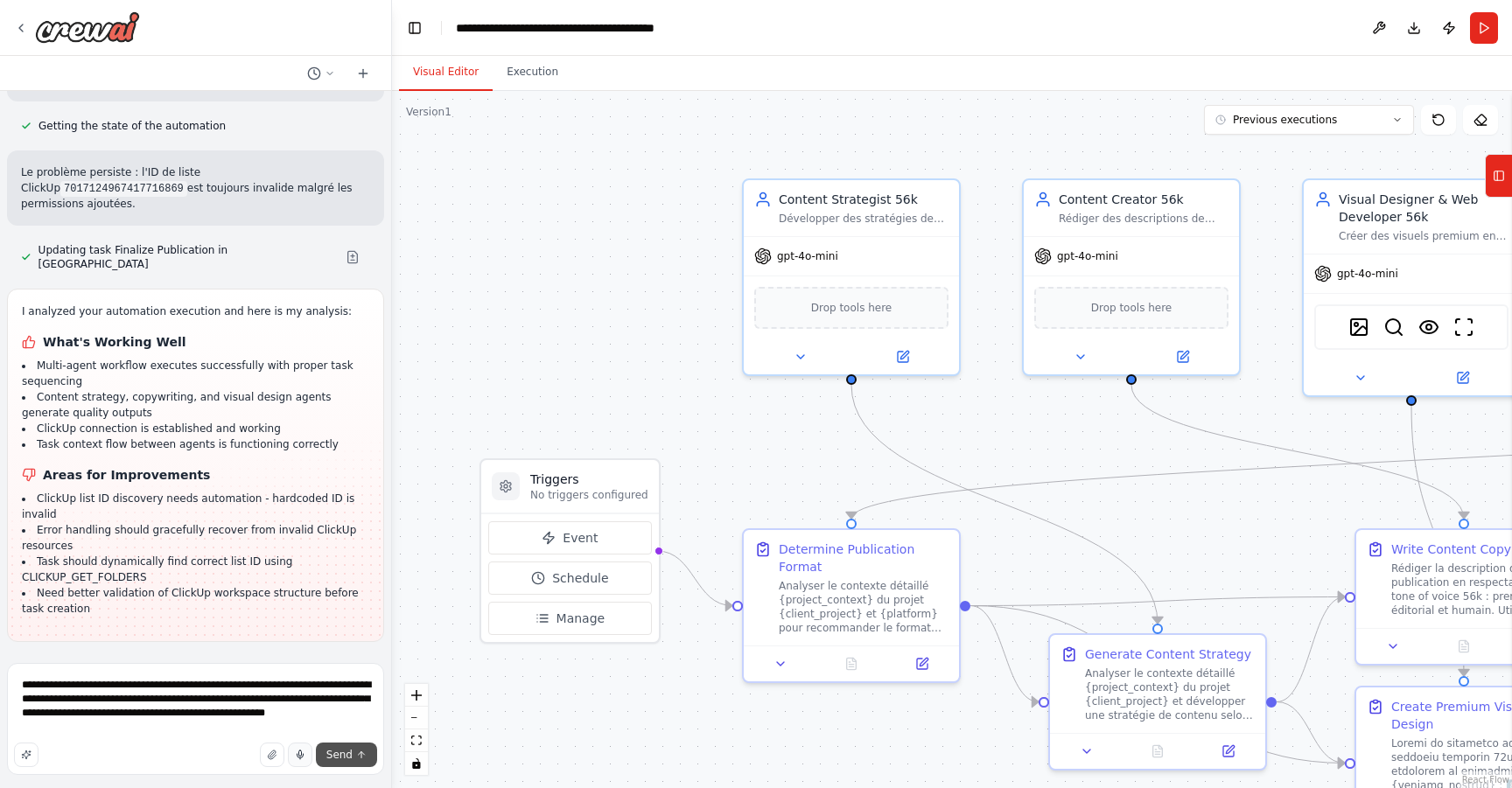
click at [351, 752] on span "Send" at bounding box center [339, 755] width 26 height 14
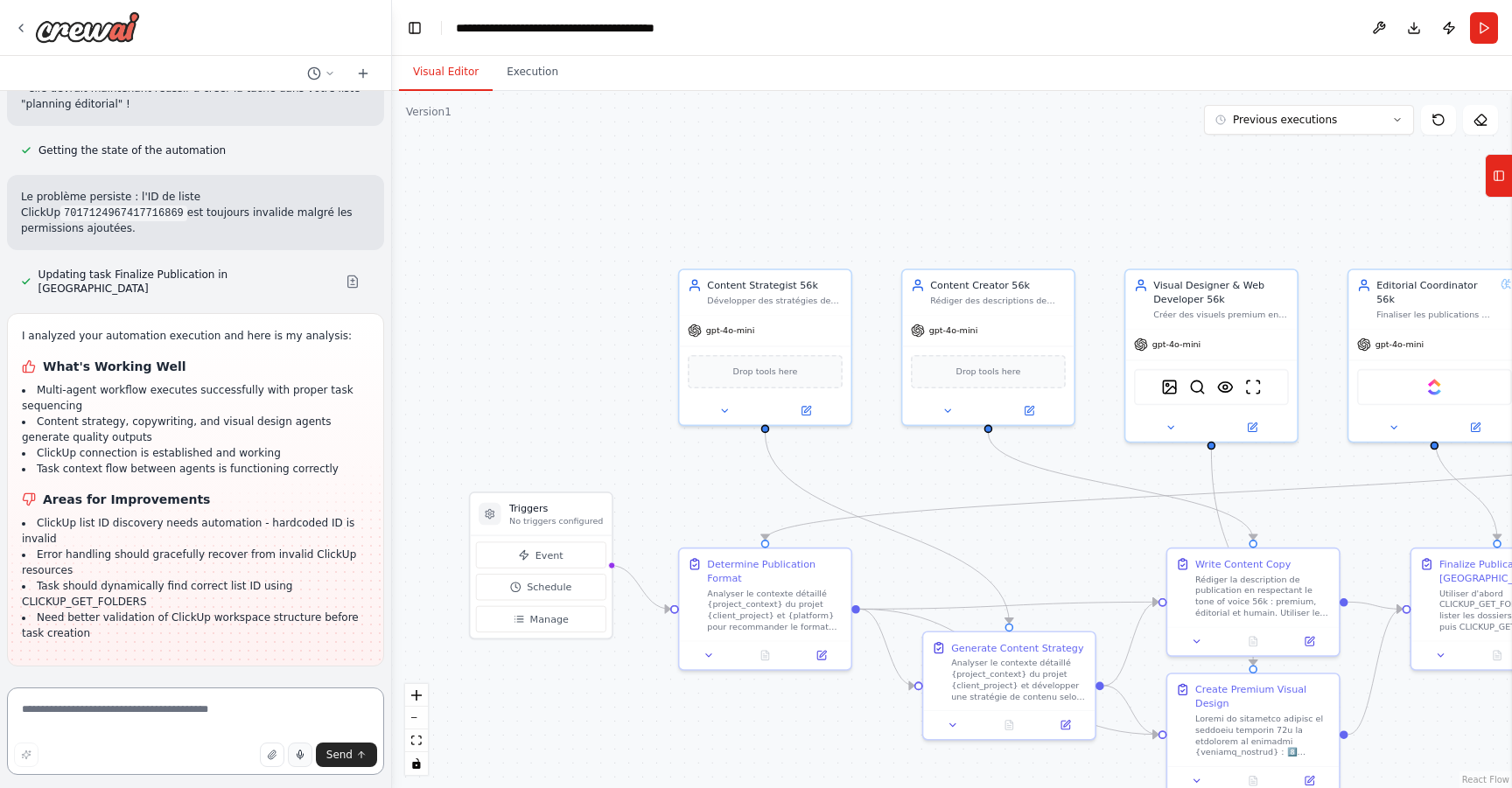
click at [261, 703] on textarea at bounding box center [195, 731] width 377 height 88
click at [334, 706] on textarea at bounding box center [195, 731] width 377 height 88
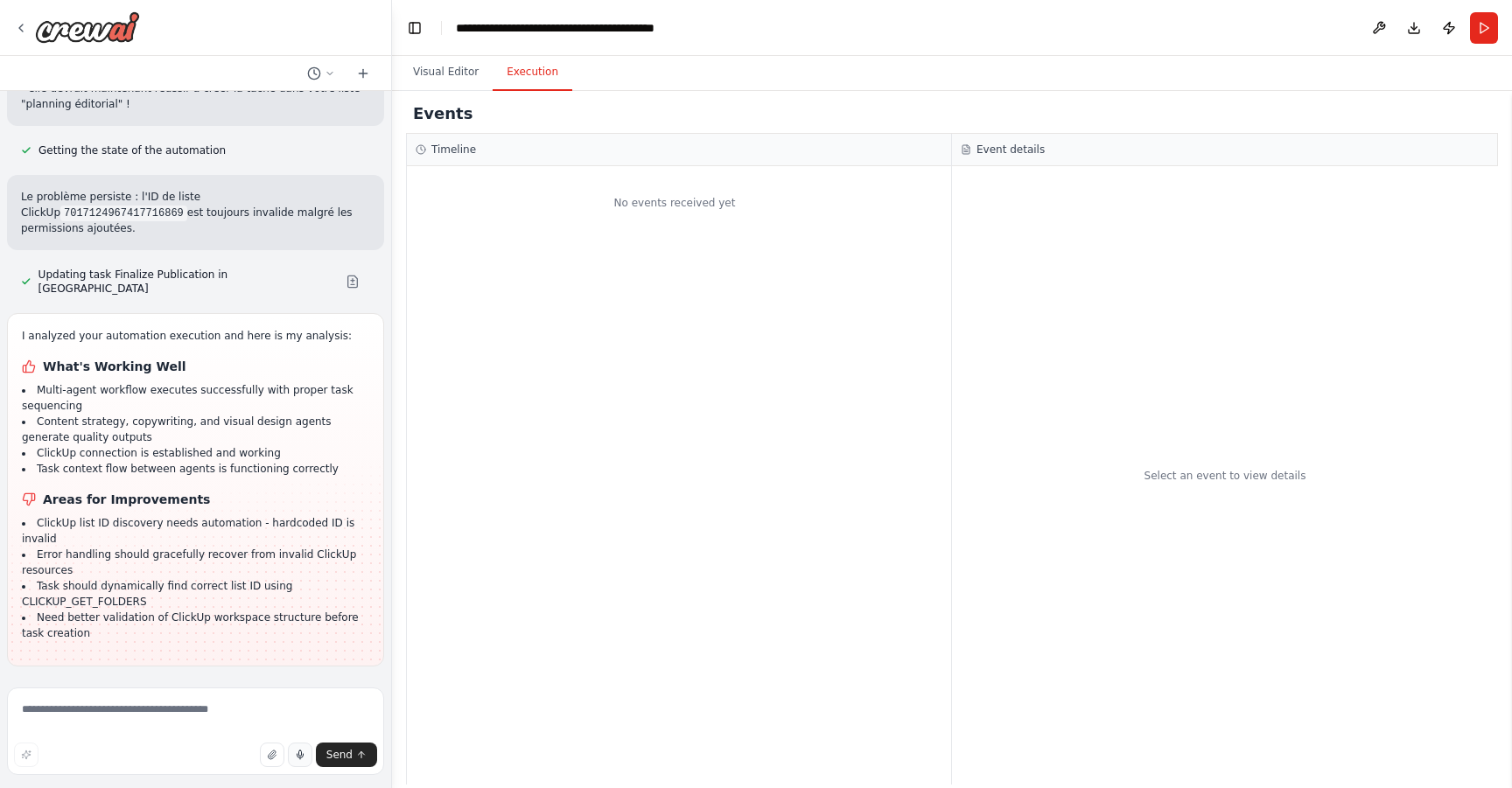
click at [521, 84] on button "Execution" at bounding box center [533, 73] width 80 height 37
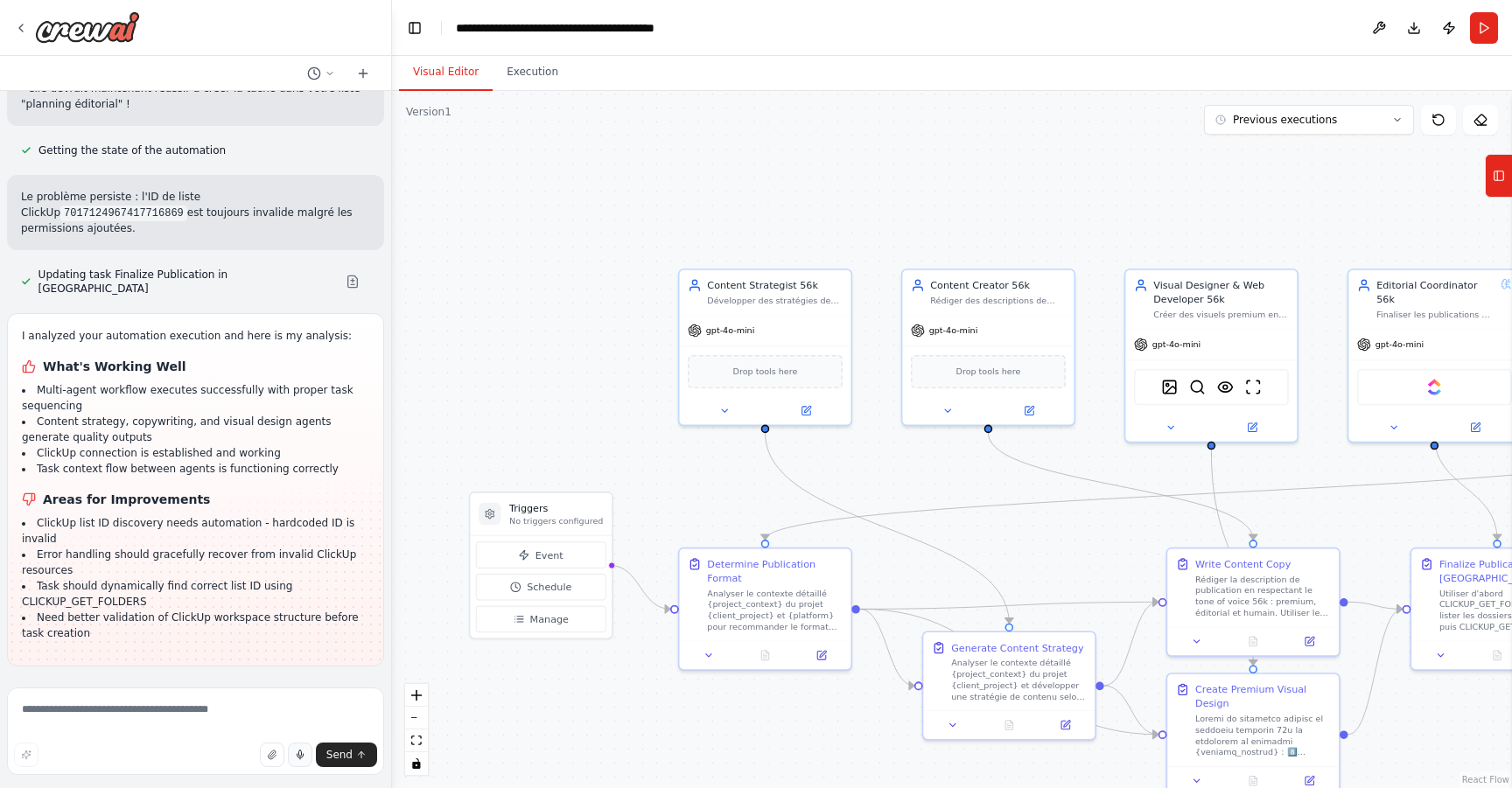
click at [451, 84] on button "Visual Editor" at bounding box center [446, 73] width 94 height 37
click at [223, 709] on textarea at bounding box center [195, 731] width 377 height 88
type textarea "**********"
click at [353, 760] on button "Send" at bounding box center [346, 754] width 62 height 25
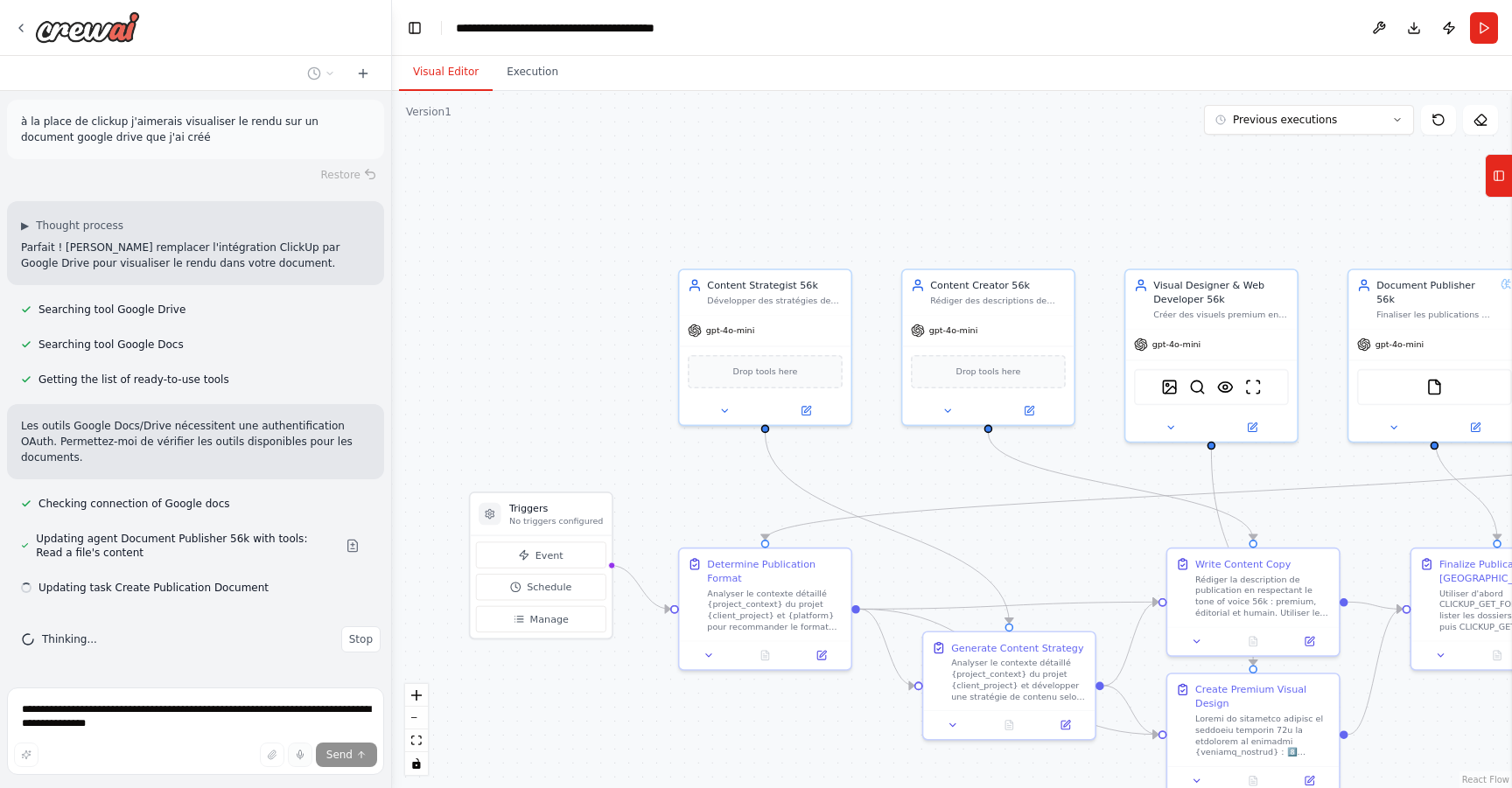
scroll to position [10678, 0]
drag, startPoint x: 559, startPoint y: 396, endPoint x: 316, endPoint y: 376, distance: 243.8
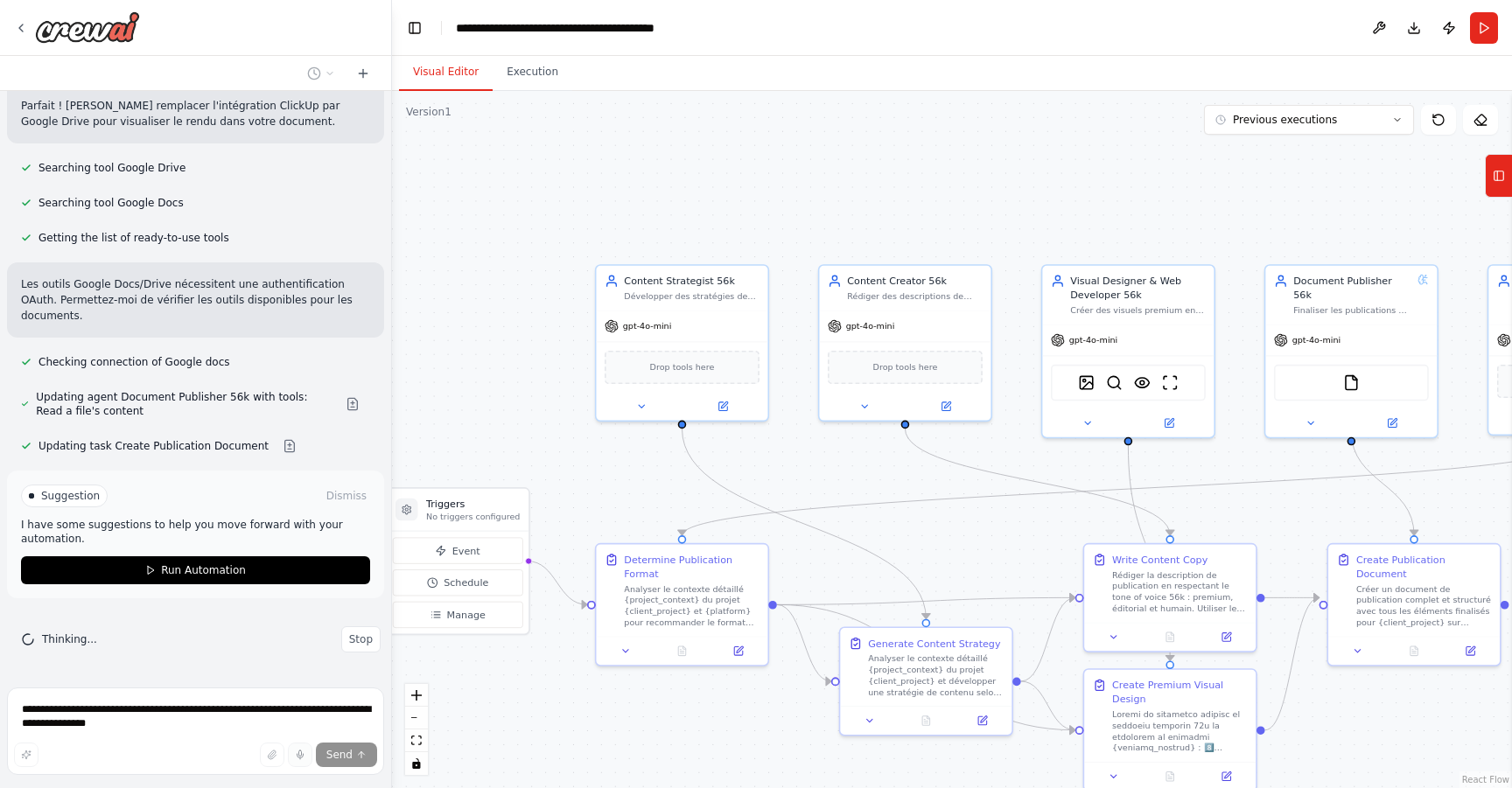
drag, startPoint x: 888, startPoint y: 198, endPoint x: 547, endPoint y: 176, distance: 341.7
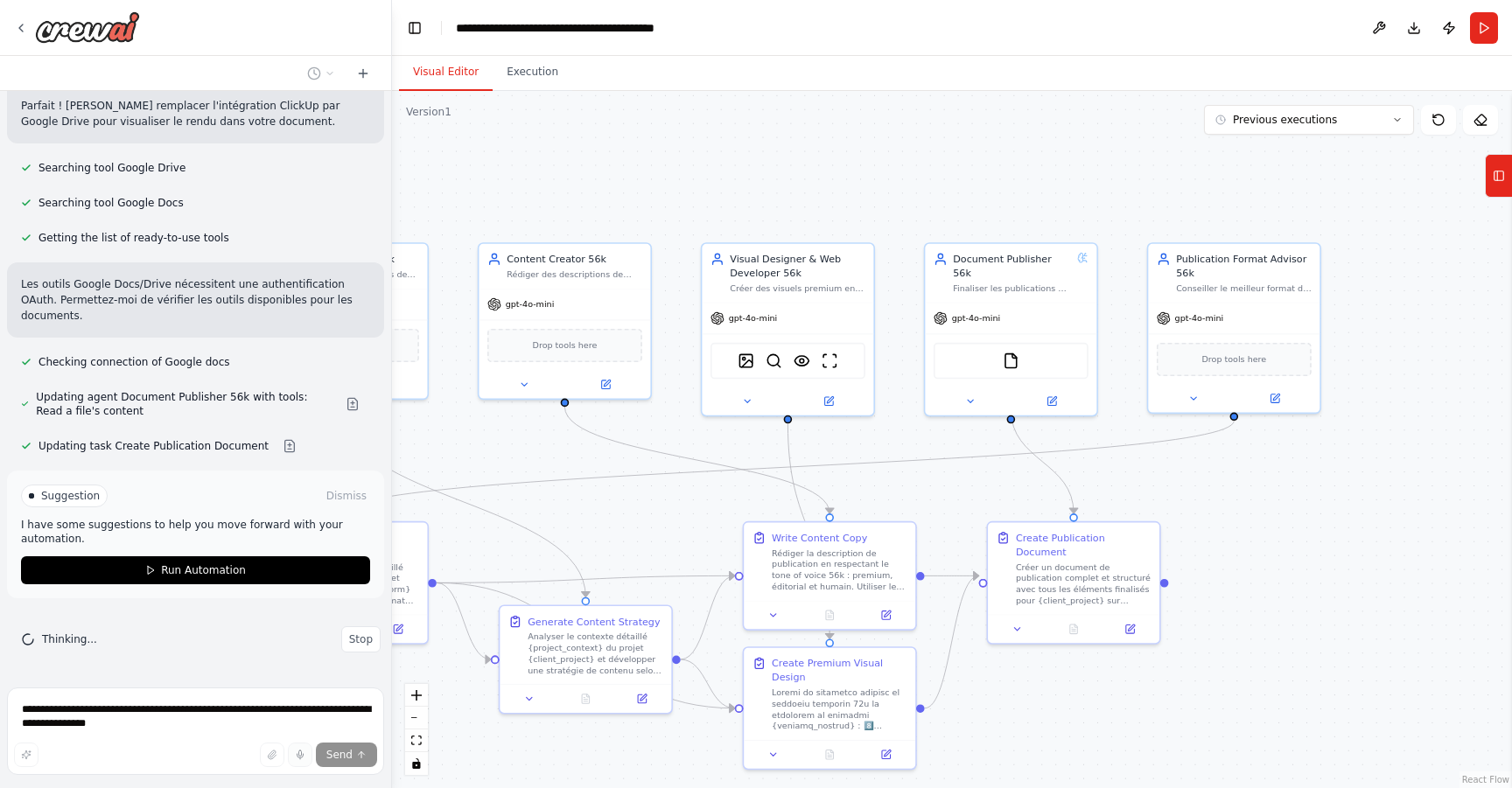
scroll to position [10819, 0]
drag, startPoint x: 876, startPoint y: 163, endPoint x: 686, endPoint y: 179, distance: 190.7
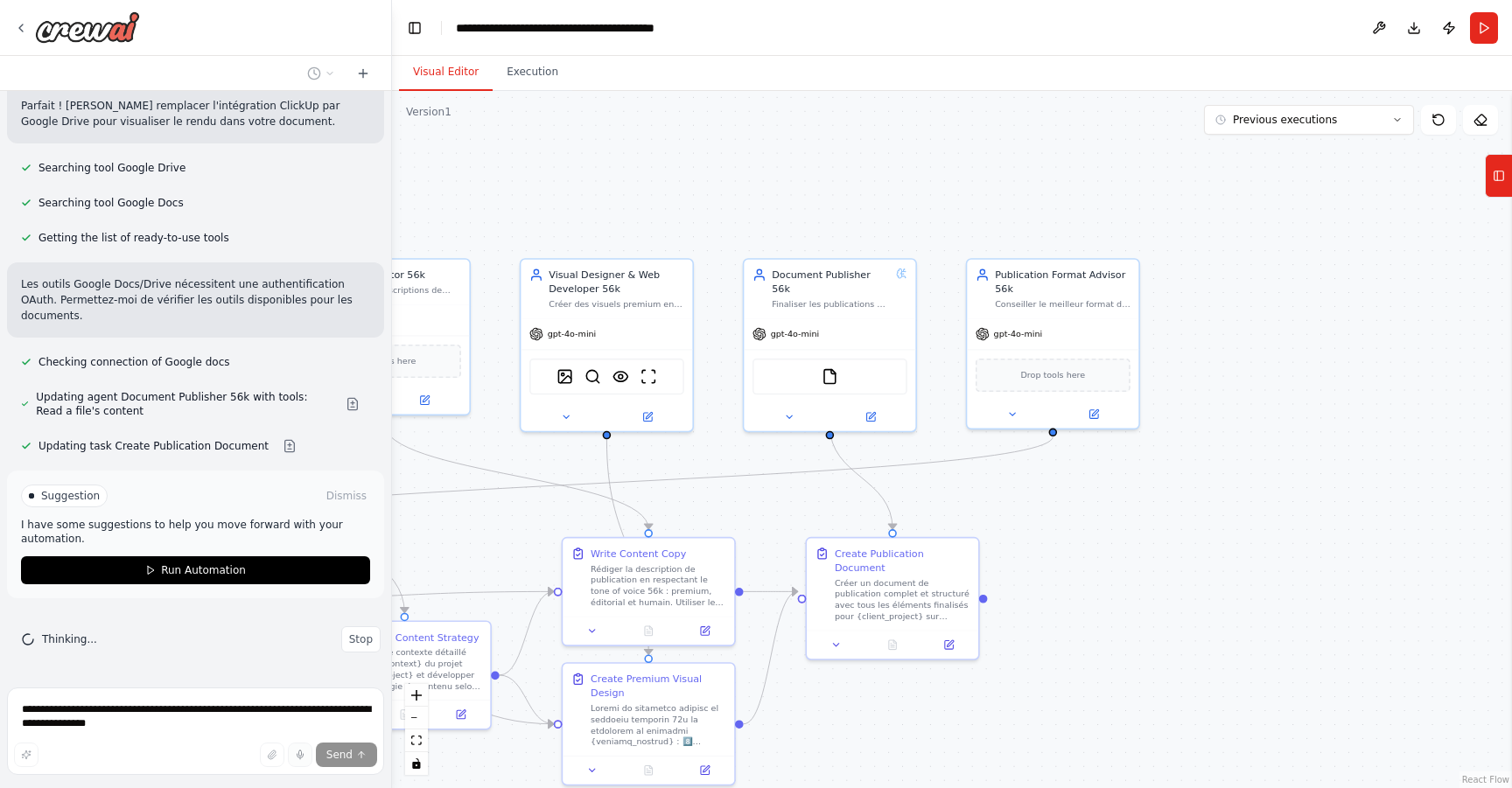
drag, startPoint x: 870, startPoint y: 203, endPoint x: 649, endPoint y: 173, distance: 223.0
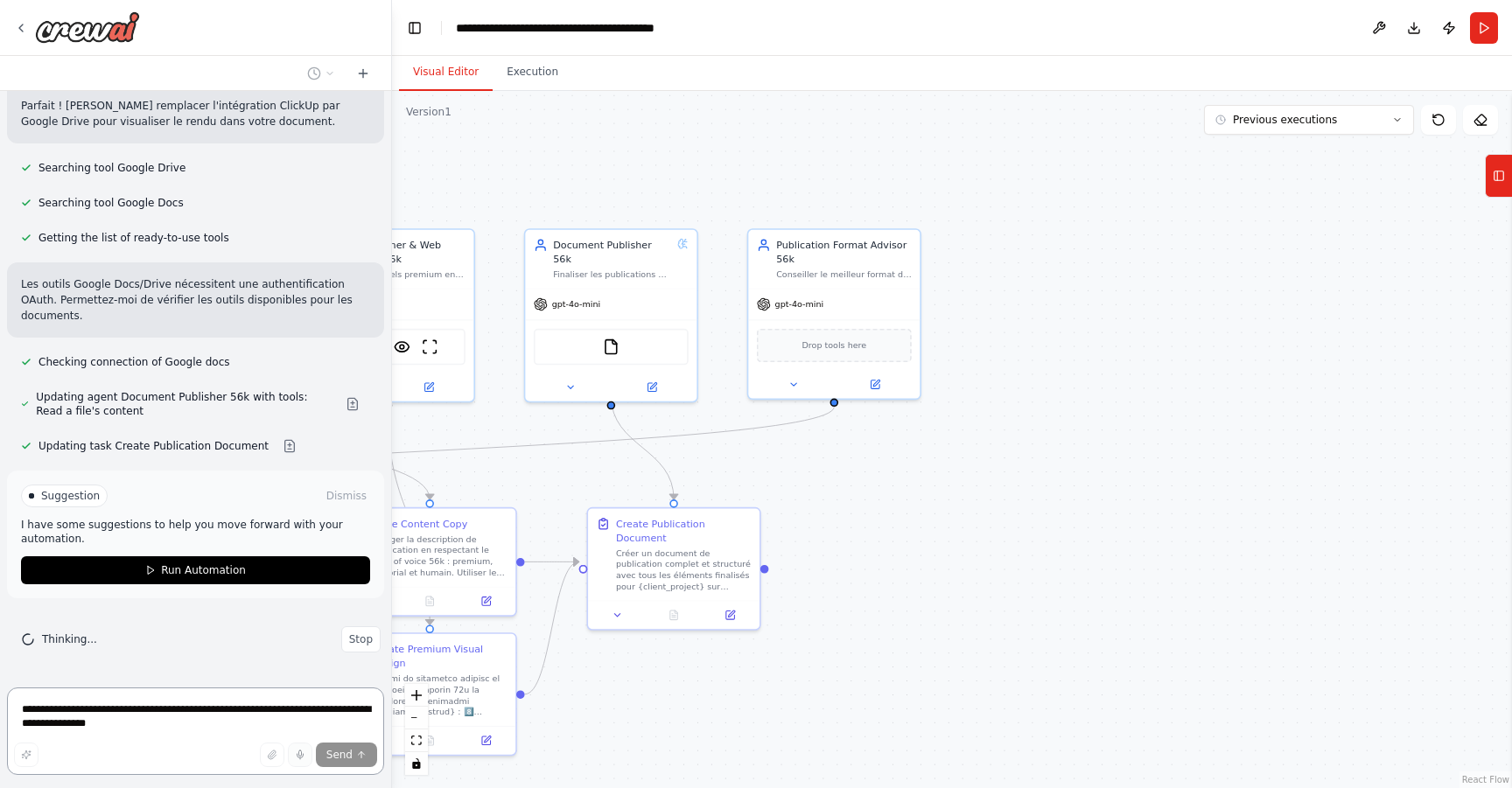
drag, startPoint x: 840, startPoint y: 458, endPoint x: 902, endPoint y: 446, distance: 63.2
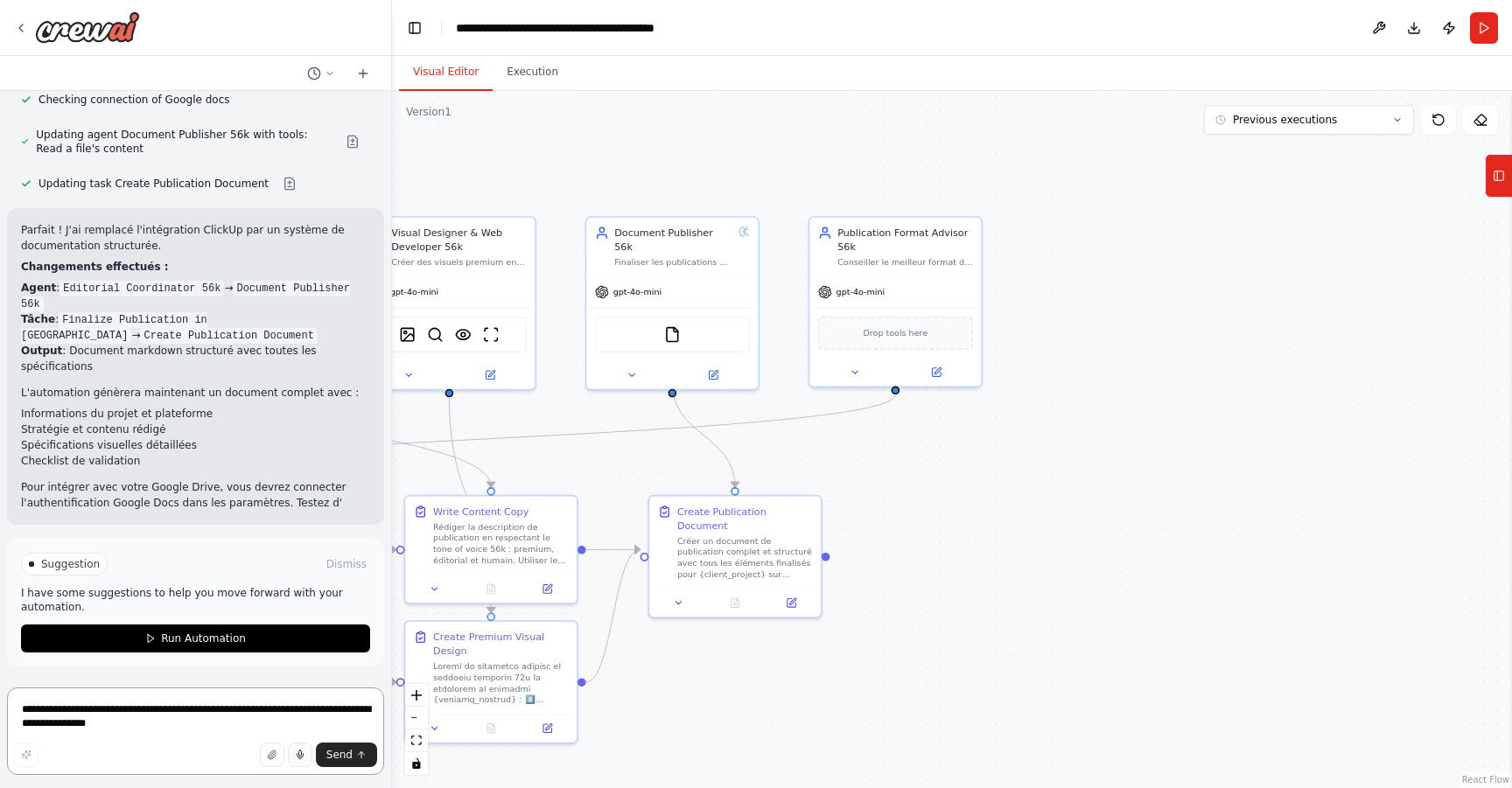
scroll to position [11098, 0]
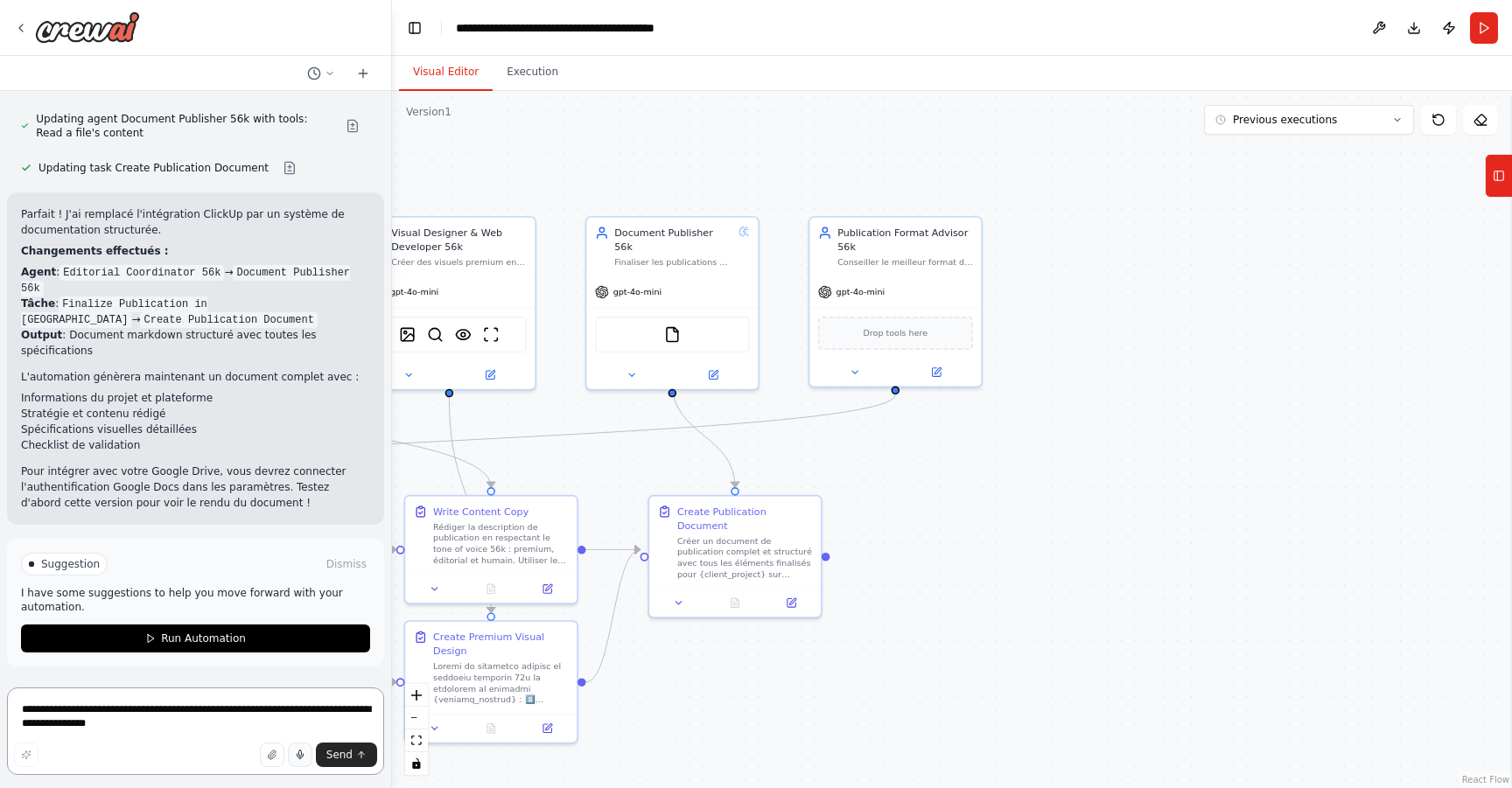
click at [154, 711] on textarea "**********" at bounding box center [195, 731] width 377 height 88
click at [173, 642] on span "Run Automation" at bounding box center [203, 639] width 85 height 14
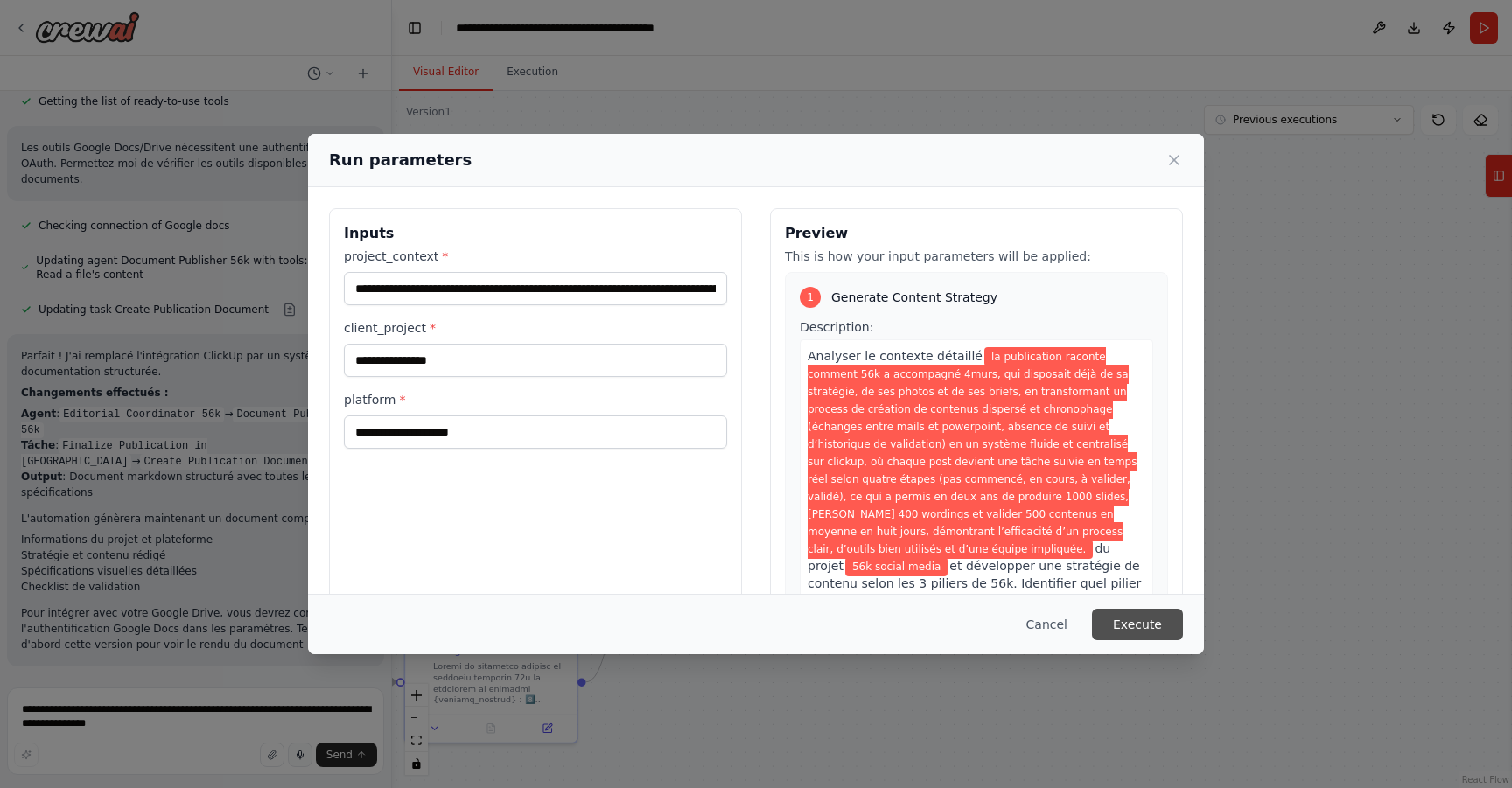
click at [1149, 626] on button "Execute" at bounding box center [1137, 625] width 91 height 32
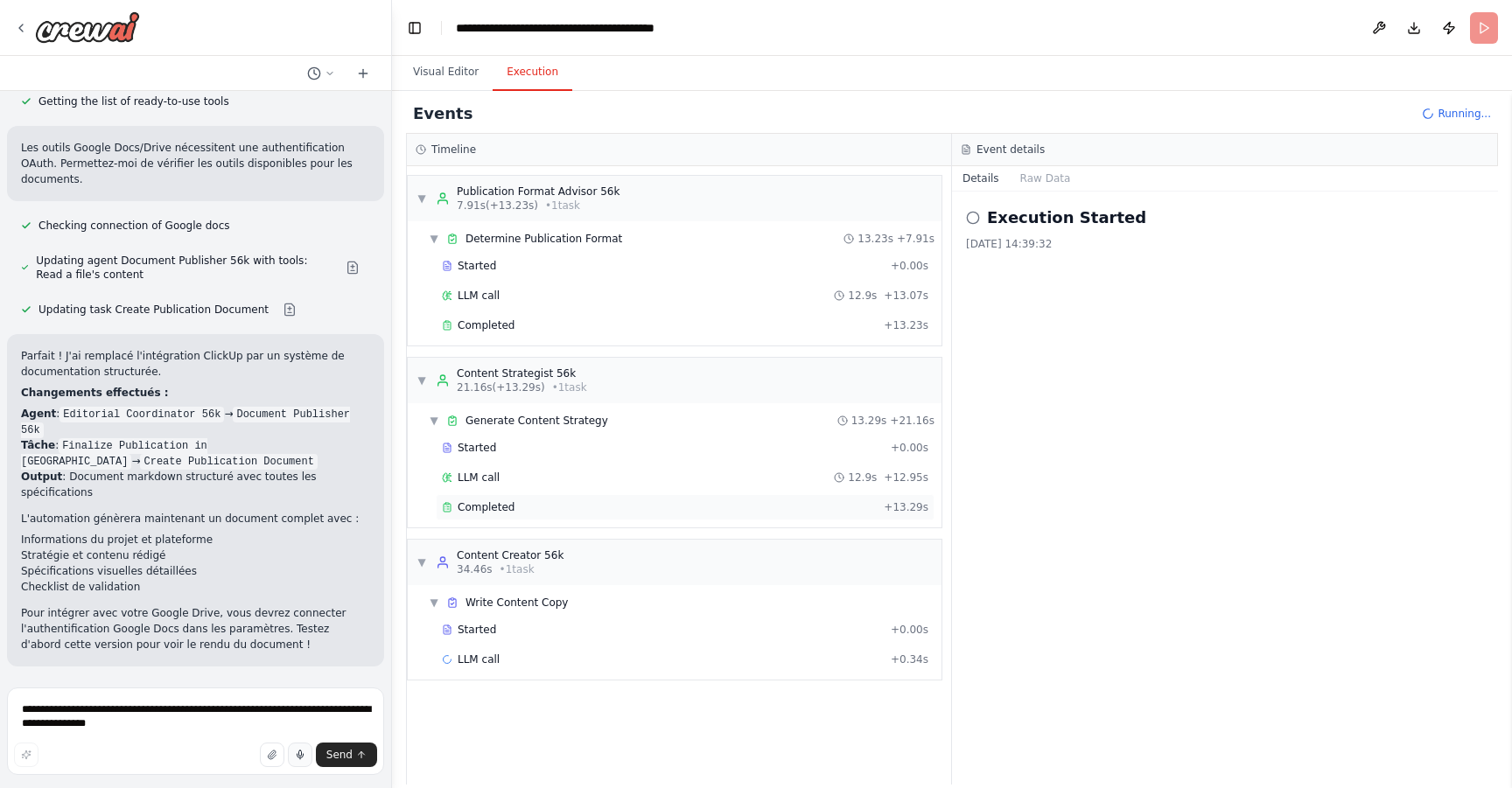
click at [592, 509] on div "Completed" at bounding box center [659, 507] width 435 height 14
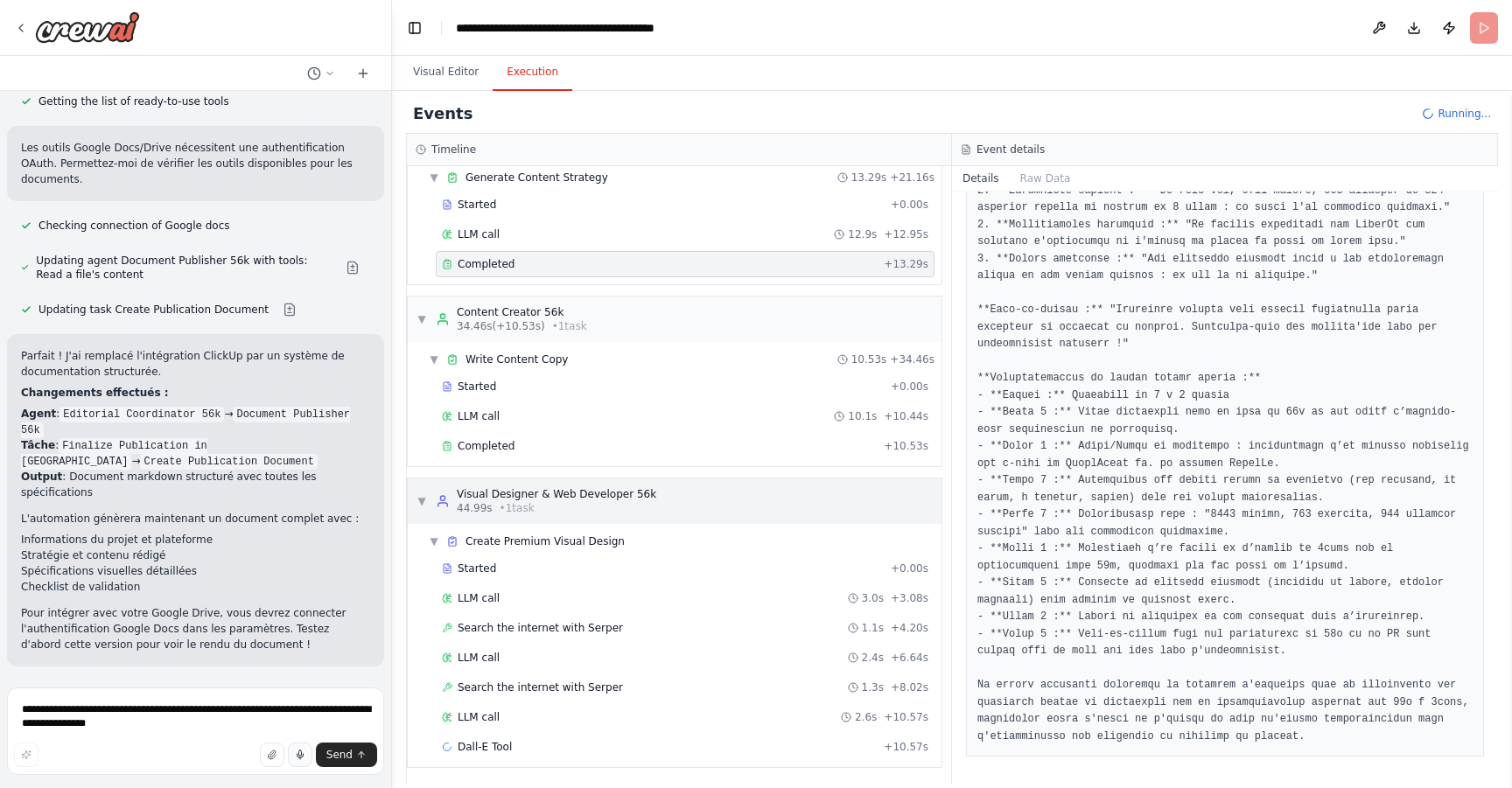
scroll to position [246, 0]
click at [743, 629] on div "Search the internet with [PERSON_NAME] 1.1s + 4.20s" at bounding box center [685, 626] width 487 height 14
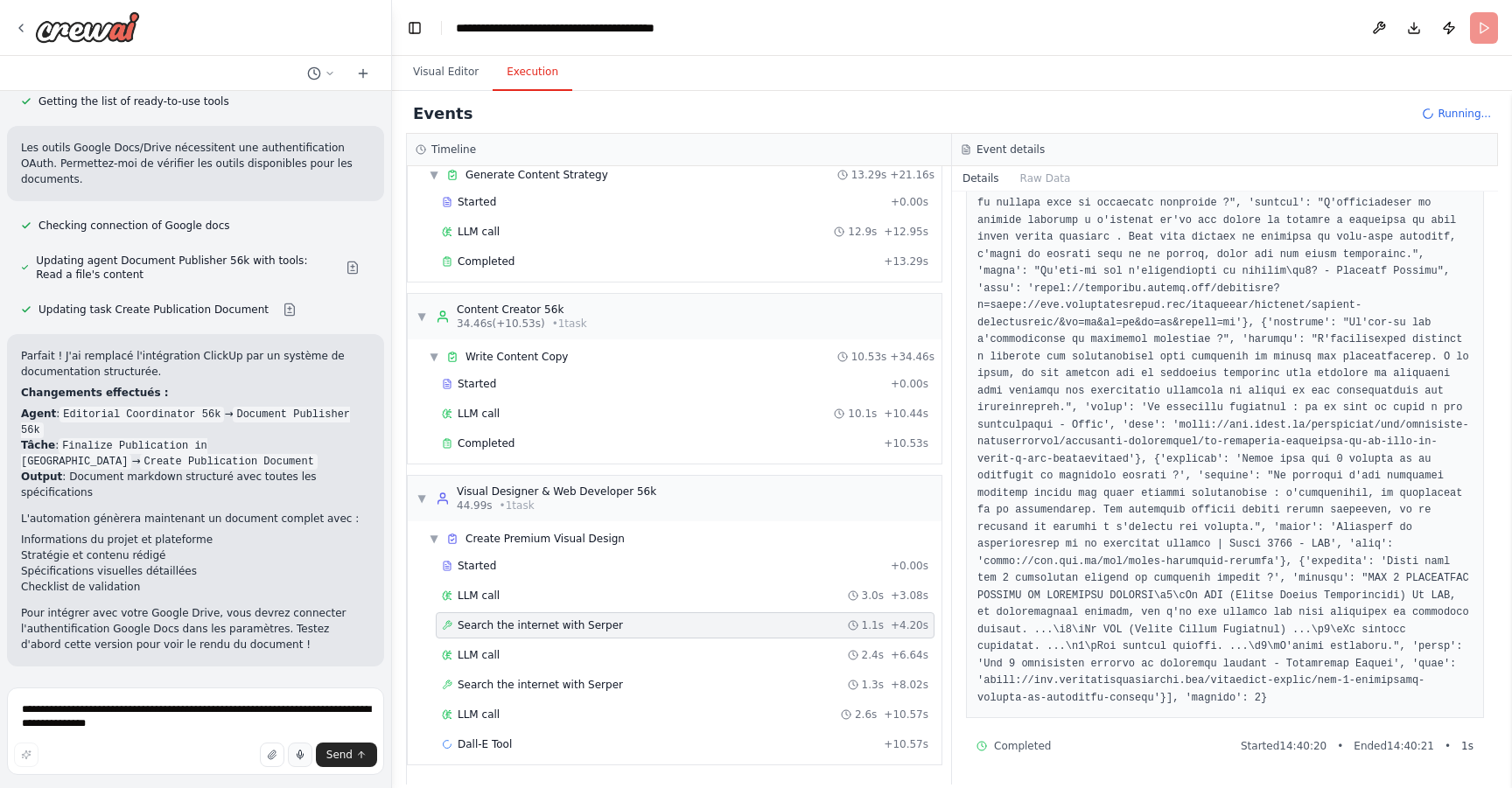
scroll to position [1029, 0]
click at [691, 688] on div "Search the internet with [PERSON_NAME] 1.3s + 8.02s" at bounding box center [685, 685] width 487 height 14
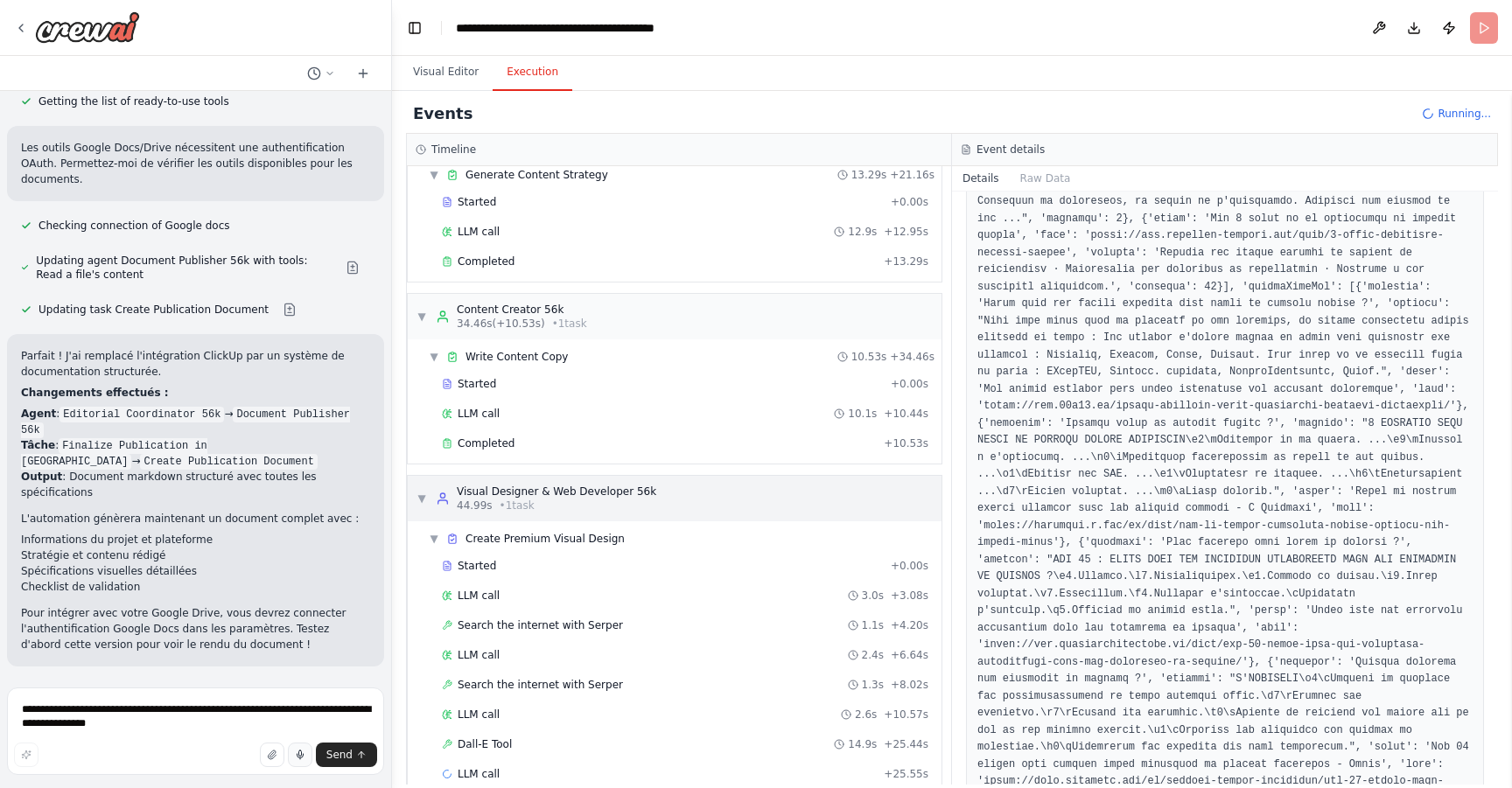
click at [424, 498] on span "▼" at bounding box center [422, 498] width 11 height 14
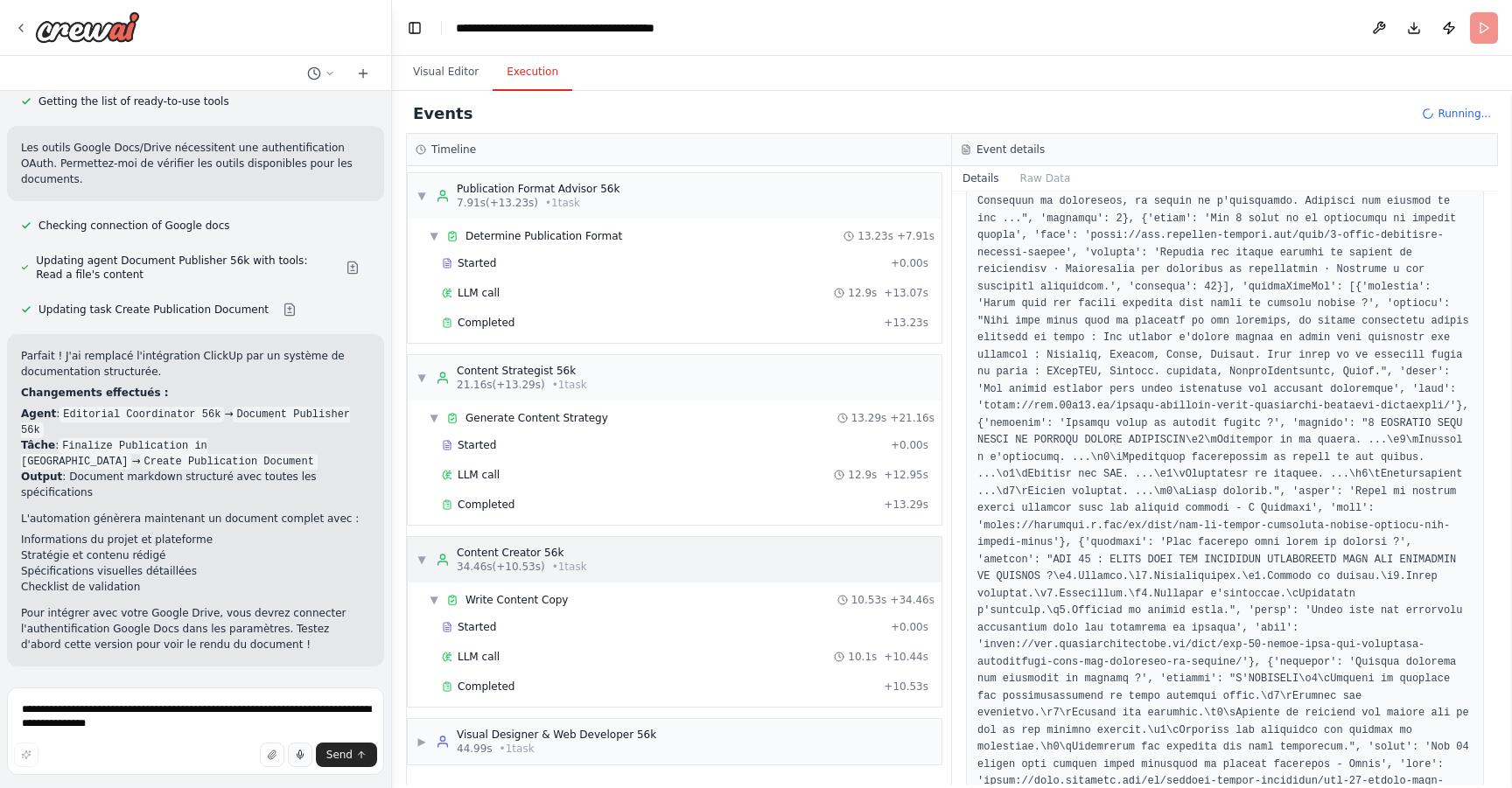
click at [415, 551] on div "▼ Content Creator 56k 34.46s (+10.53s) • 1 task" at bounding box center [675, 560] width 534 height 46
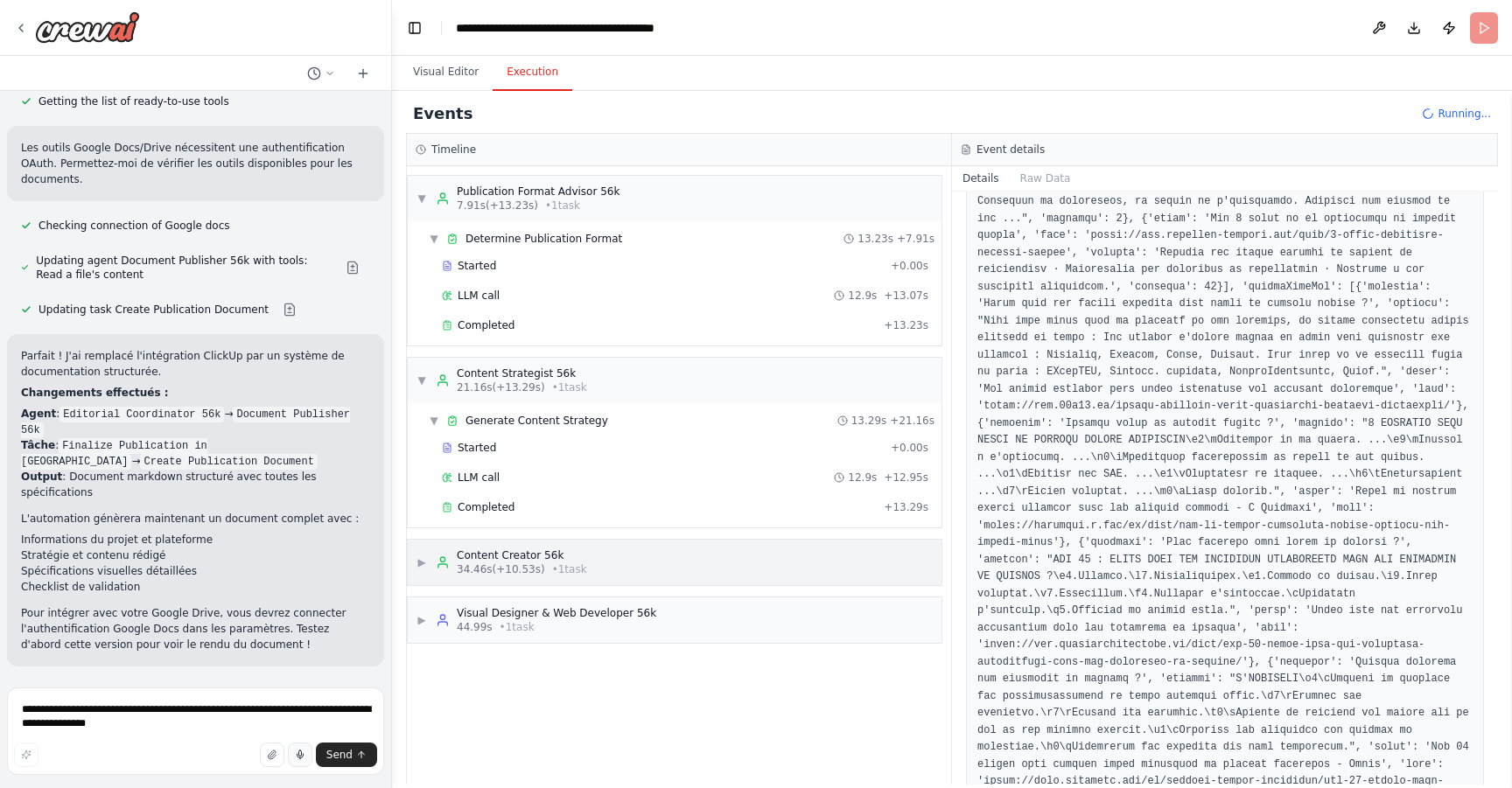
scroll to position [0, 0]
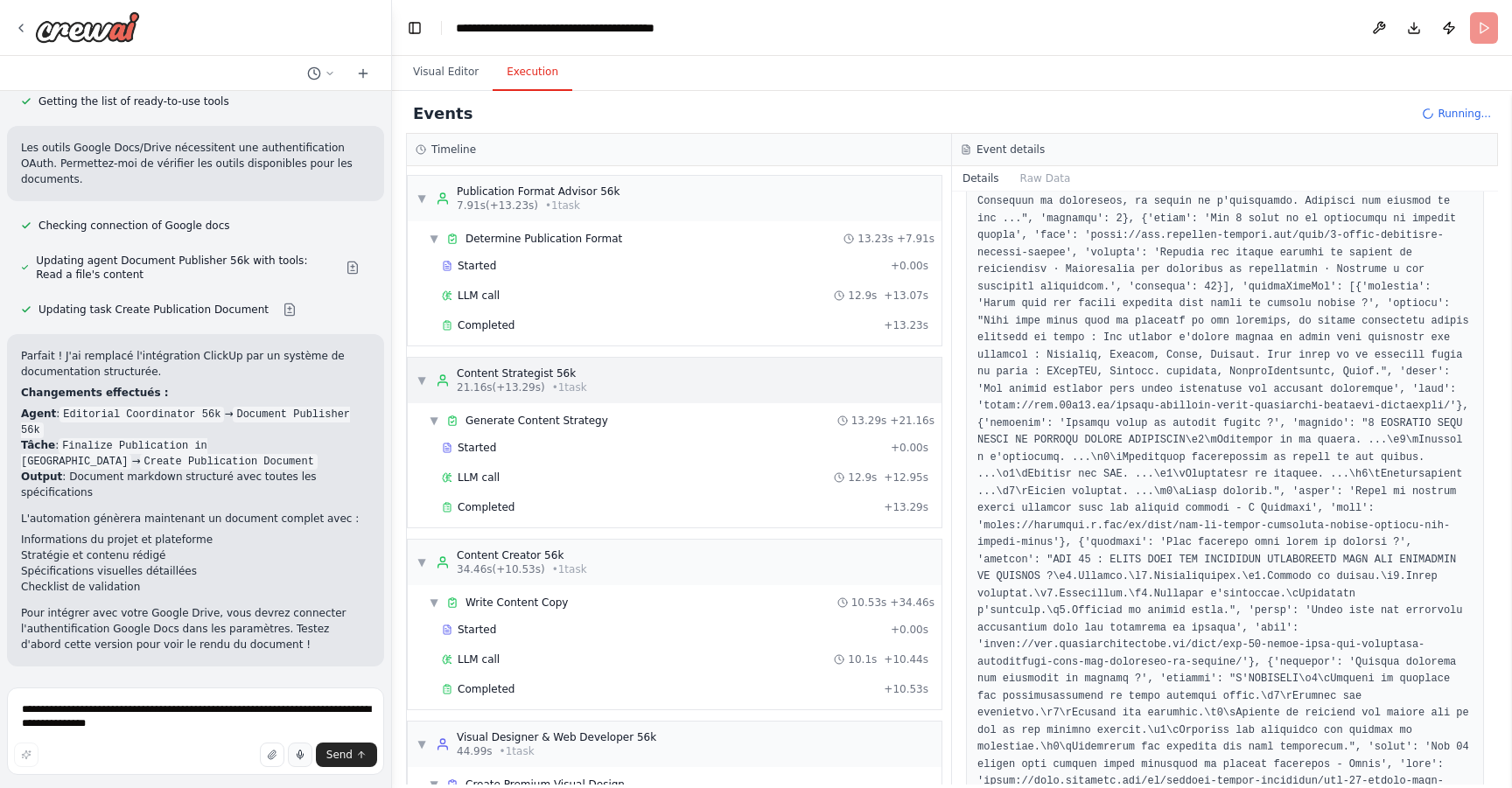
click at [428, 373] on div "▼ Content Strategist 56k 21.16s (+13.29s) • 1 task" at bounding box center [502, 380] width 170 height 28
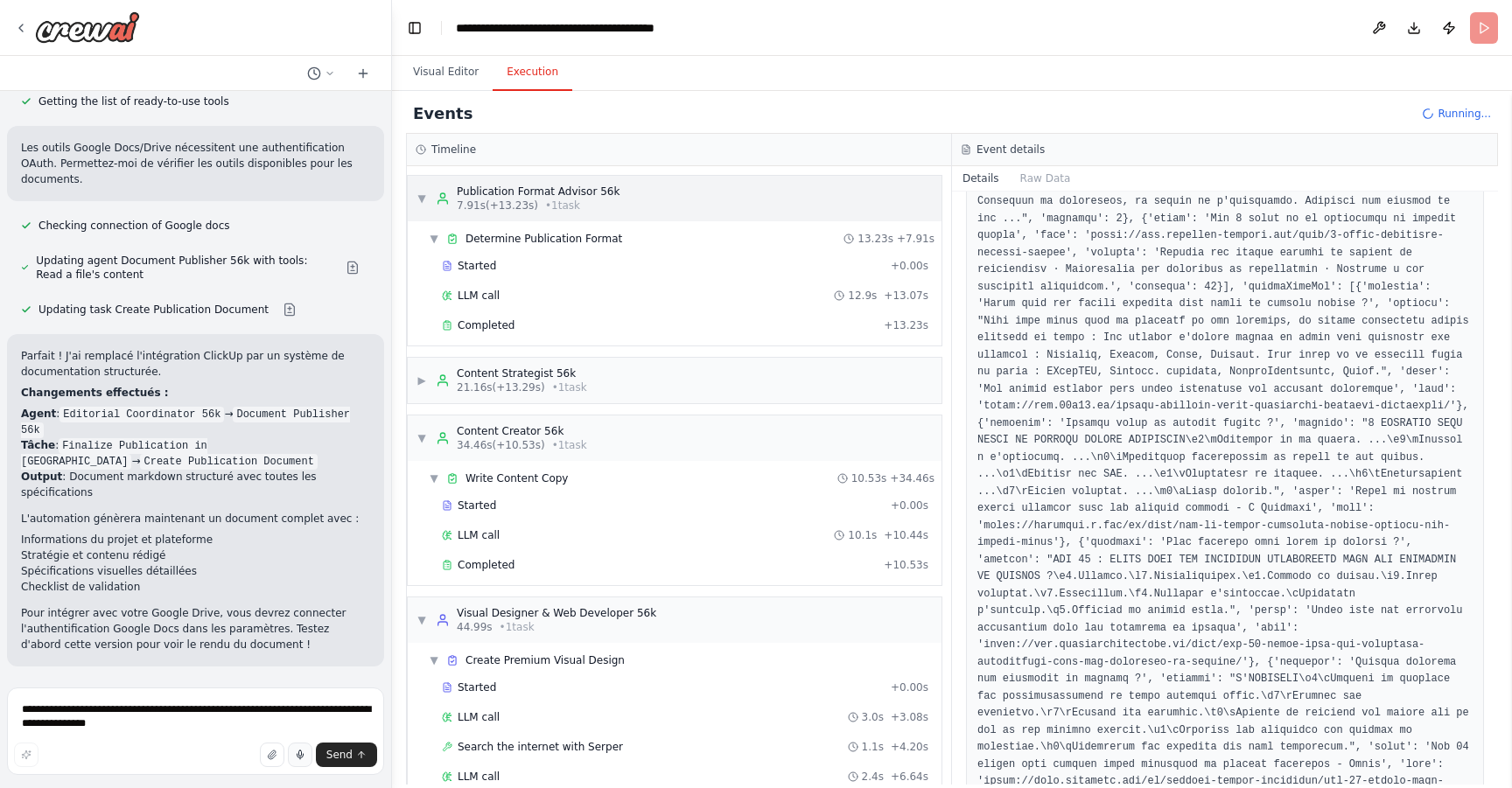
click at [429, 200] on div "▼ Publication Format Advisor 56k 7.91s (+13.23s) • 1 task" at bounding box center [519, 199] width 203 height 28
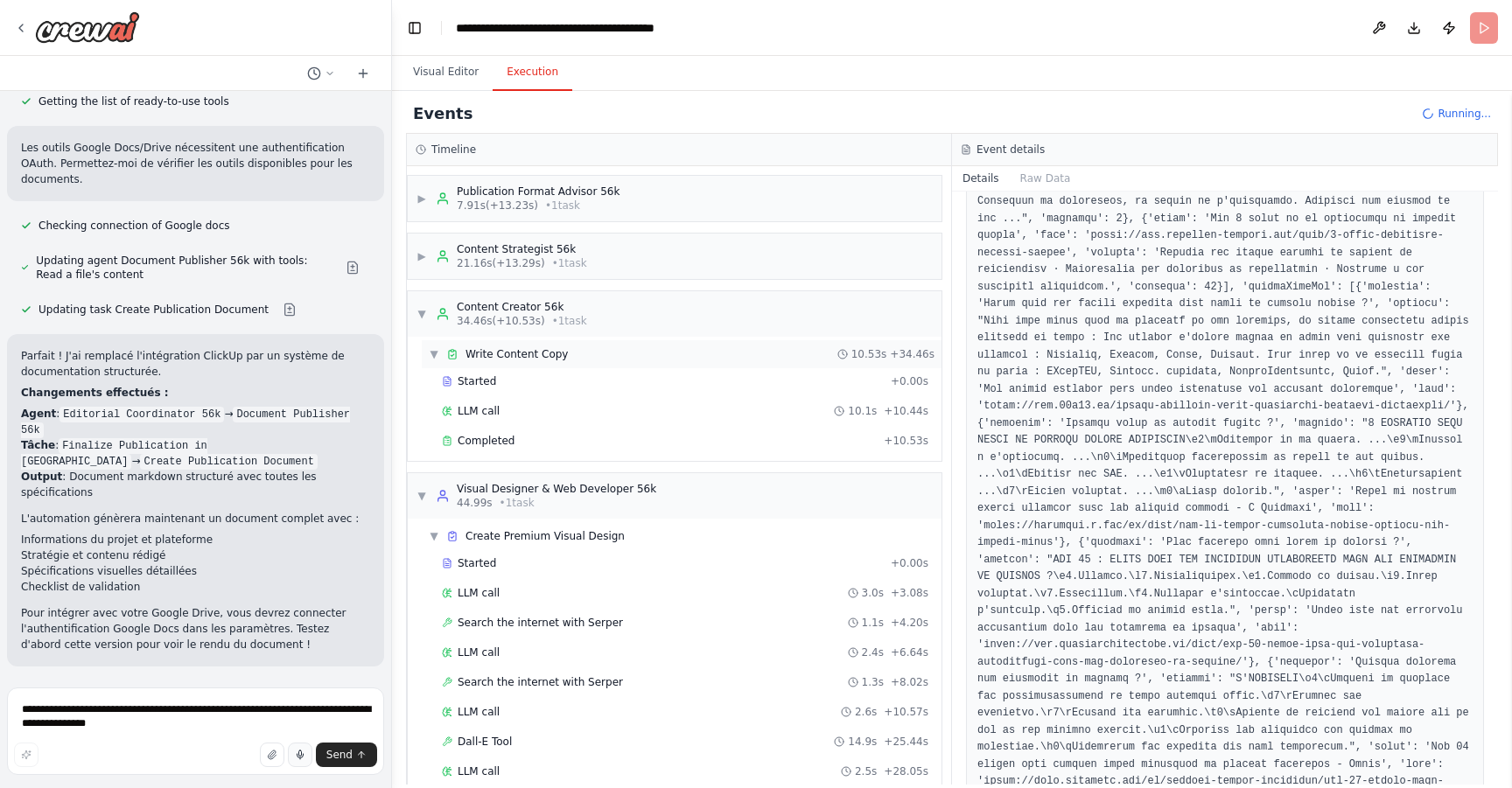
click at [492, 352] on span "Write Content Copy" at bounding box center [517, 354] width 103 height 14
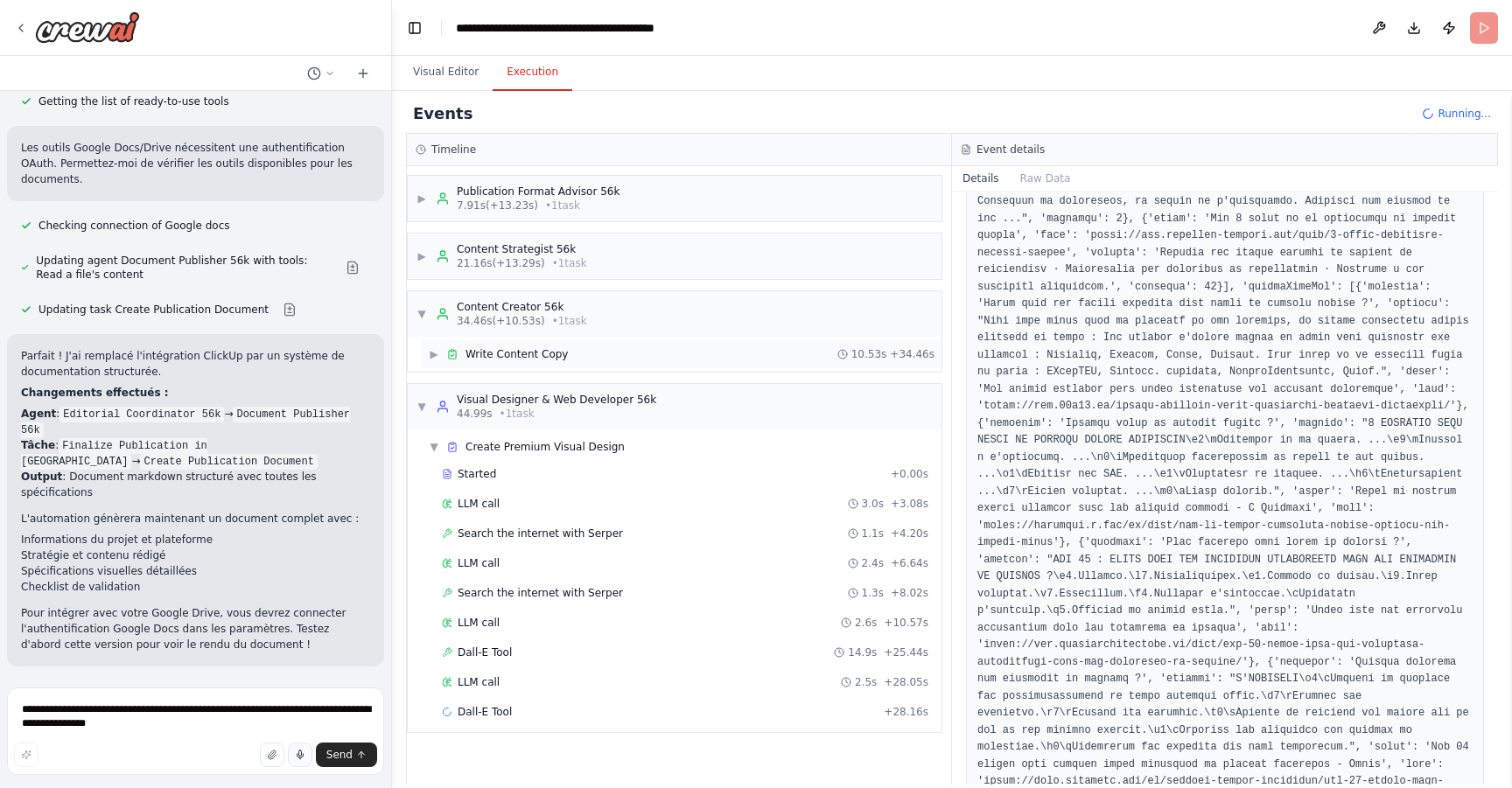
click at [631, 360] on div "▶ Write Content Copy 10.53s + 34.46s" at bounding box center [682, 354] width 520 height 28
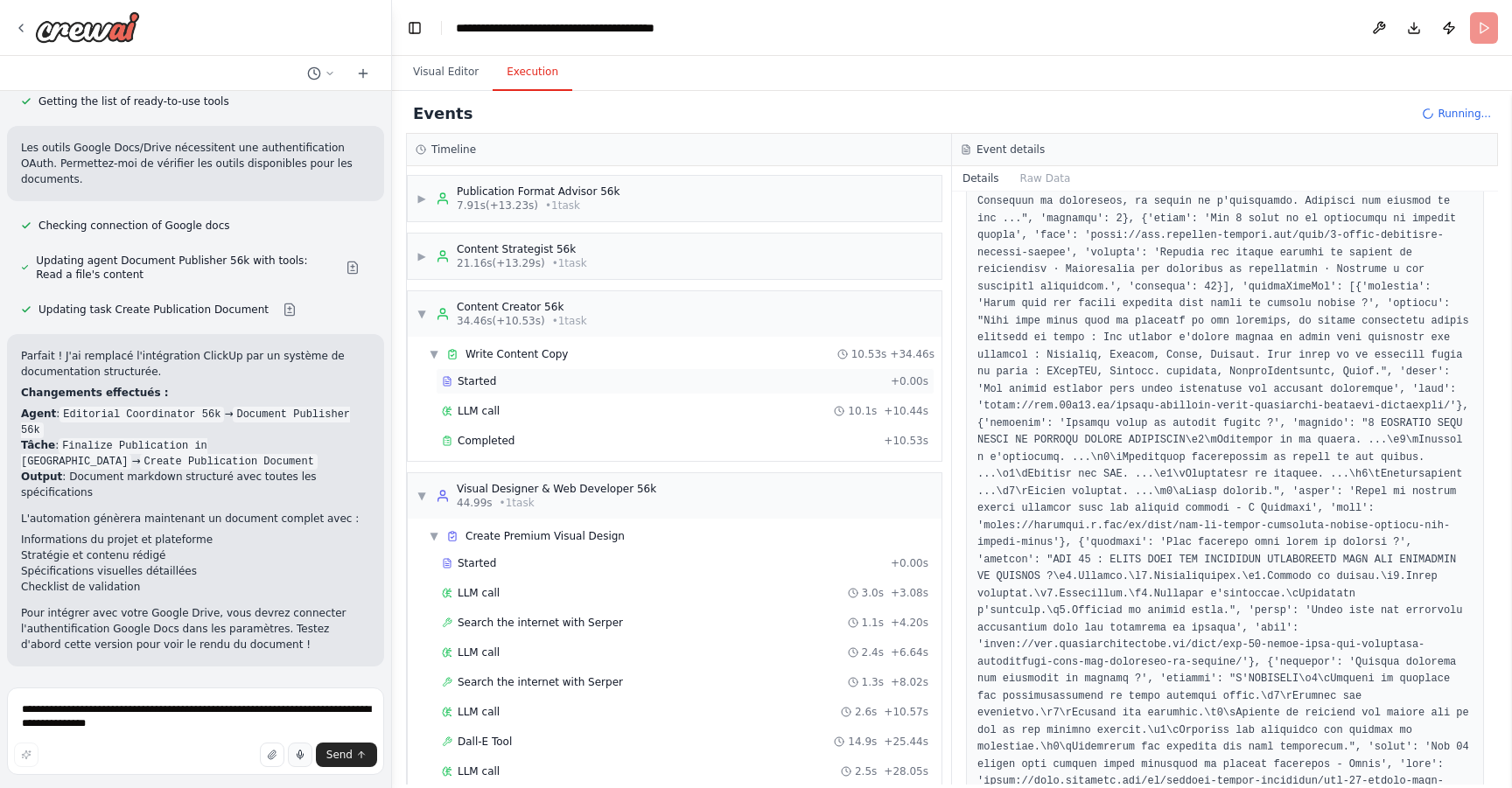
click at [564, 389] on div "Started + 0.00s" at bounding box center [685, 381] width 499 height 26
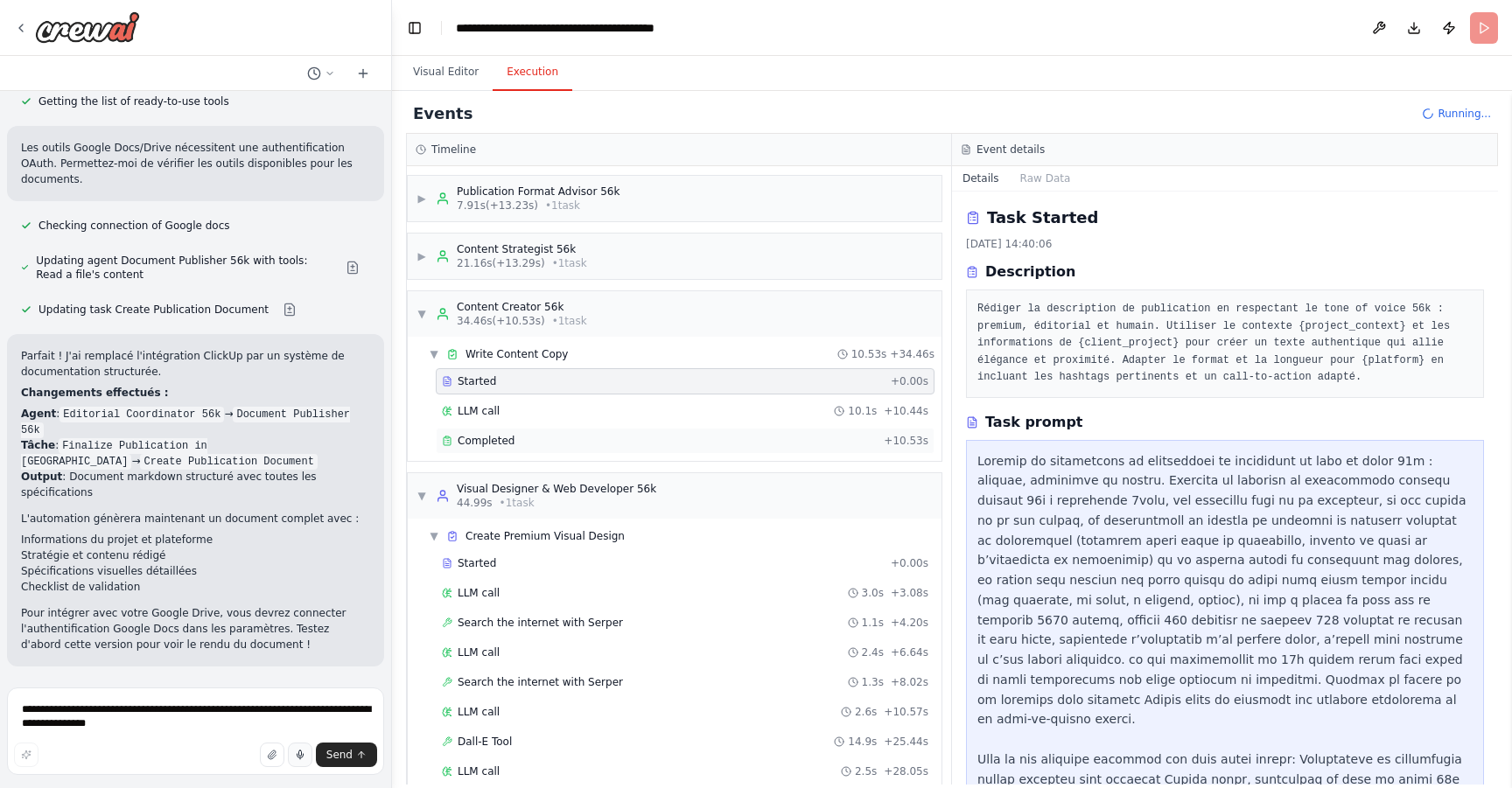
click at [548, 437] on div "Completed" at bounding box center [659, 441] width 435 height 14
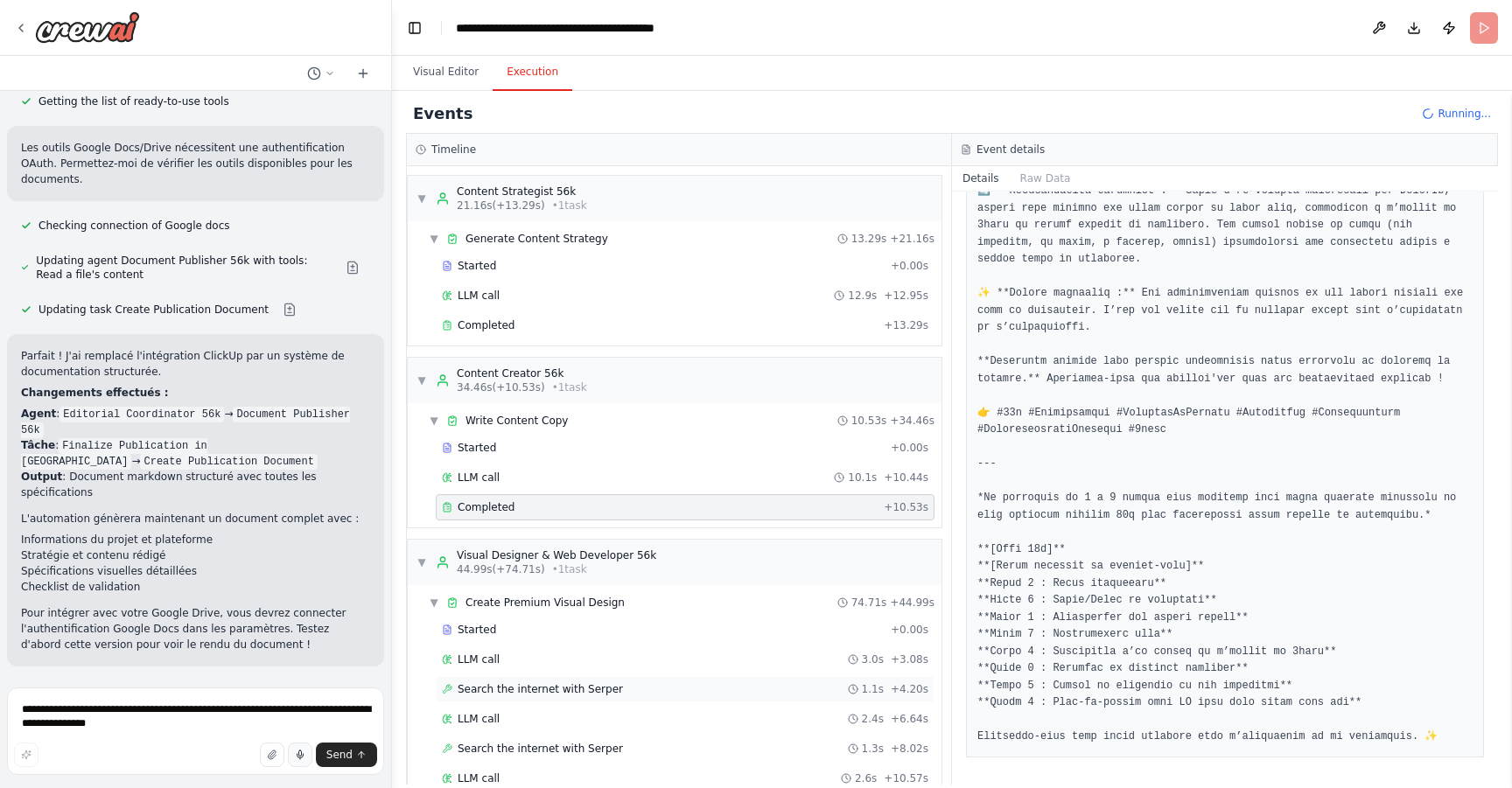
scroll to position [666, 0]
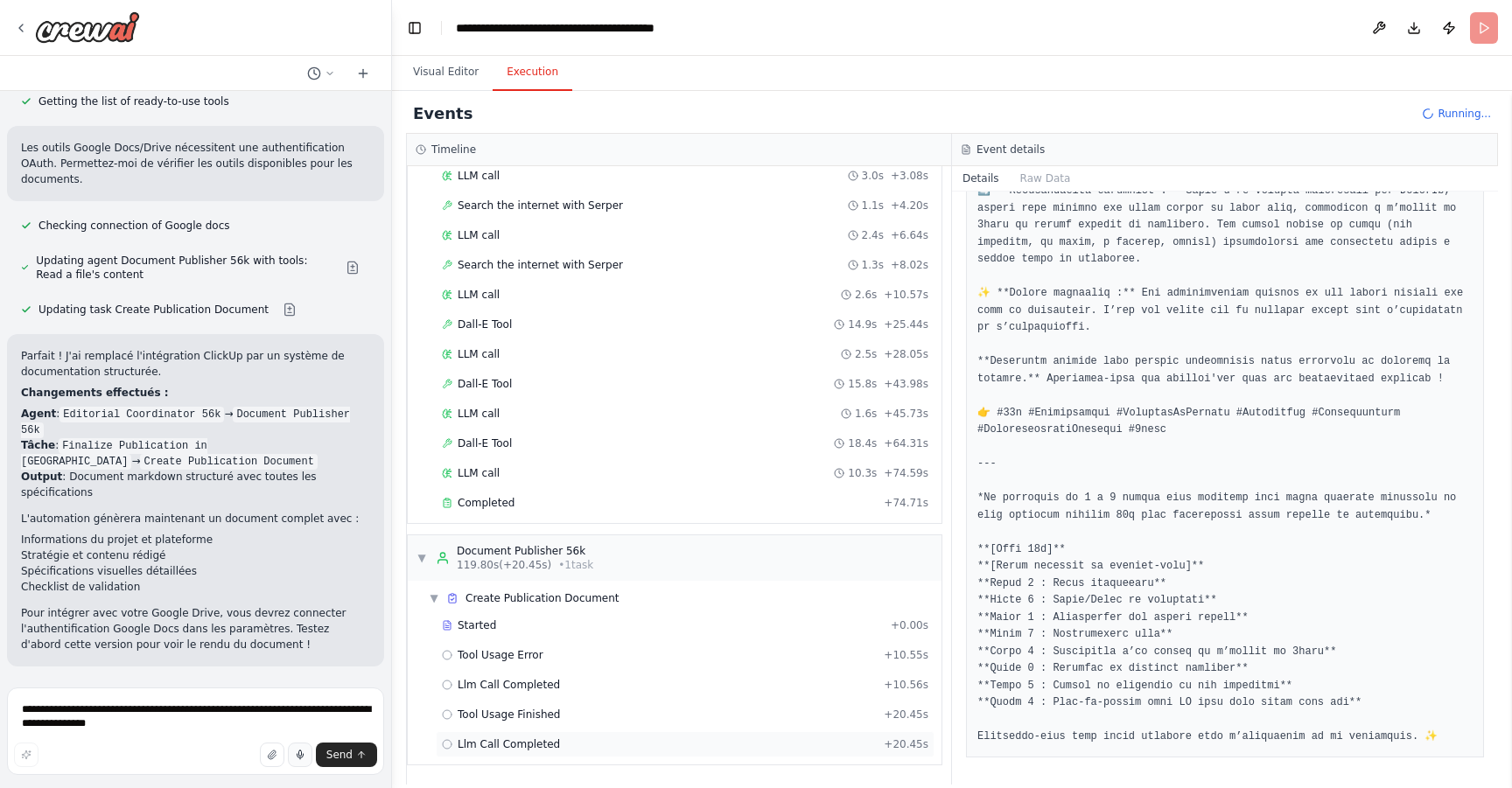
click at [705, 741] on div "Llm Call Completed + 20.45s" at bounding box center [685, 744] width 487 height 14
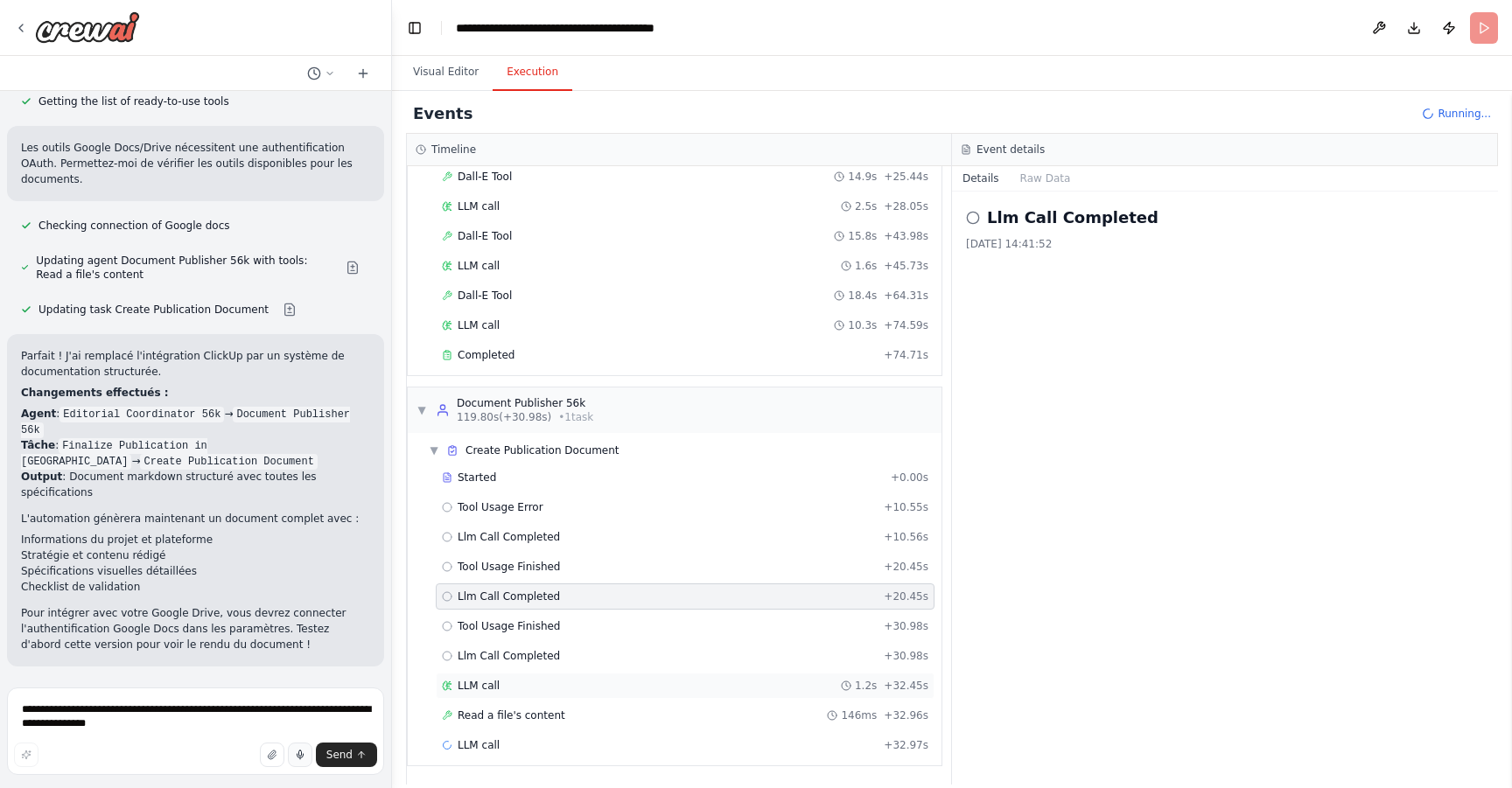
scroll to position [815, 0]
click at [568, 742] on div "LLM call + 32.97s" at bounding box center [685, 744] width 487 height 14
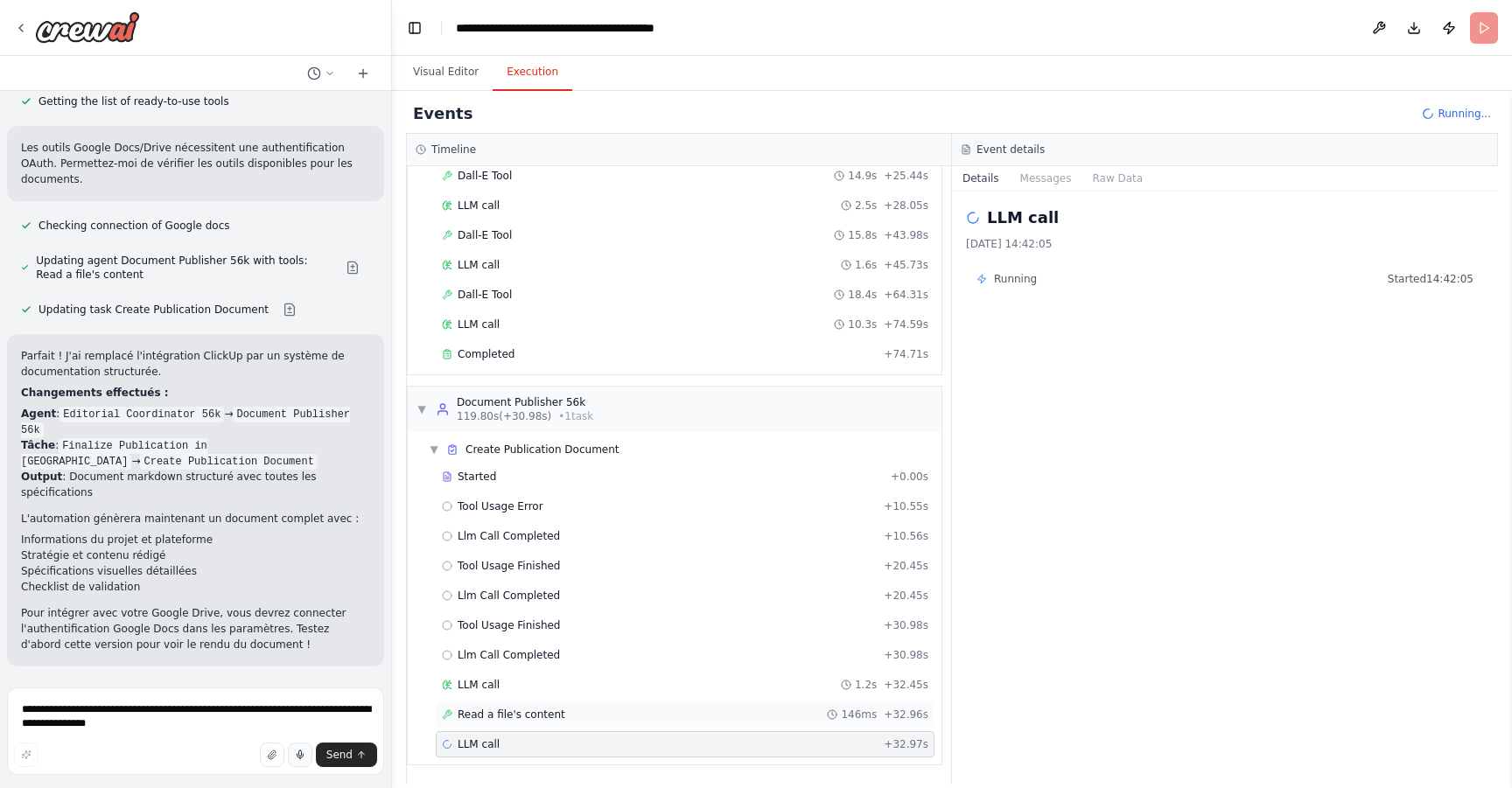
click at [571, 709] on div "Read a file's content 146ms + 32.96s" at bounding box center [685, 714] width 487 height 14
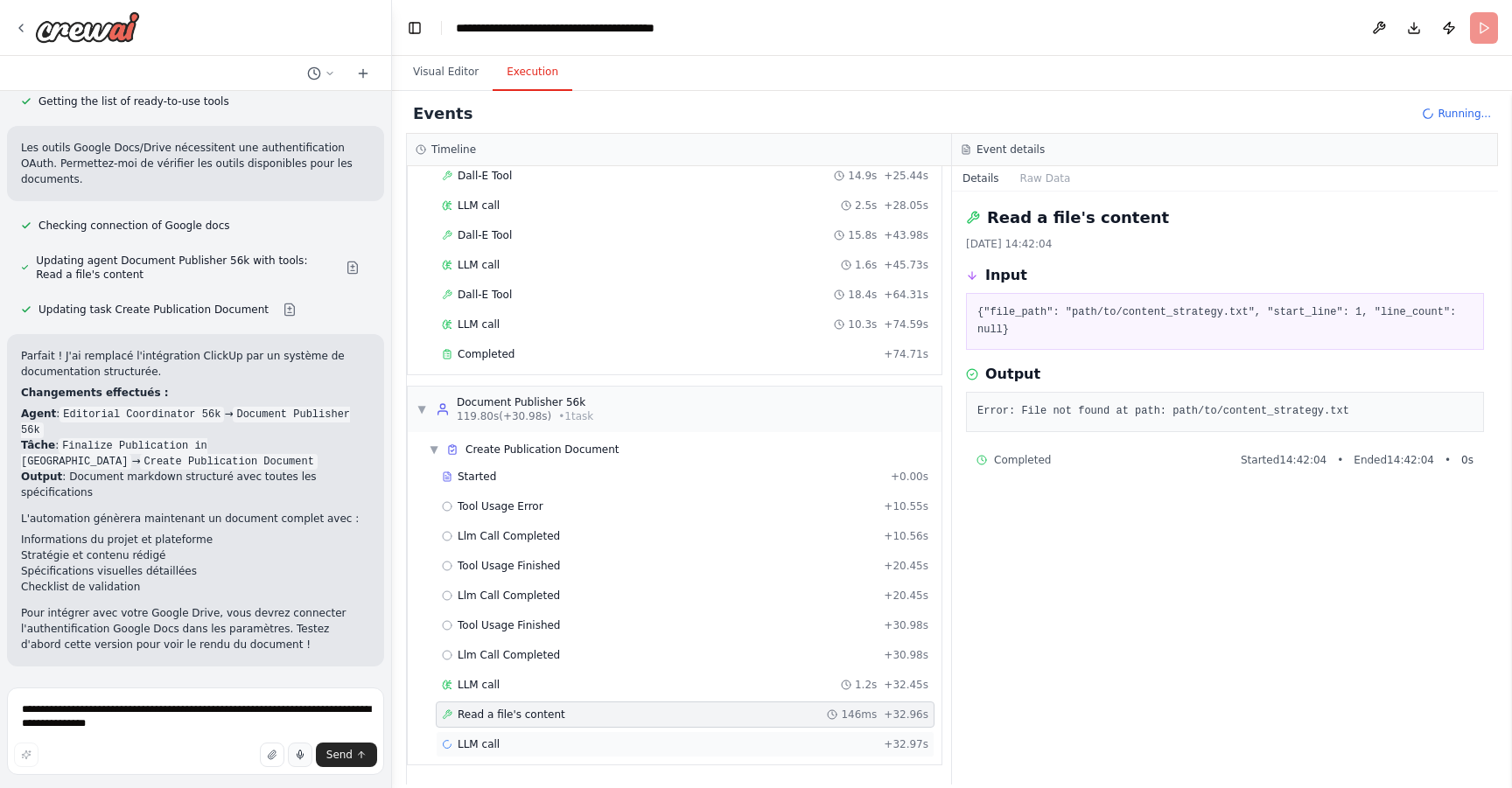
click at [583, 739] on div "LLM call + 32.97s" at bounding box center [685, 744] width 487 height 14
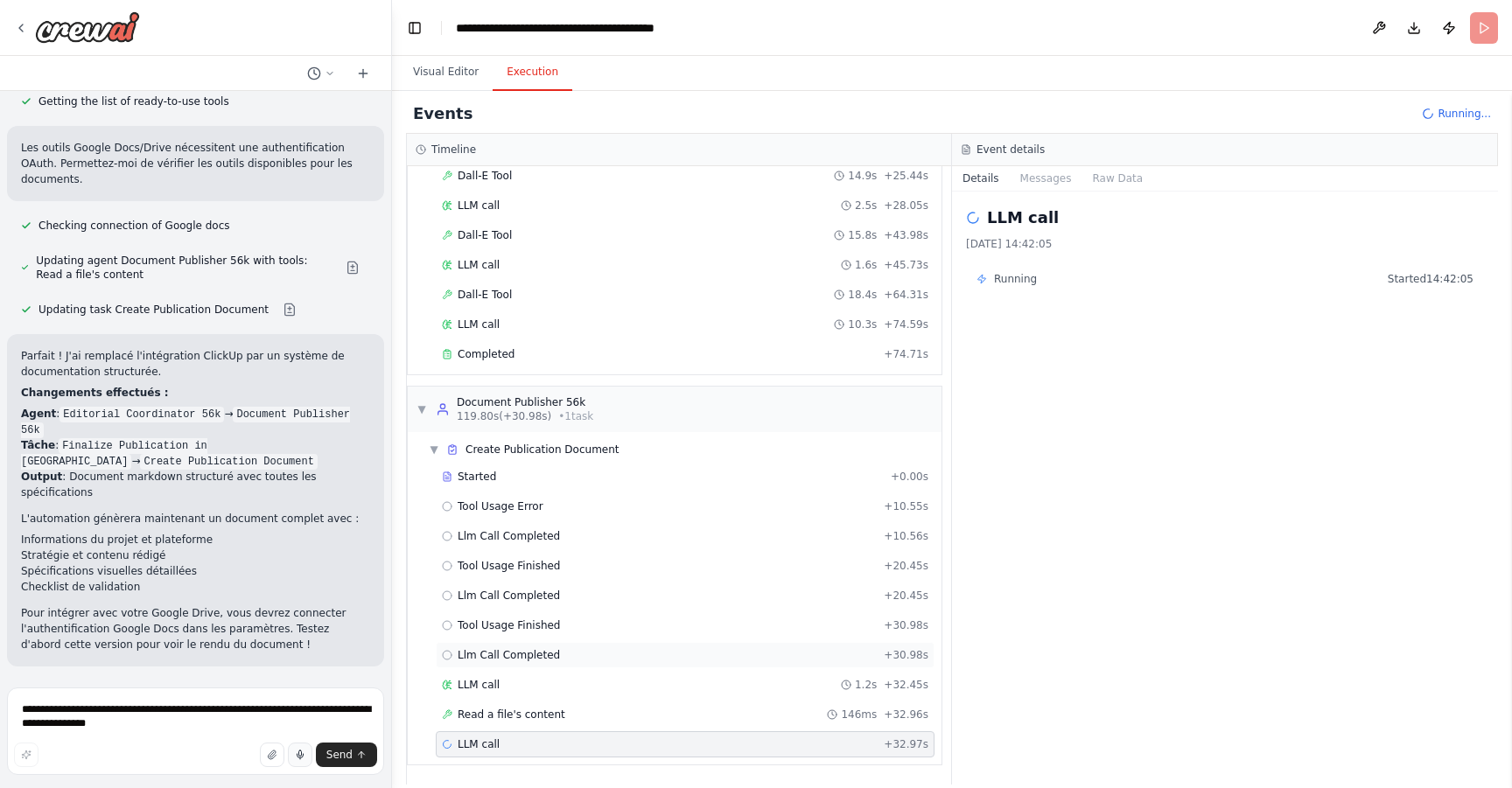
click at [586, 657] on div "Llm Call Completed + 30.98s" at bounding box center [685, 656] width 487 height 14
click at [584, 631] on div "Tool Usage Finished + 30.98s" at bounding box center [685, 626] width 487 height 14
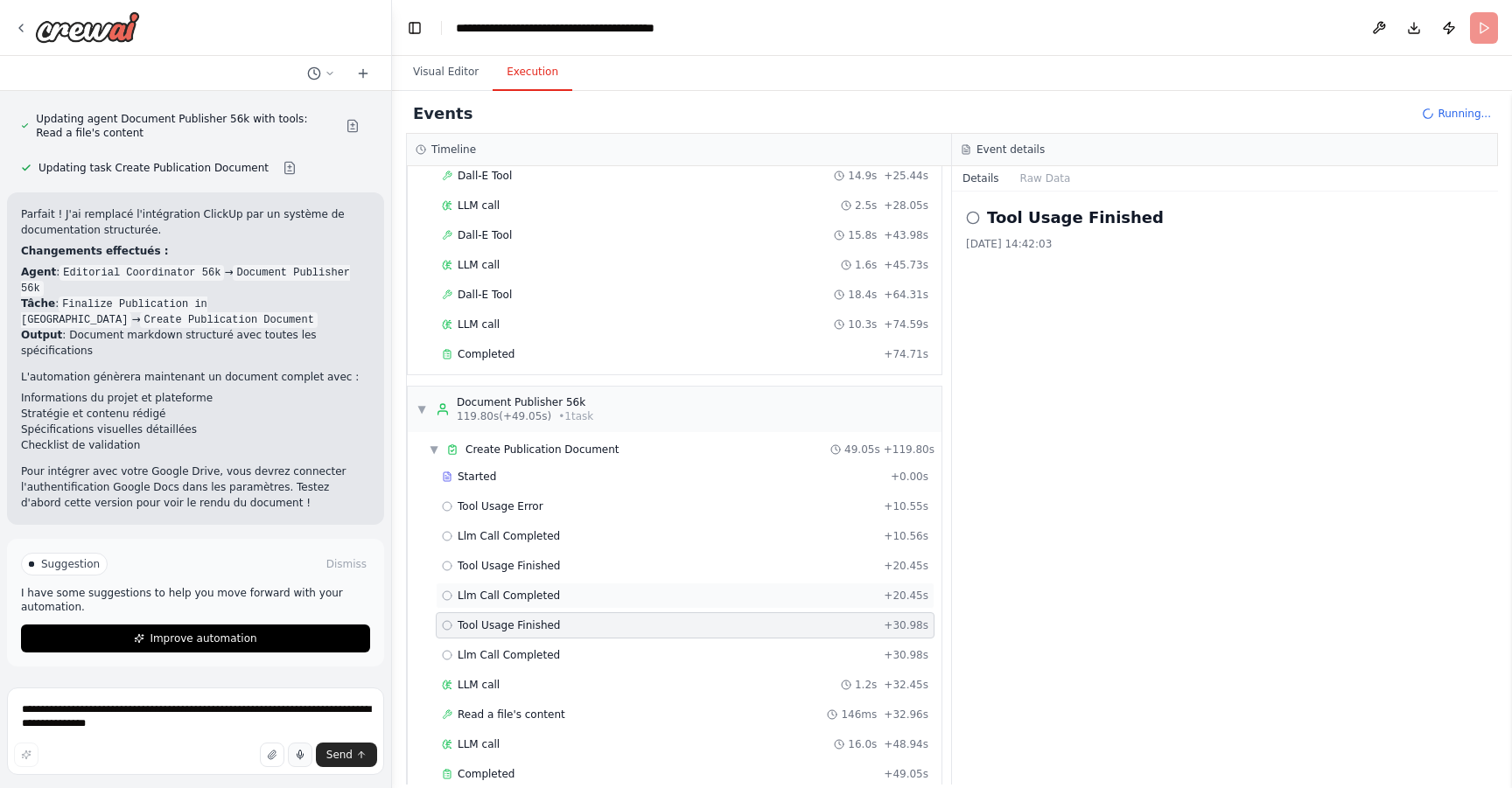
click at [585, 602] on div "Llm Call Completed + 20.45s" at bounding box center [685, 596] width 487 height 14
click at [591, 556] on div "Tool Usage Finished + 20.45s" at bounding box center [685, 566] width 499 height 26
click at [584, 482] on div "Started" at bounding box center [663, 477] width 442 height 14
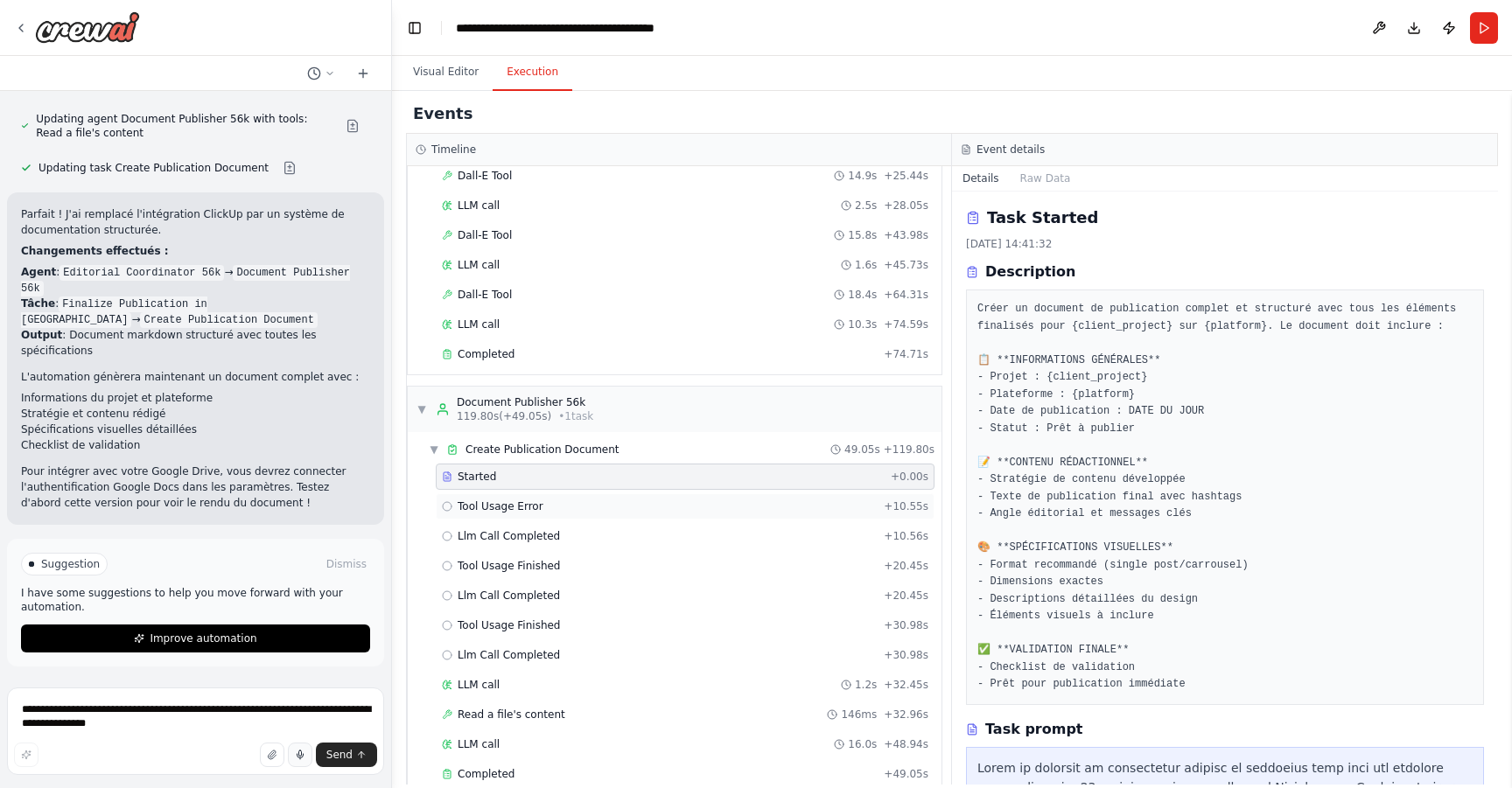
click at [595, 502] on div "Tool Usage Error + 10.55s" at bounding box center [685, 506] width 487 height 14
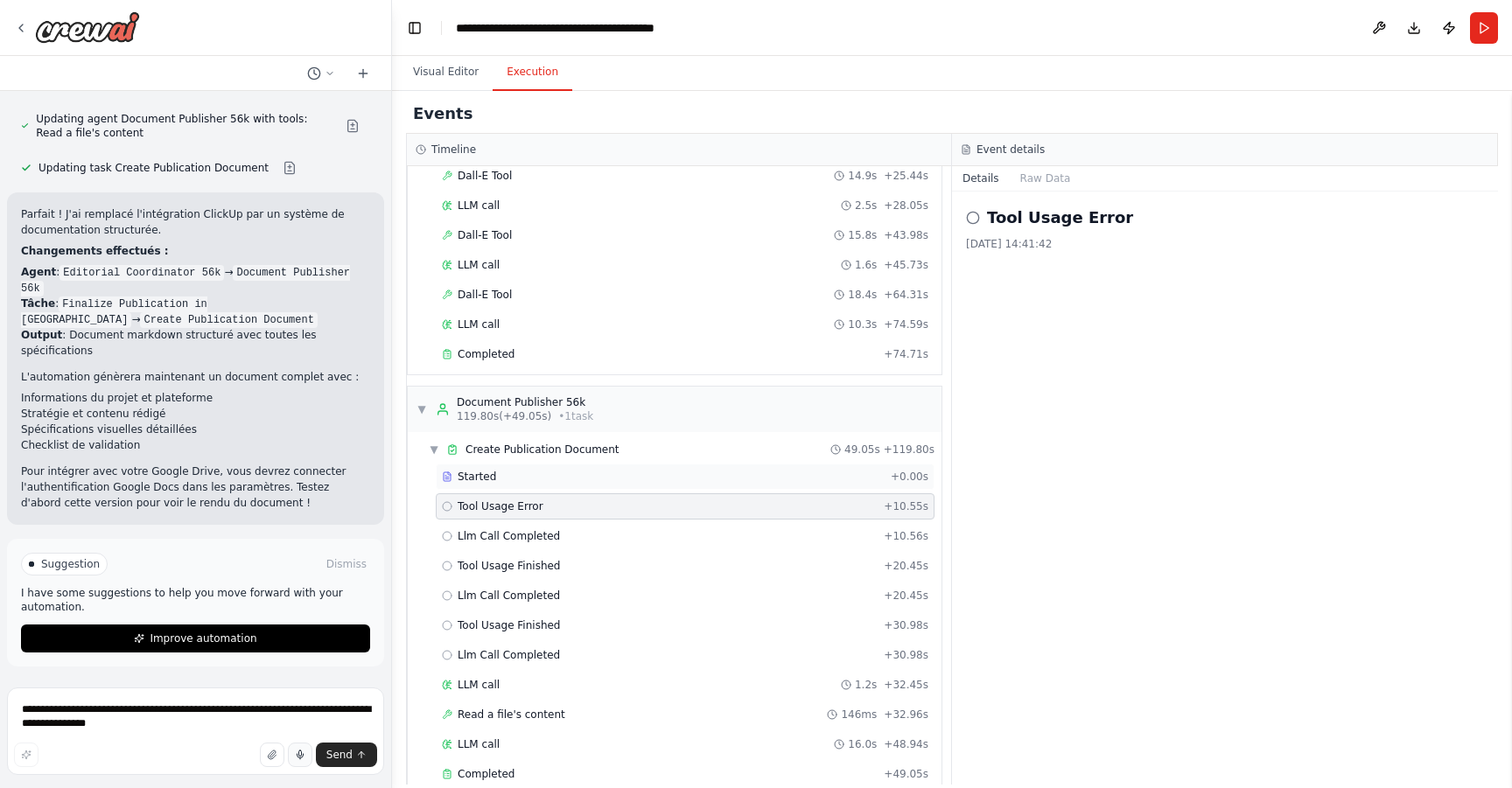
click at [593, 477] on div "Started" at bounding box center [663, 477] width 442 height 14
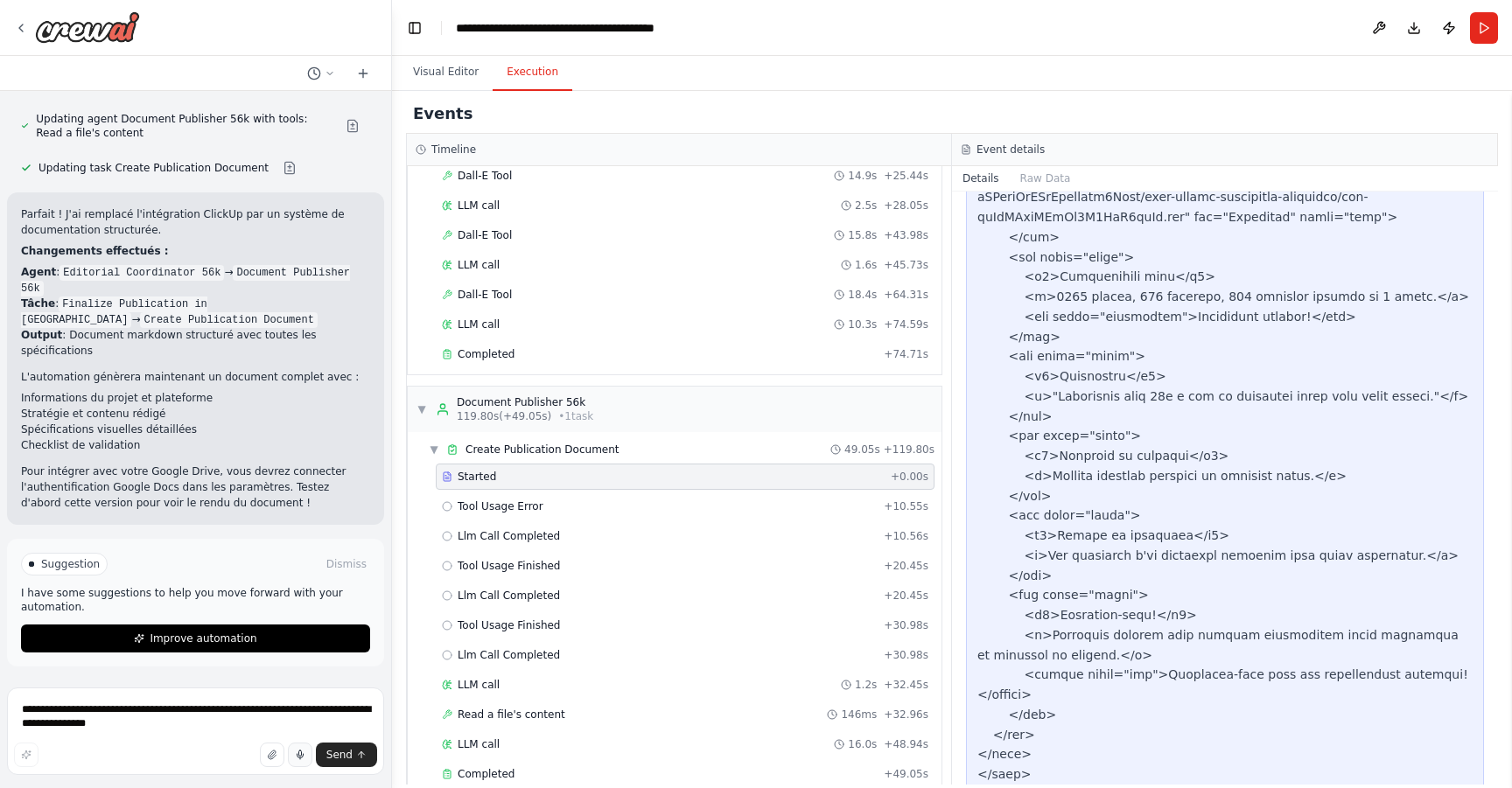
scroll to position [3998, 0]
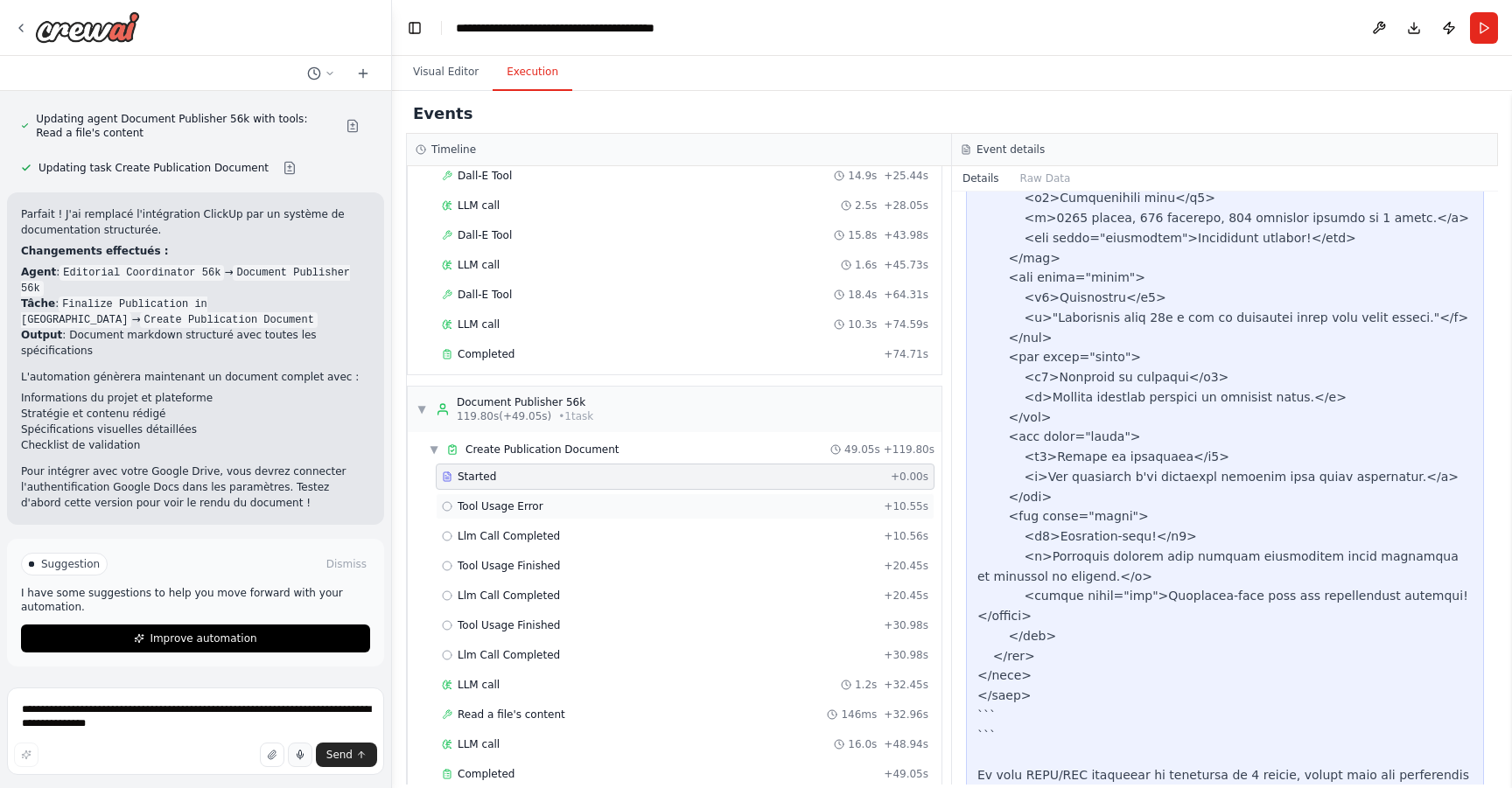
click at [585, 500] on div "Tool Usage Error + 10.55s" at bounding box center [685, 506] width 487 height 14
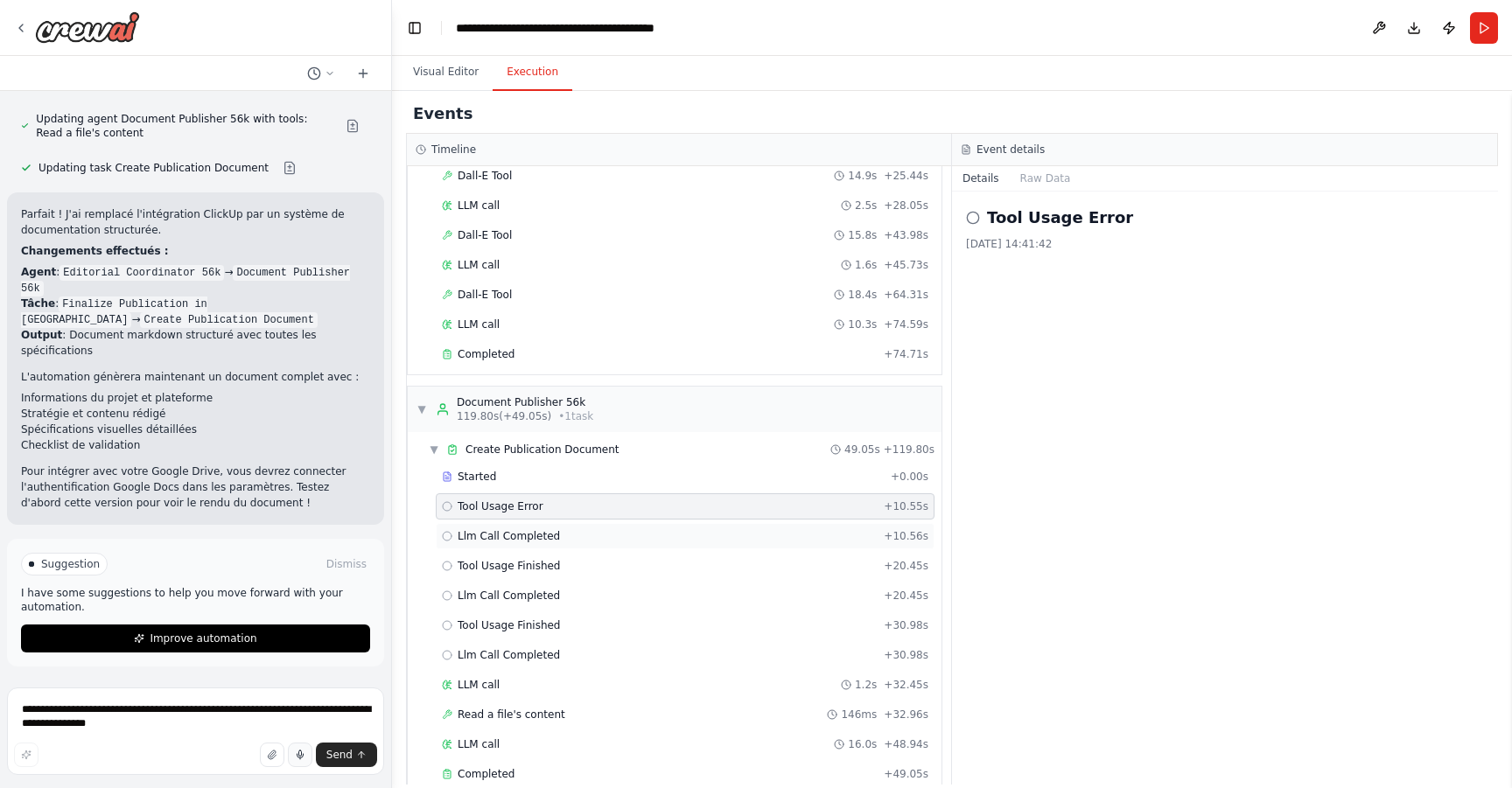
click at [602, 537] on div "Llm Call Completed + 10.56s" at bounding box center [685, 536] width 487 height 14
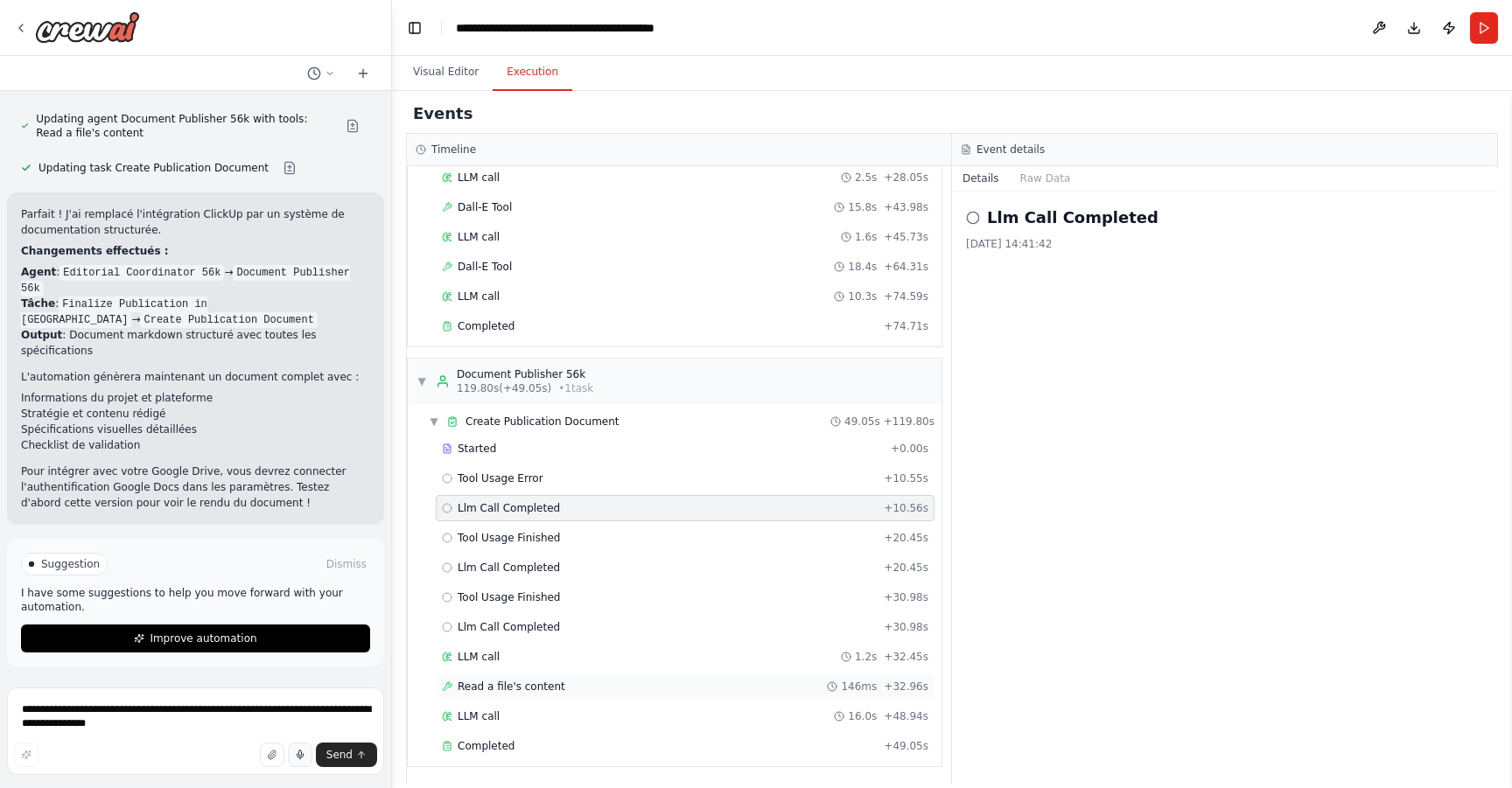
scroll to position [844, 0]
click at [575, 468] on div "Tool Usage Error + 10.55s" at bounding box center [685, 477] width 499 height 26
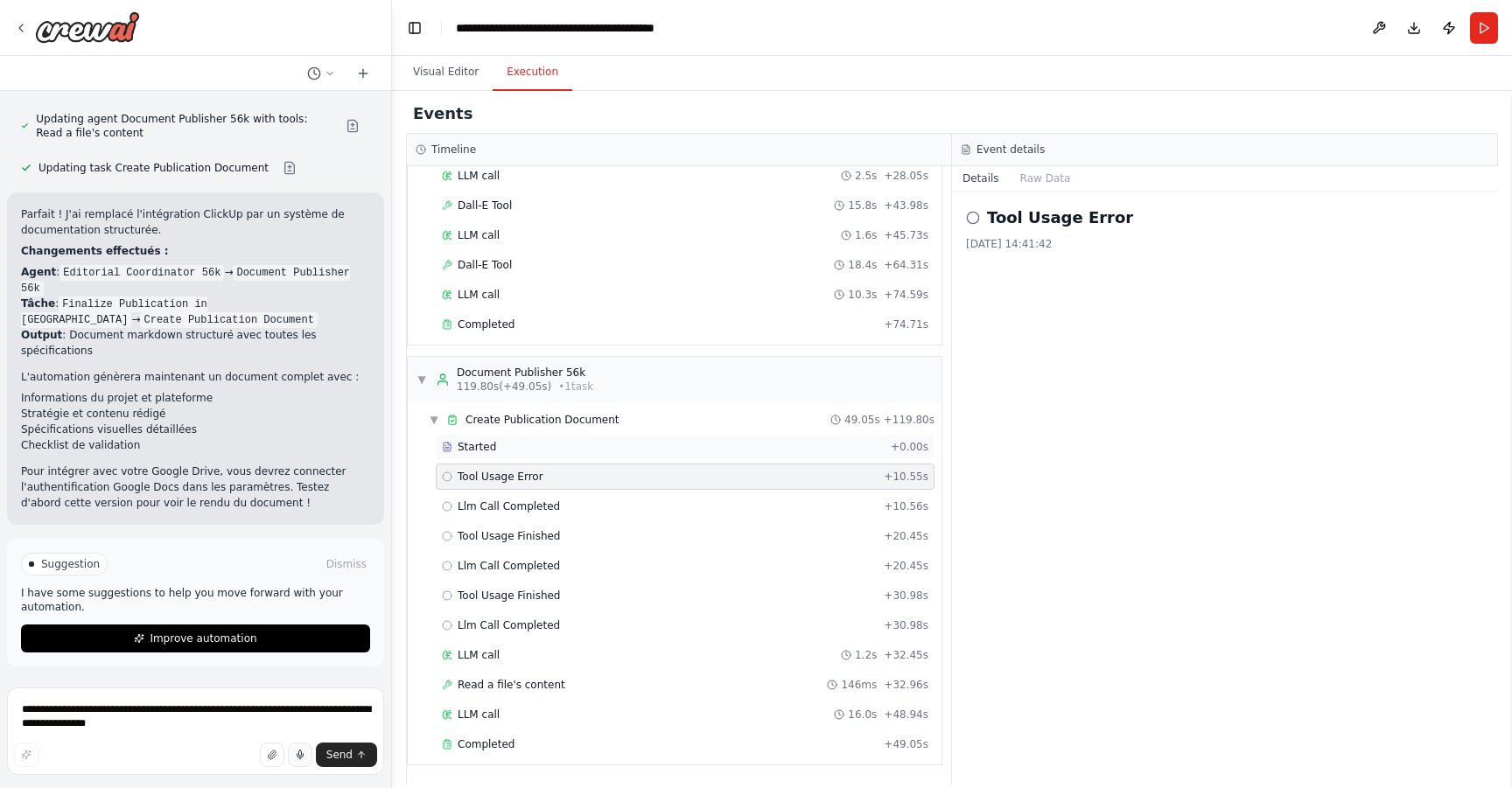
click at [567, 448] on div "Started" at bounding box center [663, 447] width 442 height 14
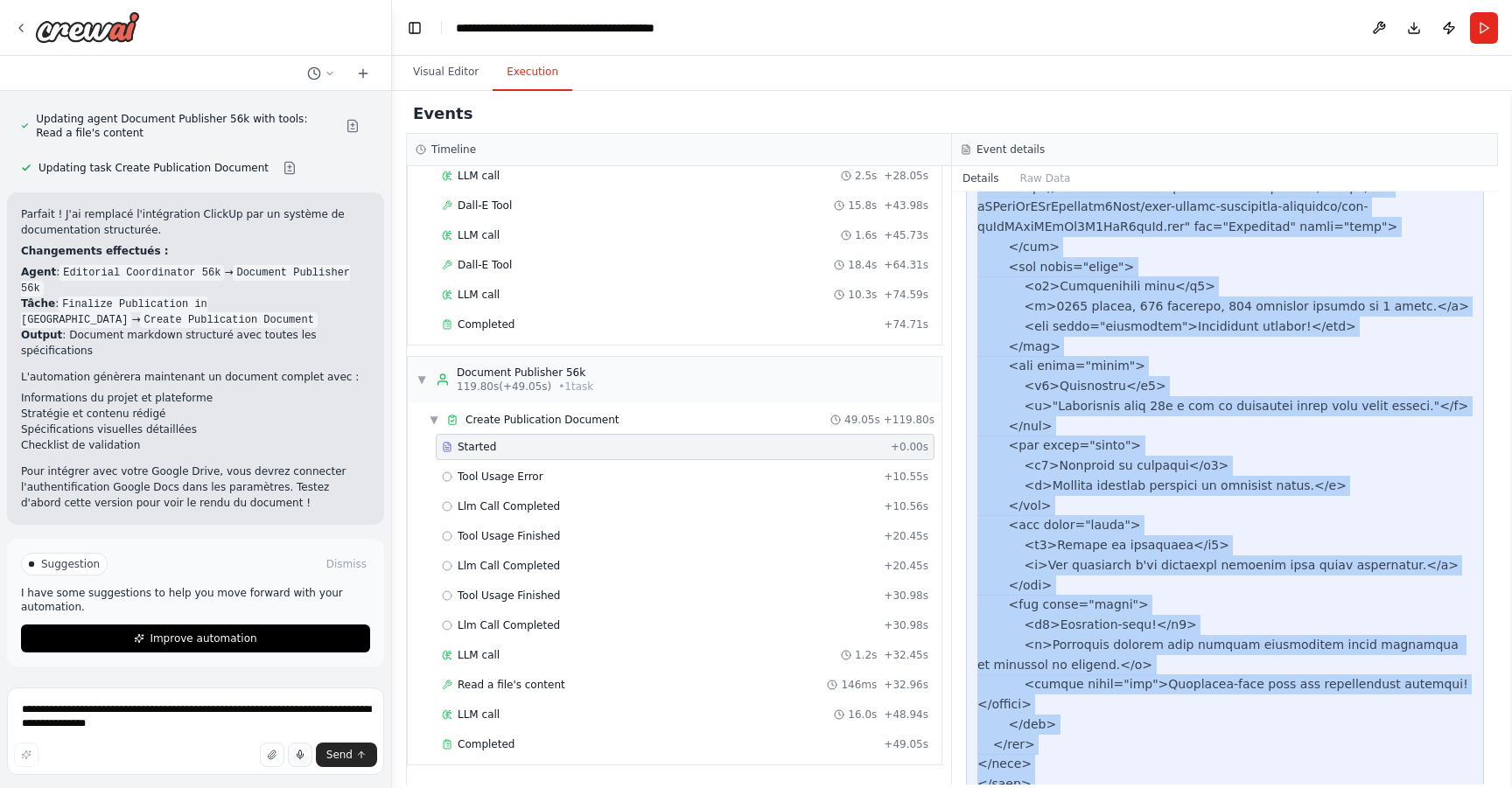
scroll to position [3998, 0]
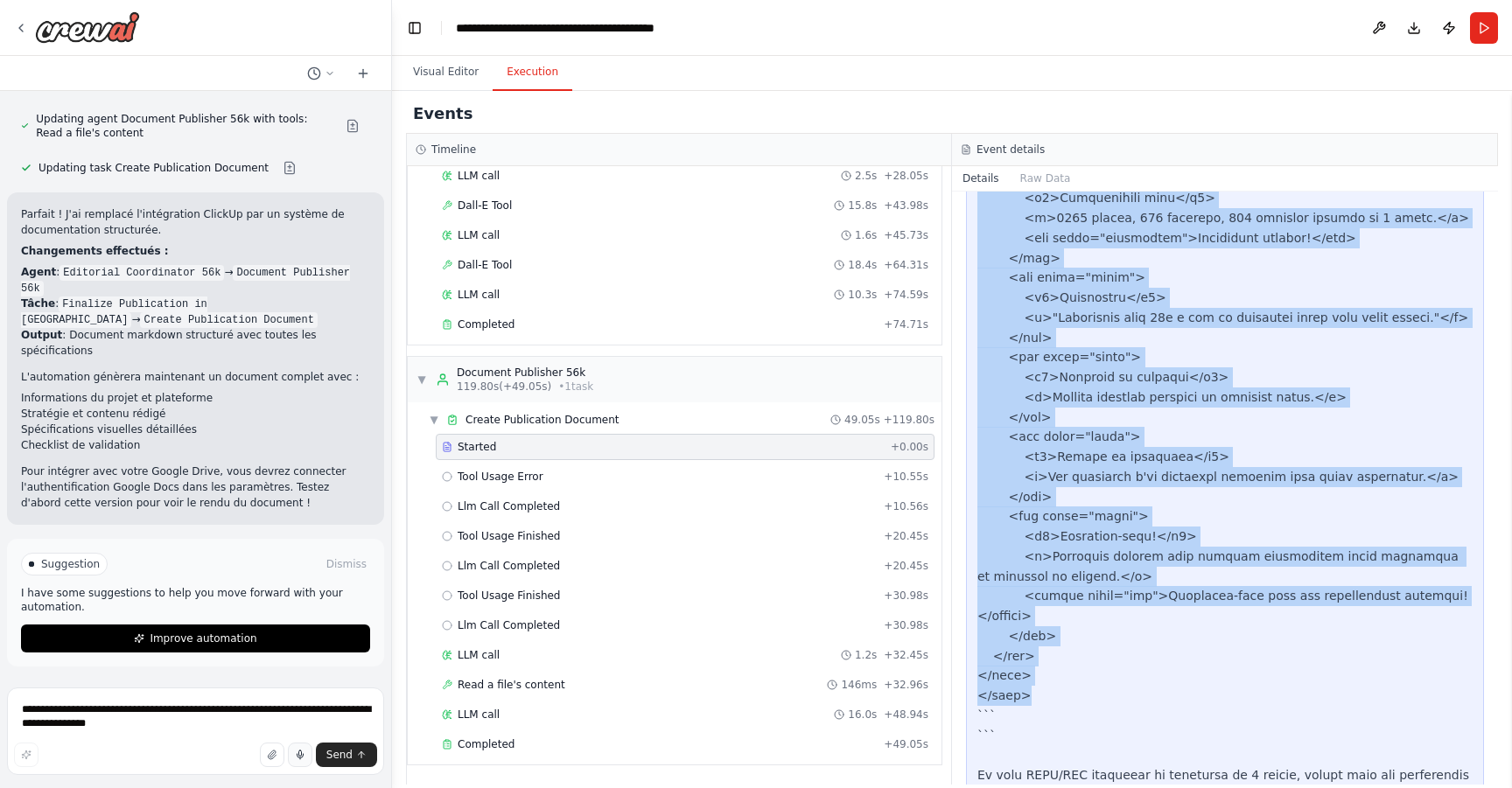
drag, startPoint x: 980, startPoint y: 450, endPoint x: 1120, endPoint y: 601, distance: 205.9
copy div "lo <!IPSUMDO sita> <cons adip="el"> <sedd> <eius tempori="UTL-9"> <etdo magn="a…"
click at [324, 75] on icon at bounding box center [329, 74] width 11 height 11
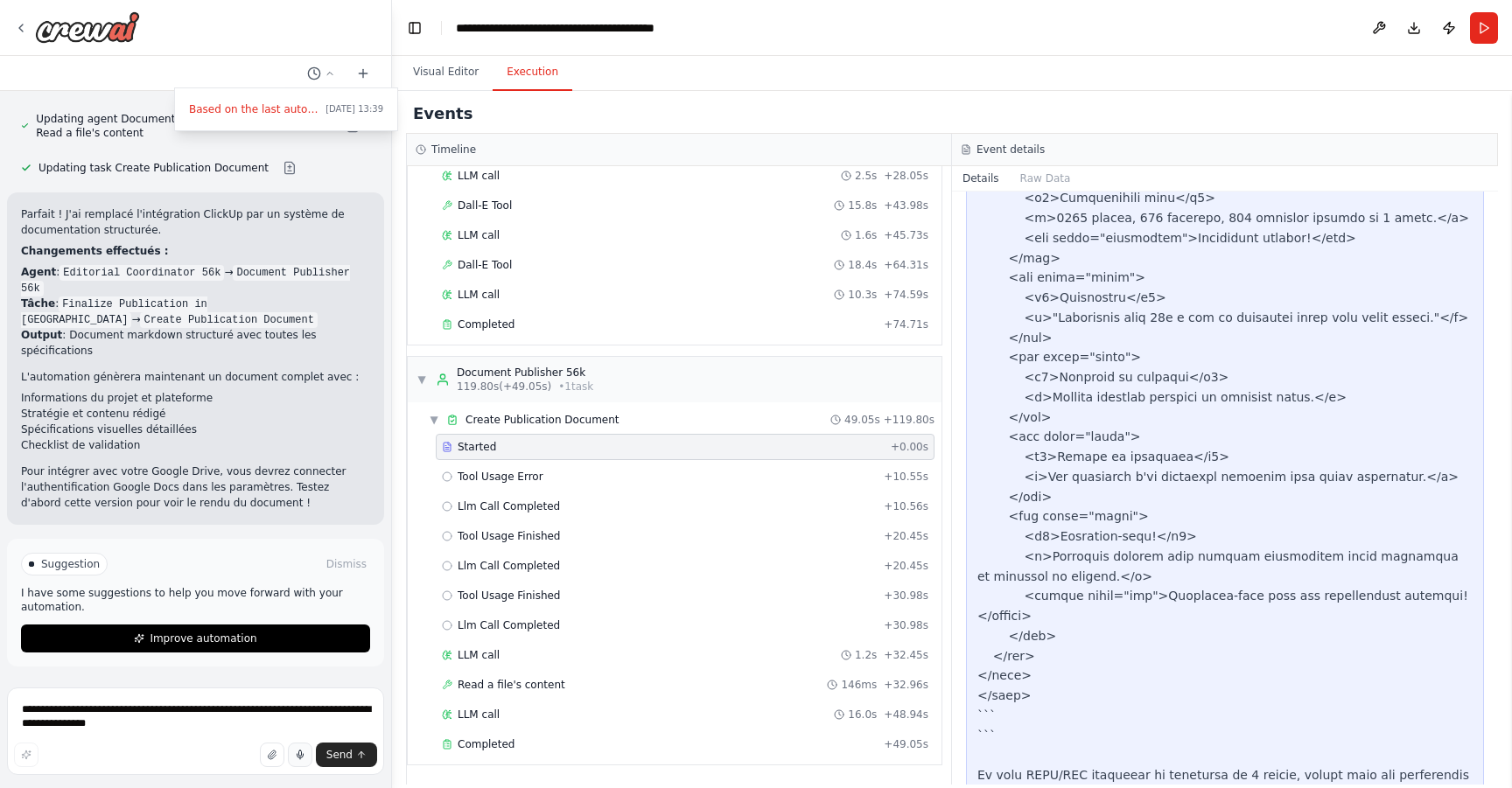
click at [229, 716] on div at bounding box center [196, 394] width 392 height 788
click at [223, 714] on textarea "**********" at bounding box center [195, 731] width 377 height 88
type textarea "**********"
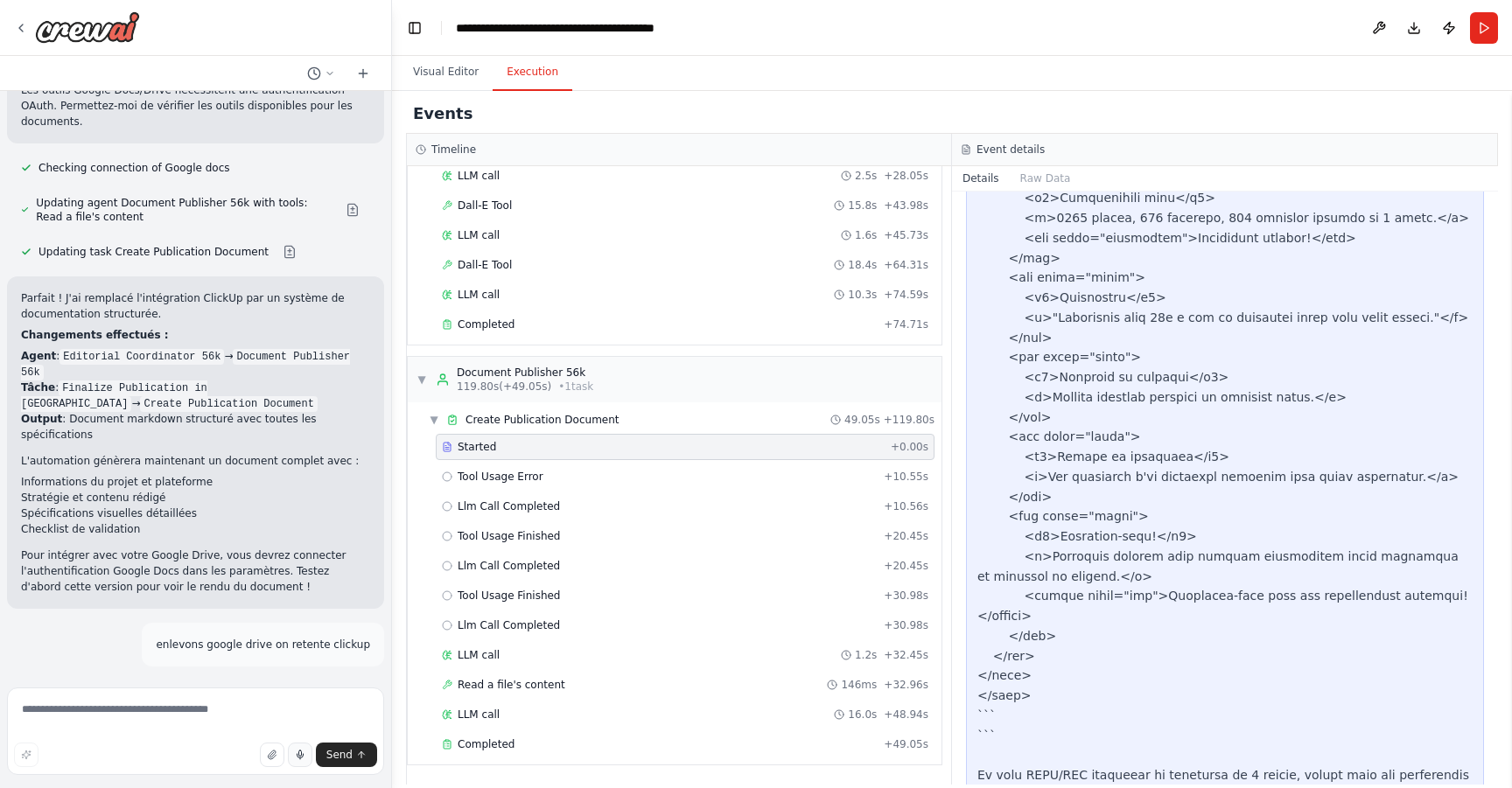
scroll to position [11110, 0]
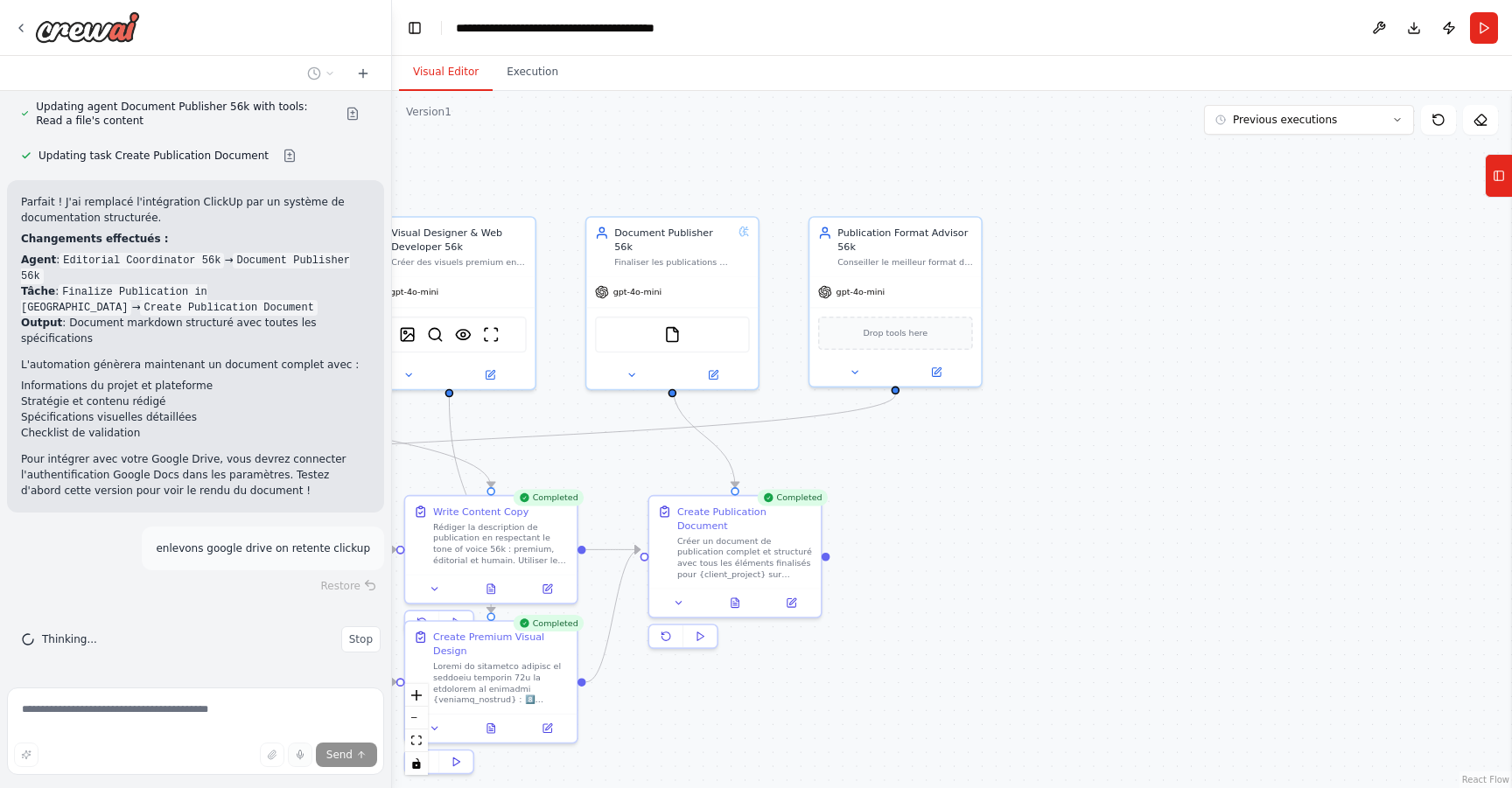
click at [435, 55] on button "Visual Editor" at bounding box center [446, 73] width 94 height 37
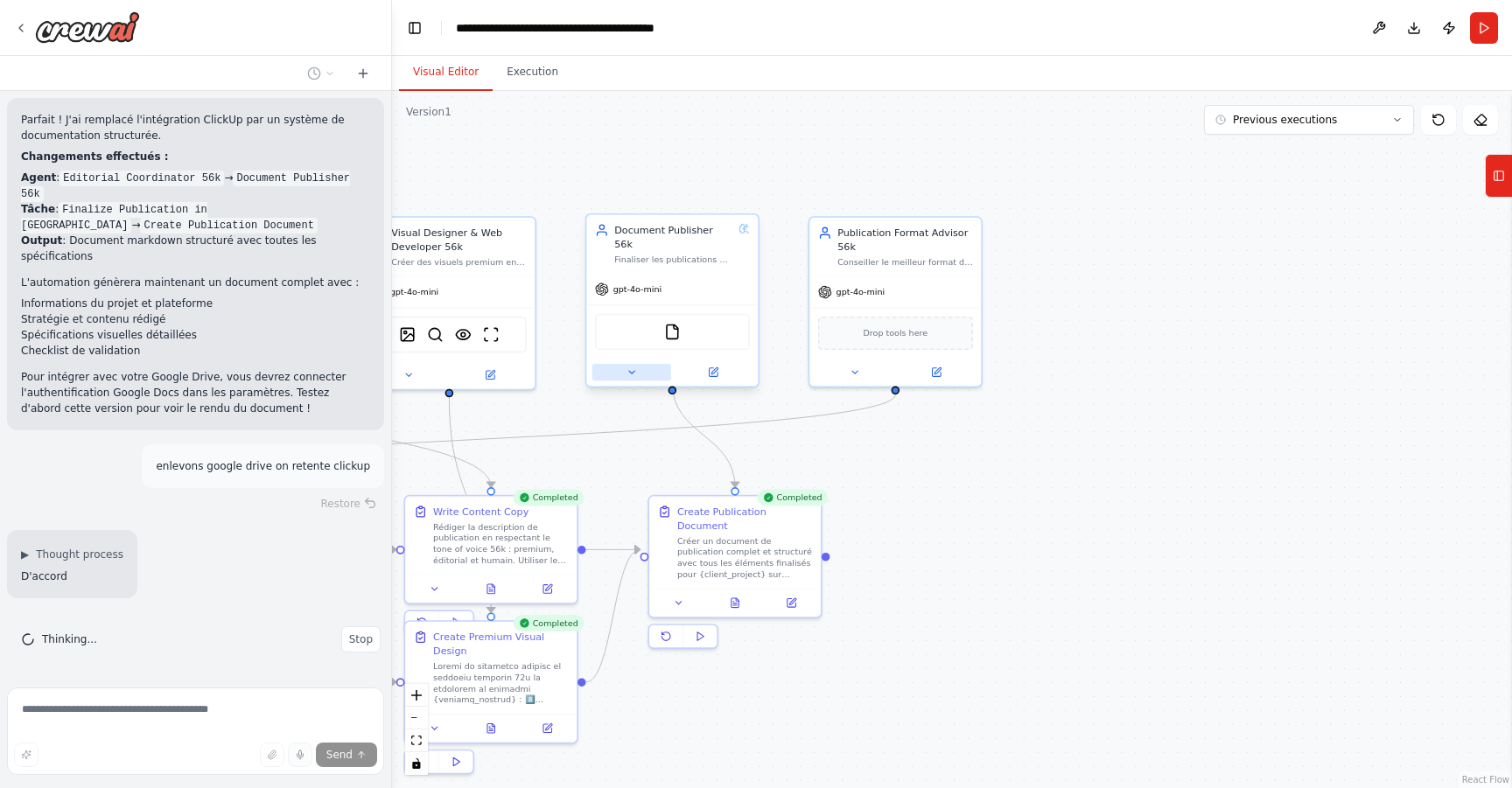
click at [632, 366] on icon at bounding box center [631, 371] width 11 height 11
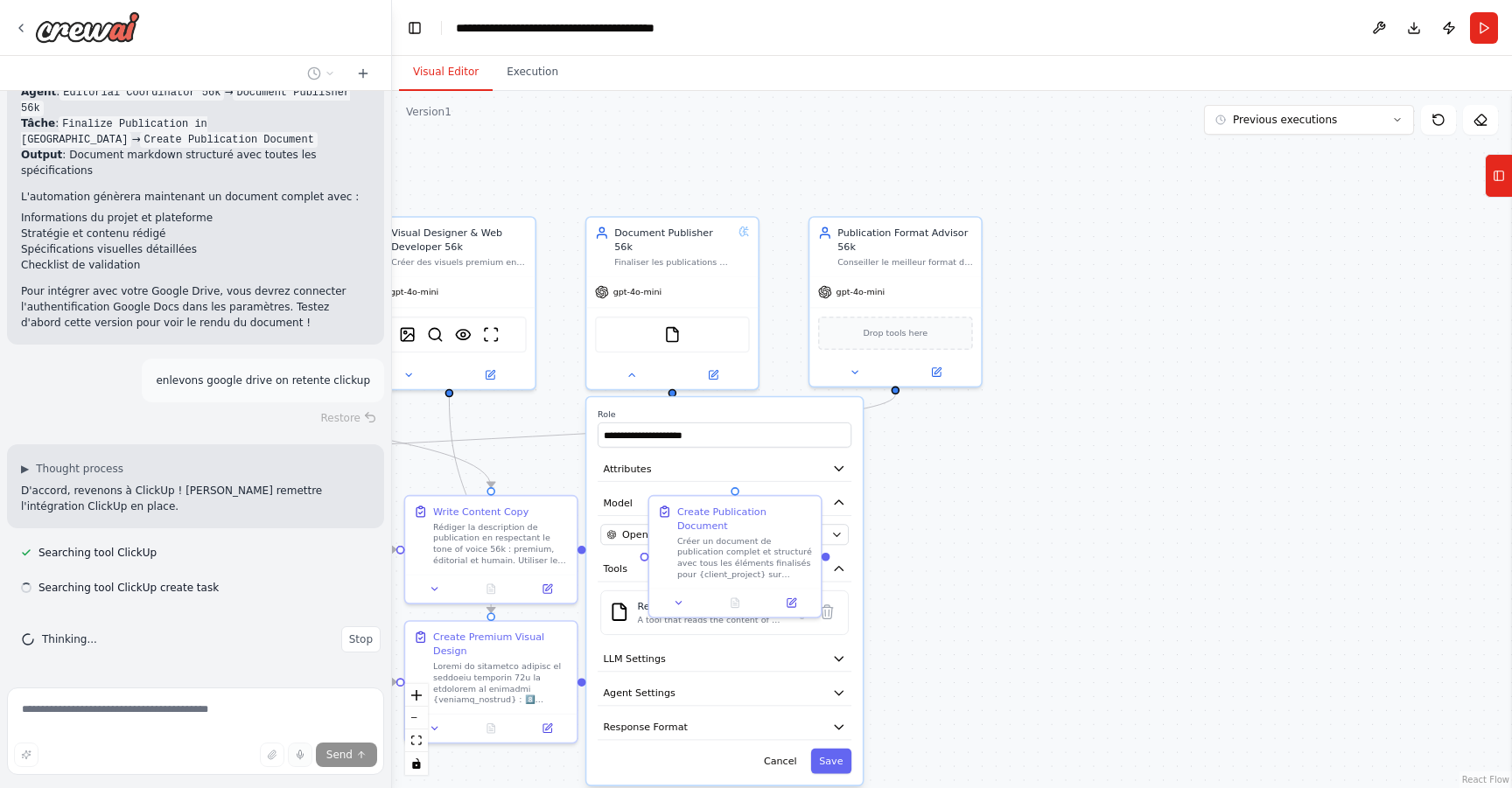
scroll to position [11278, 0]
click at [925, 496] on div ".deletable-edge-delete-btn { width: 20px; height: 20px; border: 0px solid #ffff…" at bounding box center [952, 439] width 1120 height 697
click at [852, 374] on icon at bounding box center [854, 369] width 11 height 11
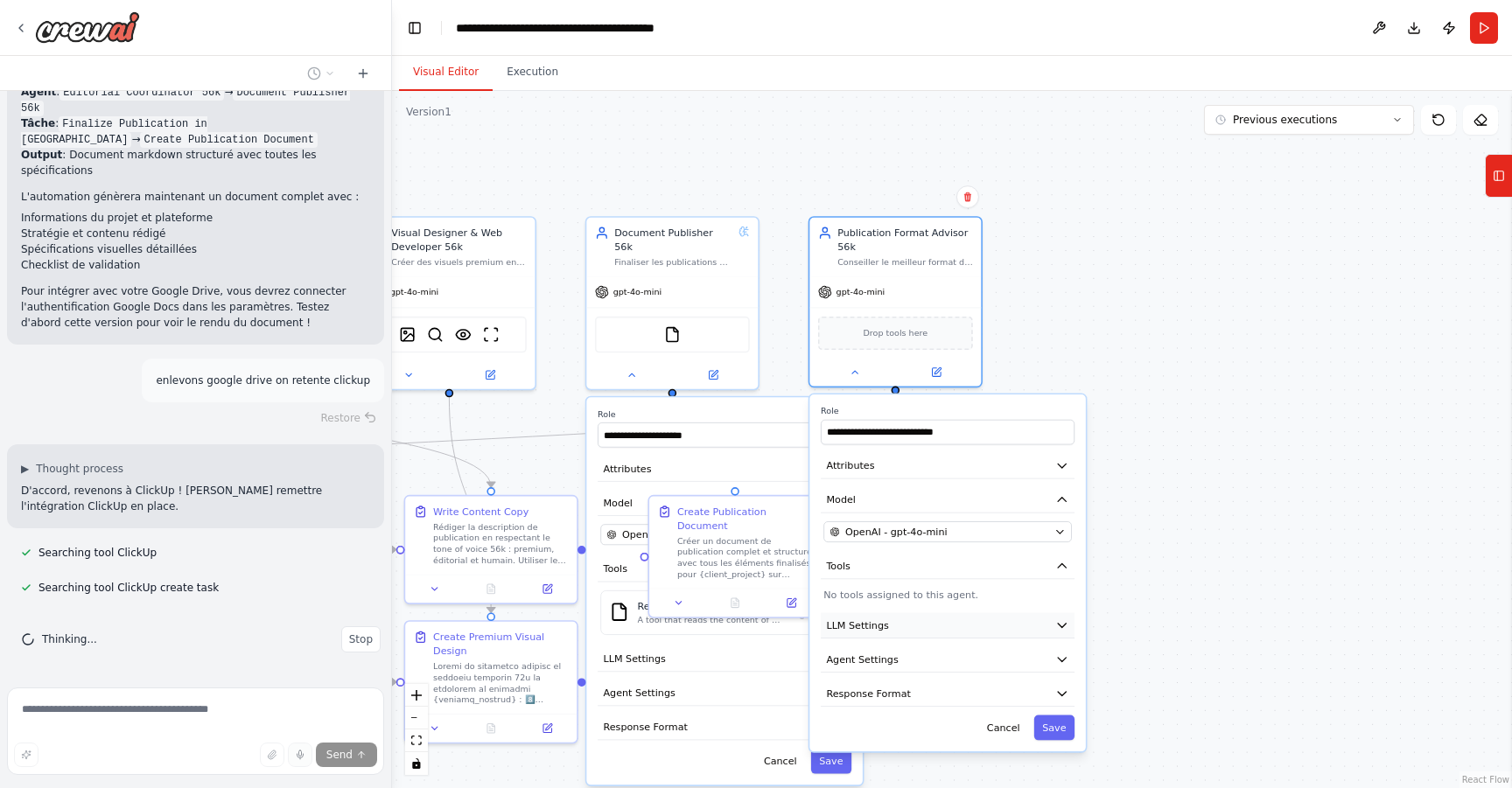
click at [910, 625] on button "LLM Settings" at bounding box center [948, 624] width 254 height 25
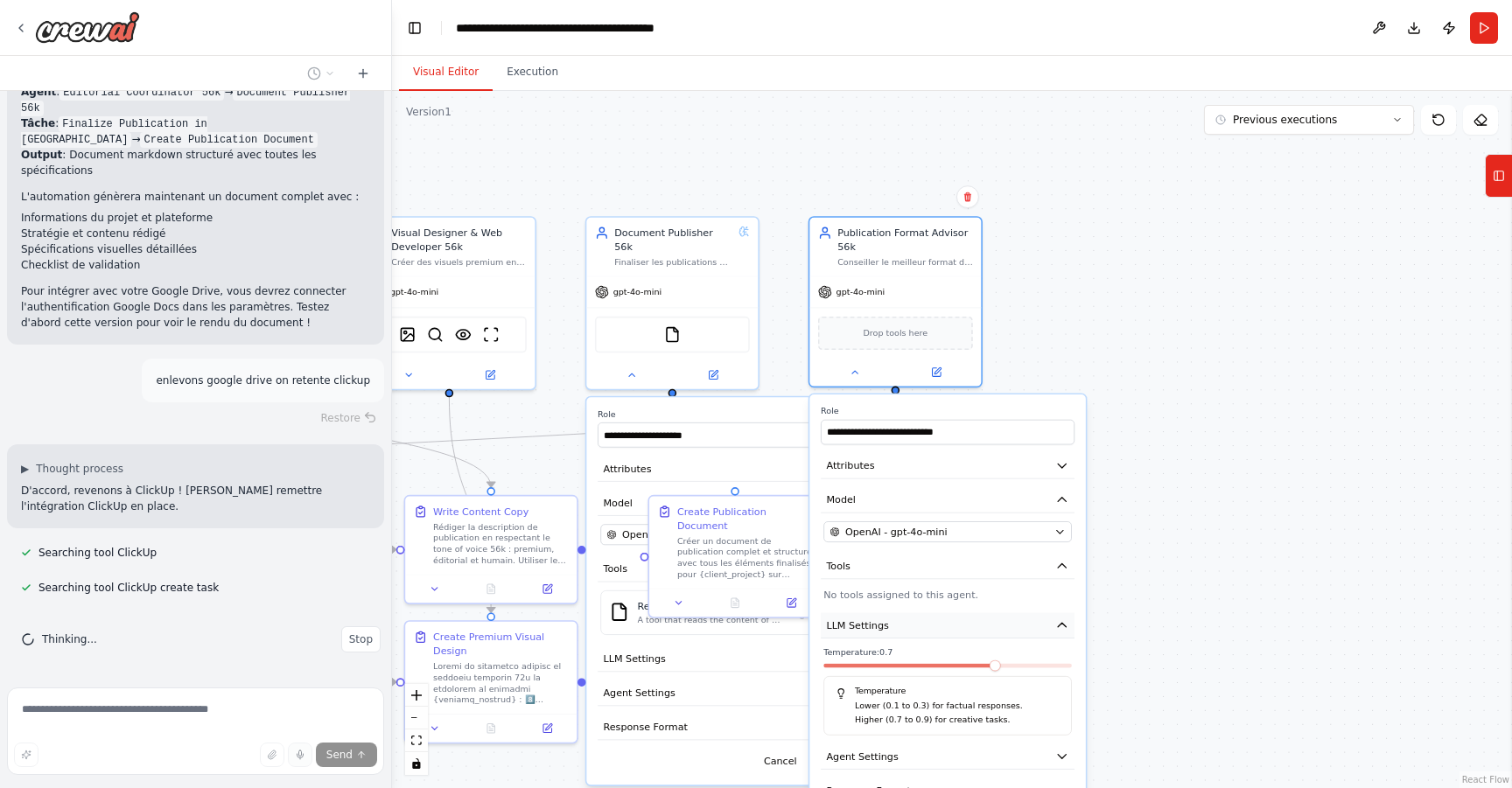
click at [910, 625] on button "LLM Settings" at bounding box center [948, 624] width 254 height 25
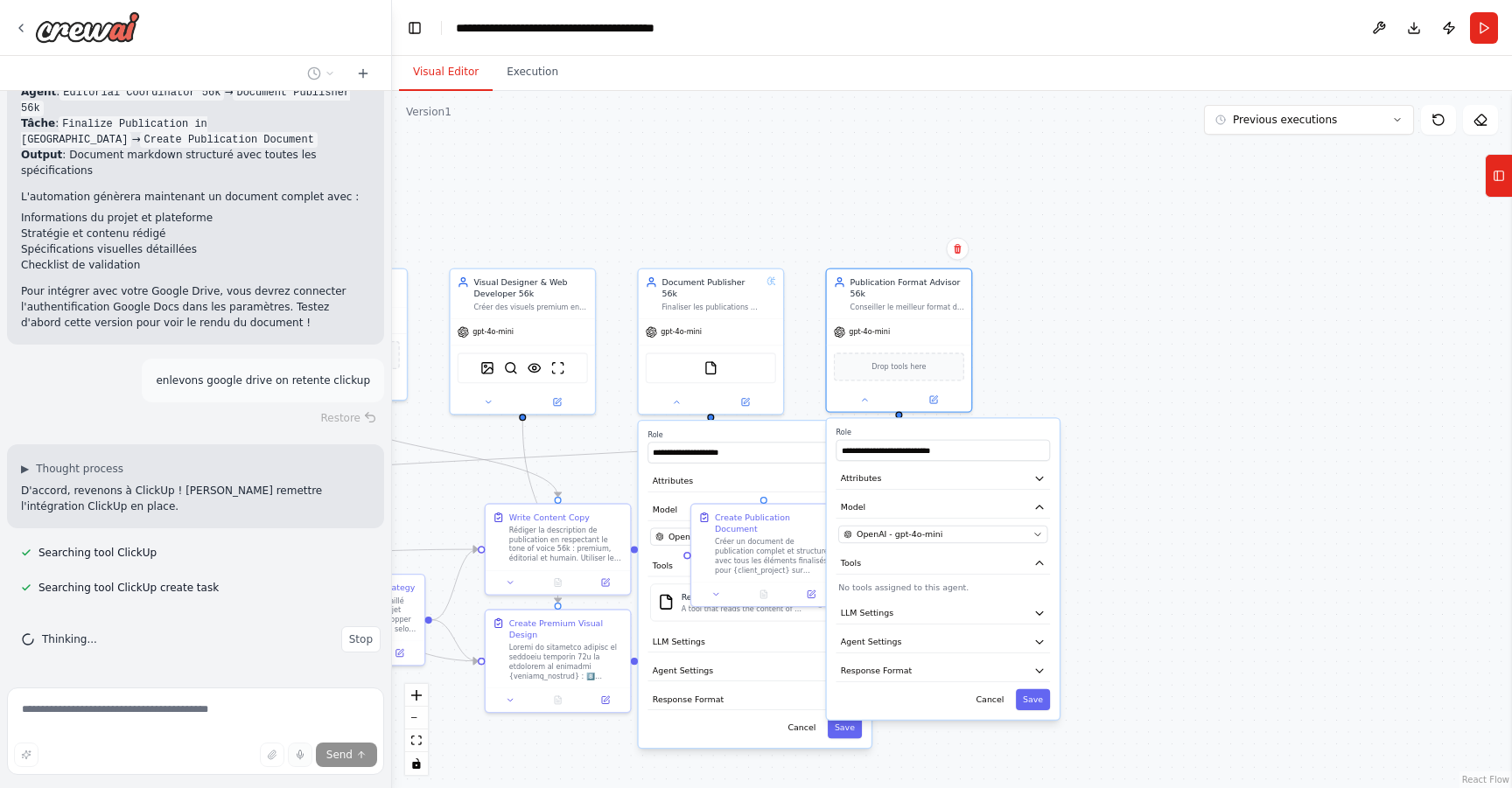
scroll to position [11327, 0]
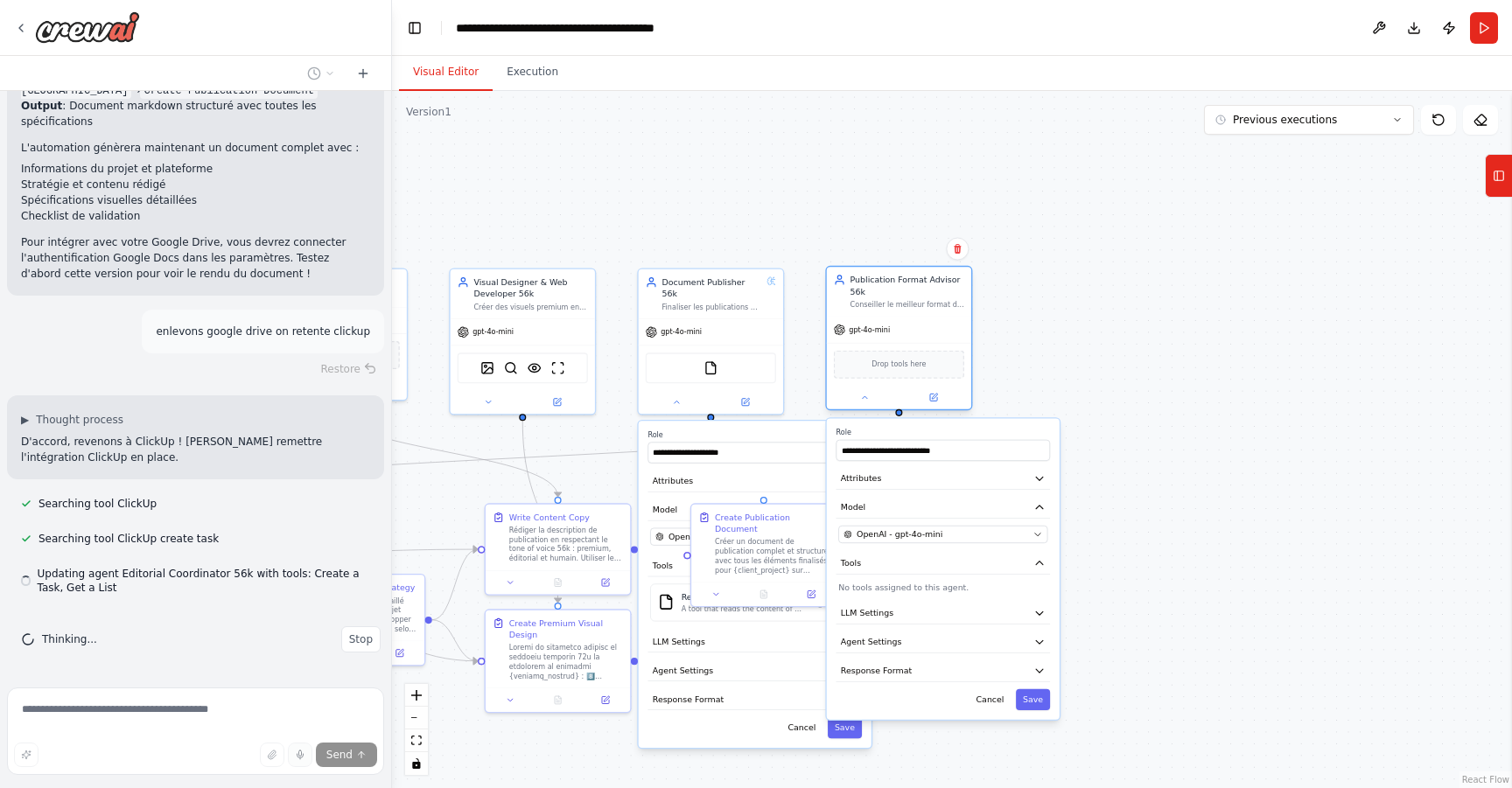
type input "**********"
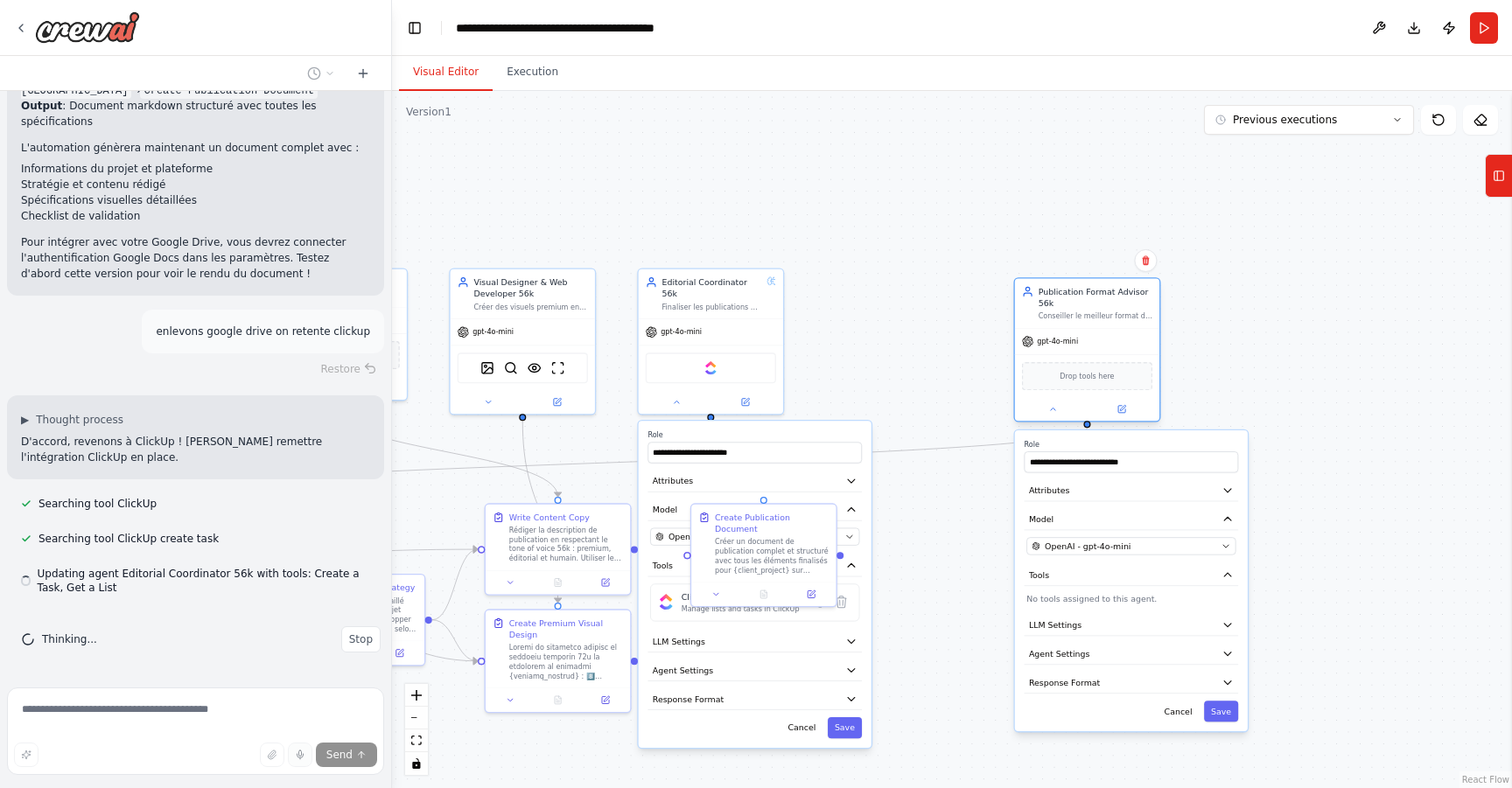
drag, startPoint x: 943, startPoint y: 297, endPoint x: 1168, endPoint y: 318, distance: 226.0
click at [1153, 318] on div "Publication Format Advisor 56k Conseiller le meilleur format de publication (si…" at bounding box center [1096, 303] width 113 height 35
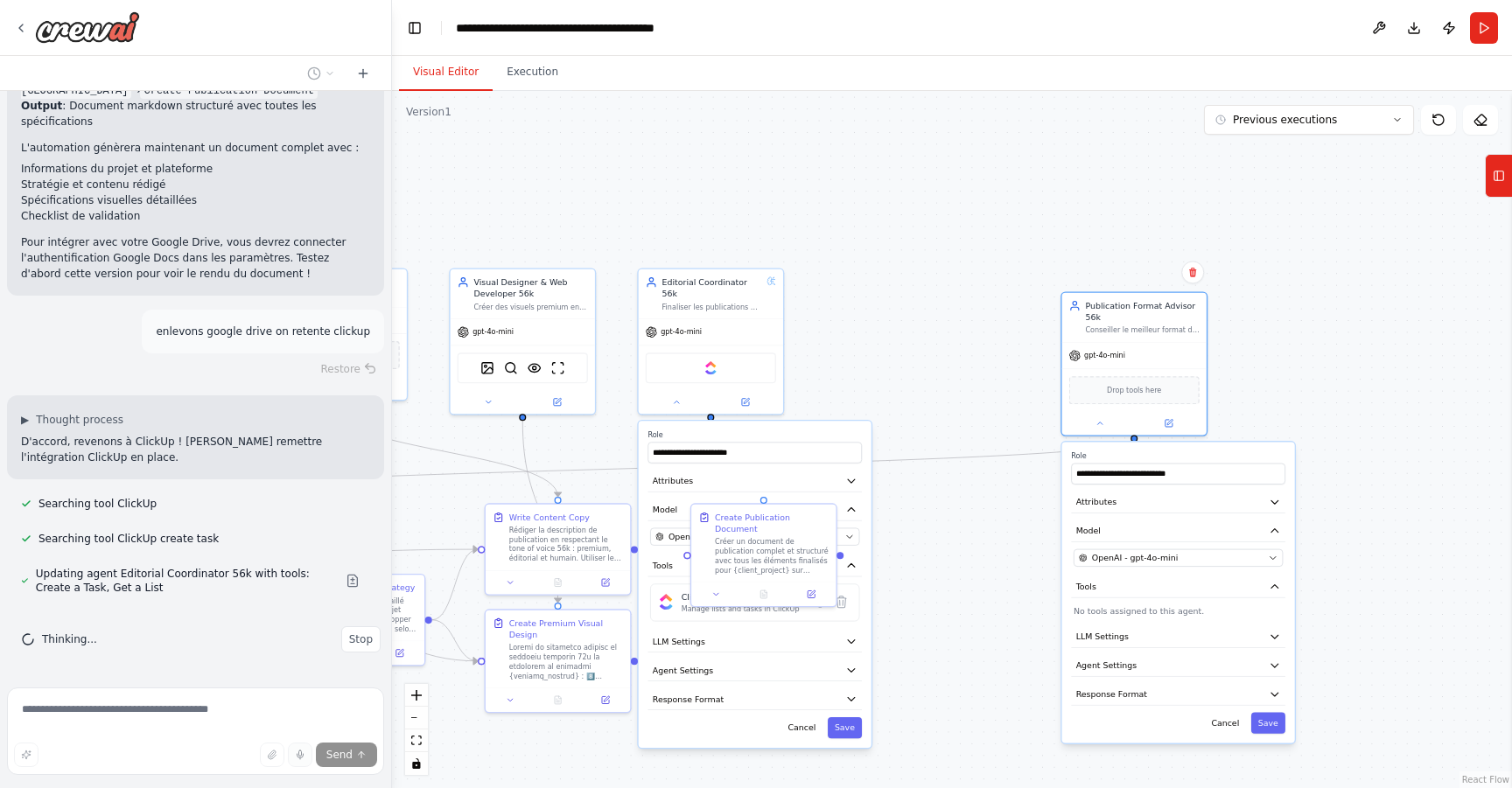
click at [1003, 278] on div ".deletable-edge-delete-btn { width: 20px; height: 20px; border: 0px solid #ffff…" at bounding box center [952, 439] width 1120 height 697
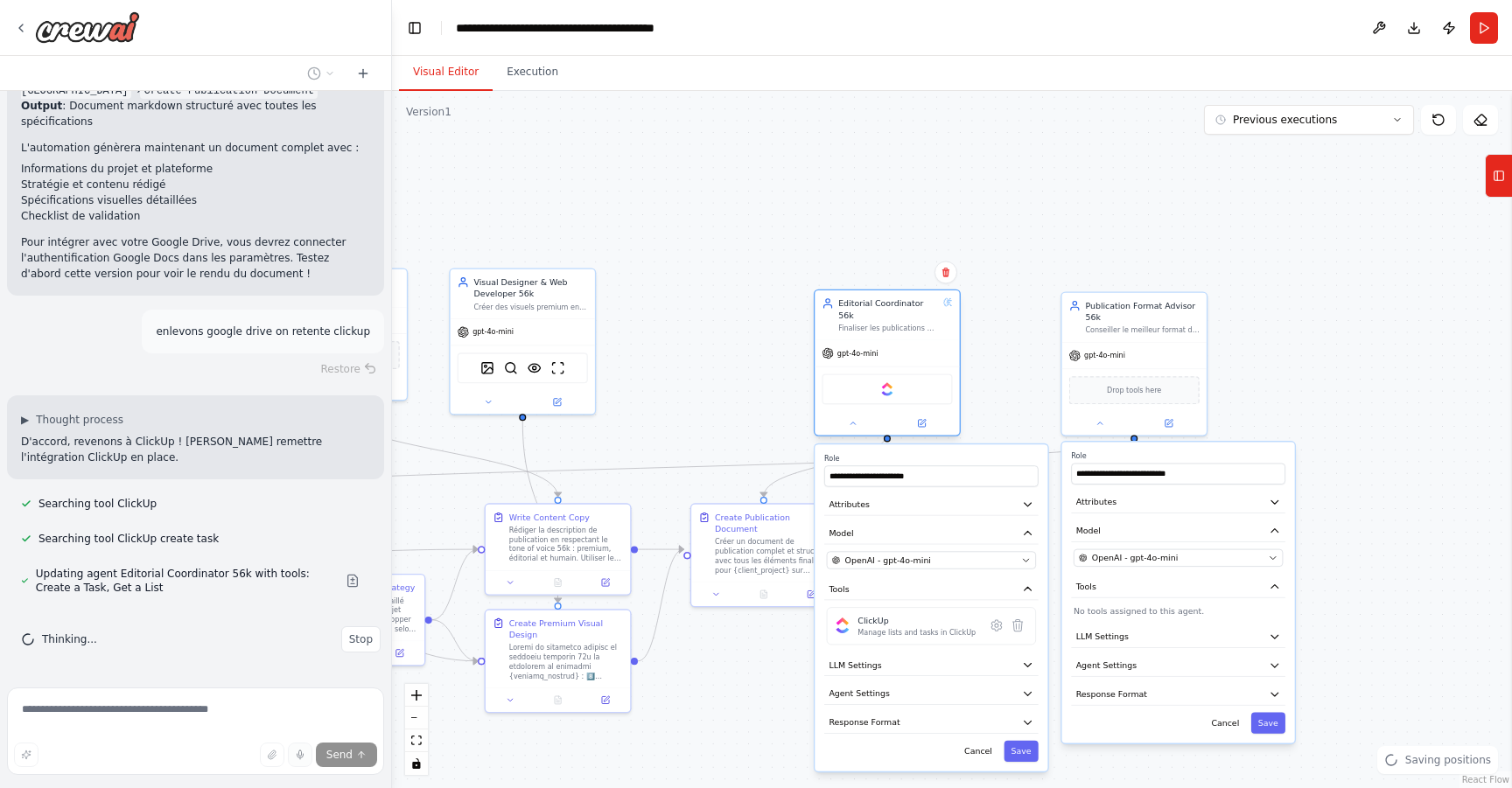
drag, startPoint x: 759, startPoint y: 329, endPoint x: 938, endPoint y: 355, distance: 180.9
click at [938, 355] on div "gpt-4o-mini ClickUp" at bounding box center [887, 388] width 144 height 96
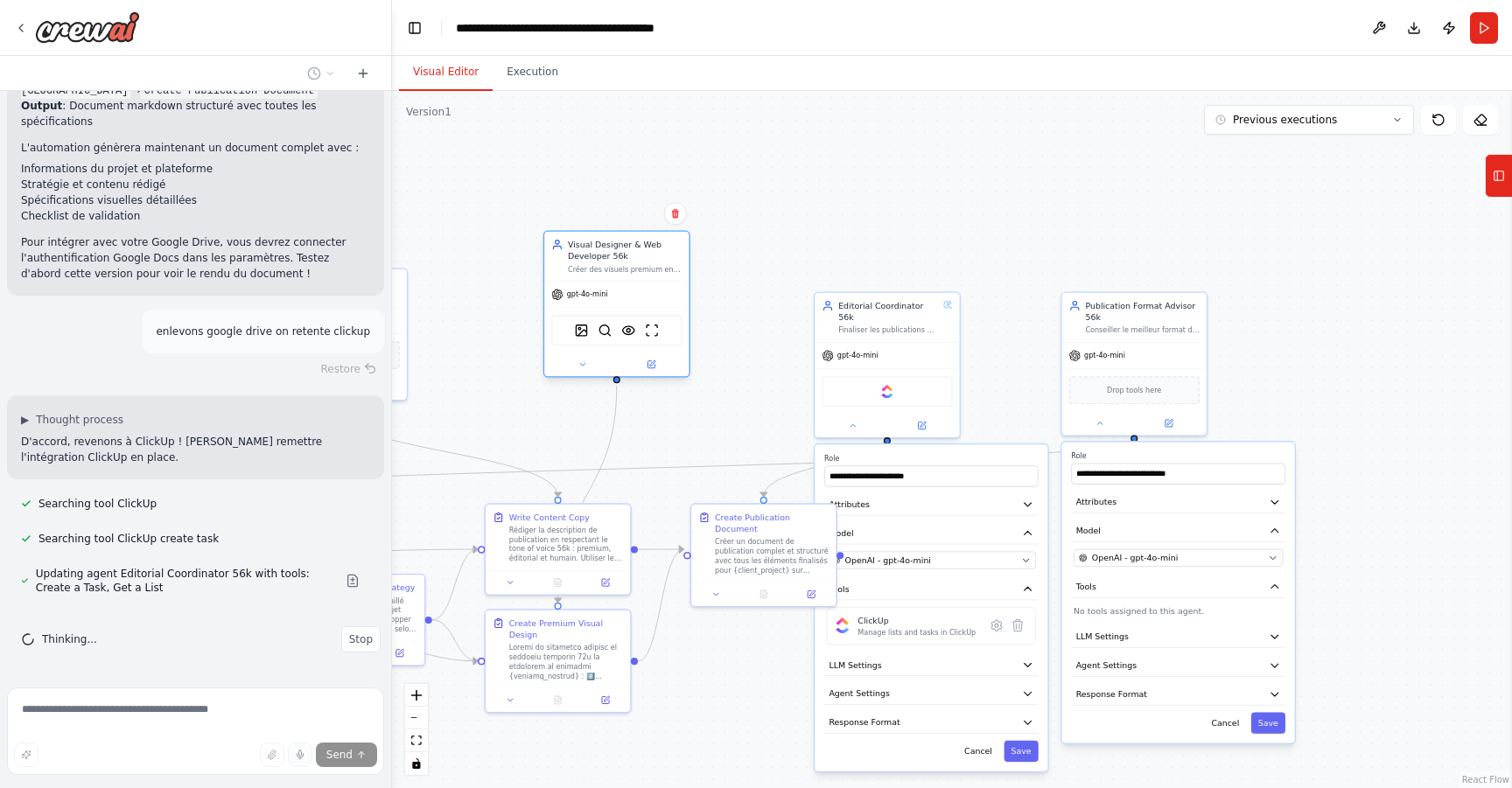
drag, startPoint x: 533, startPoint y: 322, endPoint x: 580, endPoint y: 346, distance: 52.8
click at [631, 283] on div "gpt-4o-mini" at bounding box center [616, 295] width 144 height 26
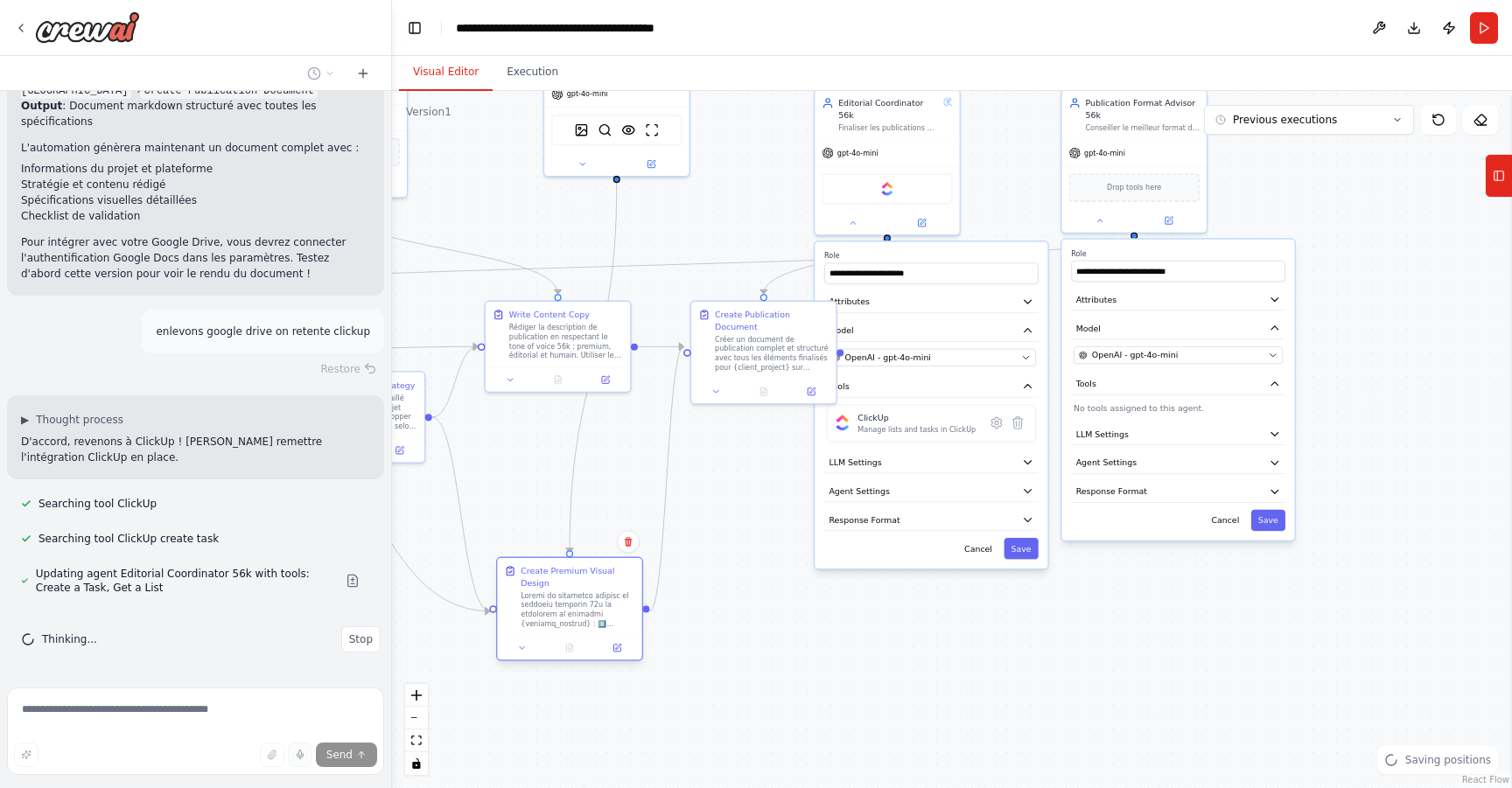
drag, startPoint x: 563, startPoint y: 673, endPoint x: 578, endPoint y: 629, distance: 46.5
click at [578, 629] on div "Create Premium Visual Design" at bounding box center [568, 597] width 144 height 78
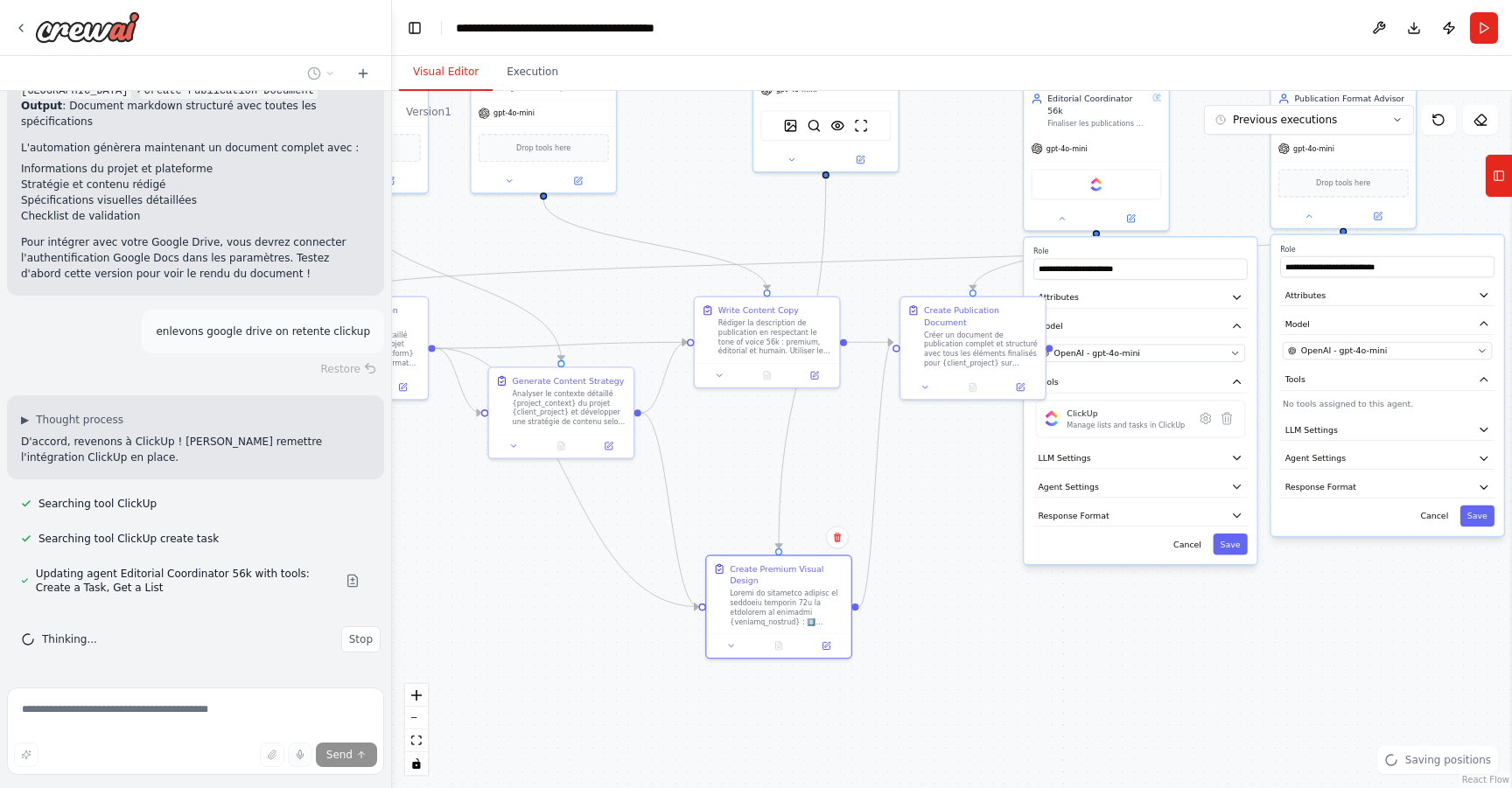
drag, startPoint x: 524, startPoint y: 463, endPoint x: 833, endPoint y: 442, distance: 309.7
click at [833, 442] on div ".deletable-edge-delete-btn { width: 20px; height: 20px; border: 0px solid #ffff…" at bounding box center [952, 439] width 1120 height 697
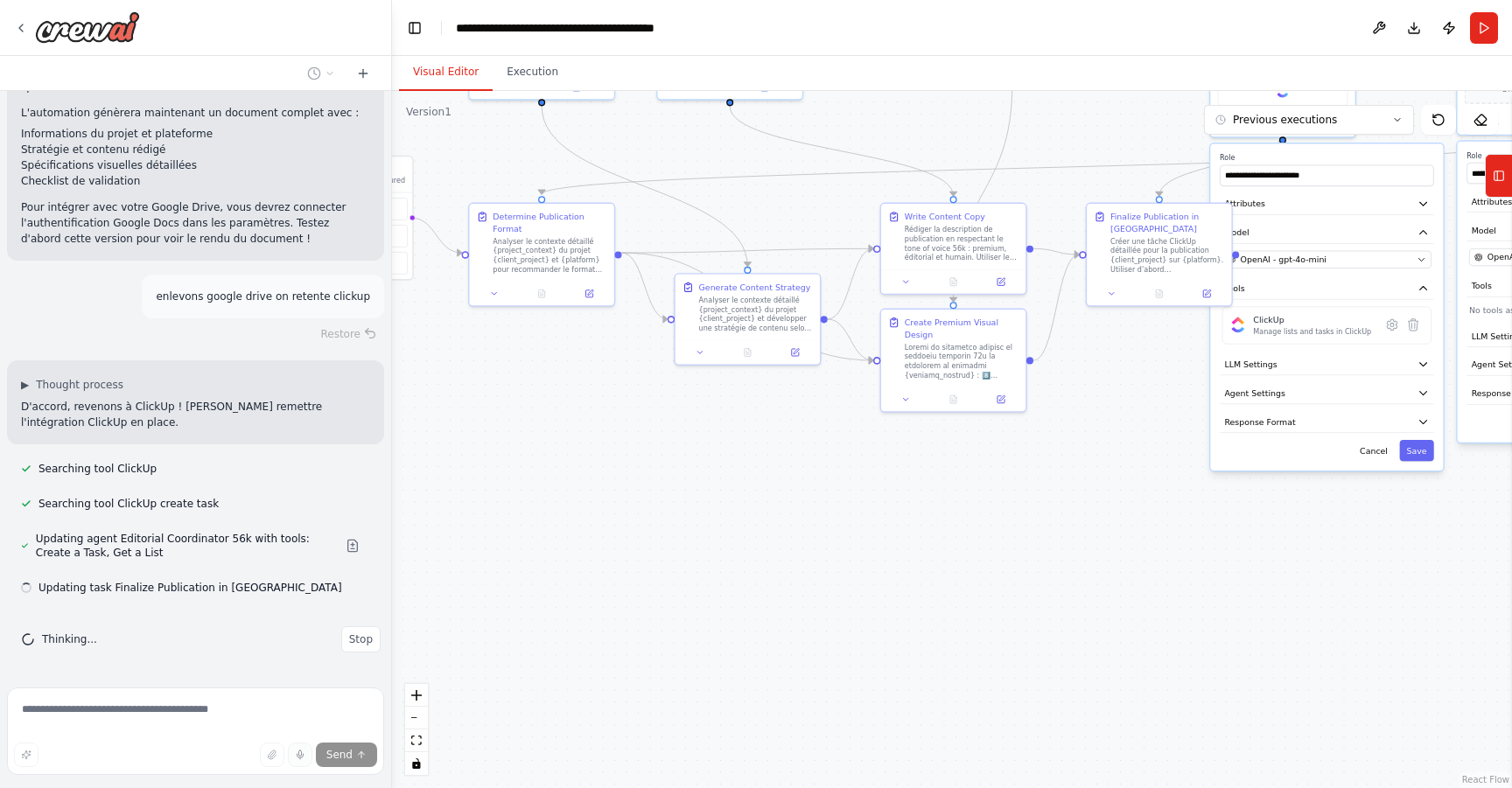
drag, startPoint x: 457, startPoint y: 498, endPoint x: 533, endPoint y: 464, distance: 83.3
click at [516, 460] on div ".deletable-edge-delete-btn { width: 20px; height: 20px; border: 0px solid #ffff…" at bounding box center [952, 439] width 1120 height 697
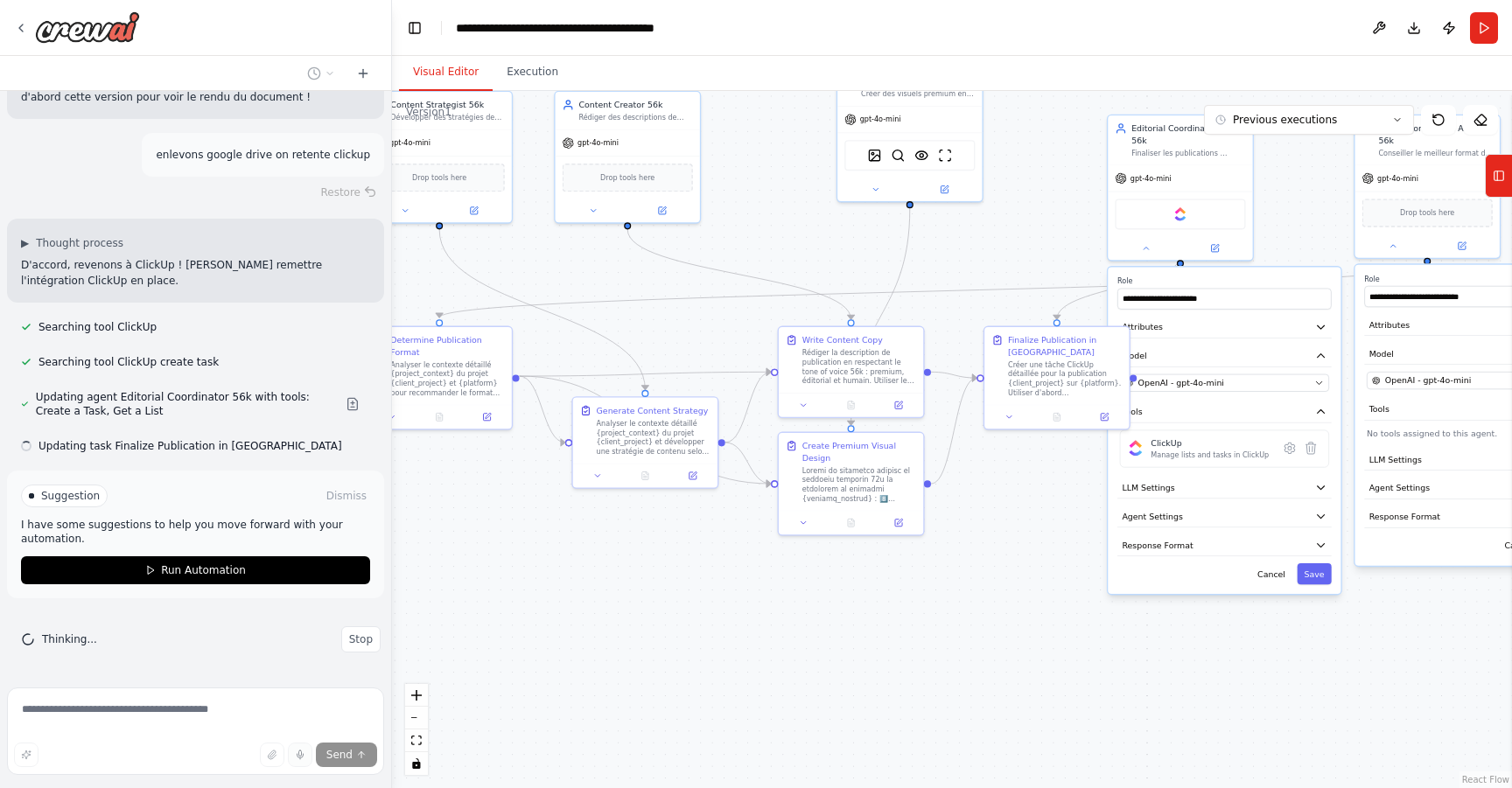
drag, startPoint x: 714, startPoint y: 567, endPoint x: 614, endPoint y: 646, distance: 127.4
click at [614, 646] on div ".deletable-edge-delete-btn { width: 20px; height: 20px; border: 0px solid #ffff…" at bounding box center [952, 439] width 1120 height 697
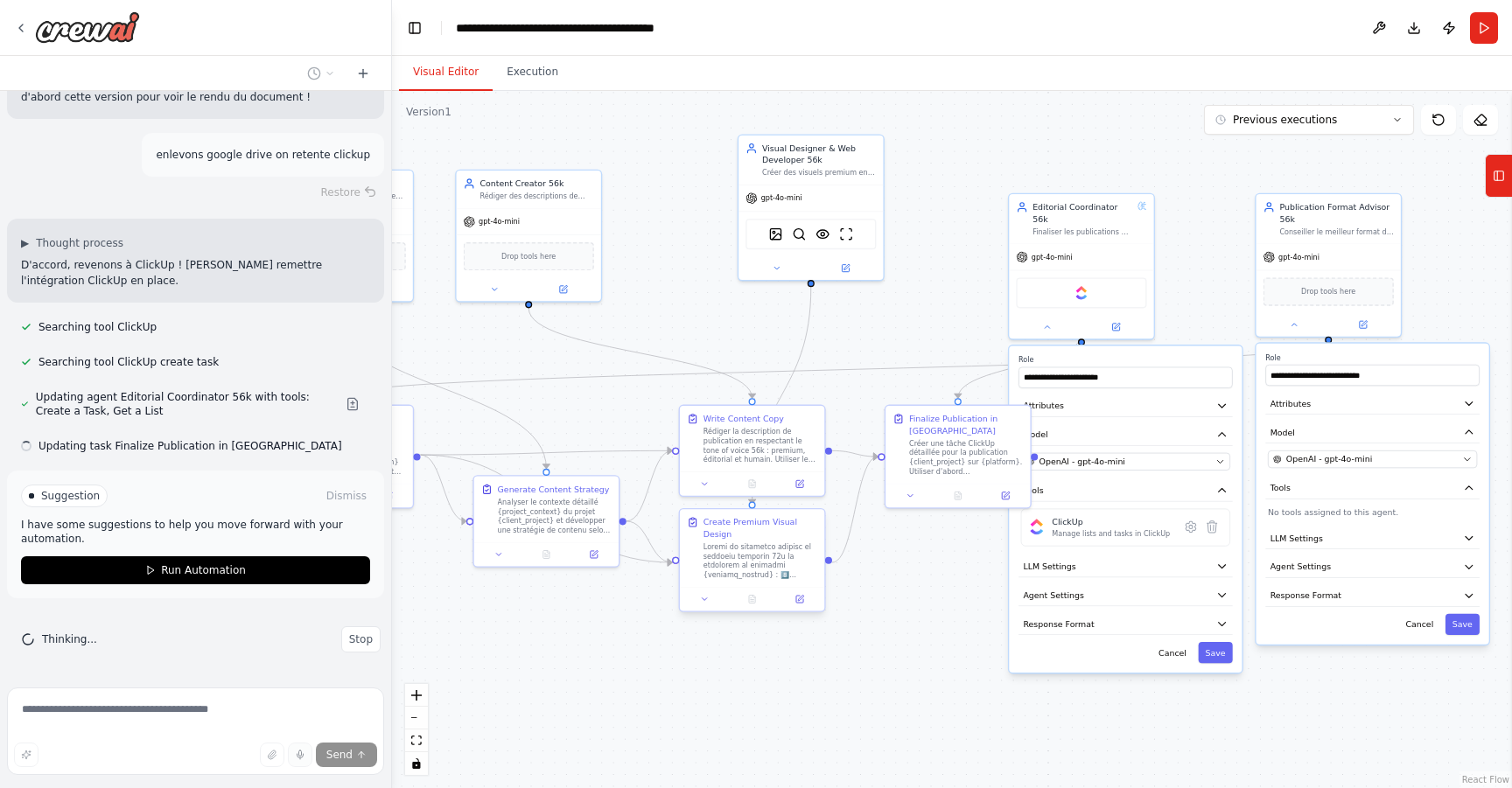
drag, startPoint x: 556, startPoint y: 598, endPoint x: 519, endPoint y: 587, distance: 38.6
click at [679, 590] on div "Create Premium Visual Design" at bounding box center [753, 562] width 147 height 104
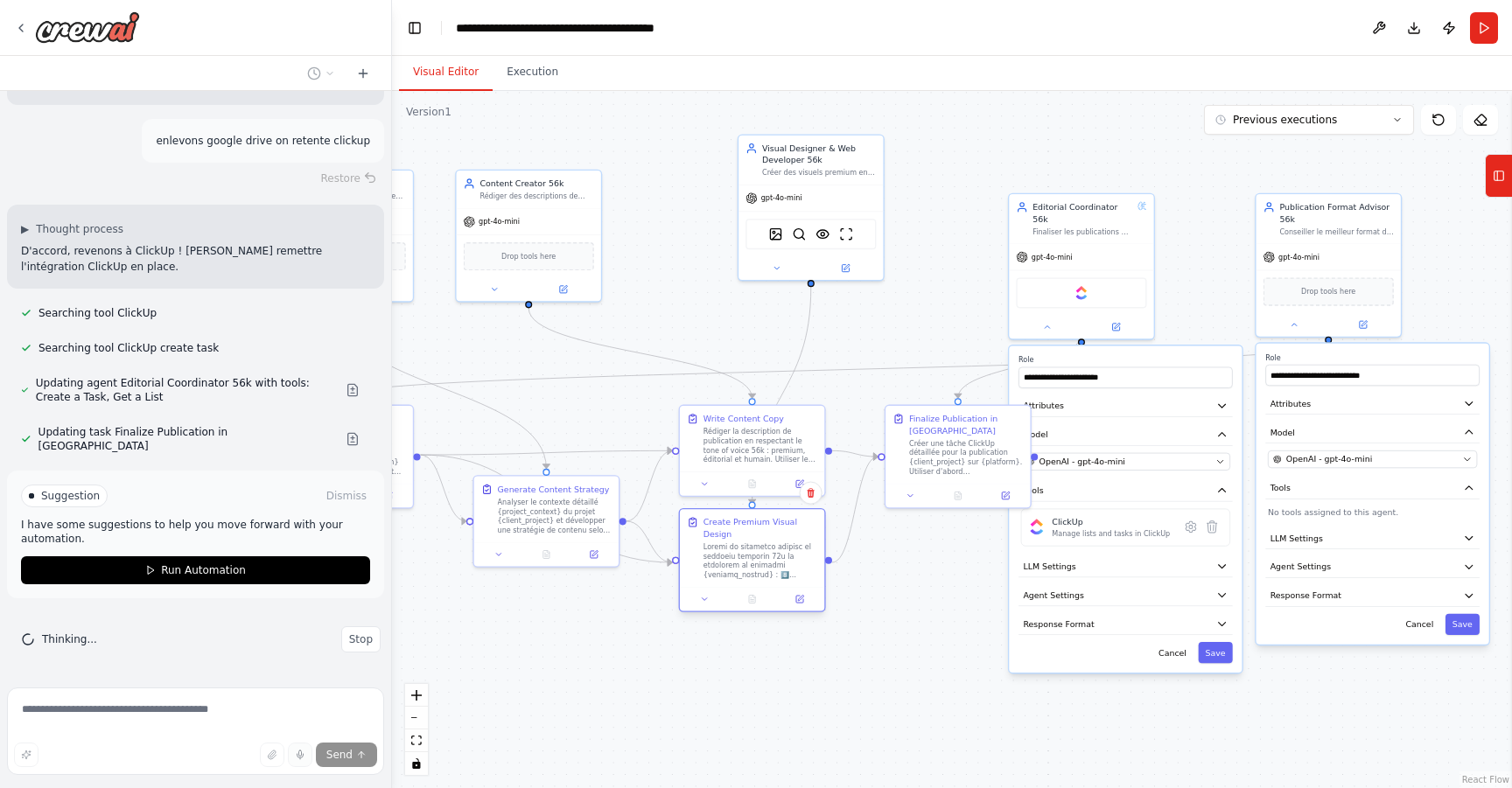
drag, startPoint x: 530, startPoint y: 537, endPoint x: 767, endPoint y: 564, distance: 238.5
click at [767, 564] on div at bounding box center [760, 561] width 113 height 38
click at [888, 649] on div ".deletable-edge-delete-btn { width: 20px; height: 20px; border: 0px solid #ffff…" at bounding box center [952, 439] width 1120 height 697
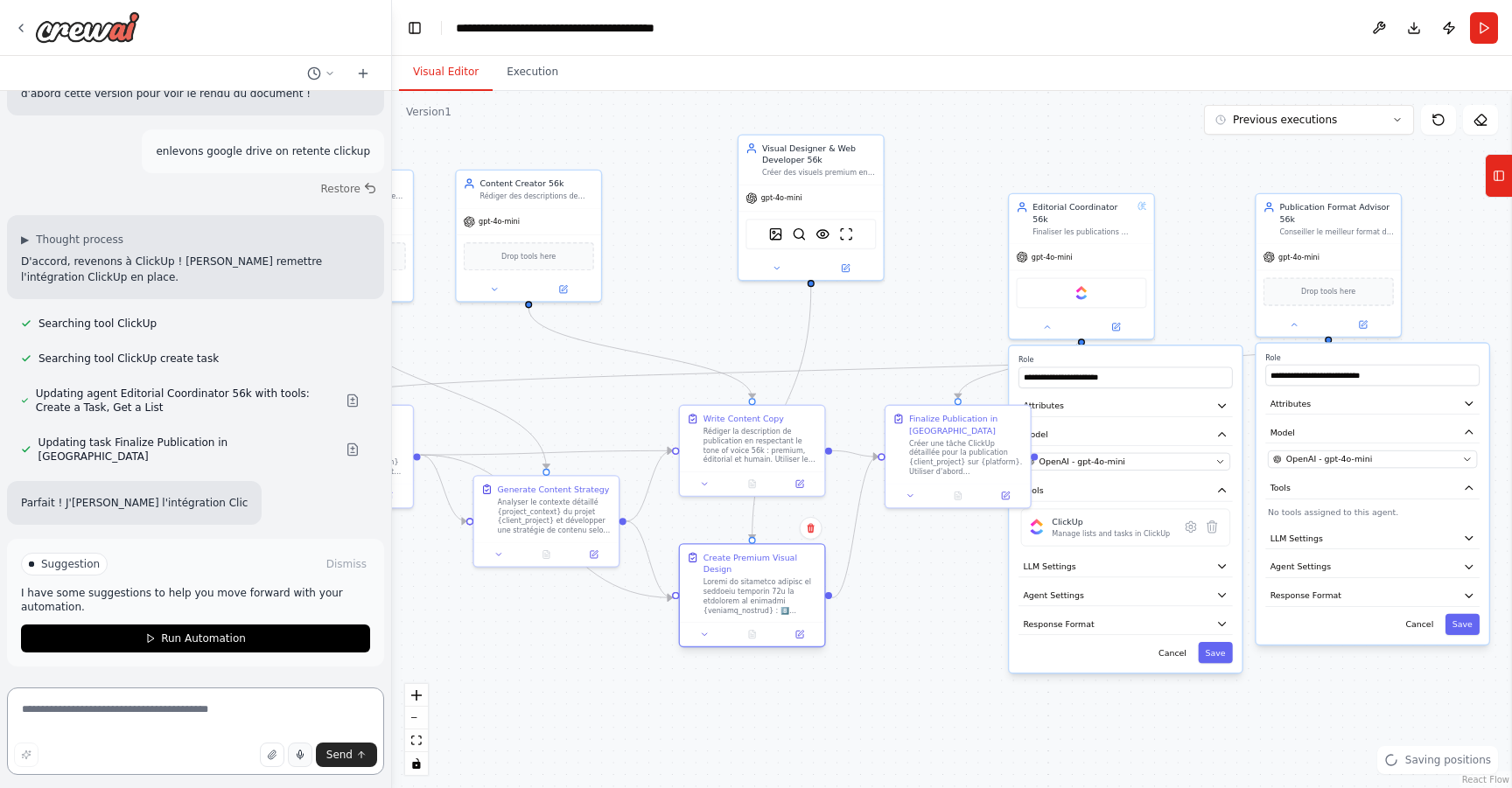
drag, startPoint x: 772, startPoint y: 566, endPoint x: 773, endPoint y: 598, distance: 32.0
click at [773, 598] on div at bounding box center [760, 596] width 113 height 38
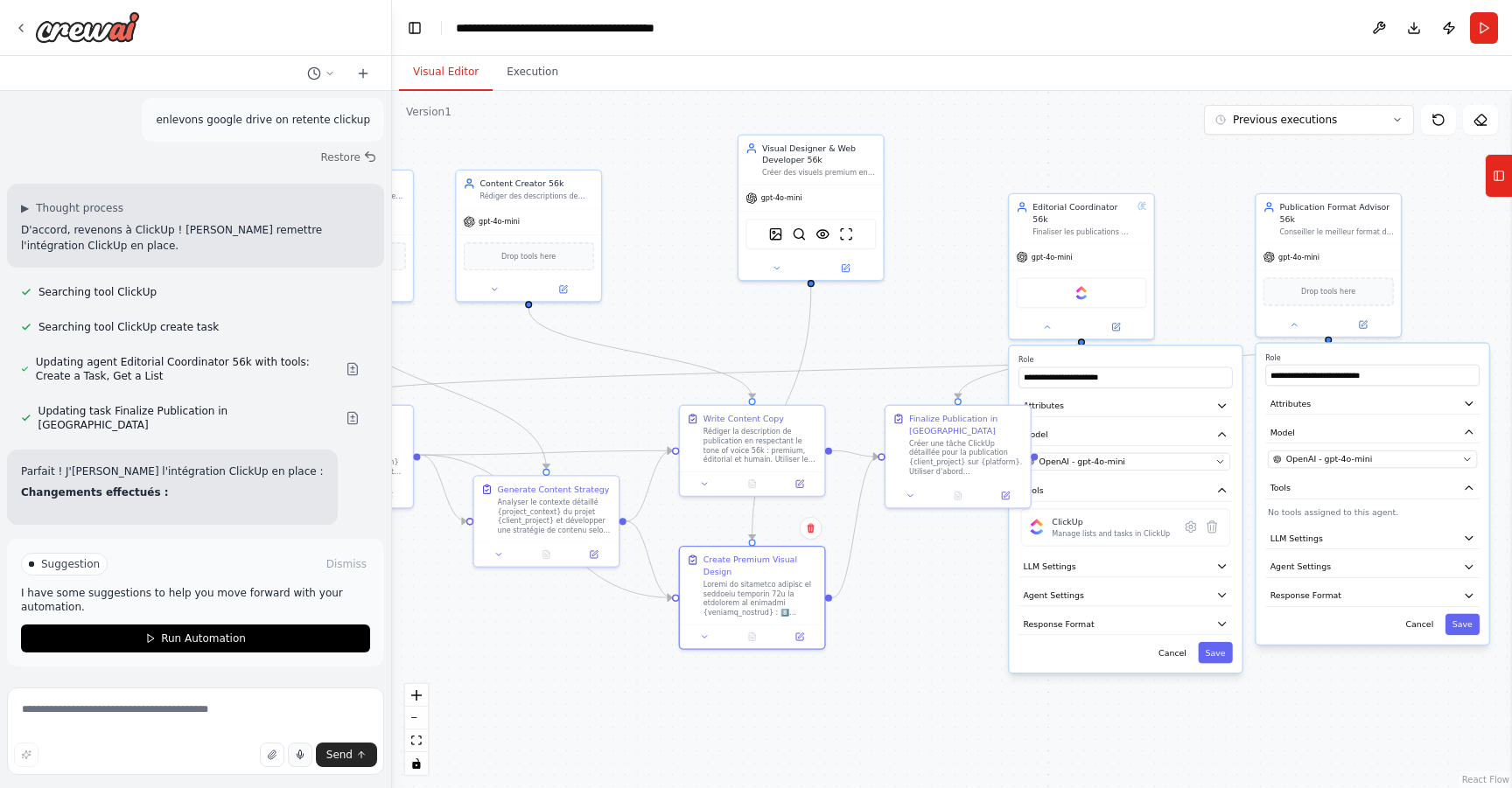
click at [902, 605] on div ".deletable-edge-delete-btn { width: 20px; height: 20px; border: 0px solid #ffff…" at bounding box center [952, 439] width 1120 height 697
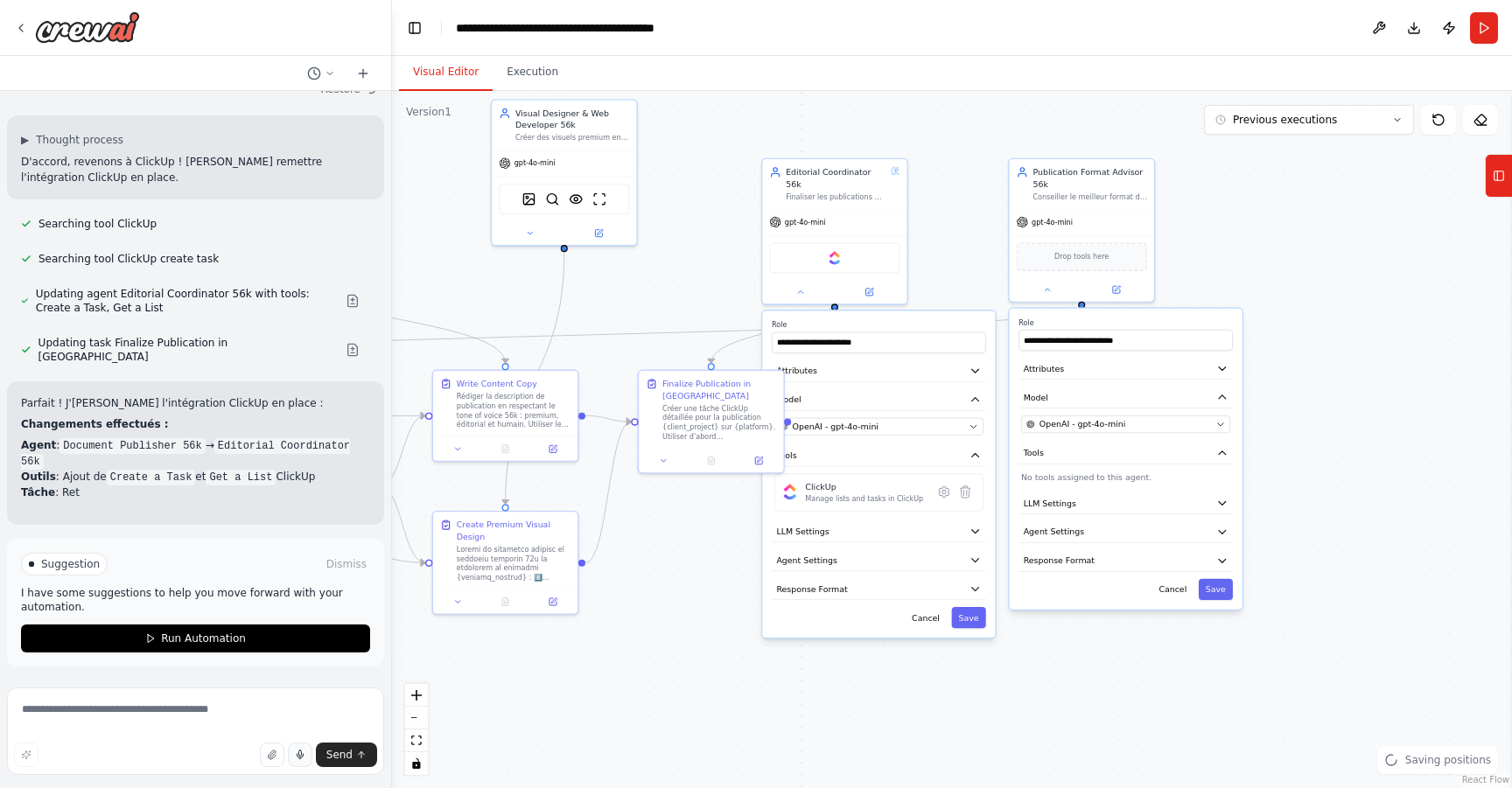
drag, startPoint x: 922, startPoint y: 598, endPoint x: 626, endPoint y: 515, distance: 307.4
click at [629, 525] on div ".deletable-edge-delete-btn { width: 20px; height: 20px; border: 0px solid #ffff…" at bounding box center [952, 439] width 1120 height 697
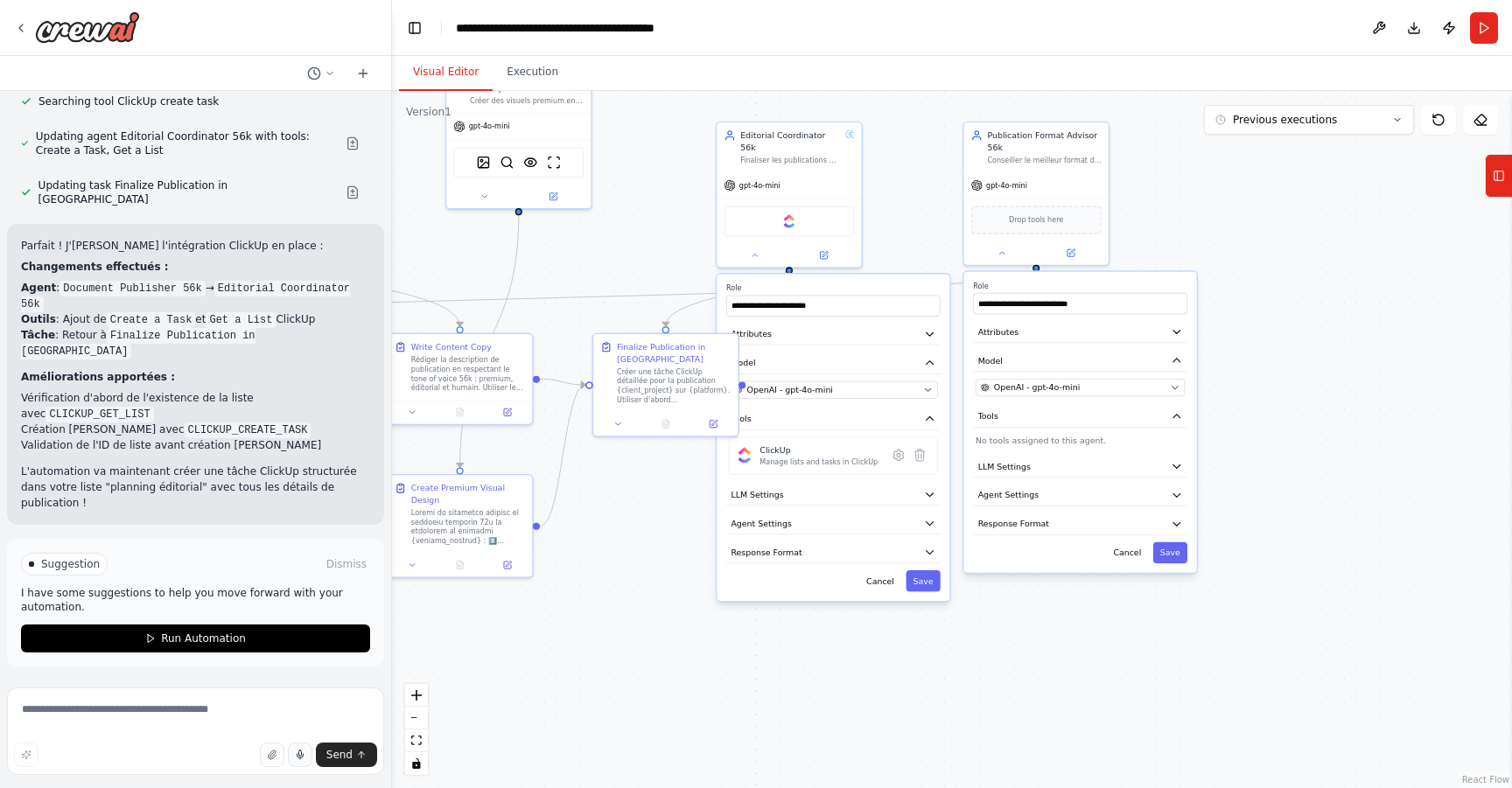
scroll to position [11734, 0]
click at [51, 566] on span "Suggestion" at bounding box center [70, 564] width 59 height 14
click at [138, 711] on textarea at bounding box center [195, 731] width 377 height 88
type textarea "*"
type textarea "**********"
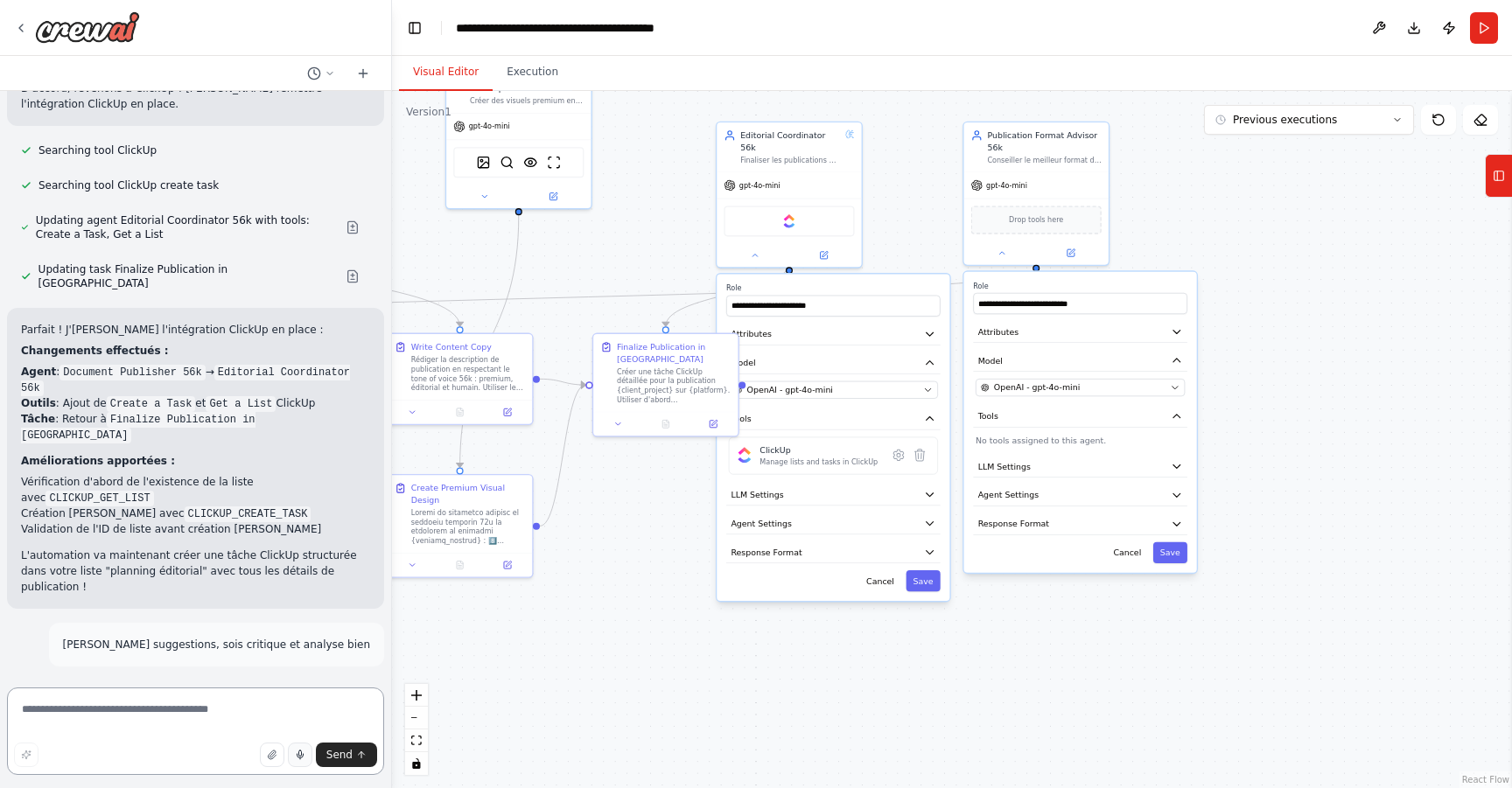
scroll to position [11679, 0]
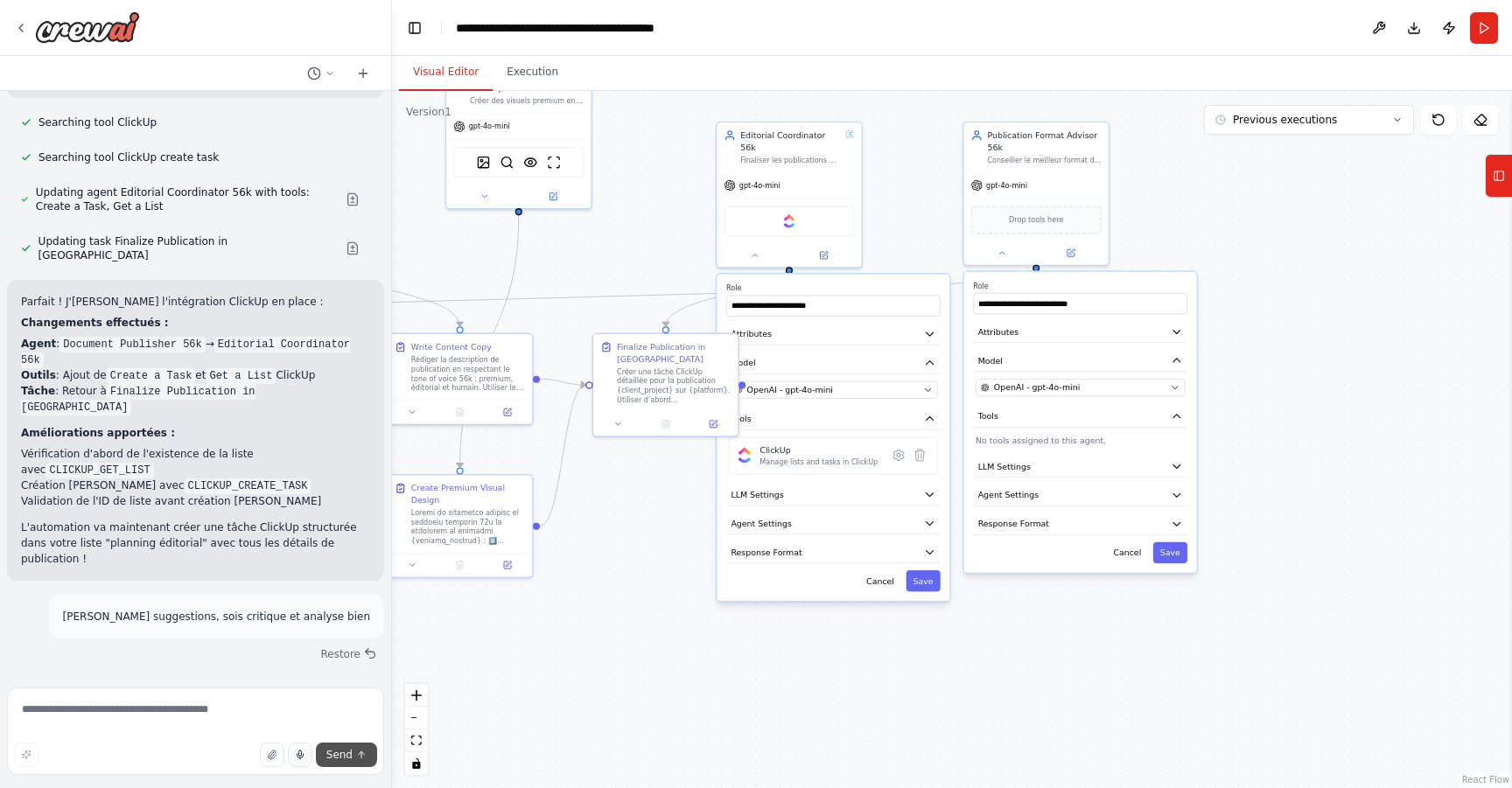
click at [356, 760] on button "Send" at bounding box center [346, 754] width 62 height 25
click at [299, 699] on textarea at bounding box center [195, 731] width 377 height 88
type textarea "**********"
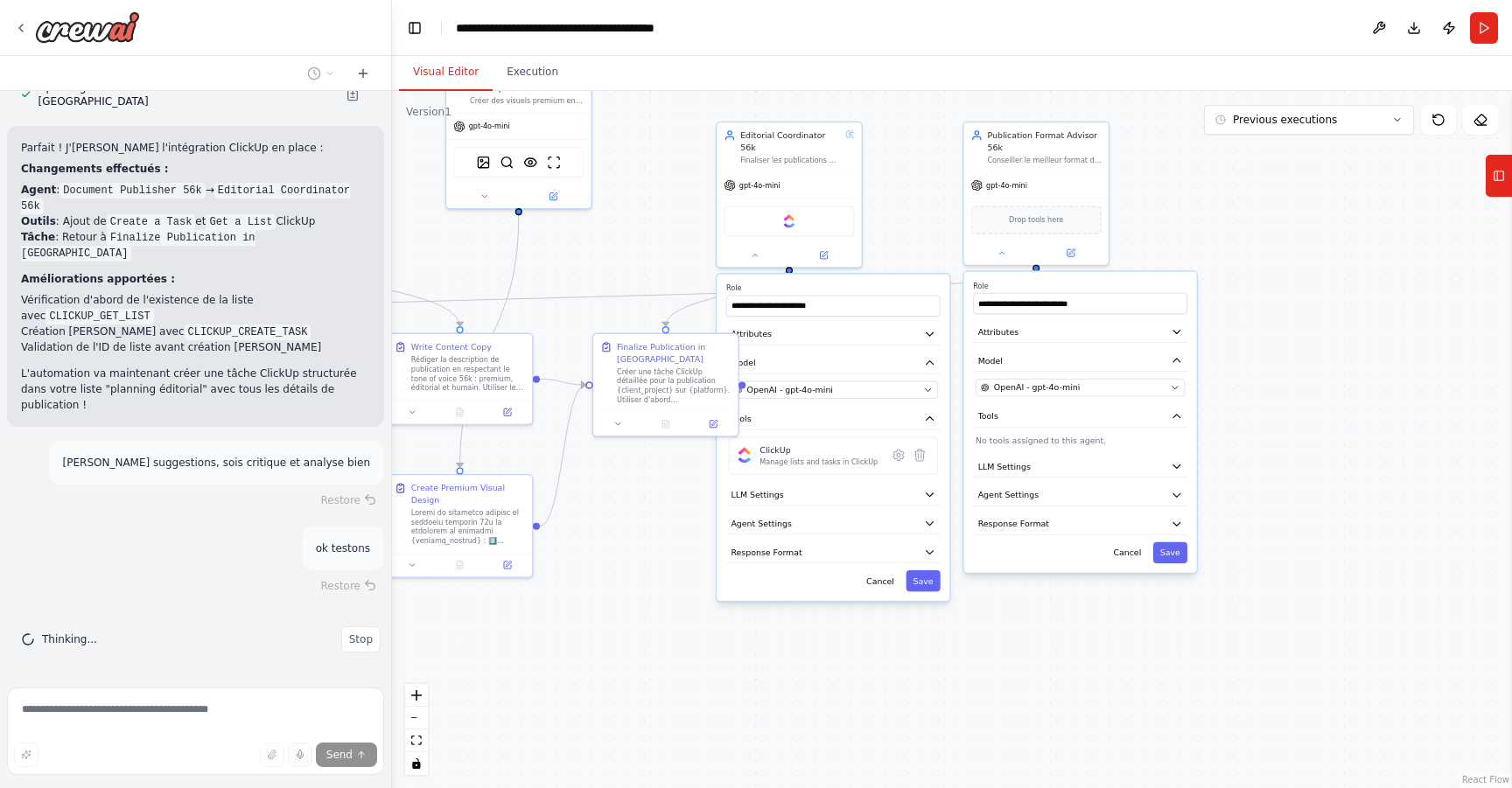
scroll to position [11868, 0]
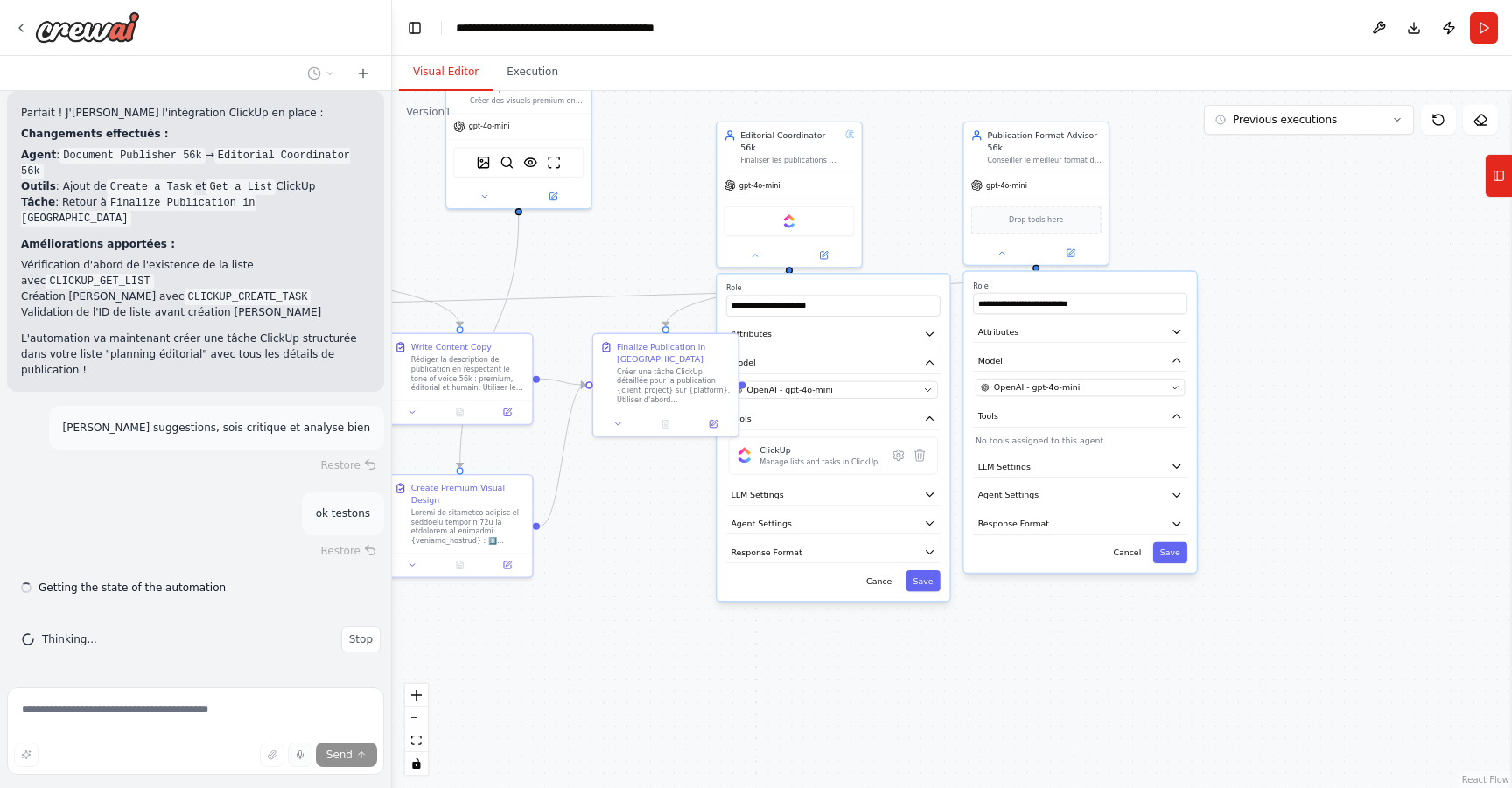
click at [632, 491] on div ".deletable-edge-delete-btn { width: 20px; height: 20px; border: 0px solid #ffff…" at bounding box center [952, 439] width 1120 height 697
click at [756, 249] on icon at bounding box center [756, 254] width 10 height 10
click at [987, 247] on button at bounding box center [1001, 250] width 67 height 14
click at [1003, 246] on icon at bounding box center [1002, 251] width 10 height 10
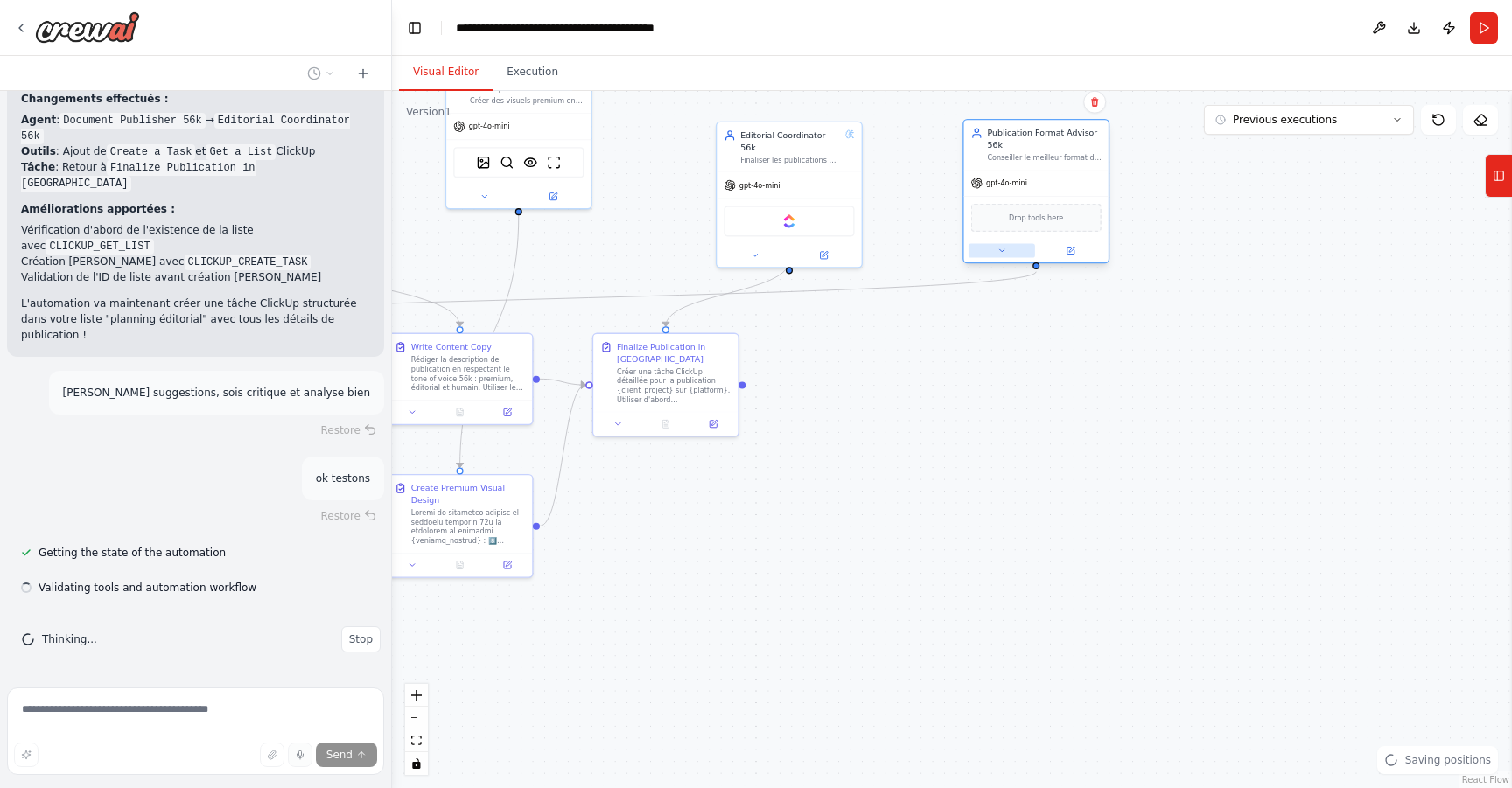
scroll to position [11903, 0]
click at [1027, 223] on span "Drop tools here" at bounding box center [1036, 217] width 55 height 11
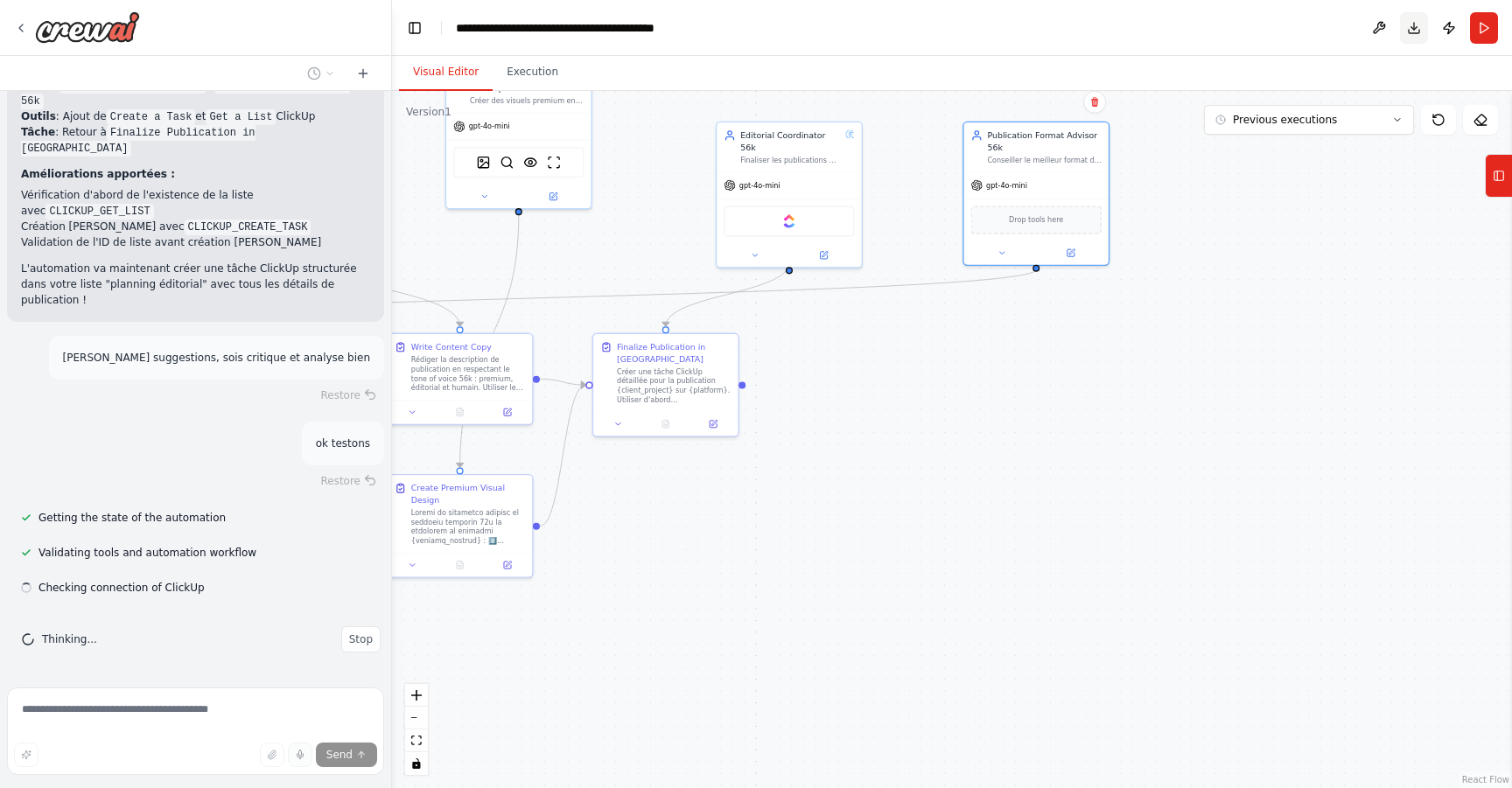
scroll to position [11937, 0]
click at [1501, 170] on icon at bounding box center [1499, 176] width 12 height 28
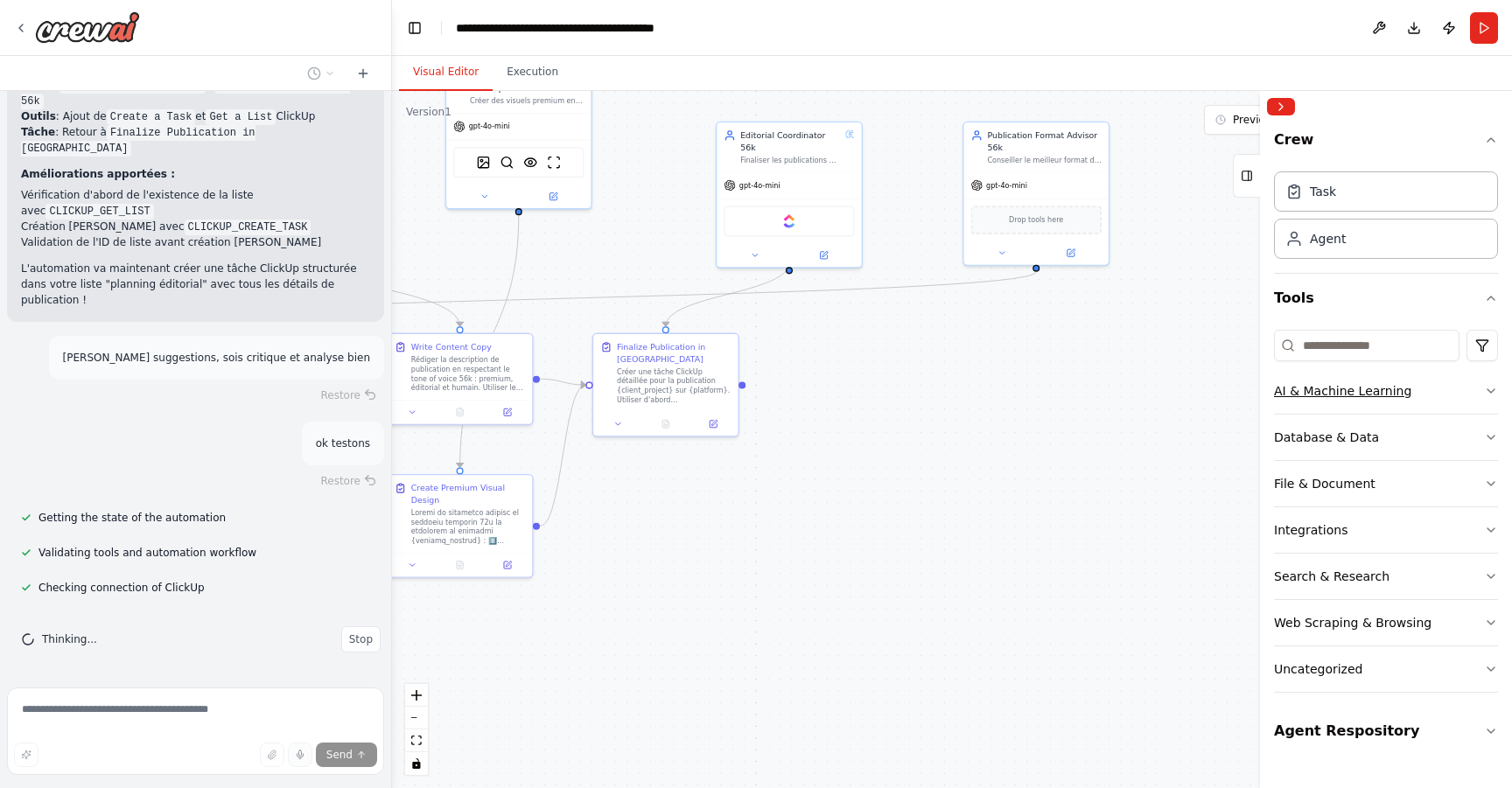
click at [1386, 392] on div "AI & Machine Learning" at bounding box center [1343, 391] width 137 height 18
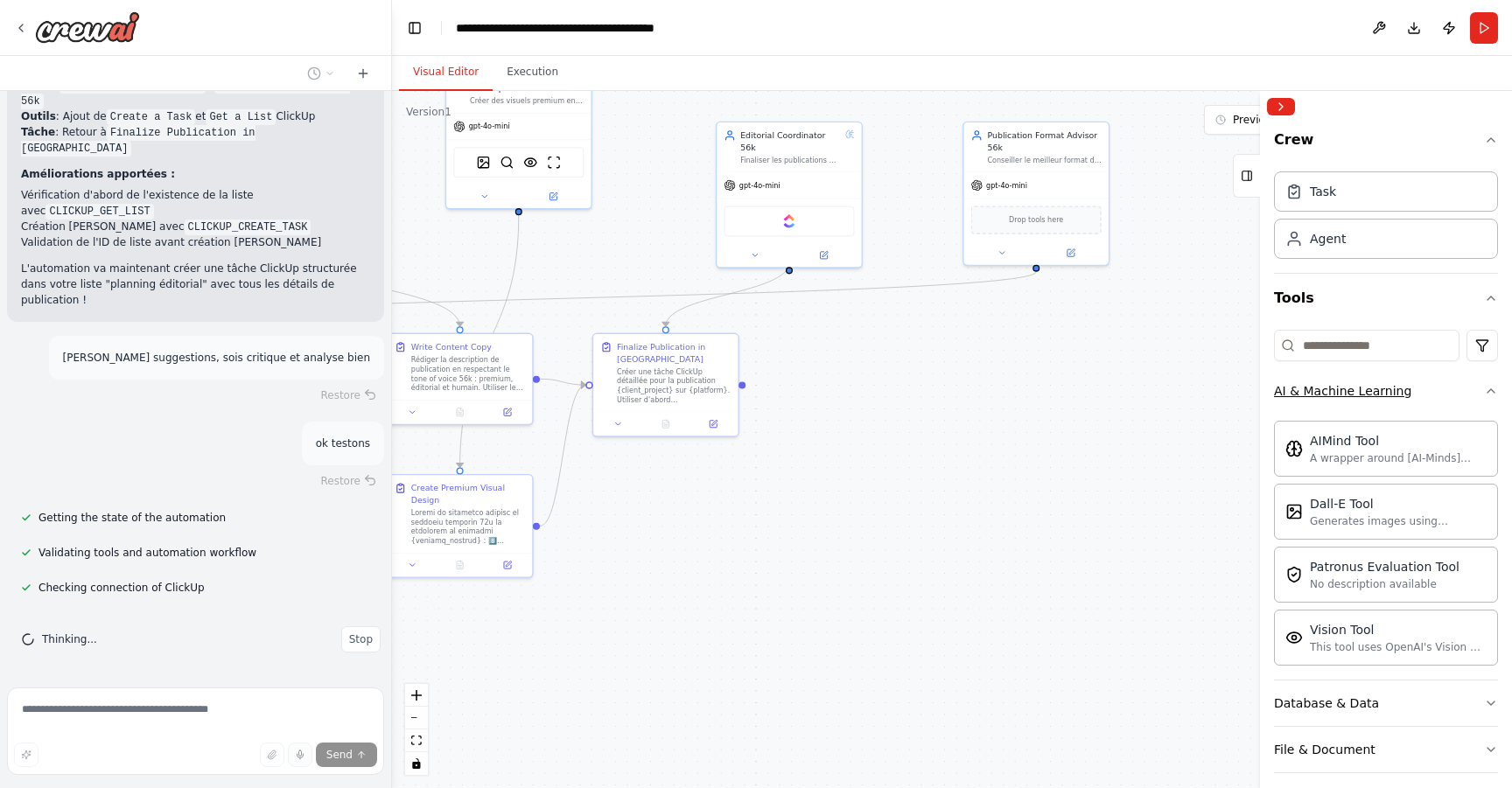
click at [1386, 392] on div "AI & Machine Learning" at bounding box center [1343, 391] width 137 height 18
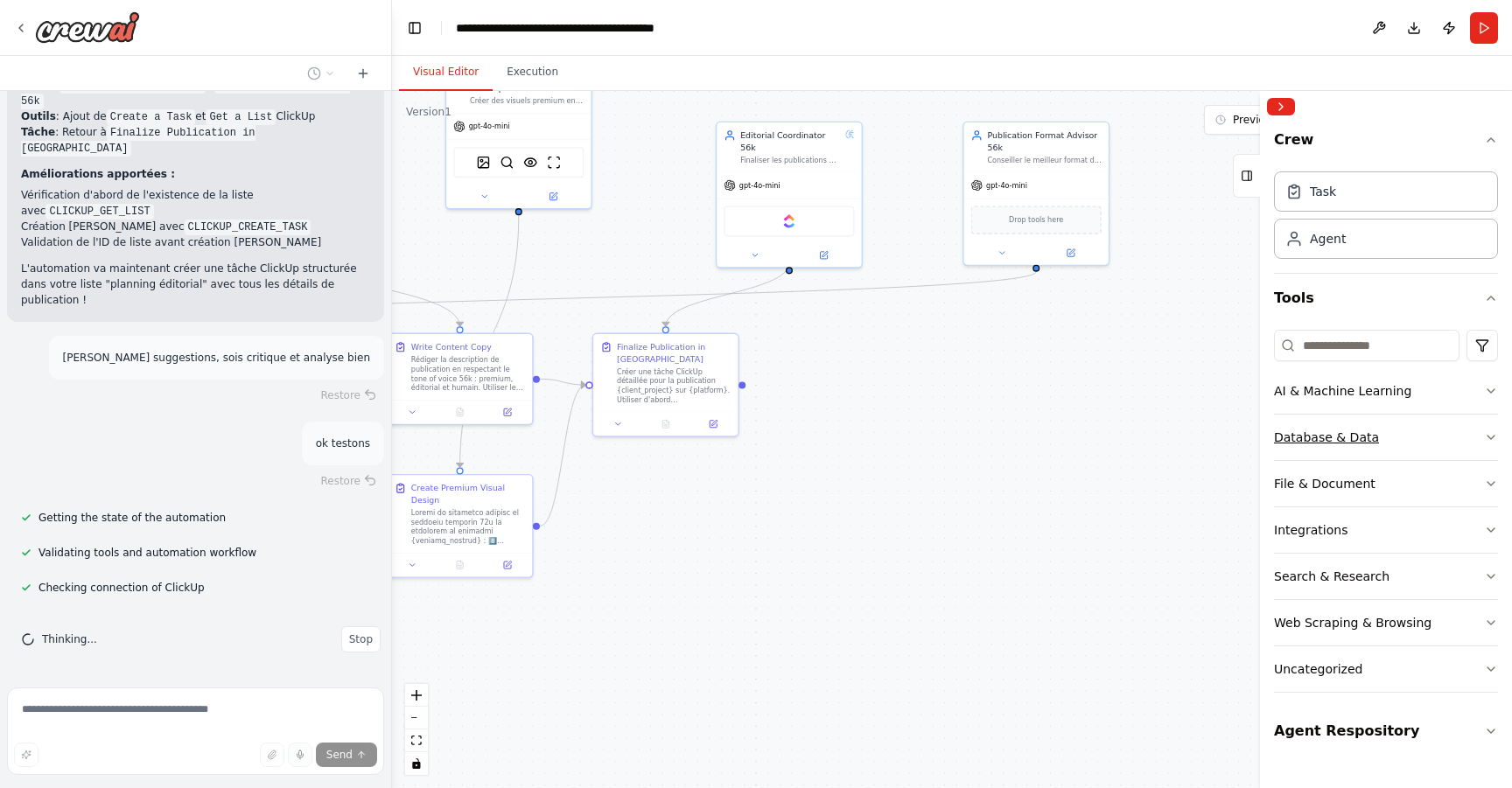
click at [1381, 448] on button "Database & Data" at bounding box center [1386, 438] width 224 height 46
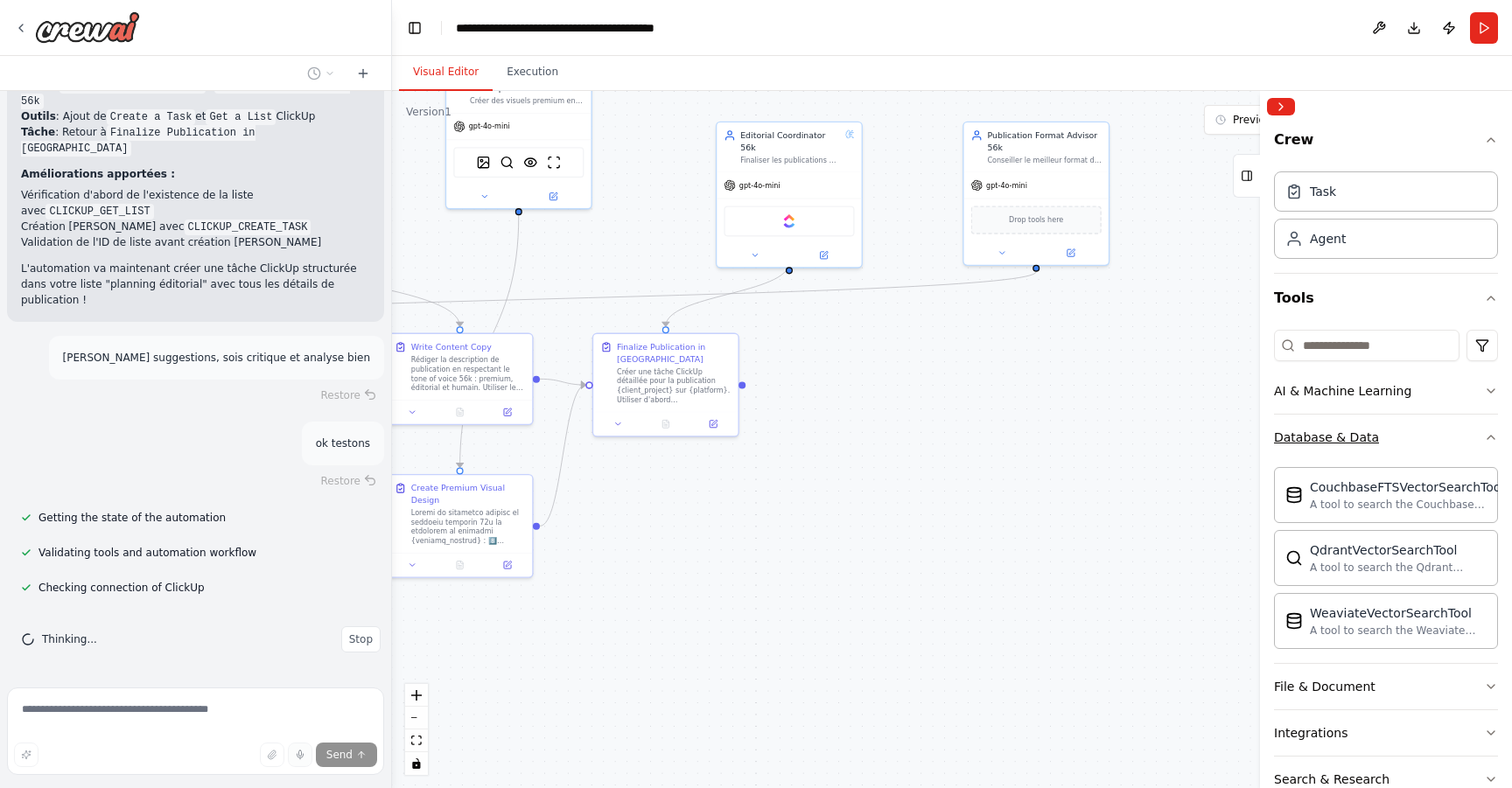
click at [1381, 448] on button "Database & Data" at bounding box center [1386, 438] width 224 height 46
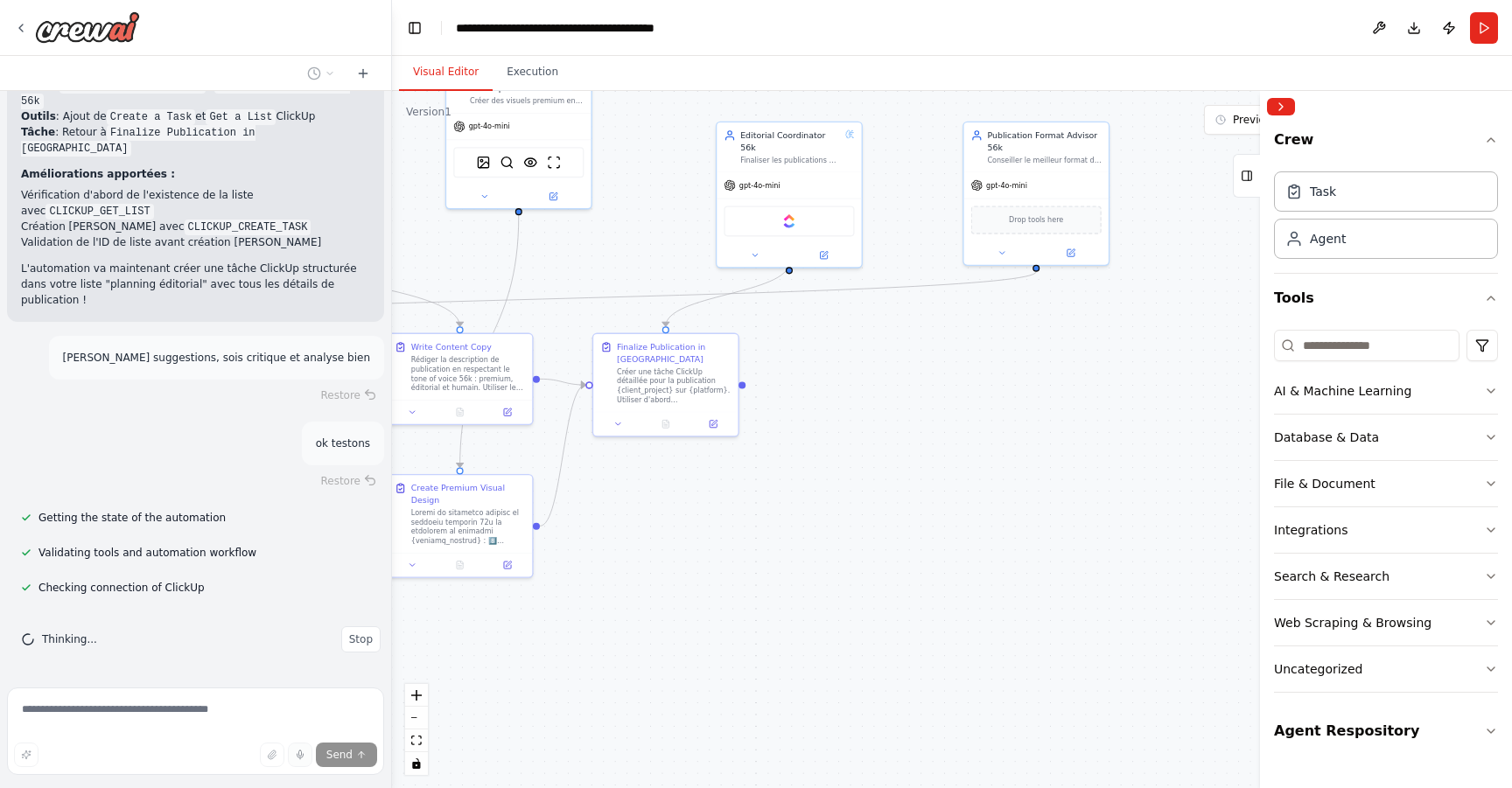
click at [1374, 506] on div "File & Document" at bounding box center [1386, 484] width 224 height 47
click at [1374, 499] on button "File & Document" at bounding box center [1386, 484] width 224 height 46
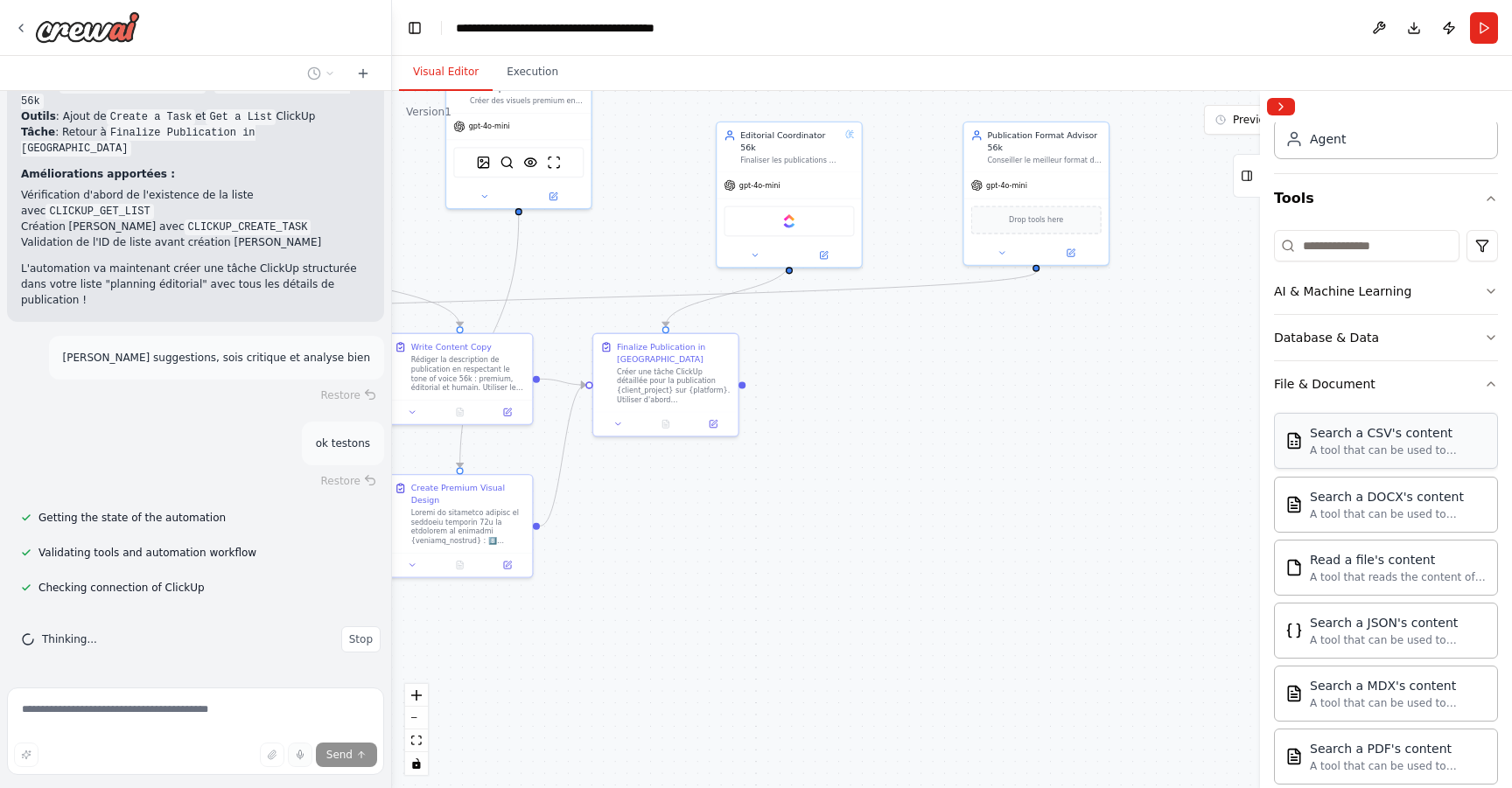
scroll to position [294, 0]
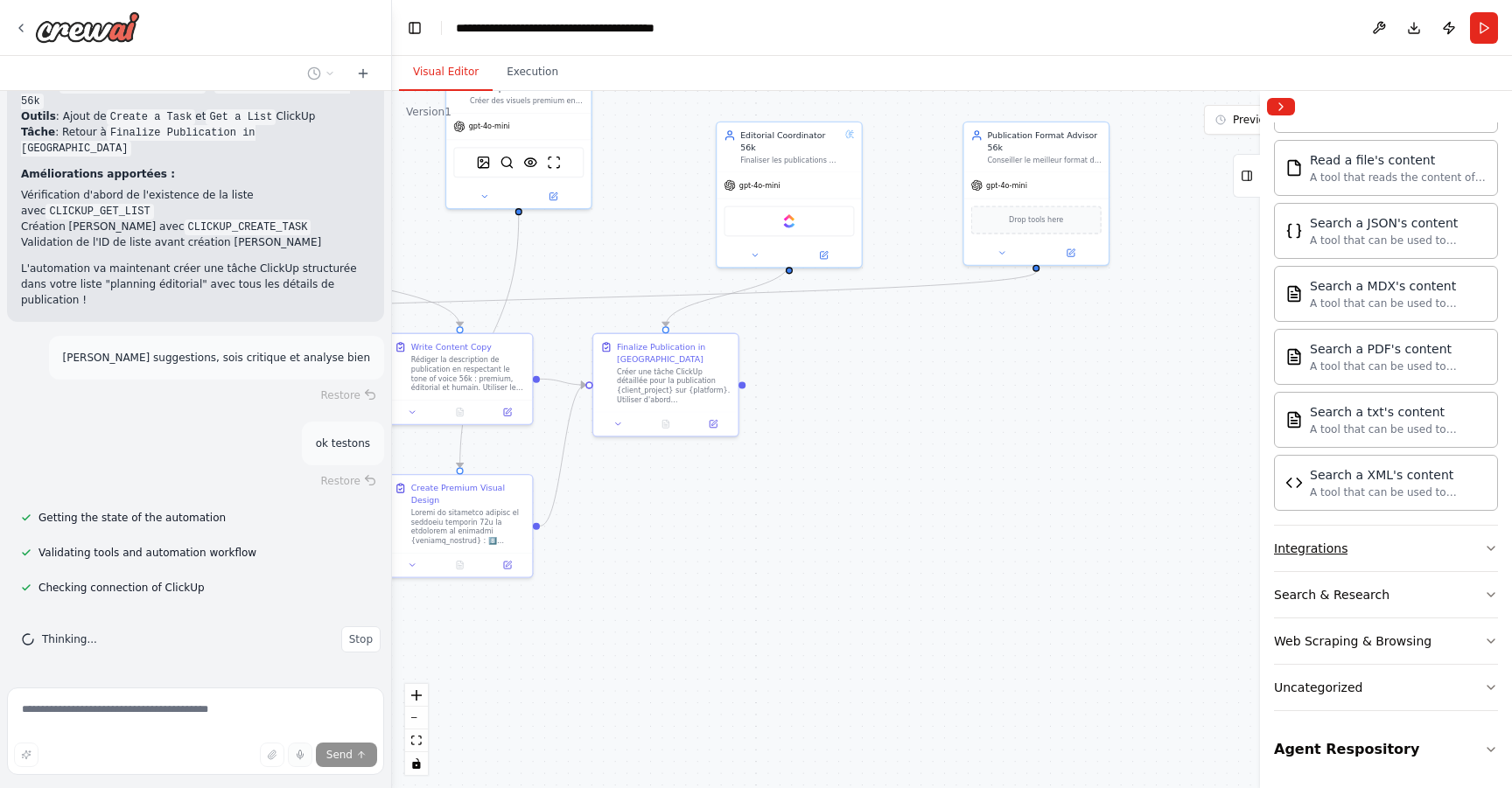
click at [1345, 551] on button "Integrations" at bounding box center [1386, 548] width 224 height 46
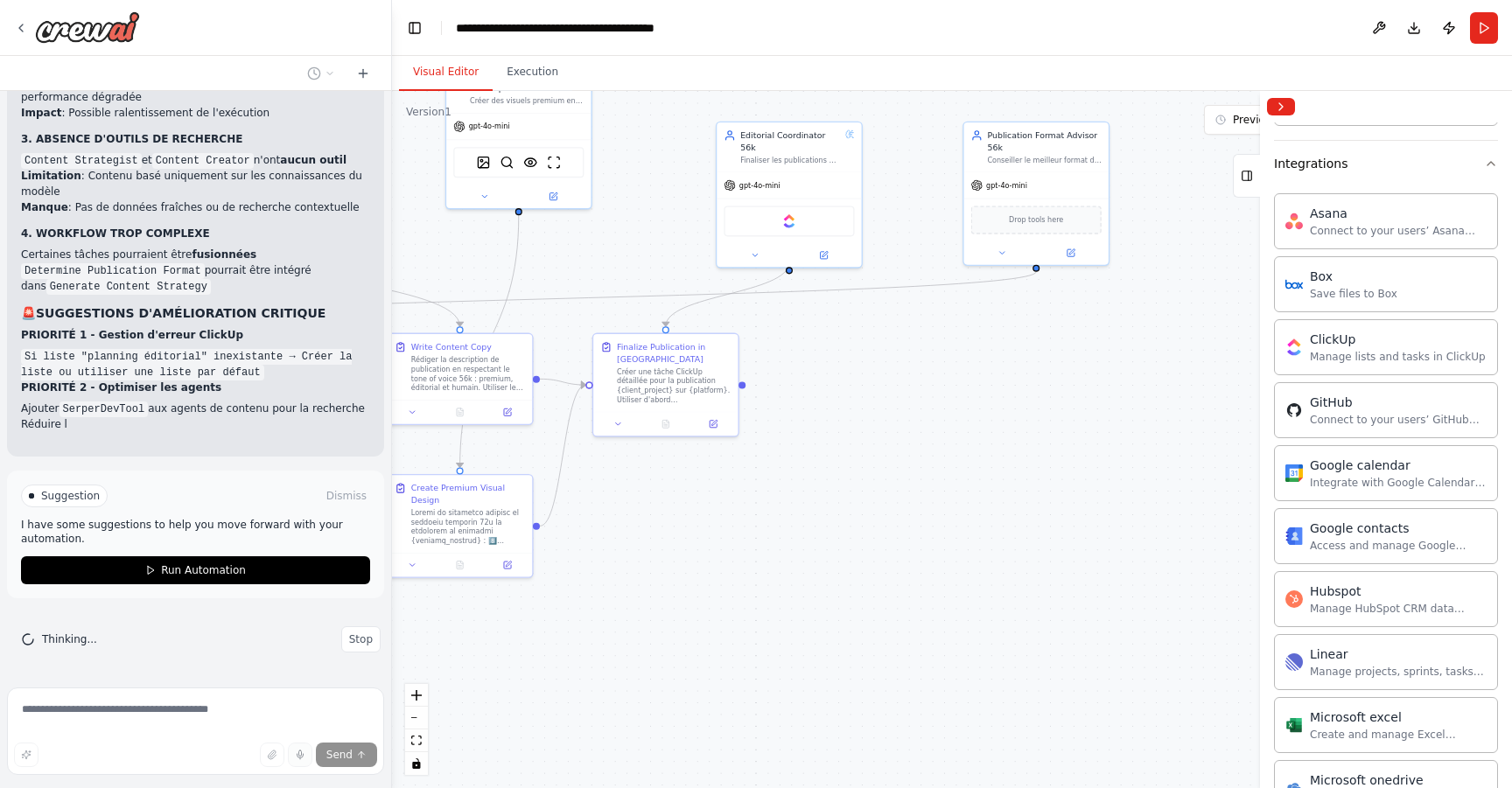
scroll to position [12557, 0]
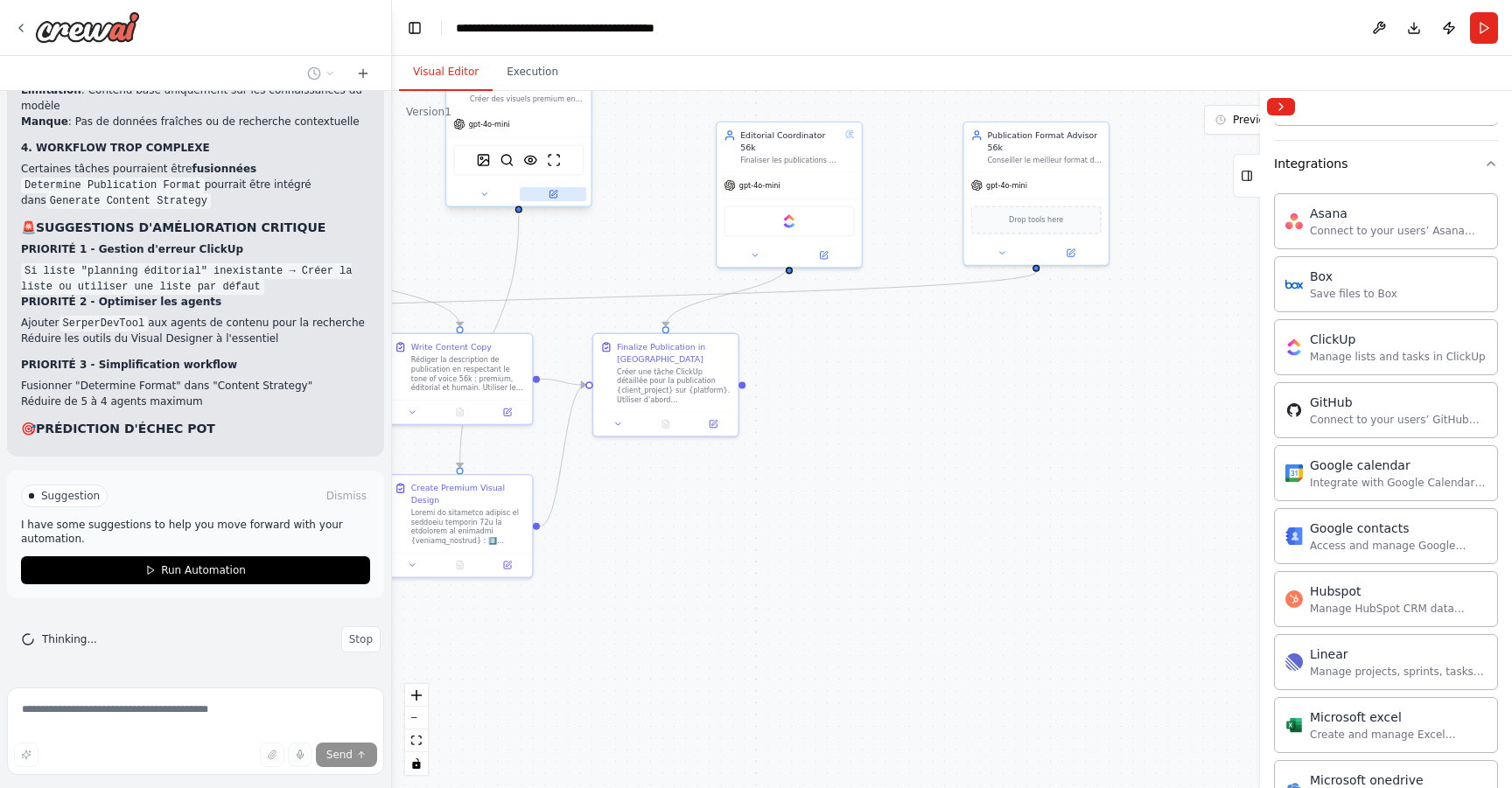
click at [541, 195] on button at bounding box center [552, 194] width 67 height 14
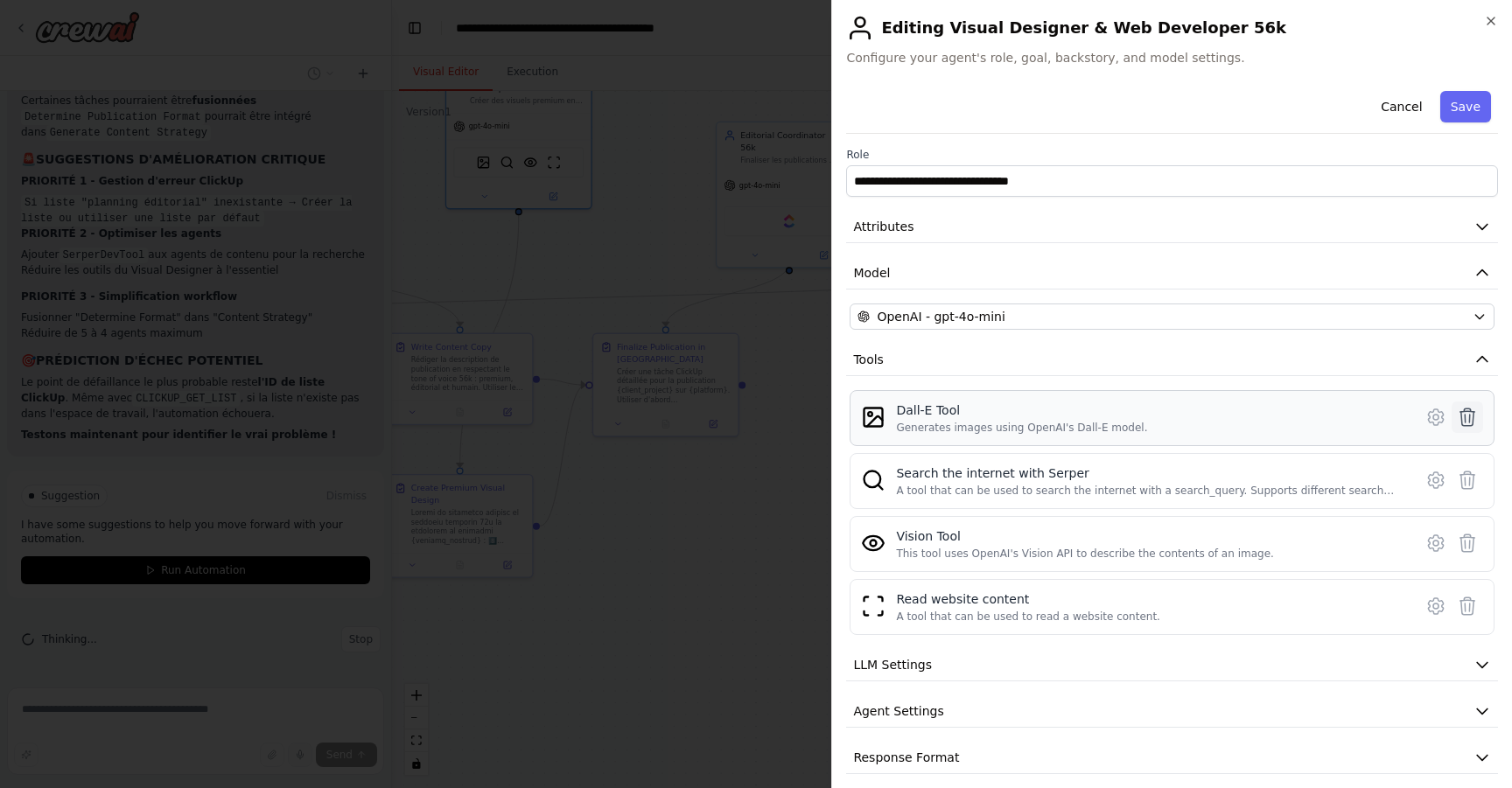
click at [1457, 420] on icon at bounding box center [1467, 417] width 21 height 21
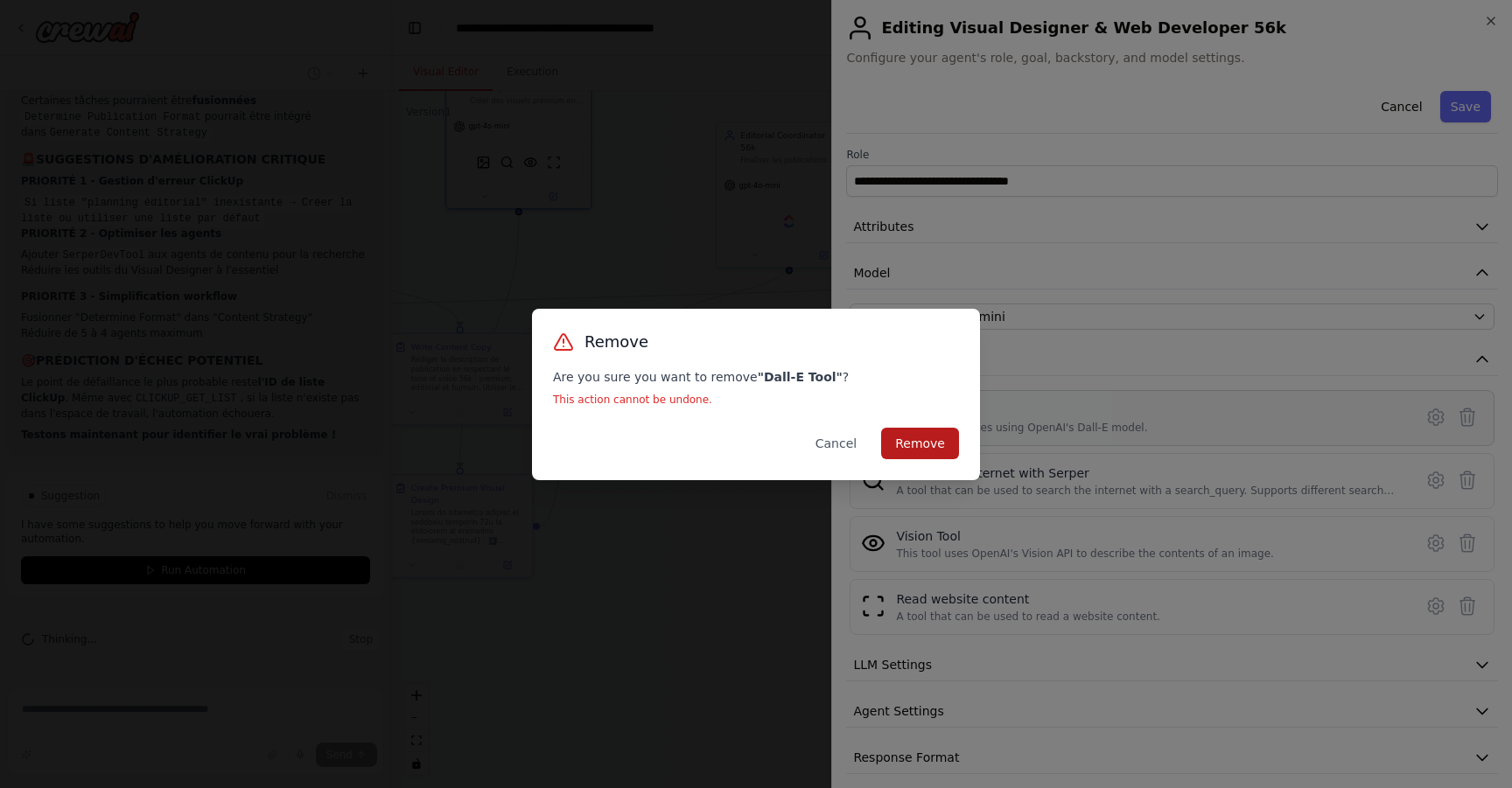
click at [935, 442] on button "Remove" at bounding box center [920, 444] width 78 height 32
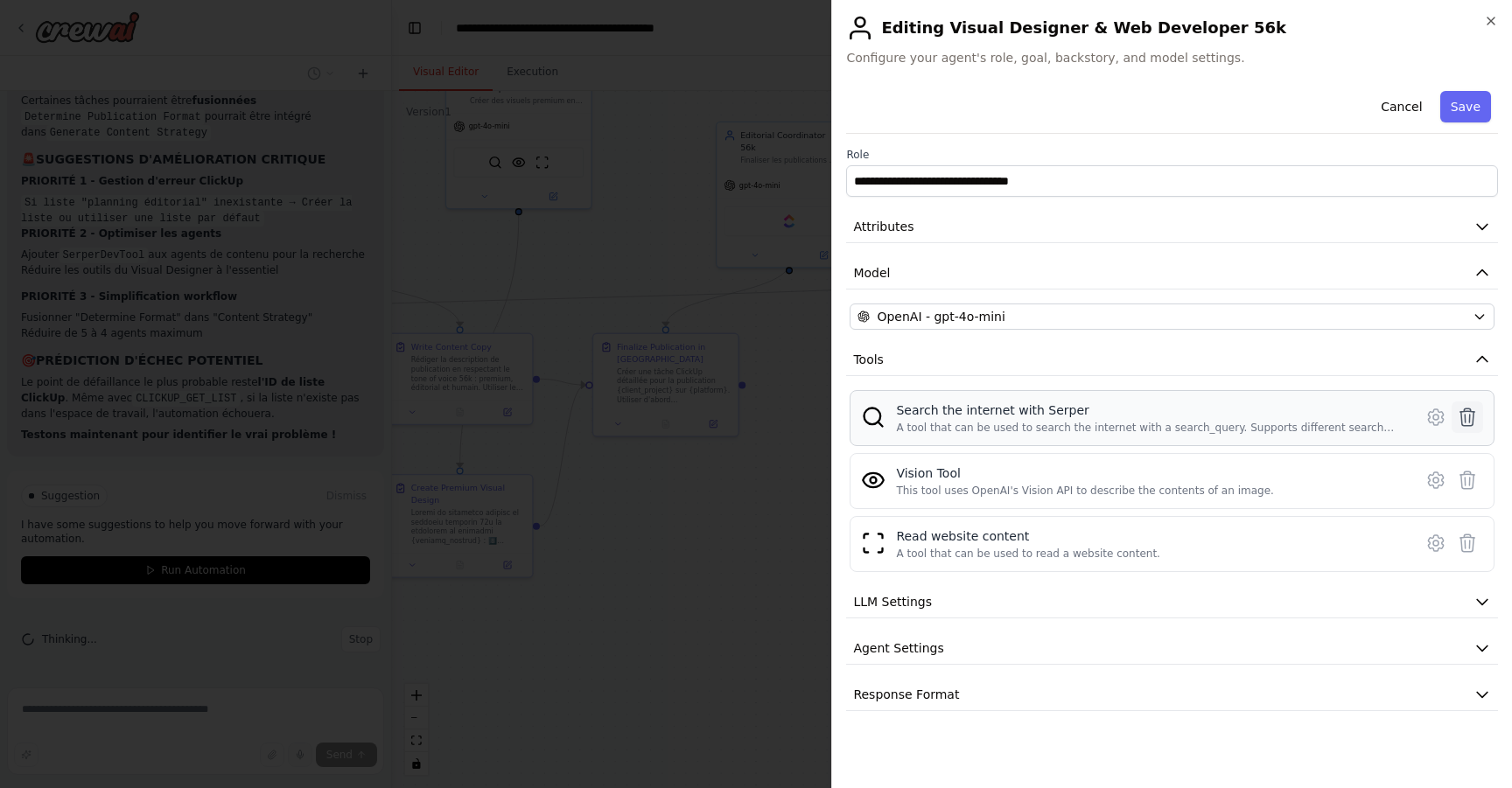
click at [1468, 419] on icon at bounding box center [1467, 417] width 21 height 21
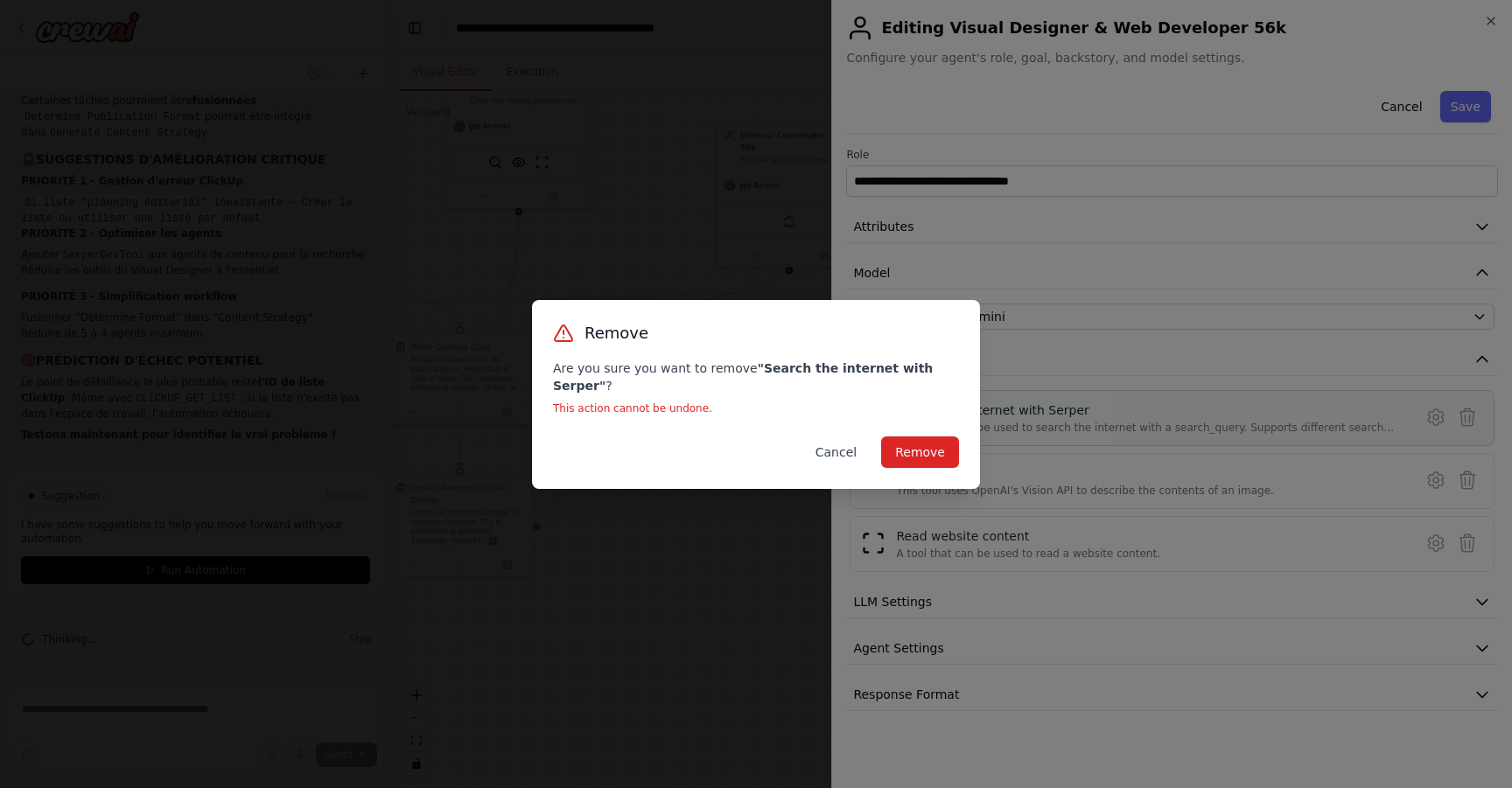
click at [820, 437] on button "Cancel" at bounding box center [835, 453] width 69 height 32
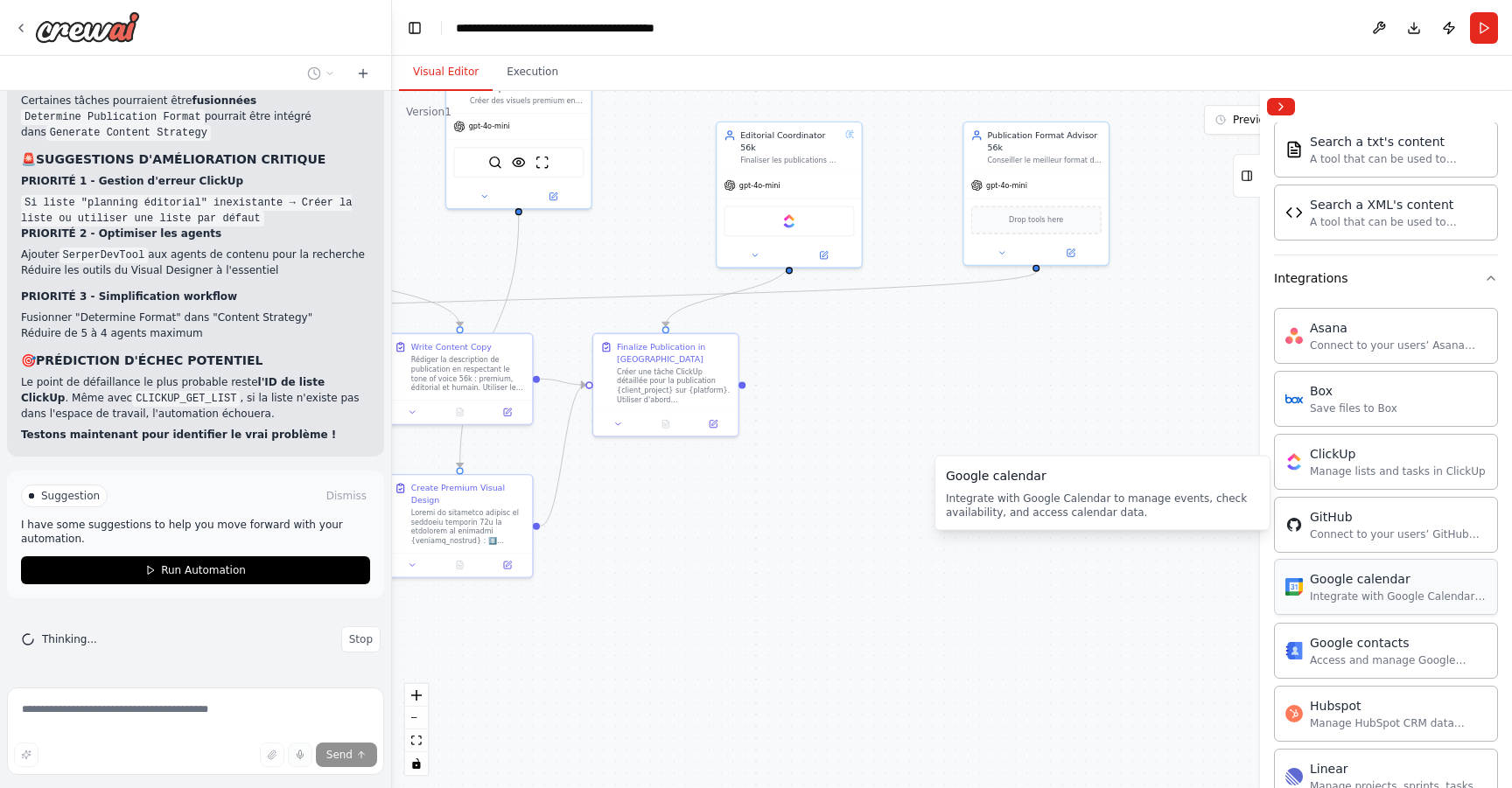
scroll to position [732, 0]
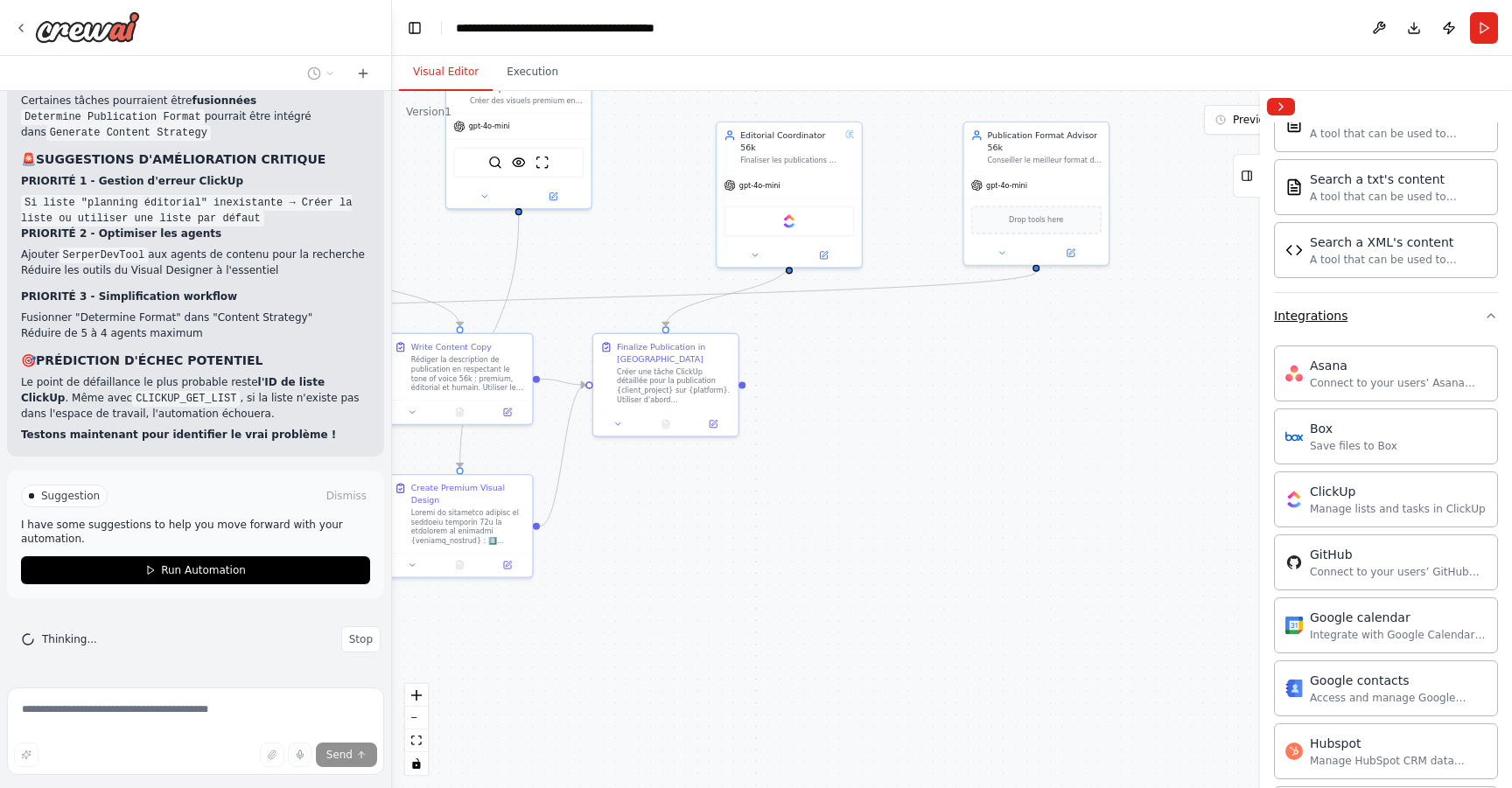
click at [1459, 314] on button "Integrations" at bounding box center [1386, 316] width 224 height 46
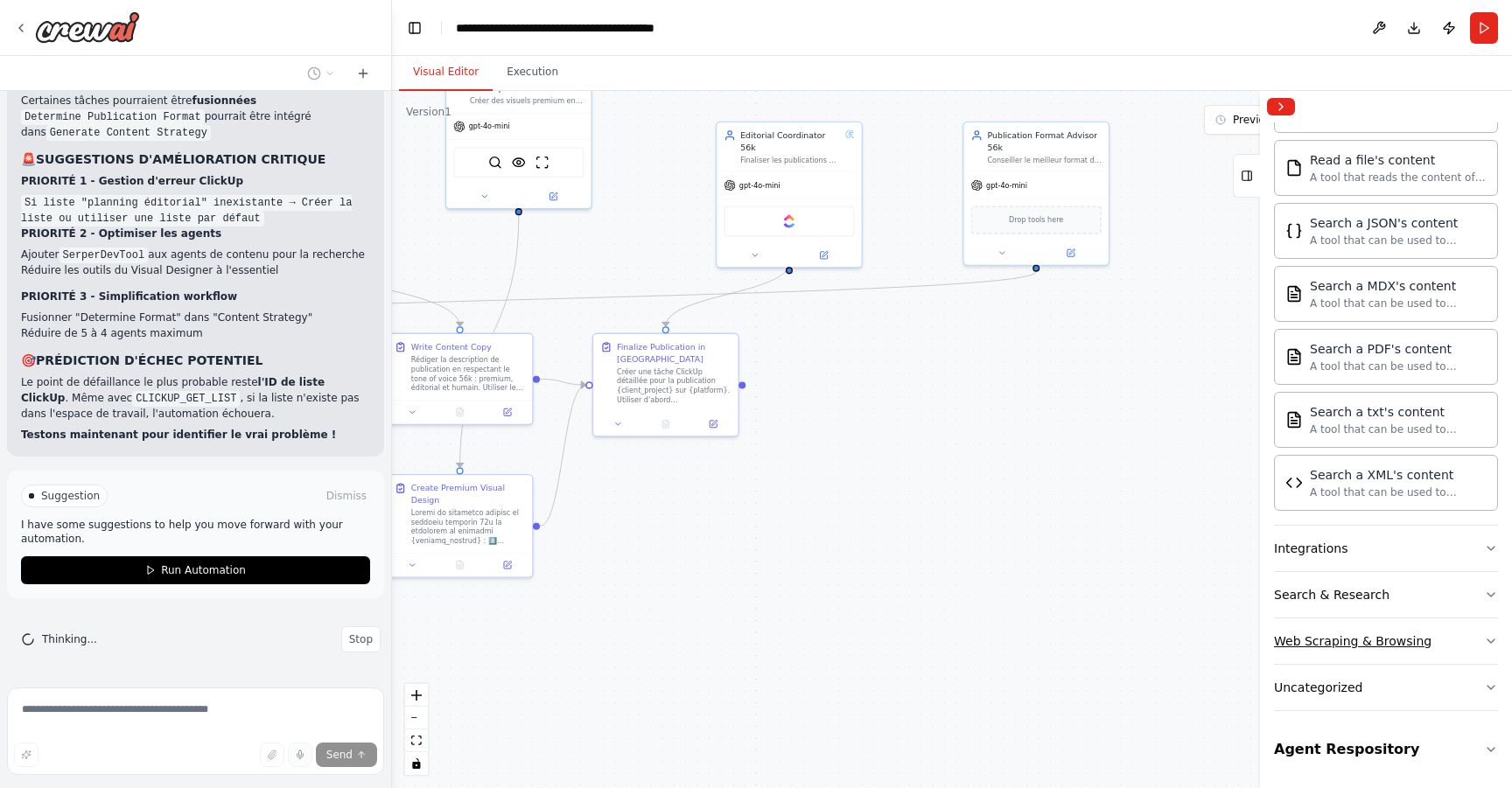
click at [1355, 634] on div "Web Scraping & Browsing" at bounding box center [1353, 642] width 157 height 18
click at [1361, 643] on div "Web Scraping & Browsing" at bounding box center [1353, 642] width 157 height 18
click at [1359, 685] on button "Uncategorized" at bounding box center [1386, 688] width 224 height 46
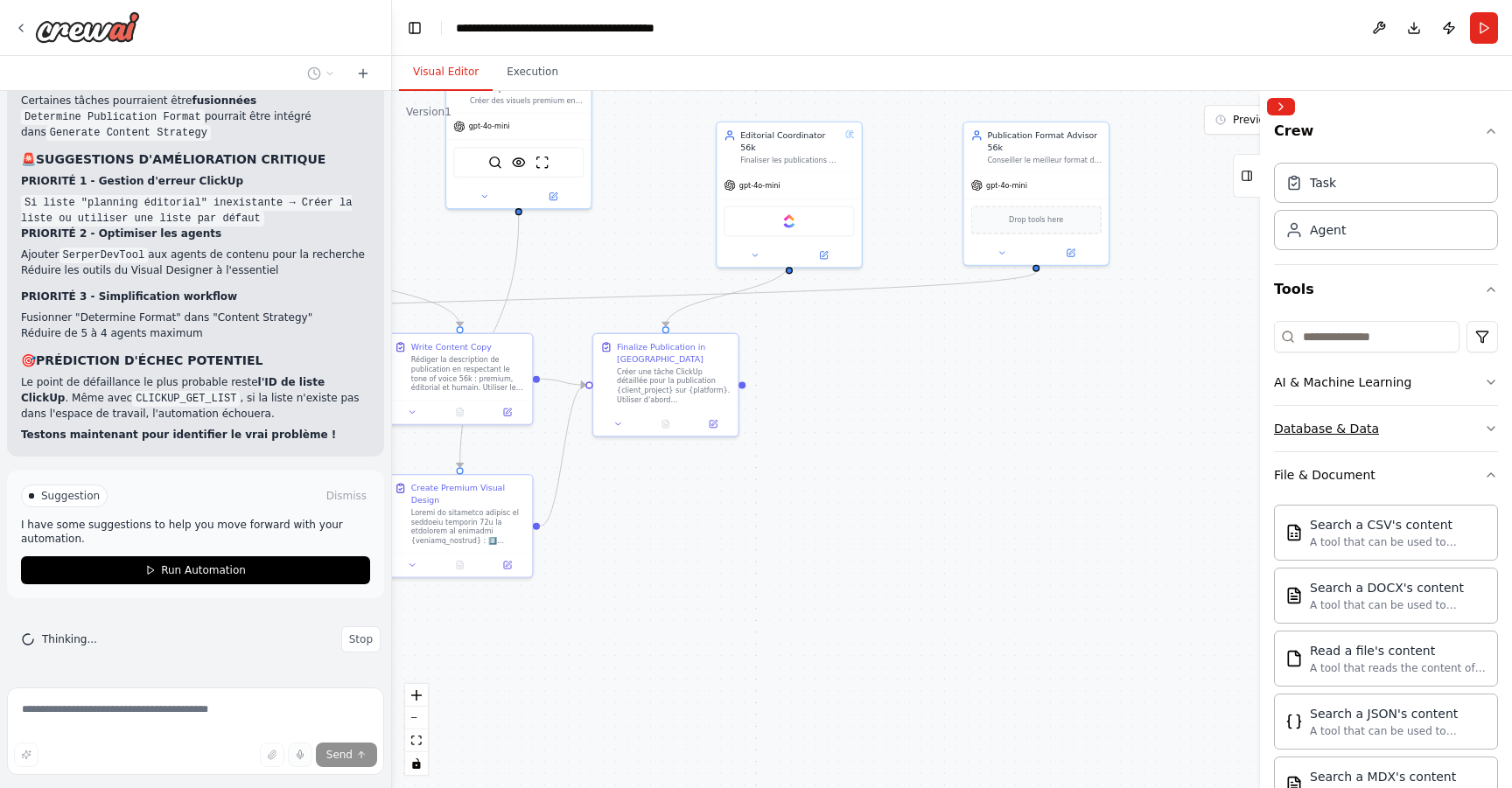
scroll to position [0, 0]
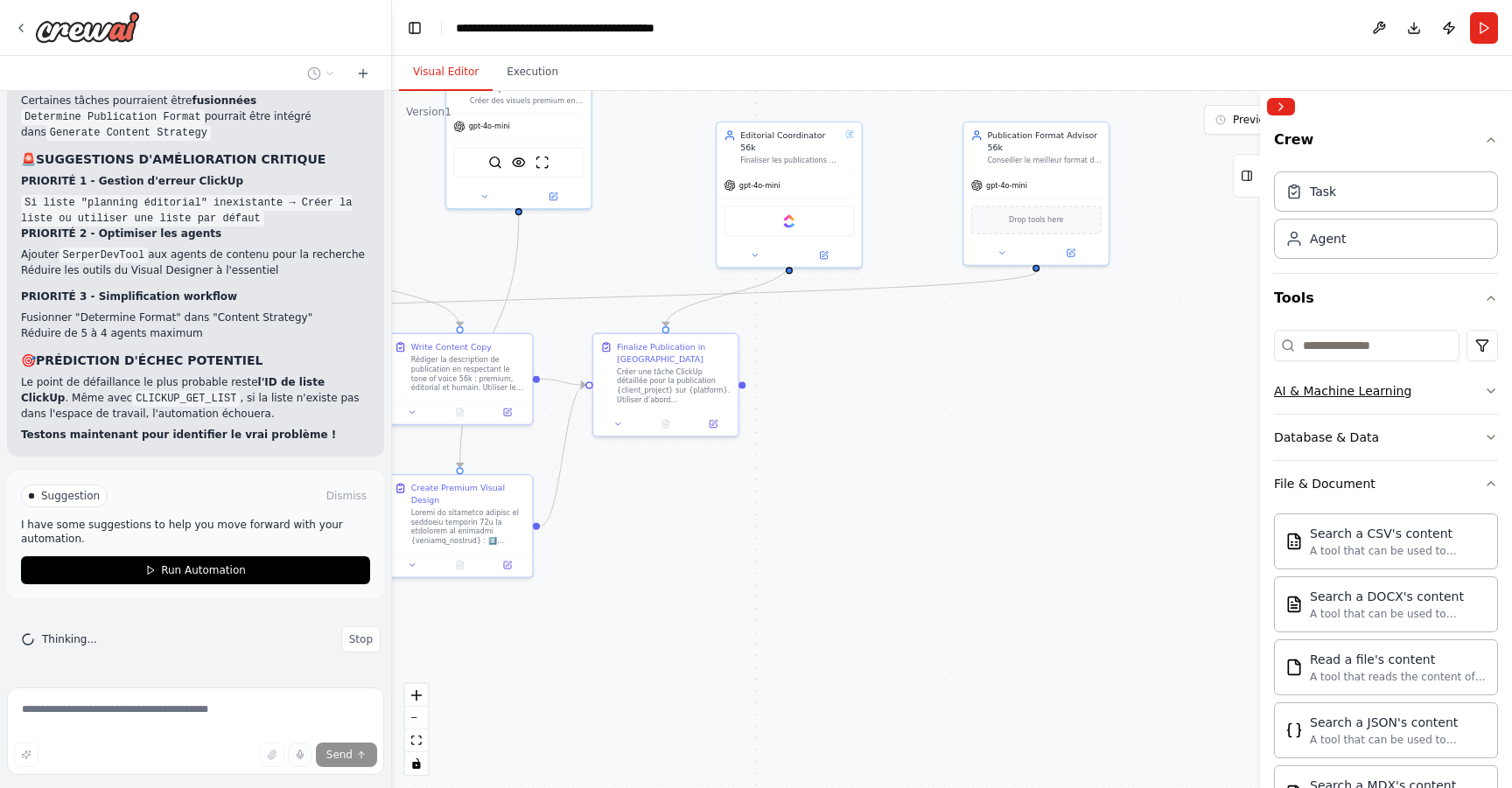
click at [1359, 396] on div "AI & Machine Learning" at bounding box center [1343, 391] width 137 height 18
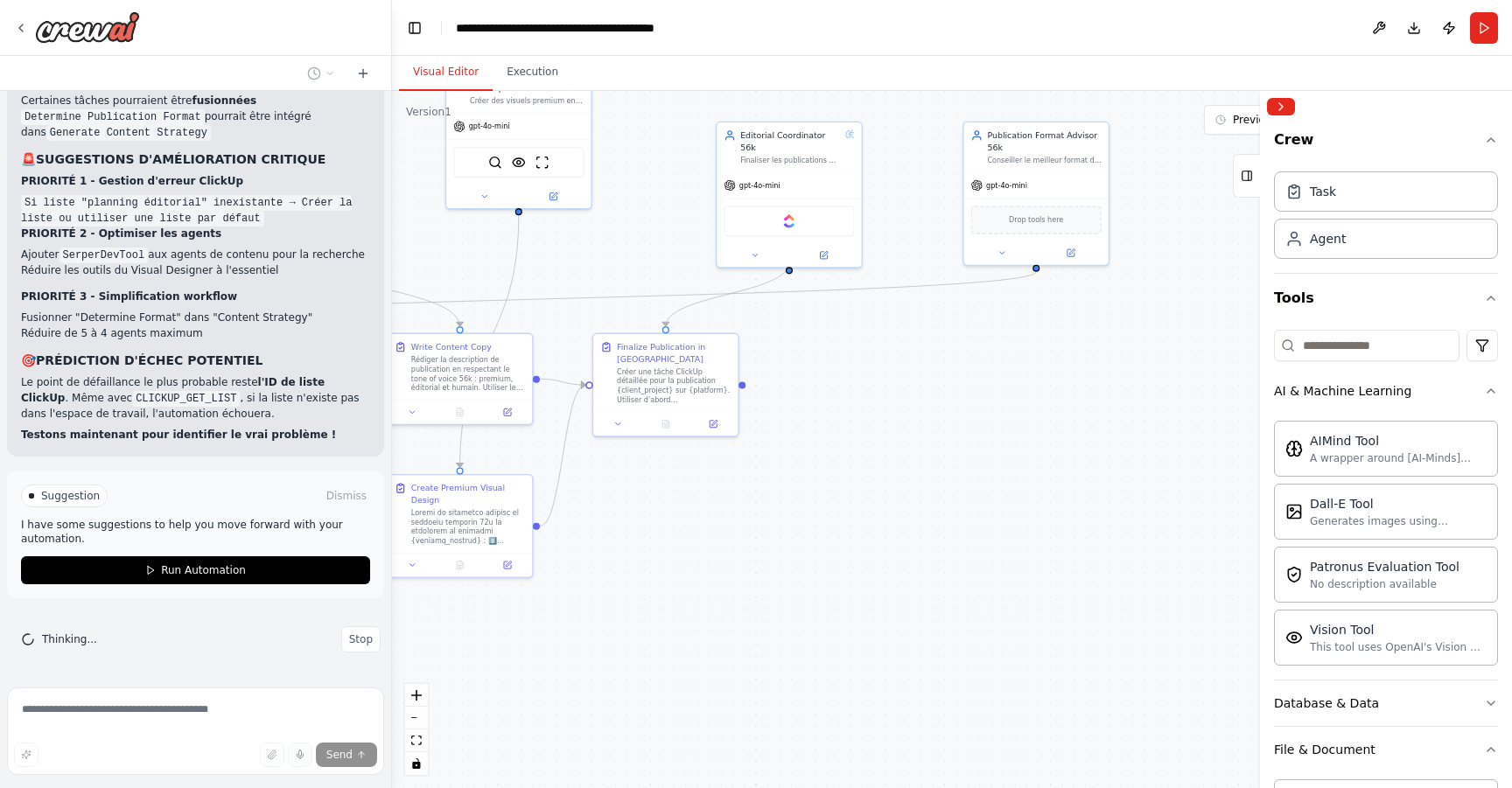
click at [779, 366] on div ".deletable-edge-delete-btn { width: 20px; height: 20px; border: 0px solid #ffff…" at bounding box center [952, 439] width 1120 height 697
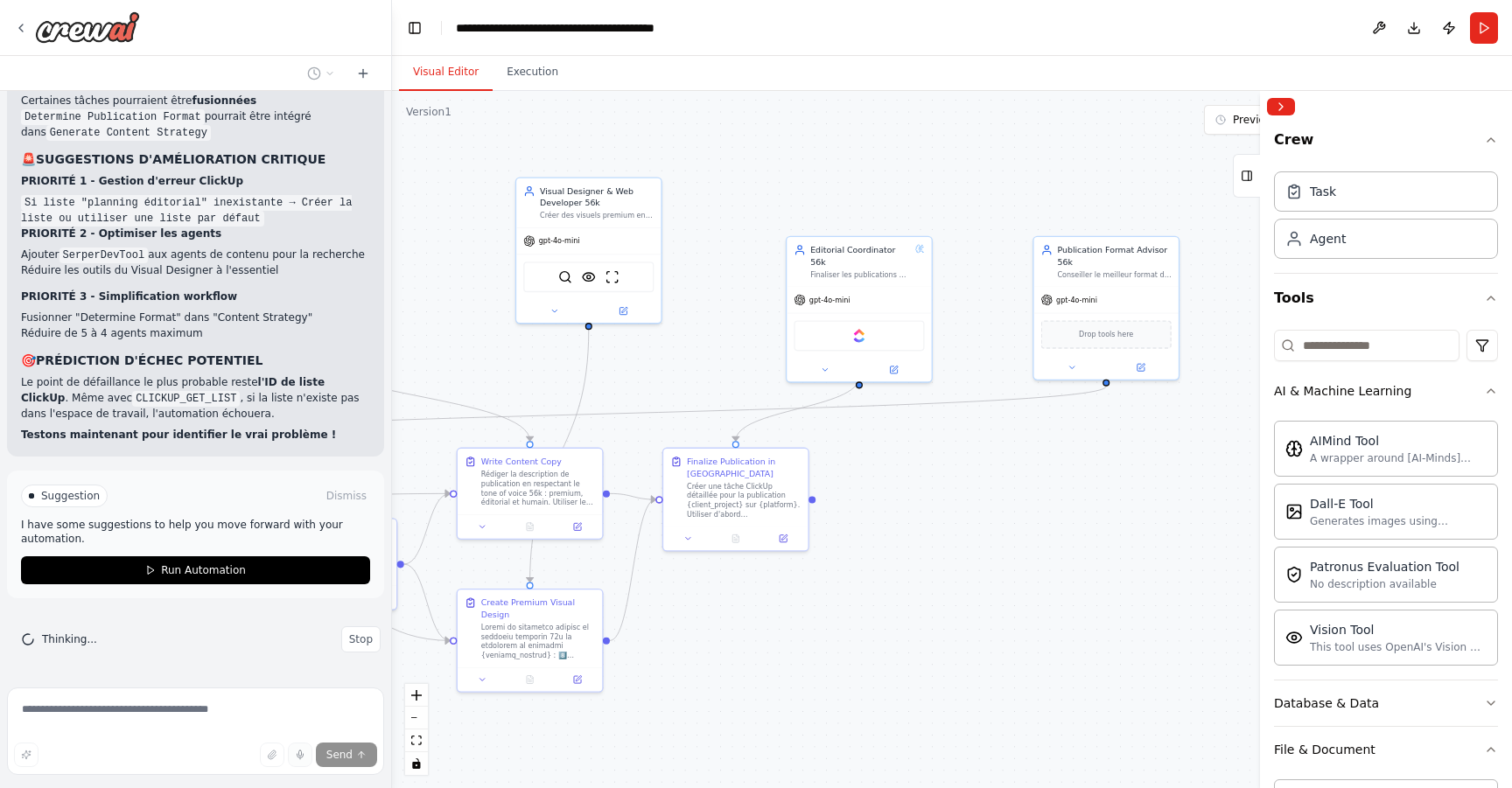
drag, startPoint x: 823, startPoint y: 389, endPoint x: 893, endPoint y: 503, distance: 133.8
click at [893, 503] on div ".deletable-edge-delete-btn { width: 20px; height: 20px; border: 0px solid #ffff…" at bounding box center [952, 439] width 1120 height 697
click at [221, 574] on span "Run Automation" at bounding box center [203, 570] width 85 height 14
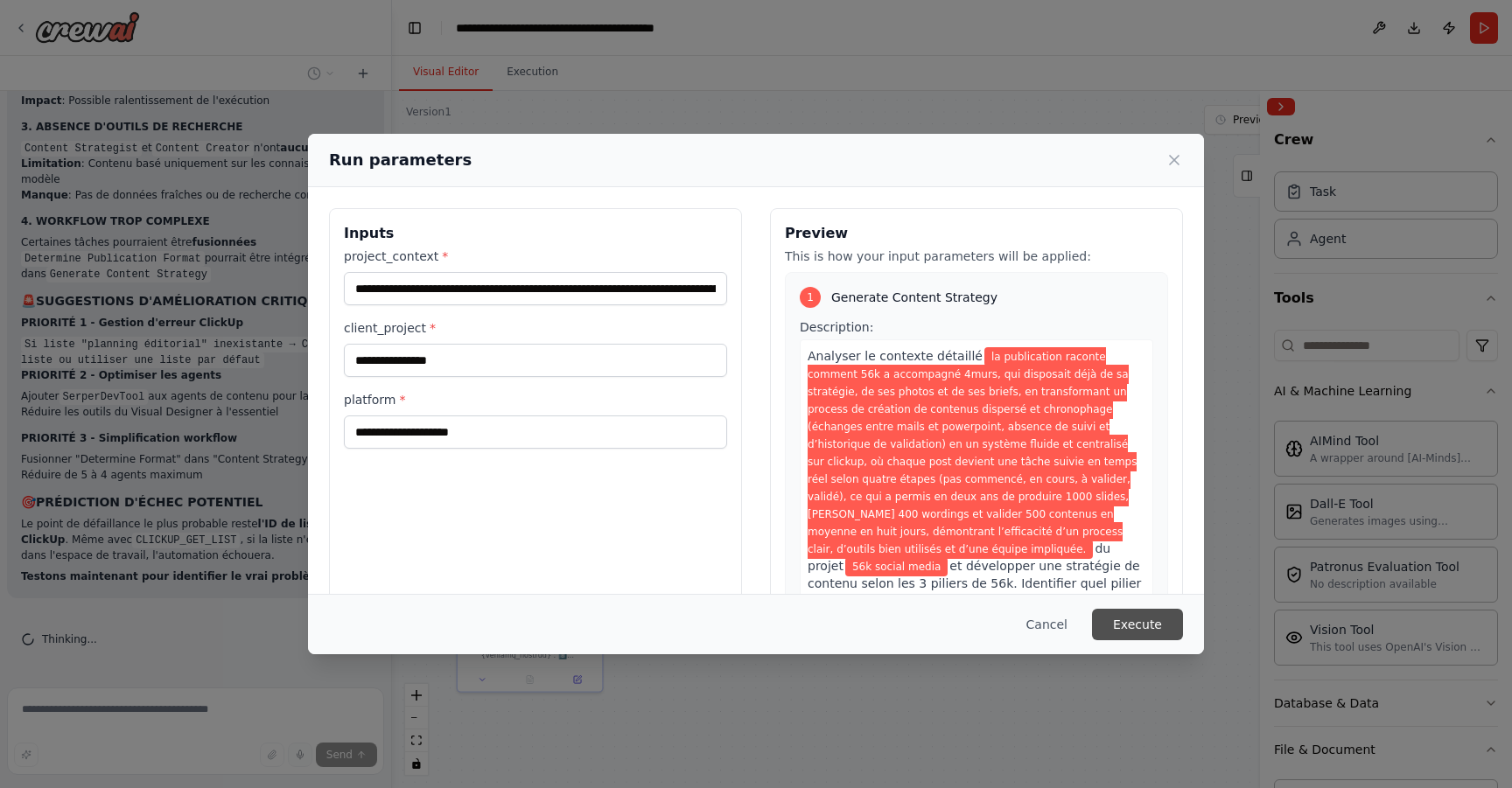
click at [1156, 632] on button "Execute" at bounding box center [1137, 625] width 91 height 32
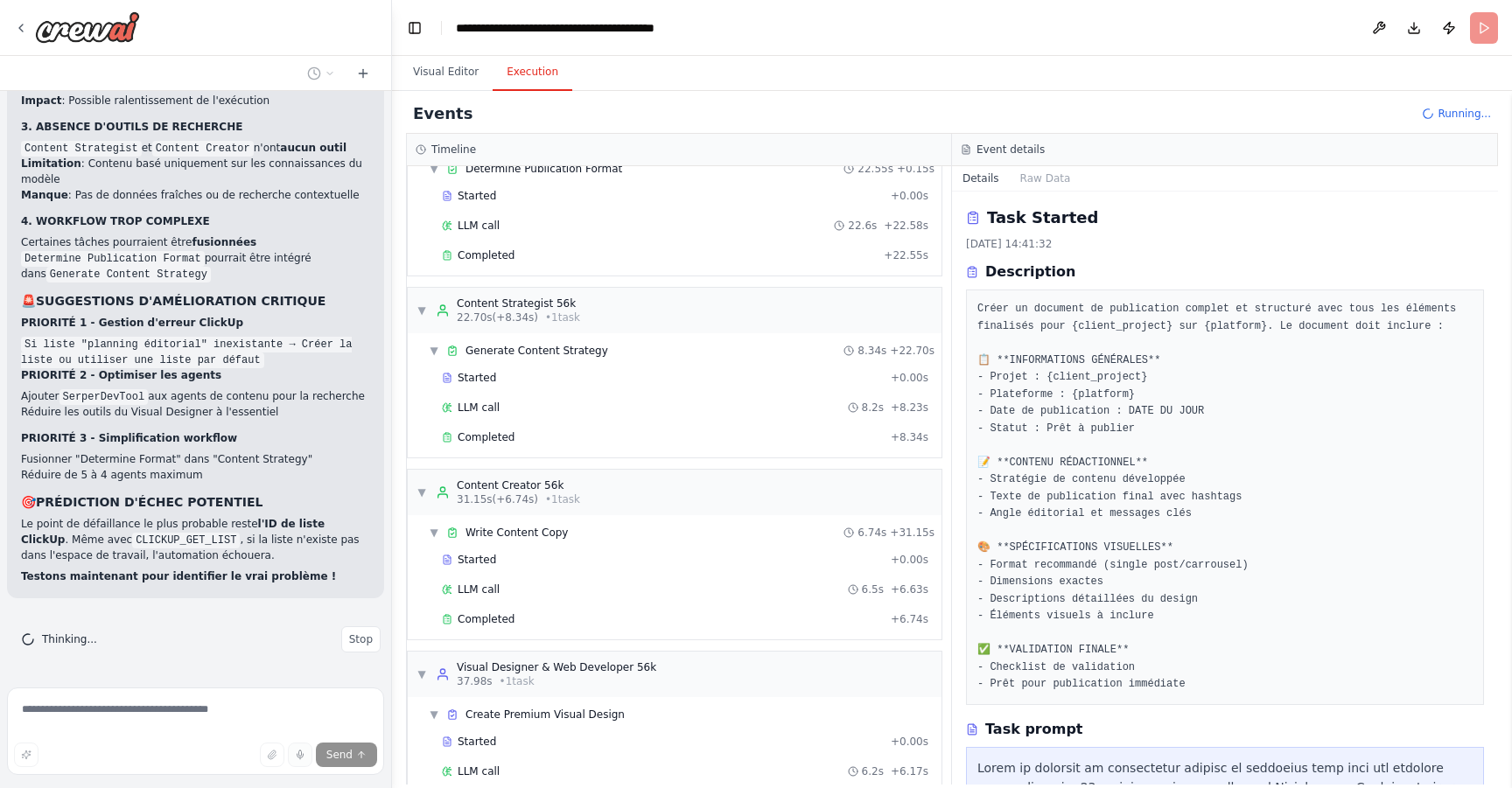
scroll to position [156, 0]
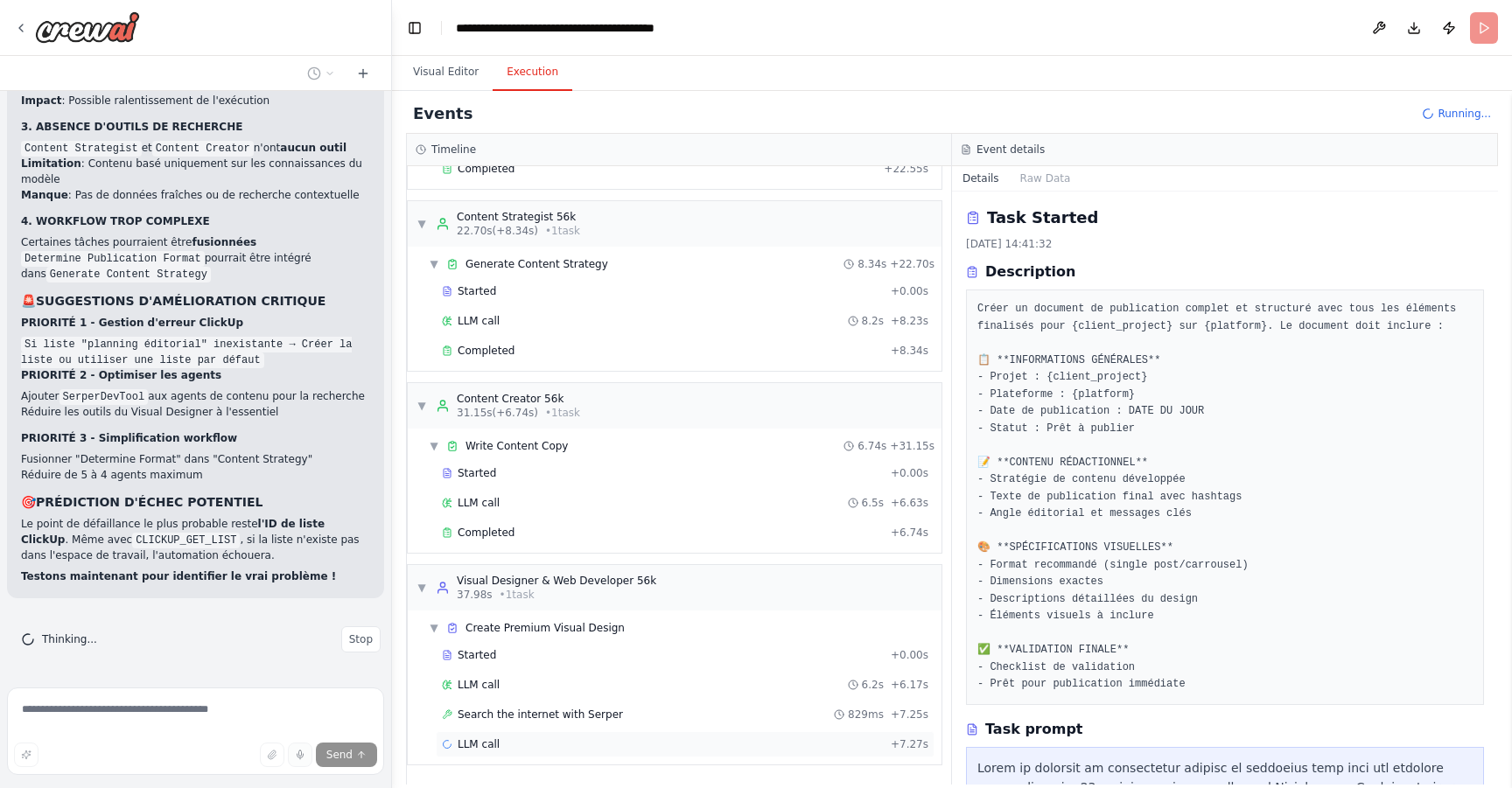
click at [576, 745] on div "LLM call + 7.27s" at bounding box center [685, 744] width 487 height 14
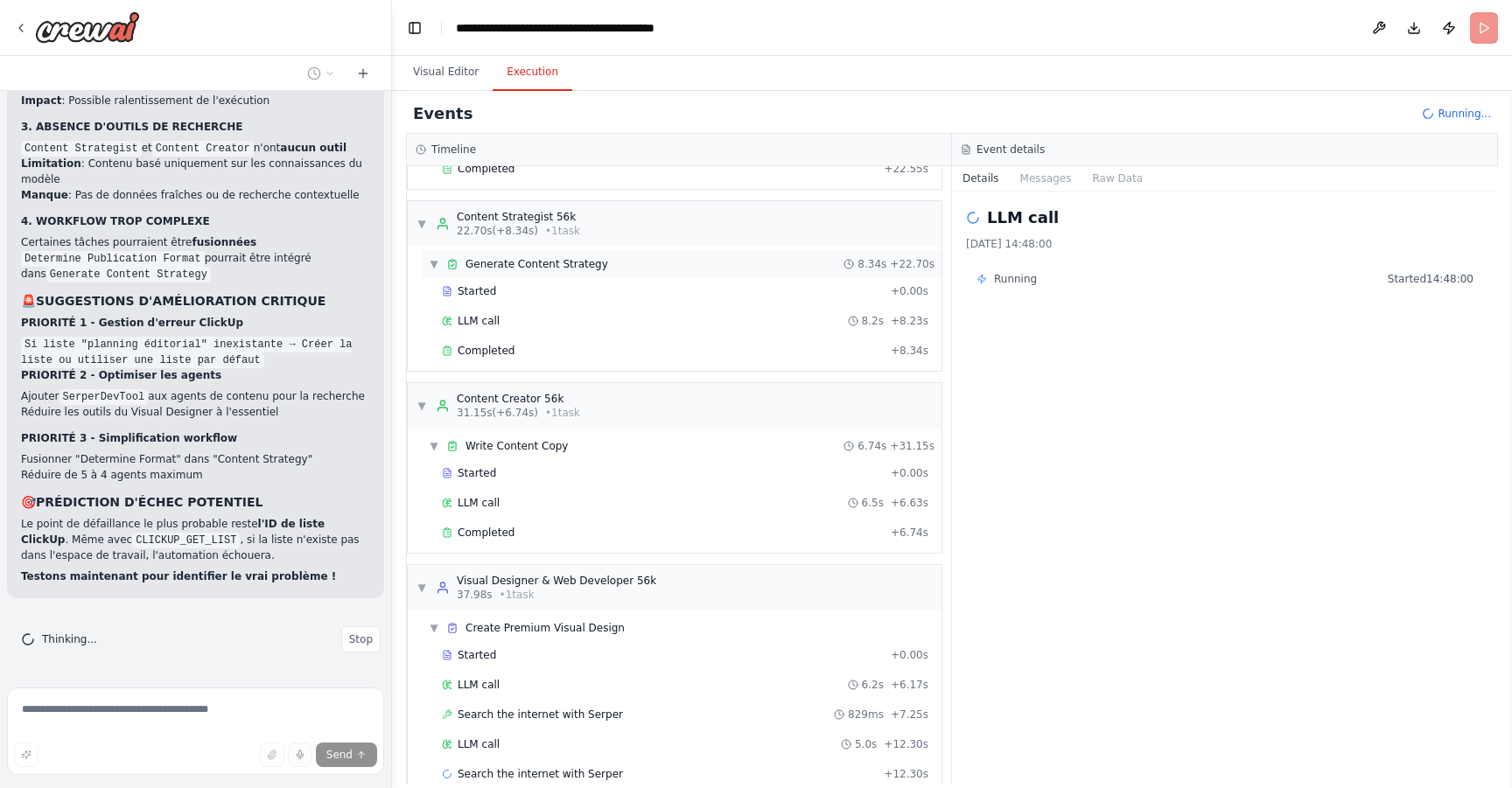
click at [698, 269] on div "▼ Generate Content Strategy 8.34s + 22.70s" at bounding box center [682, 264] width 520 height 28
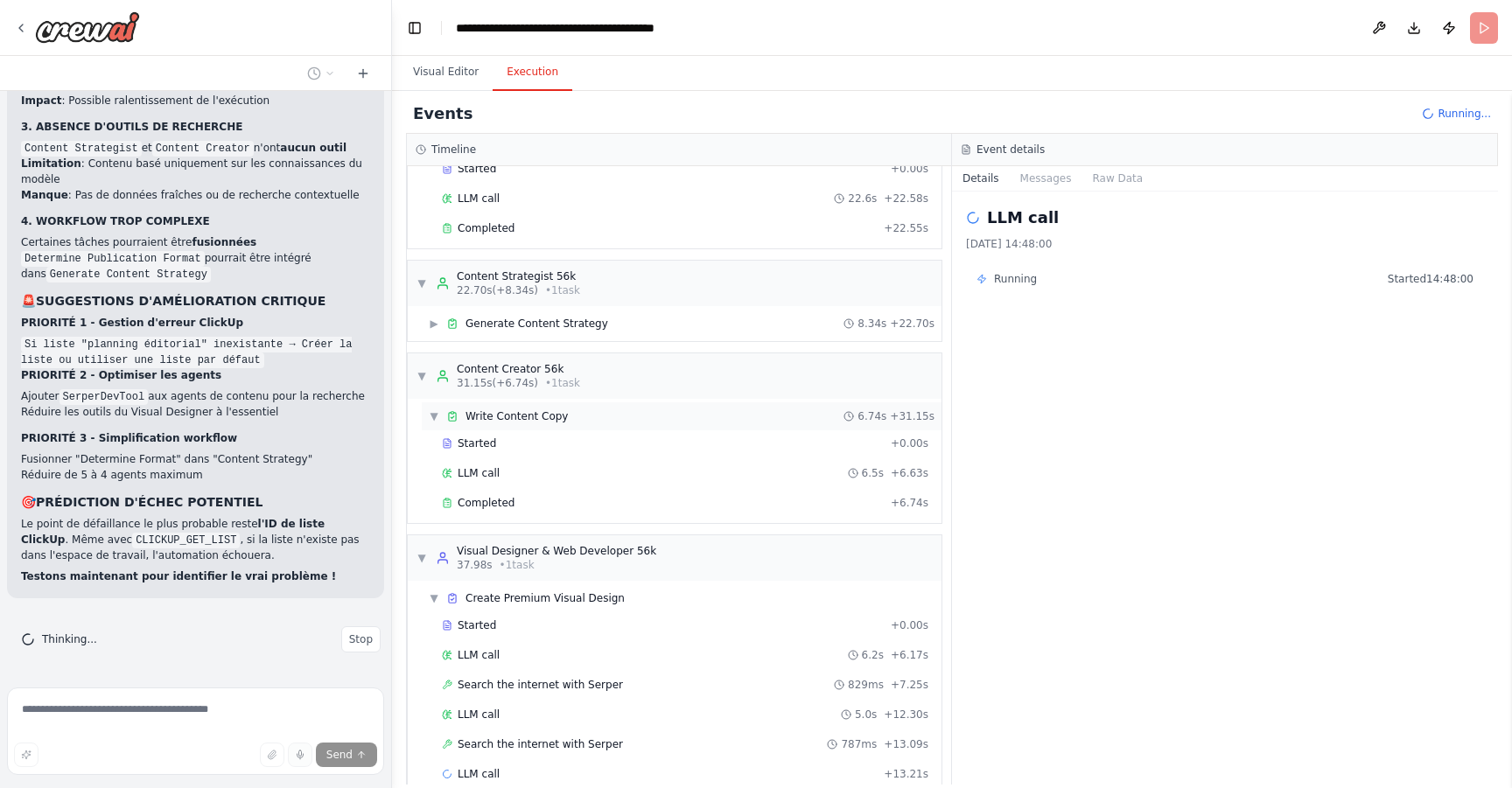
scroll to position [126, 0]
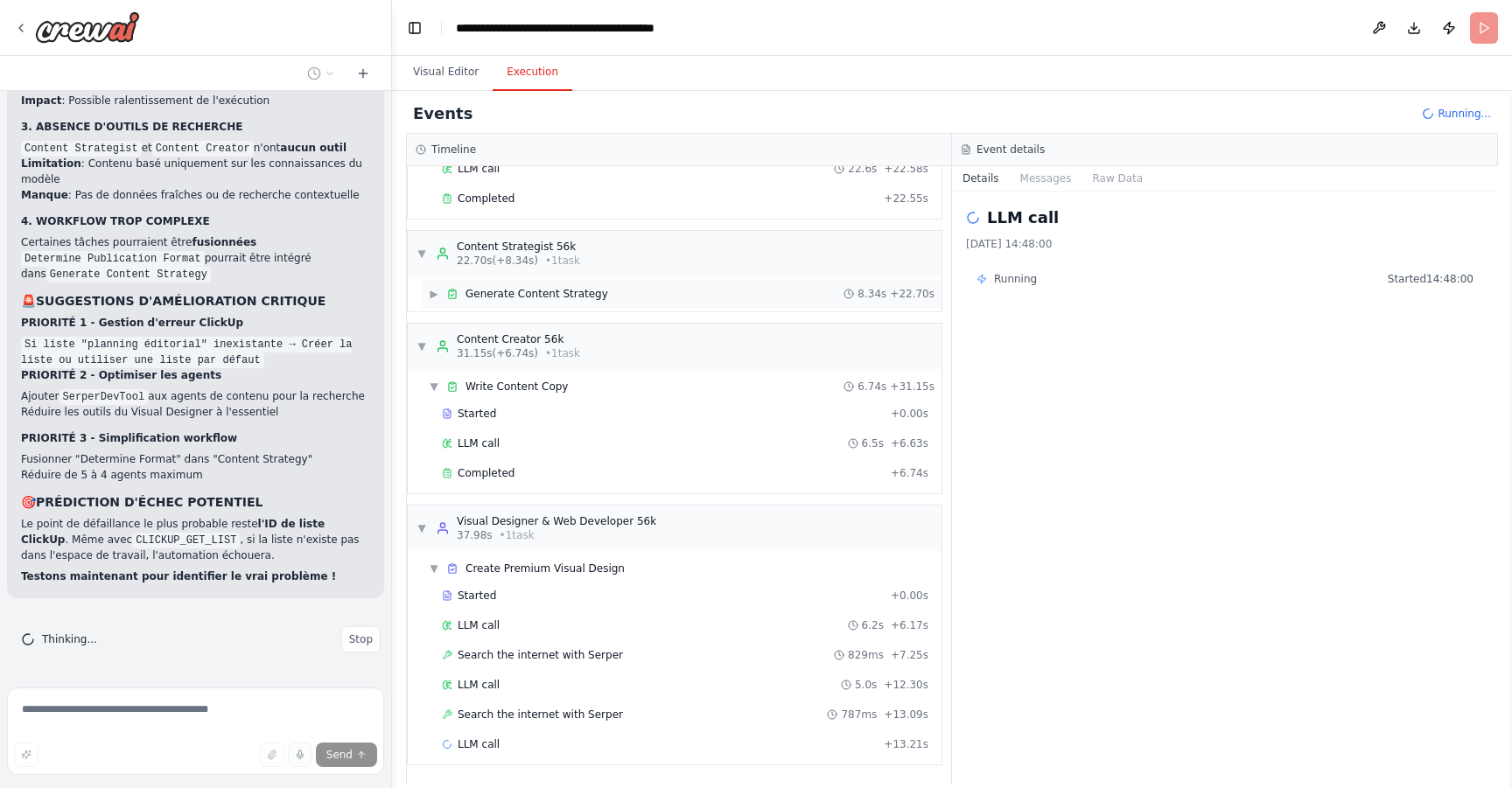
click at [598, 298] on span "Generate Content Strategy" at bounding box center [537, 294] width 142 height 14
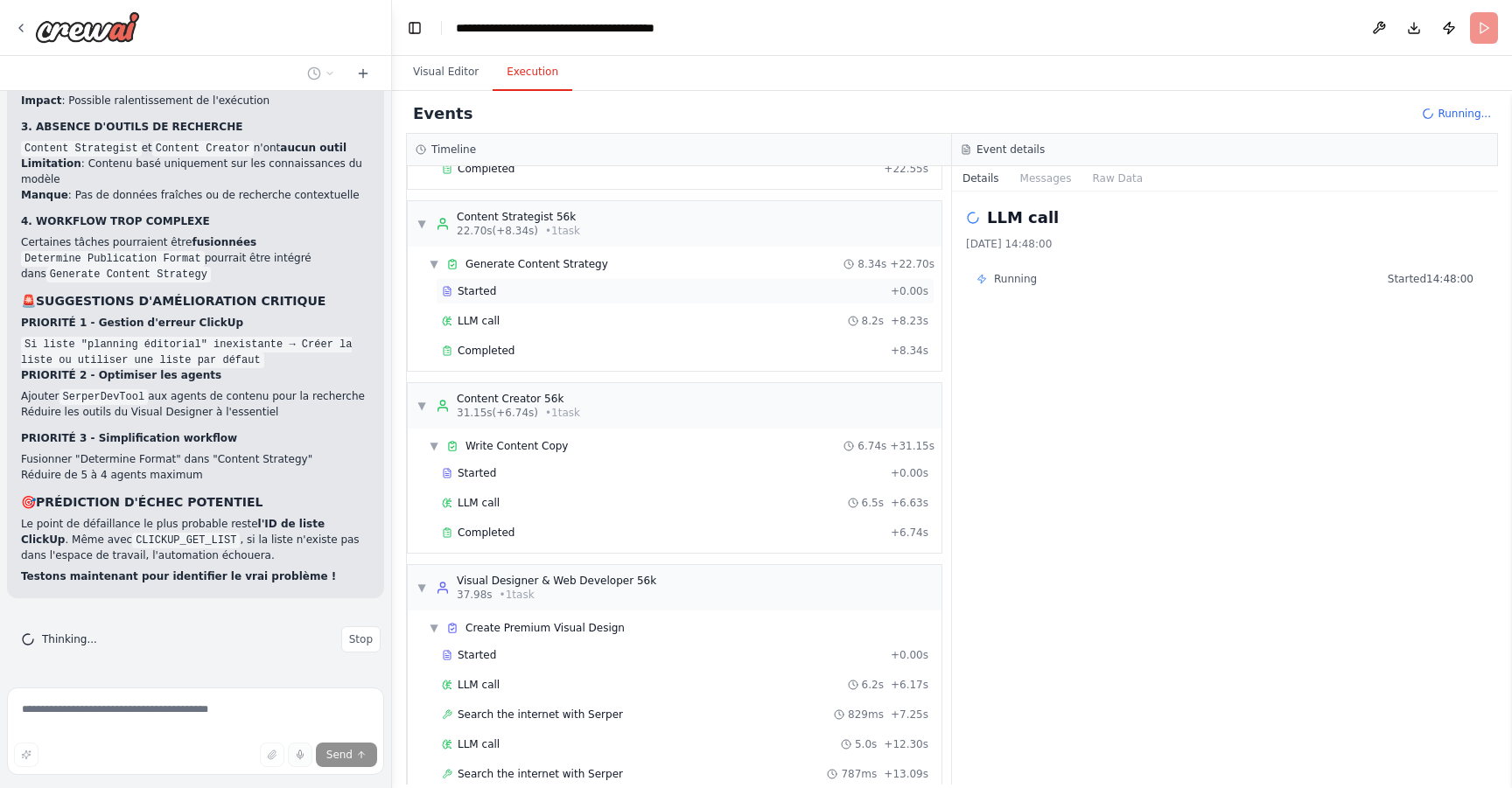
click at [580, 300] on div "Started + 0.00s" at bounding box center [685, 292] width 499 height 26
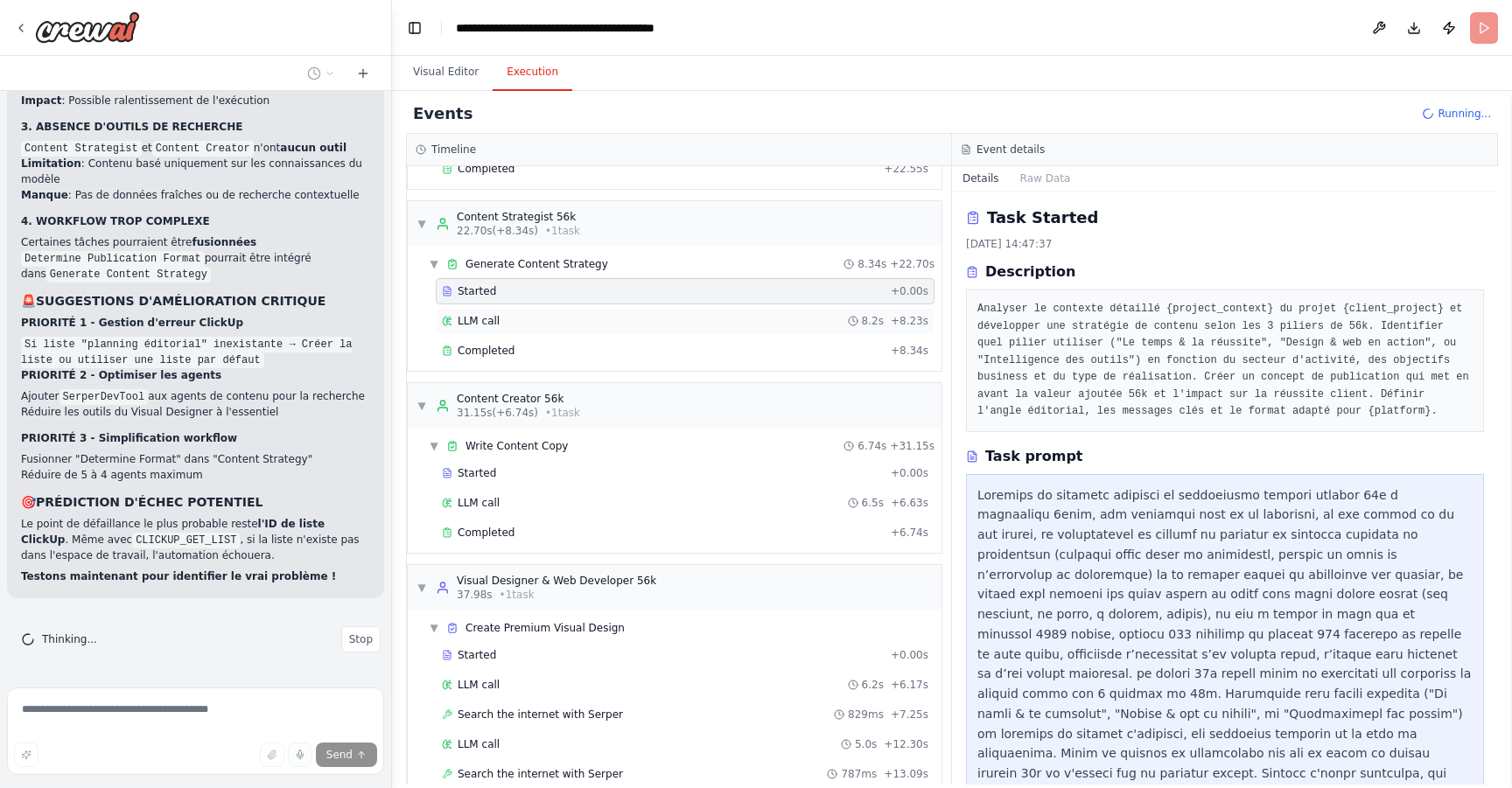
click at [586, 318] on div "LLM call 8.2s + 8.23s" at bounding box center [685, 321] width 487 height 14
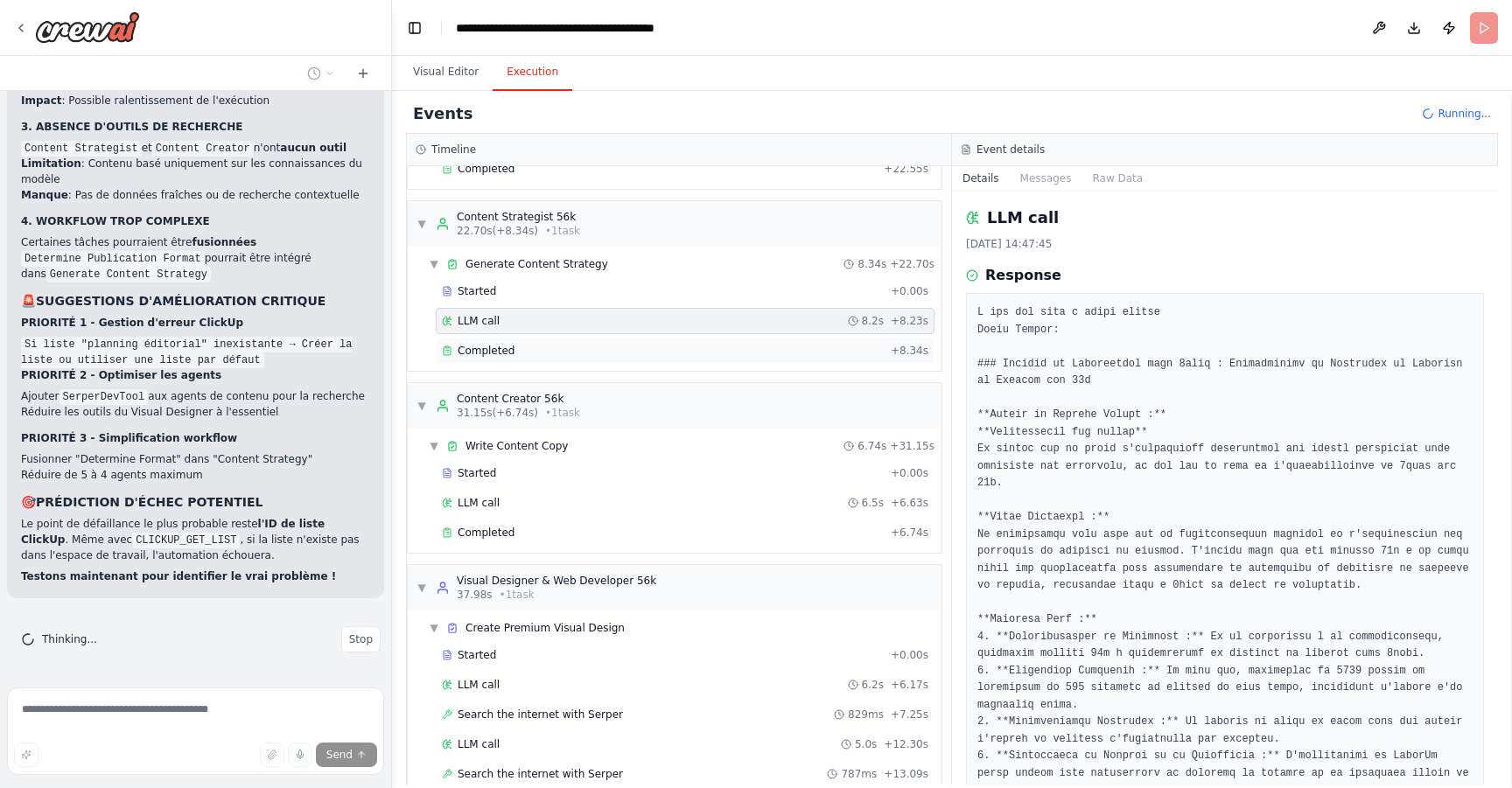
click at [605, 339] on div "Completed + 8.34s" at bounding box center [685, 350] width 499 height 26
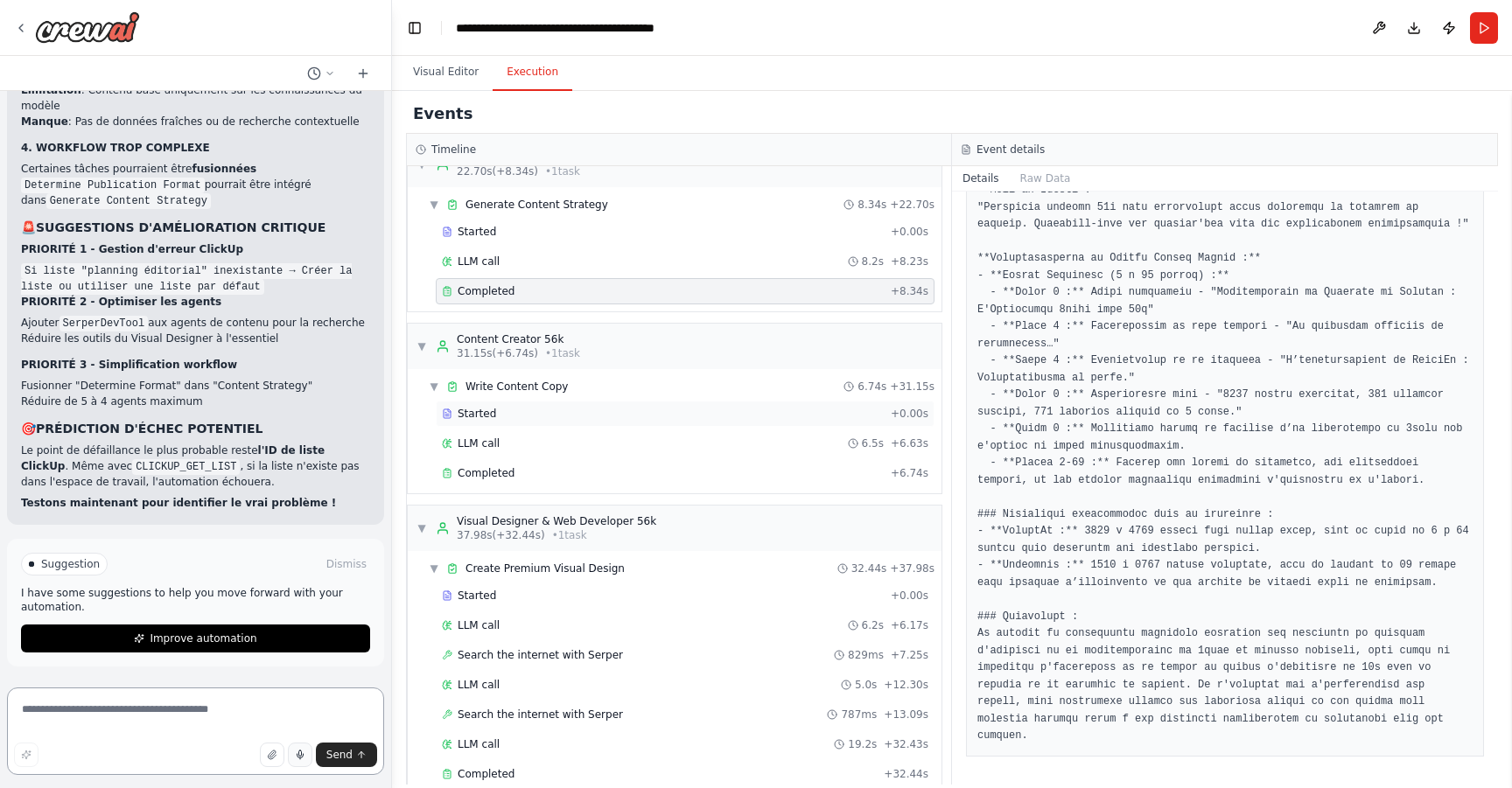
scroll to position [963, 0]
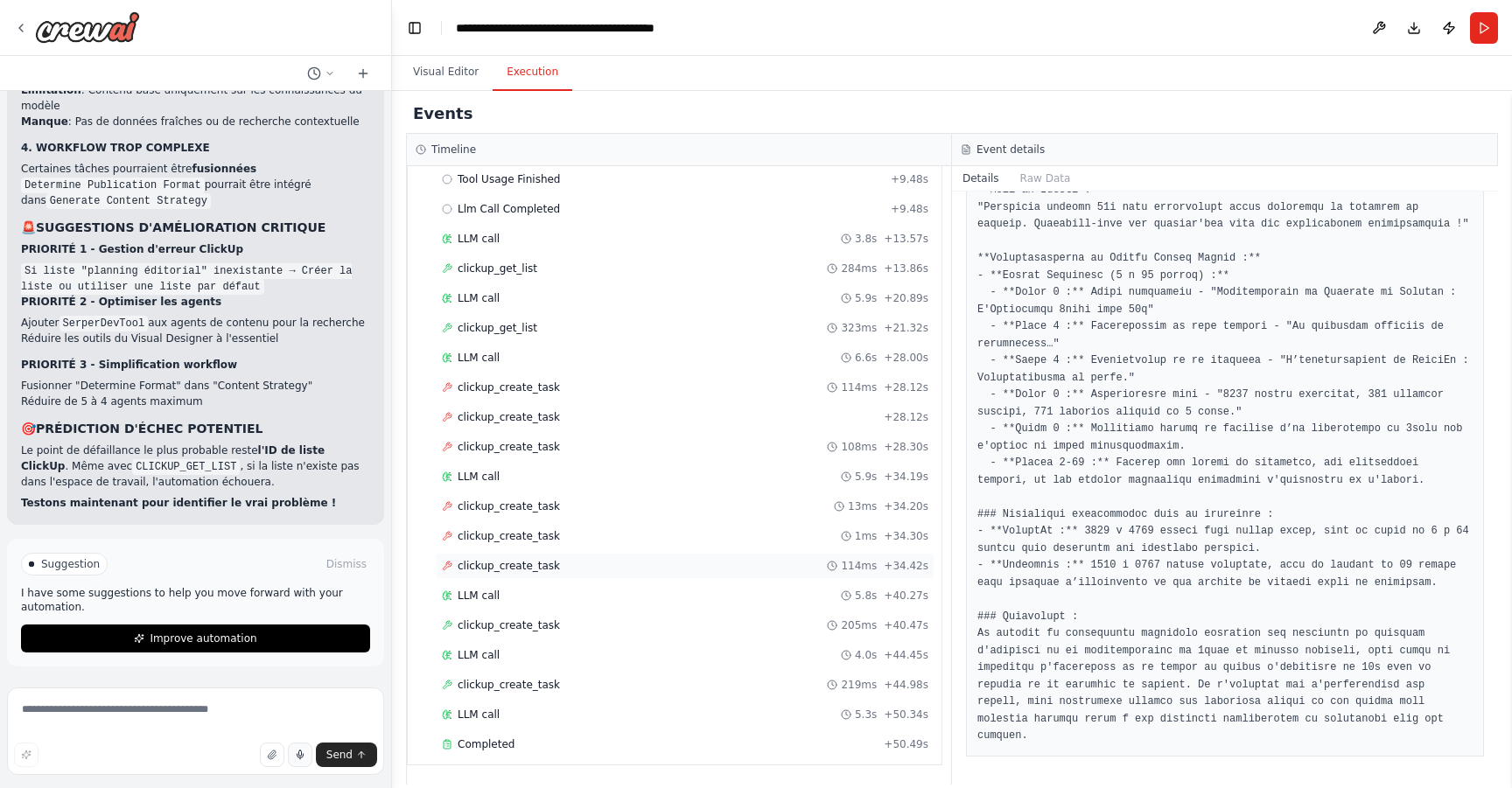
click at [587, 555] on div "clickup_create_task 114ms + 34.42s" at bounding box center [685, 566] width 499 height 26
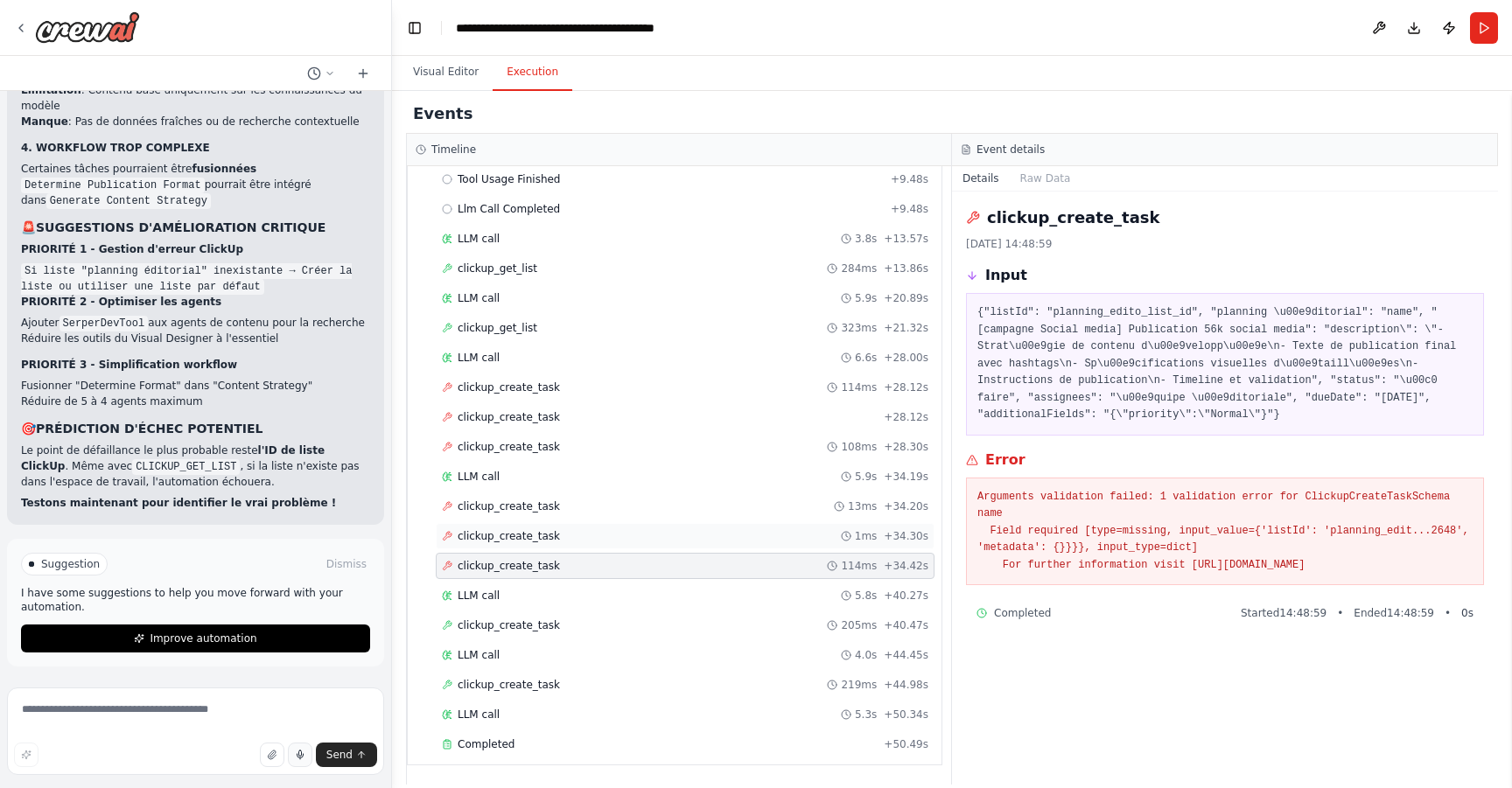
click at [735, 525] on div "clickup_create_task 1ms + 34.30s" at bounding box center [685, 536] width 499 height 26
click at [658, 384] on div "clickup_create_task 114ms + 28.12s" at bounding box center [685, 387] width 487 height 14
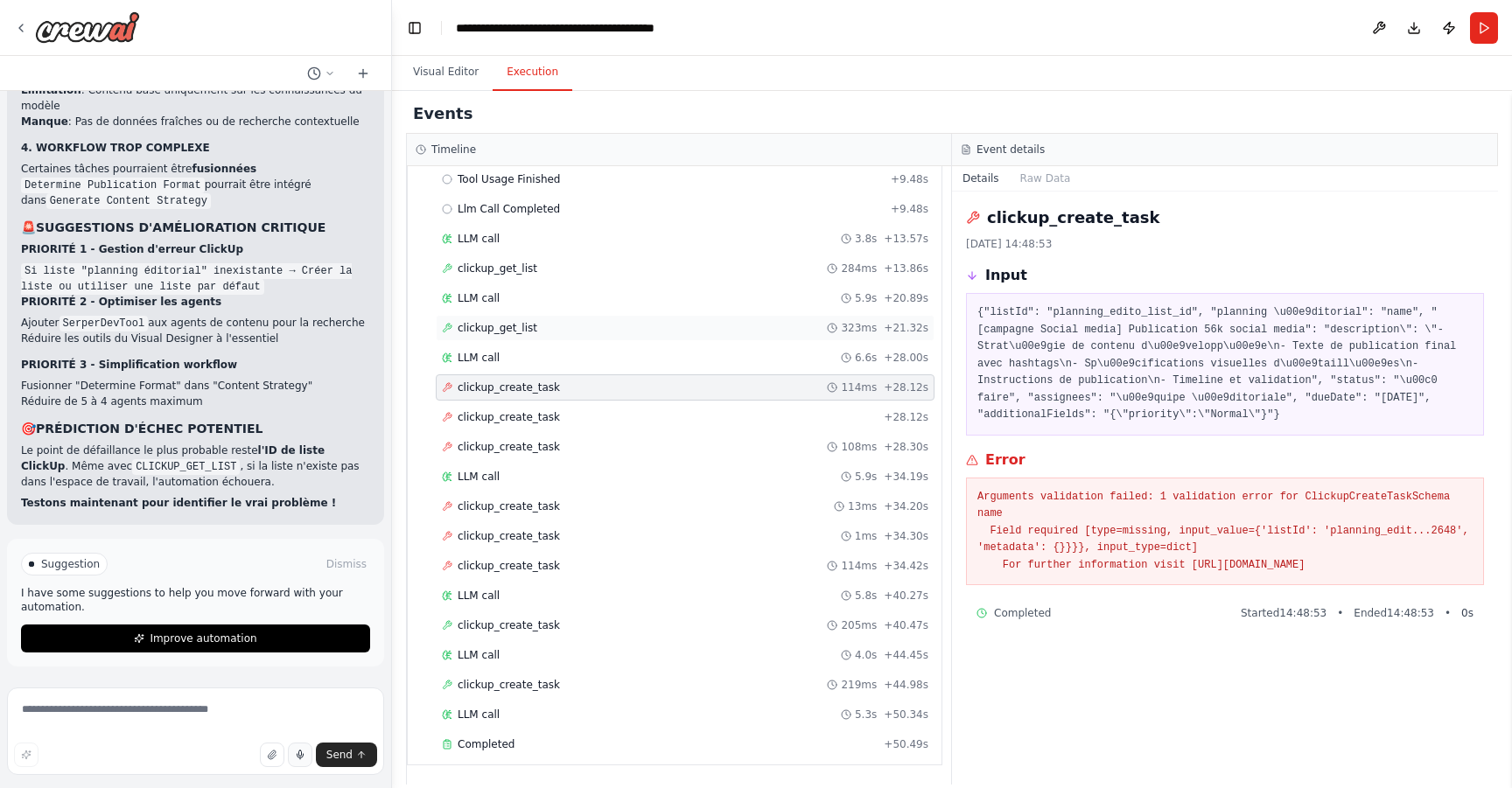
click at [637, 329] on div "clickup_get_list 323ms + 21.32s" at bounding box center [685, 328] width 487 height 14
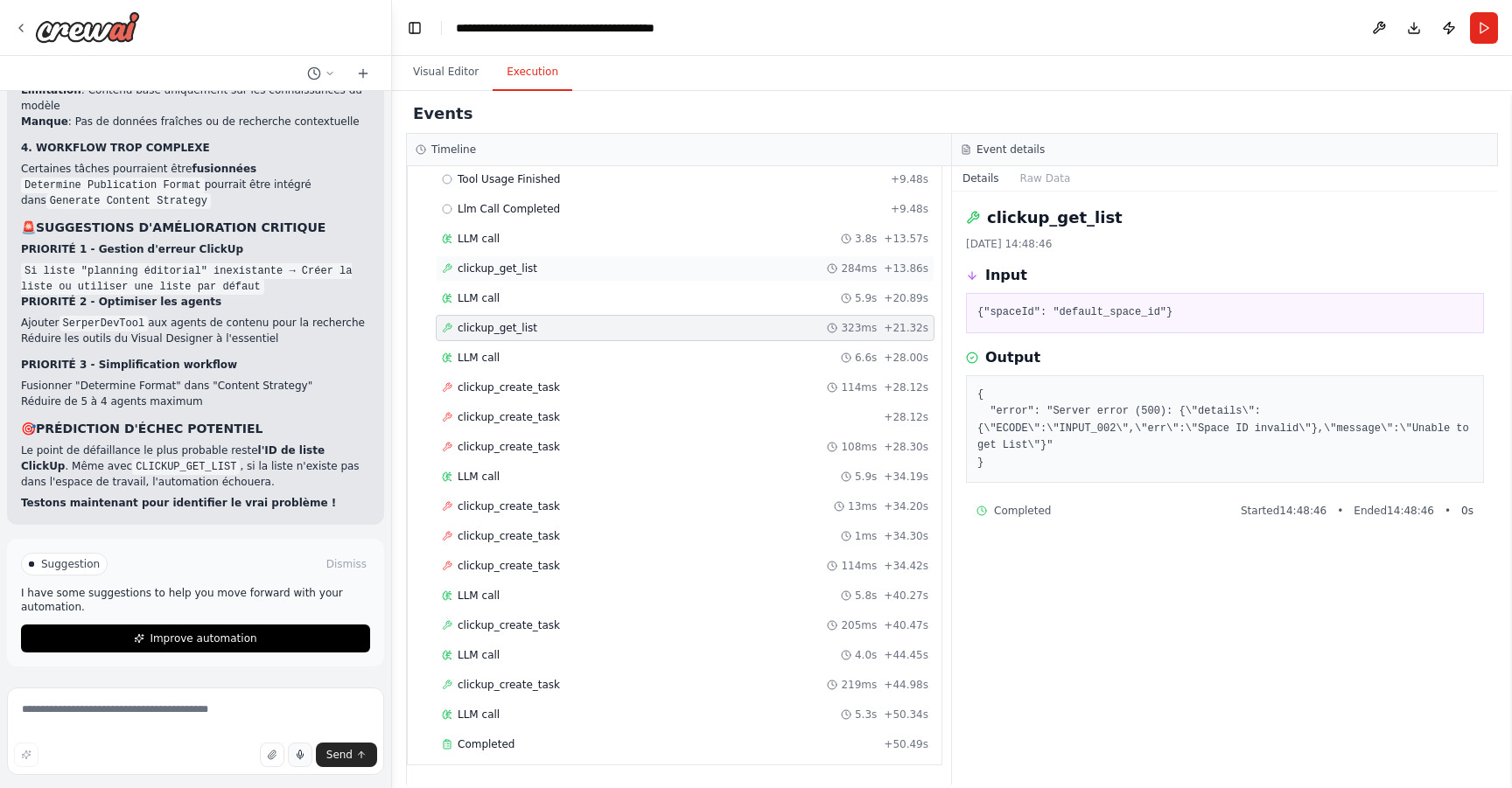
click at [628, 269] on div "clickup_get_list 284ms + 13.86s" at bounding box center [685, 269] width 487 height 14
click at [627, 327] on div "clickup_get_list 323ms + 21.32s" at bounding box center [685, 328] width 487 height 14
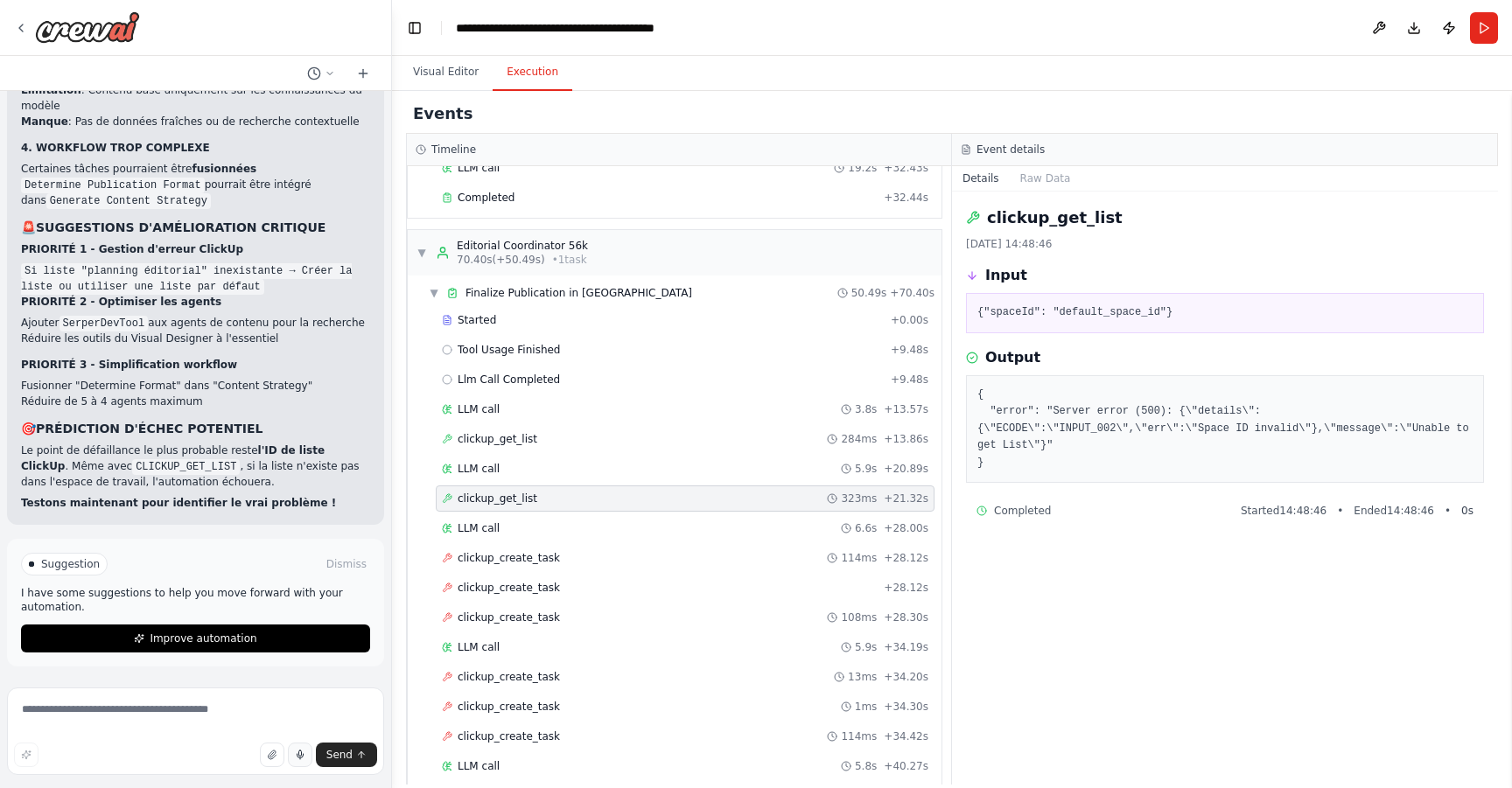
scroll to position [761, 0]
